Goal: Task Accomplishment & Management: Complete application form

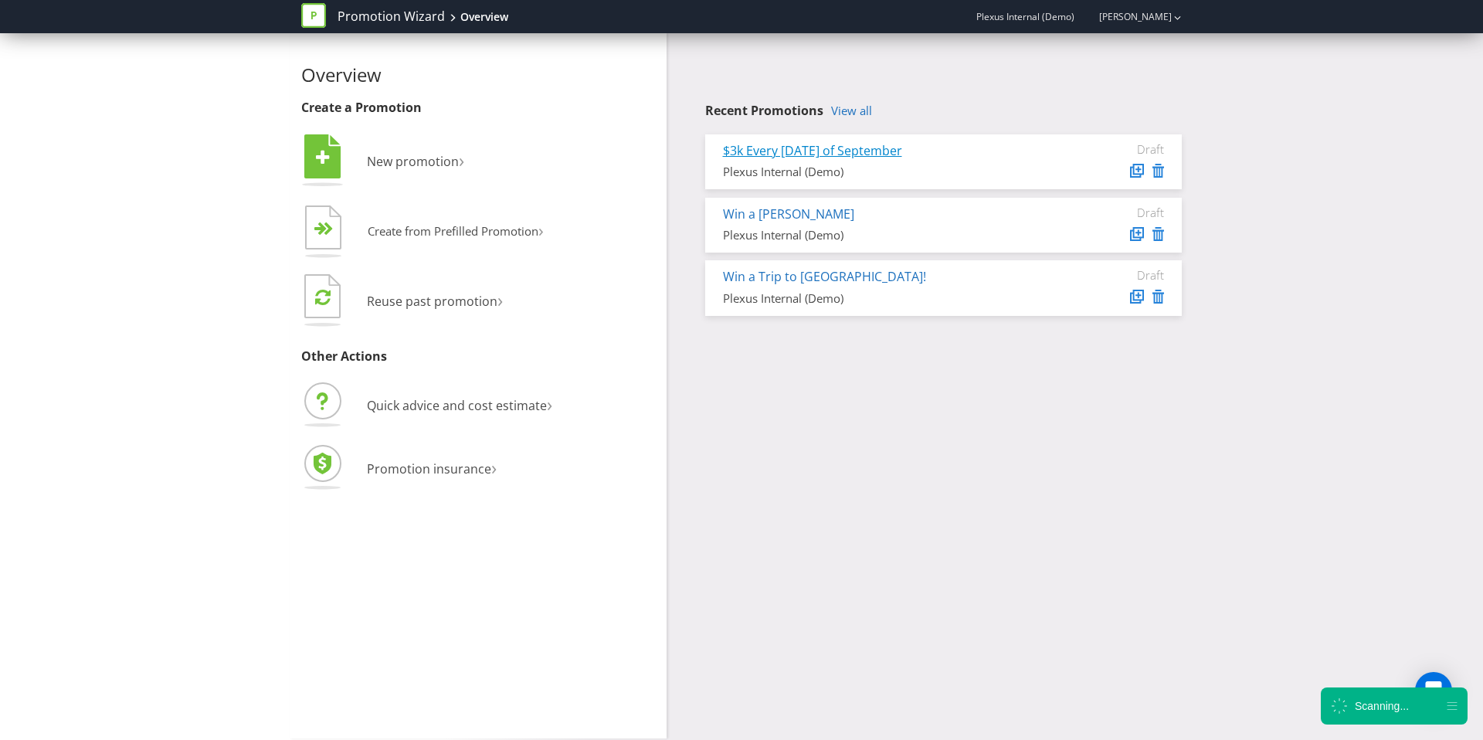
click at [864, 150] on link "$3k Every [DATE] of September" at bounding box center [812, 150] width 179 height 17
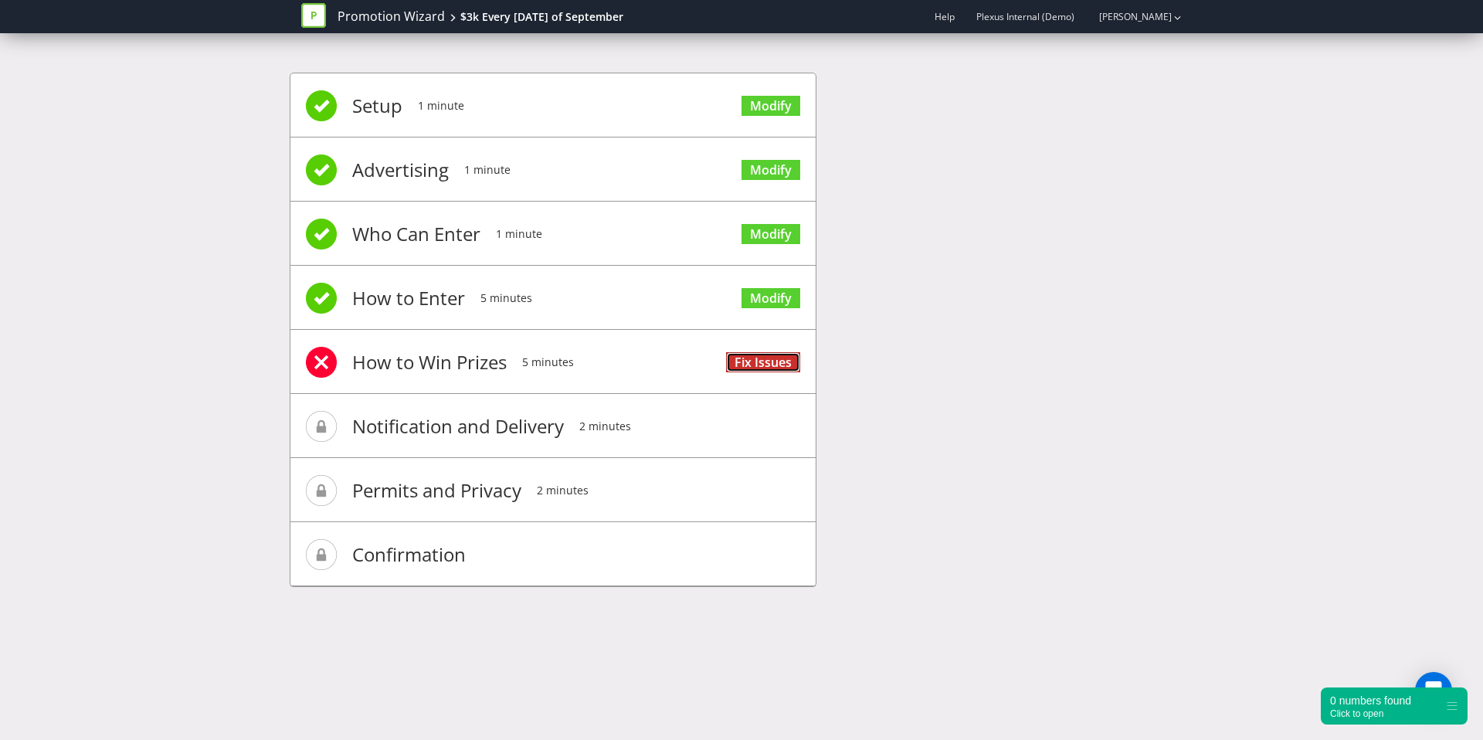
click at [784, 362] on link "Fix Issues" at bounding box center [763, 362] width 74 height 21
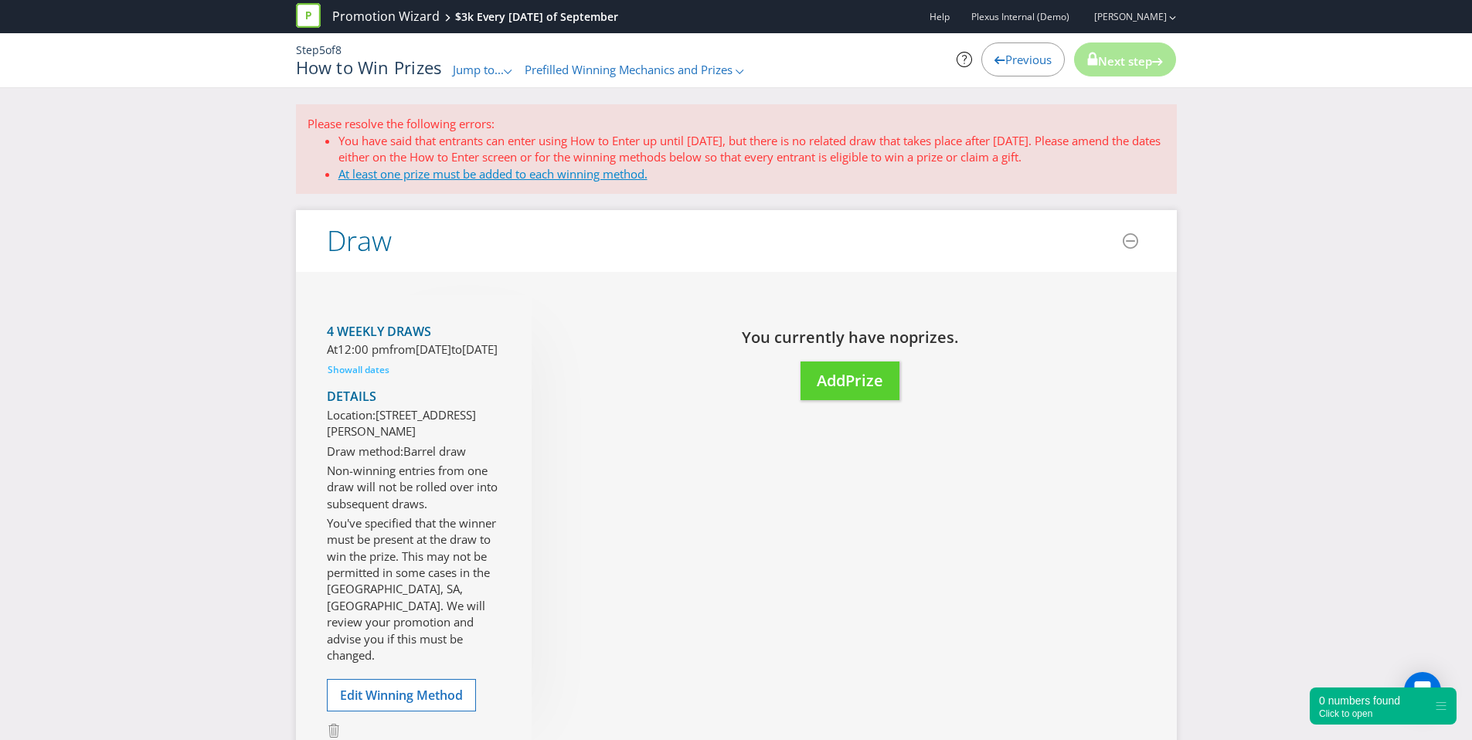
click at [503, 175] on link "At least one prize must be added to each winning method." at bounding box center [492, 173] width 309 height 15
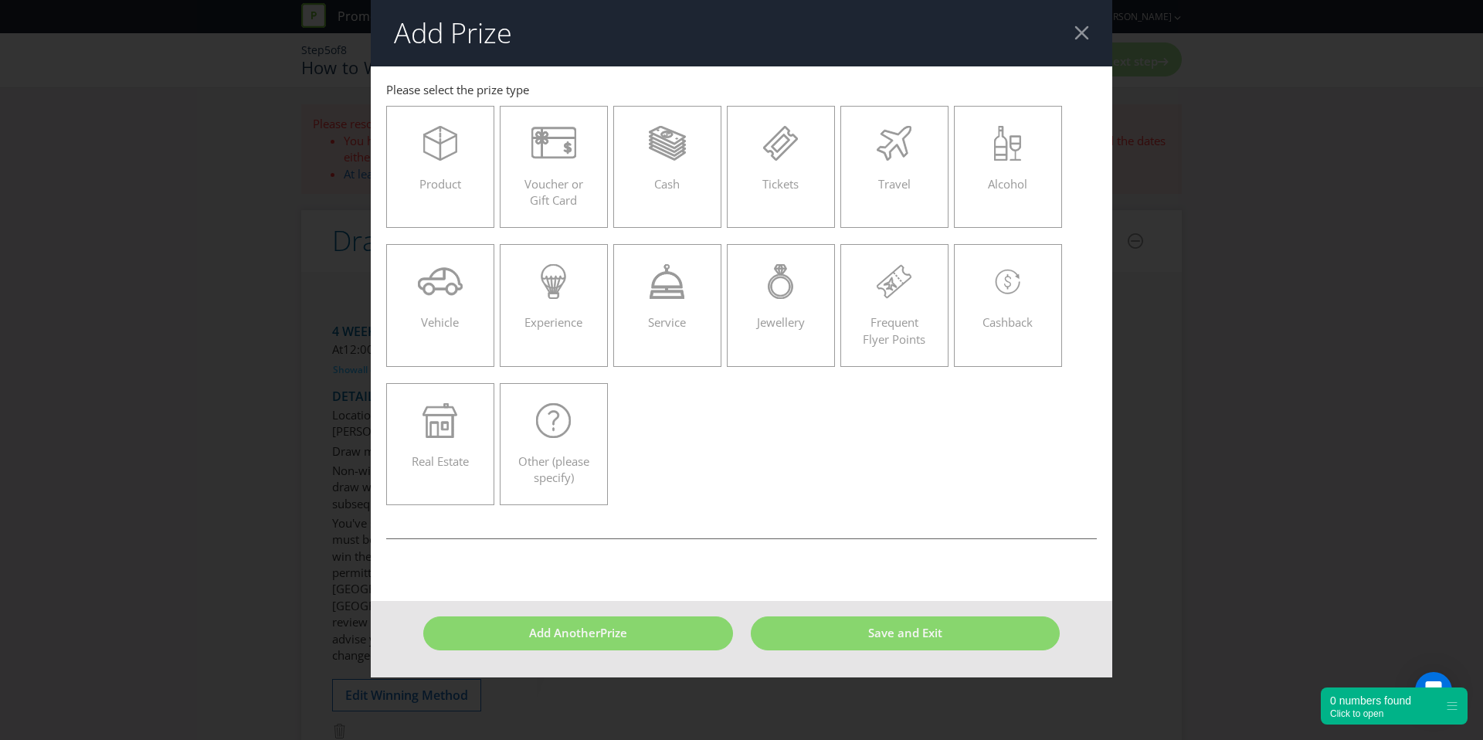
drag, startPoint x: 1072, startPoint y: 13, endPoint x: 1079, endPoint y: 42, distance: 30.0
click at [1073, 16] on header "Add Prize" at bounding box center [742, 33] width 742 height 66
click at [1079, 43] on header "Add Prize" at bounding box center [742, 33] width 742 height 66
click at [1079, 32] on div at bounding box center [1082, 32] width 15 height 15
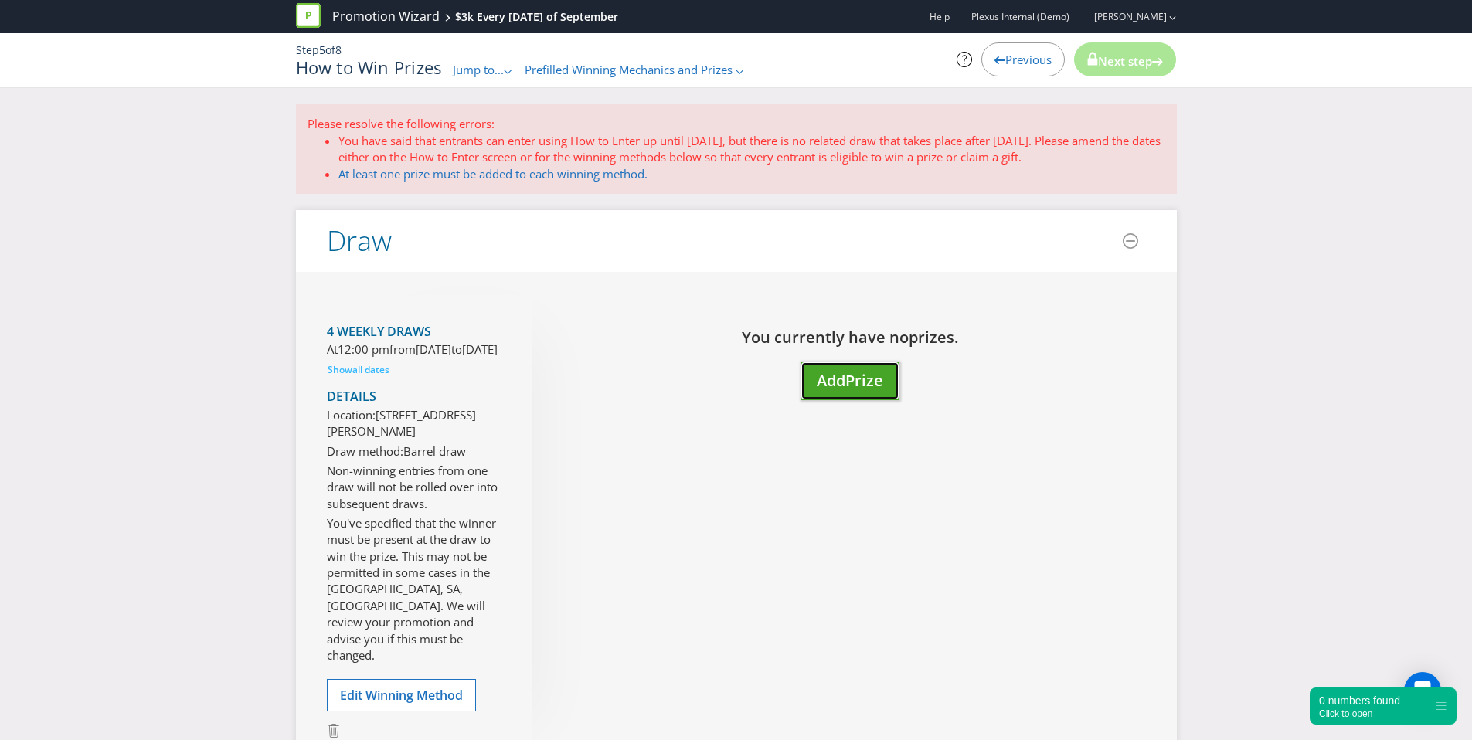
click at [878, 374] on span "Prize" at bounding box center [864, 380] width 38 height 21
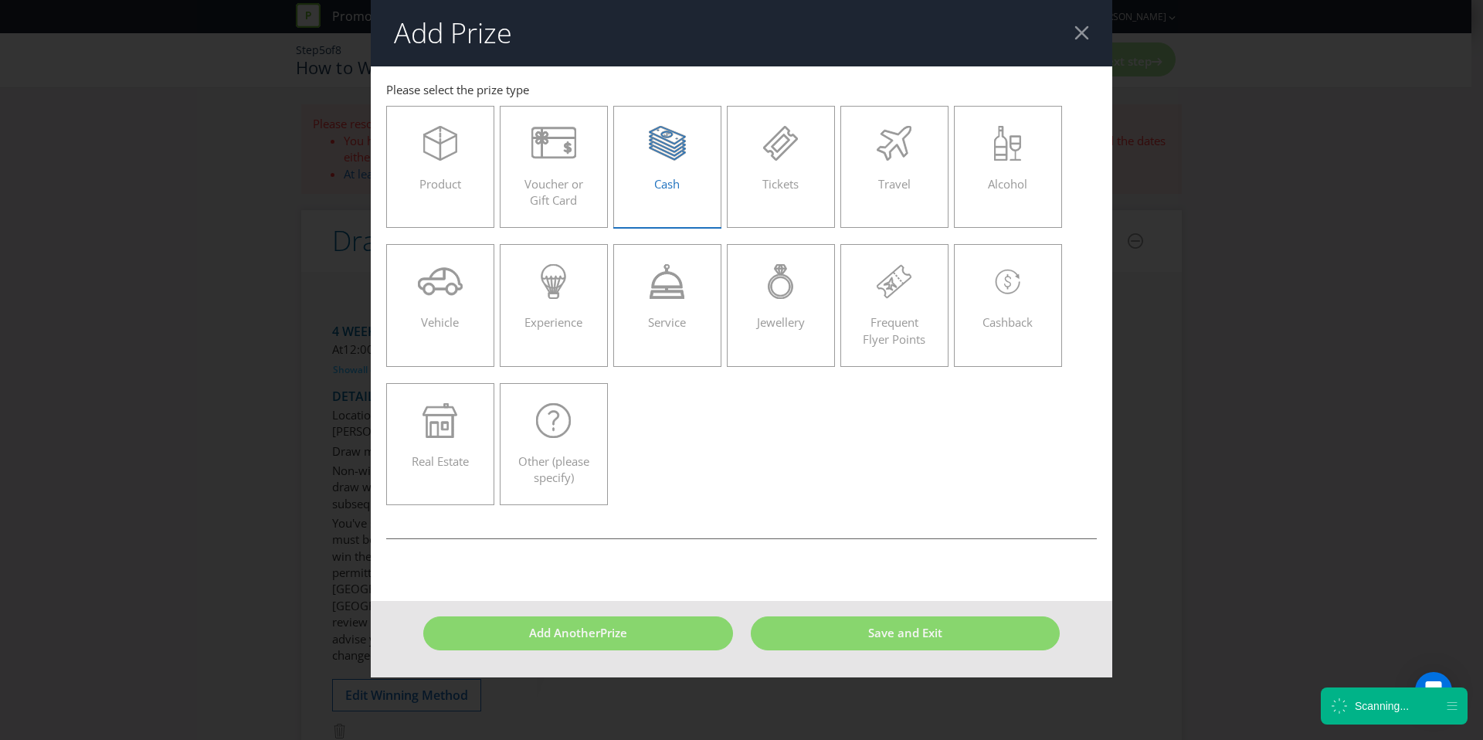
click at [644, 148] on div at bounding box center [668, 143] width 76 height 35
click at [0, 0] on input "Cash" at bounding box center [0, 0] width 0 height 0
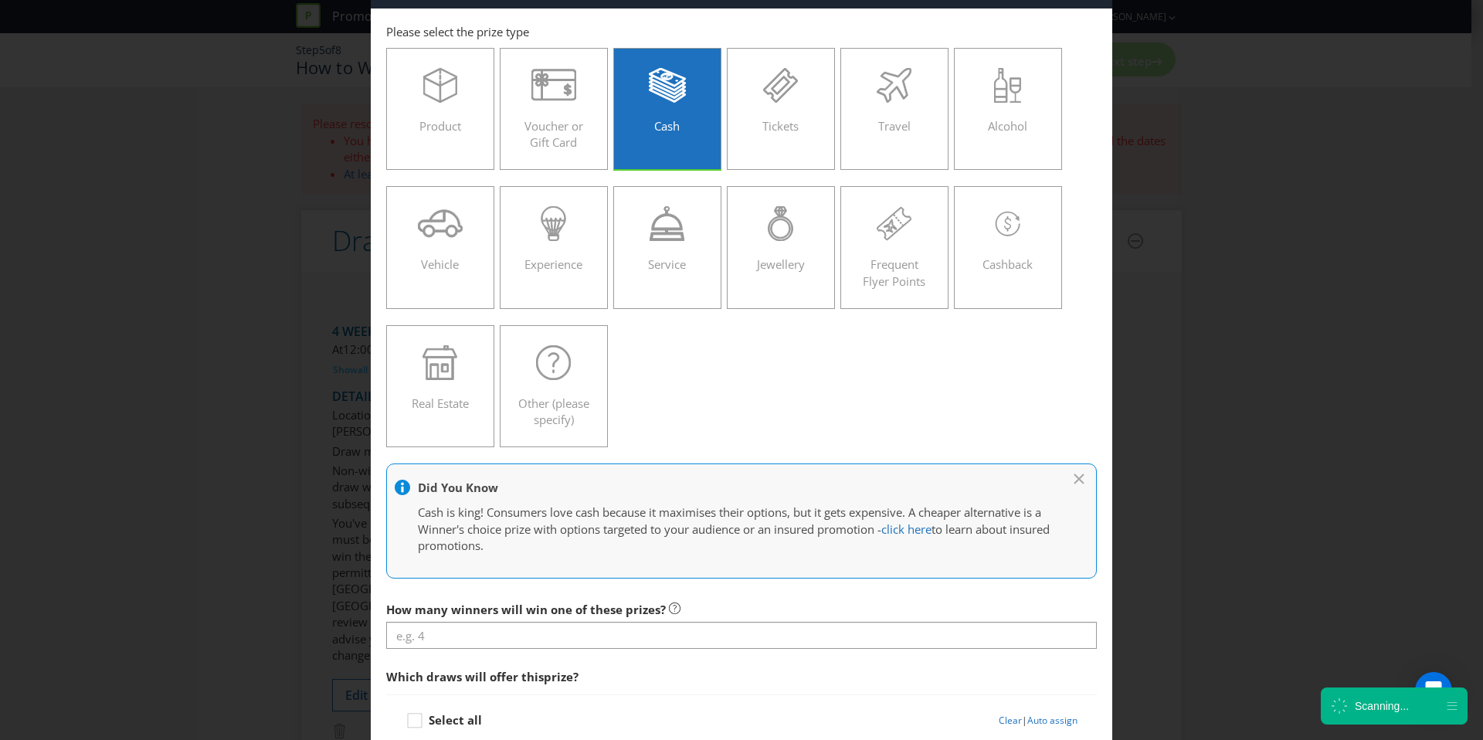
scroll to position [136, 0]
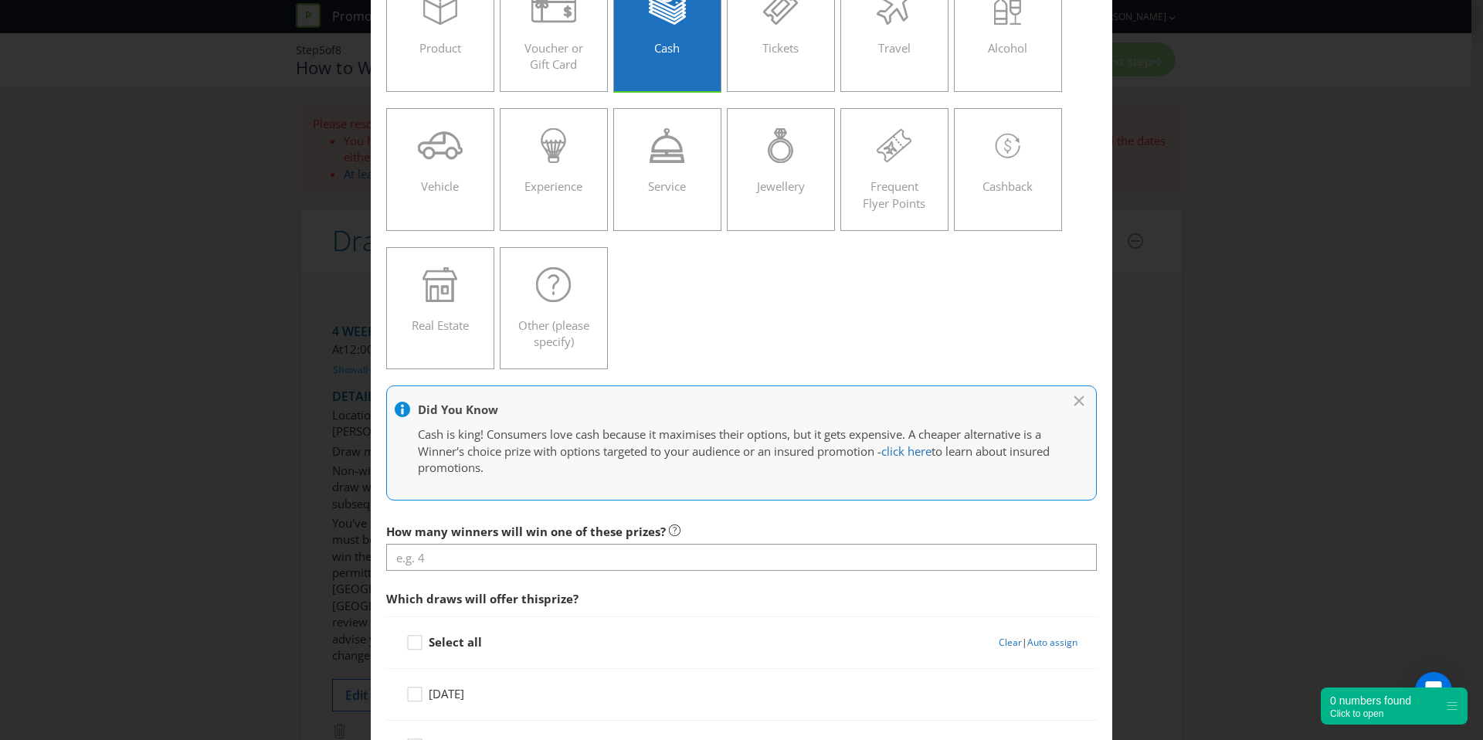
click at [456, 542] on div "How many winners will win one of these prizes?" at bounding box center [741, 544] width 711 height 56
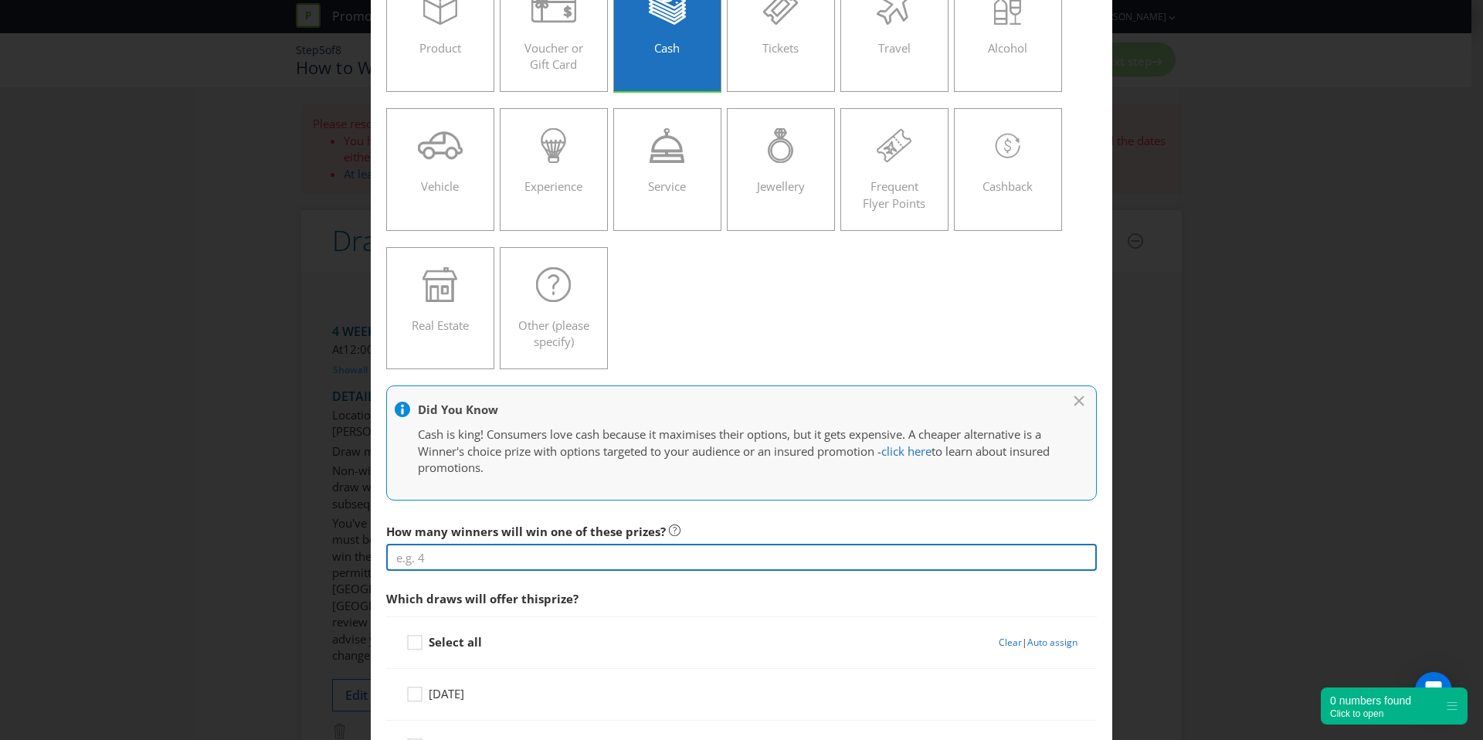
click at [458, 553] on input "number" at bounding box center [741, 557] width 711 height 27
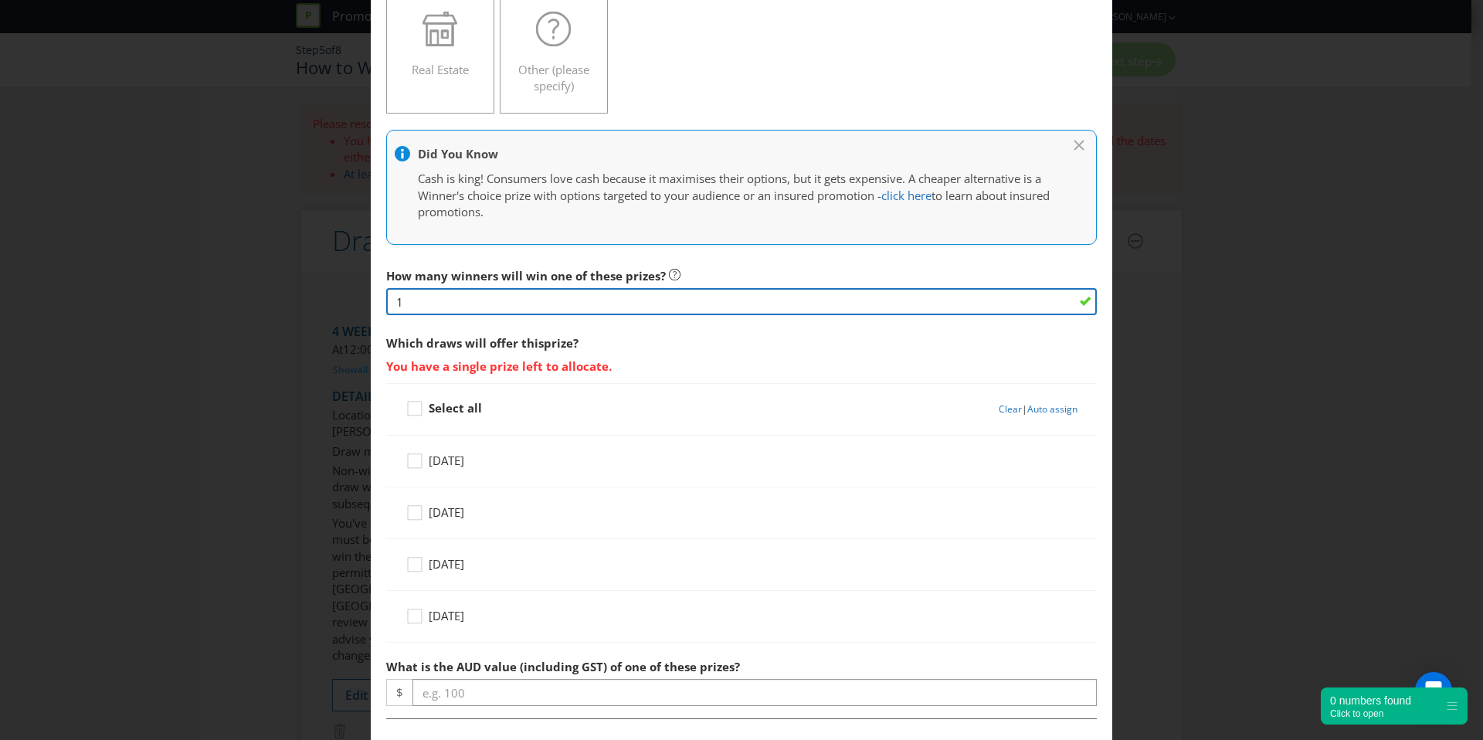
scroll to position [396, 0]
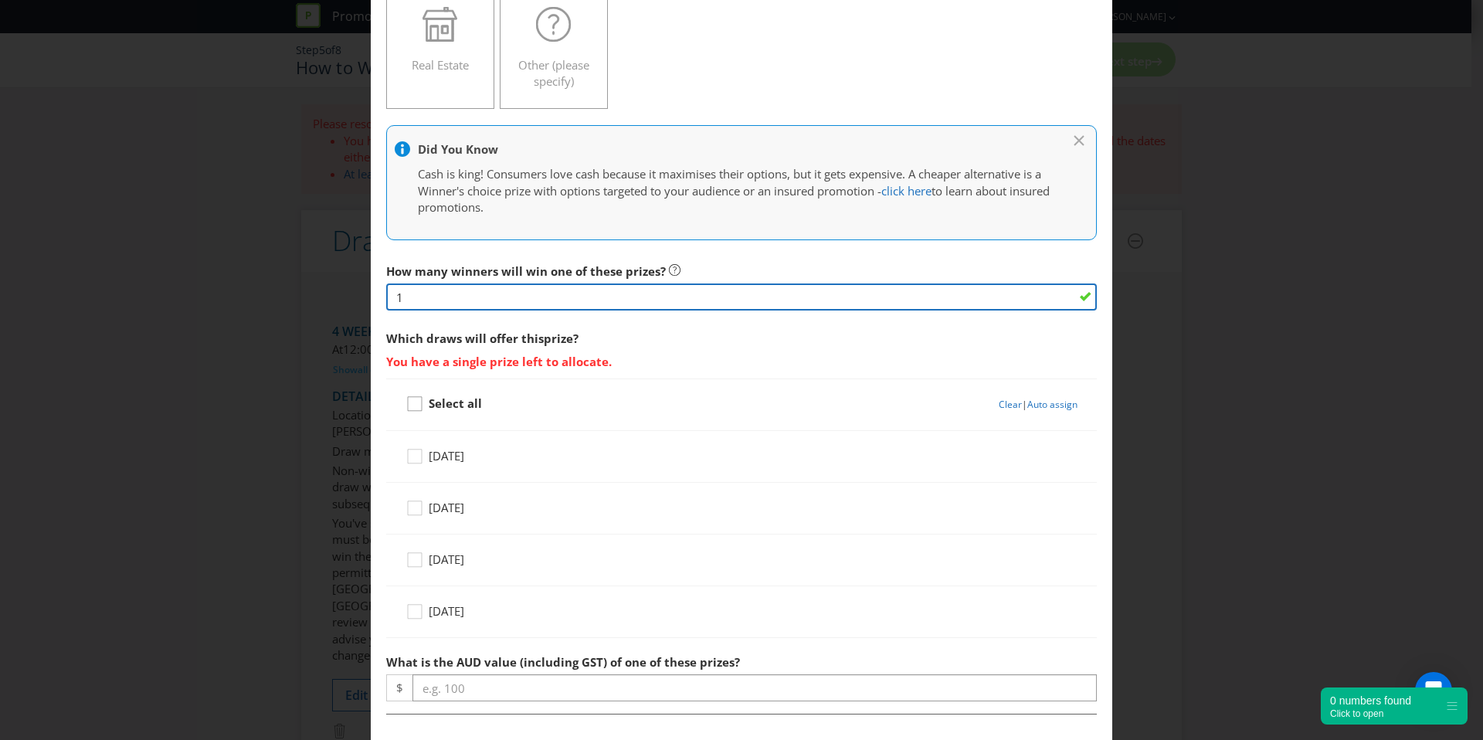
type input "1"
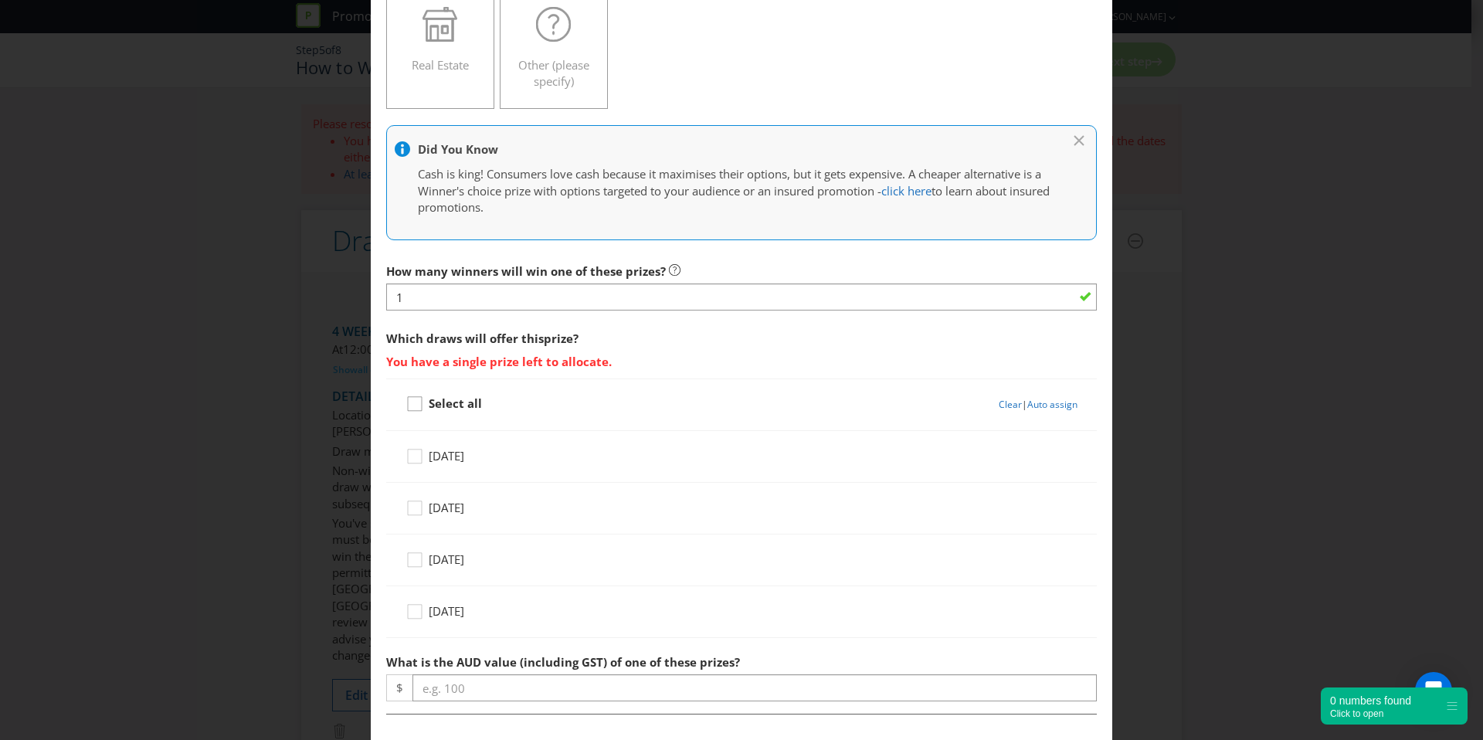
click at [410, 406] on icon at bounding box center [417, 407] width 23 height 23
click at [0, 0] on input "Select all" at bounding box center [0, 0] width 0 height 0
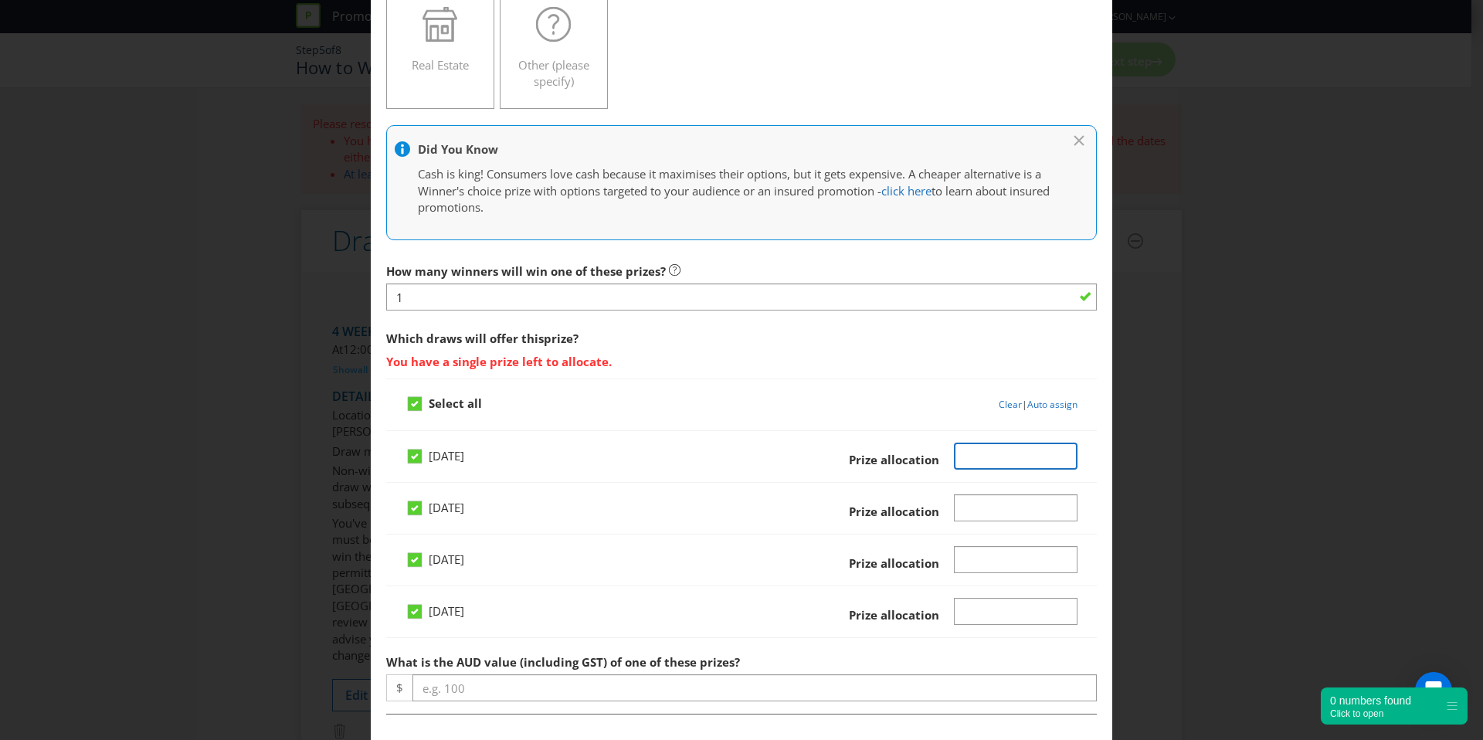
click at [974, 457] on input "Number" at bounding box center [1016, 456] width 124 height 27
type input "3000"
click at [974, 508] on input "Number" at bounding box center [1016, 507] width 124 height 27
type input "3000"
click at [979, 560] on input "Number" at bounding box center [1016, 559] width 124 height 27
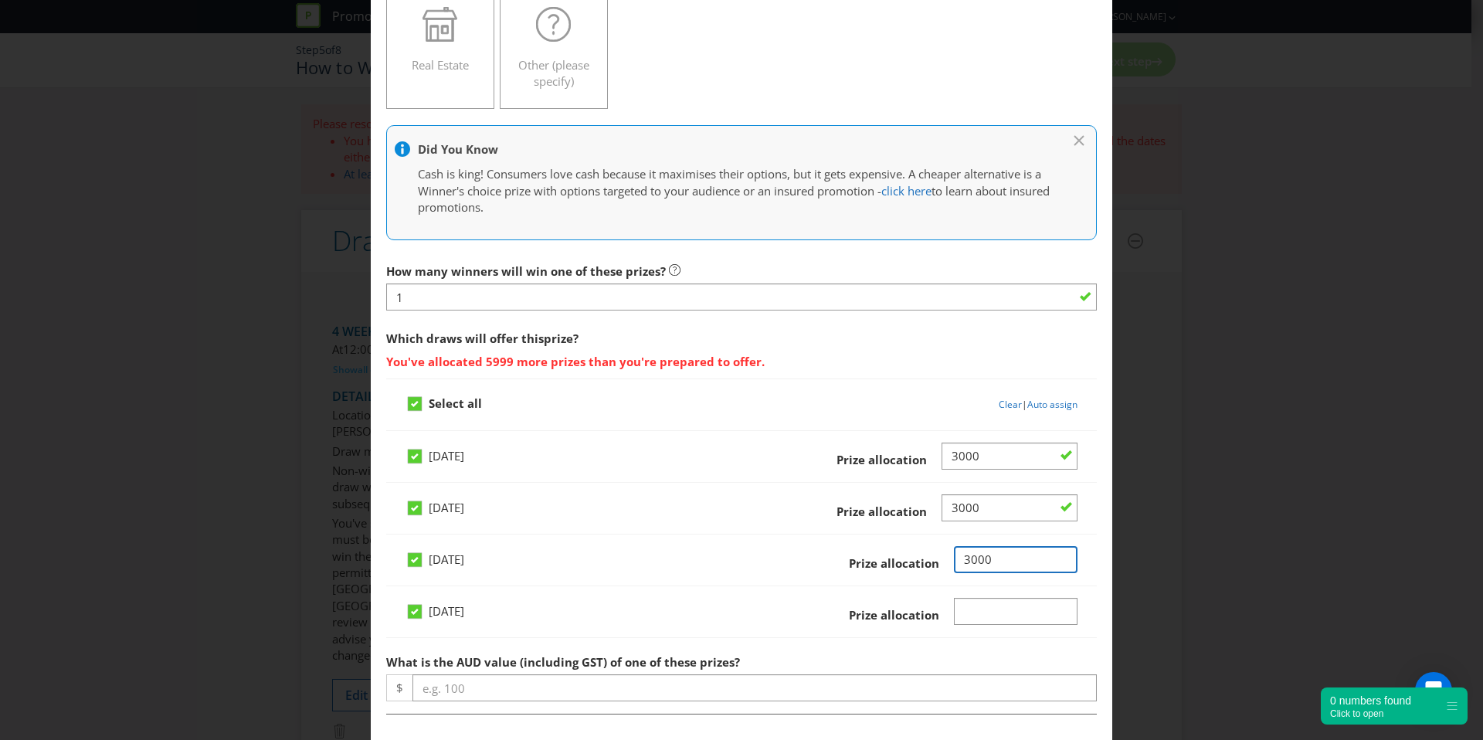
type input "3000"
click at [974, 601] on input "Number" at bounding box center [1016, 611] width 124 height 27
type input "3000"
click at [923, 642] on div "How many winners will win one of these prizes? 1 Which draws will offer this pr…" at bounding box center [741, 596] width 711 height 680
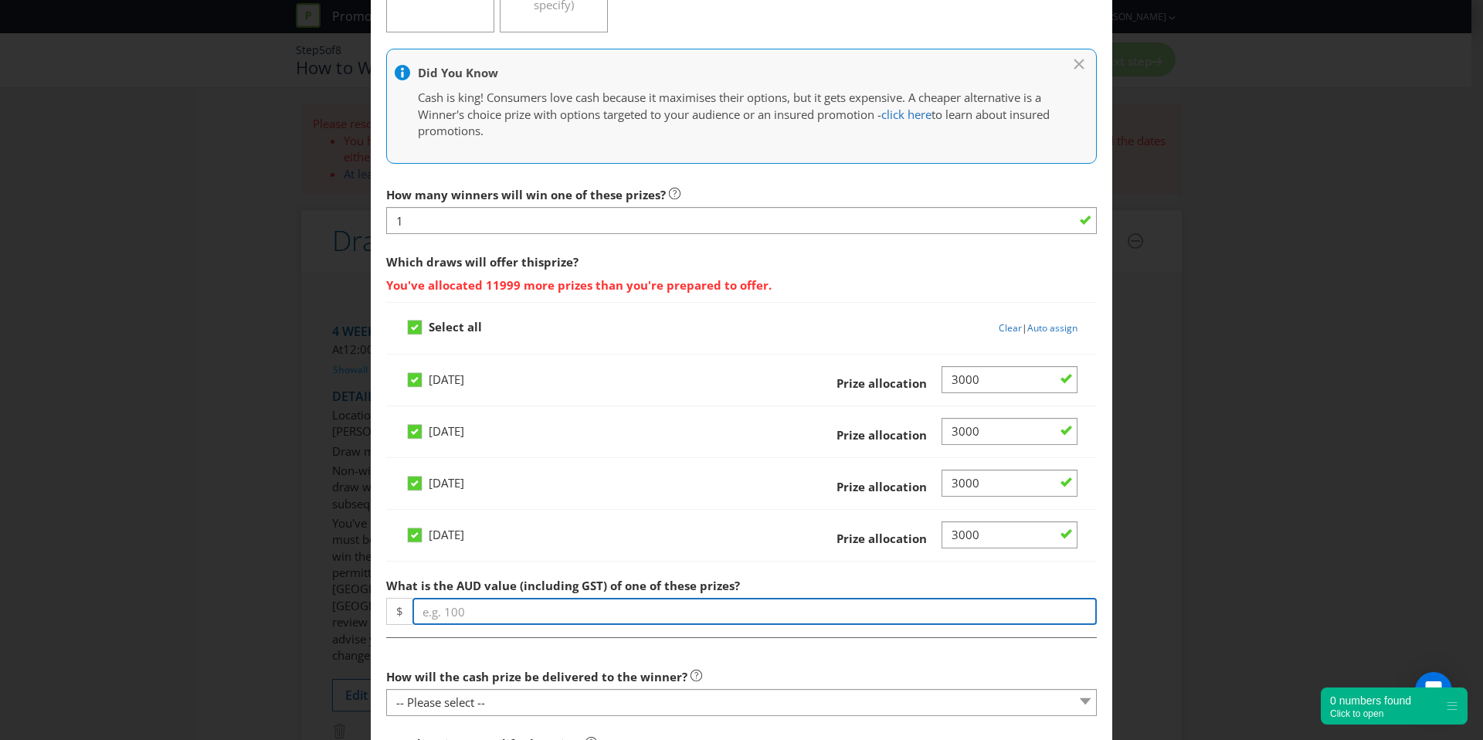
click at [637, 614] on input "number" at bounding box center [755, 611] width 685 height 27
type input "30000"
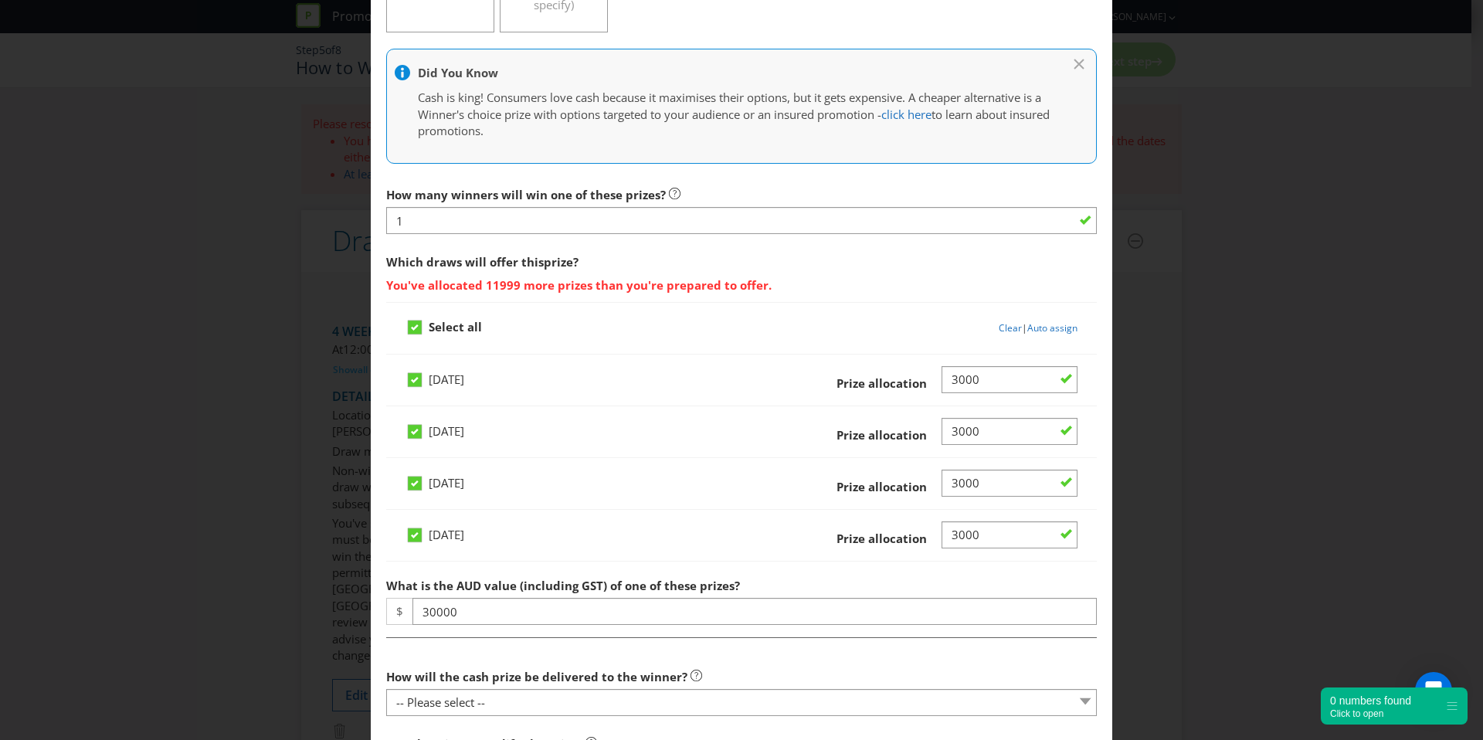
click at [665, 643] on div "How many winners will win one of these prizes? 1 Which draws will offer this pr…" at bounding box center [741, 519] width 711 height 680
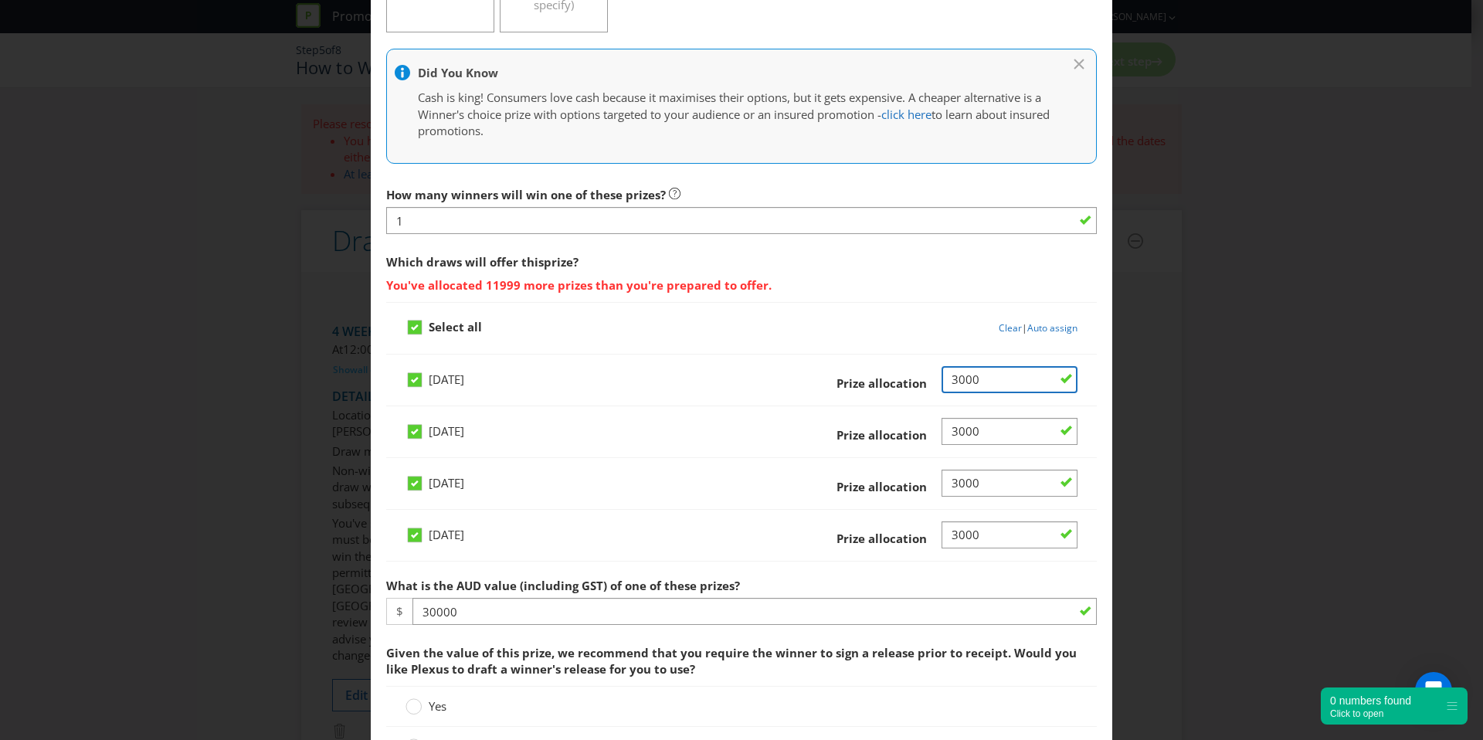
drag, startPoint x: 986, startPoint y: 379, endPoint x: 905, endPoint y: 379, distance: 81.1
click at [905, 379] on div "Prize allocation" at bounding box center [930, 380] width 296 height 28
type input "1"
click at [967, 429] on input "Number" at bounding box center [1010, 431] width 136 height 27
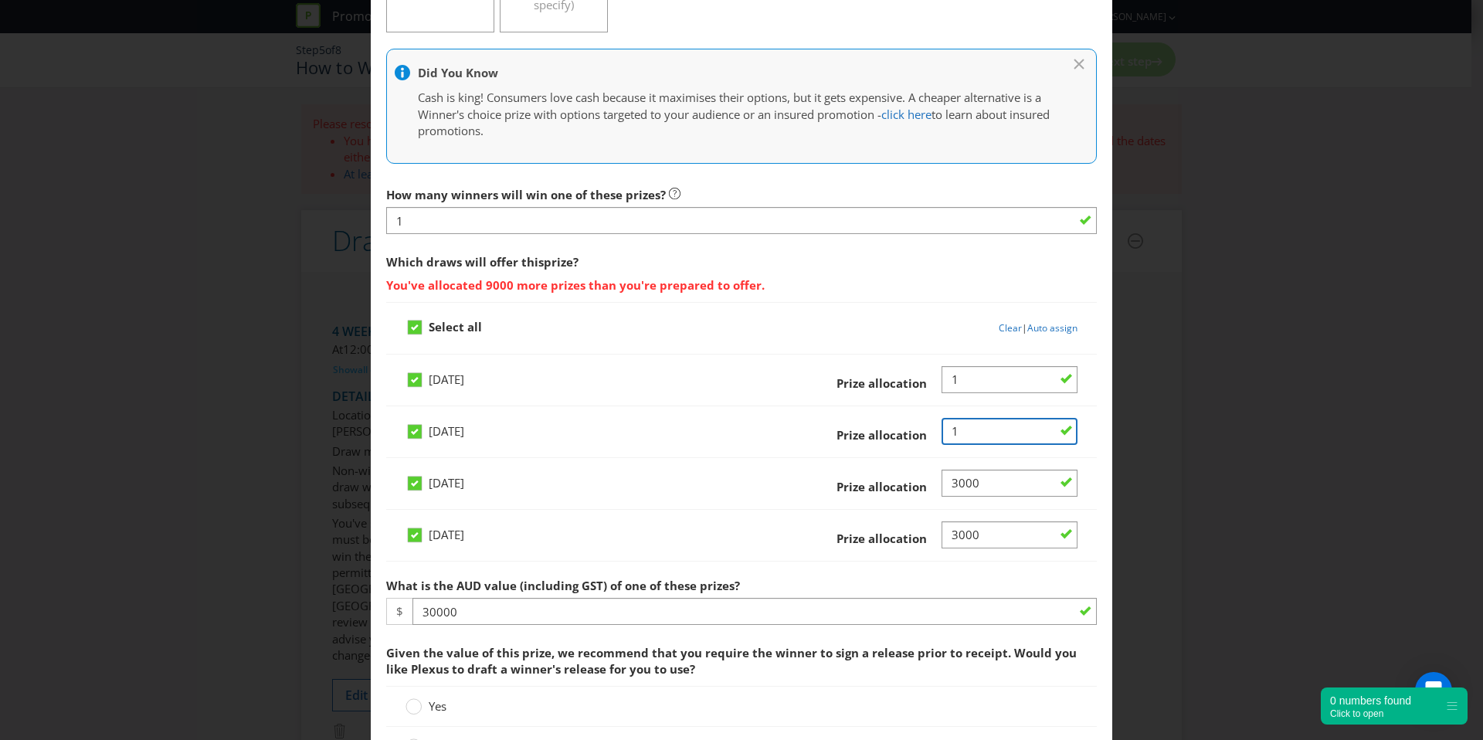
type input "1"
click at [960, 494] on input "Number" at bounding box center [1010, 483] width 136 height 27
click at [960, 482] on input "Number" at bounding box center [1010, 483] width 136 height 27
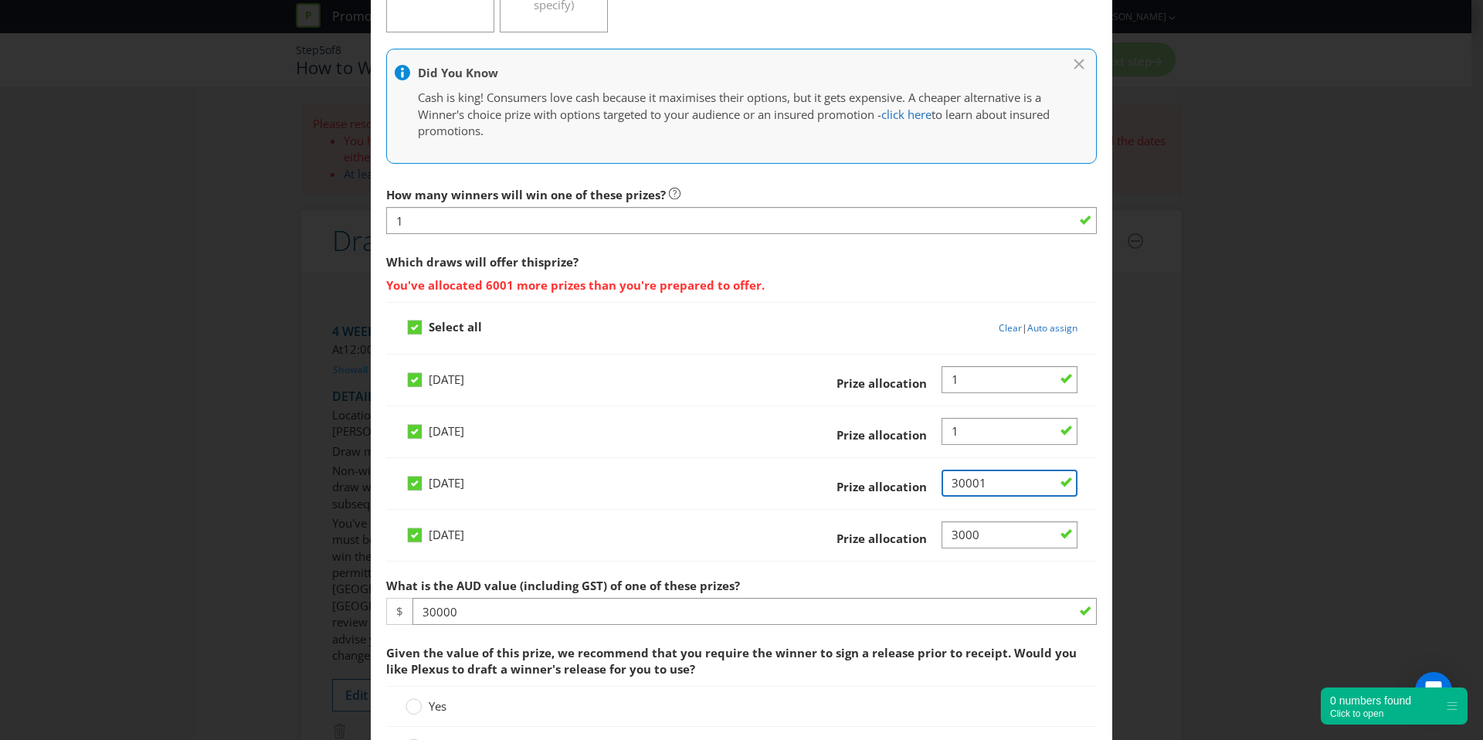
click at [960, 482] on input "Number" at bounding box center [1010, 483] width 136 height 27
type input "1"
click at [960, 553] on div "[DATE] Prize allocation" at bounding box center [742, 541] width 672 height 39
click at [960, 540] on input "Number" at bounding box center [1010, 535] width 136 height 27
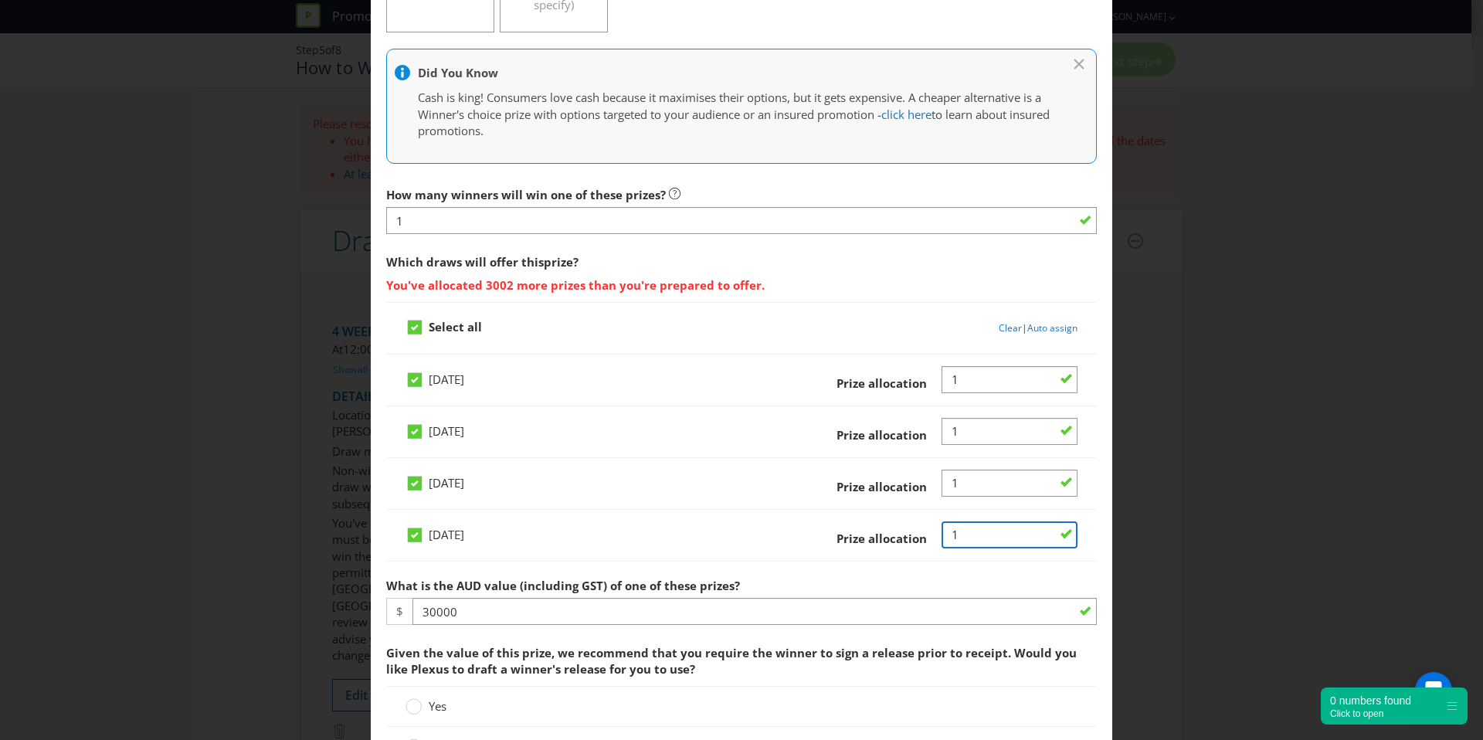
type input "1"
click at [742, 549] on div "[DATE] Prize allocation" at bounding box center [742, 541] width 672 height 39
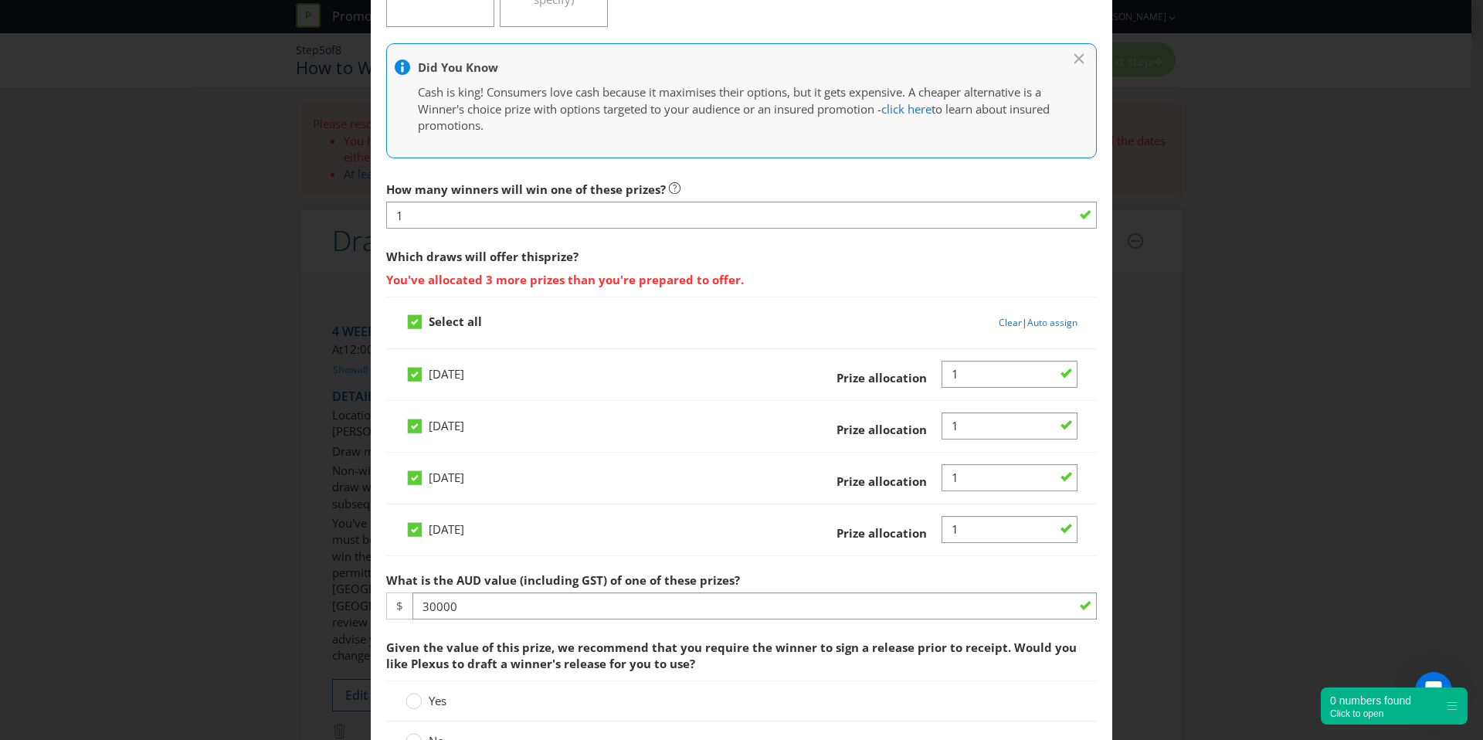
scroll to position [468, 0]
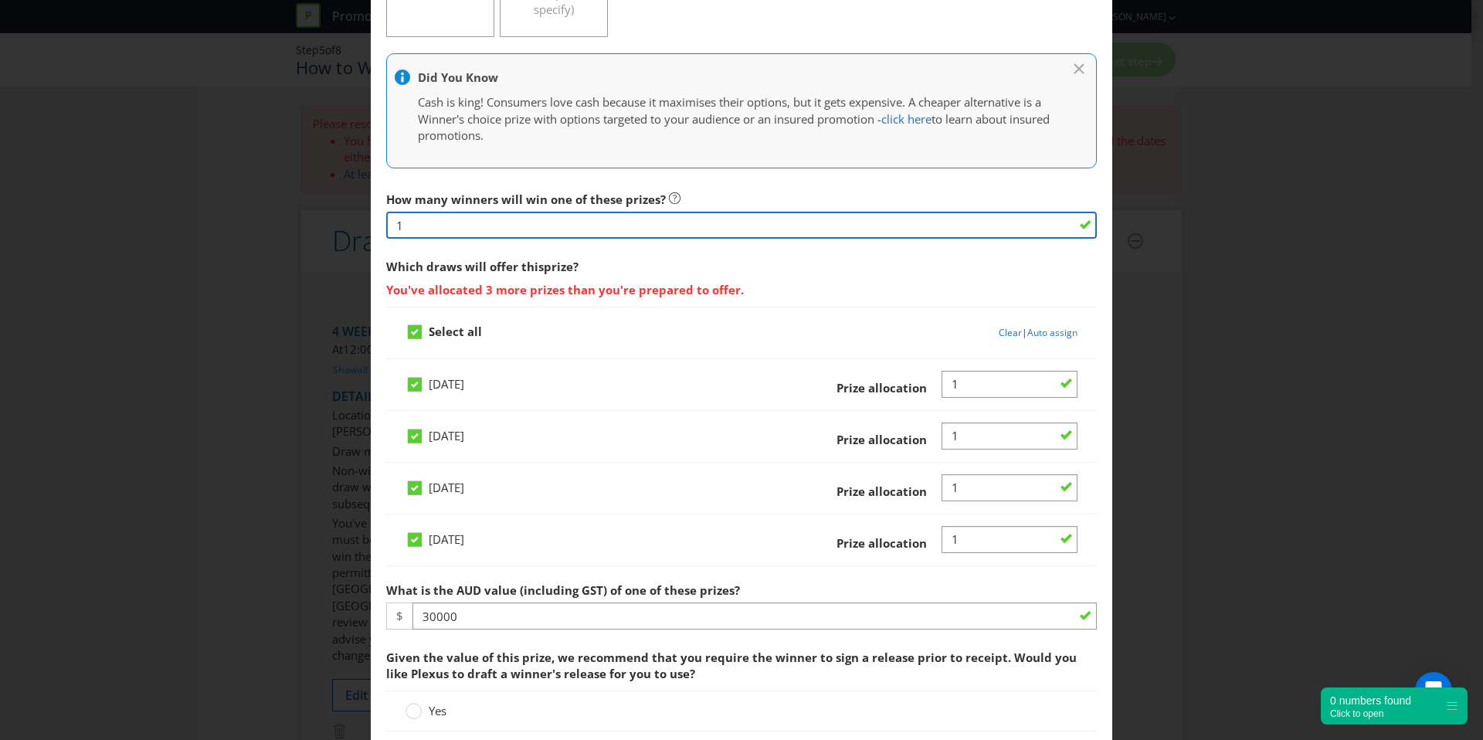
click at [520, 228] on input "1" at bounding box center [741, 225] width 711 height 27
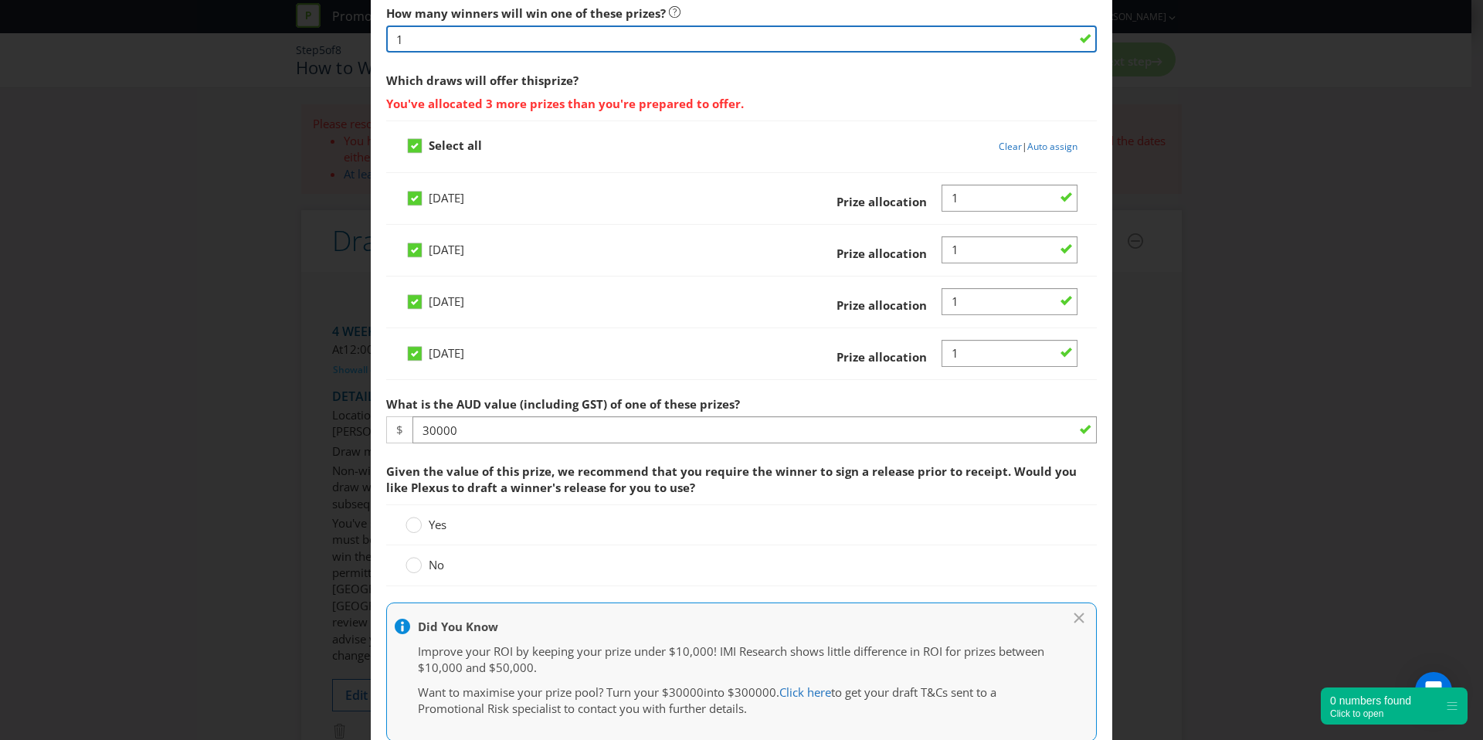
scroll to position [1007, 0]
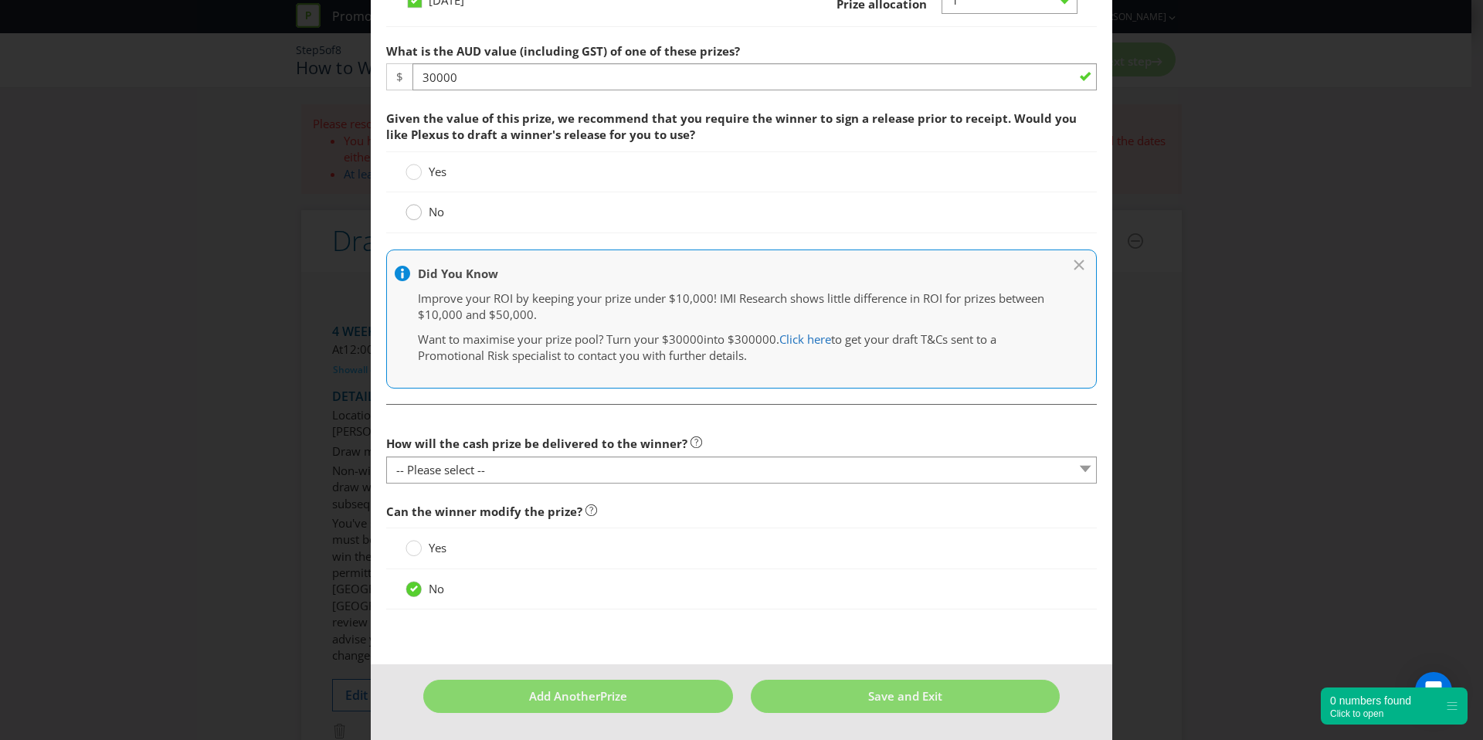
click at [416, 216] on circle at bounding box center [413, 212] width 15 height 15
click at [0, 0] on input "No" at bounding box center [0, 0] width 0 height 0
click at [539, 483] on div at bounding box center [741, 484] width 711 height 2
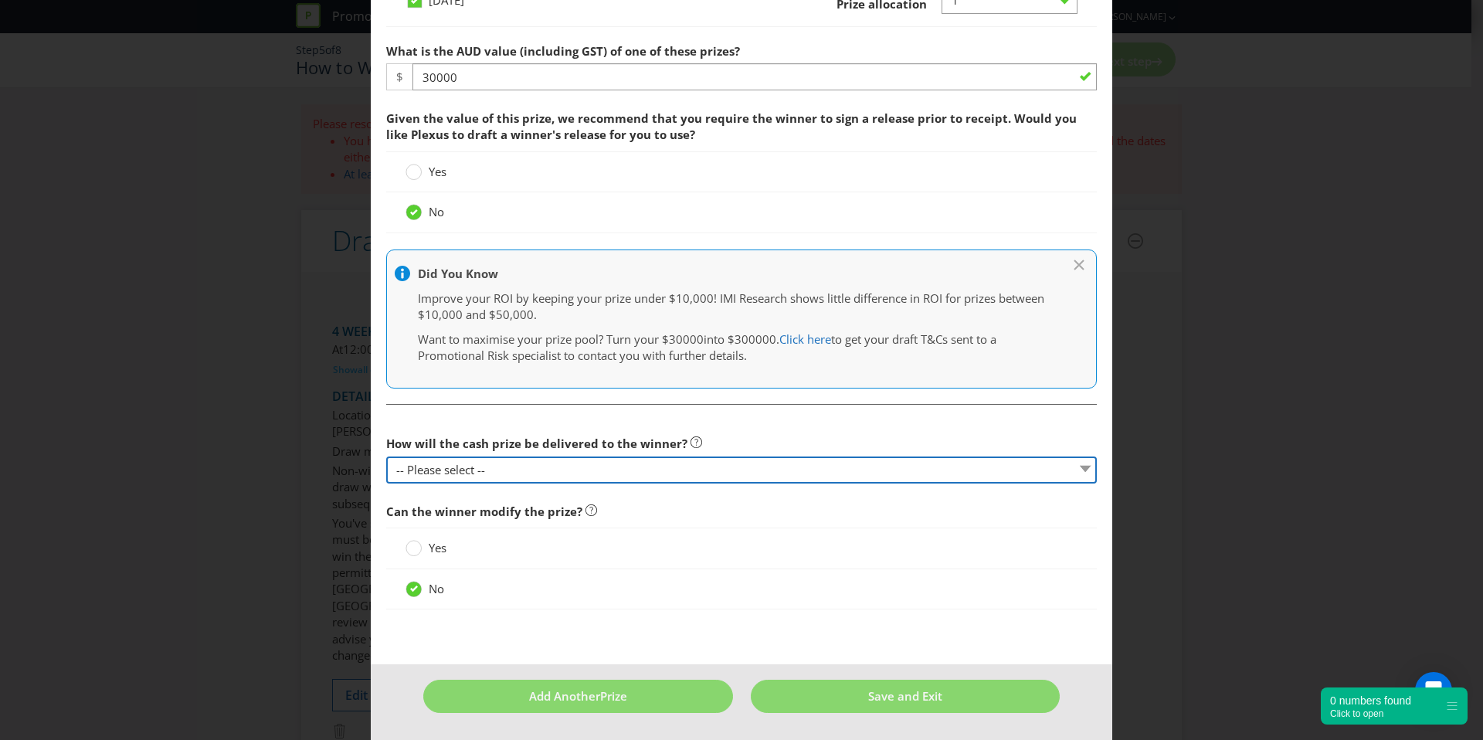
click at [539, 469] on select "-- Please select -- Direct deposit to winner's bank account Cheque Credit to sp…" at bounding box center [741, 470] width 711 height 27
select select "DIRECT_DEPOSIT"
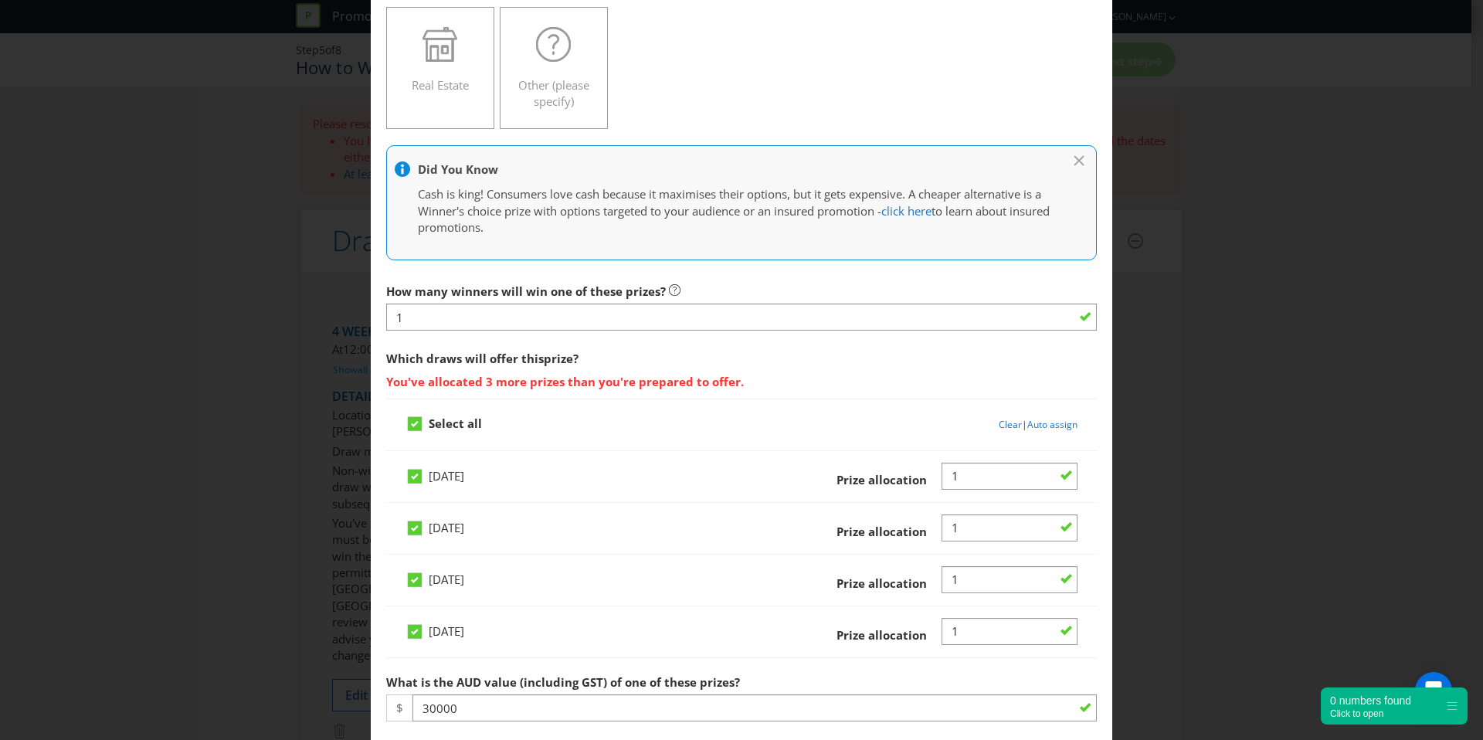
scroll to position [158, 0]
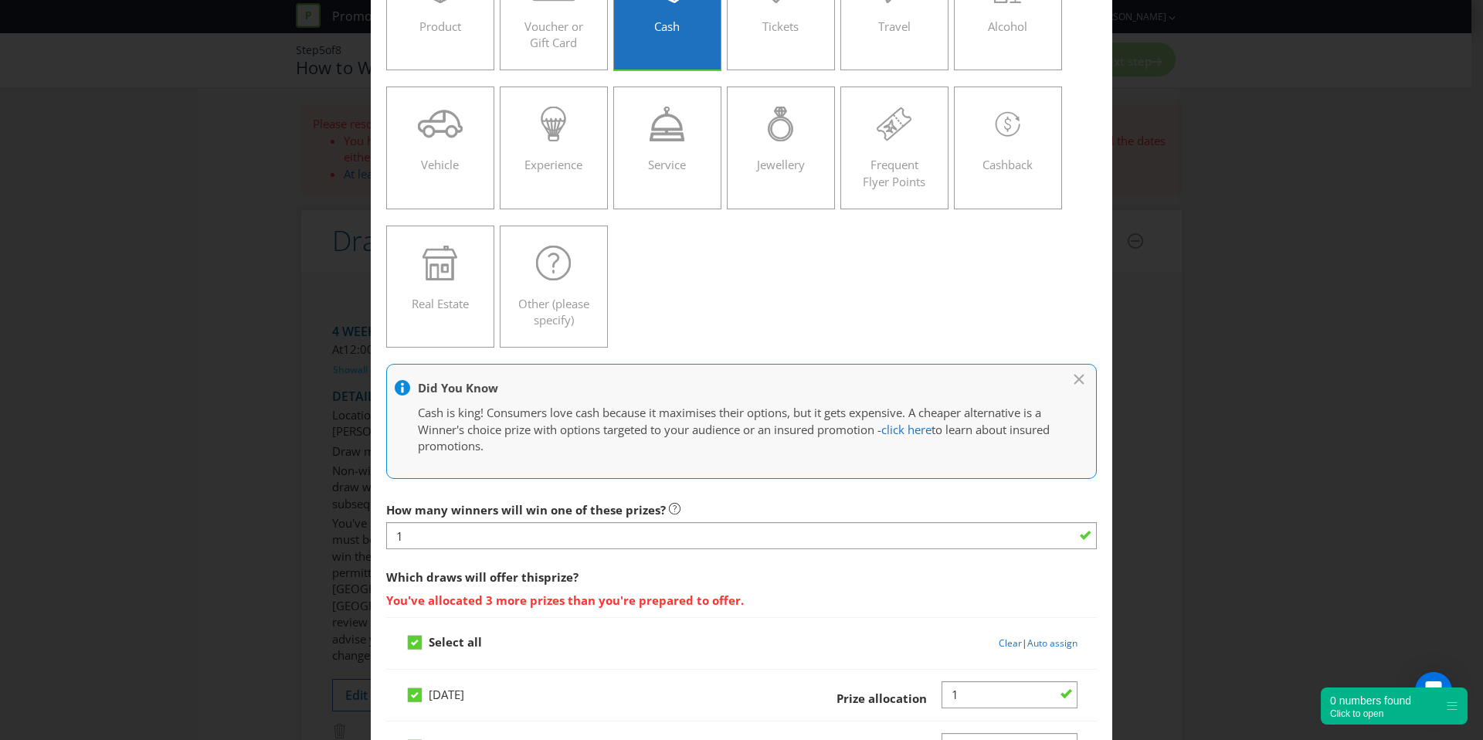
click at [615, 604] on span "You've allocated 3 more prizes than you're prepared to offer." at bounding box center [741, 598] width 711 height 22
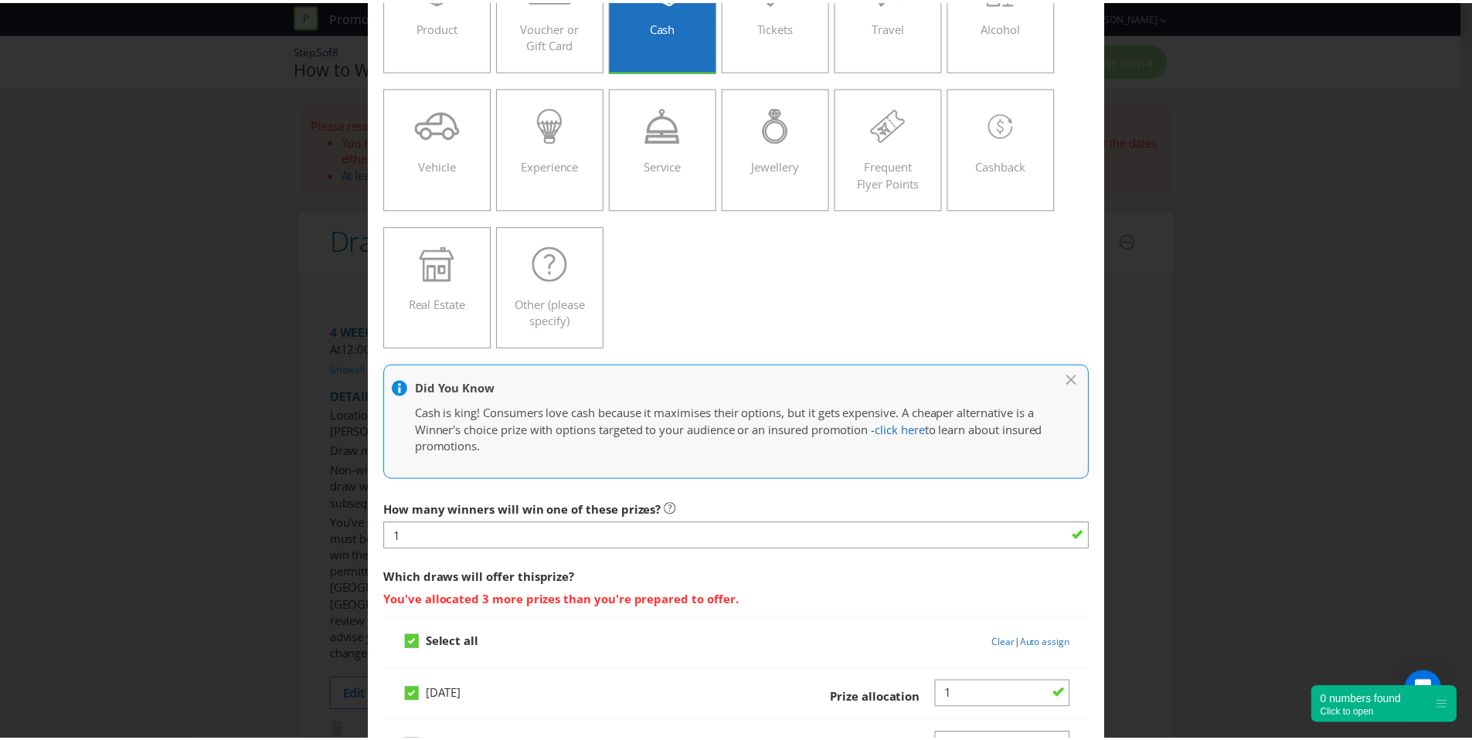
scroll to position [0, 0]
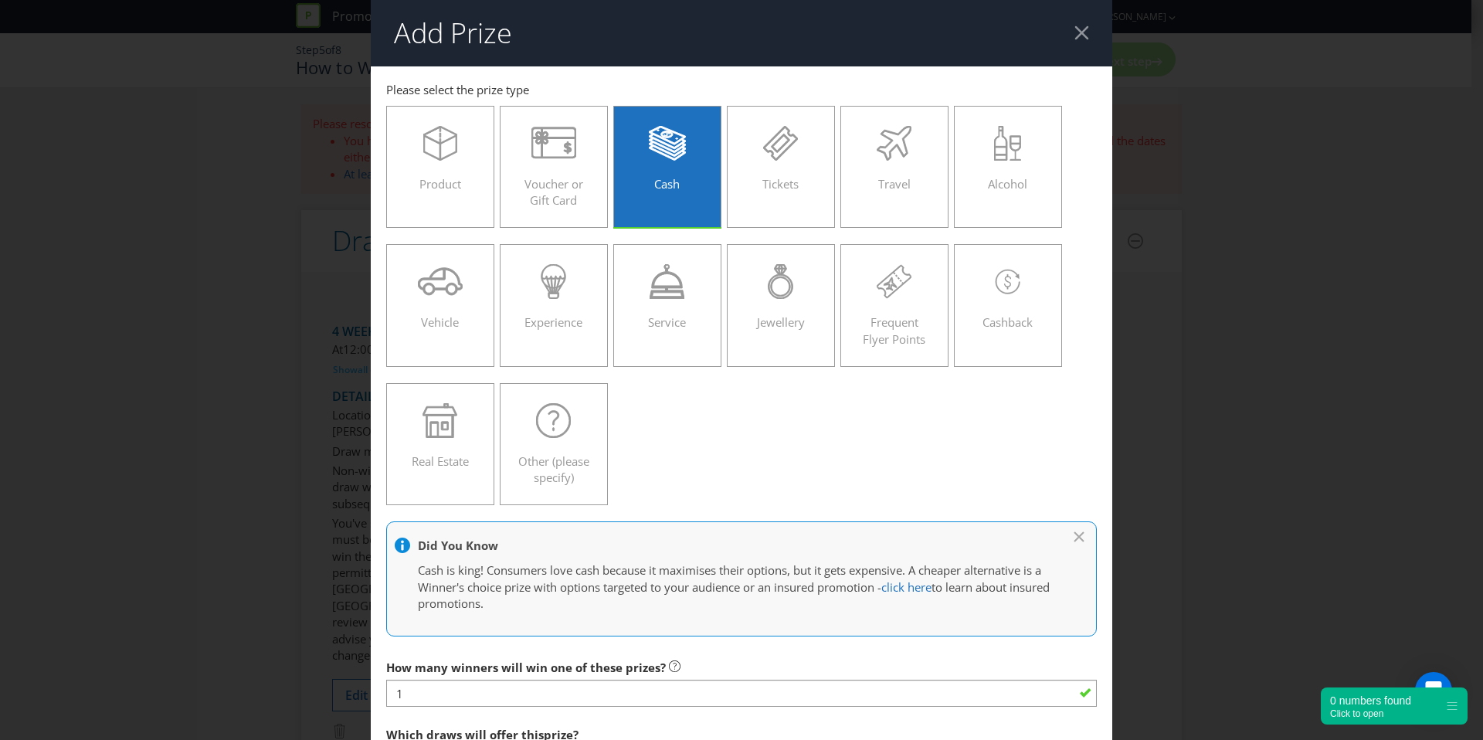
click at [1075, 38] on div at bounding box center [1082, 32] width 15 height 15
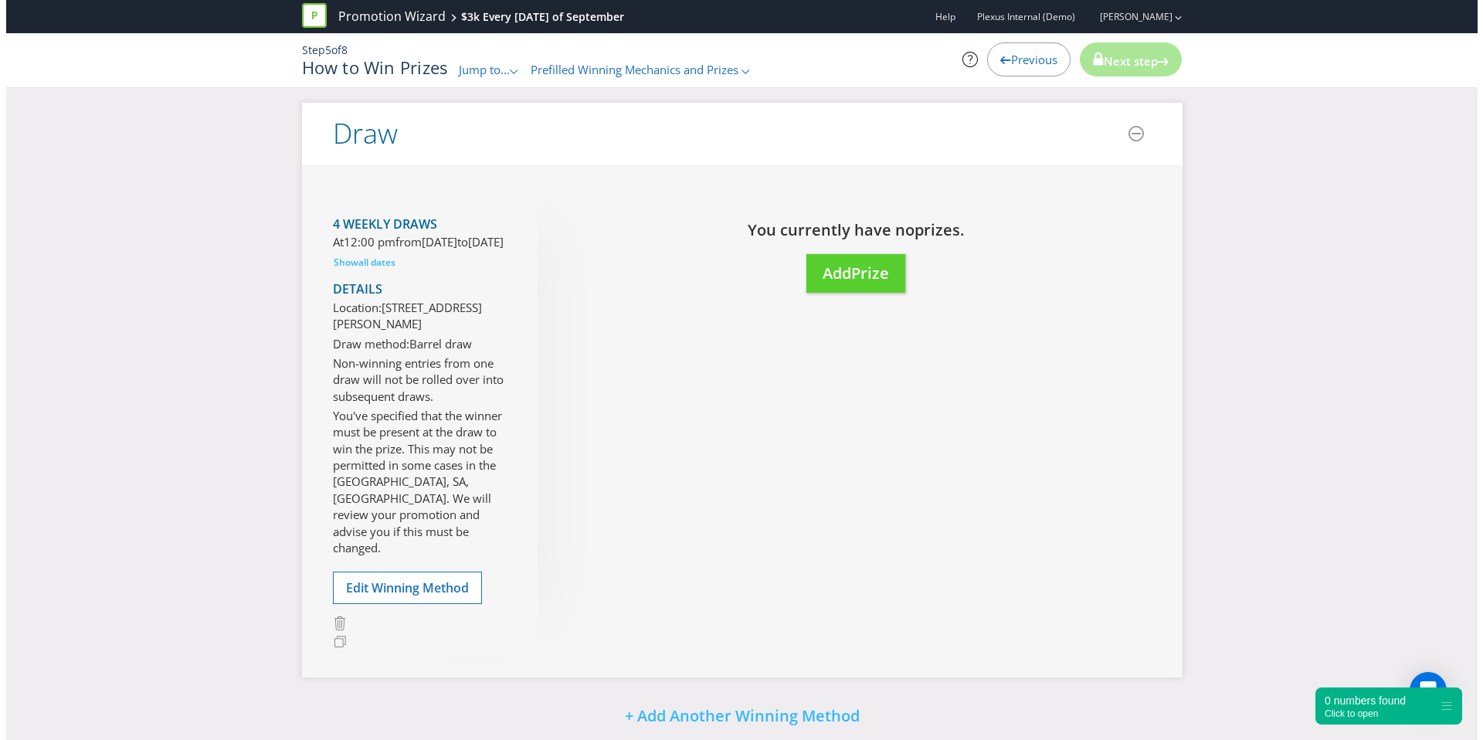
scroll to position [118, 0]
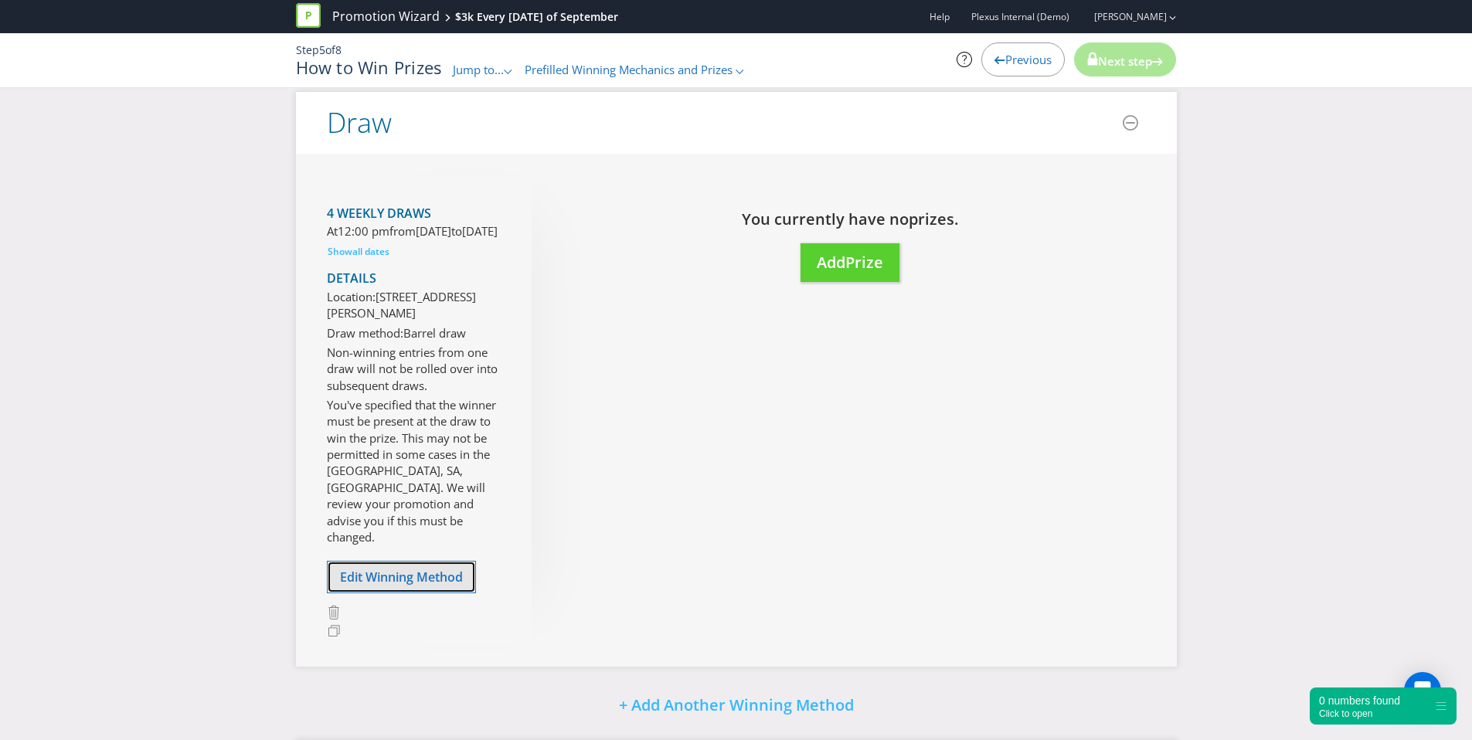
click at [426, 575] on span "Edit Winning Method" at bounding box center [401, 577] width 123 height 17
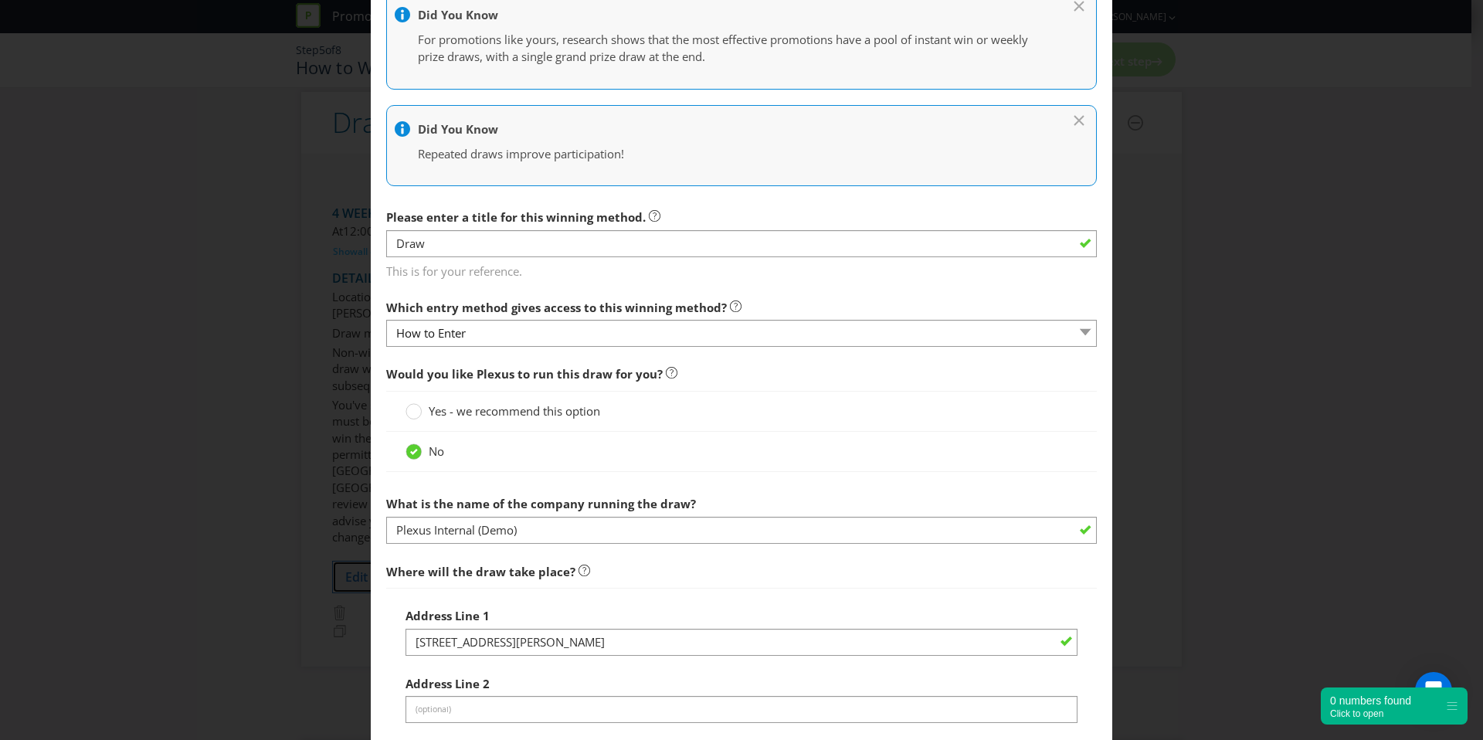
scroll to position [270, 0]
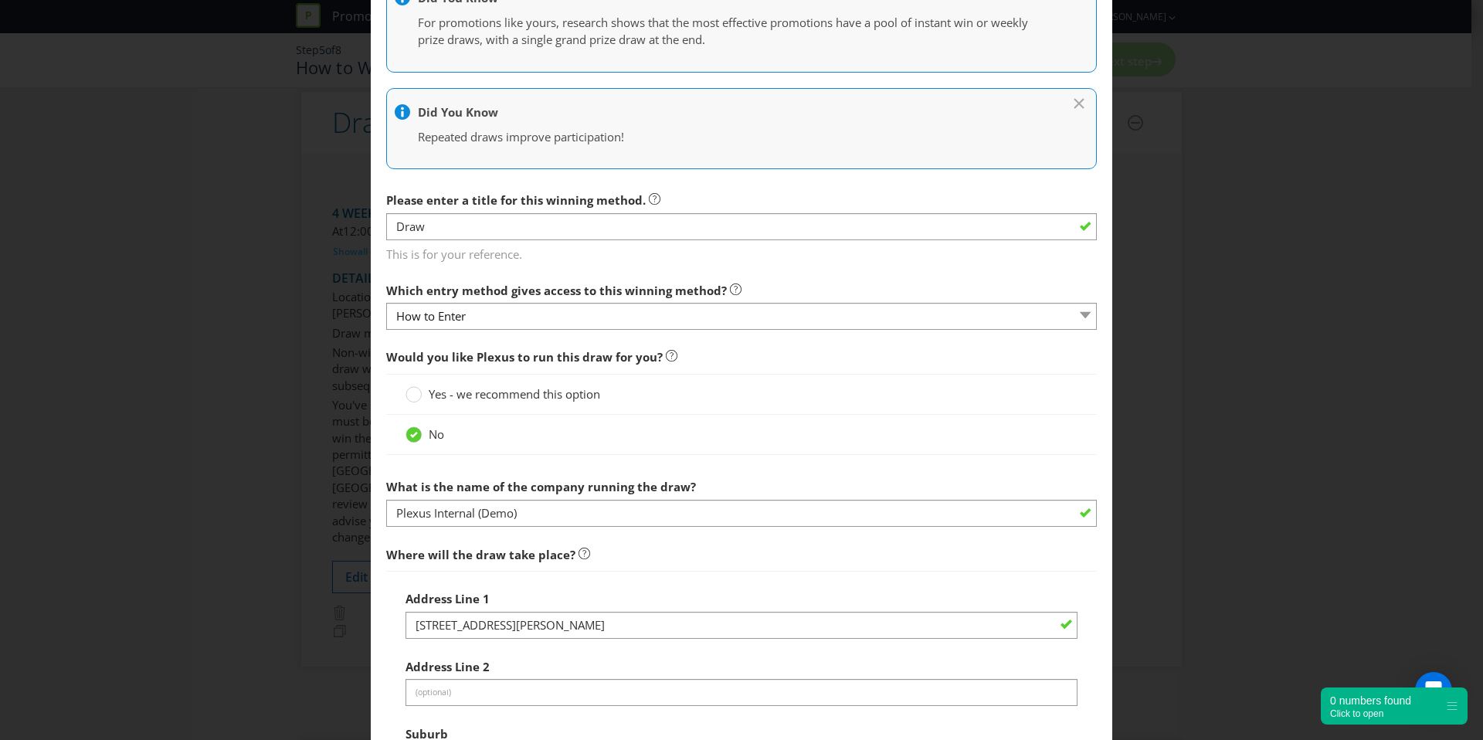
click at [498, 382] on div "Yes - we recommend this option" at bounding box center [741, 394] width 711 height 41
click at [410, 389] on div at bounding box center [414, 390] width 8 height 8
click at [0, 0] on input "Yes - we recommend this option" at bounding box center [0, 0] width 0 height 0
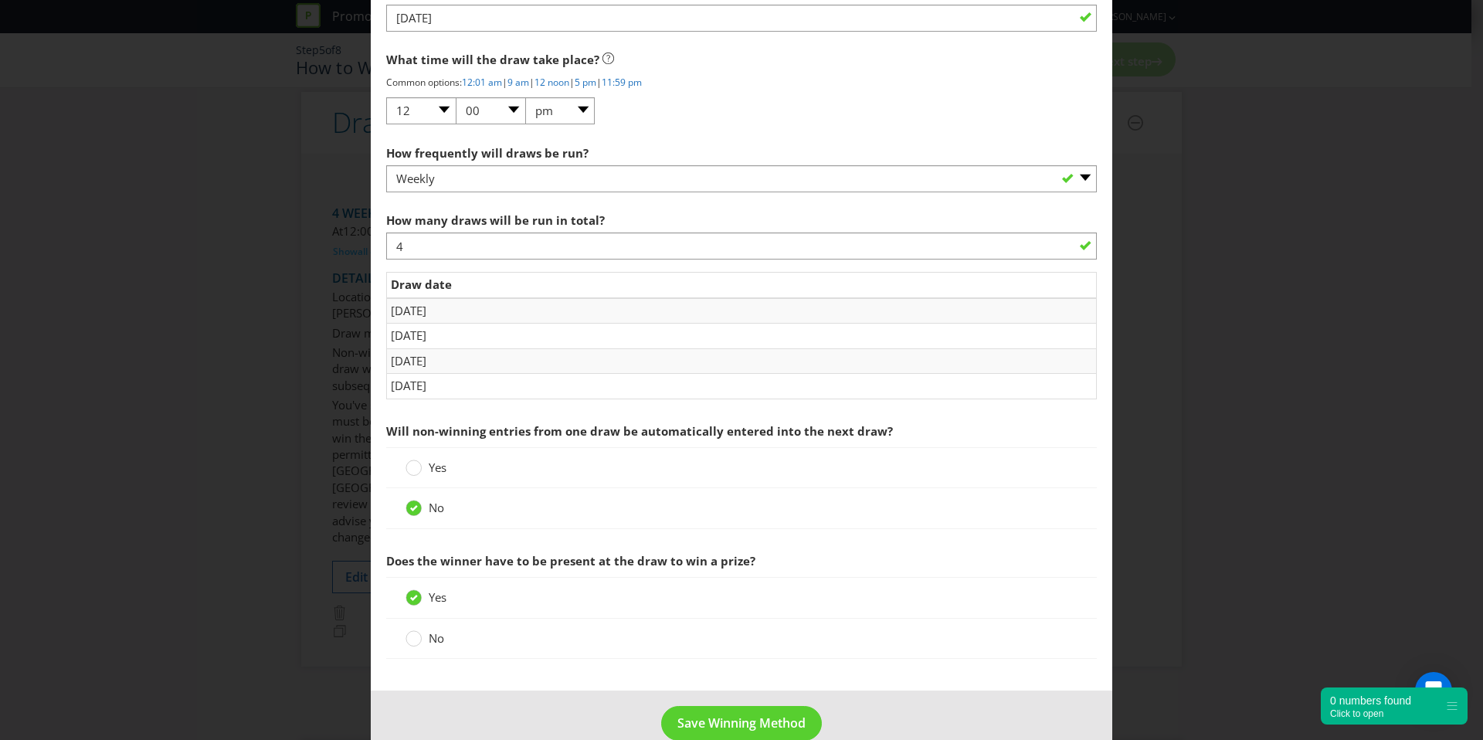
scroll to position [974, 0]
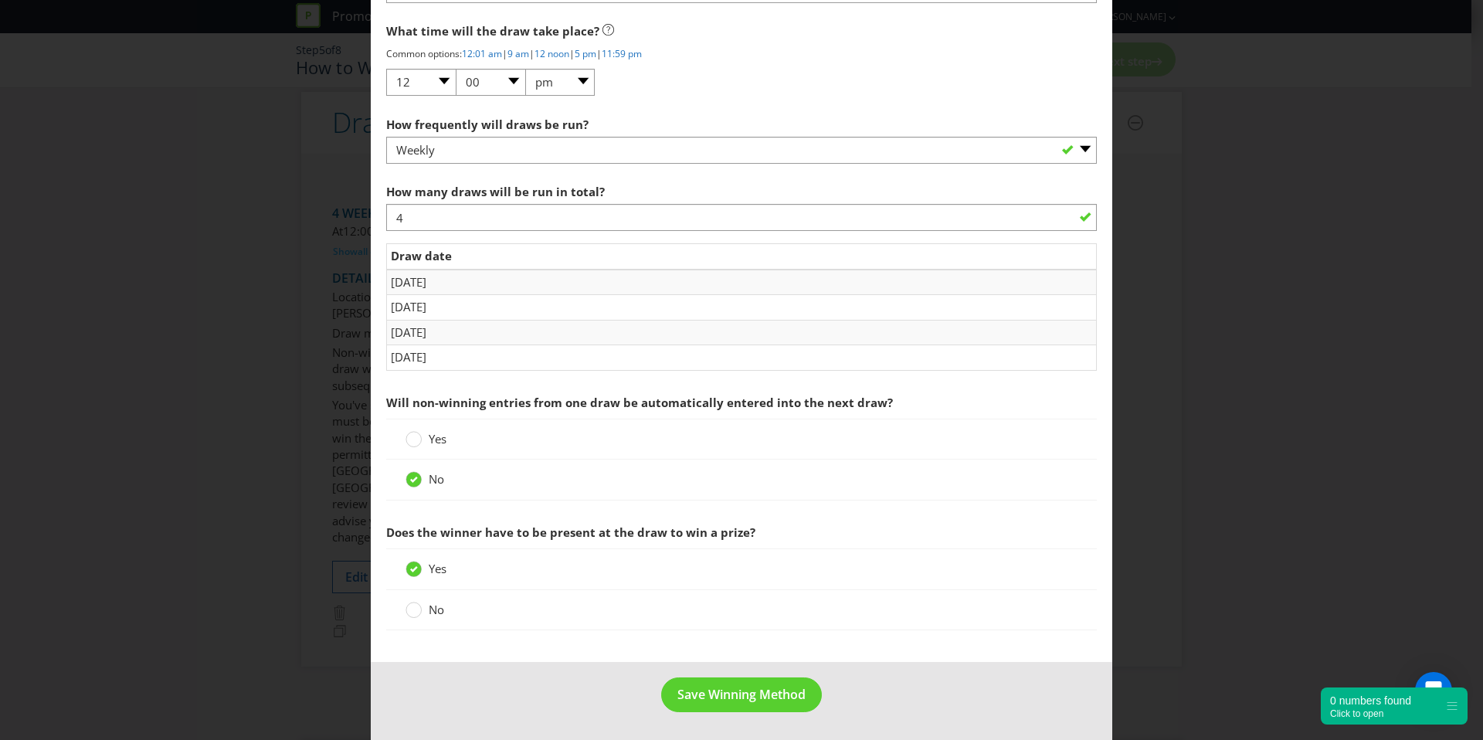
click at [518, 668] on footer "Save Winning Method" at bounding box center [742, 701] width 742 height 78
click at [763, 707] on button "Save Winning Method" at bounding box center [741, 695] width 161 height 35
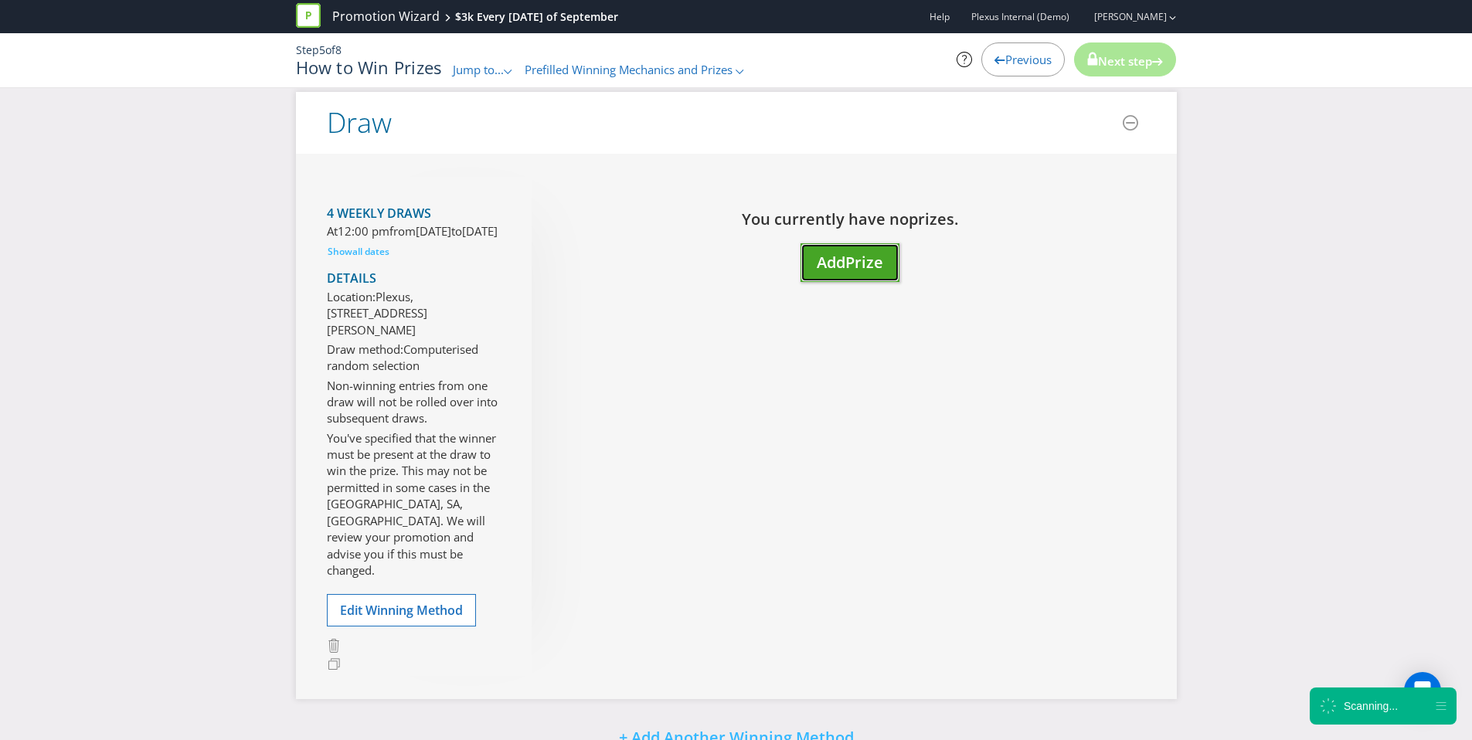
click at [835, 264] on span "Add" at bounding box center [831, 262] width 29 height 21
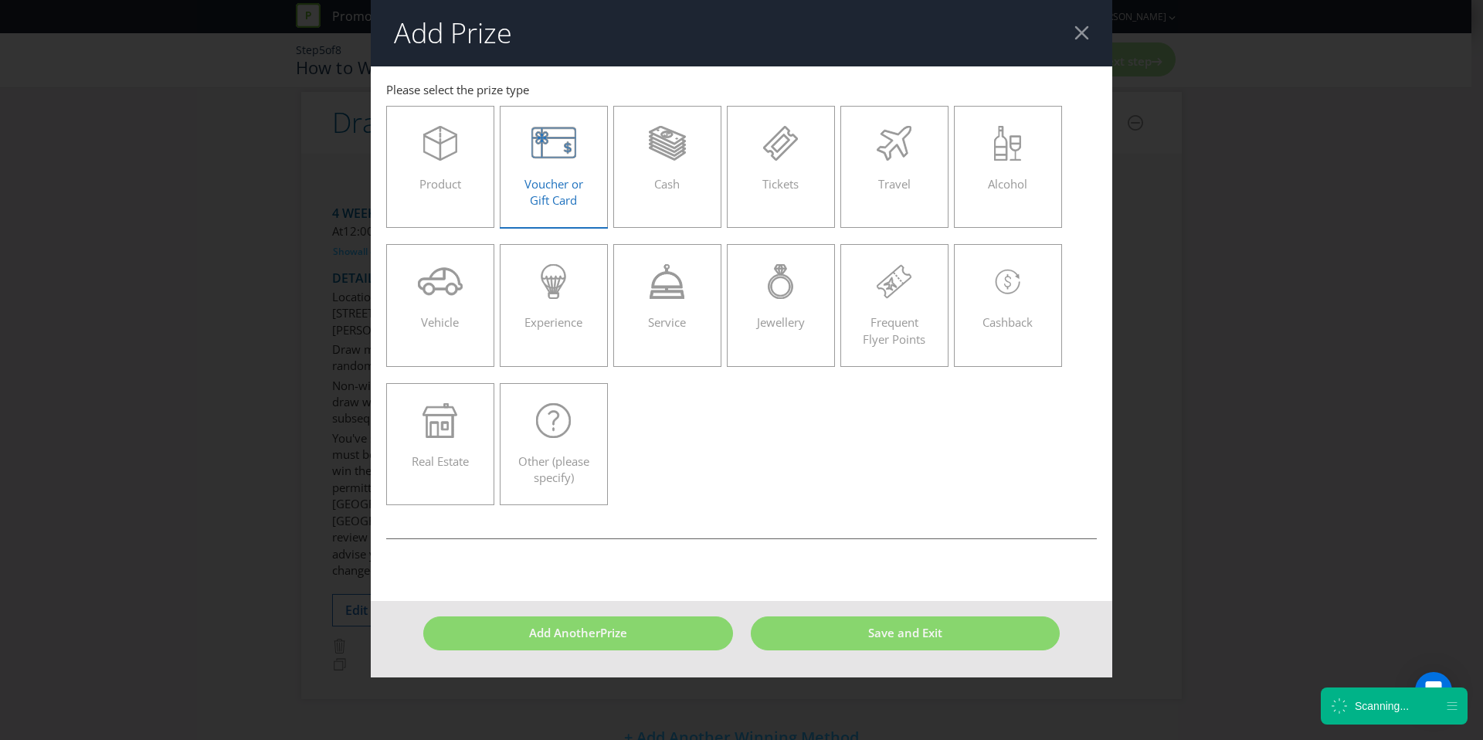
click at [566, 181] on span "Voucher or Gift Card" at bounding box center [554, 192] width 59 height 32
click at [0, 0] on input "Voucher or Gift Card" at bounding box center [0, 0] width 0 height 0
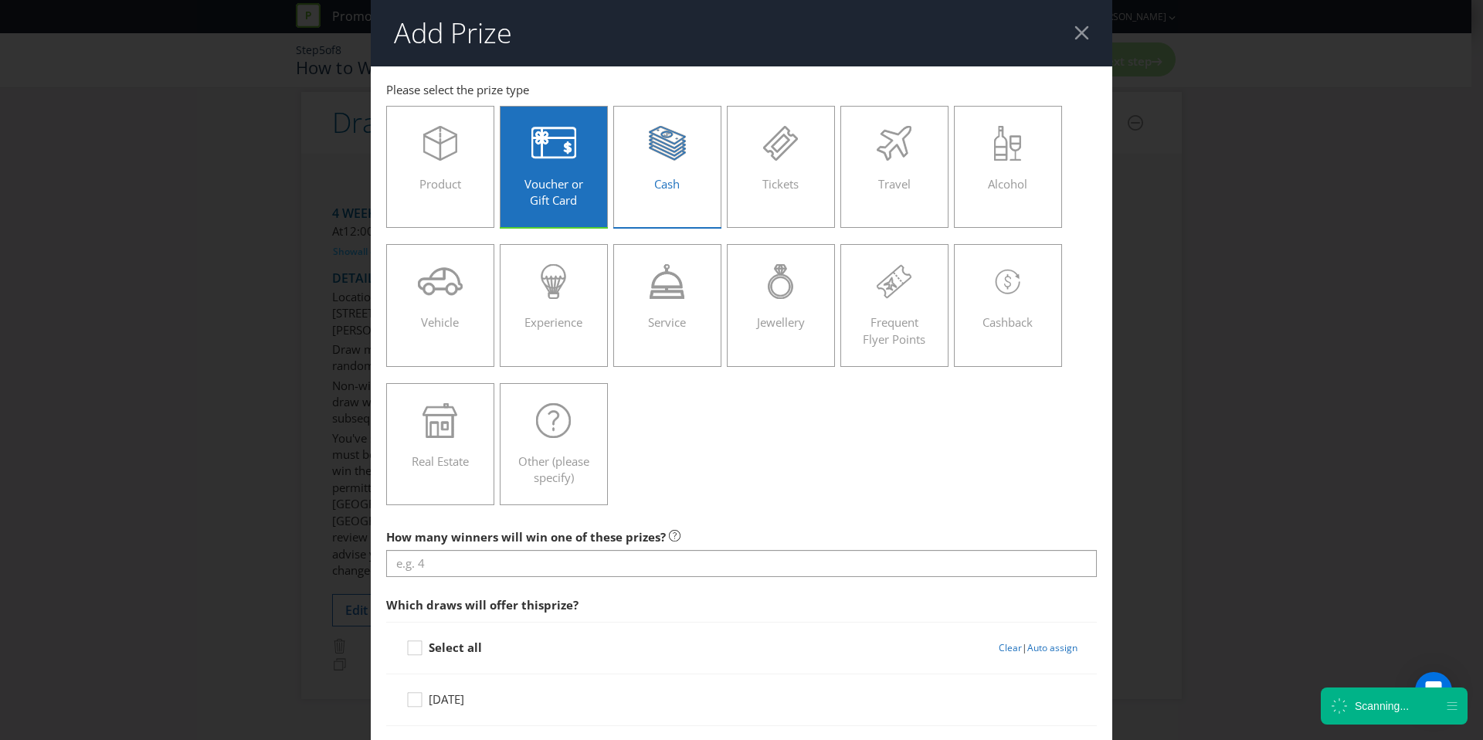
click at [638, 177] on div "Cash" at bounding box center [668, 161] width 76 height 70
click at [0, 0] on input "Cash" at bounding box center [0, 0] width 0 height 0
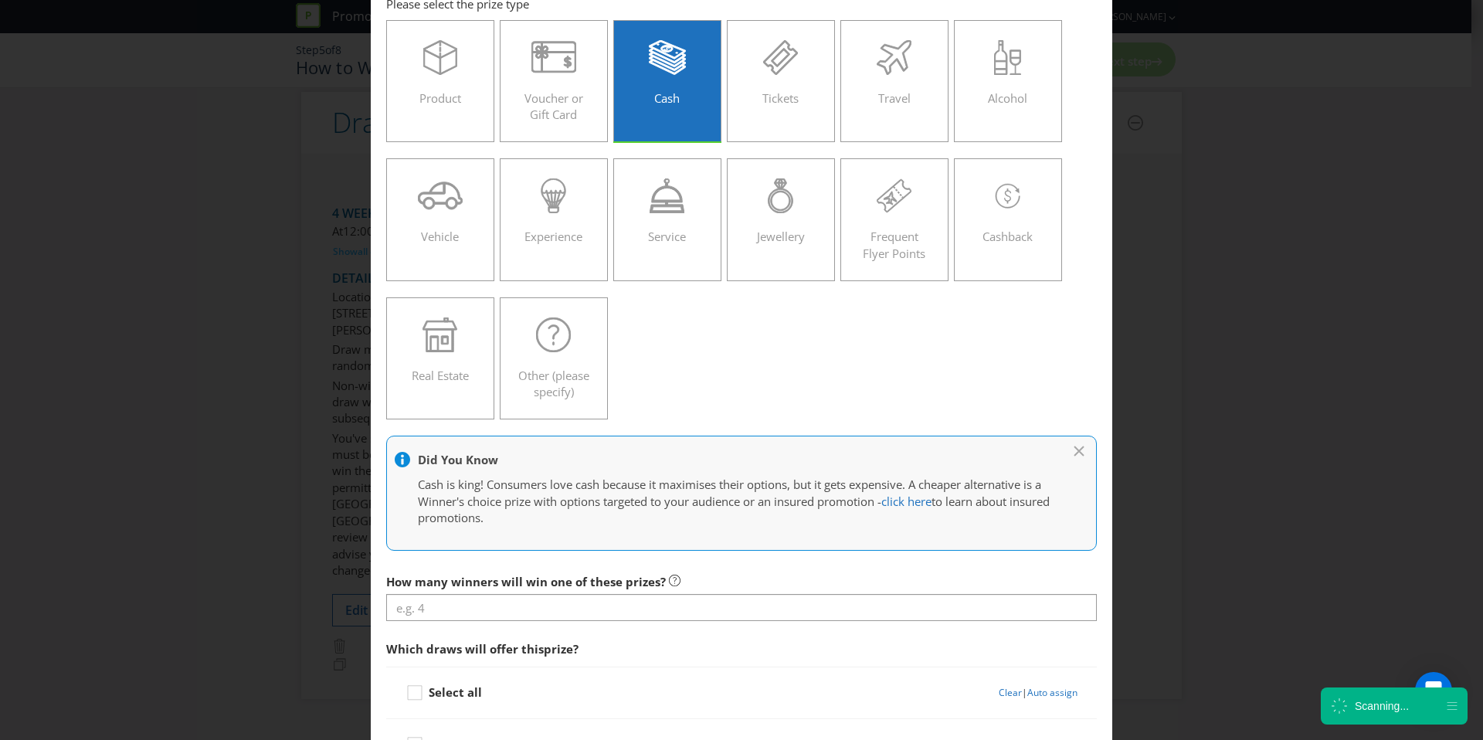
scroll to position [92, 0]
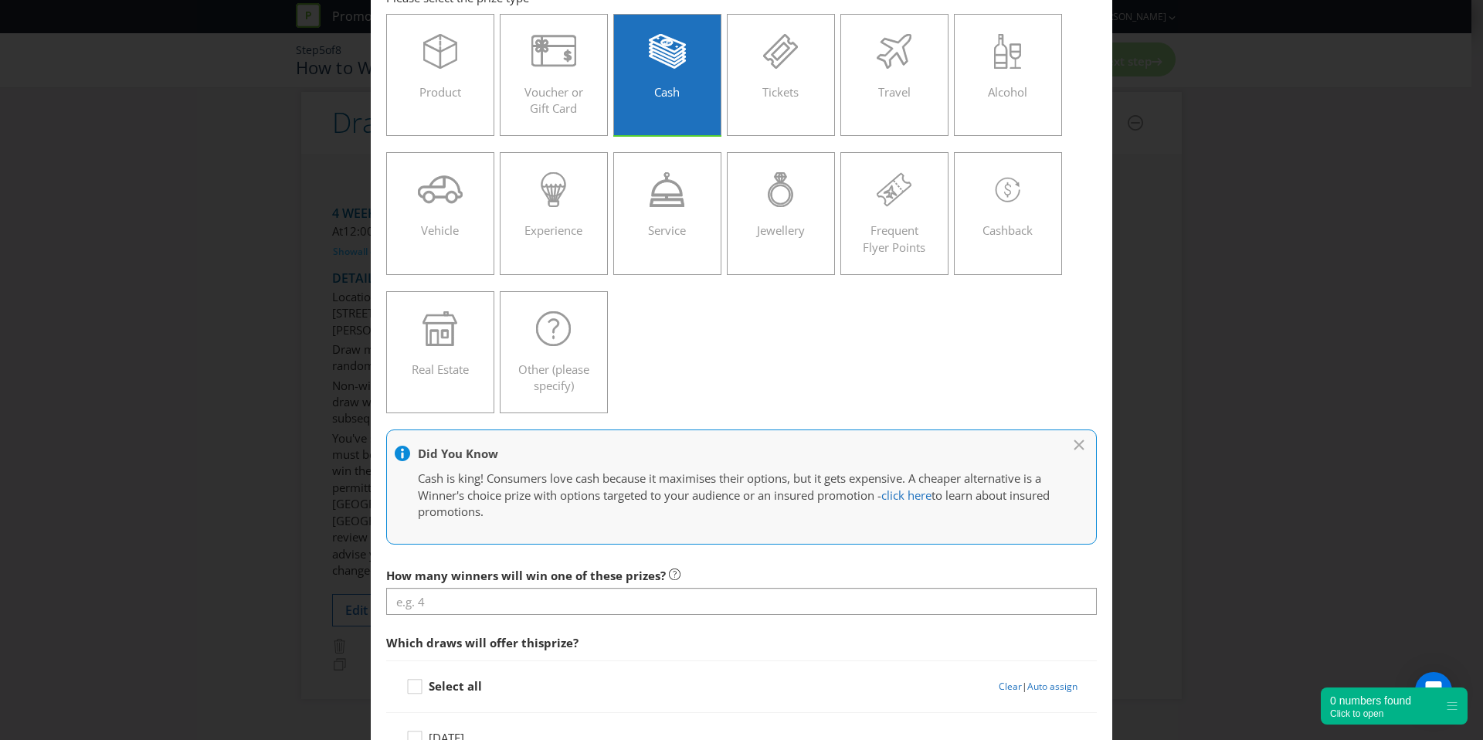
click at [492, 621] on span "How many winners will win one of these prizes? Which draws will offer this priz…" at bounding box center [741, 740] width 711 height 361
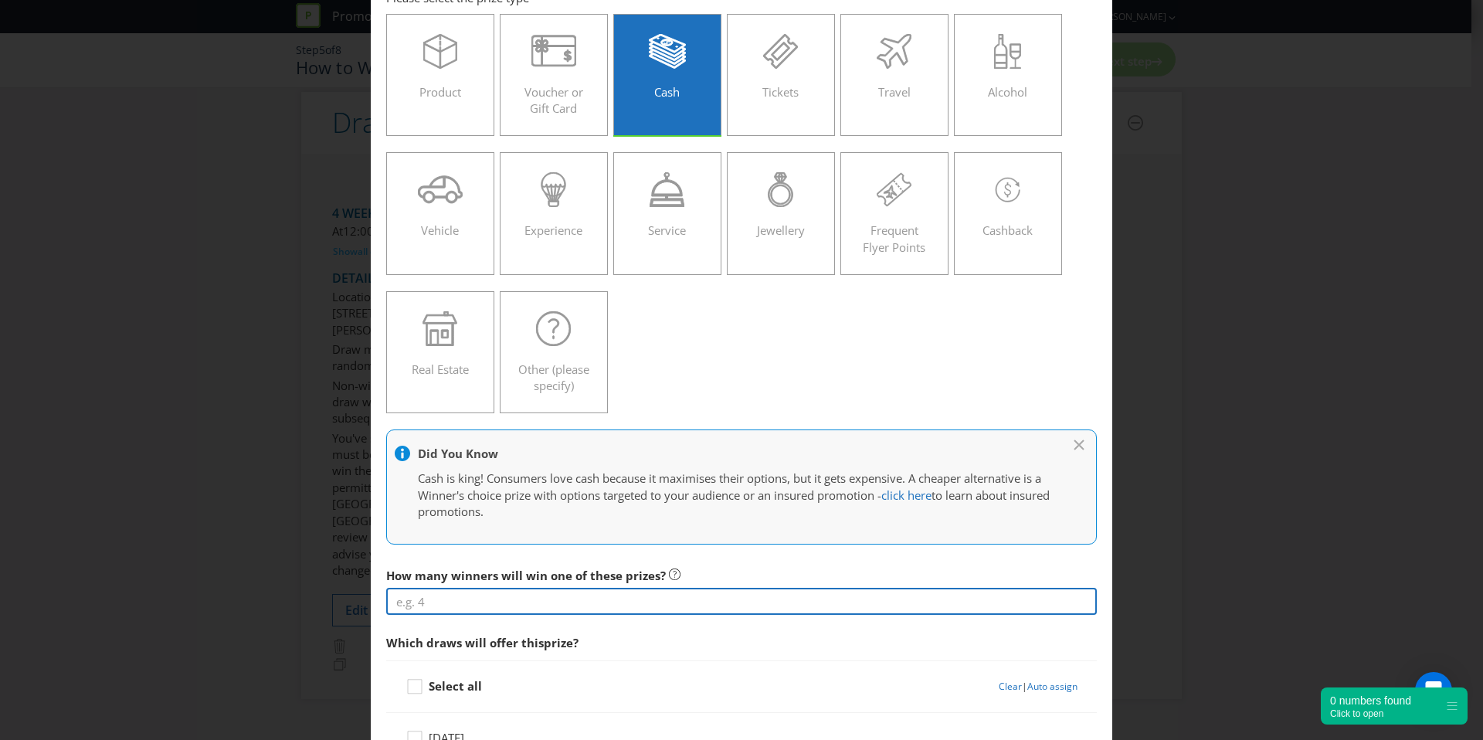
click at [494, 603] on input "number" at bounding box center [741, 601] width 711 height 27
type input "0"
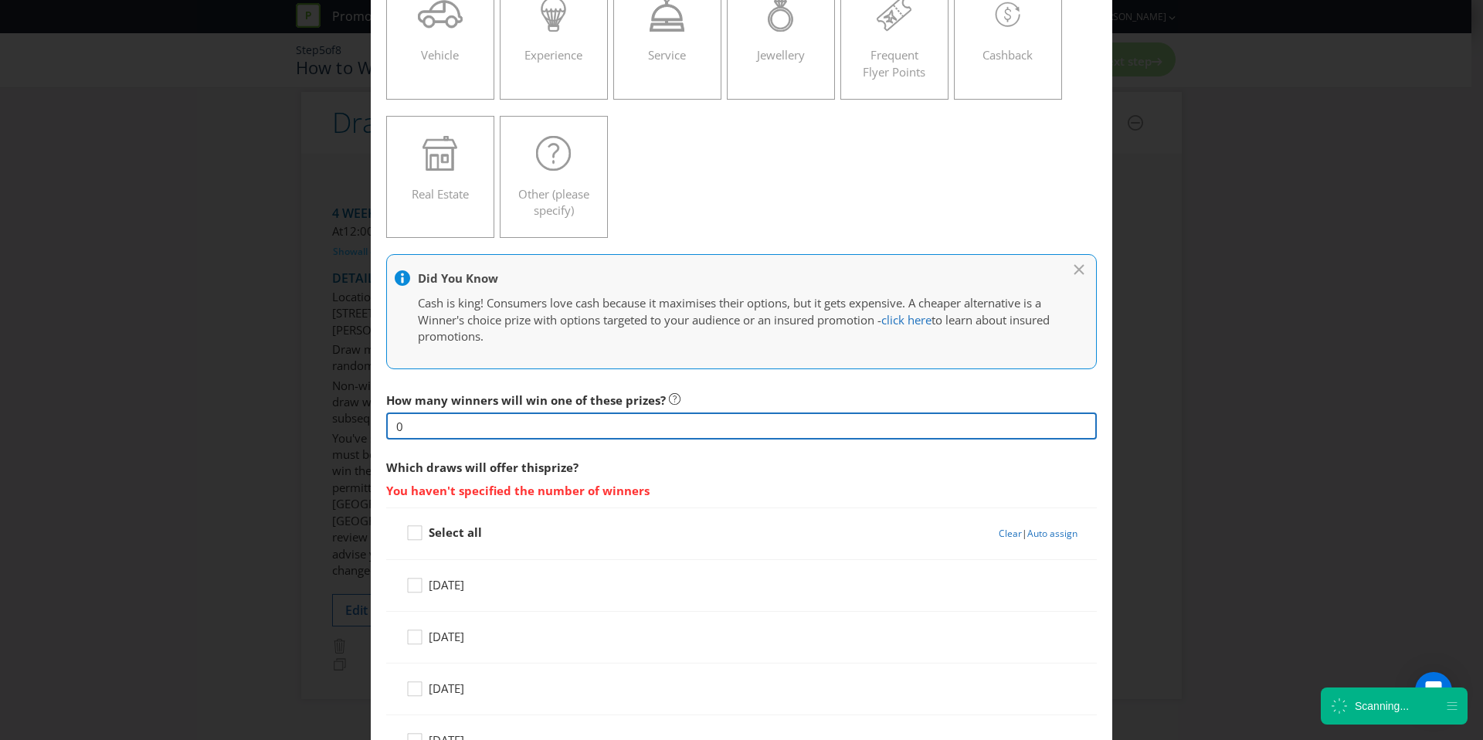
scroll to position [268, 0]
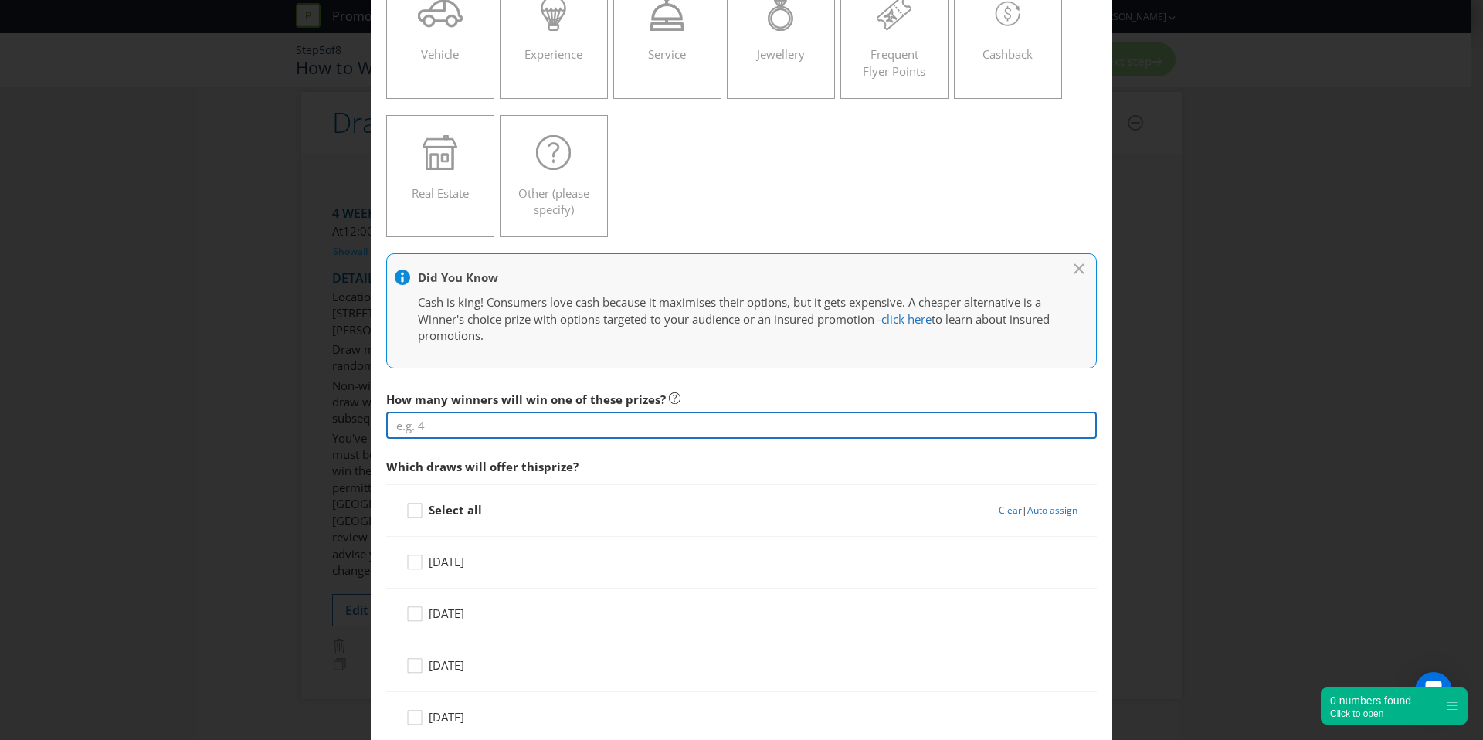
type input "4"
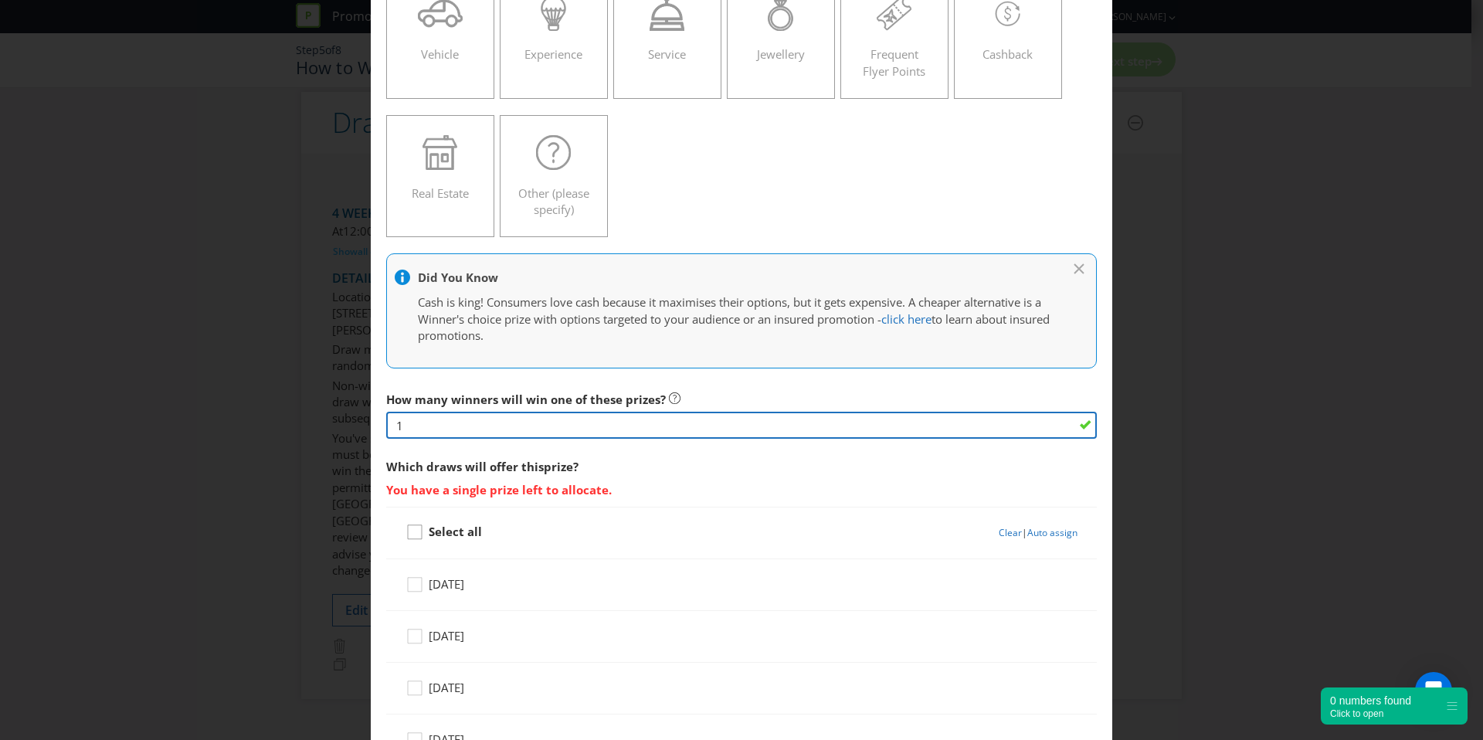
type input "1"
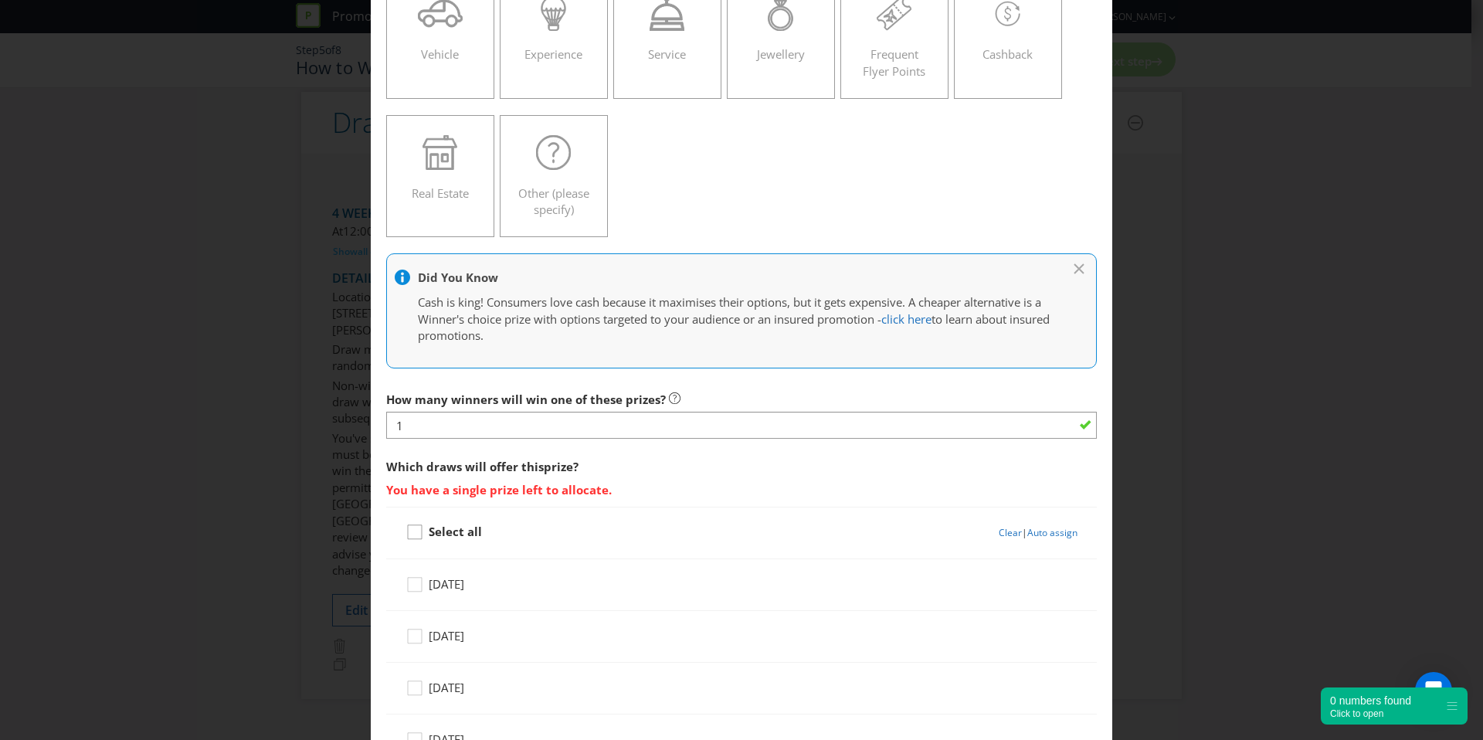
click at [419, 534] on icon at bounding box center [417, 535] width 23 height 23
click at [0, 0] on input "Select all" at bounding box center [0, 0] width 0 height 0
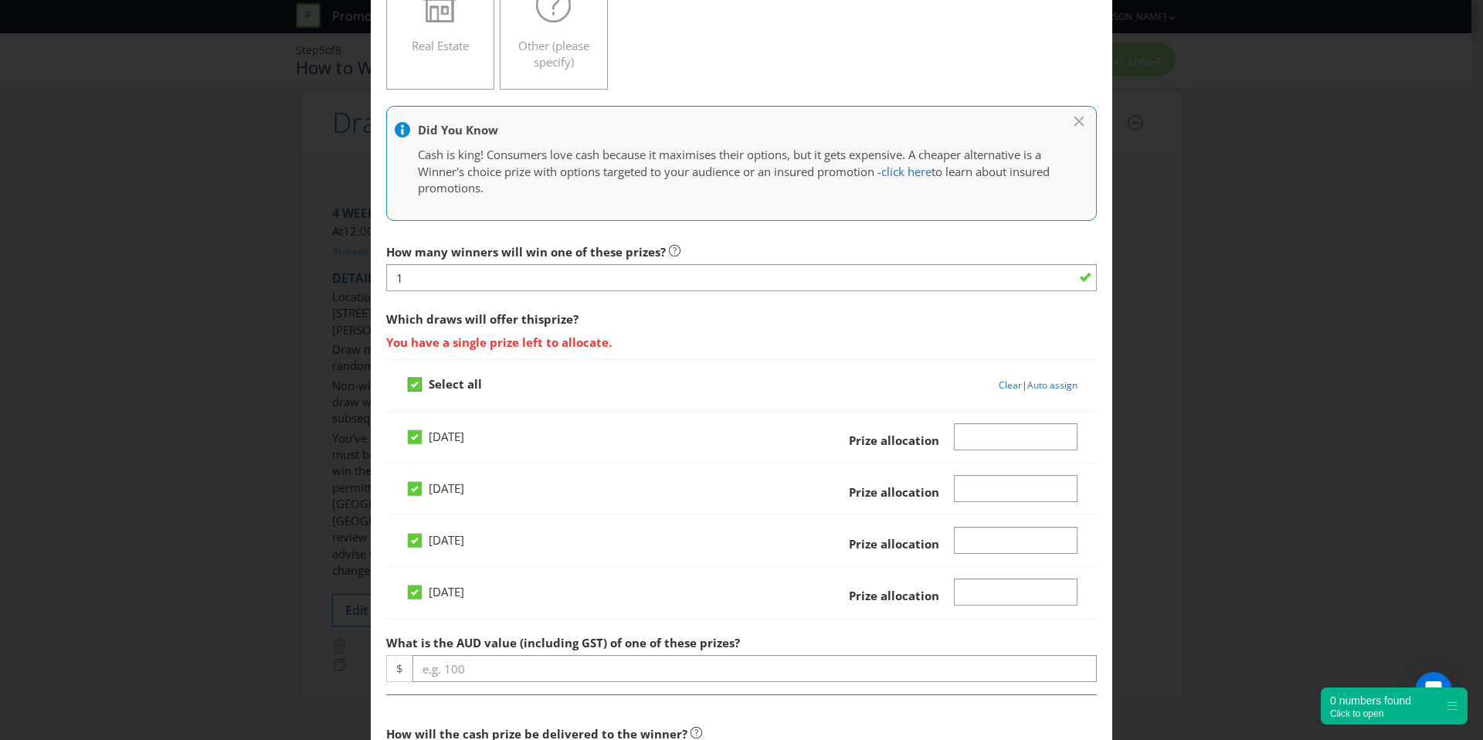
scroll to position [419, 0]
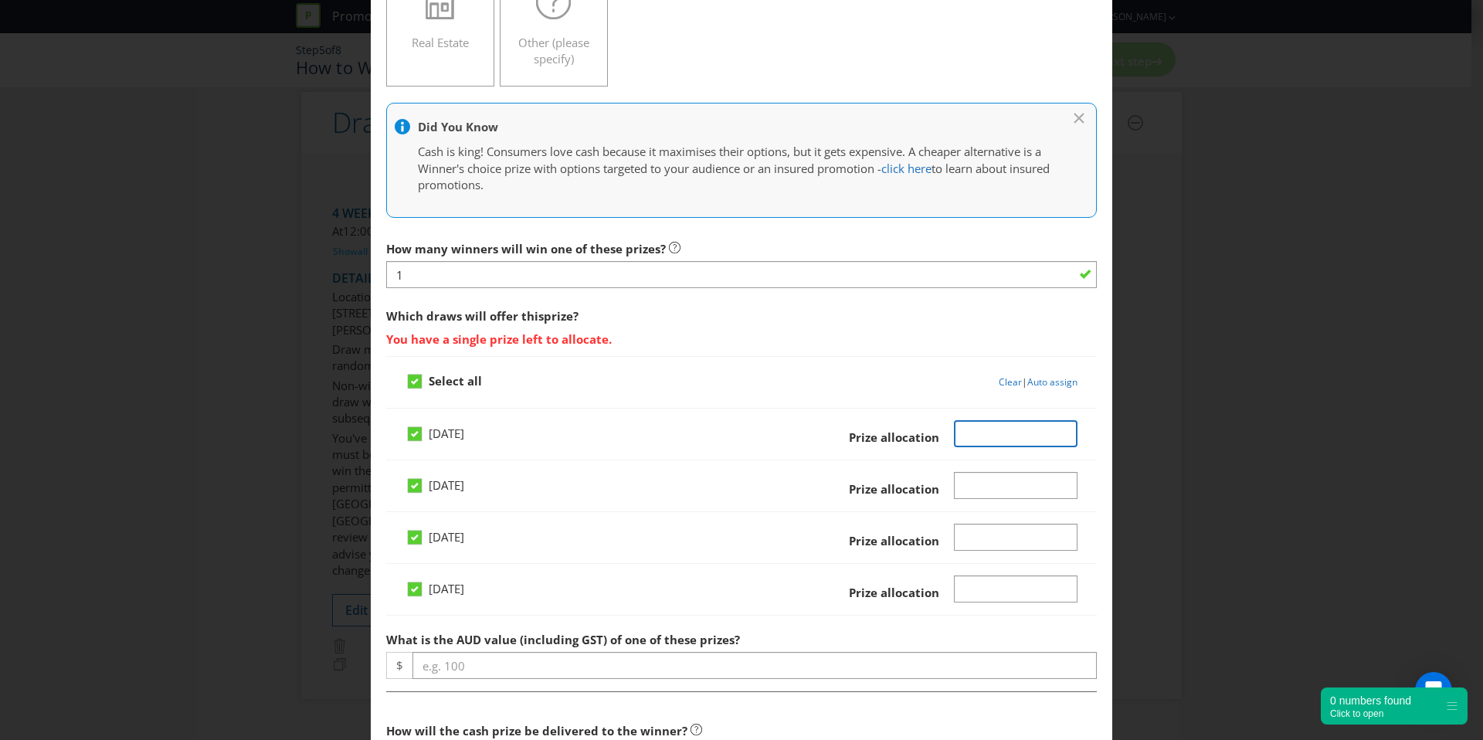
click at [1004, 443] on input "Number" at bounding box center [1016, 433] width 124 height 27
type input "3000"
click at [1012, 478] on input "Number" at bounding box center [1016, 485] width 124 height 27
type input "3000"
click at [977, 450] on div "[DATE] Prize allocation" at bounding box center [742, 439] width 672 height 39
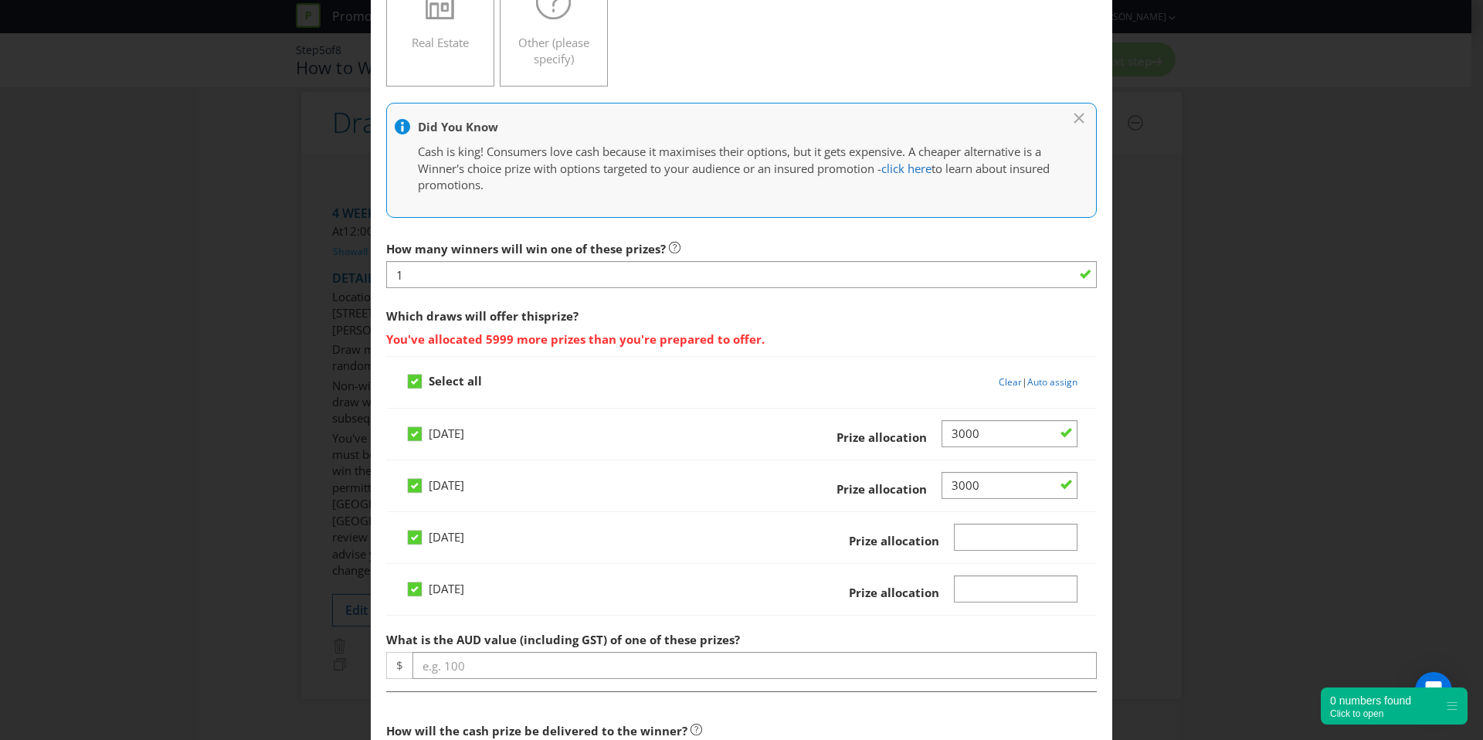
click at [977, 450] on div "[DATE] Prize allocation" at bounding box center [742, 439] width 672 height 39
click at [977, 447] on div at bounding box center [1010, 448] width 136 height 2
drag, startPoint x: 978, startPoint y: 489, endPoint x: 855, endPoint y: 488, distance: 122.8
click at [873, 488] on div "Prize allocation" at bounding box center [930, 486] width 296 height 28
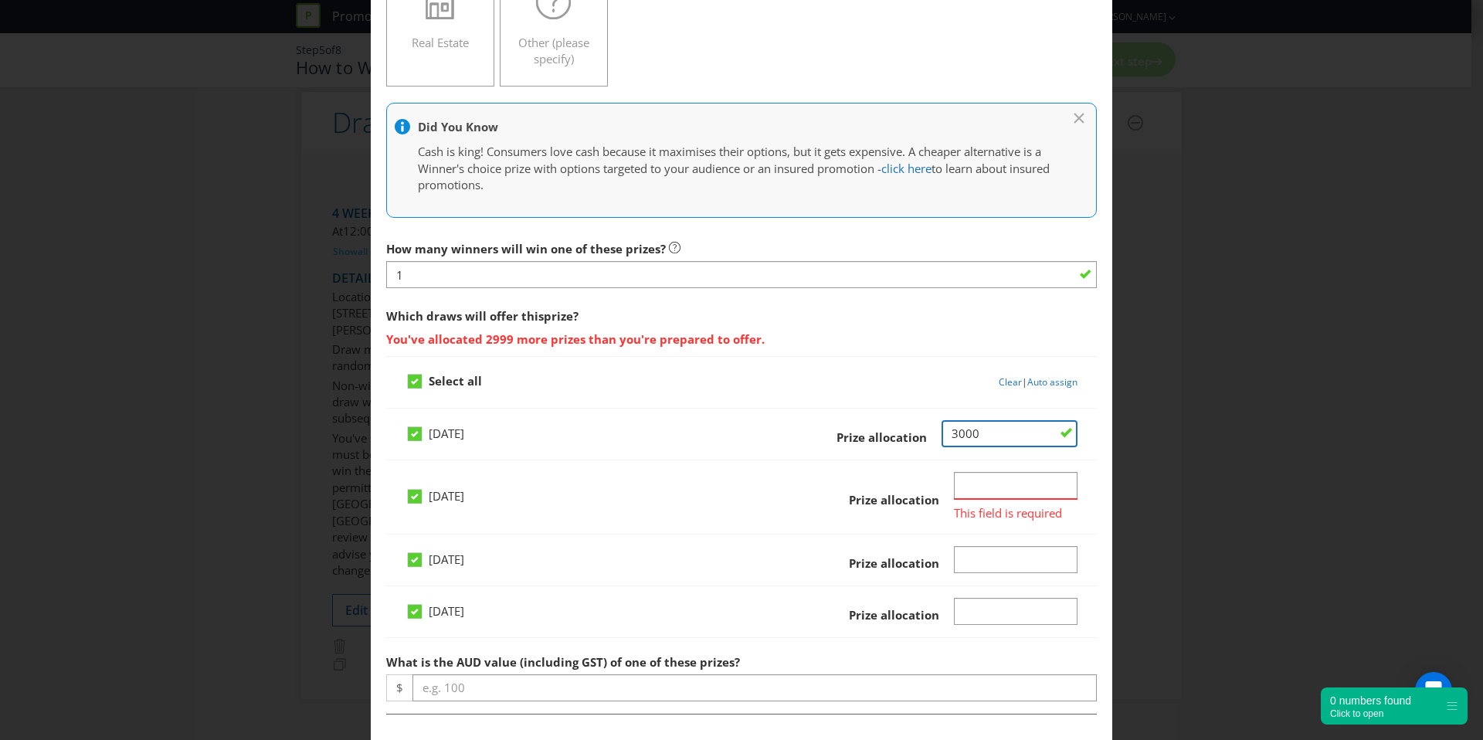
drag, startPoint x: 1005, startPoint y: 429, endPoint x: 850, endPoint y: 426, distance: 155.3
click at [859, 426] on div "Prize allocation" at bounding box center [930, 434] width 296 height 28
click at [637, 306] on span "Which draws will offer this prize ? You've allocated 2999 more prizes than you'…" at bounding box center [741, 328] width 711 height 55
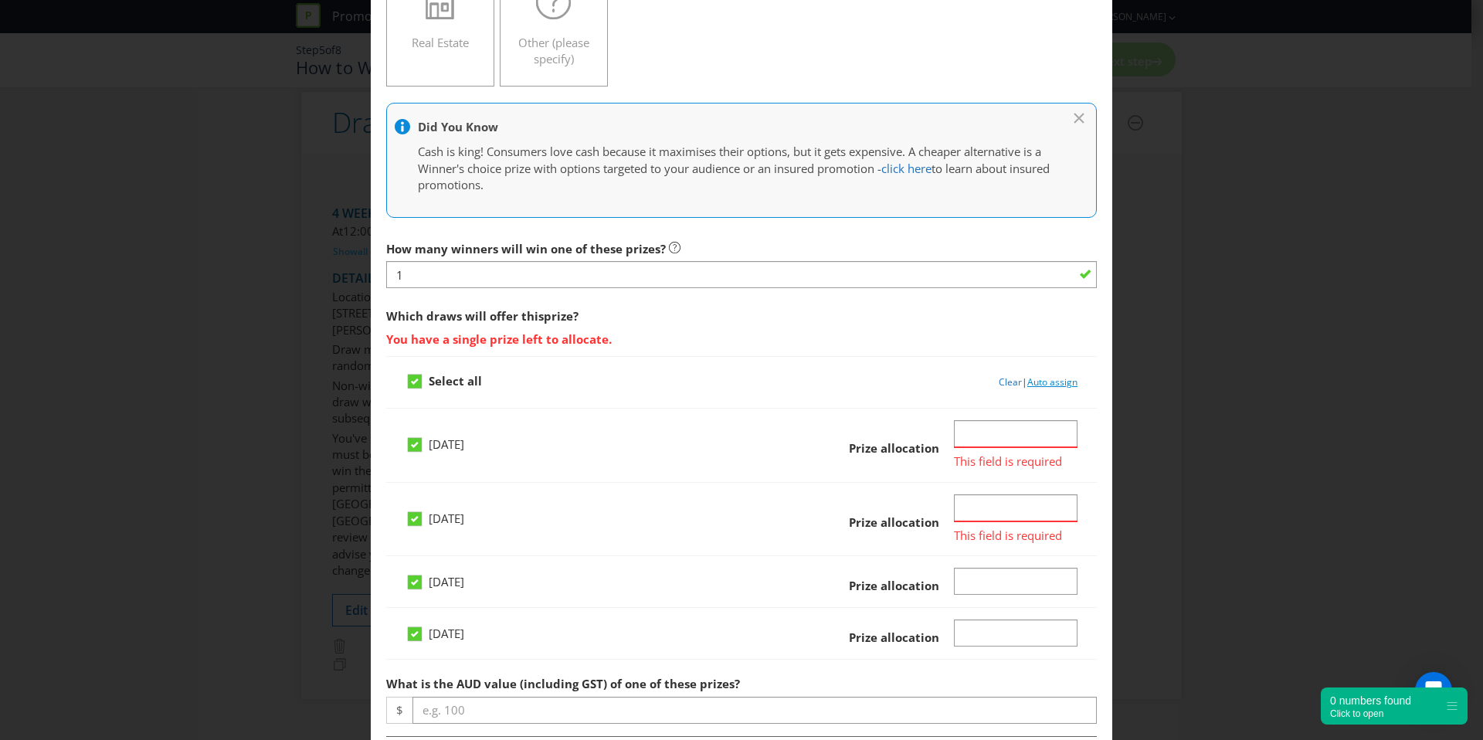
click at [1048, 382] on link "Auto assign" at bounding box center [1053, 381] width 50 height 13
click at [1001, 424] on input "Number" at bounding box center [1016, 433] width 124 height 27
type input "1"
click at [975, 511] on div "[DATE] Prize allocation This field is required" at bounding box center [741, 520] width 711 height 74
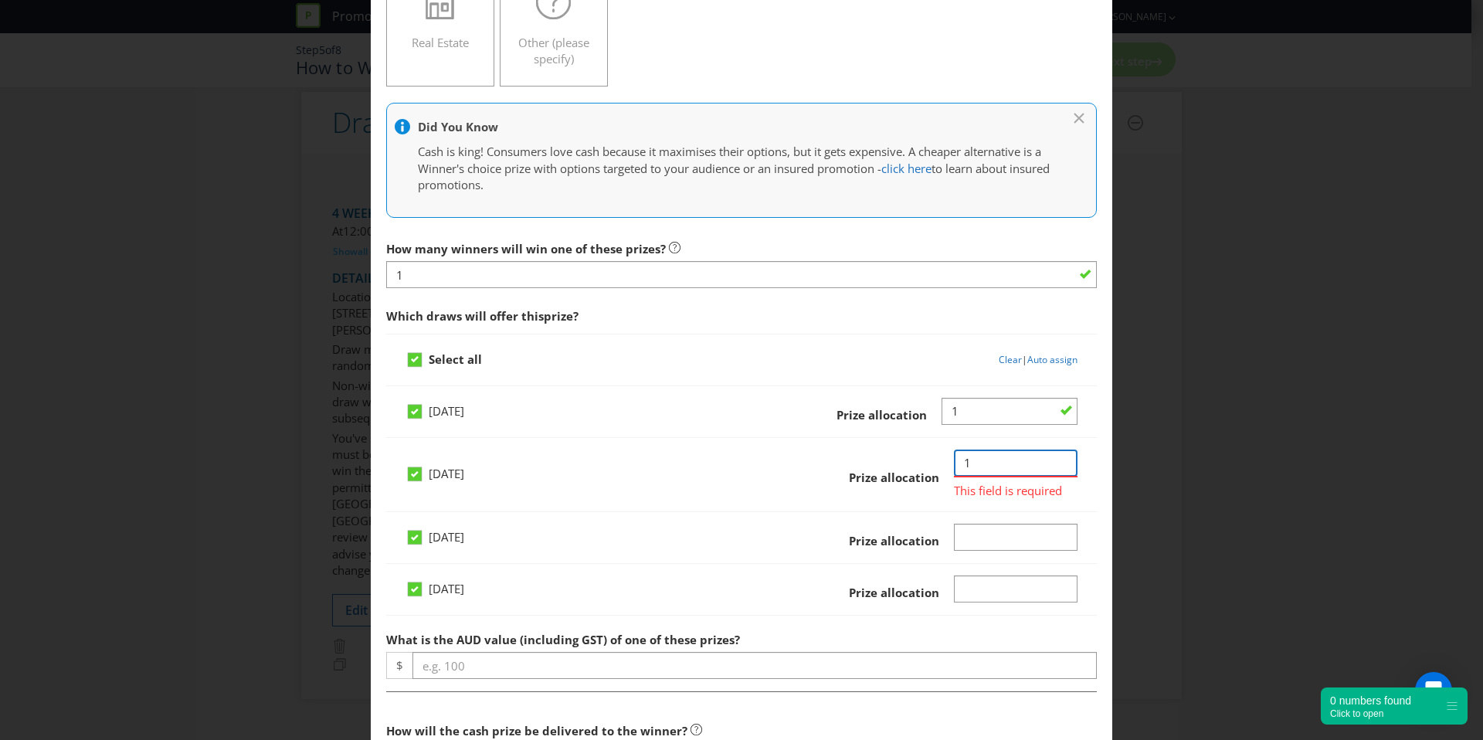
type input "1"
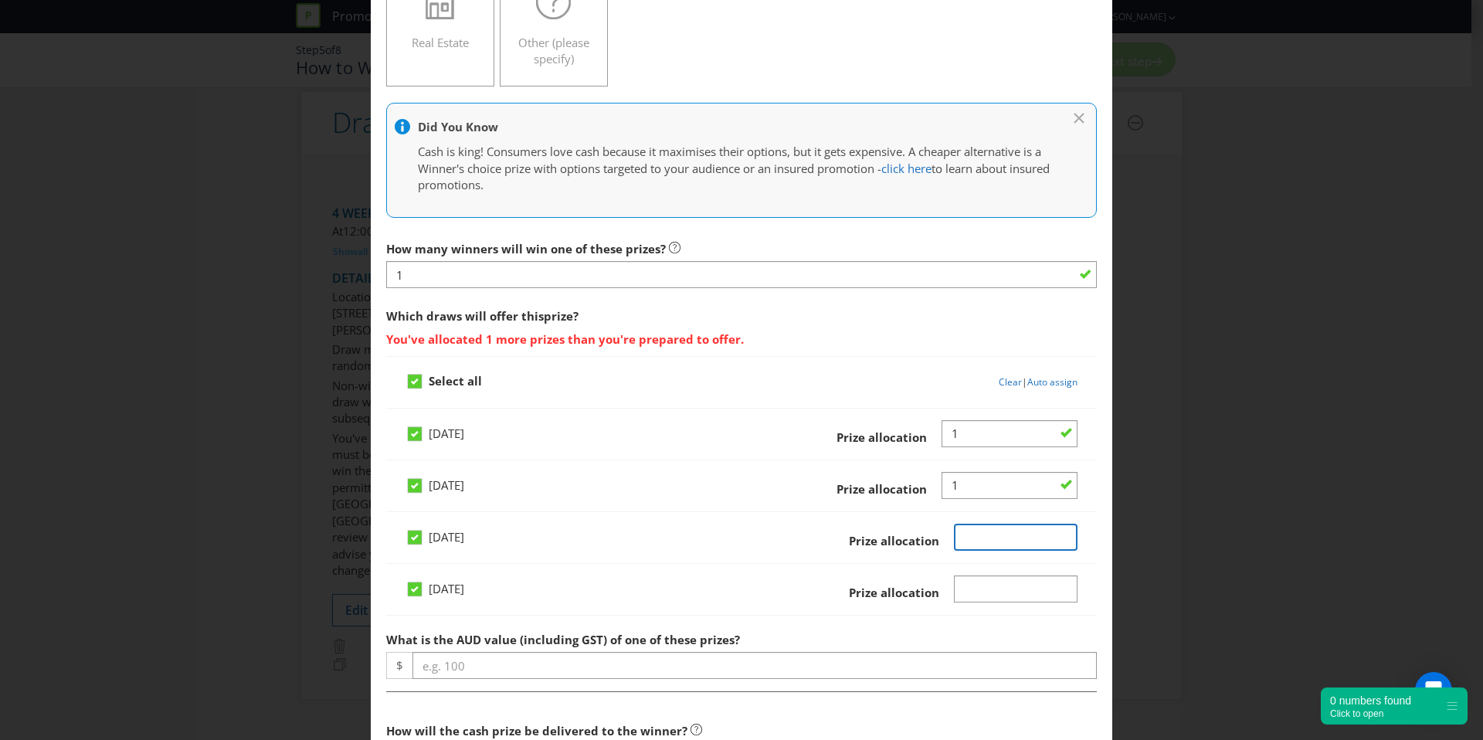
click at [995, 534] on input "Number" at bounding box center [1016, 537] width 124 height 27
type input "1"
click at [997, 577] on input "Number" at bounding box center [1016, 589] width 124 height 27
type input "1"
click at [732, 426] on div "[DATE] Prize allocation" at bounding box center [742, 439] width 672 height 39
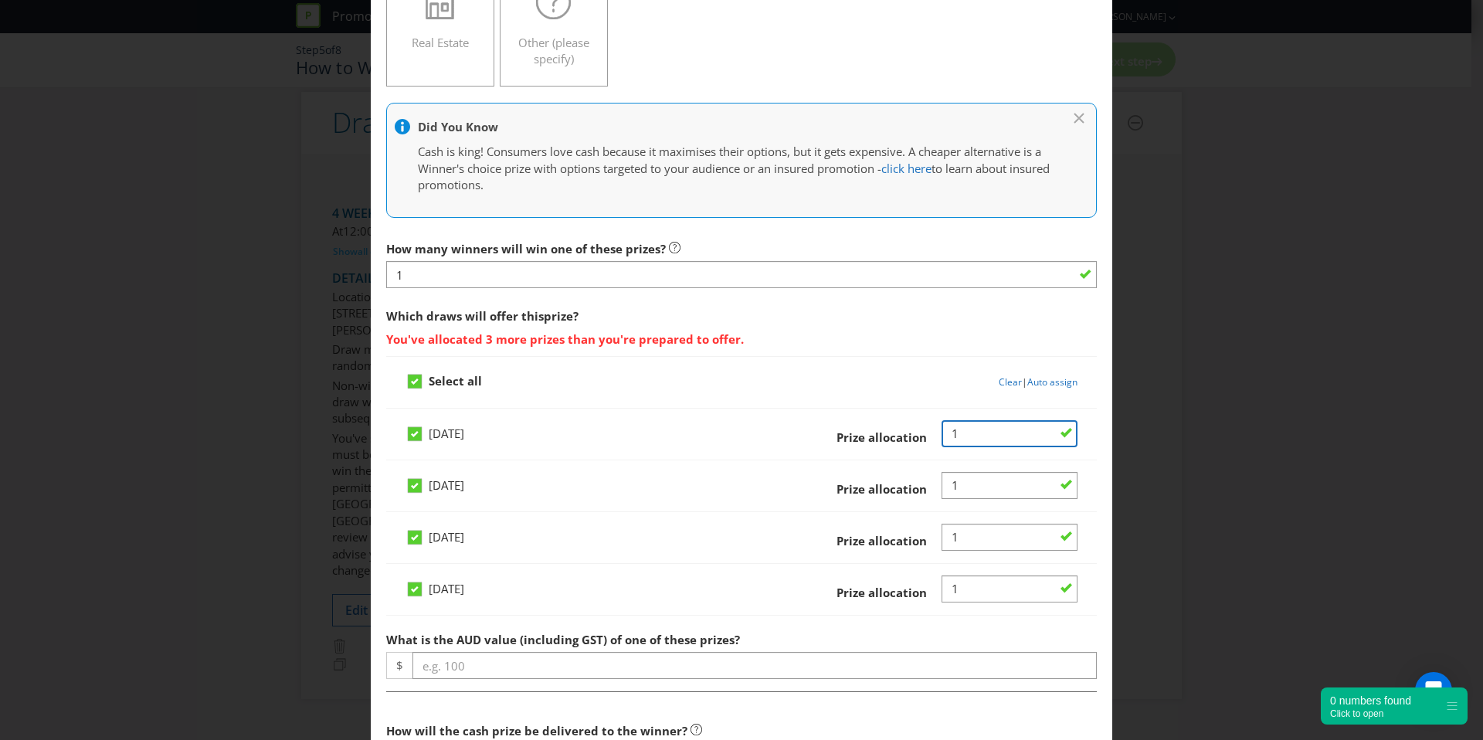
drag, startPoint x: 997, startPoint y: 431, endPoint x: 935, endPoint y: 426, distance: 62.8
click at [944, 428] on input "Number" at bounding box center [1010, 433] width 136 height 27
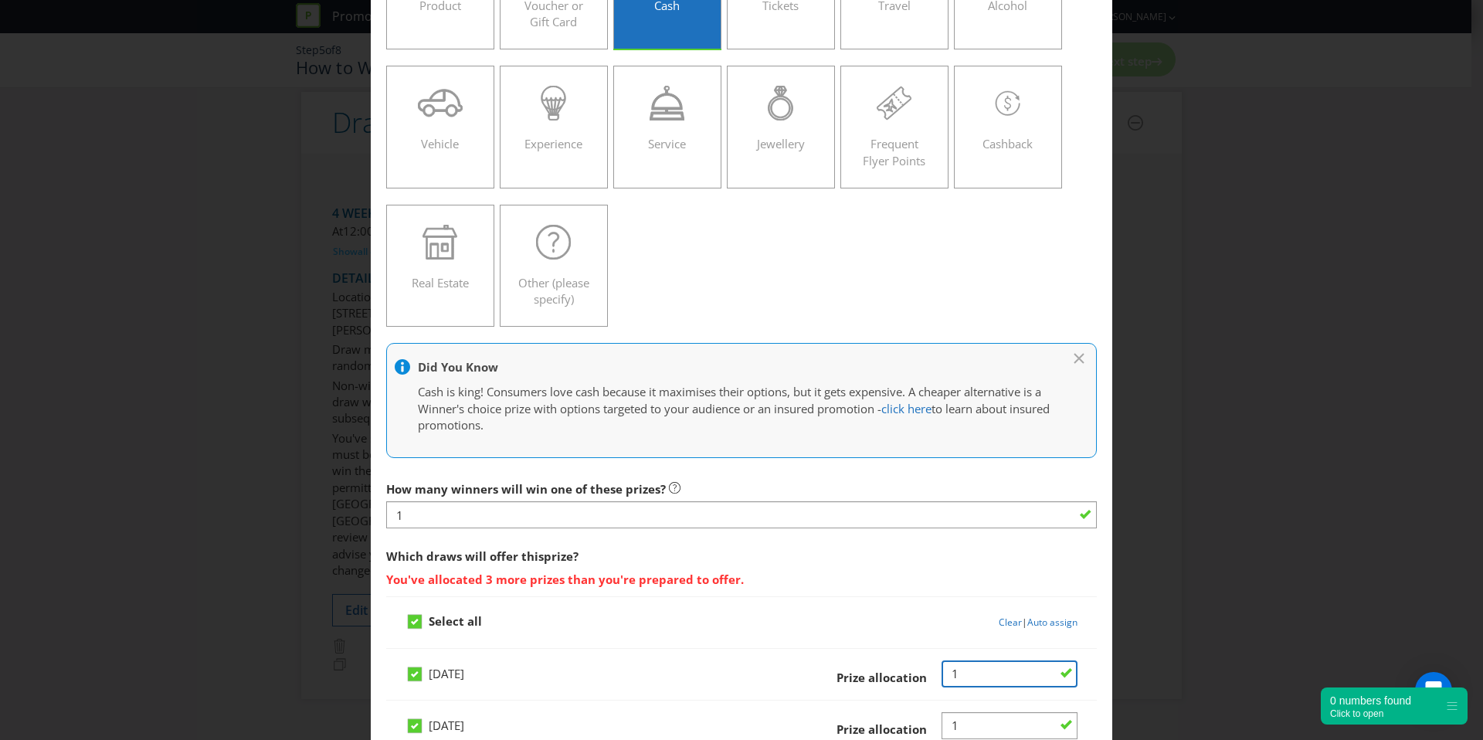
scroll to position [0, 0]
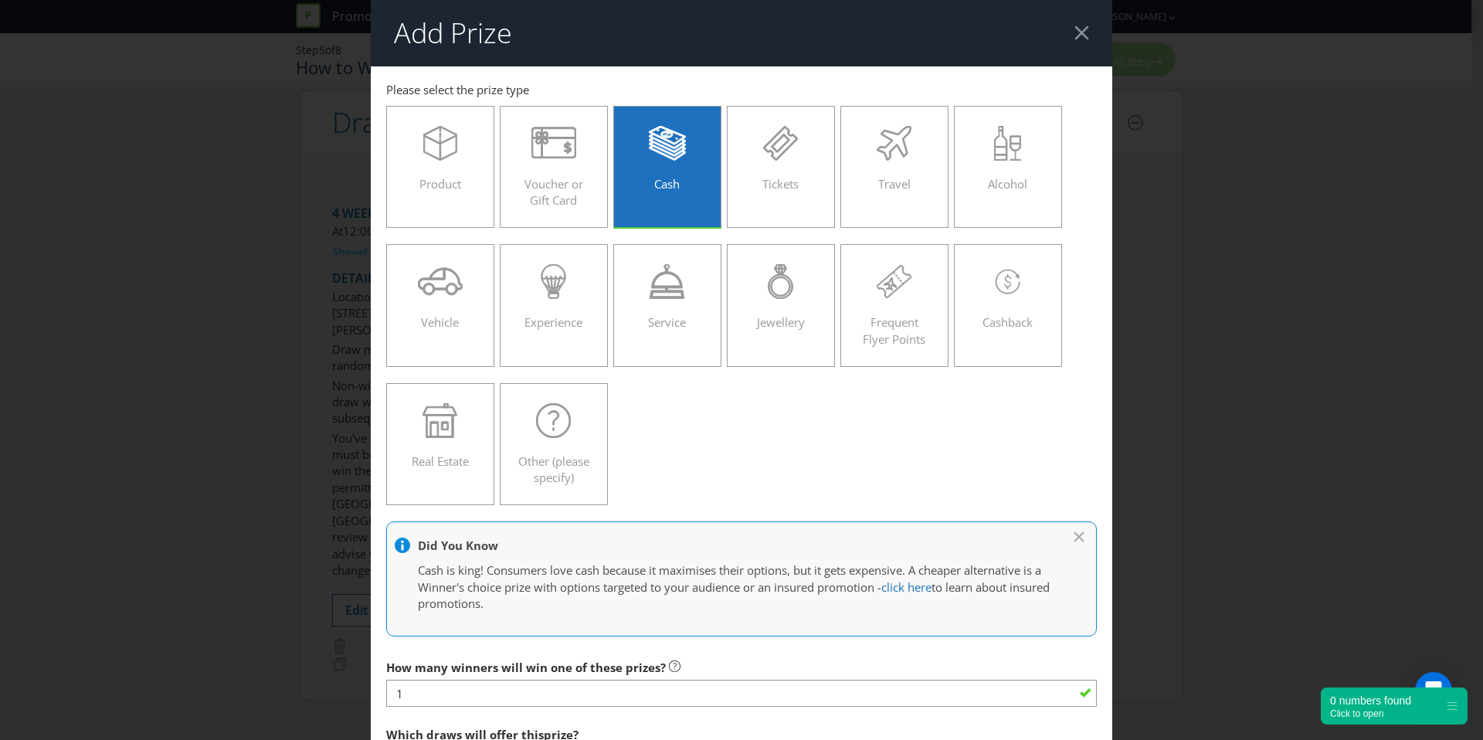
click at [1072, 23] on header "Add Prize" at bounding box center [742, 33] width 742 height 66
click at [1075, 28] on div at bounding box center [1082, 32] width 15 height 15
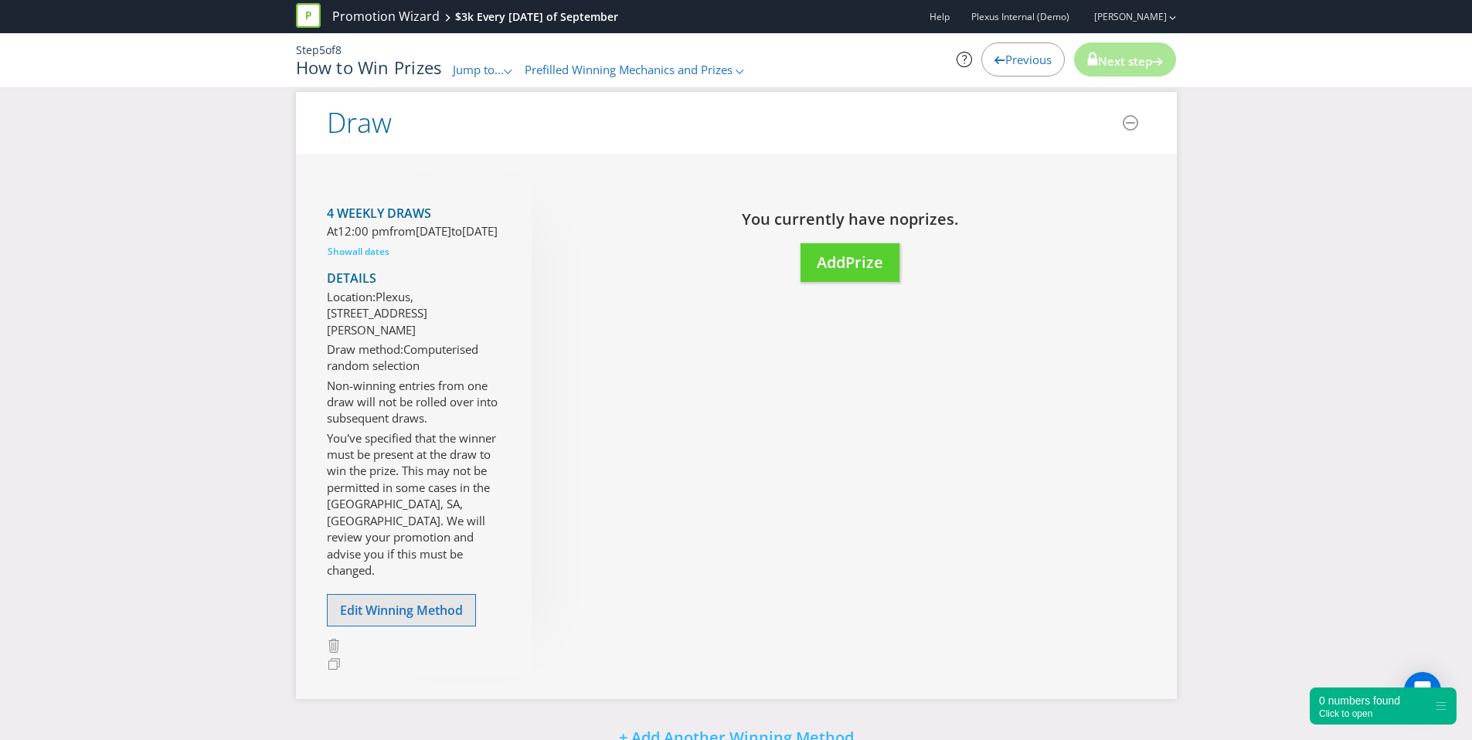
click at [443, 627] on div "4 weekly draws At 12:00 pm from [DATE] to [DATE] Show all dates Details Locatio…" at bounding box center [429, 426] width 205 height 499
click at [439, 620] on button "Edit Winning Method" at bounding box center [401, 610] width 149 height 32
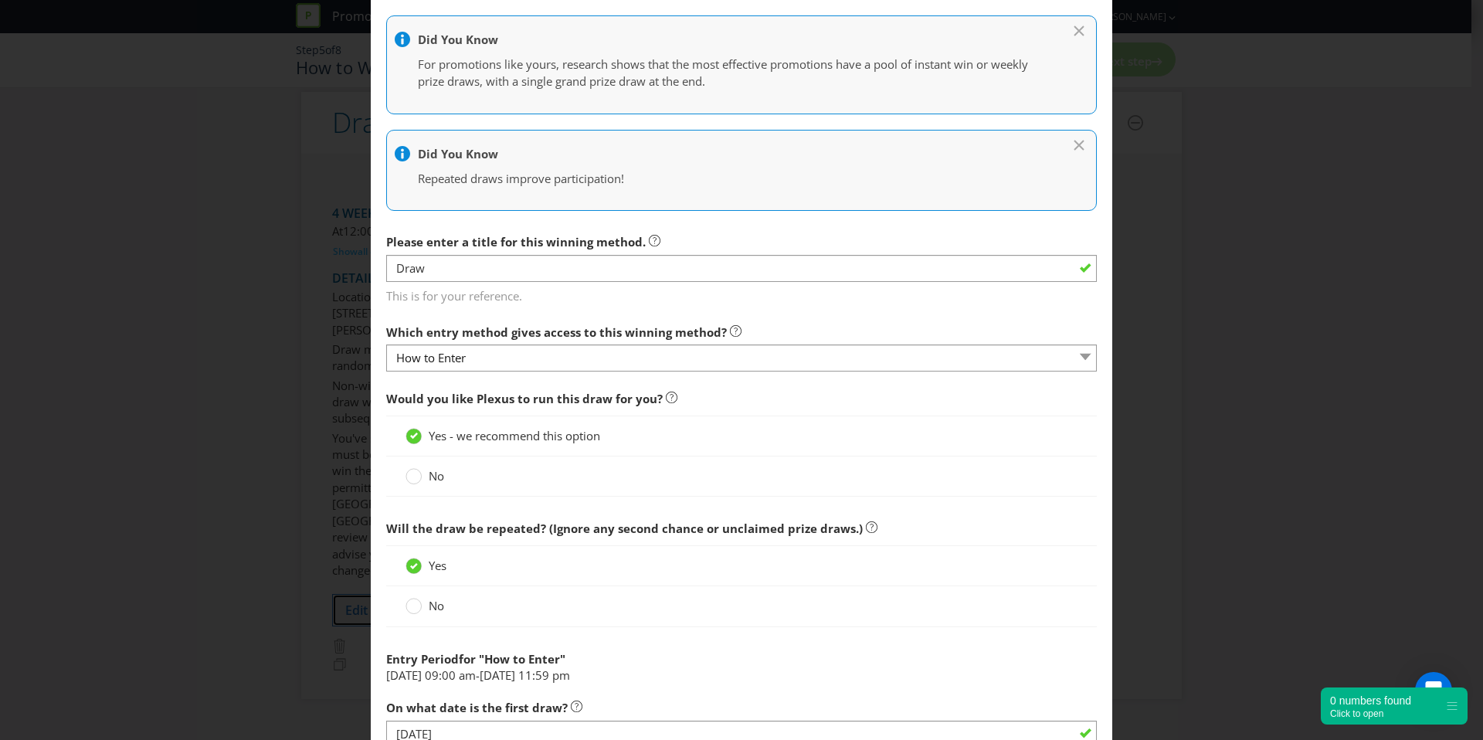
scroll to position [325, 0]
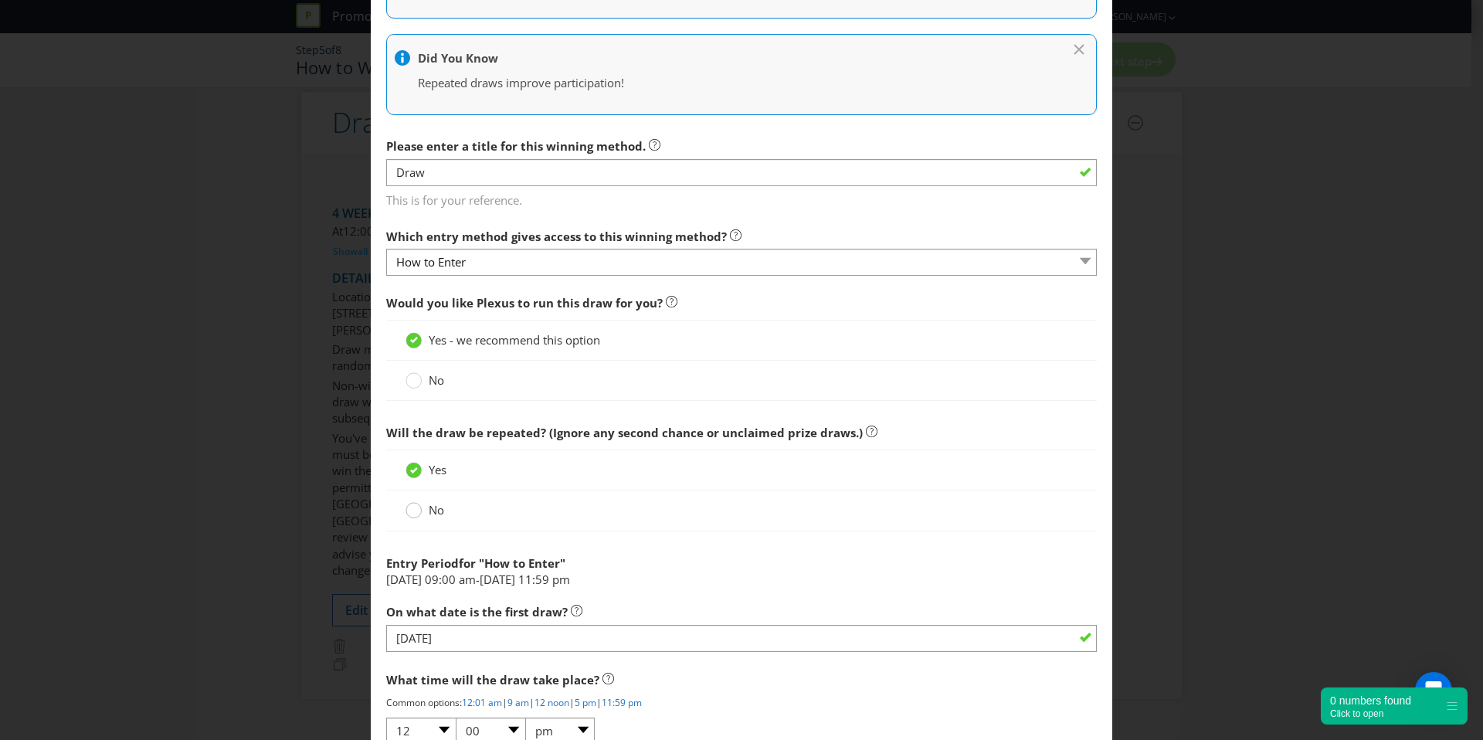
click at [412, 506] on div at bounding box center [414, 505] width 8 height 8
click at [0, 0] on input "No" at bounding box center [0, 0] width 0 height 0
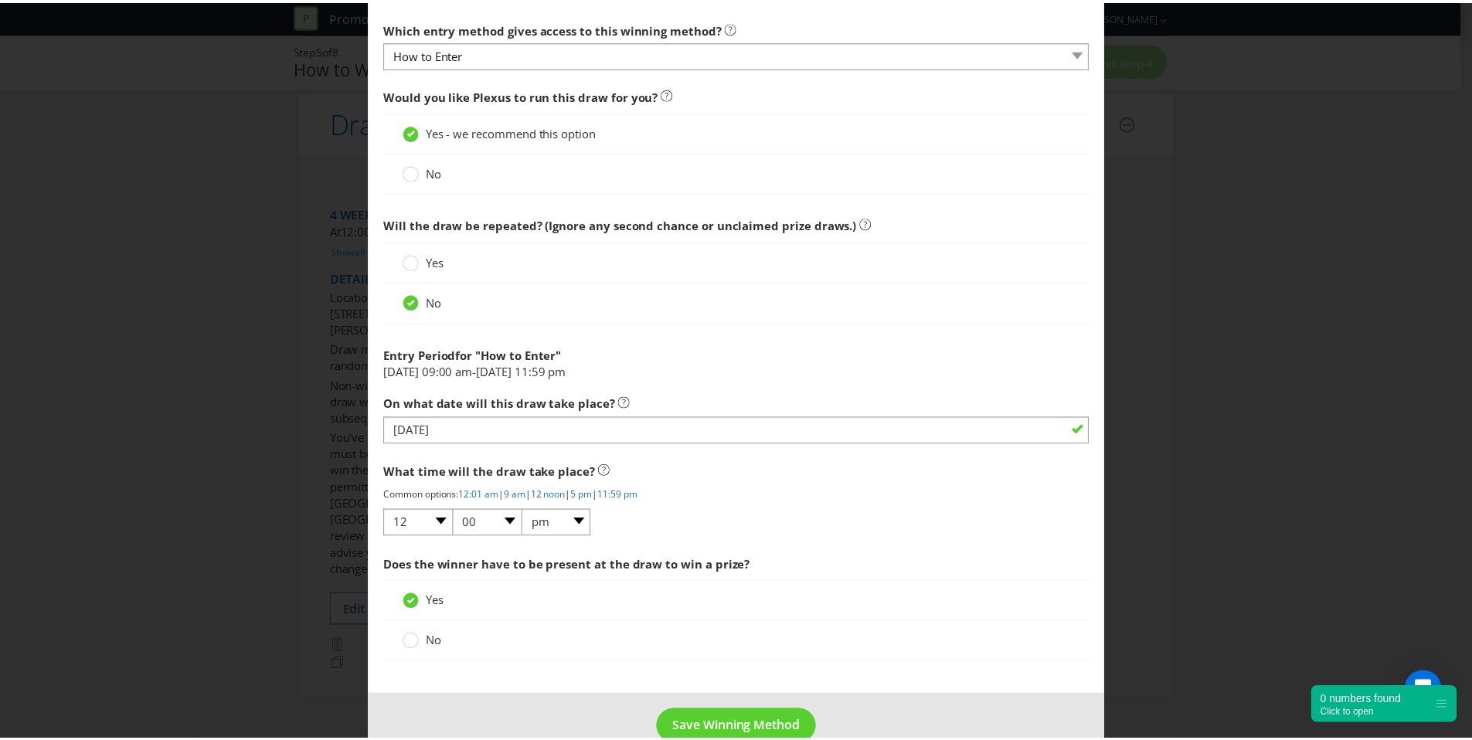
scroll to position [565, 0]
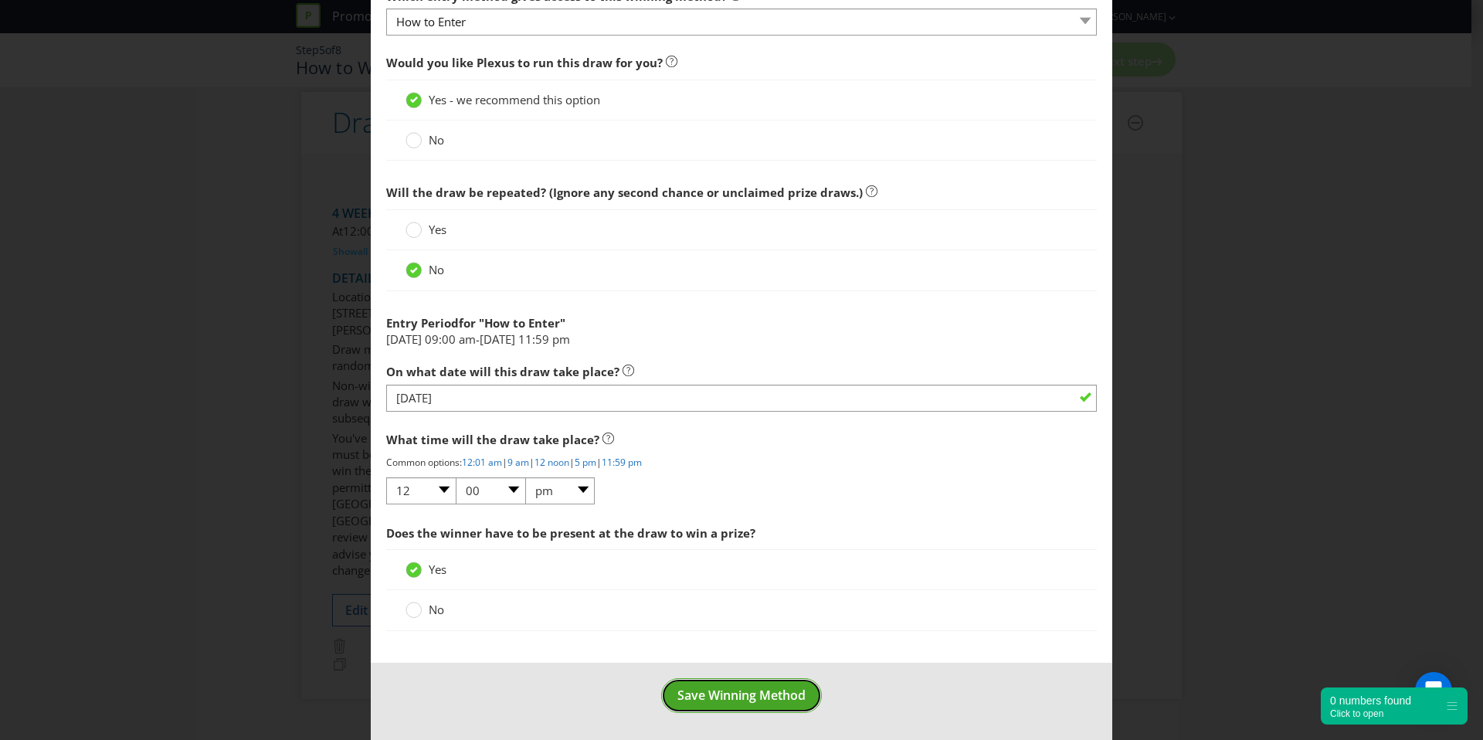
click at [787, 708] on button "Save Winning Method" at bounding box center [741, 695] width 161 height 35
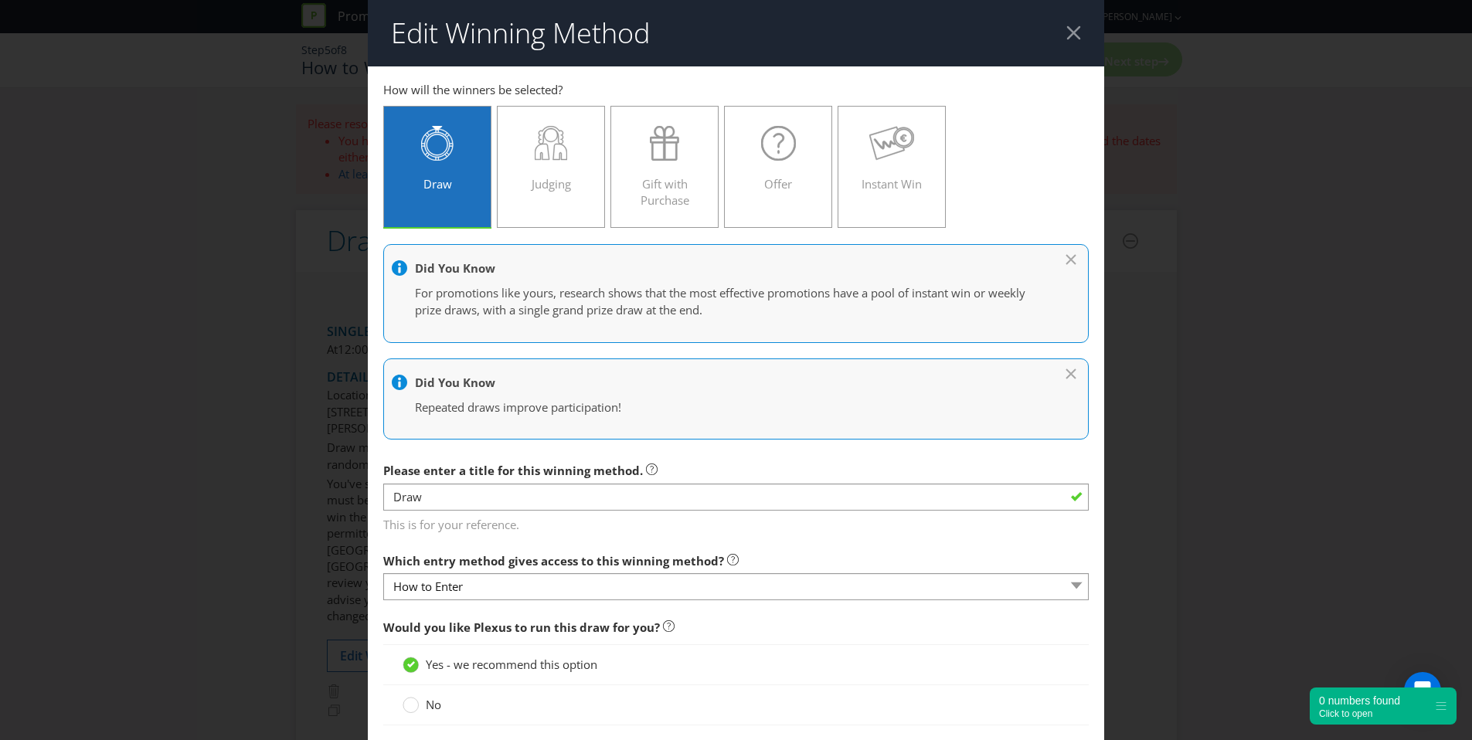
scroll to position [118, 0]
click at [1082, 32] on header "Edit Winning Method" at bounding box center [742, 33] width 742 height 66
click at [1075, 32] on div at bounding box center [1082, 32] width 15 height 15
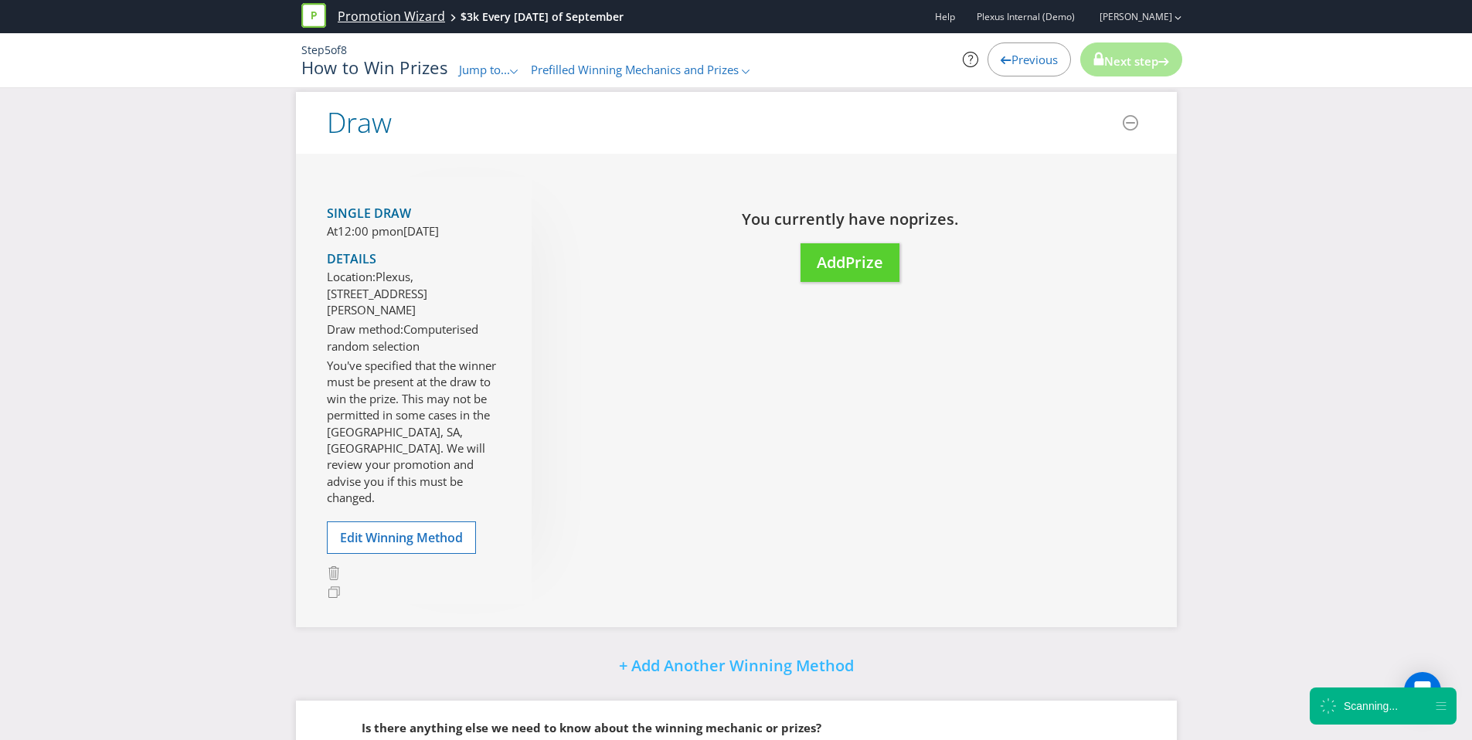
click at [371, 14] on link "Promotion Wizard" at bounding box center [391, 17] width 107 height 18
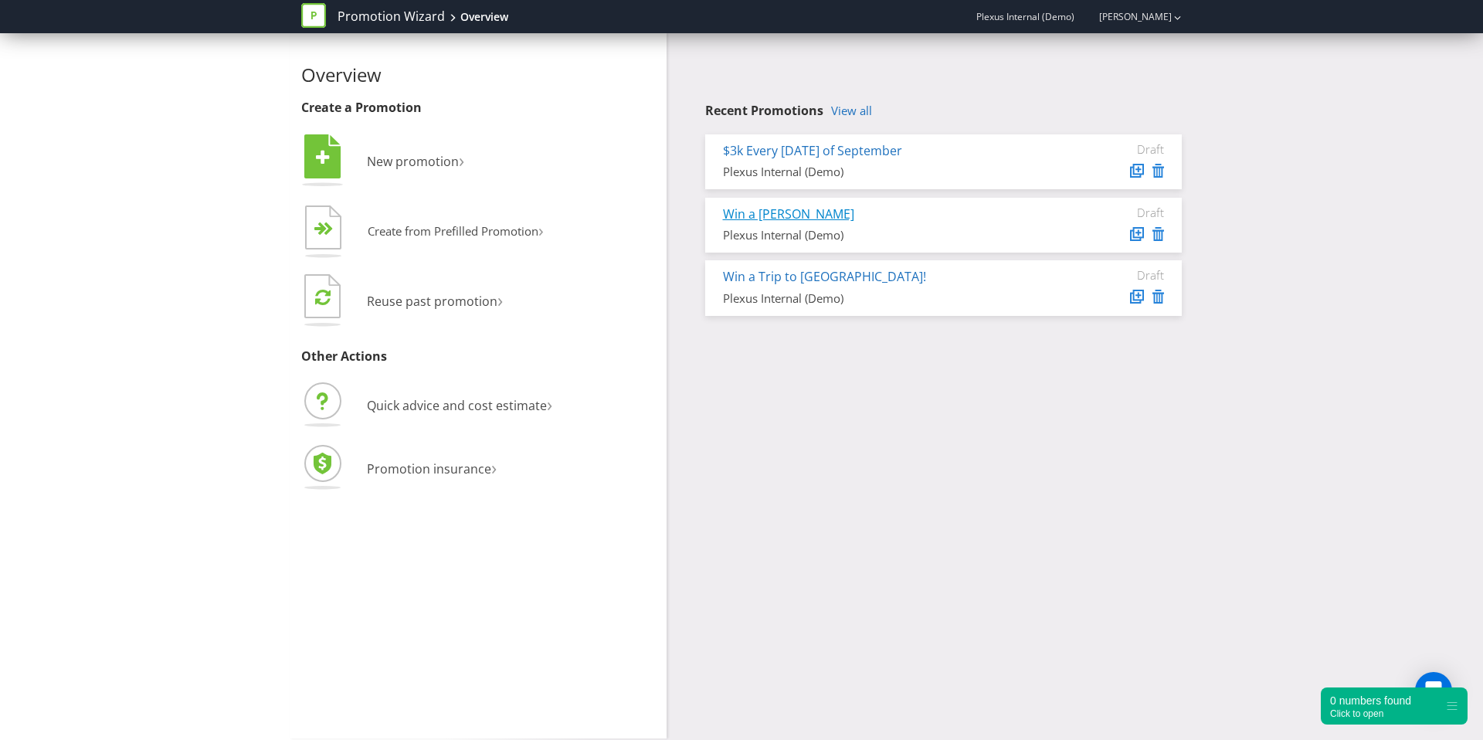
click at [751, 216] on link "Win a [PERSON_NAME]" at bounding box center [788, 214] width 131 height 17
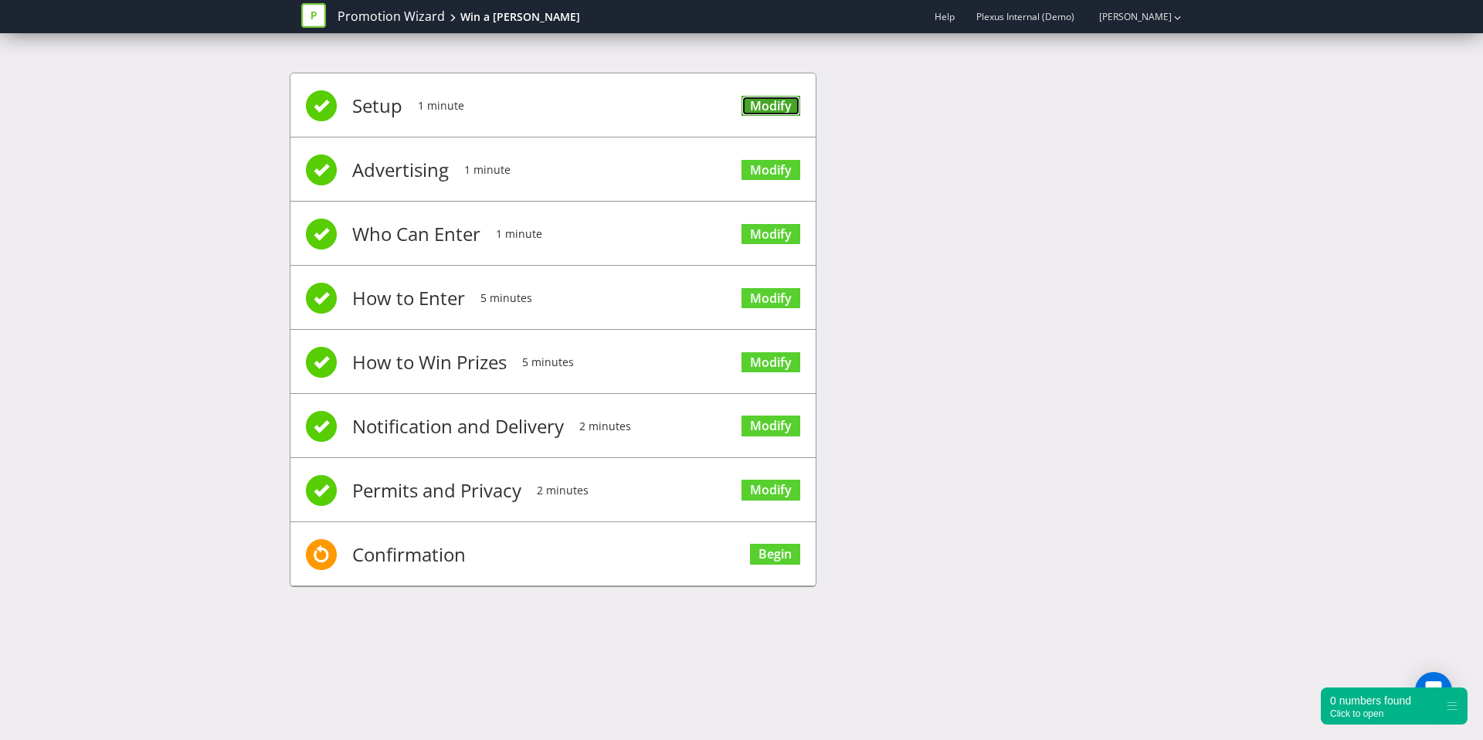
click at [793, 98] on link "Modify" at bounding box center [771, 106] width 59 height 21
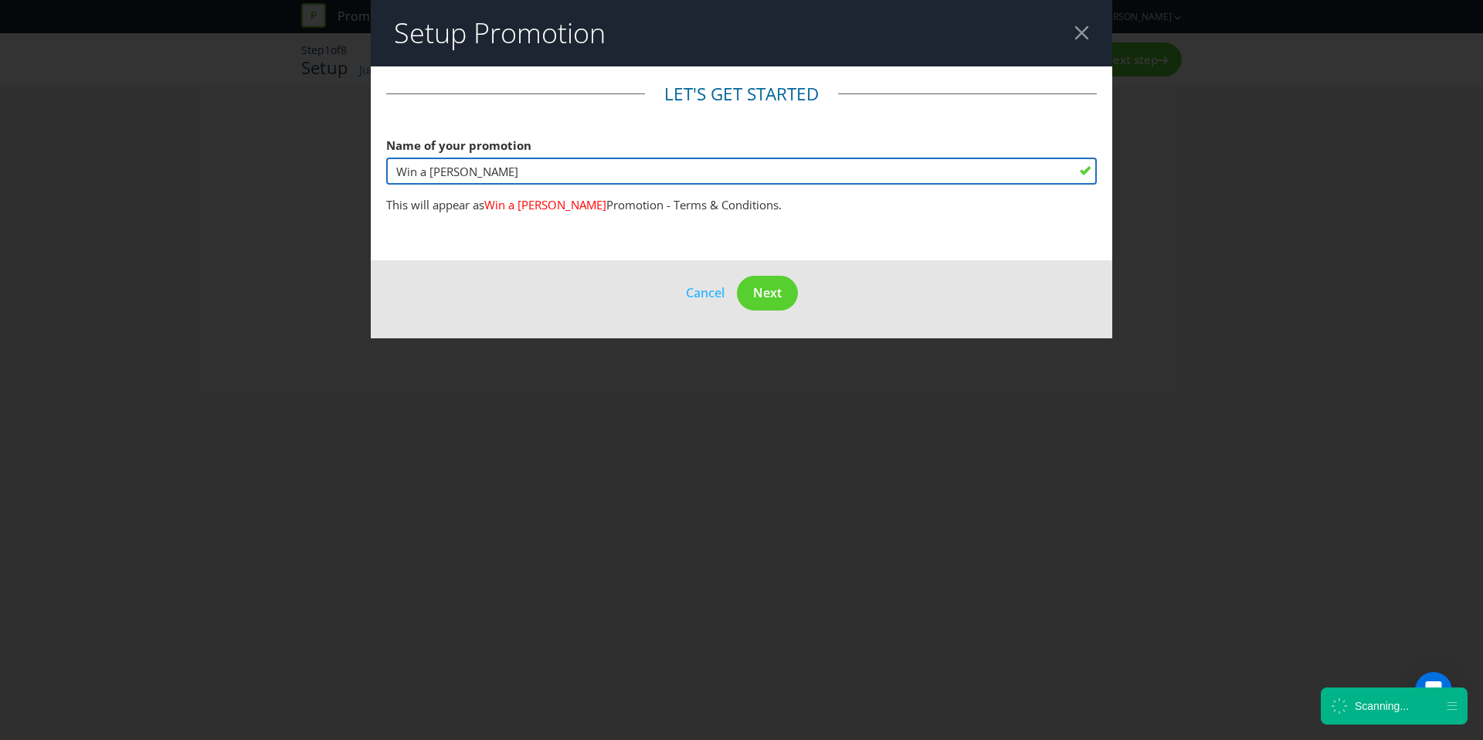
click at [502, 158] on input "Win a [PERSON_NAME]" at bounding box center [741, 171] width 711 height 27
click at [514, 170] on input "Win a [PERSON_NAME]" at bounding box center [741, 171] width 711 height 27
click at [396, 170] on input "Win a [PERSON_NAME]" at bounding box center [741, 171] width 711 height 27
type input "Mastercard Win a [PERSON_NAME]"
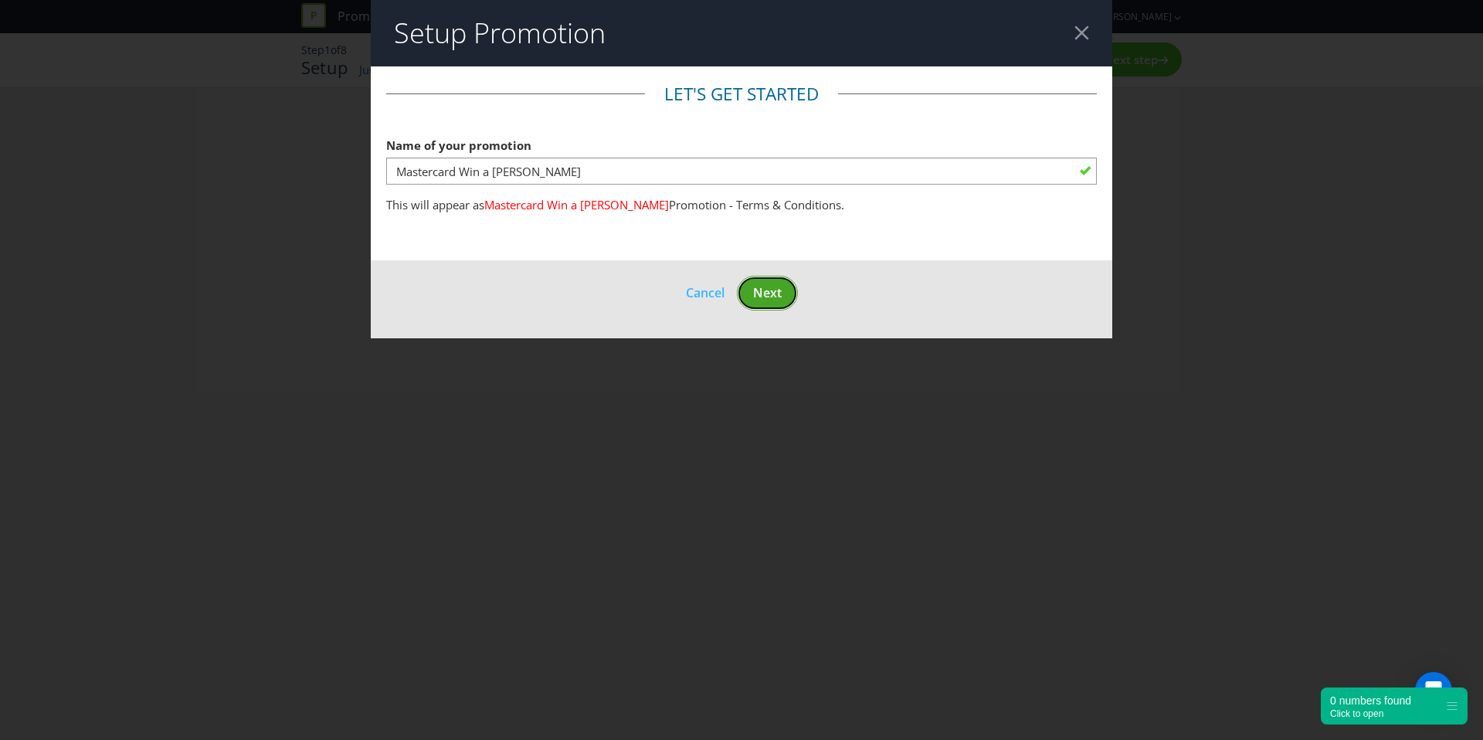
click at [776, 294] on span "Next" at bounding box center [767, 292] width 29 height 17
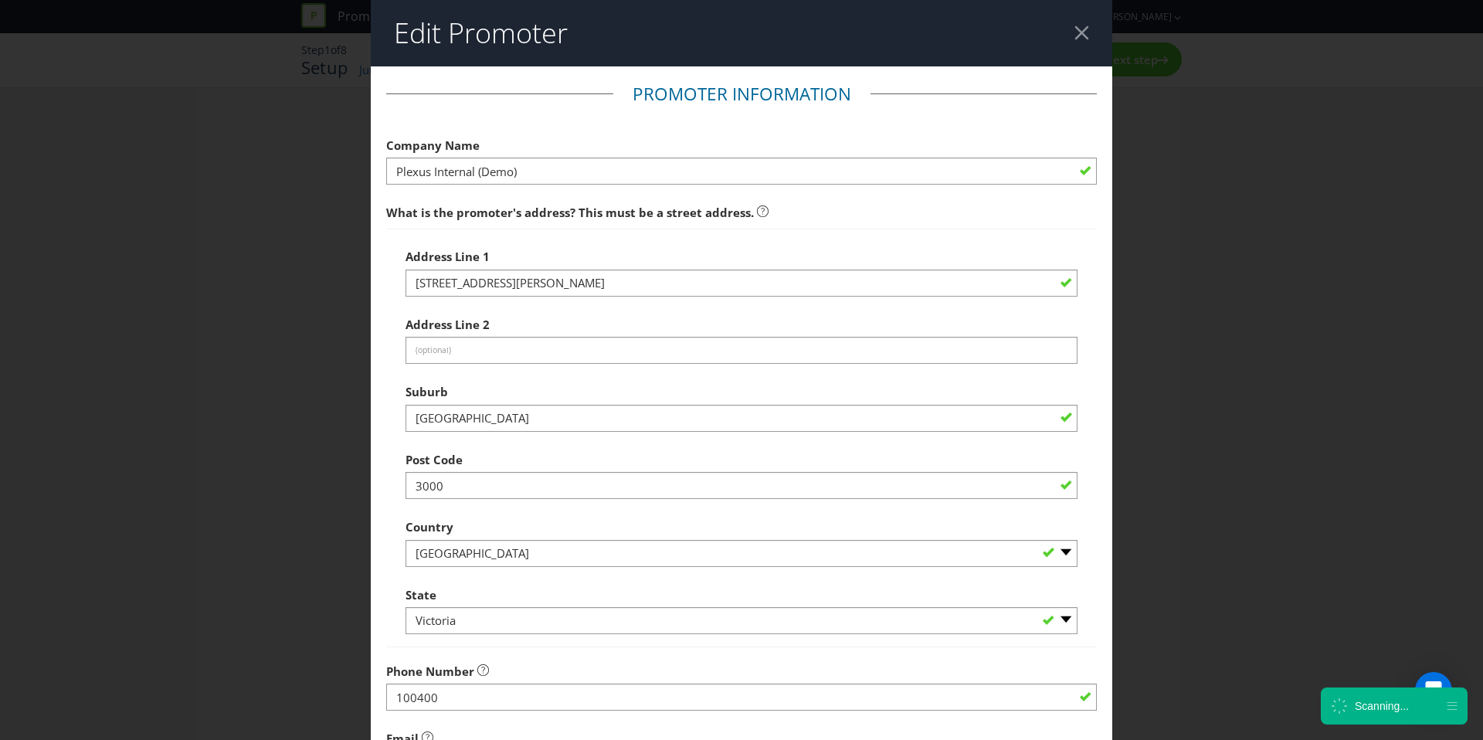
scroll to position [268, 0]
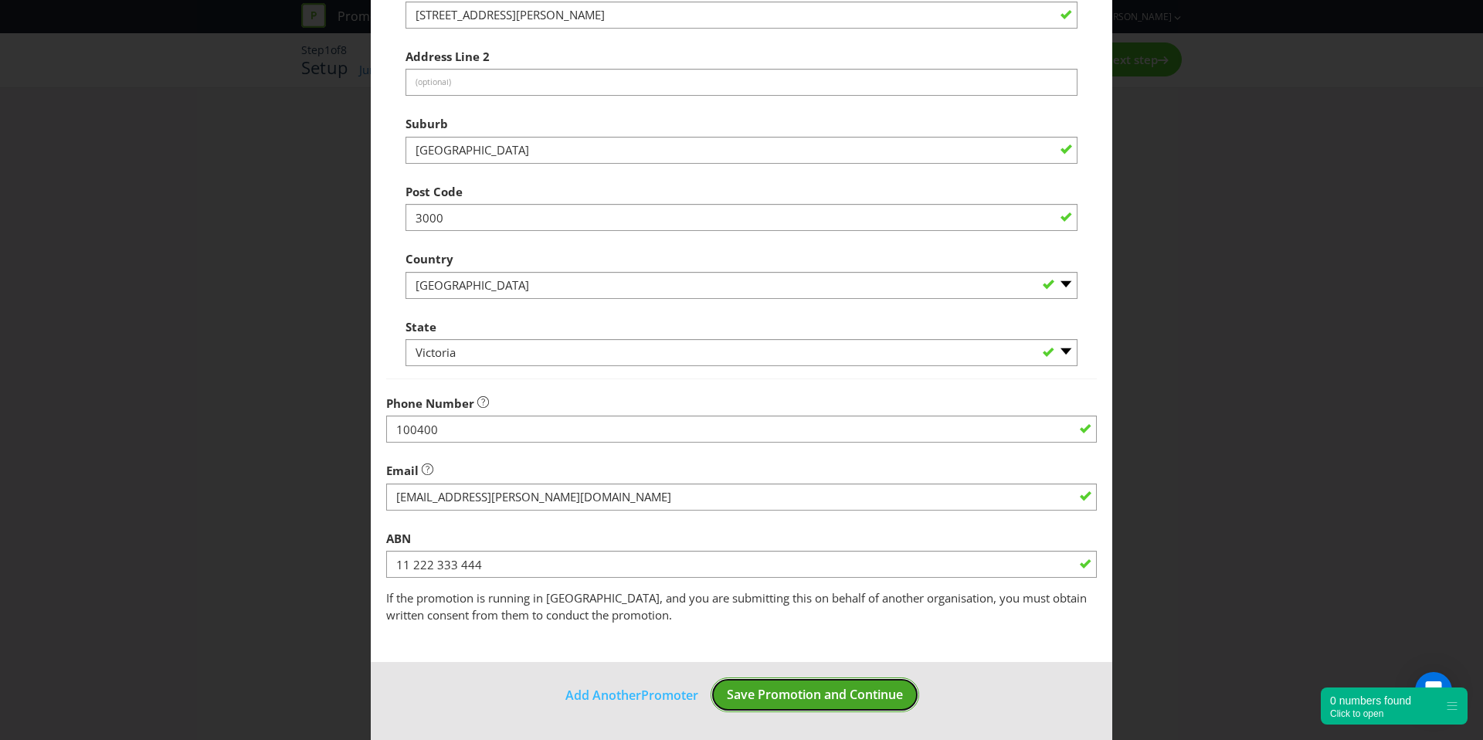
click at [801, 696] on span "Save Promotion and Continue" at bounding box center [815, 694] width 176 height 17
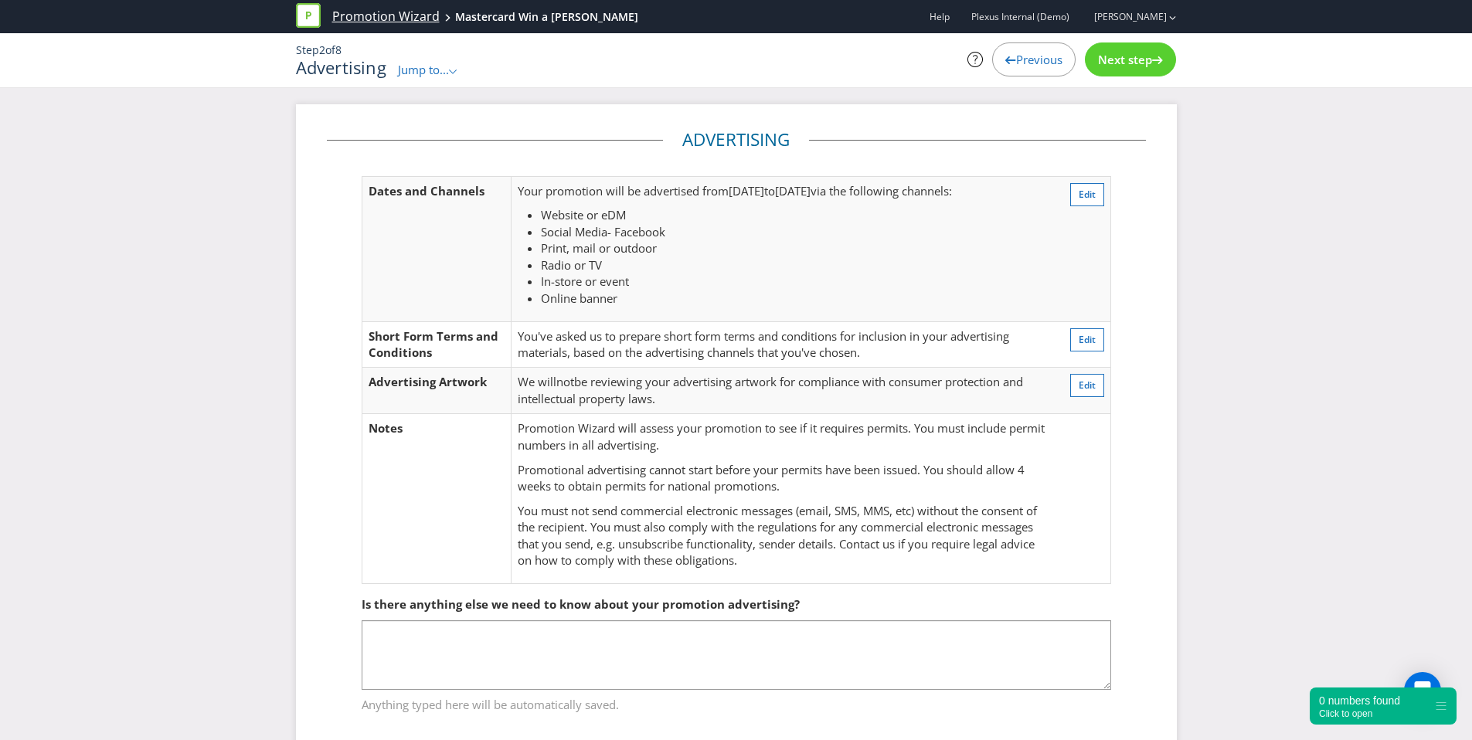
click at [381, 12] on link "Promotion Wizard" at bounding box center [385, 17] width 107 height 18
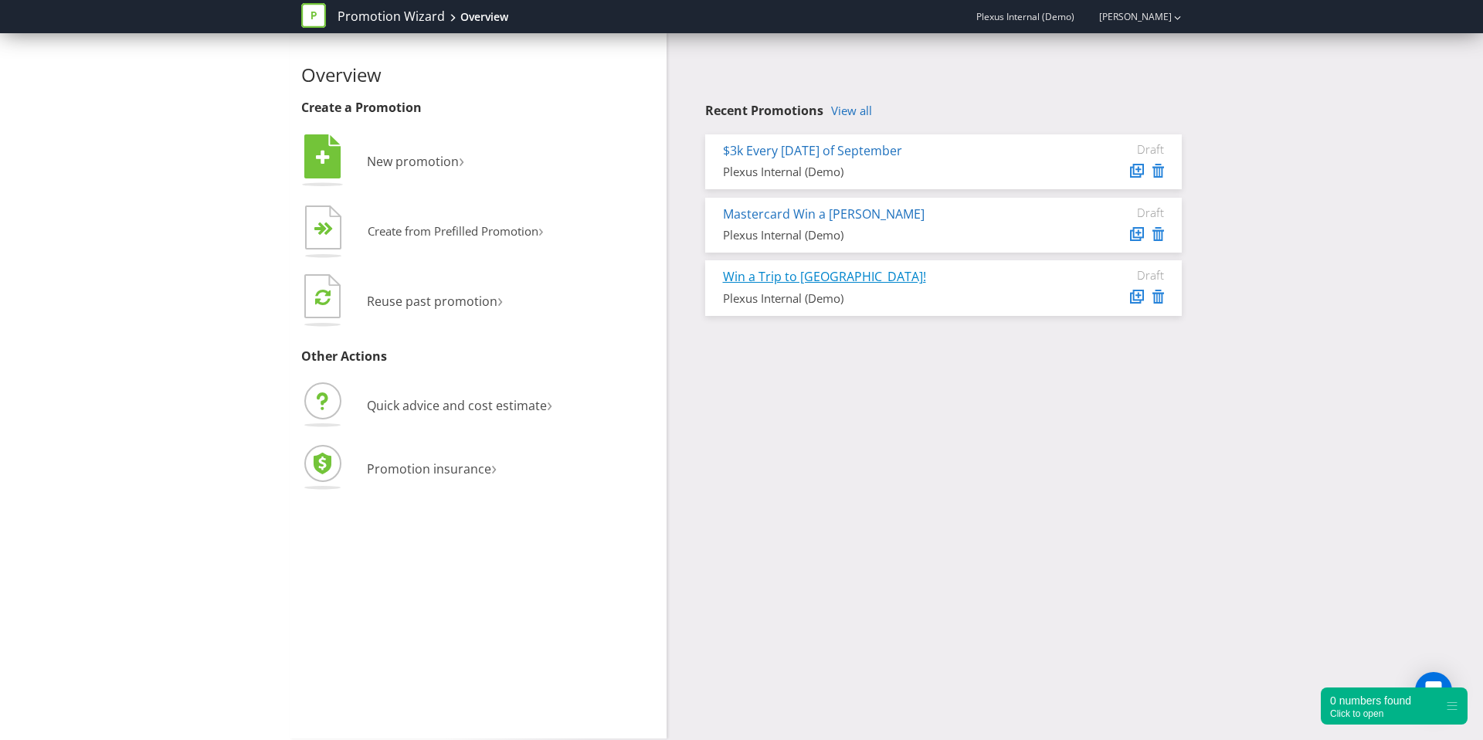
click at [772, 275] on link "Win a Trip to [GEOGRAPHIC_DATA]!" at bounding box center [824, 276] width 203 height 17
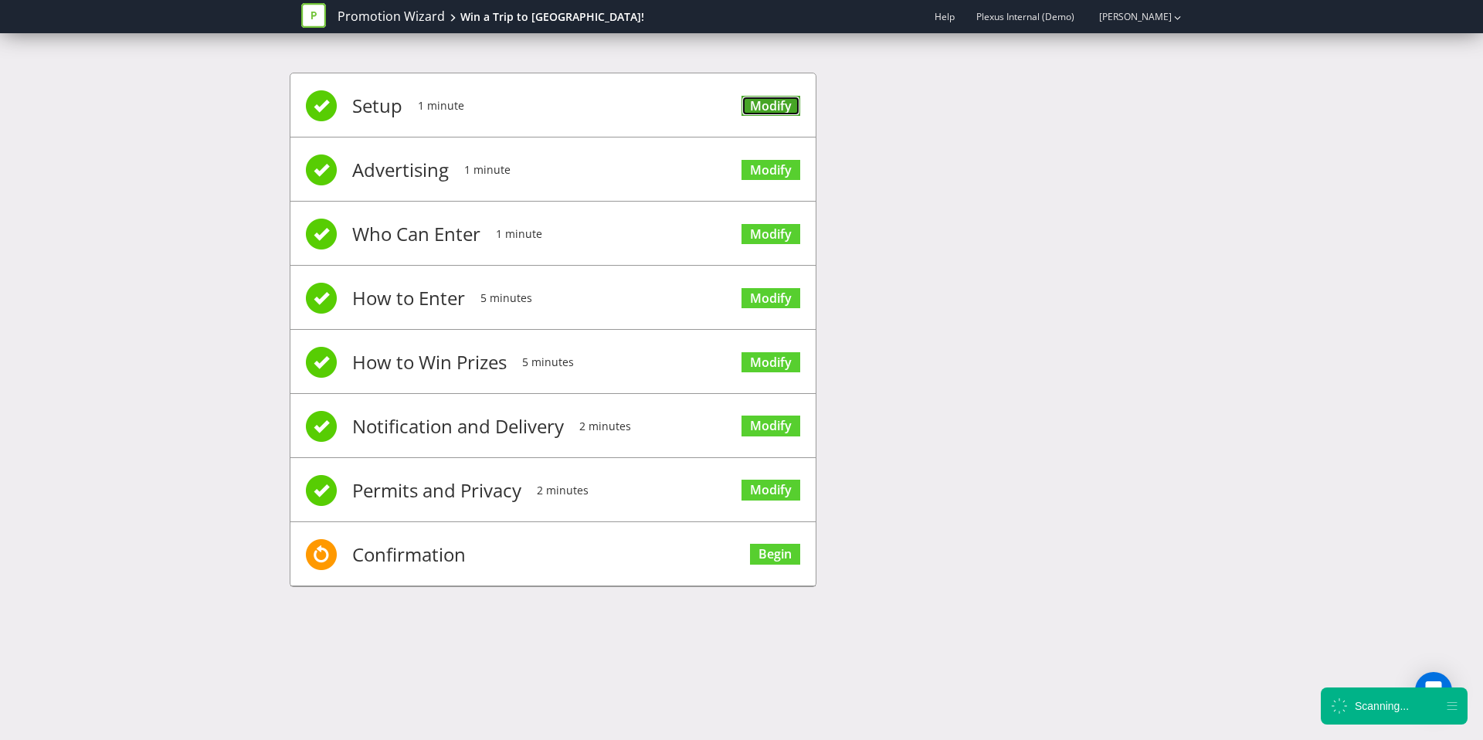
click at [775, 102] on link "Modify" at bounding box center [771, 106] width 59 height 21
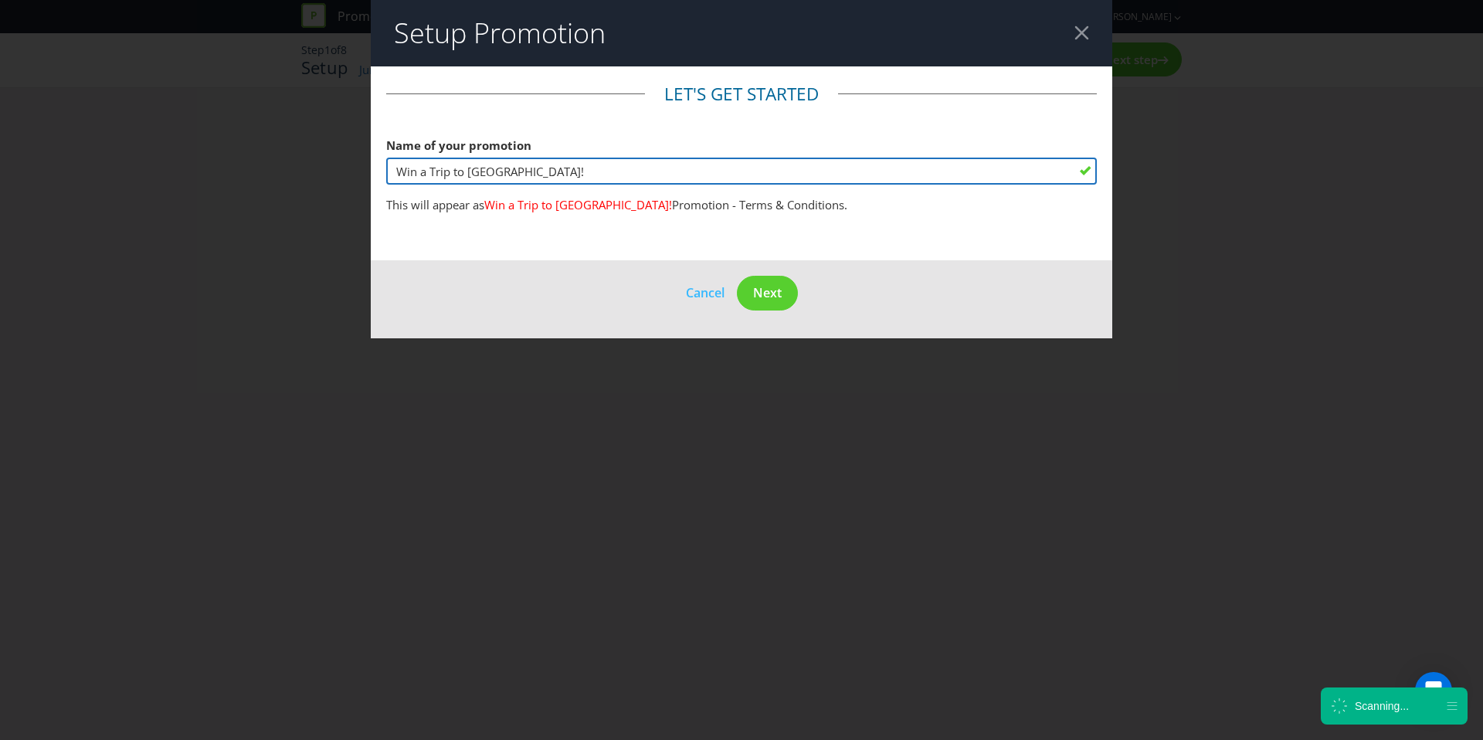
click at [600, 171] on input "Win a Trip to [GEOGRAPHIC_DATA]!" at bounding box center [741, 171] width 711 height 27
type input "Win a Trip to [GEOGRAPHIC_DATA] with Mastercard"
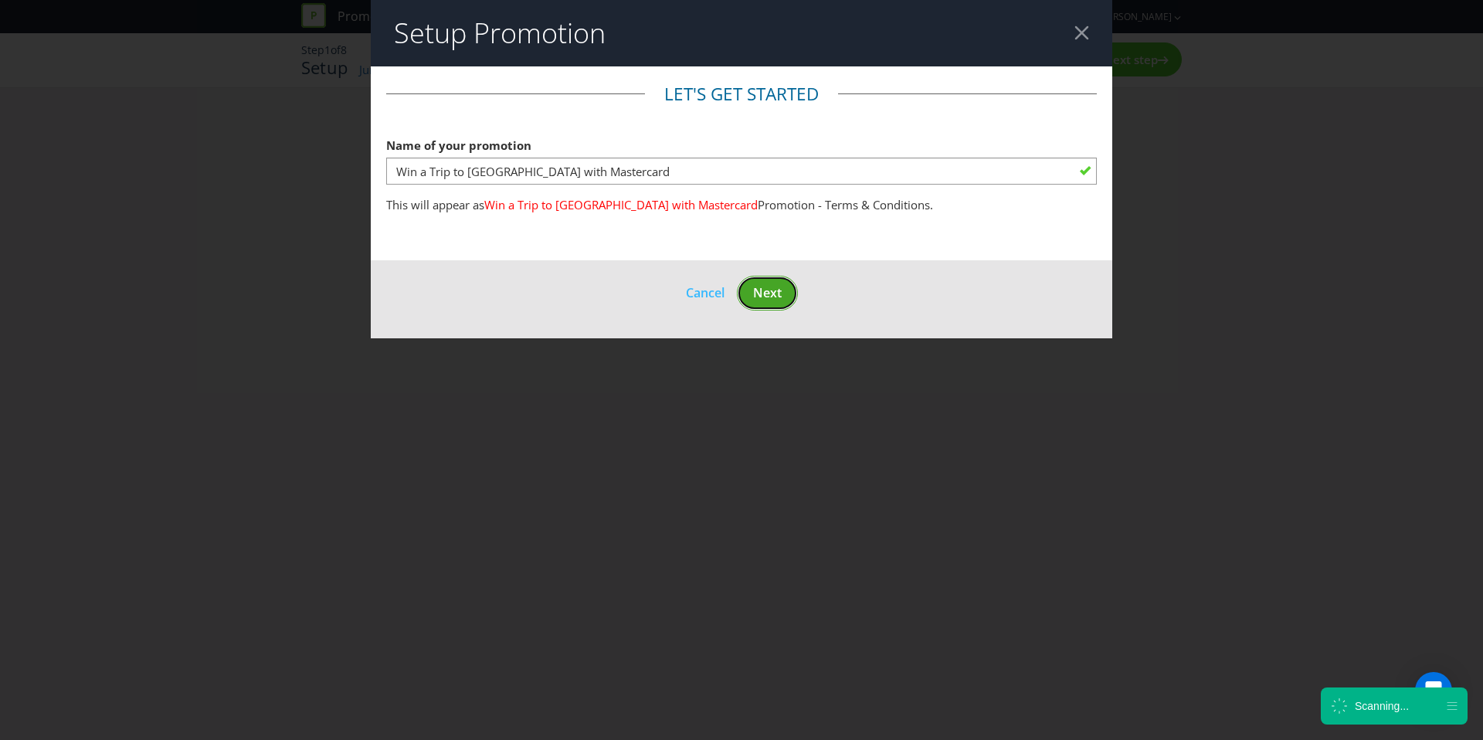
click at [769, 289] on span "Next" at bounding box center [767, 292] width 29 height 17
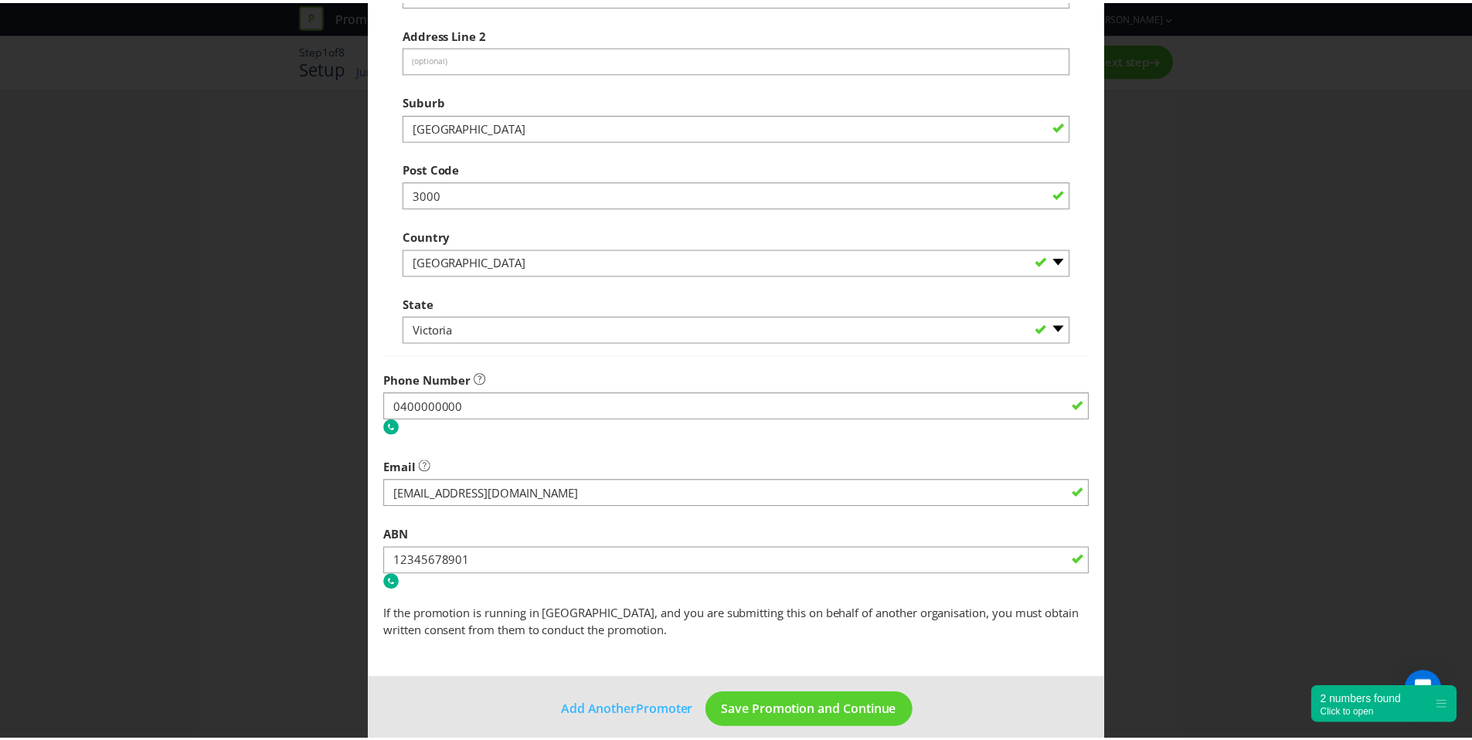
scroll to position [308, 0]
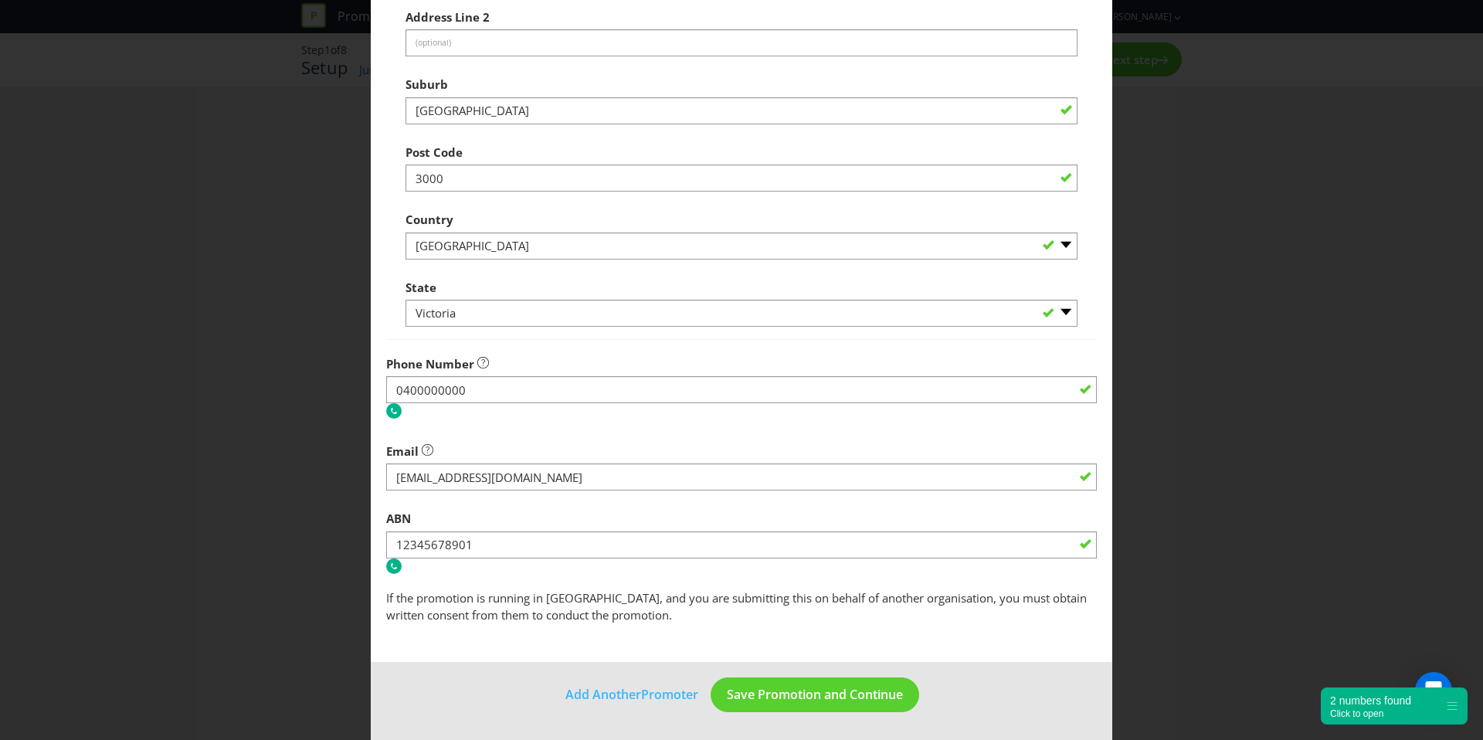
click at [792, 671] on footer "Add Another Promoter Save Promotion and Continue" at bounding box center [742, 701] width 742 height 78
click at [782, 712] on footer "Add Another Promoter Save Promotion and Continue" at bounding box center [742, 701] width 742 height 78
click at [787, 702] on span "Save Promotion and Continue" at bounding box center [815, 694] width 176 height 17
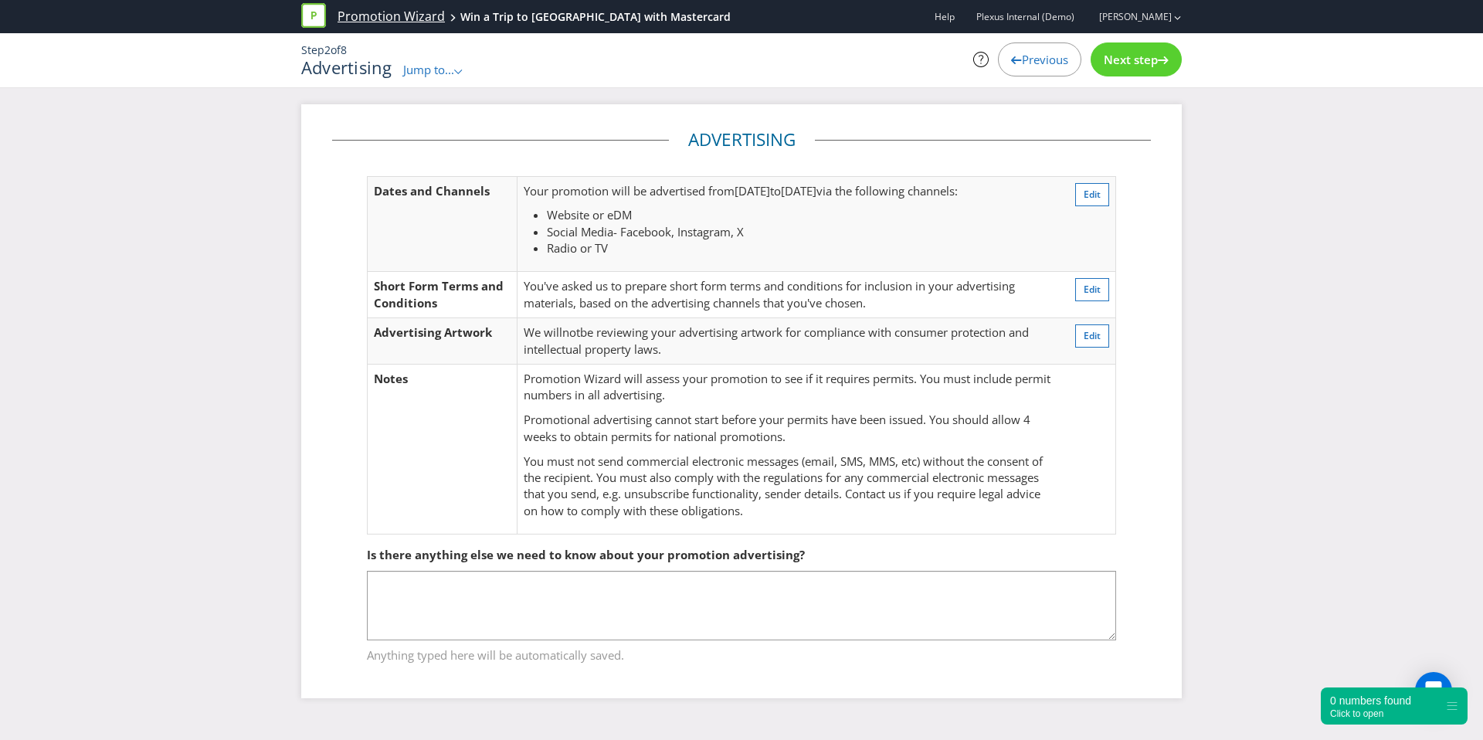
click at [375, 10] on link "Promotion Wizard" at bounding box center [391, 17] width 107 height 18
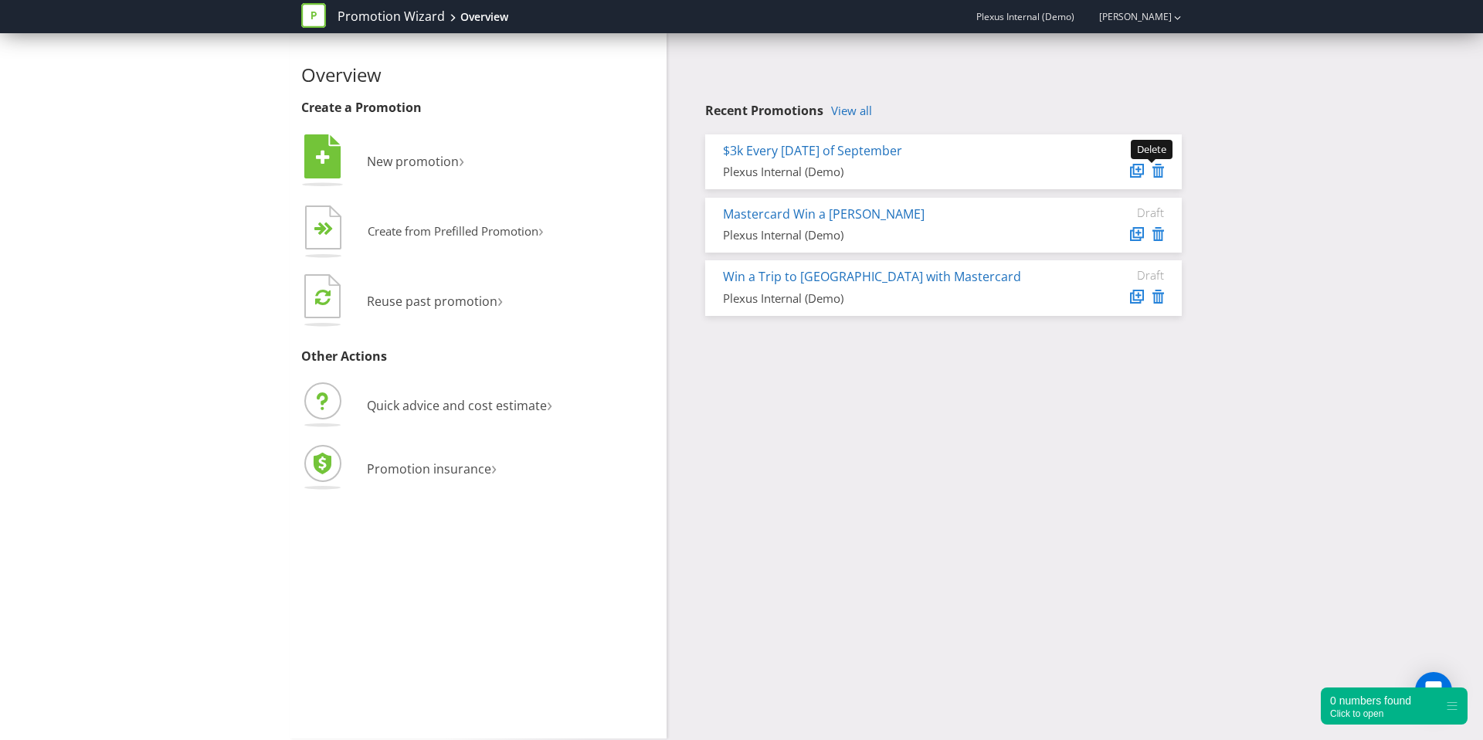
click at [1161, 170] on icon at bounding box center [1159, 171] width 12 height 14
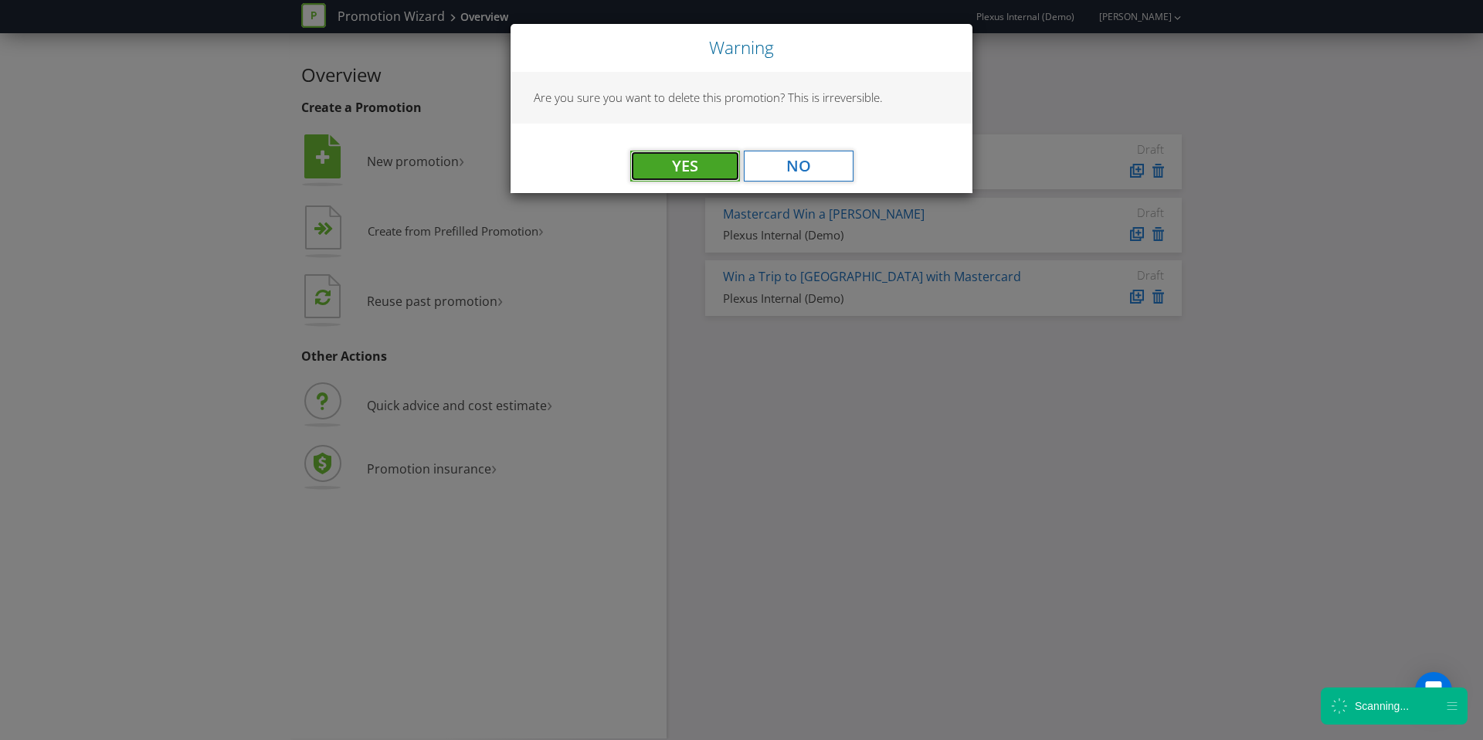
click at [691, 155] on button "Yes" at bounding box center [685, 166] width 110 height 31
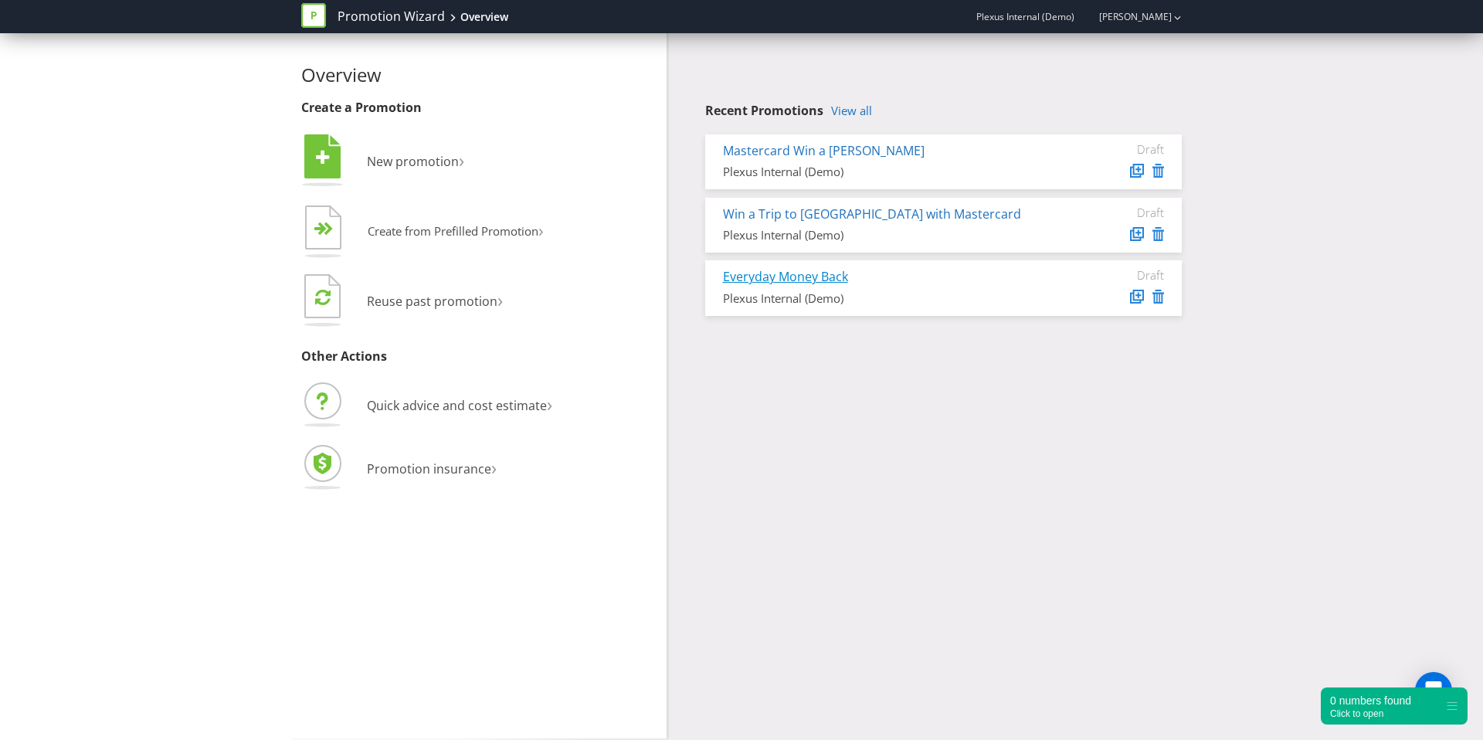
click at [797, 274] on link "Everyday Money Back" at bounding box center [785, 276] width 125 height 17
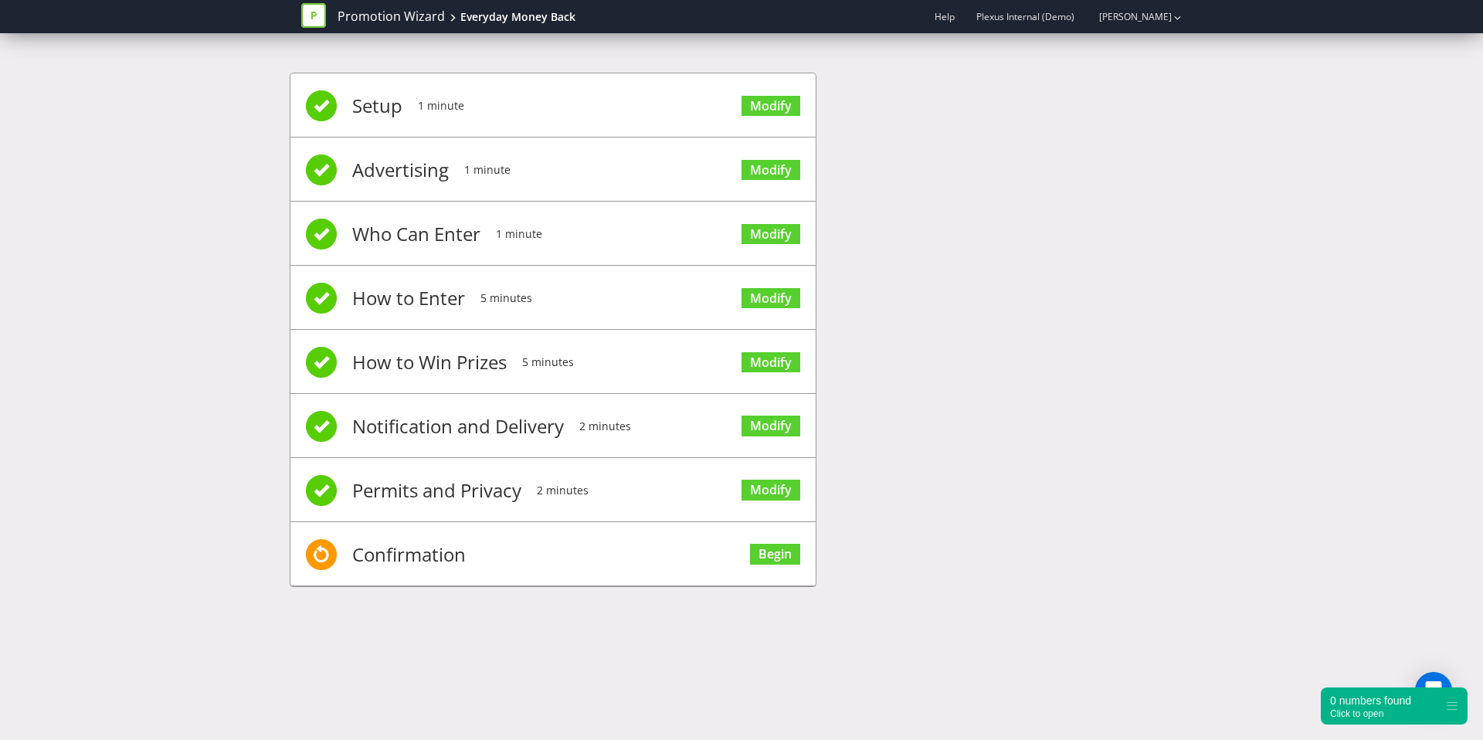
click at [780, 342] on span "Modify" at bounding box center [771, 361] width 59 height 62
click at [773, 284] on span "Modify" at bounding box center [771, 297] width 59 height 62
click at [786, 295] on link "Modify" at bounding box center [771, 298] width 59 height 21
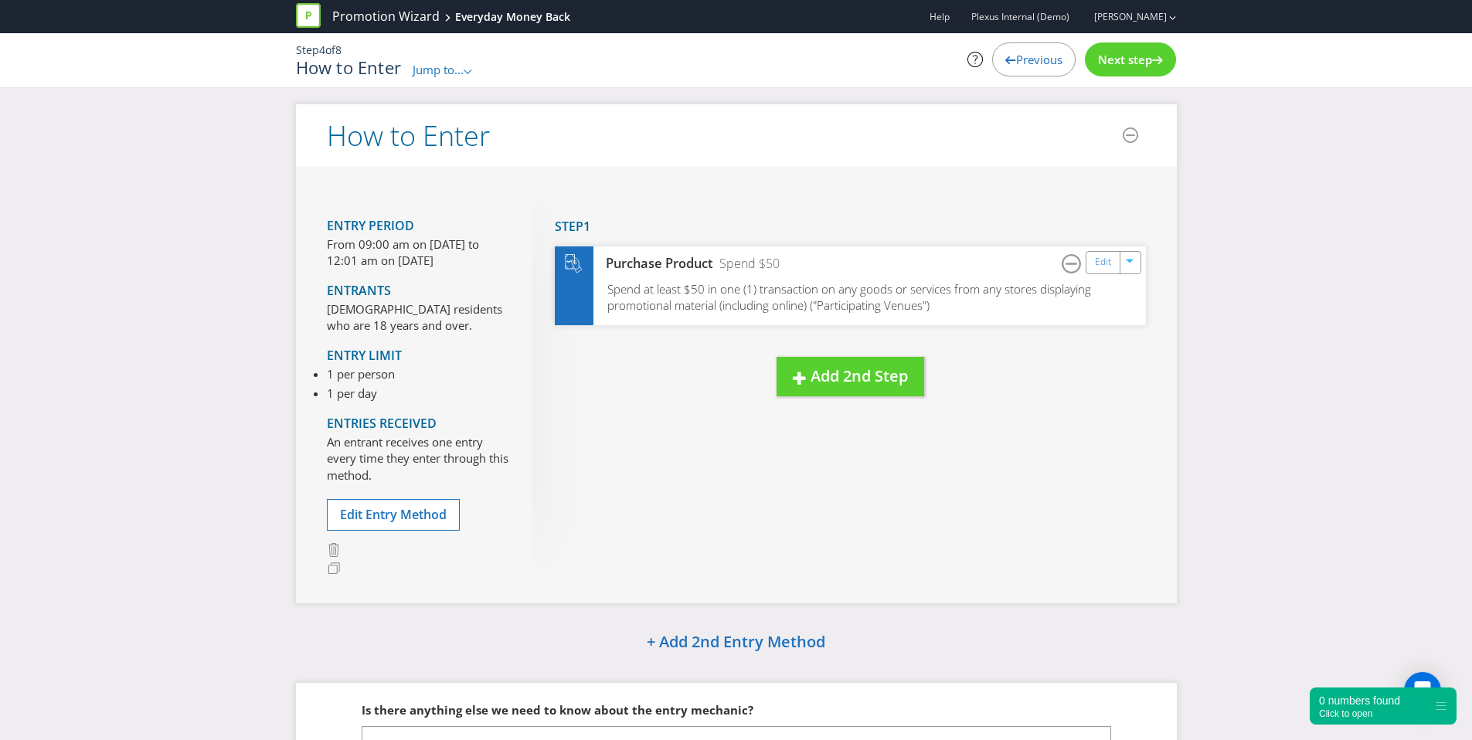
click at [1126, 59] on span "Next step" at bounding box center [1125, 59] width 54 height 15
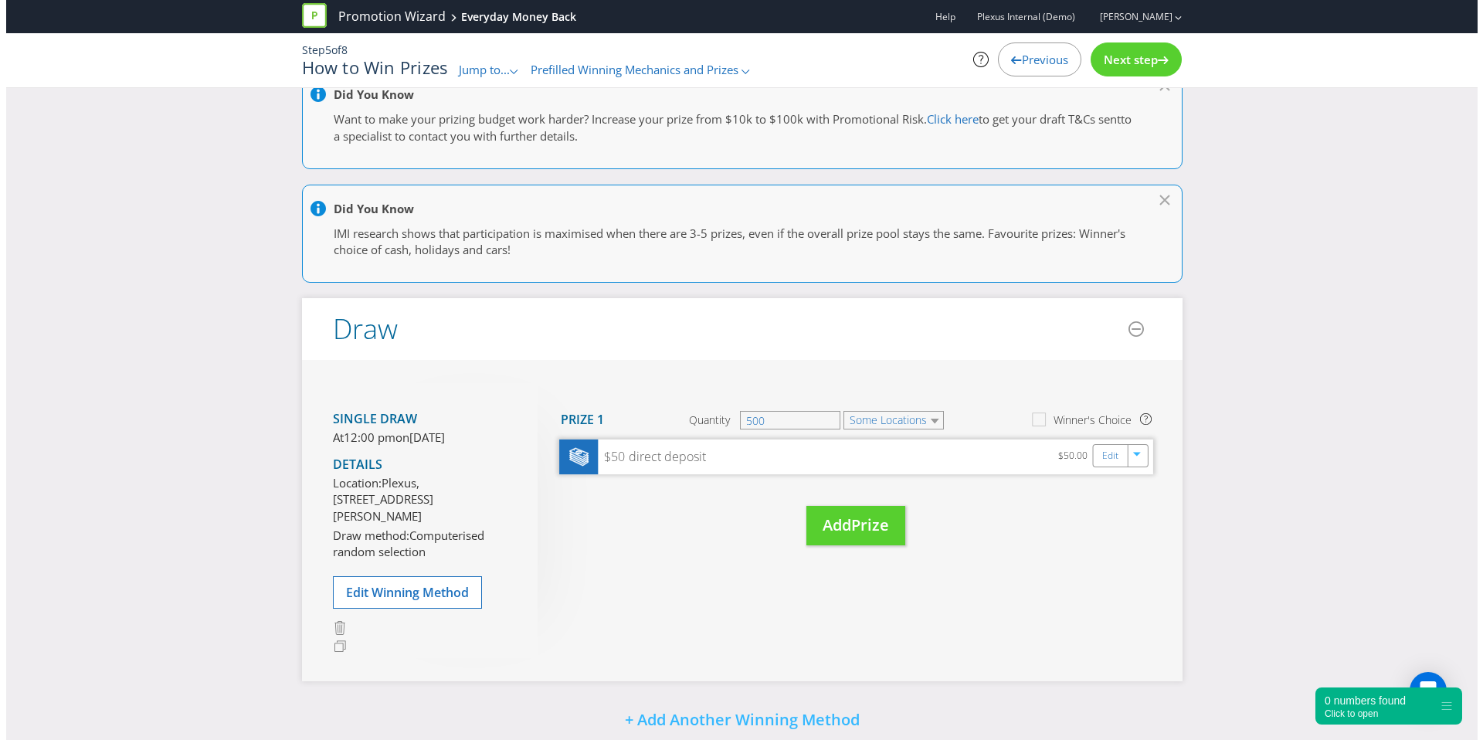
scroll to position [104, 0]
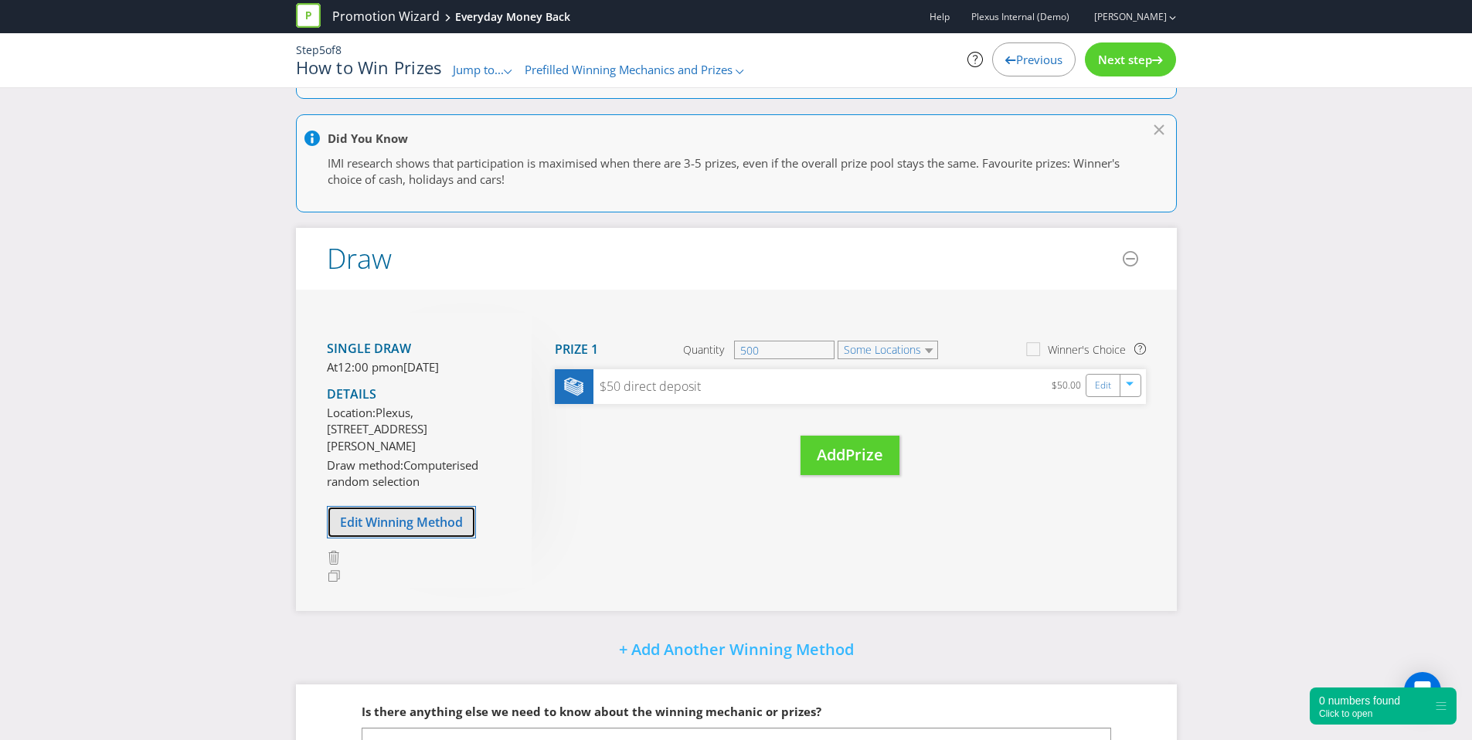
click at [420, 531] on span "Edit Winning Method" at bounding box center [401, 522] width 123 height 17
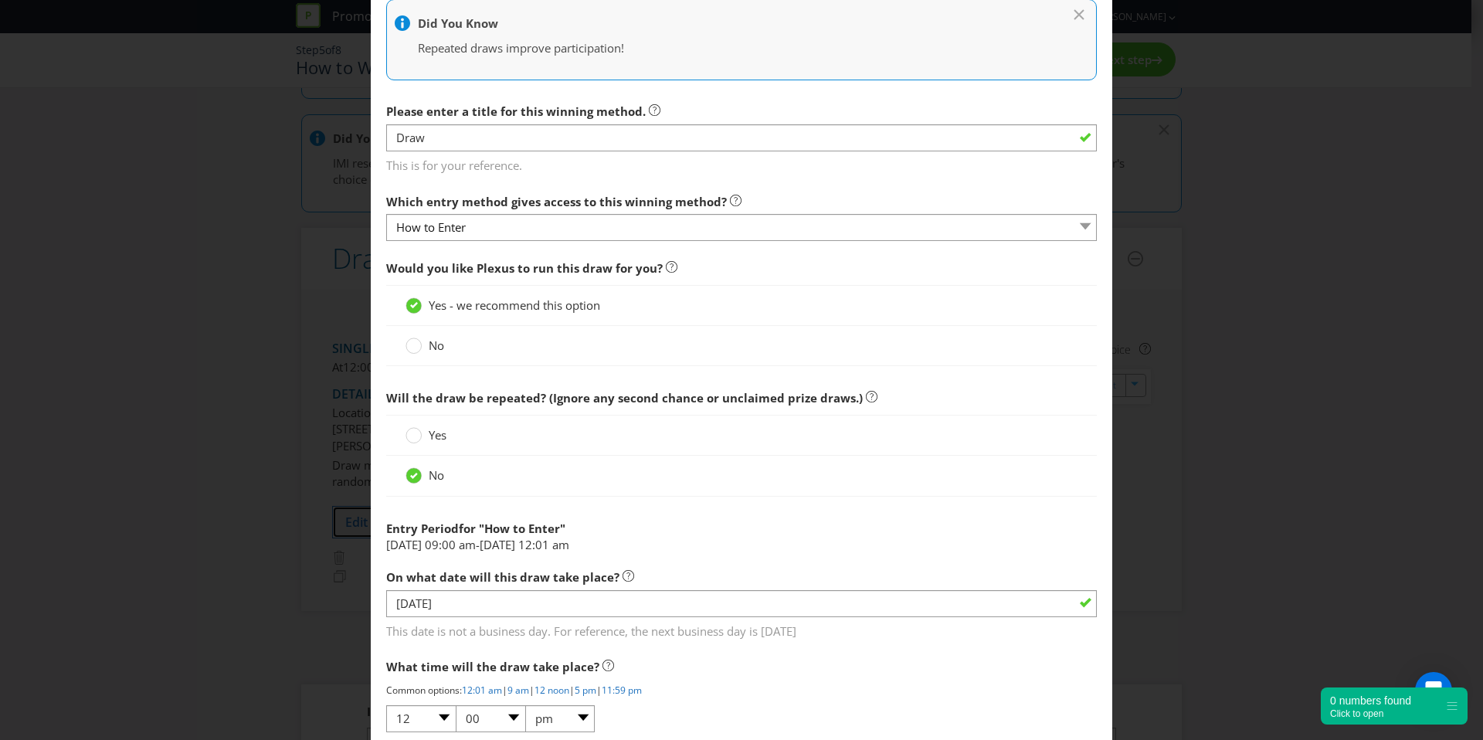
scroll to position [373, 0]
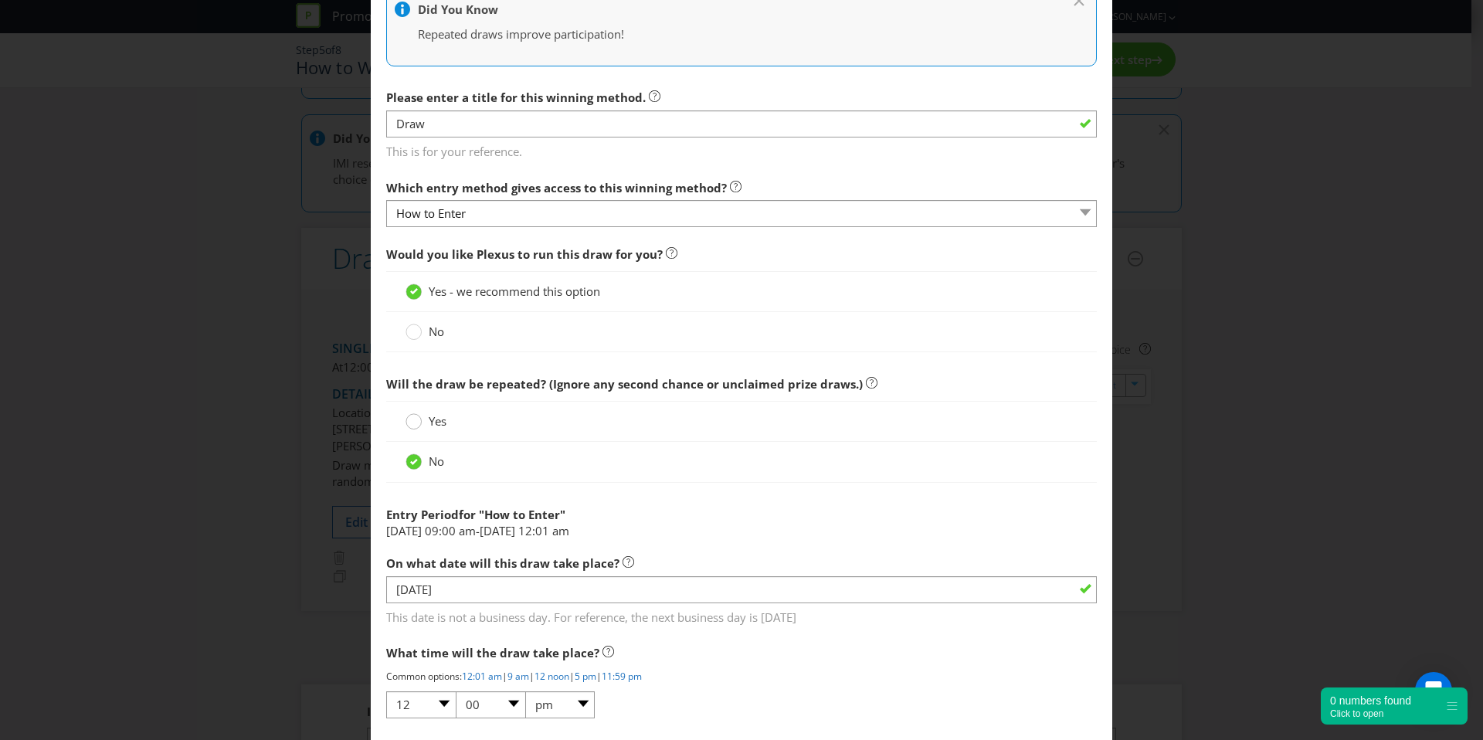
click at [411, 423] on circle at bounding box center [413, 421] width 15 height 15
click at [0, 0] on input "Yes" at bounding box center [0, 0] width 0 height 0
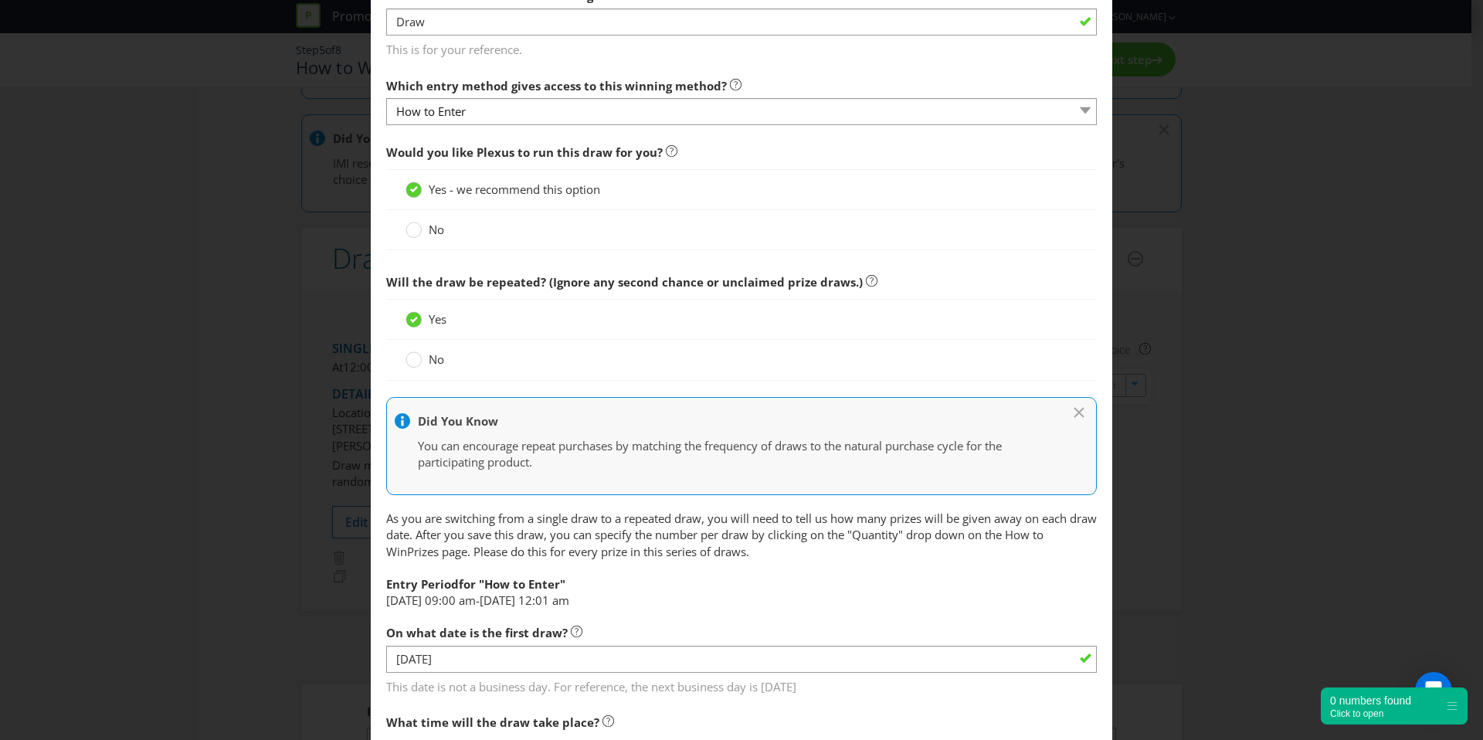
scroll to position [693, 0]
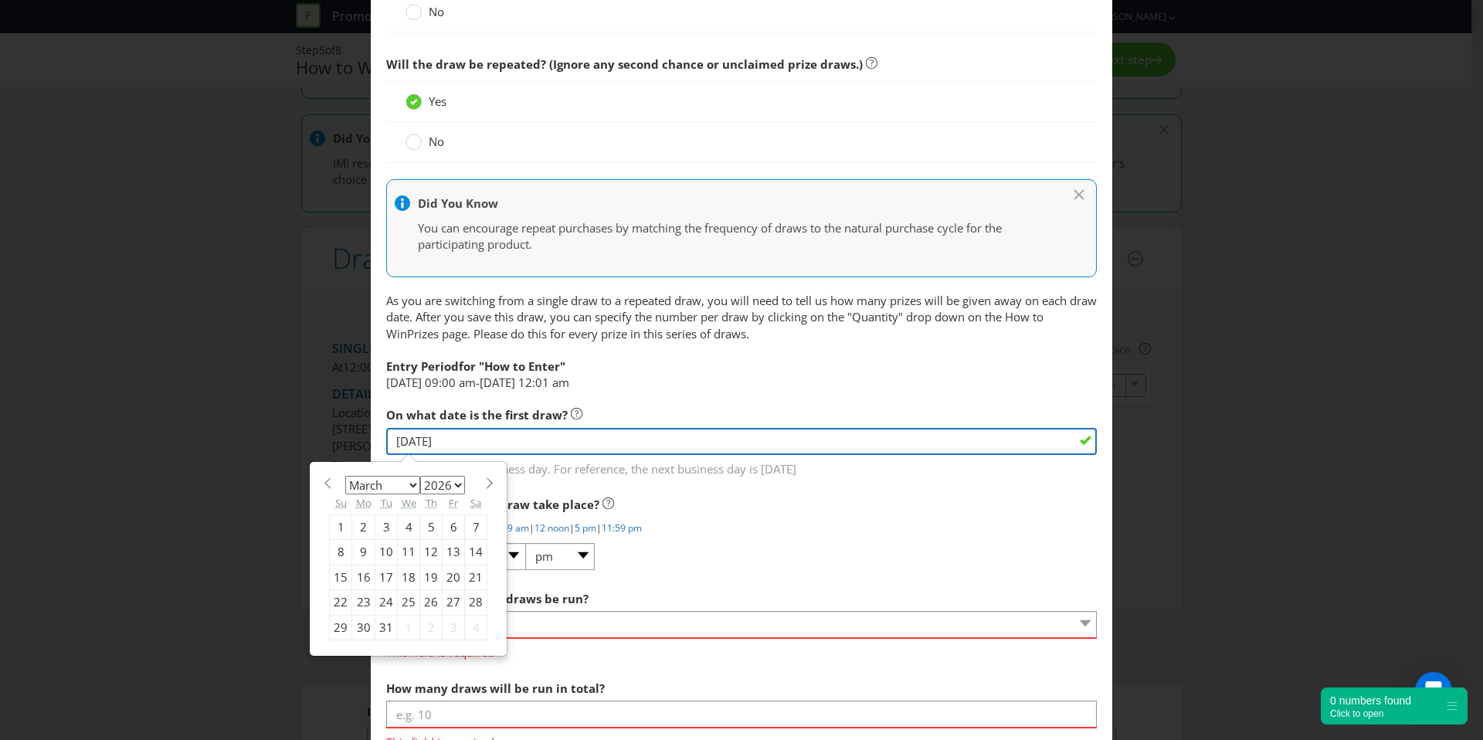
click at [457, 443] on input "[DATE]" at bounding box center [741, 441] width 711 height 27
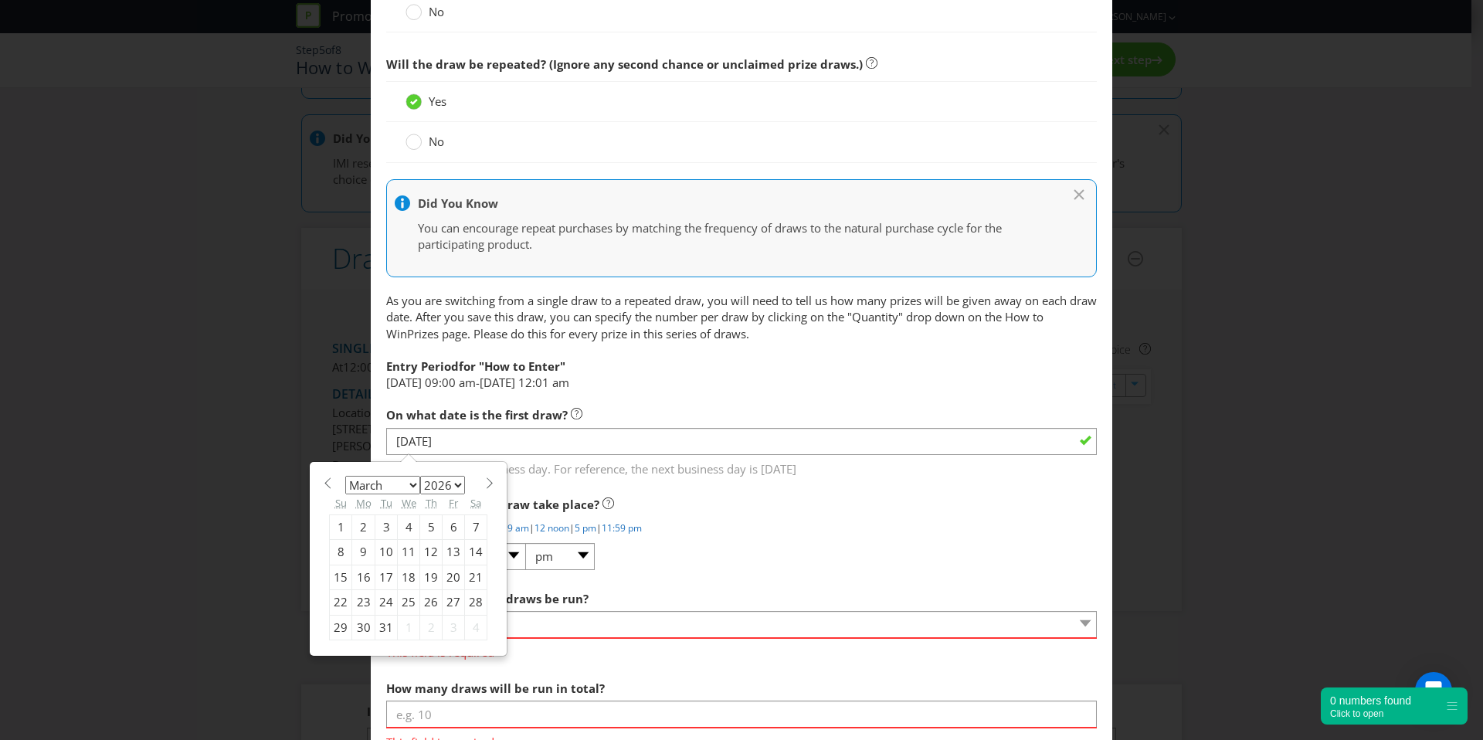
click at [841, 558] on div "What time will the draw take place? Common options: 12:01 am | 9 am | 12 noon |…" at bounding box center [741, 530] width 711 height 82
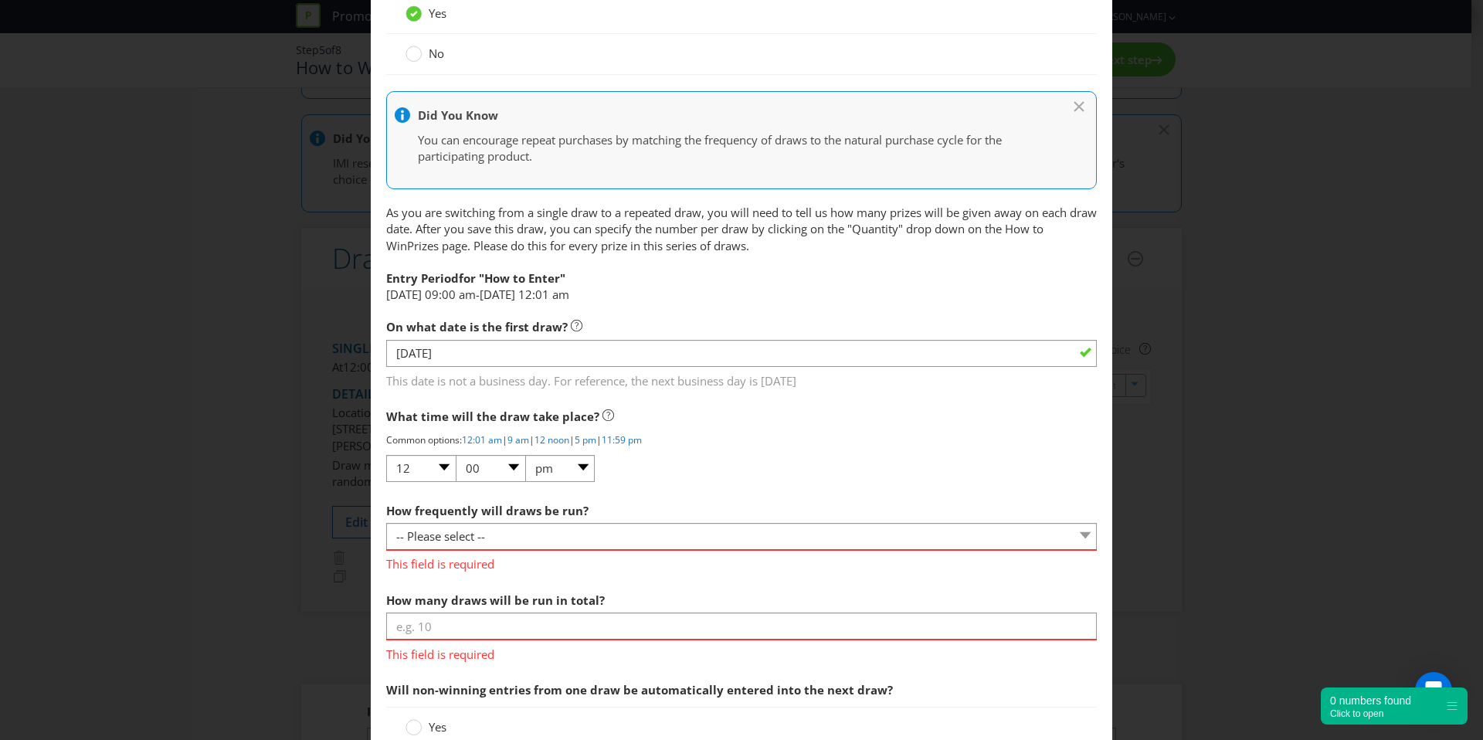
scroll to position [787, 0]
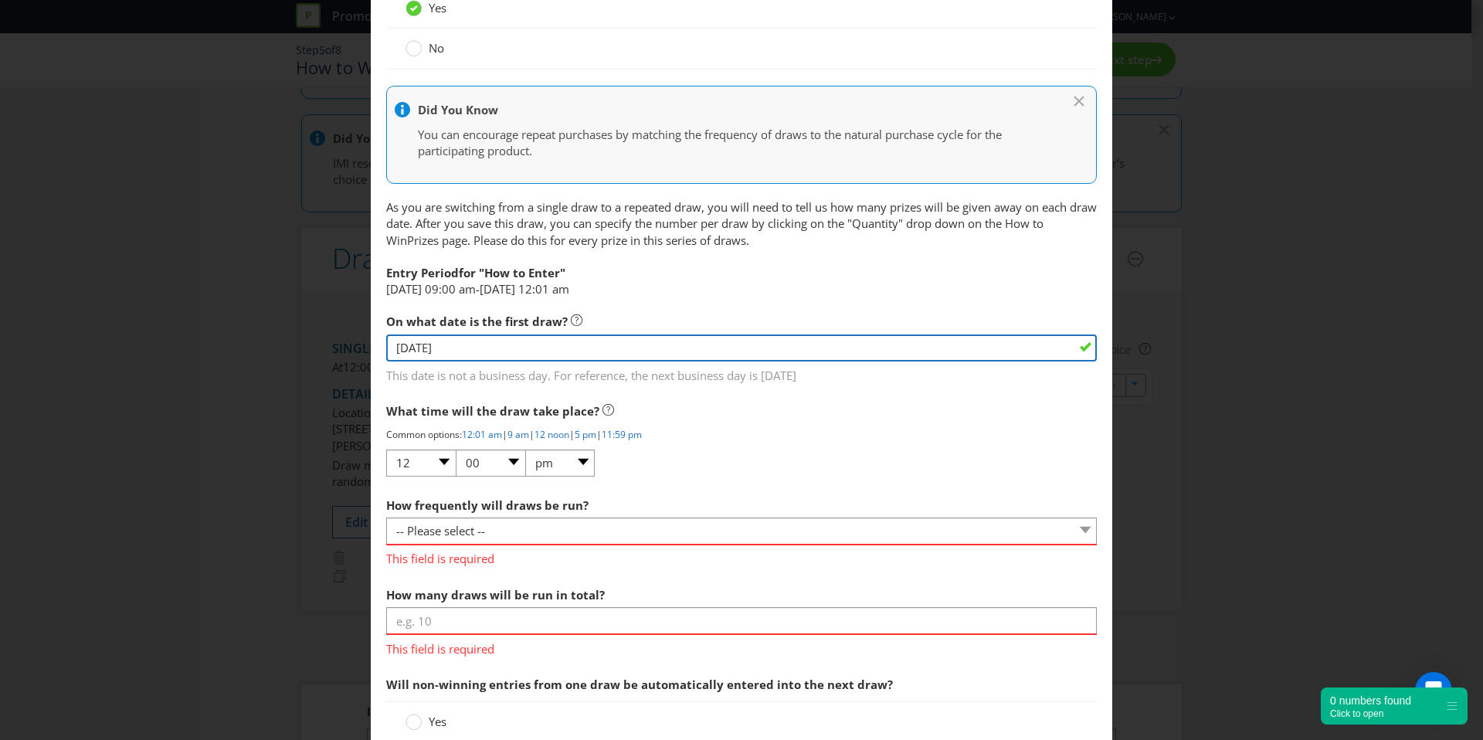
click at [481, 342] on input "[DATE]" at bounding box center [741, 348] width 711 height 27
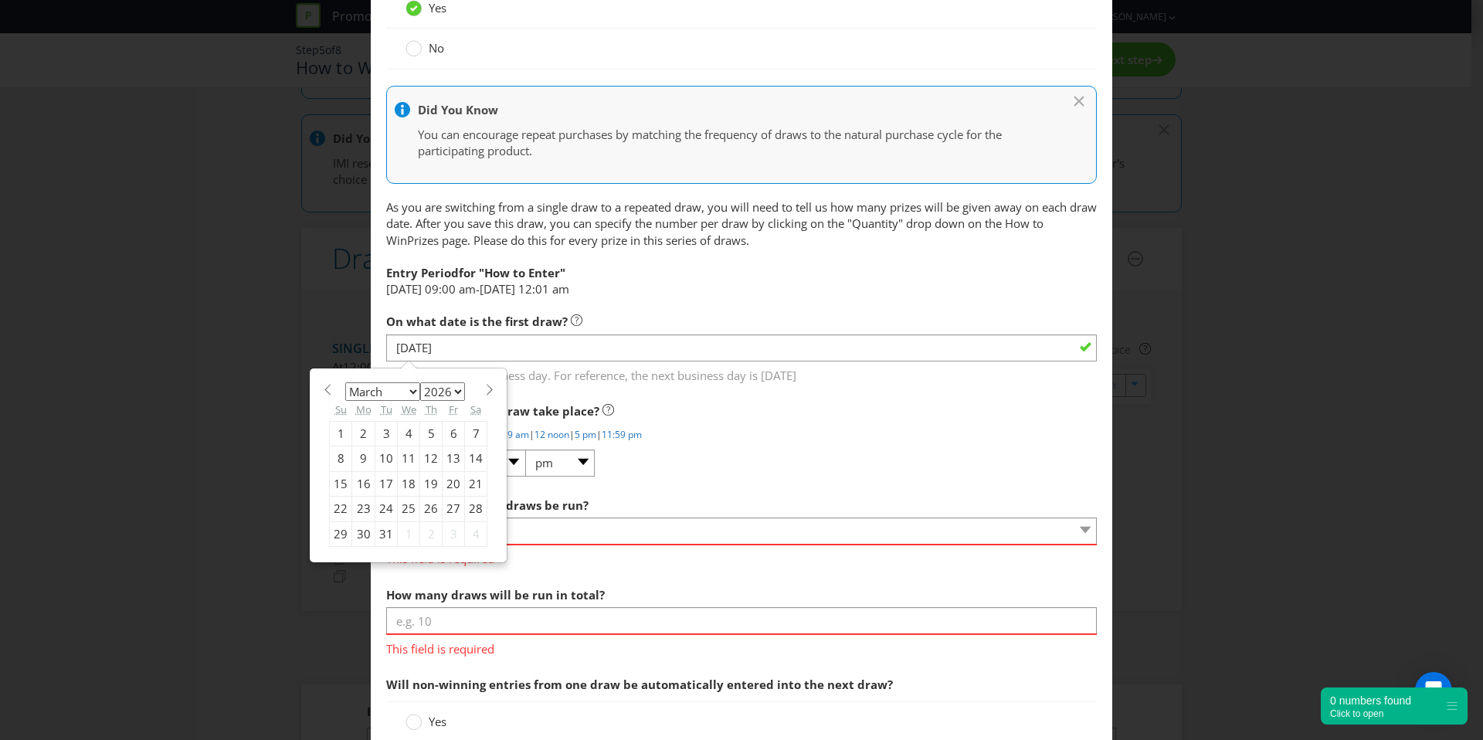
click at [795, 437] on p "Common options: 12:01 am | 9 am | 12 noon | 5 pm | 11:59 pm" at bounding box center [741, 434] width 711 height 13
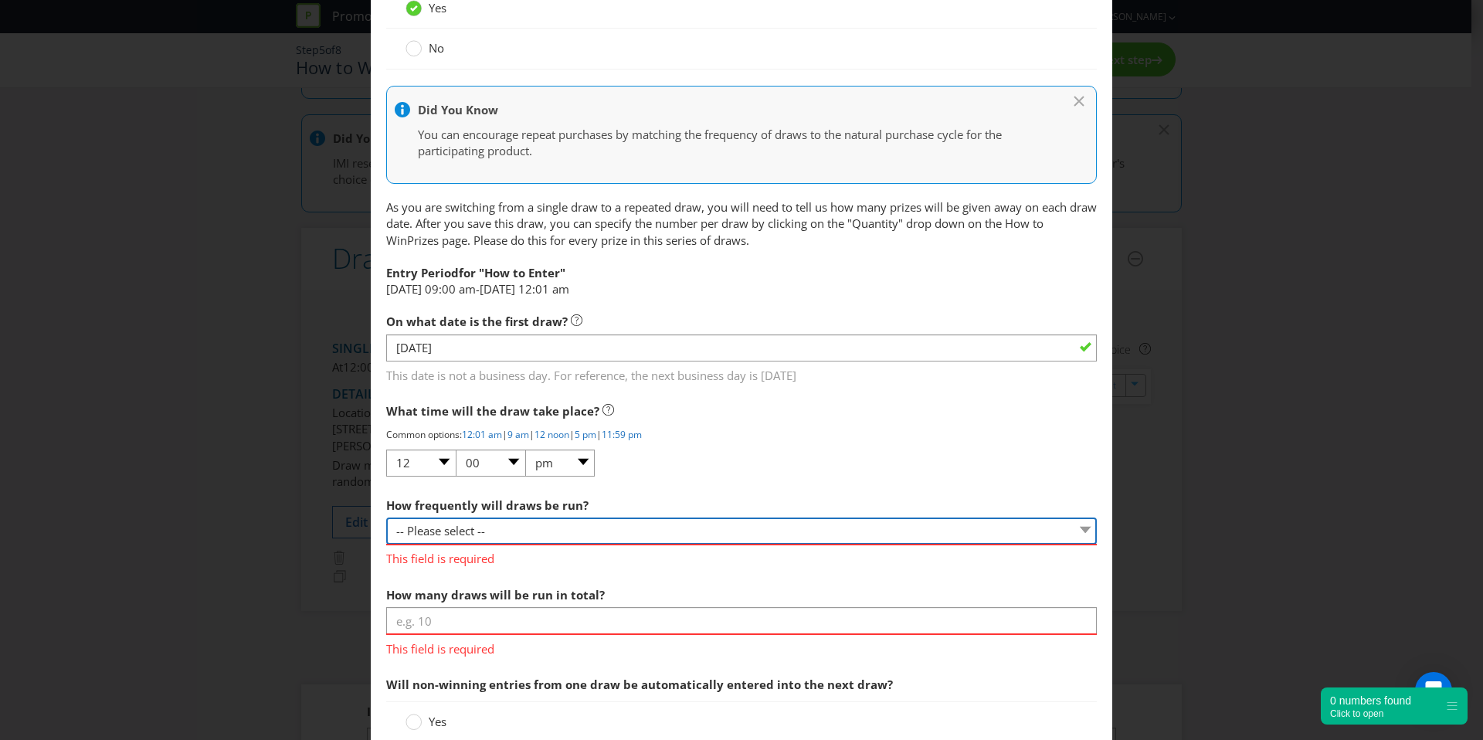
click at [511, 521] on select "-- Please select -- Hourly Daily Weekly Fortnightly Monthly Every 3 Months Irre…" at bounding box center [741, 531] width 711 height 27
select select "WEEKLY"
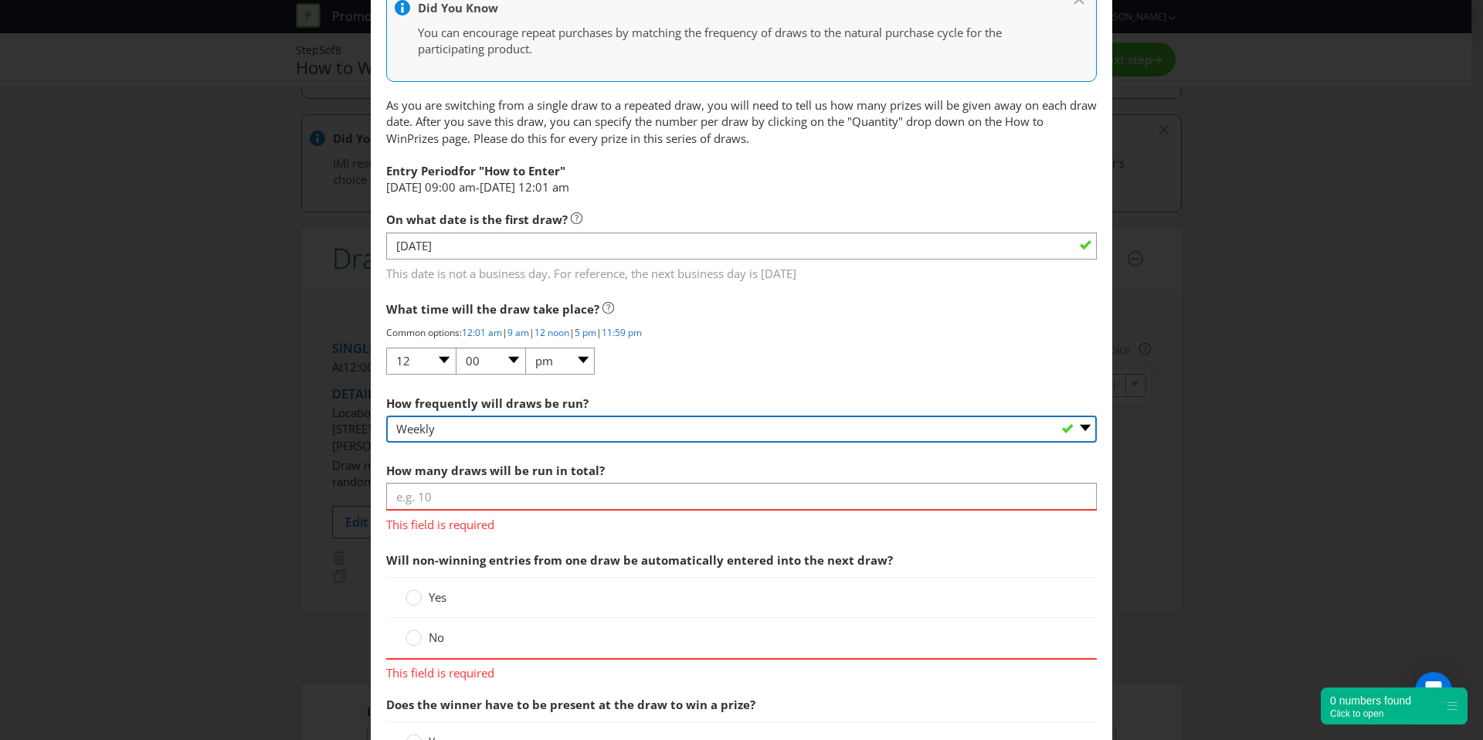
scroll to position [891, 0]
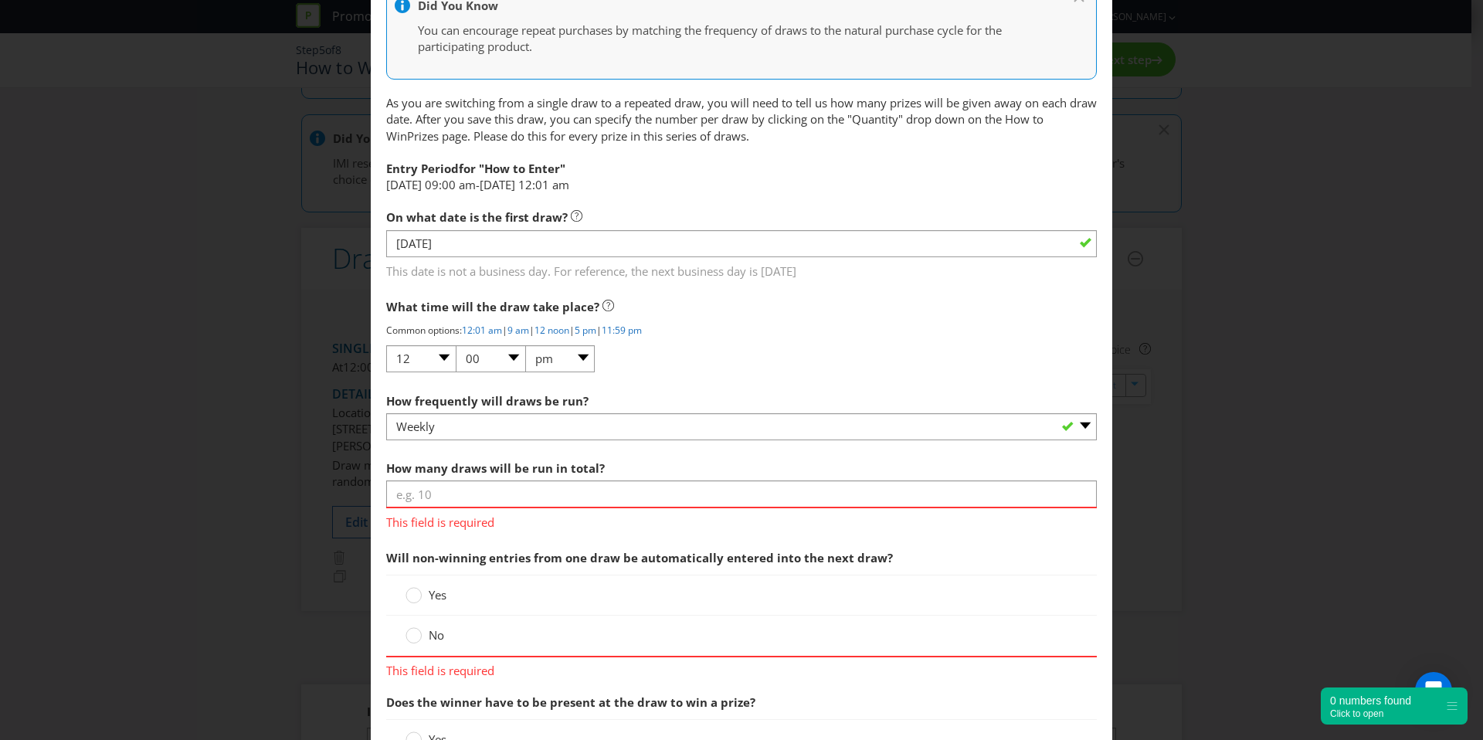
click at [473, 477] on div "How many draws will be run in total? This field is required" at bounding box center [741, 492] width 711 height 78
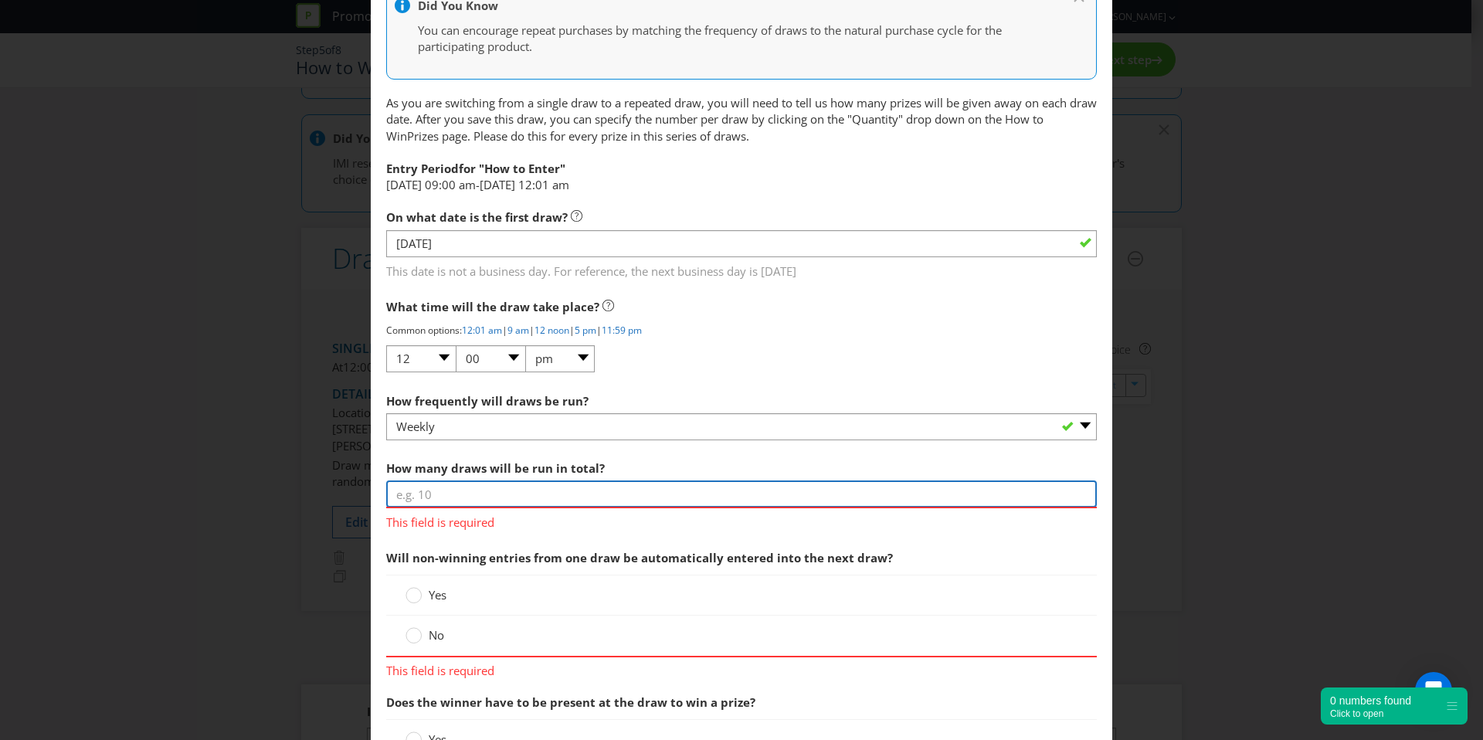
click at [475, 489] on input "number" at bounding box center [741, 494] width 711 height 27
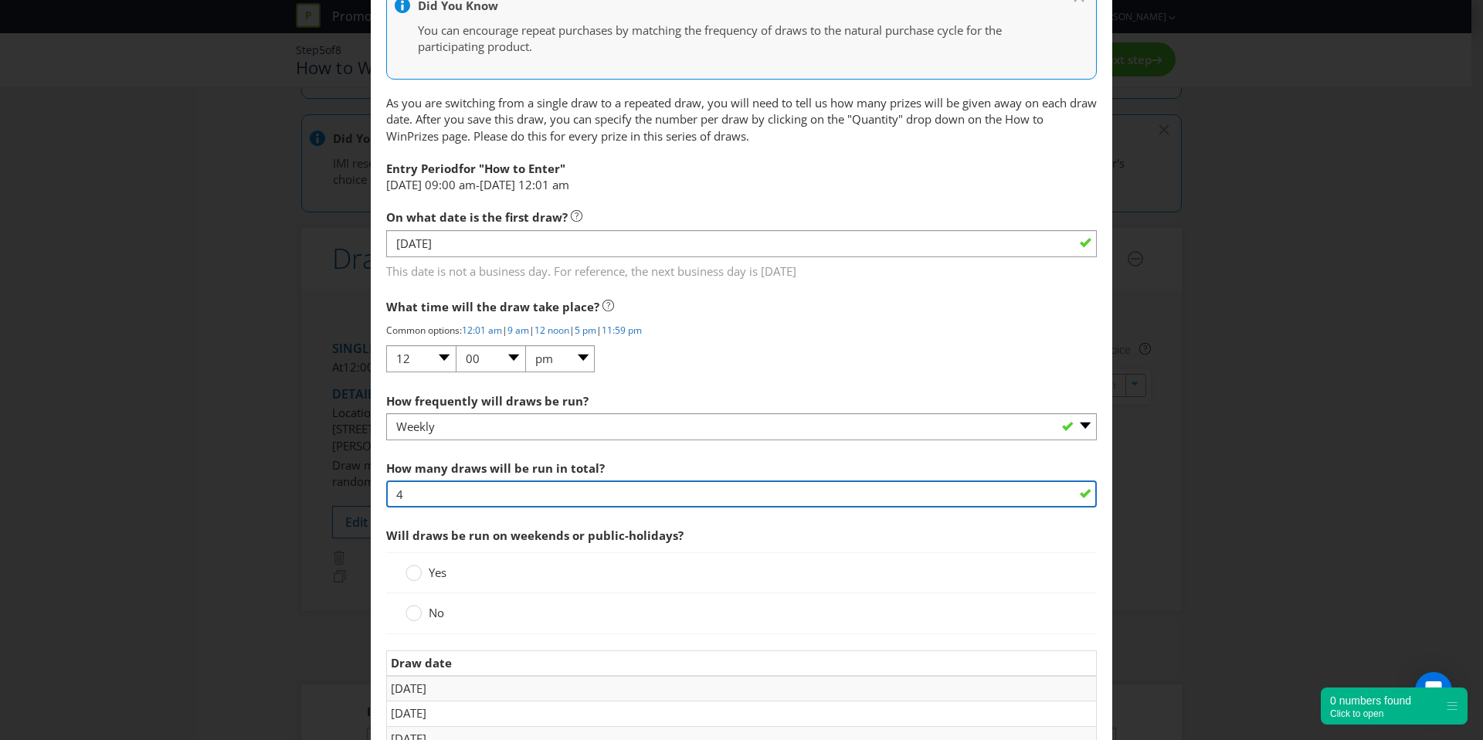
type input "4"
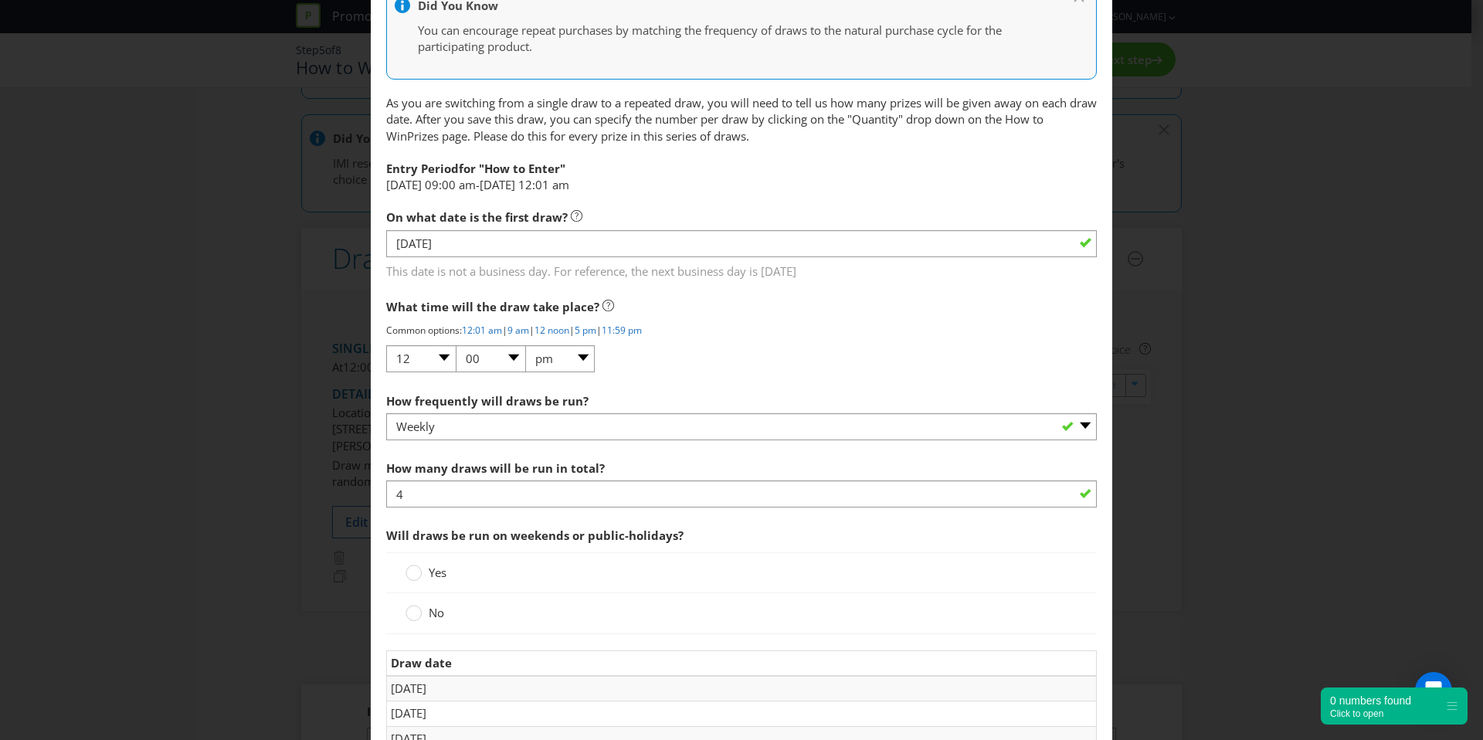
click at [787, 388] on div "How frequently will draws be run? -- Please select -- Hourly Daily Weekly Fortn…" at bounding box center [741, 414] width 711 height 56
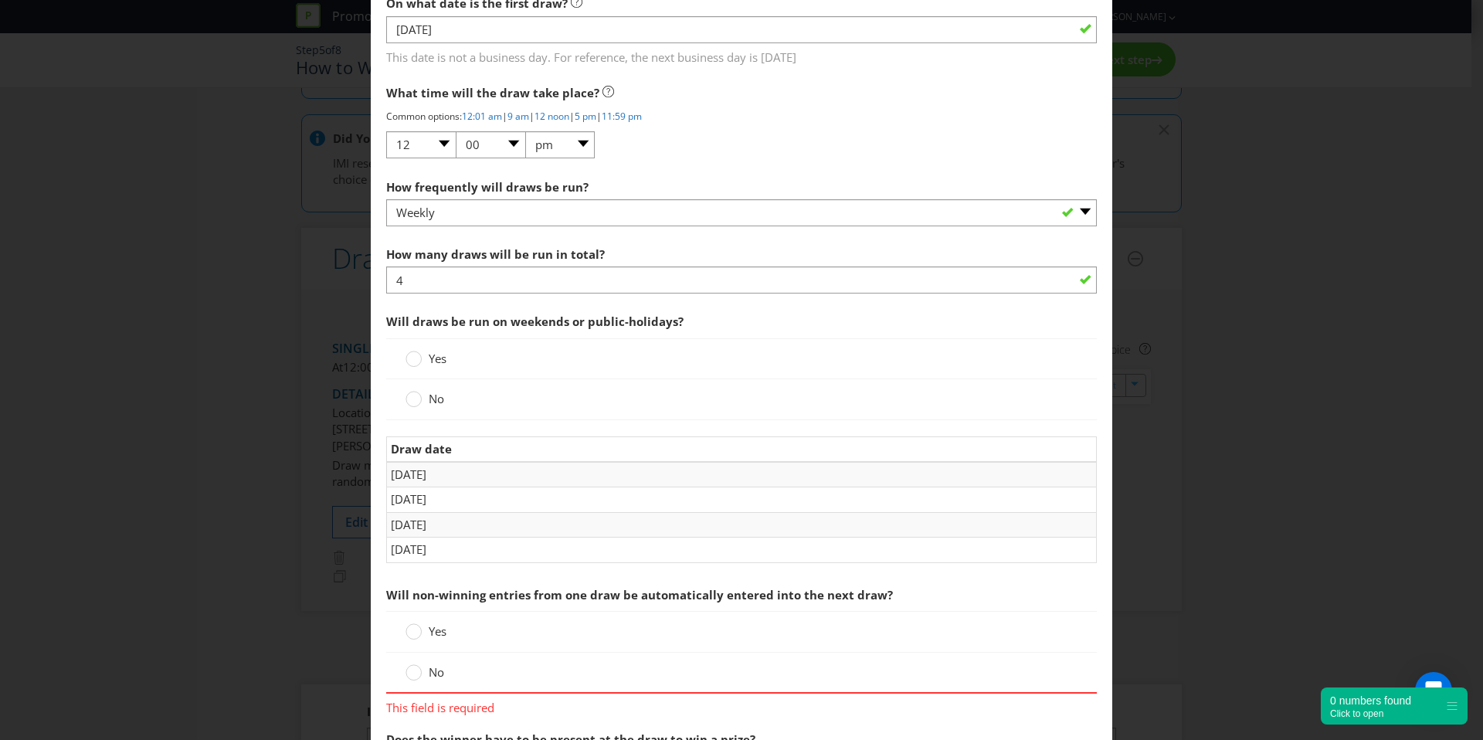
scroll to position [1106, 0]
click at [399, 407] on div "No" at bounding box center [741, 399] width 711 height 40
click at [410, 403] on circle at bounding box center [413, 398] width 15 height 15
click at [0, 0] on input "No" at bounding box center [0, 0] width 0 height 0
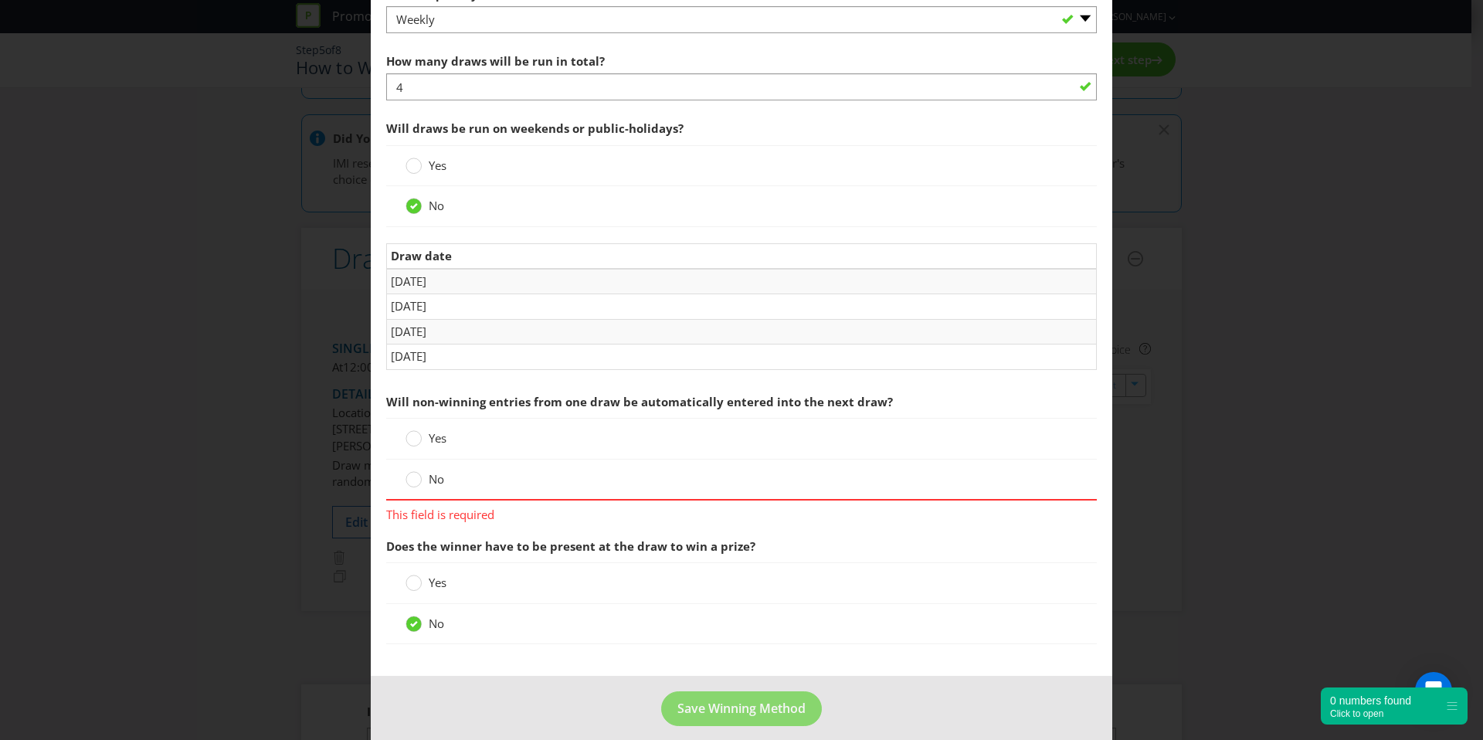
scroll to position [1312, 0]
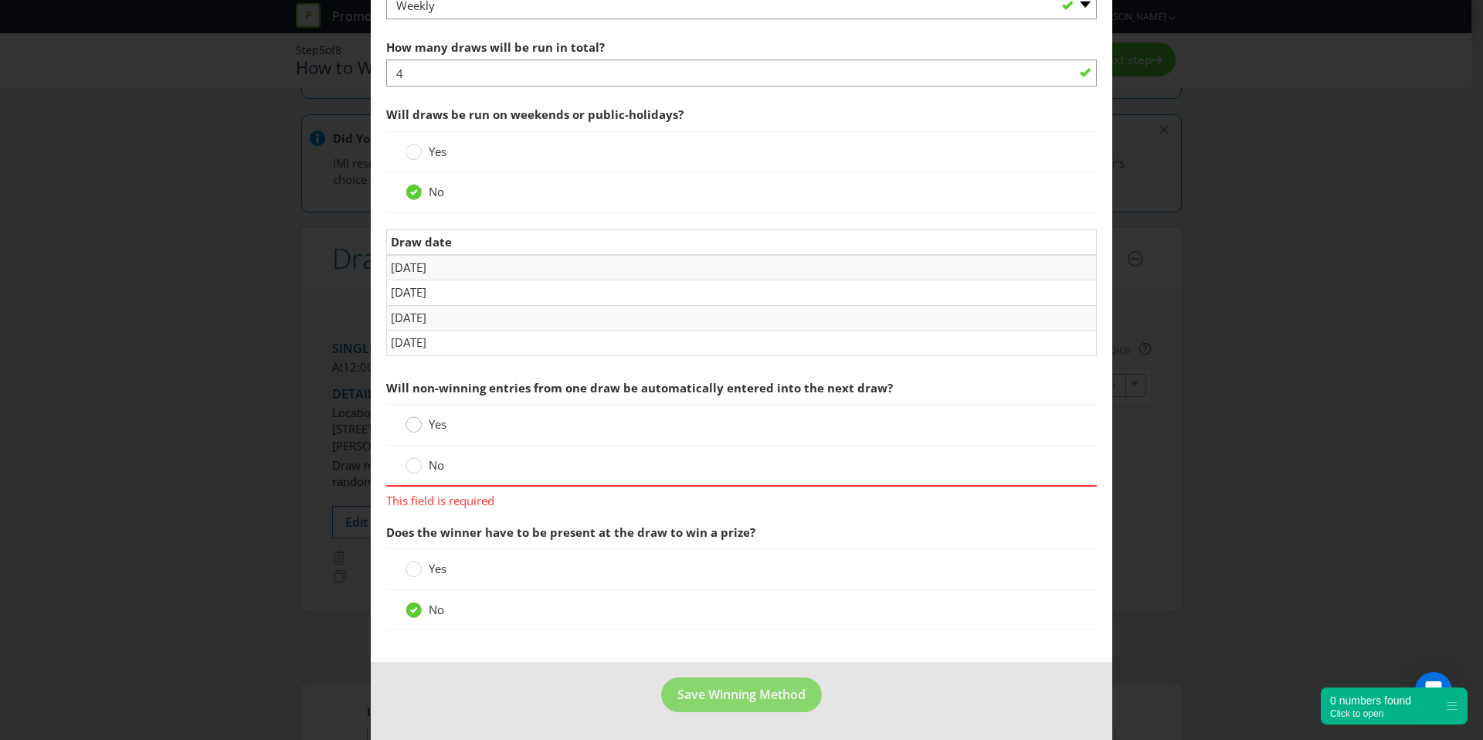
click at [410, 423] on div at bounding box center [414, 420] width 8 height 8
click at [0, 0] on input "Yes" at bounding box center [0, 0] width 0 height 0
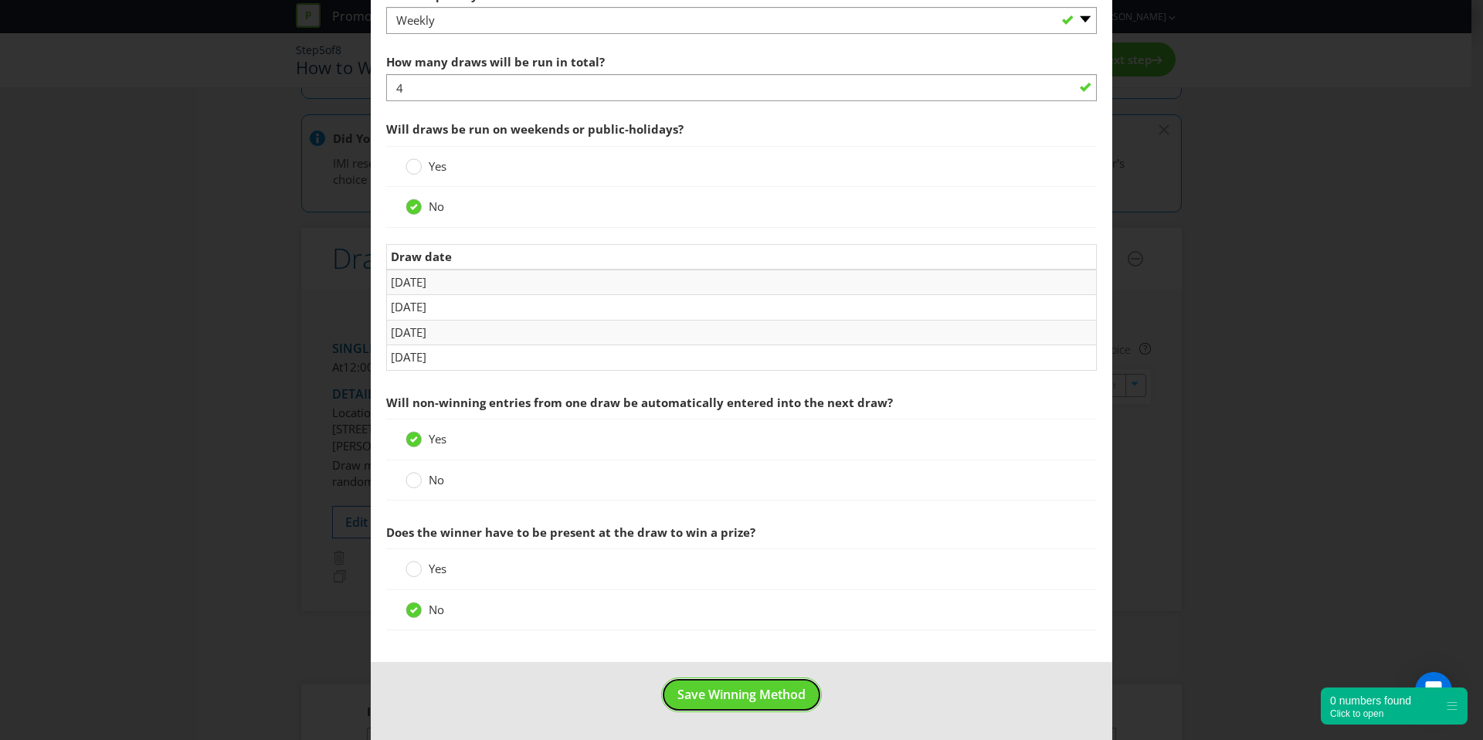
click at [750, 692] on span "Save Winning Method" at bounding box center [742, 694] width 128 height 17
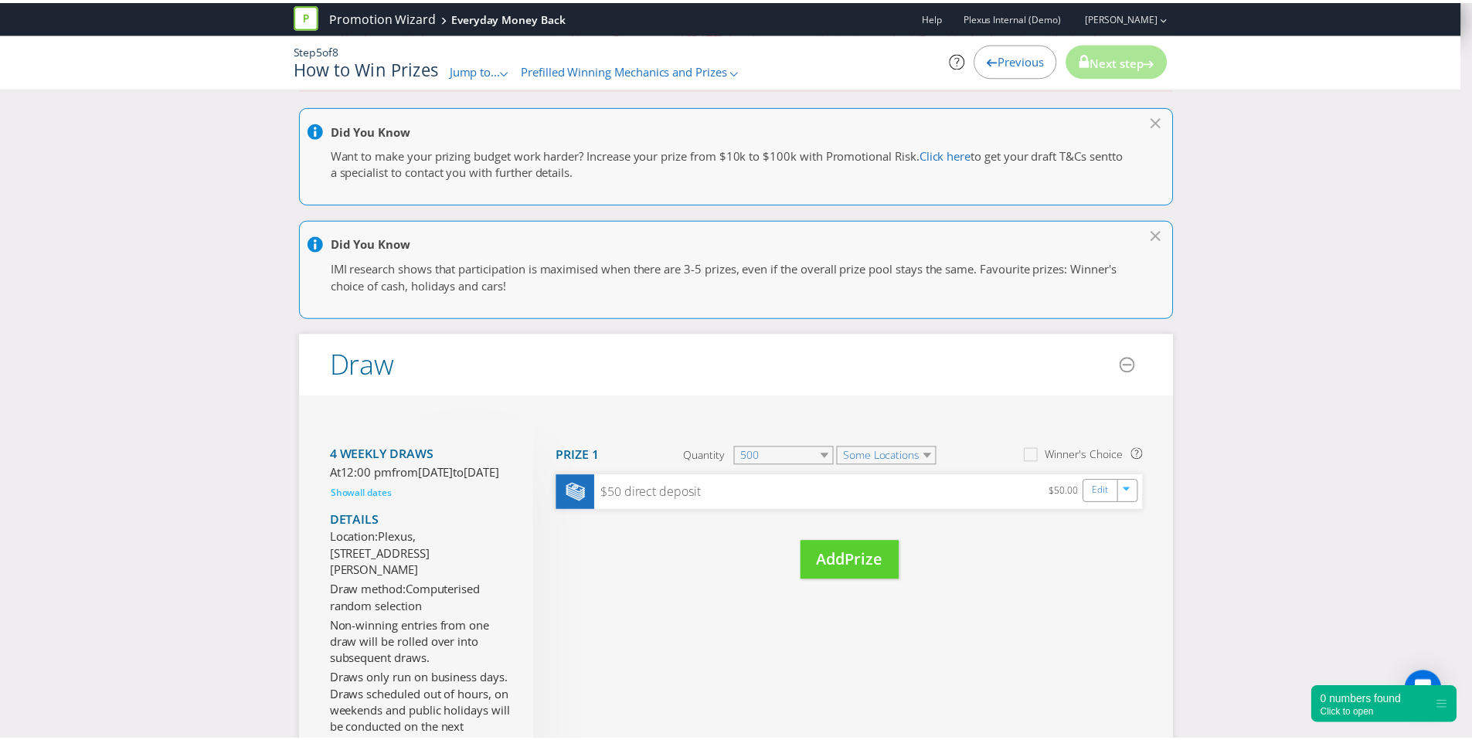
scroll to position [209, 0]
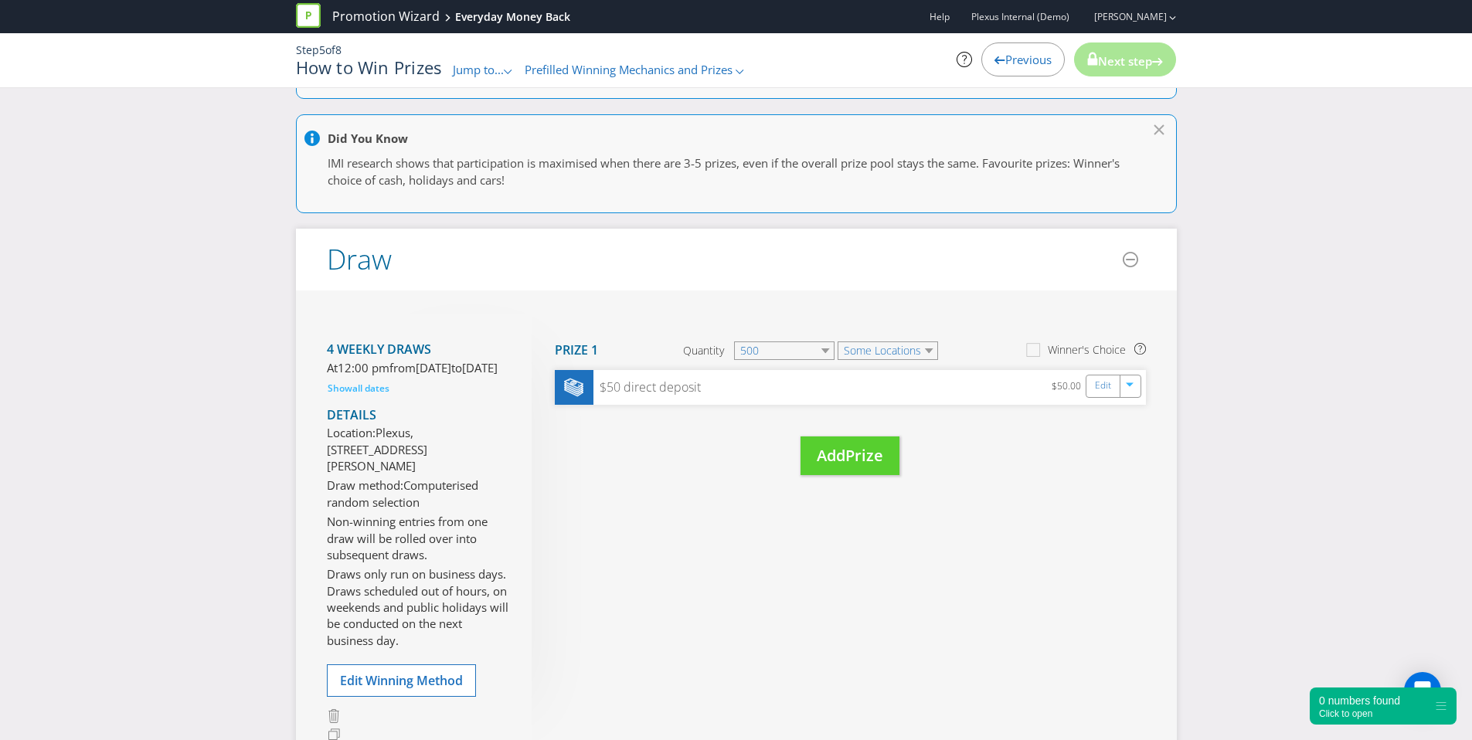
click at [1084, 522] on div "4 weekly draws At 12:00 pm from [DATE] to [DATE] Show all dates Details Locatio…" at bounding box center [736, 531] width 881 height 480
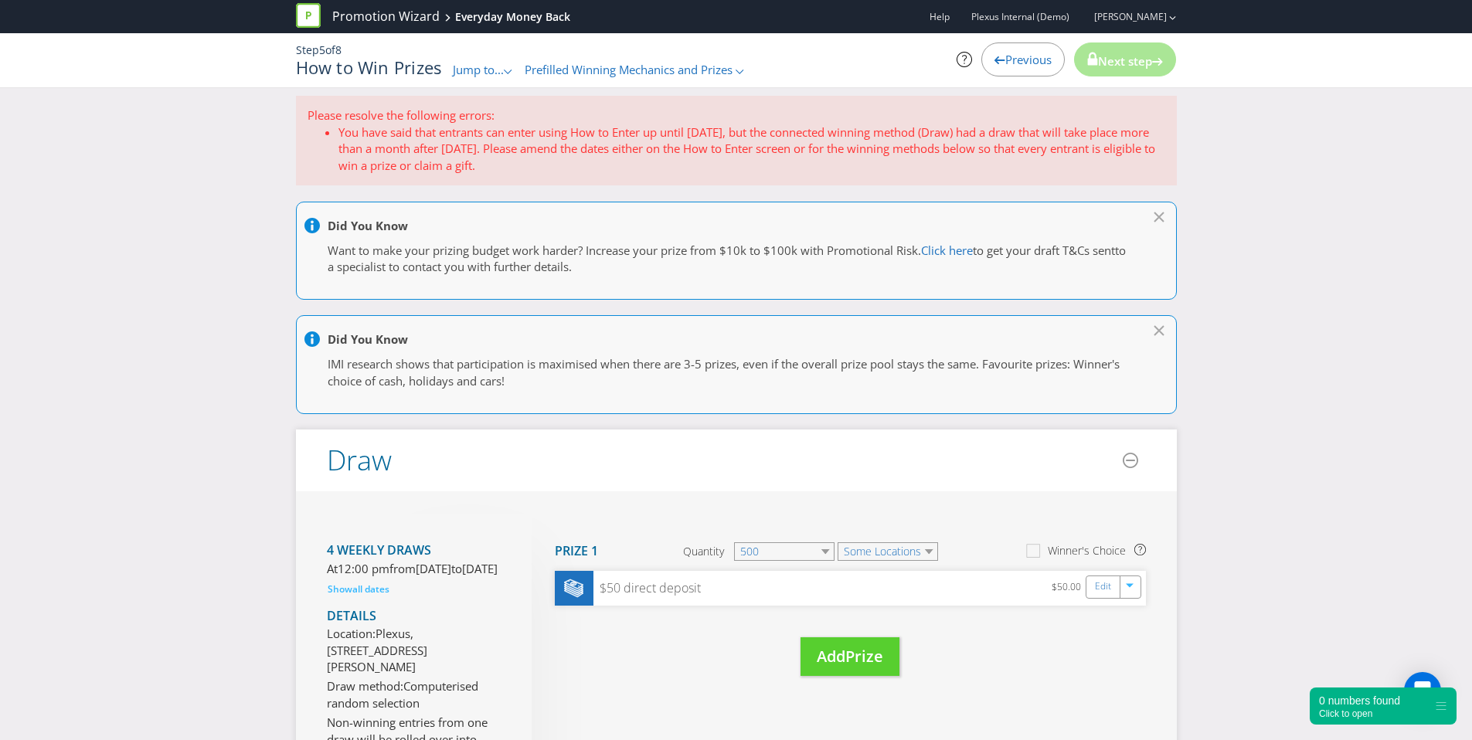
scroll to position [0, 0]
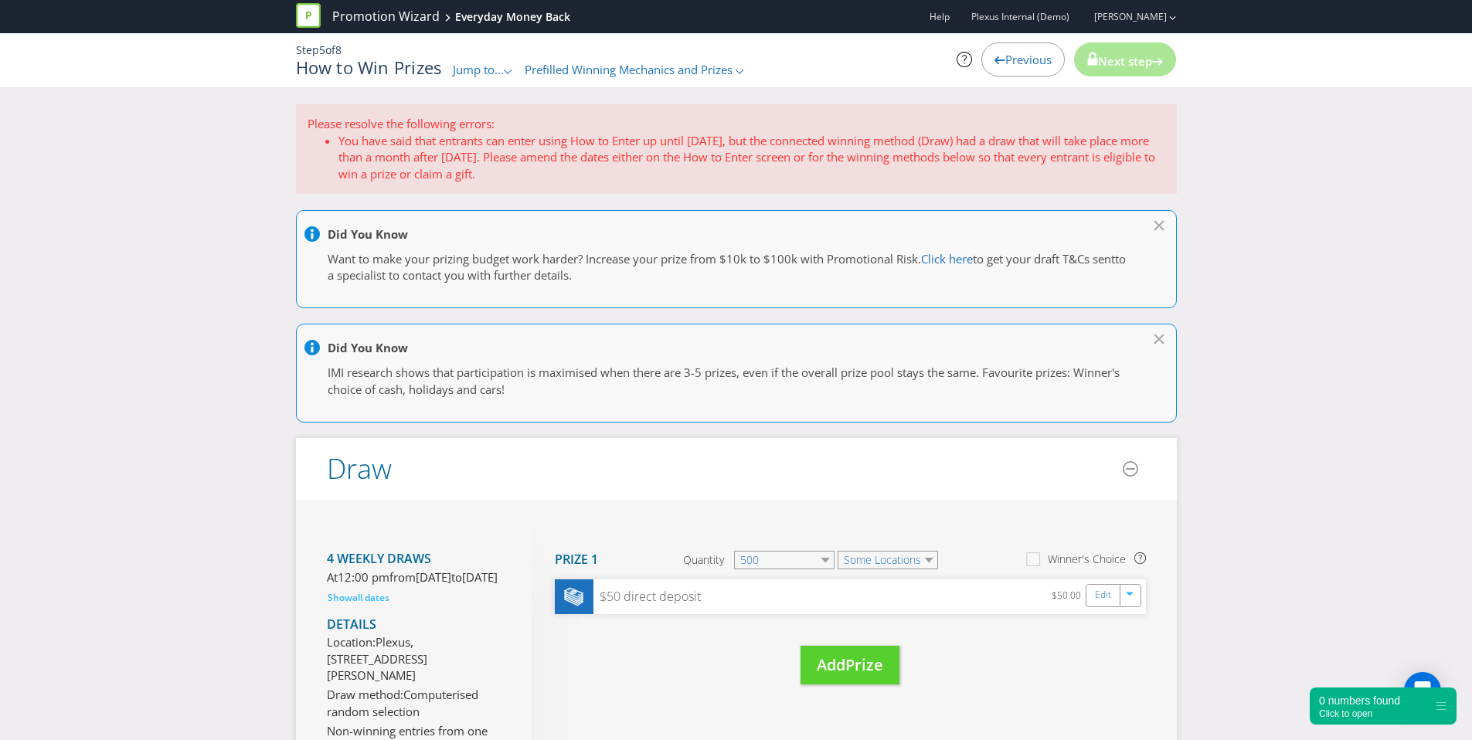
click at [605, 152] on li "You have said that entrants can enter using How to Enter up until [DATE], but t…" at bounding box center [751, 157] width 827 height 49
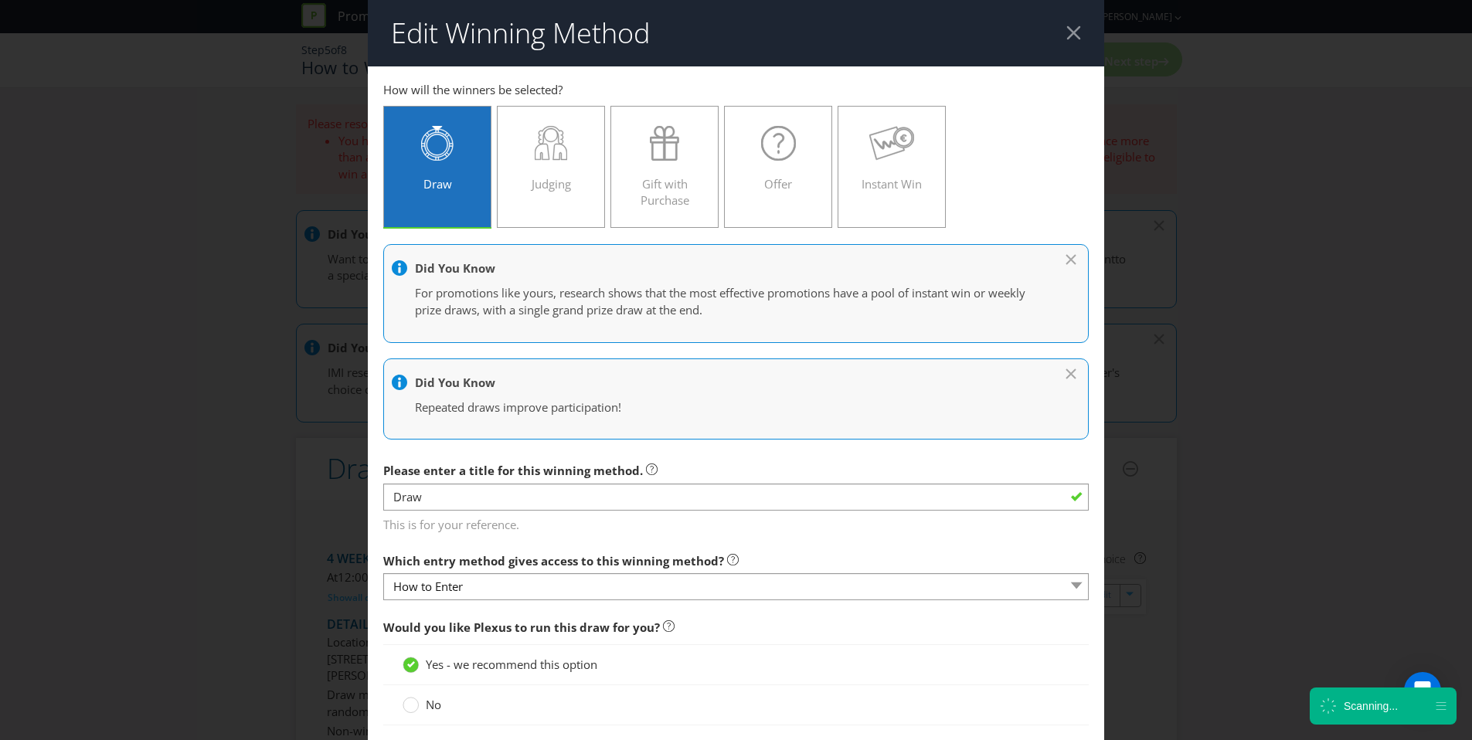
scroll to position [104, 0]
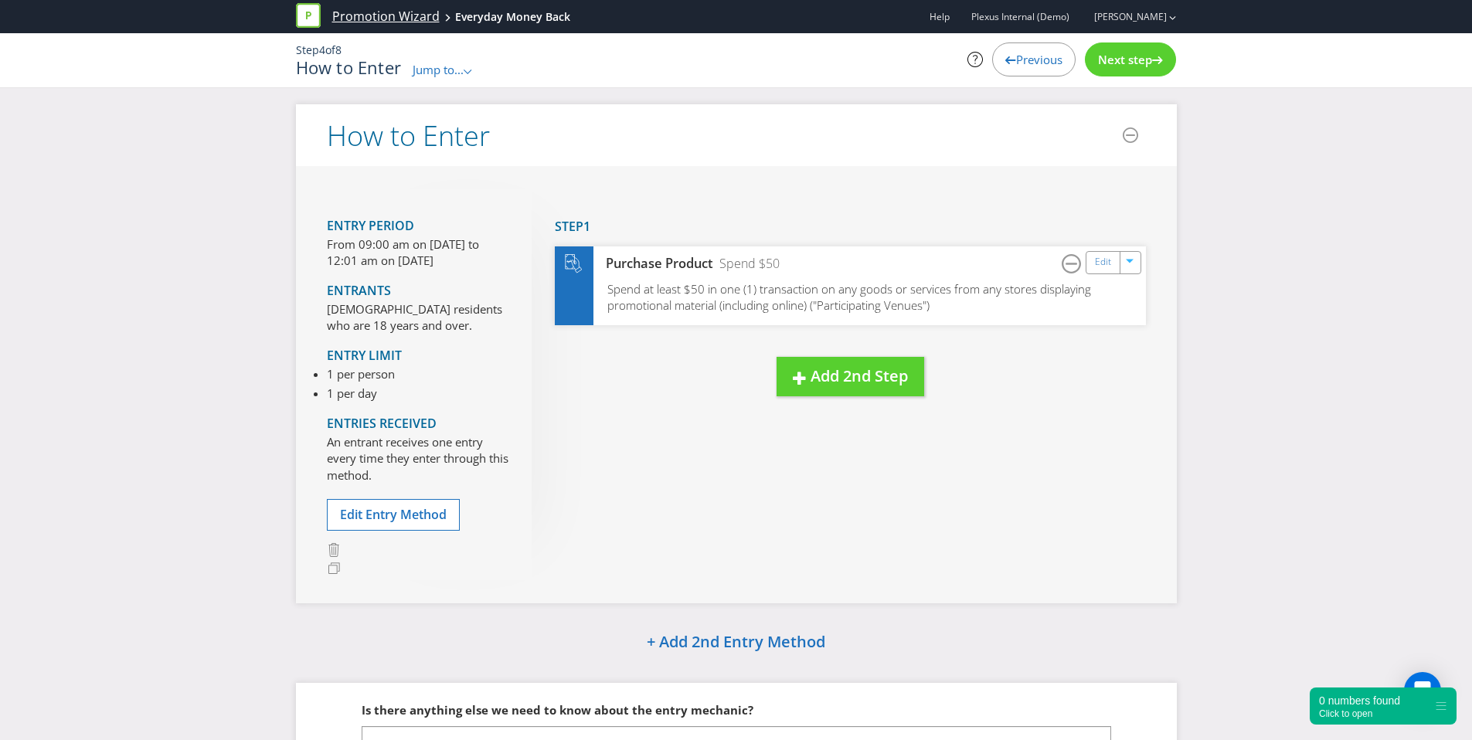
click at [332, 15] on link "Promotion Wizard" at bounding box center [385, 17] width 107 height 18
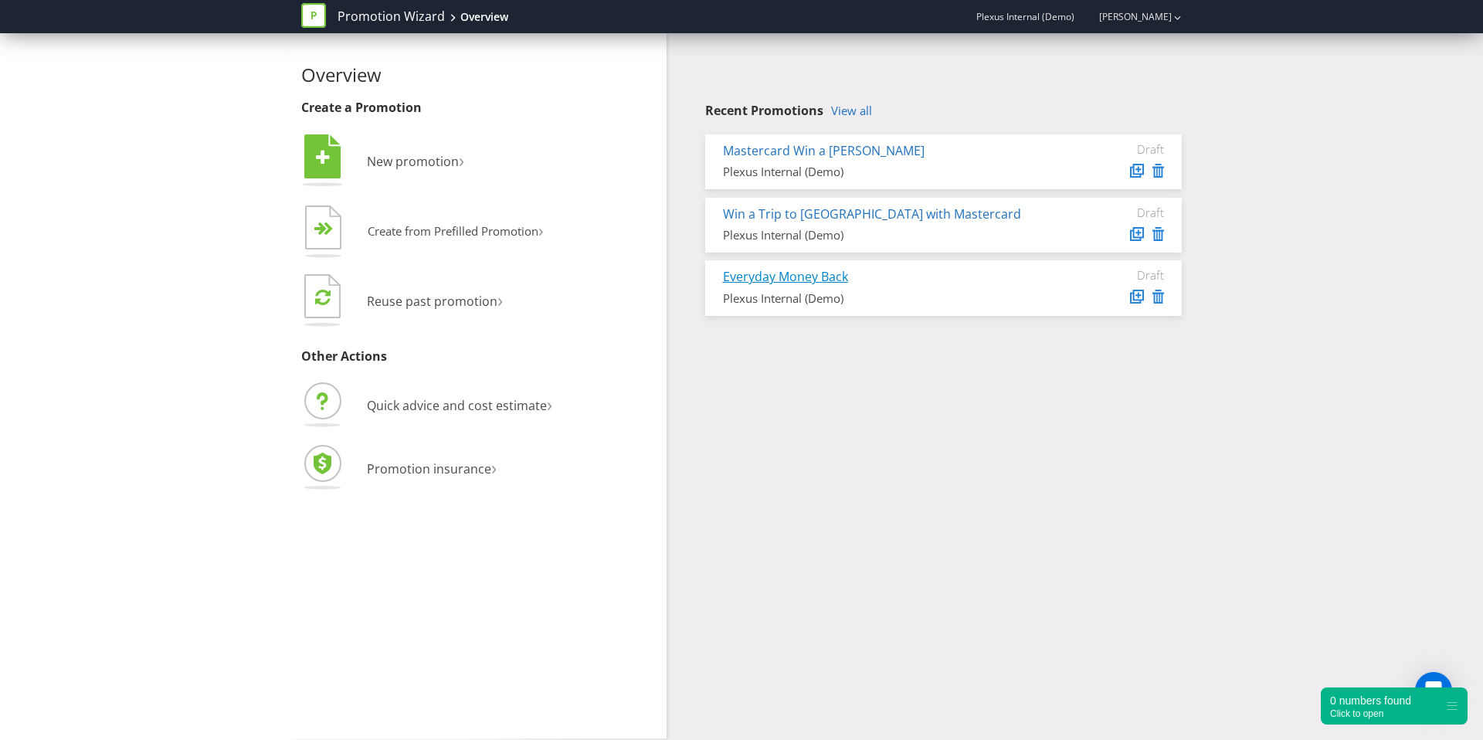
click at [804, 272] on link "Everyday Money Back" at bounding box center [785, 276] width 125 height 17
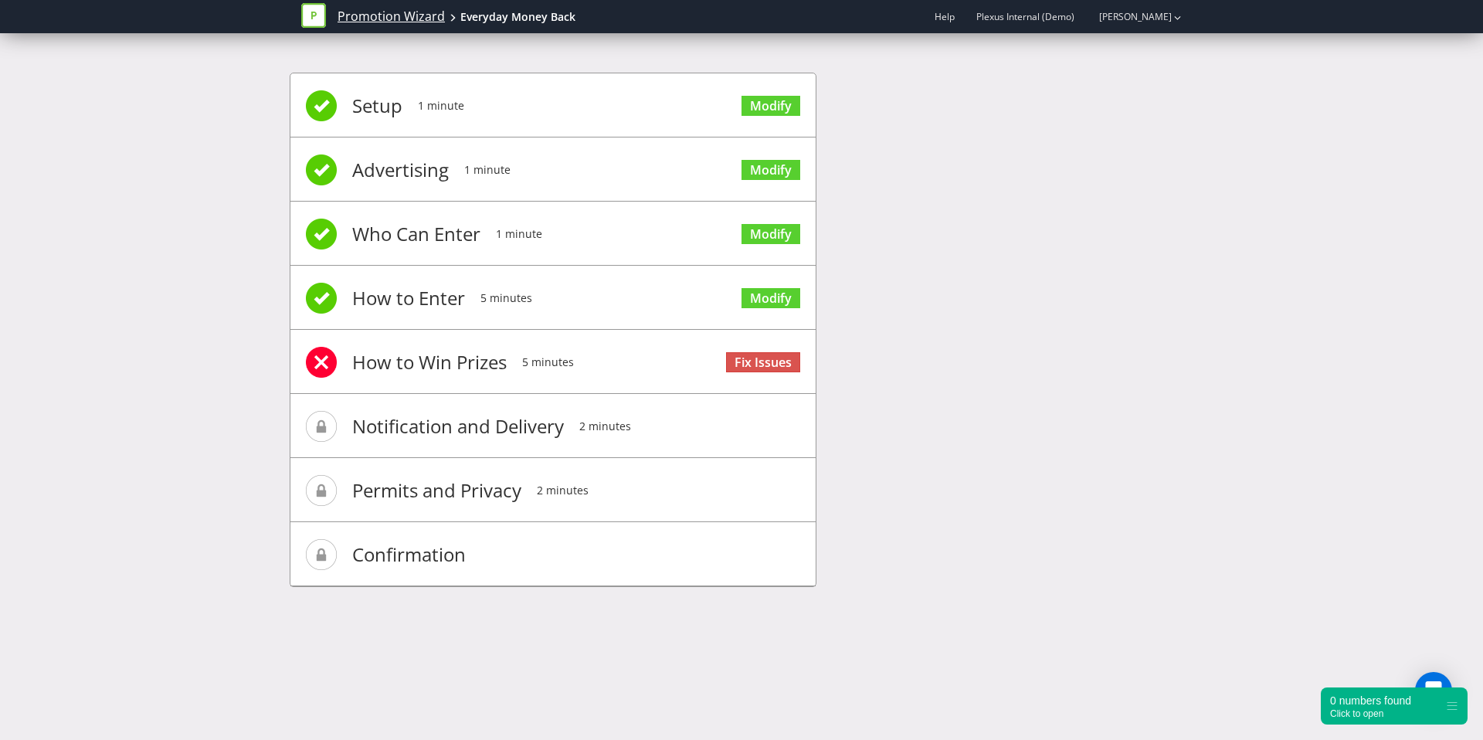
click at [396, 23] on link "Promotion Wizard" at bounding box center [391, 17] width 107 height 18
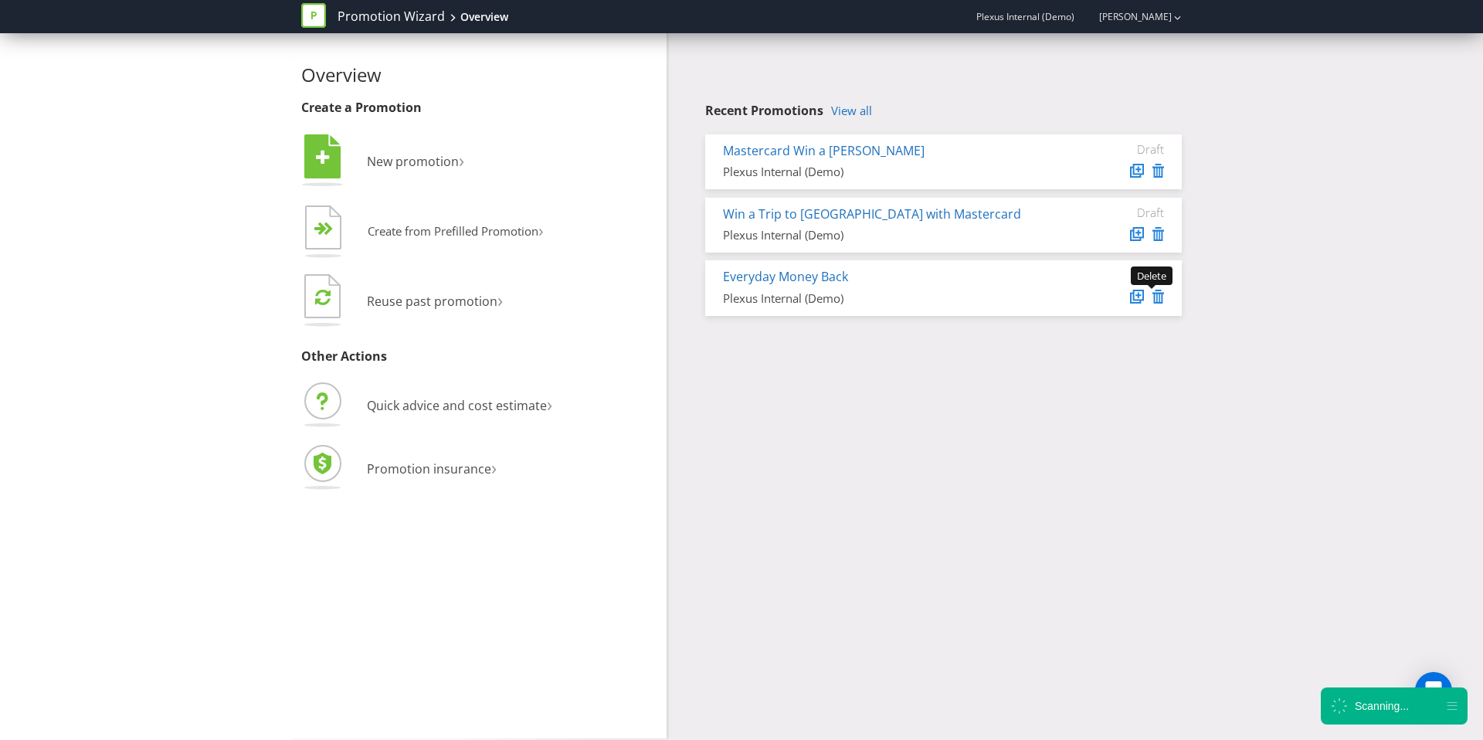
click at [1158, 300] on icon at bounding box center [1159, 297] width 12 height 14
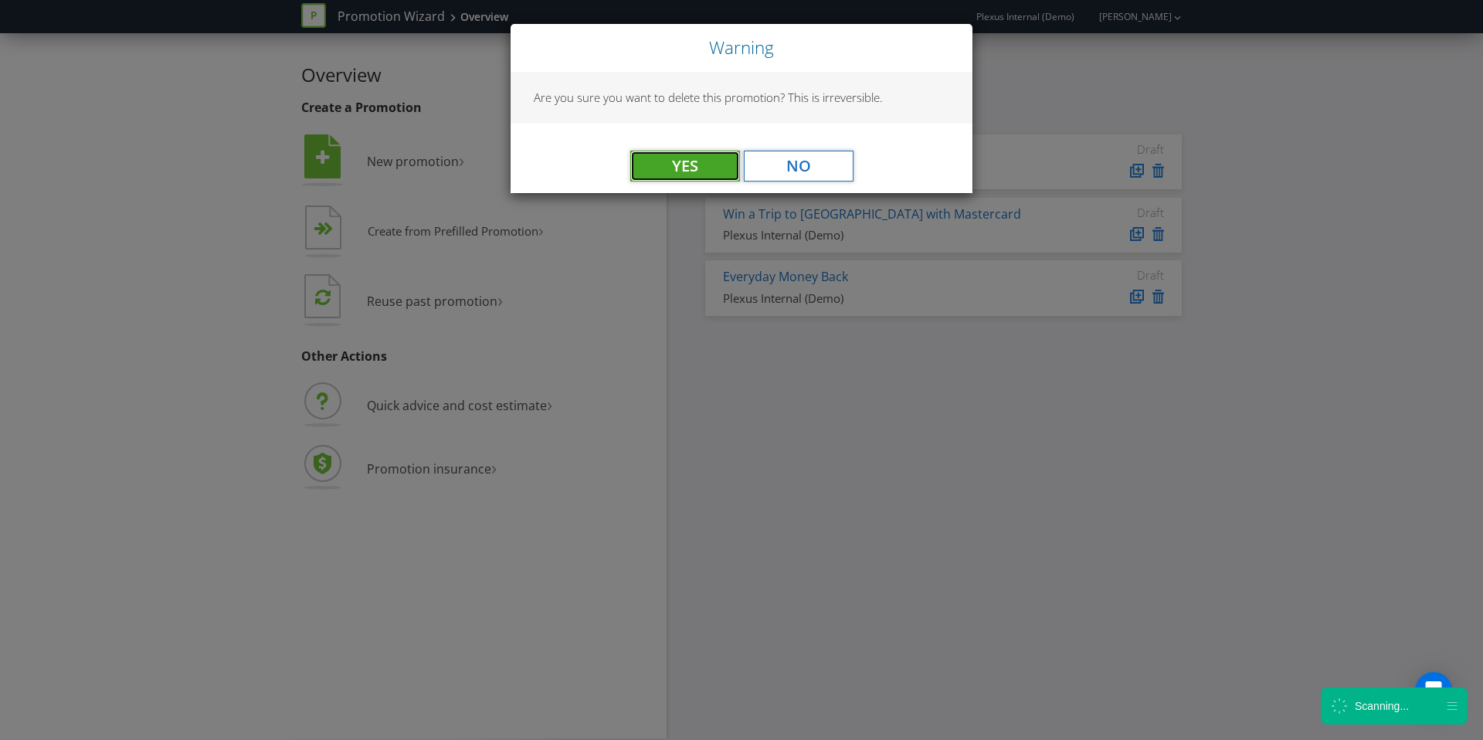
click at [698, 175] on button "Yes" at bounding box center [685, 166] width 110 height 31
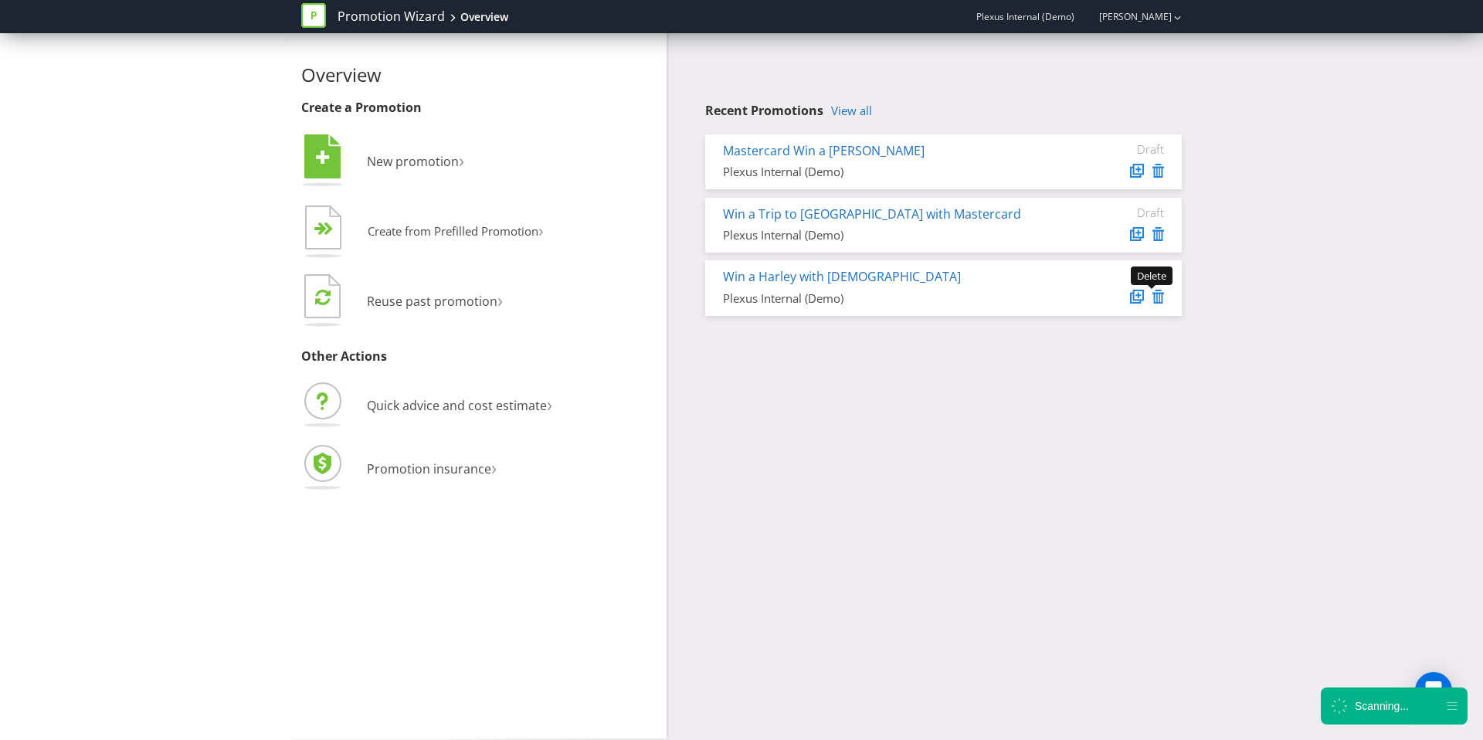
click at [1160, 294] on icon at bounding box center [1159, 297] width 12 height 14
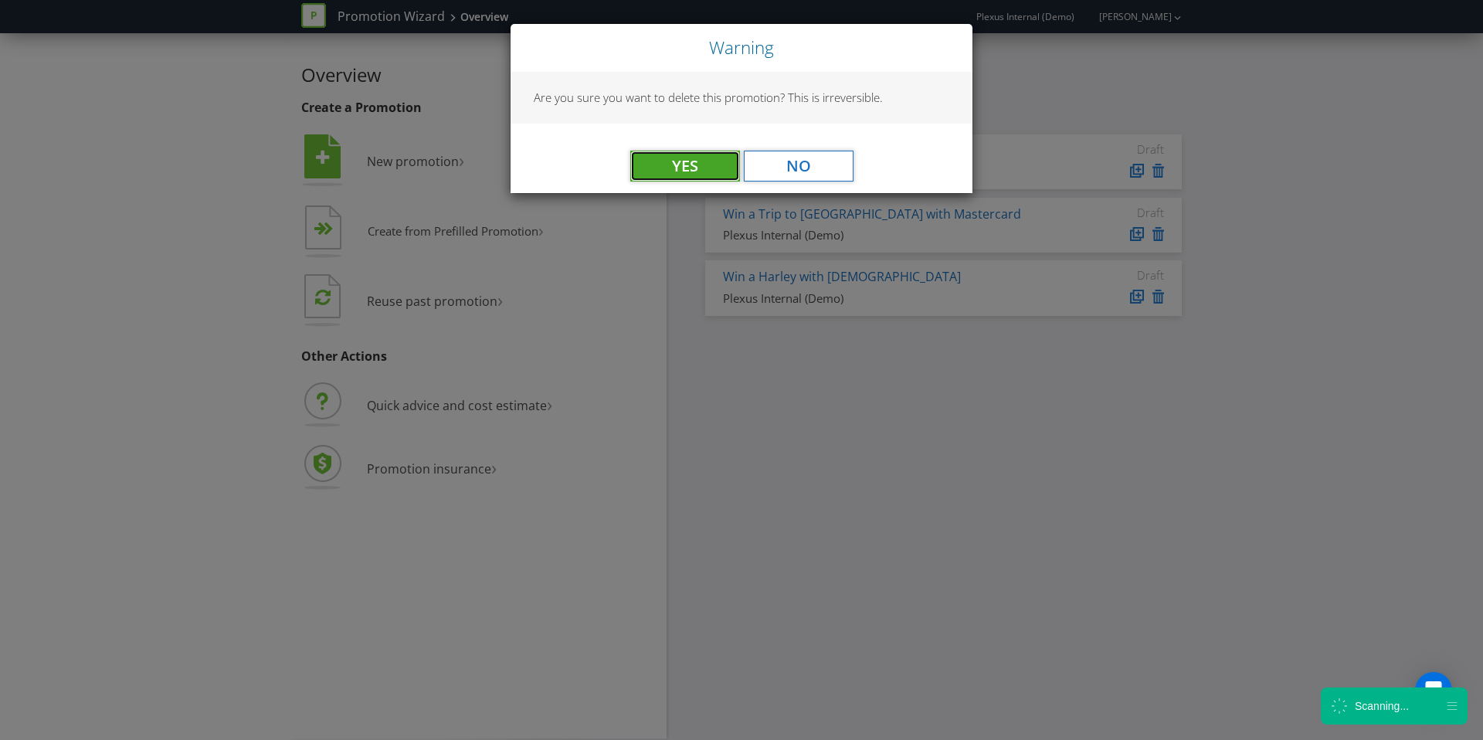
click at [691, 169] on button "Yes" at bounding box center [685, 166] width 110 height 31
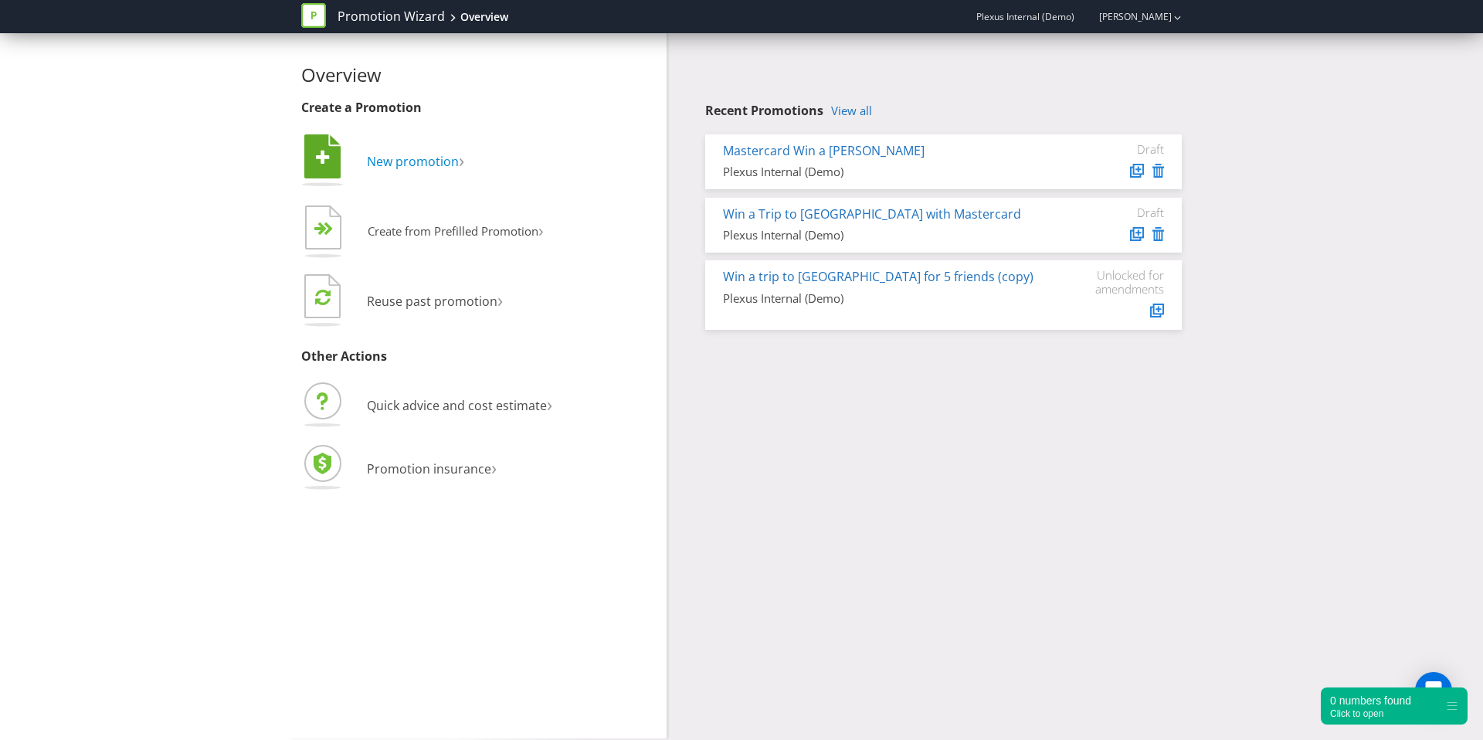
click at [356, 155] on link " New promotion ›" at bounding box center [382, 161] width 163 height 17
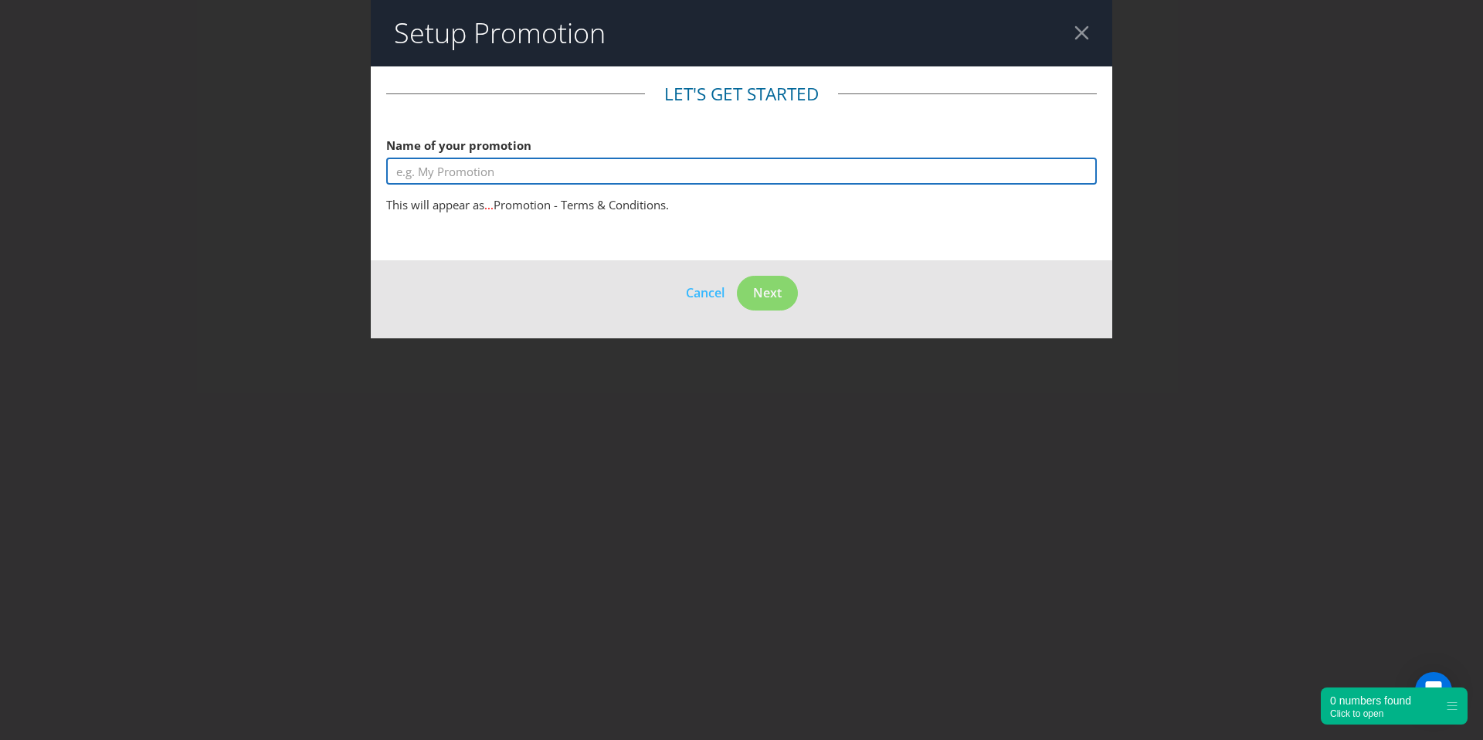
click at [592, 172] on input "text" at bounding box center [741, 171] width 711 height 27
type input "E"
type input "Mastercard Money Back Reward!"
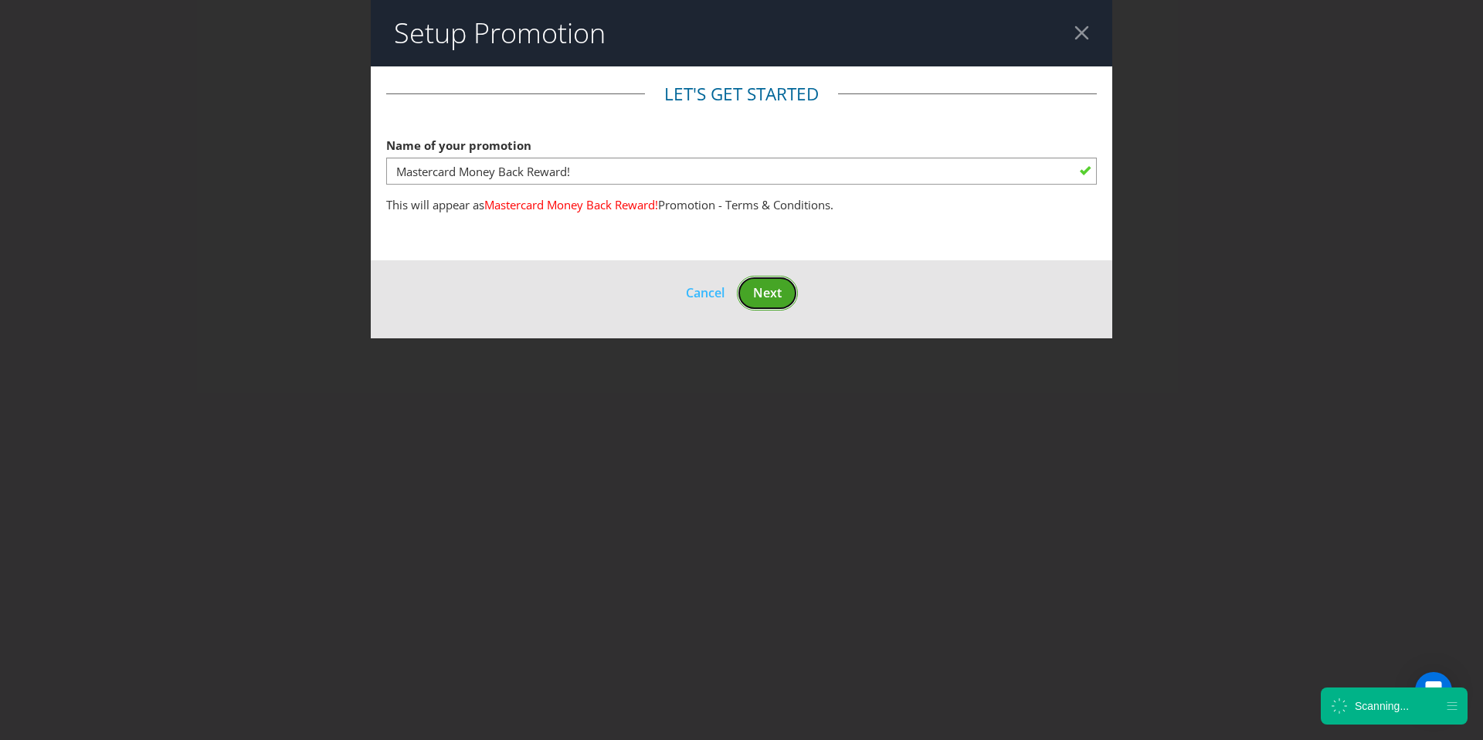
click at [764, 298] on span "Next" at bounding box center [767, 292] width 29 height 17
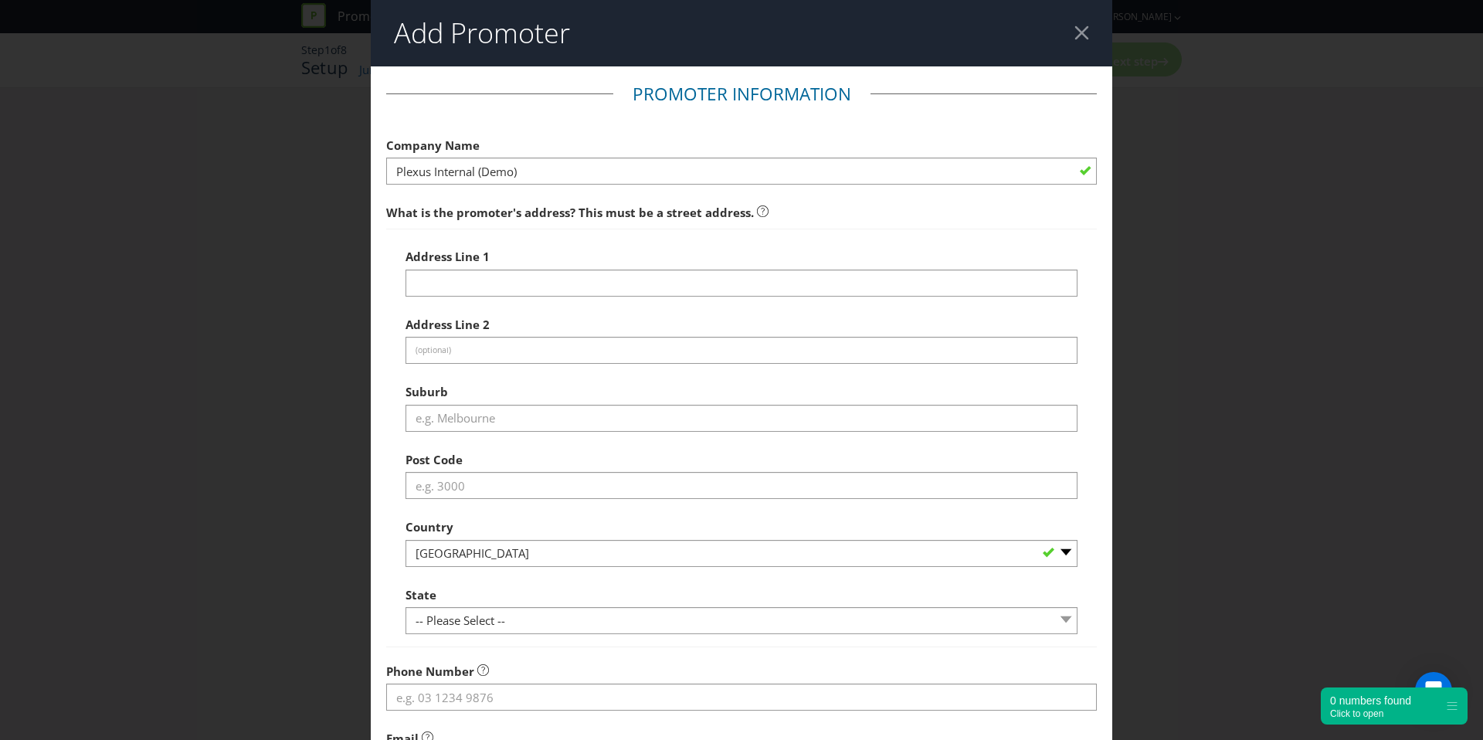
scroll to position [127, 0]
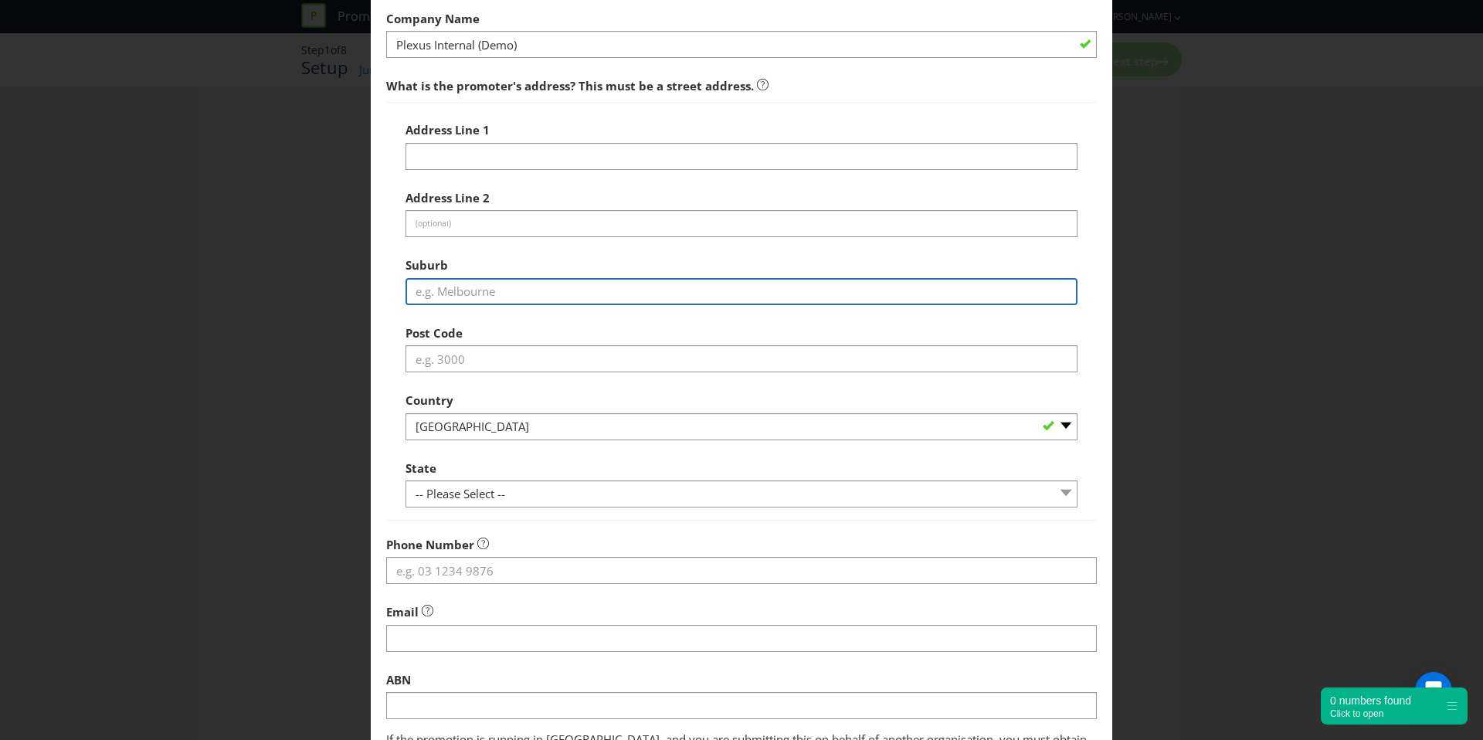
click at [557, 291] on input "text" at bounding box center [742, 291] width 672 height 27
type input "[GEOGRAPHIC_DATA]"
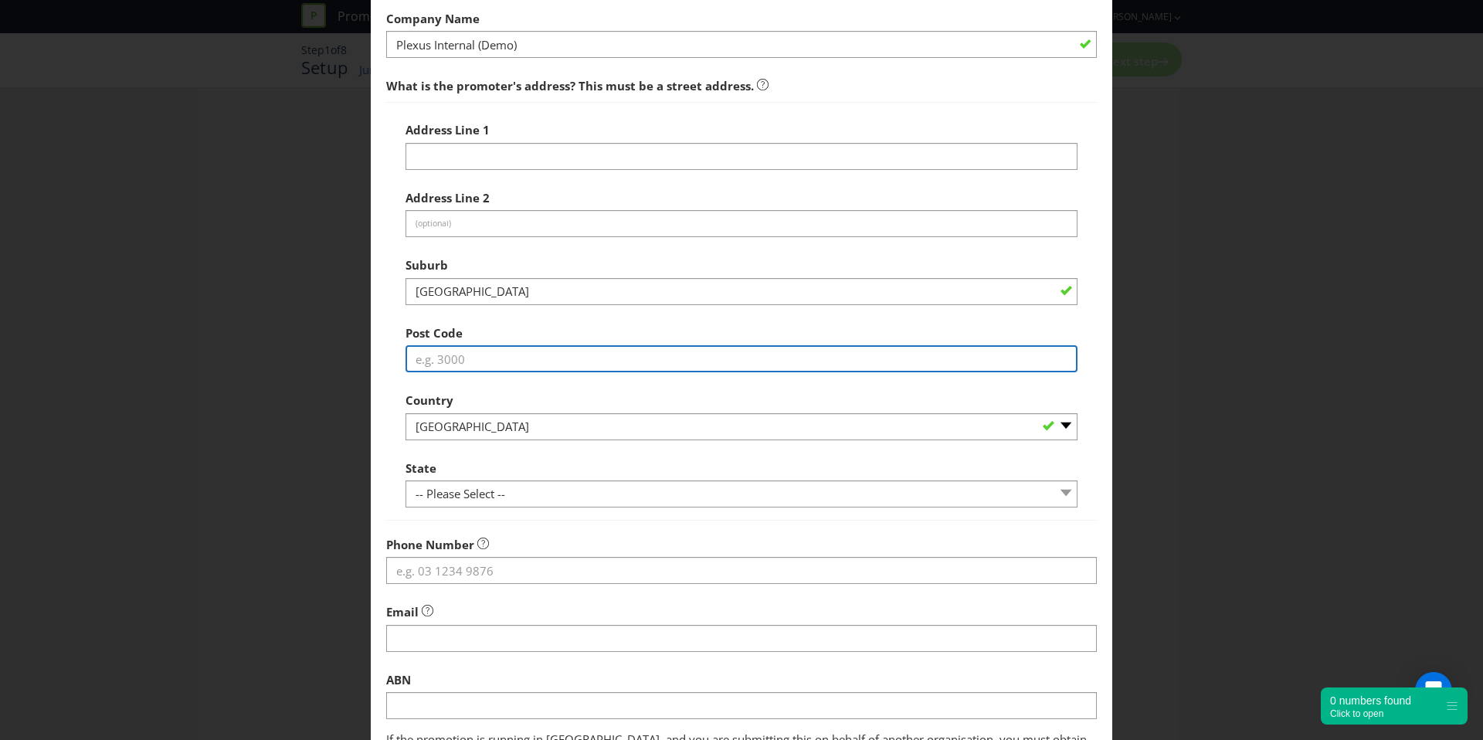
click at [545, 352] on input "text" at bounding box center [742, 358] width 672 height 27
type input "3000"
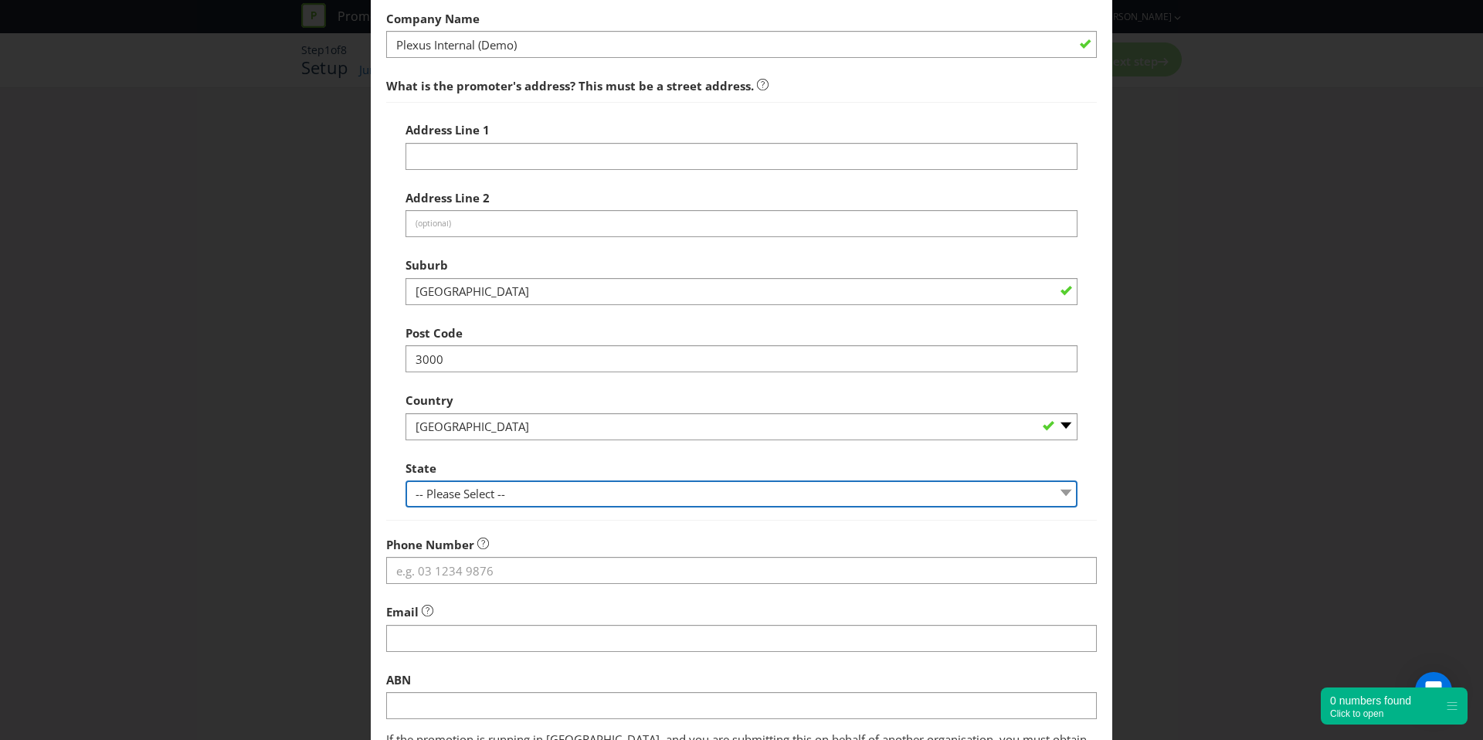
click at [520, 492] on select "-- Please Select -- [GEOGRAPHIC_DATA] [GEOGRAPHIC_DATA] [GEOGRAPHIC_DATA] [GEOG…" at bounding box center [742, 494] width 672 height 27
select select "VIC"
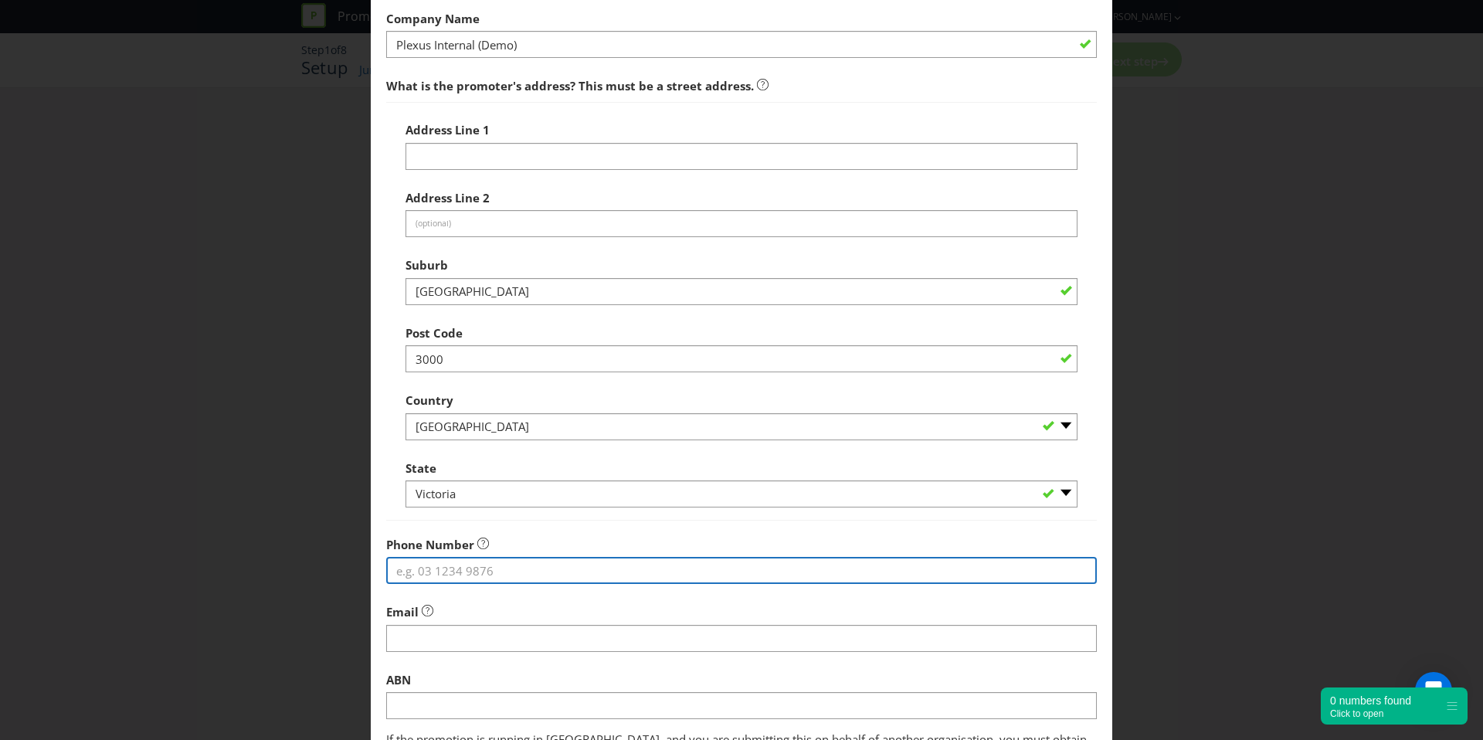
click at [508, 566] on input "tel" at bounding box center [741, 570] width 711 height 27
type input "0400000001"
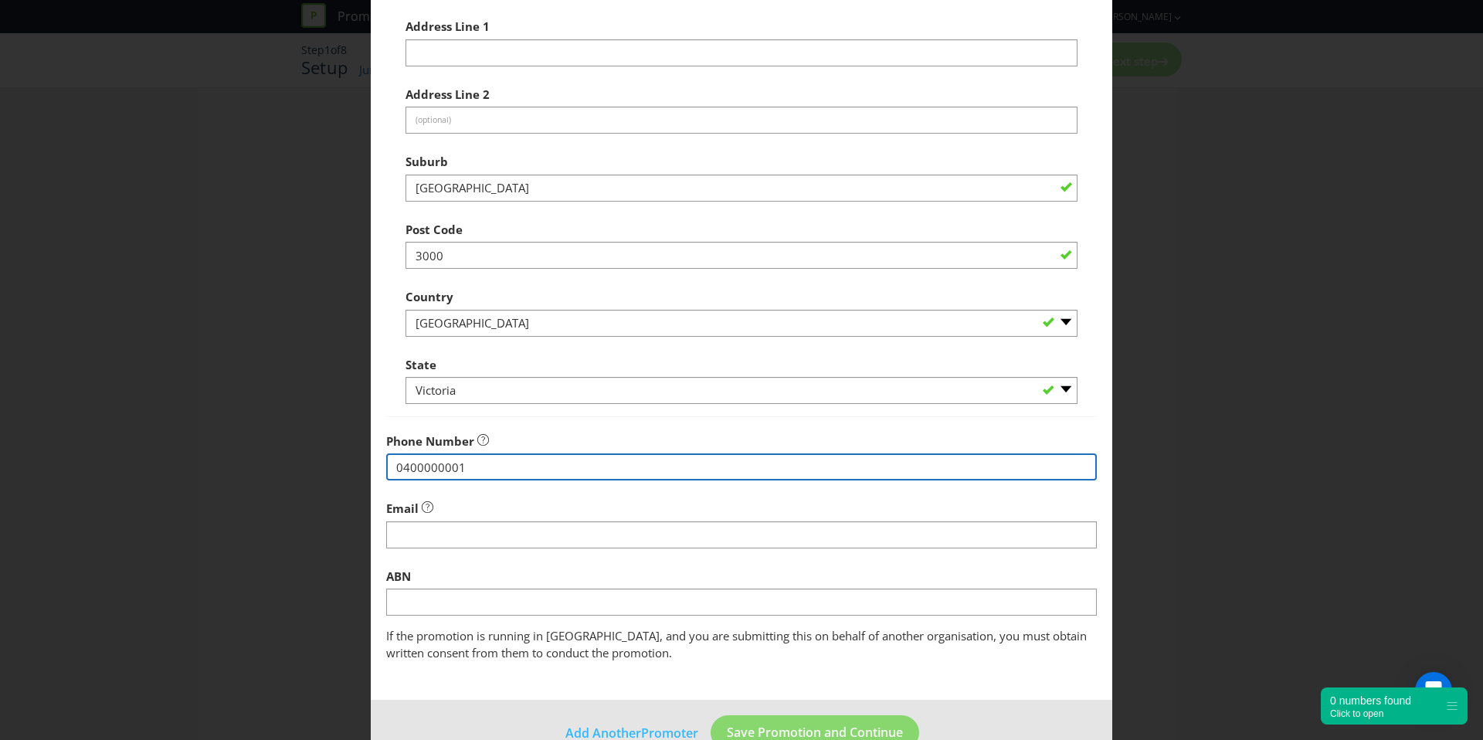
scroll to position [268, 0]
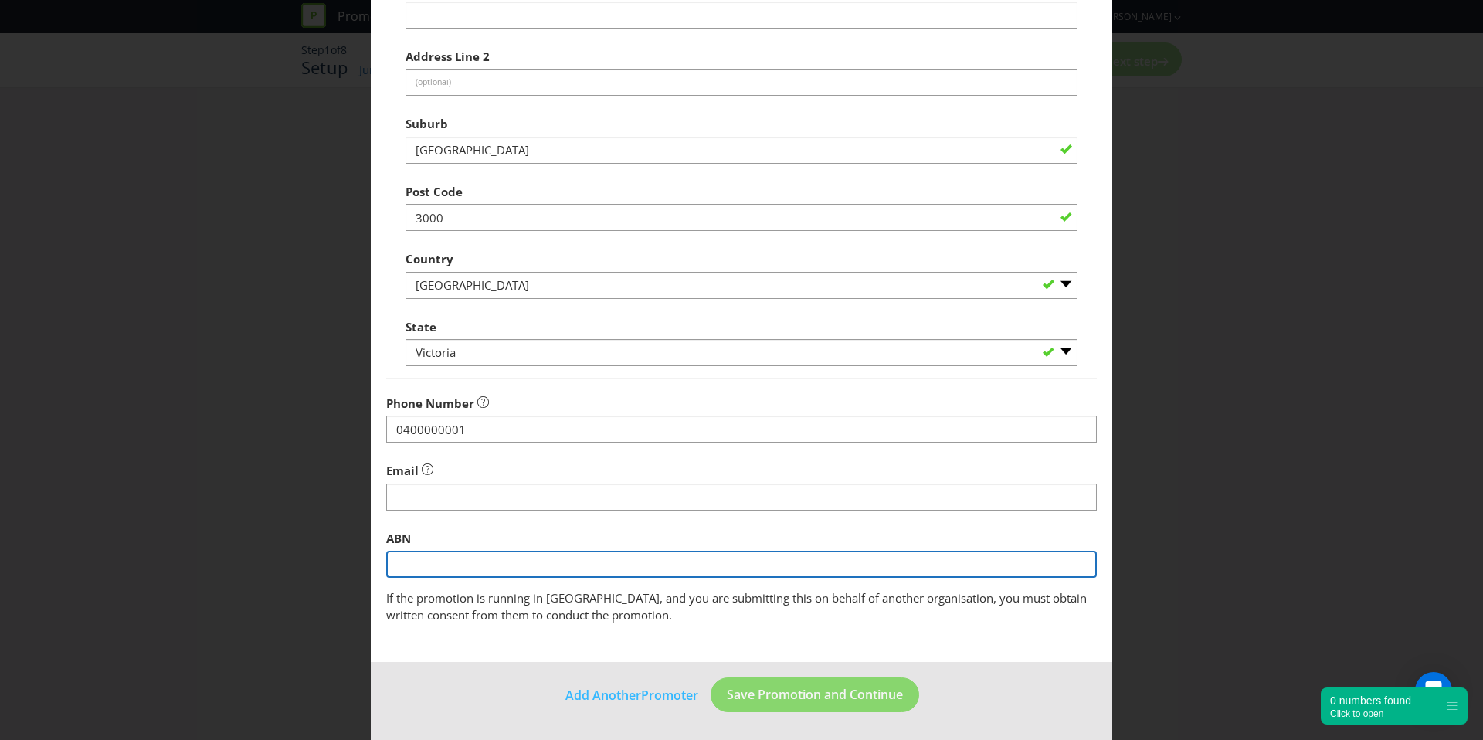
click at [636, 558] on div "ABN" at bounding box center [741, 551] width 711 height 56
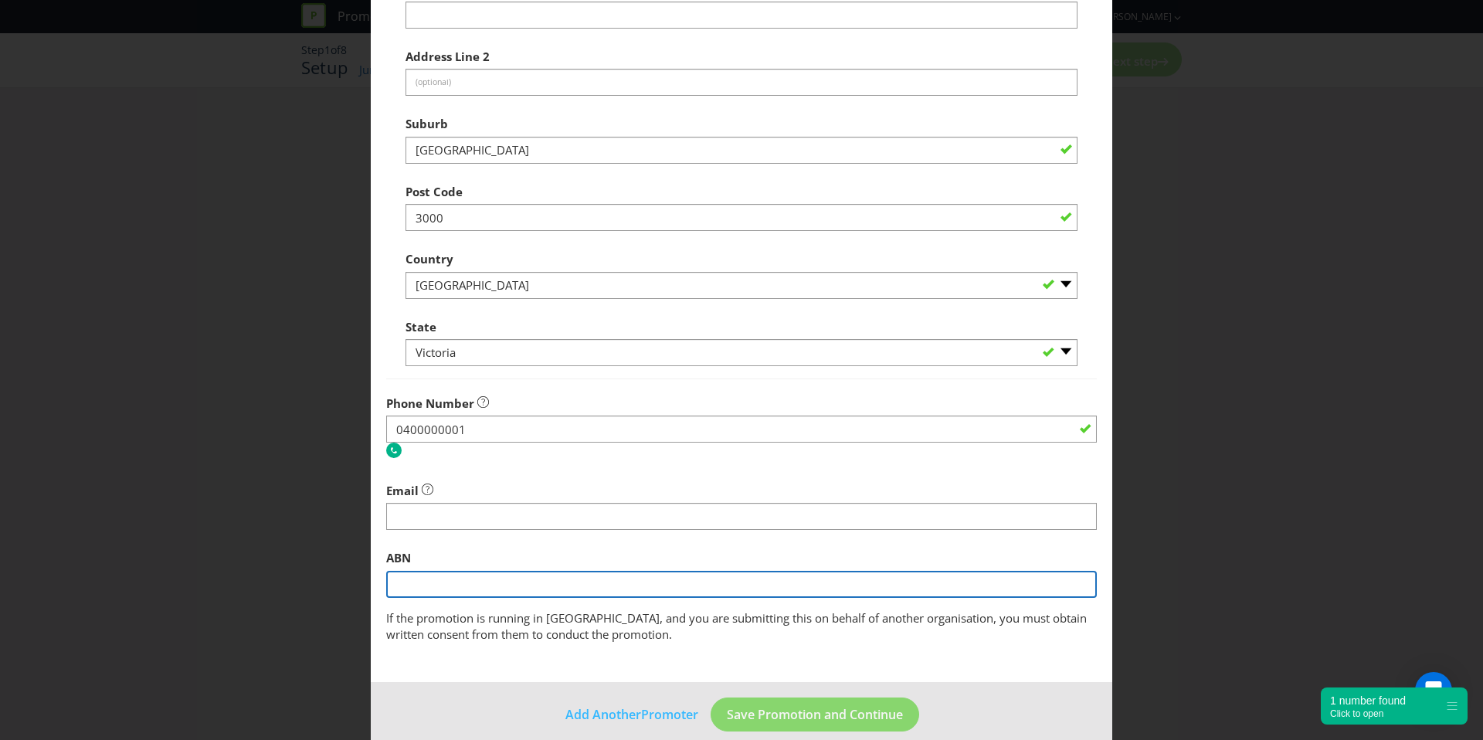
type input "36 050 411 875"
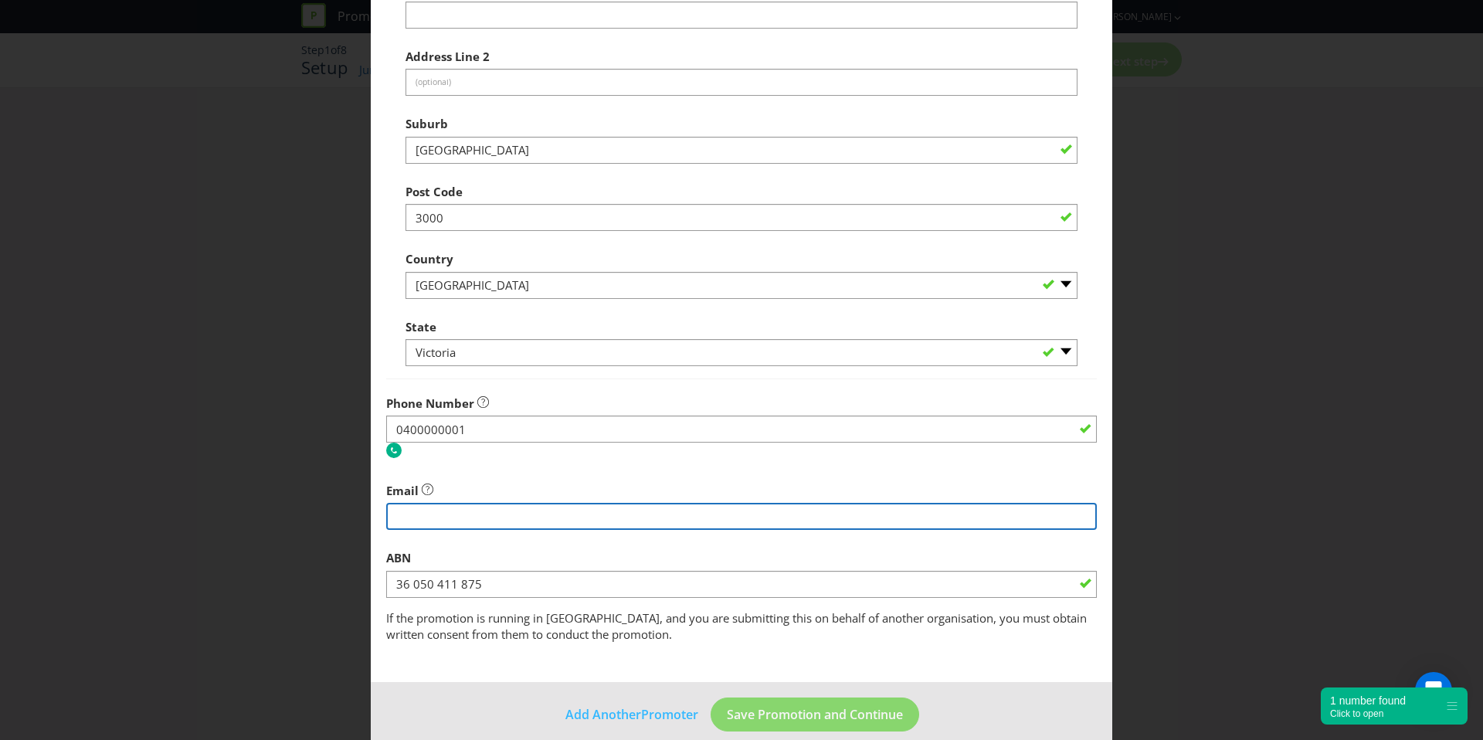
click at [526, 522] on input "string" at bounding box center [741, 516] width 711 height 27
type input "[EMAIL_ADDRESS][DOMAIN_NAME]"
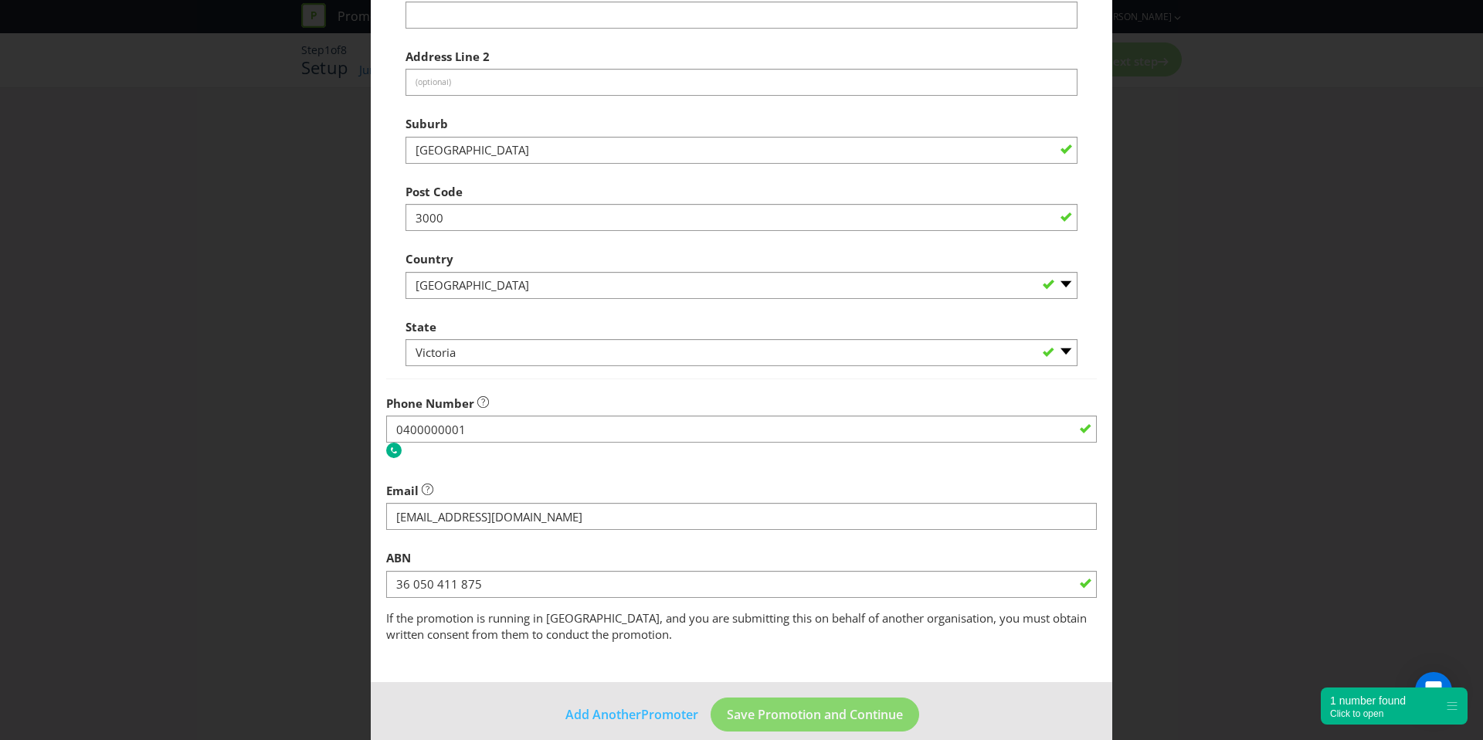
click at [904, 689] on footer "Add Another Promoter Save Promotion and Continue" at bounding box center [742, 721] width 742 height 78
click at [855, 720] on span "Save Promotion and Continue" at bounding box center [815, 714] width 176 height 17
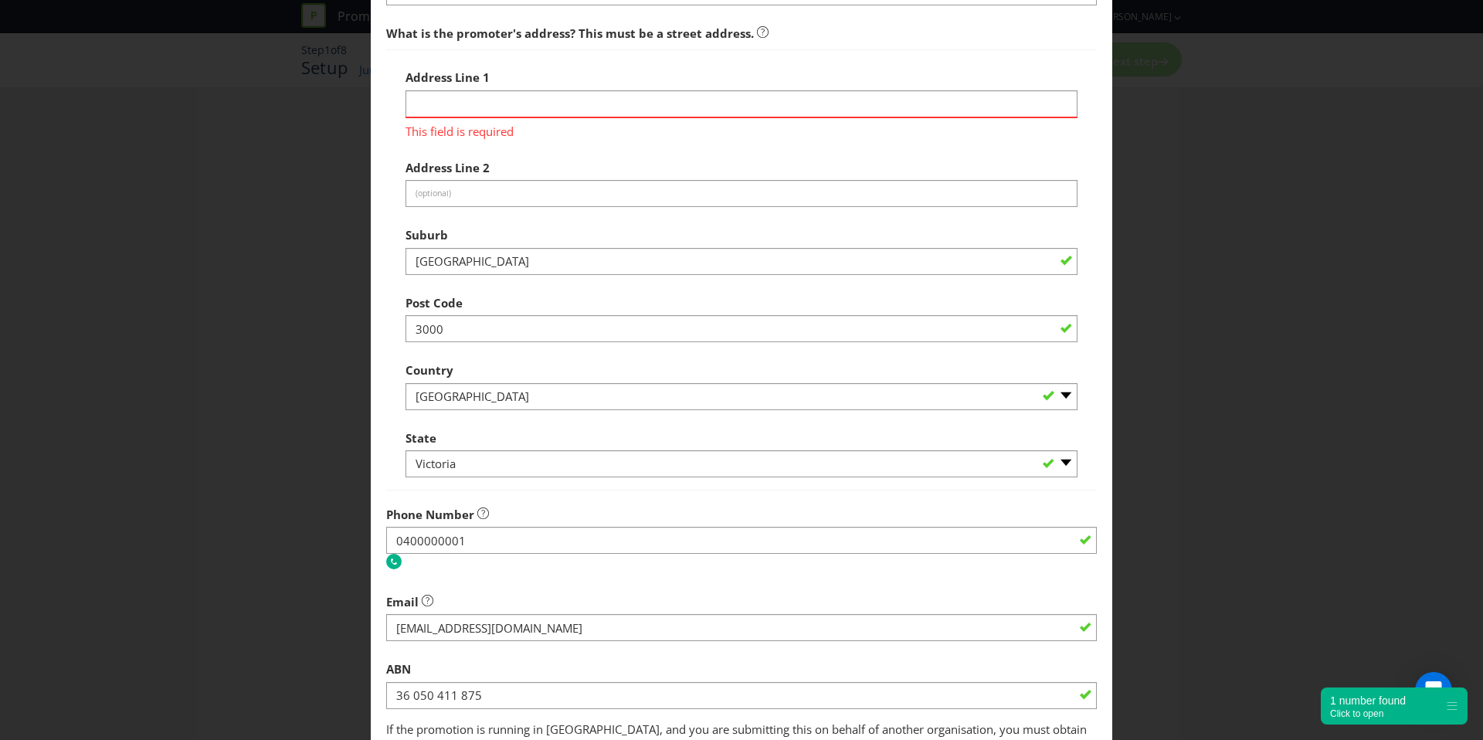
scroll to position [160, 0]
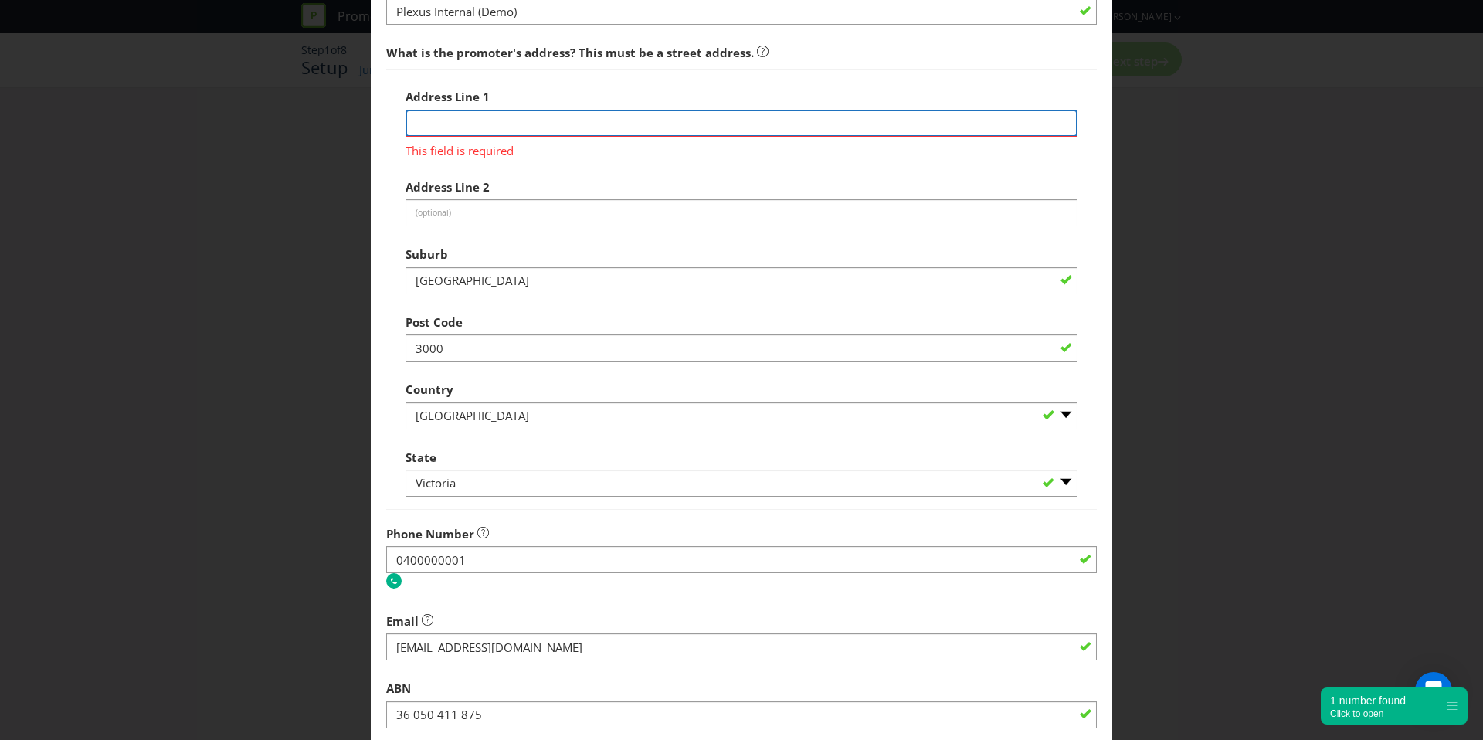
click at [571, 118] on input "text" at bounding box center [742, 123] width 672 height 27
type input "[STREET_ADDRESS][PERSON_NAME]"
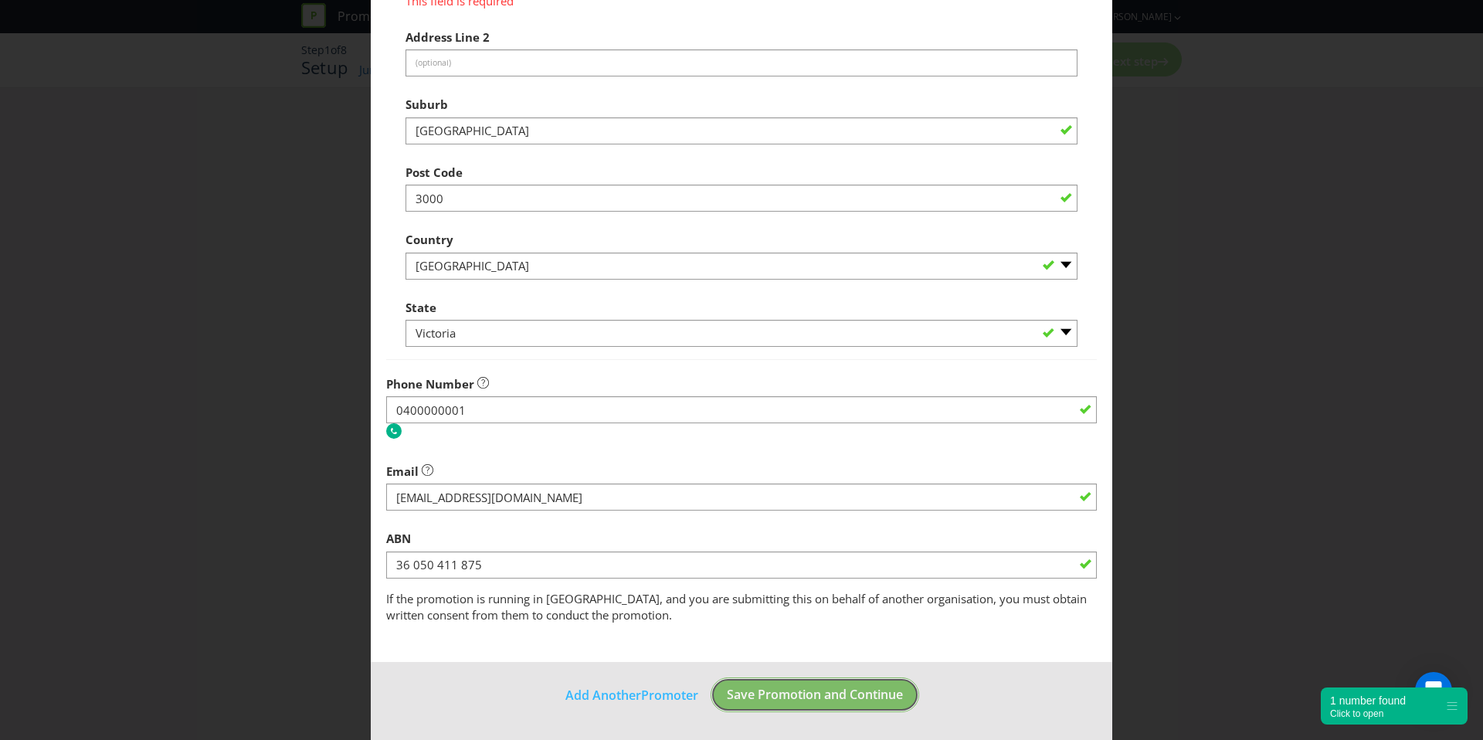
click at [827, 698] on span "Save Promotion and Continue" at bounding box center [815, 694] width 176 height 17
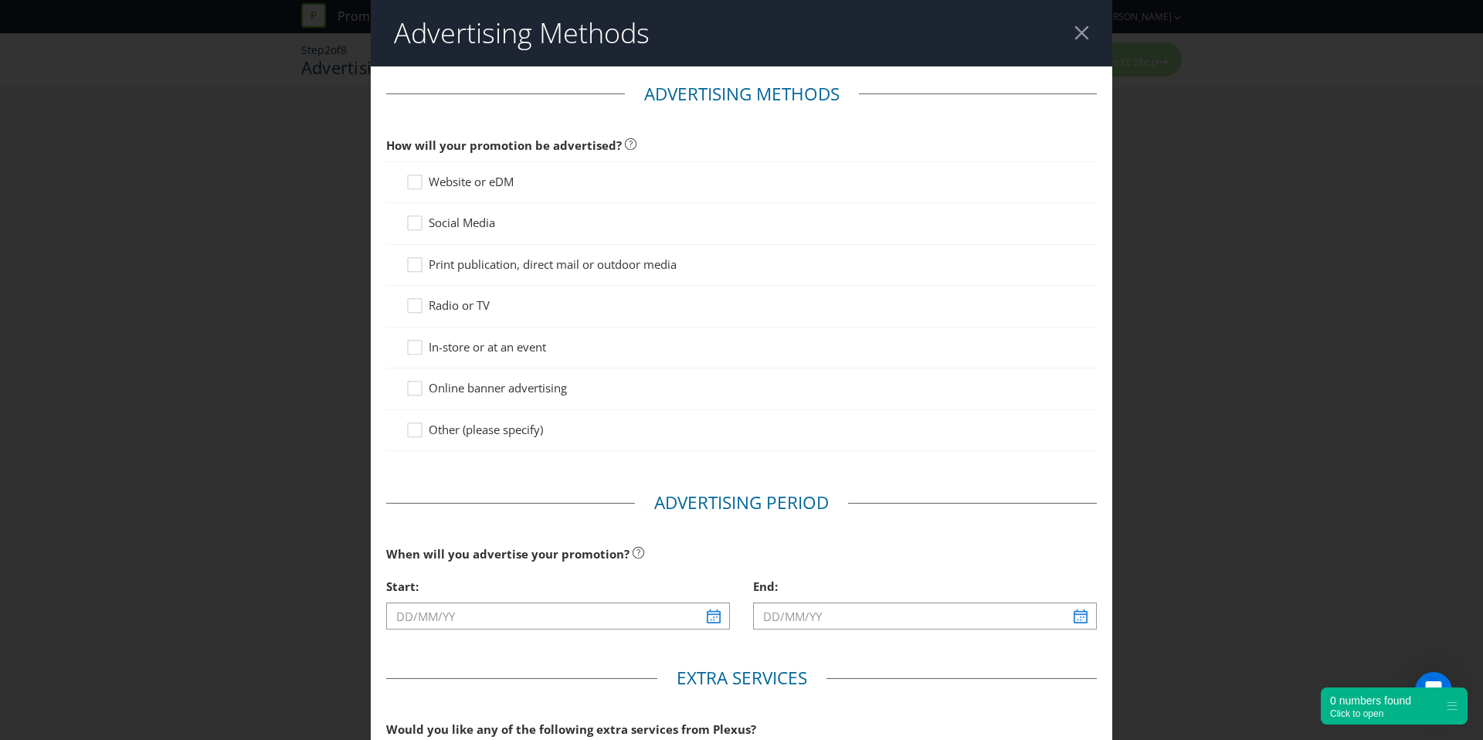
click at [467, 178] on span "Website or eDM" at bounding box center [471, 181] width 85 height 15
click at [0, 0] on input "Website or eDM" at bounding box center [0, 0] width 0 height 0
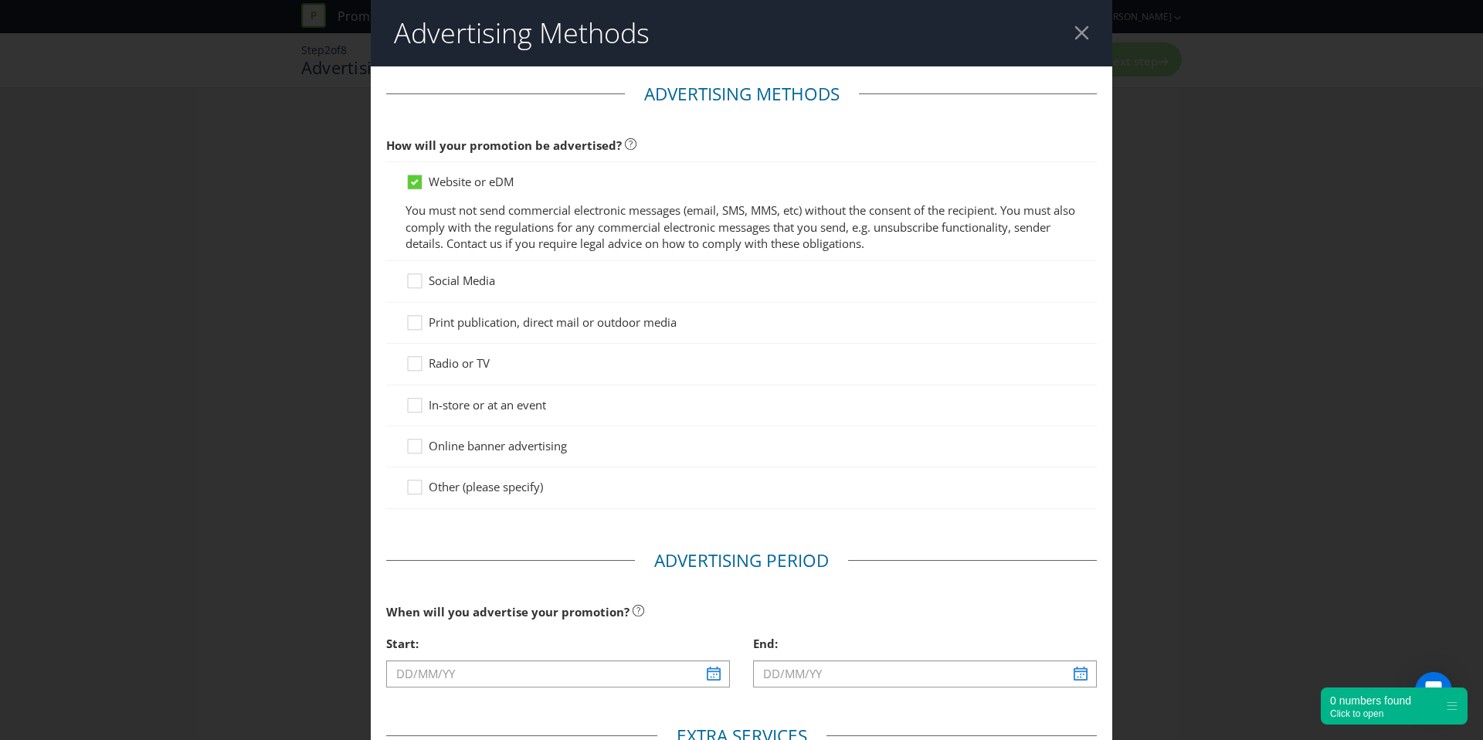
click at [465, 348] on div "Radio or TV" at bounding box center [741, 364] width 711 height 41
click at [460, 369] on span "Radio or TV" at bounding box center [459, 362] width 61 height 15
click at [0, 0] on input "Radio or TV" at bounding box center [0, 0] width 0 height 0
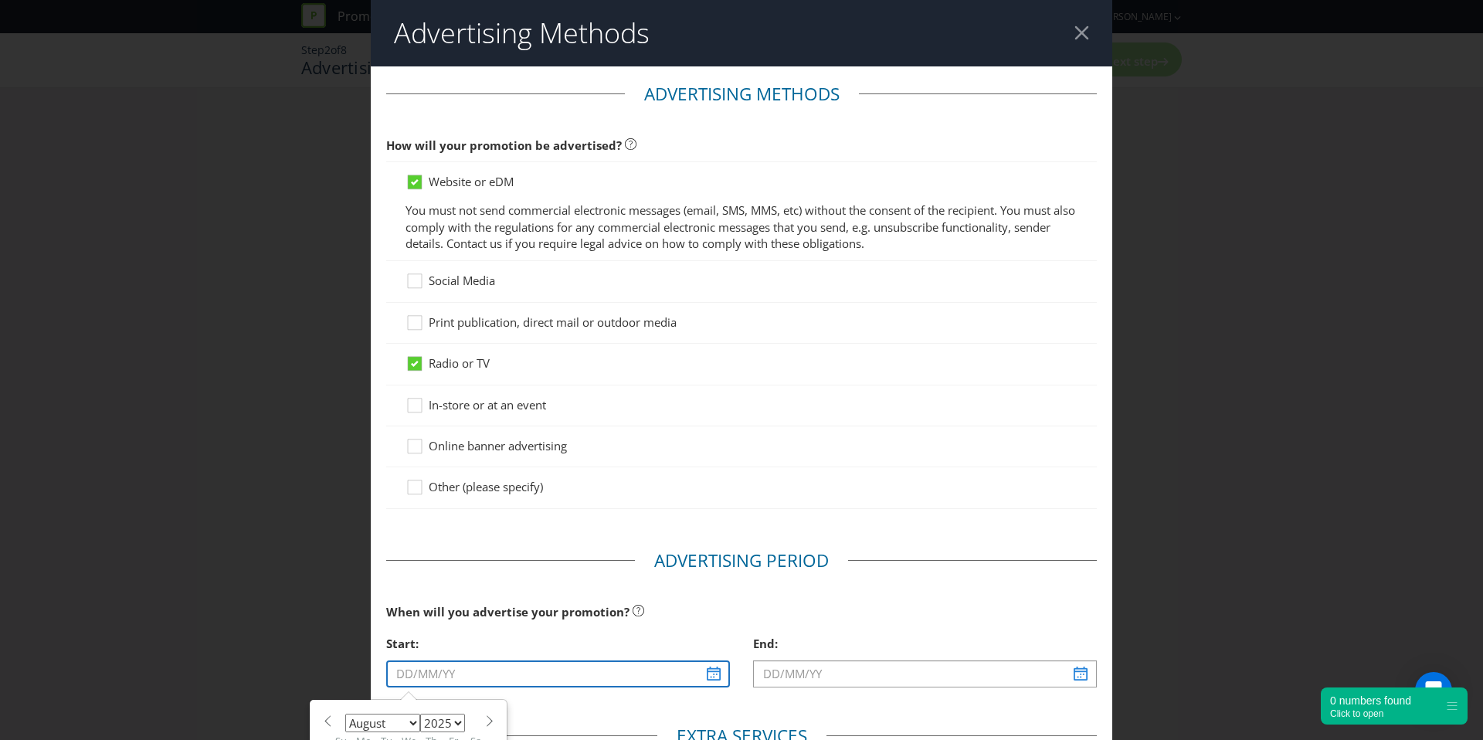
click at [511, 661] on input "text" at bounding box center [558, 674] width 344 height 27
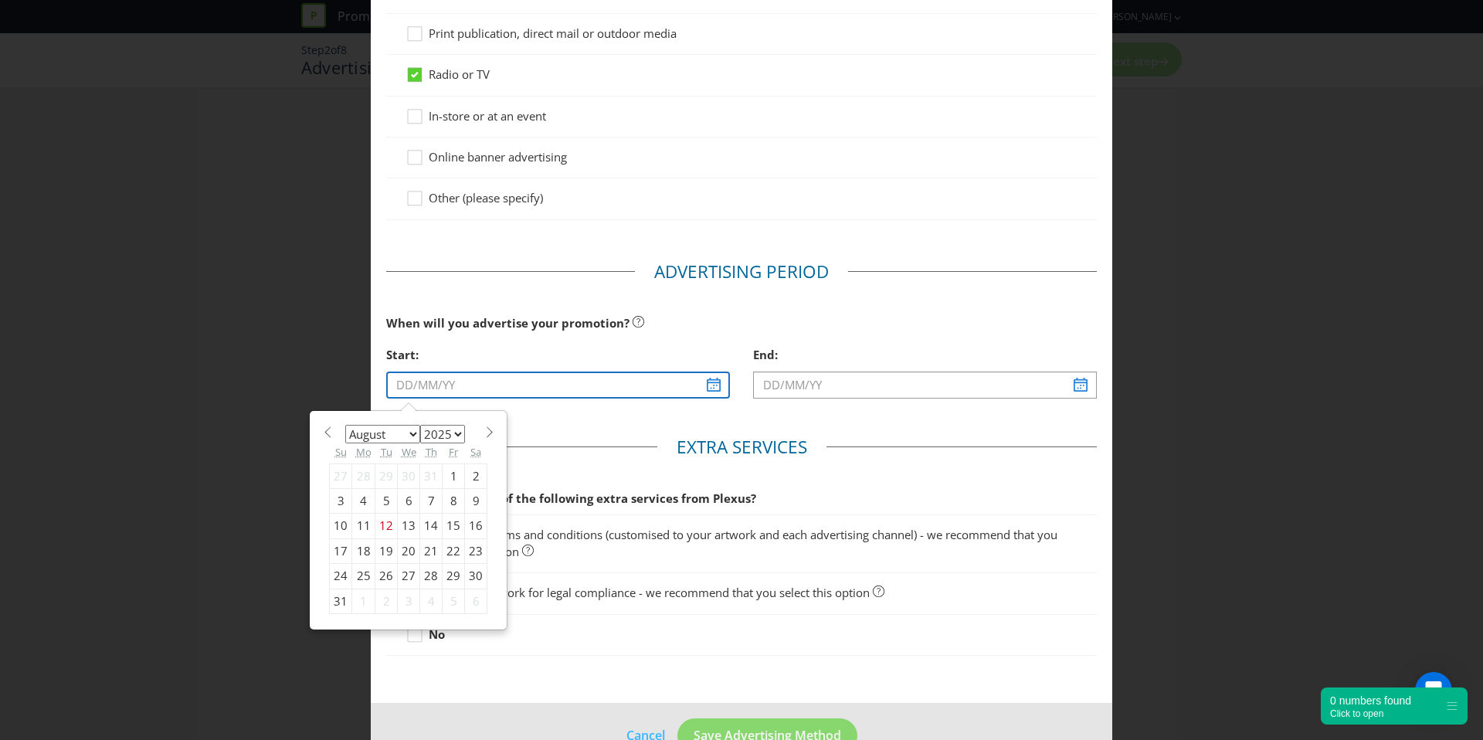
scroll to position [302, 0]
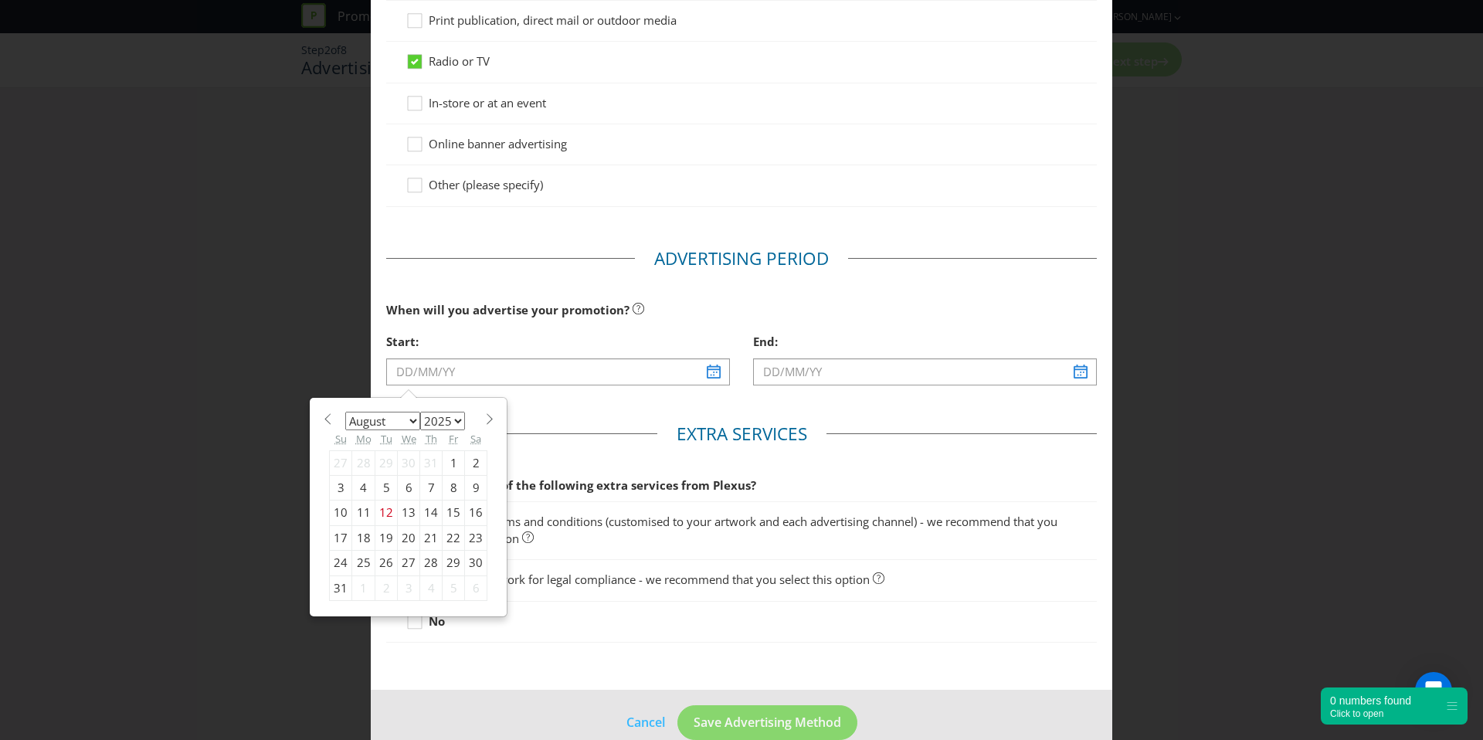
click at [334, 591] on div "31" at bounding box center [341, 588] width 22 height 25
type input "[DATE]"
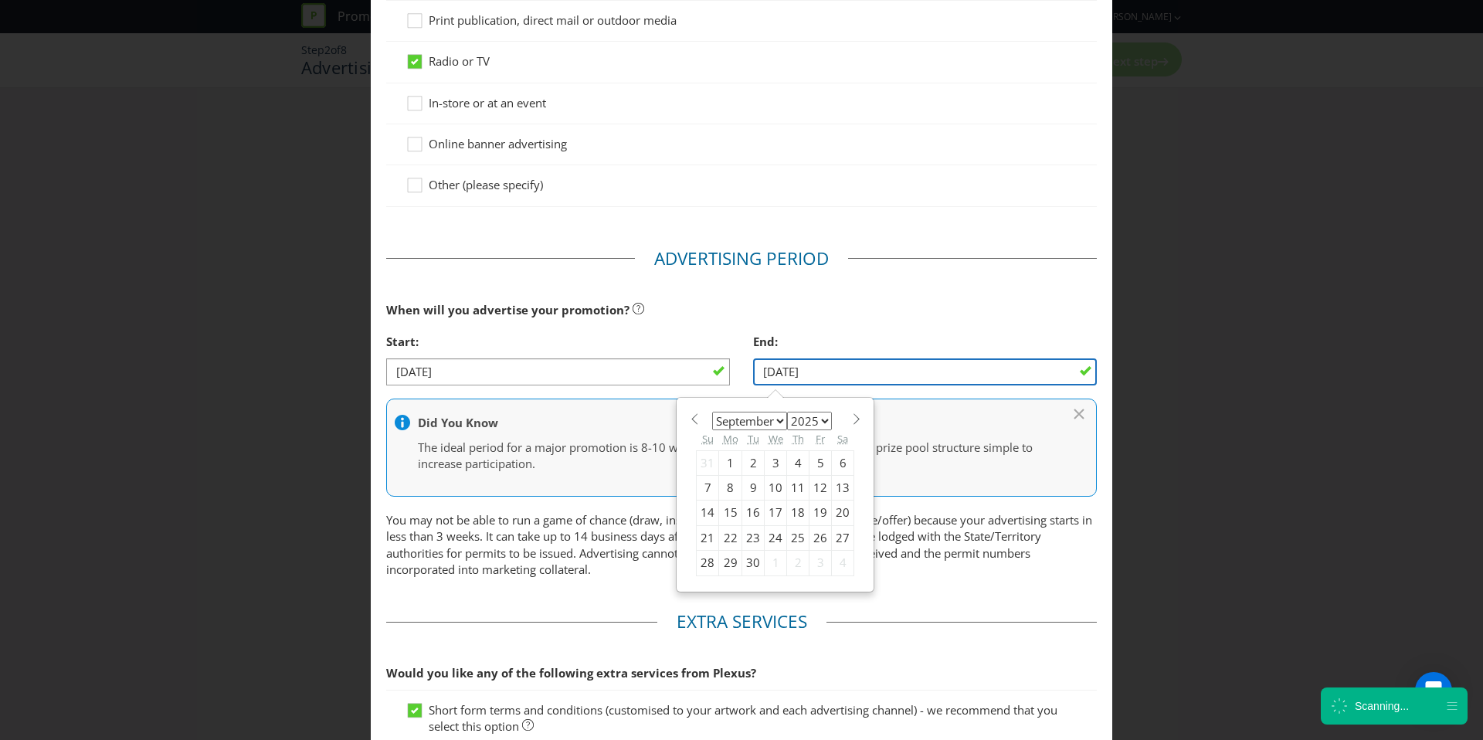
click at [894, 375] on input "[DATE]" at bounding box center [925, 371] width 344 height 27
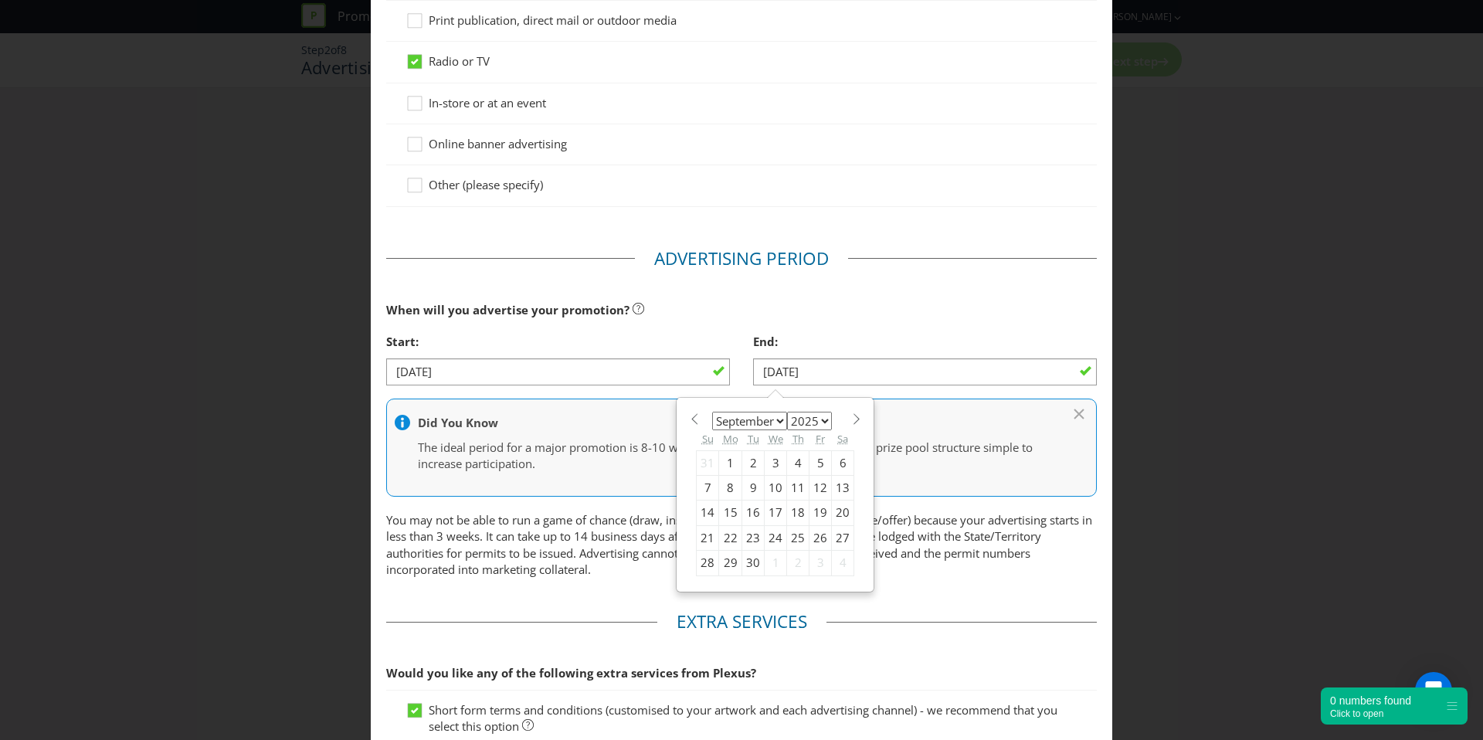
click at [746, 566] on div "30" at bounding box center [753, 563] width 22 height 25
type input "[DATE]"
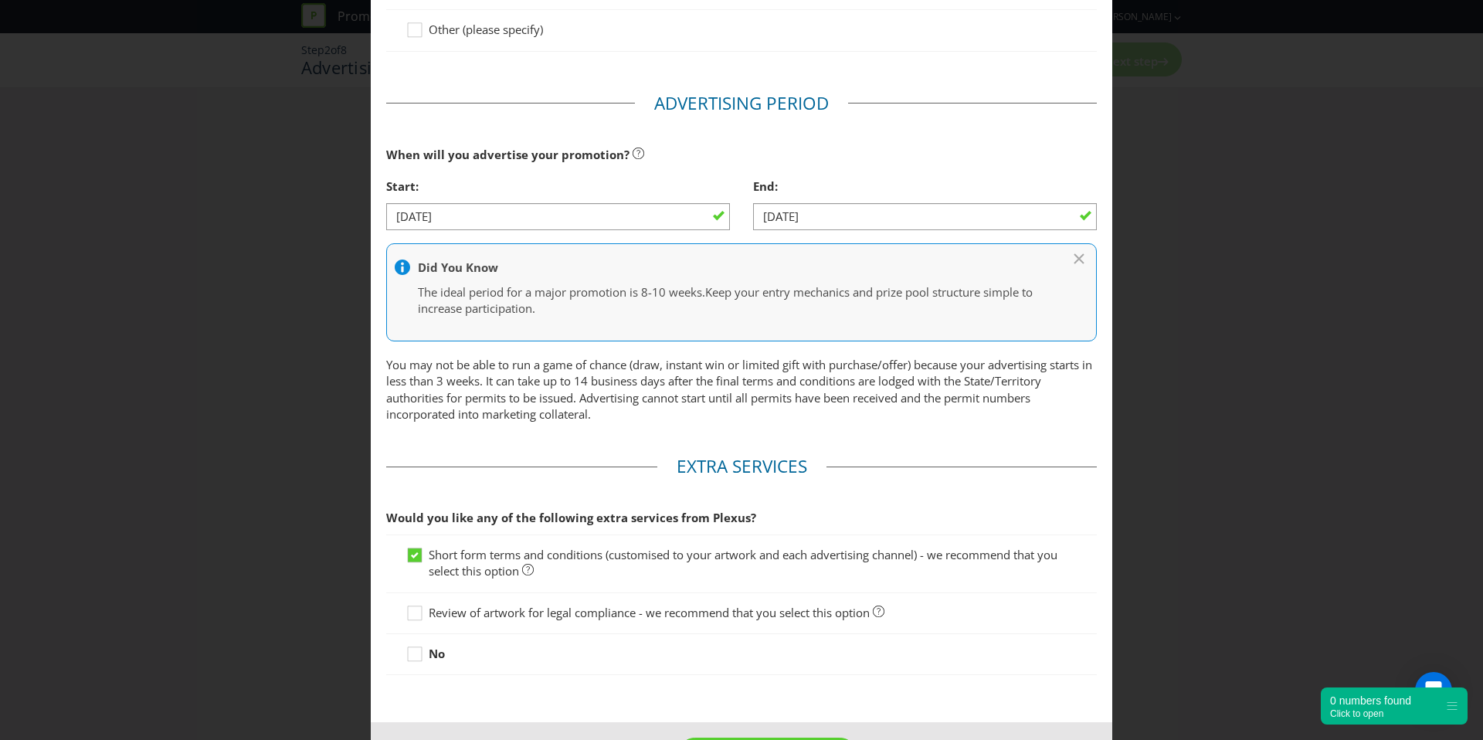
scroll to position [518, 0]
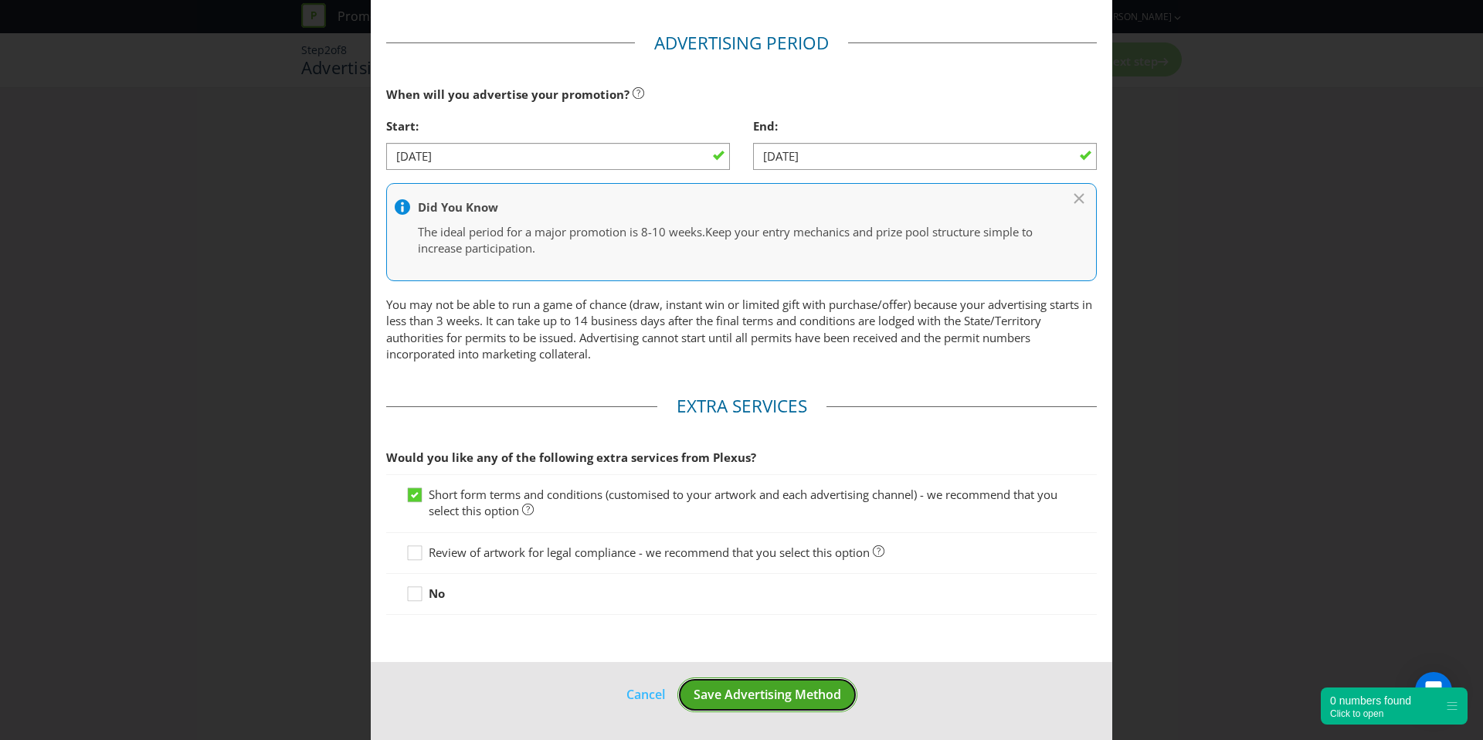
click at [790, 688] on span "Save Advertising Method" at bounding box center [768, 694] width 148 height 17
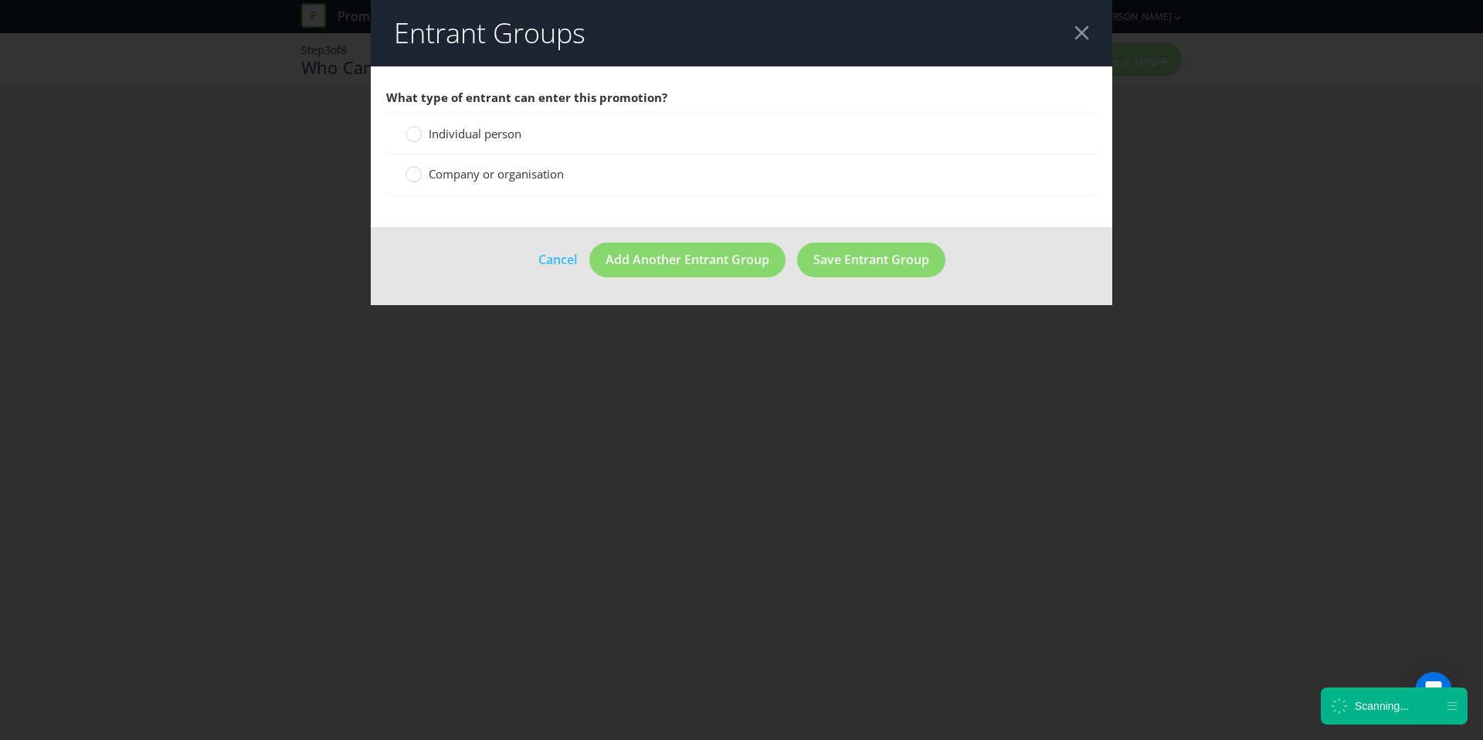
click at [478, 144] on div "Individual person" at bounding box center [741, 134] width 711 height 41
click at [466, 134] on span "Individual person" at bounding box center [475, 133] width 93 height 15
click at [0, 0] on input "Individual person" at bounding box center [0, 0] width 0 height 0
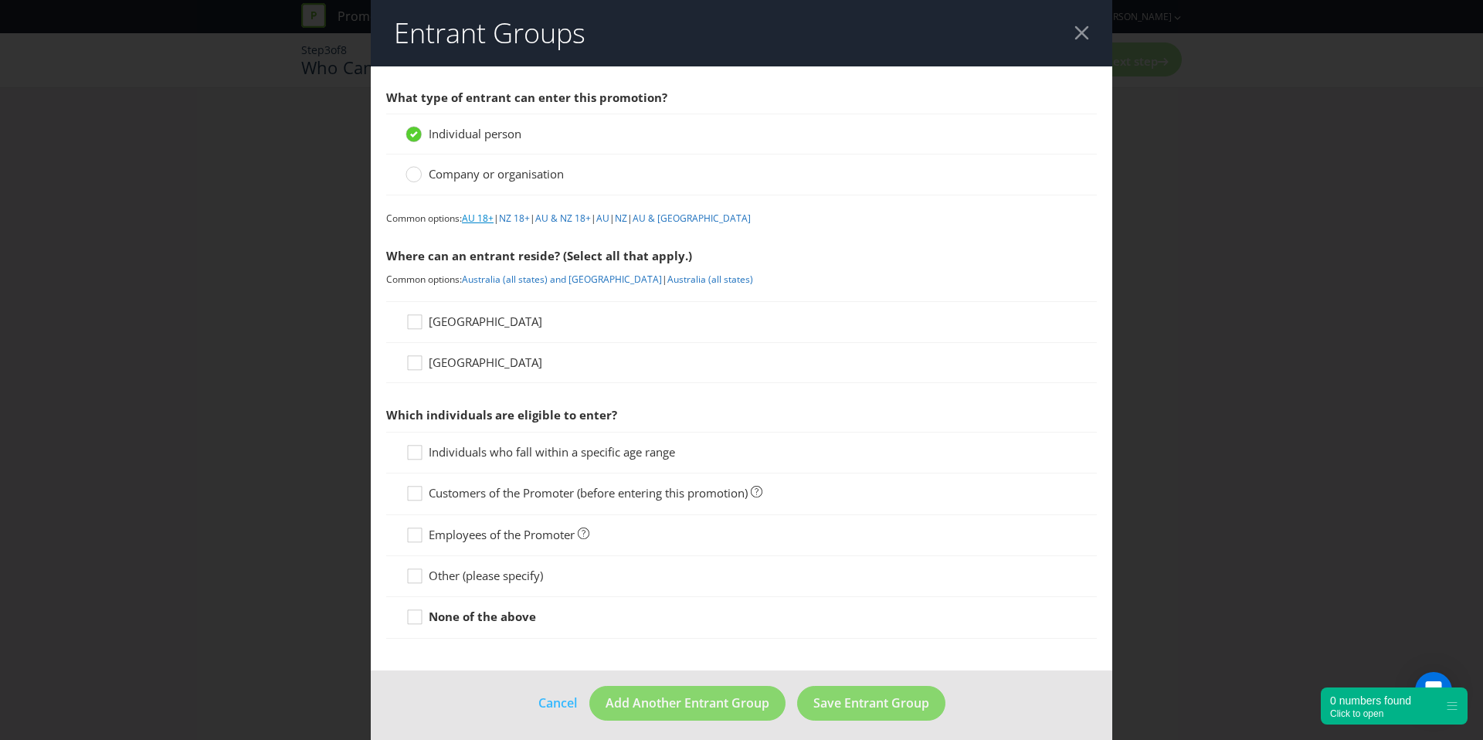
click at [484, 223] on link "AU 18+" at bounding box center [478, 218] width 32 height 13
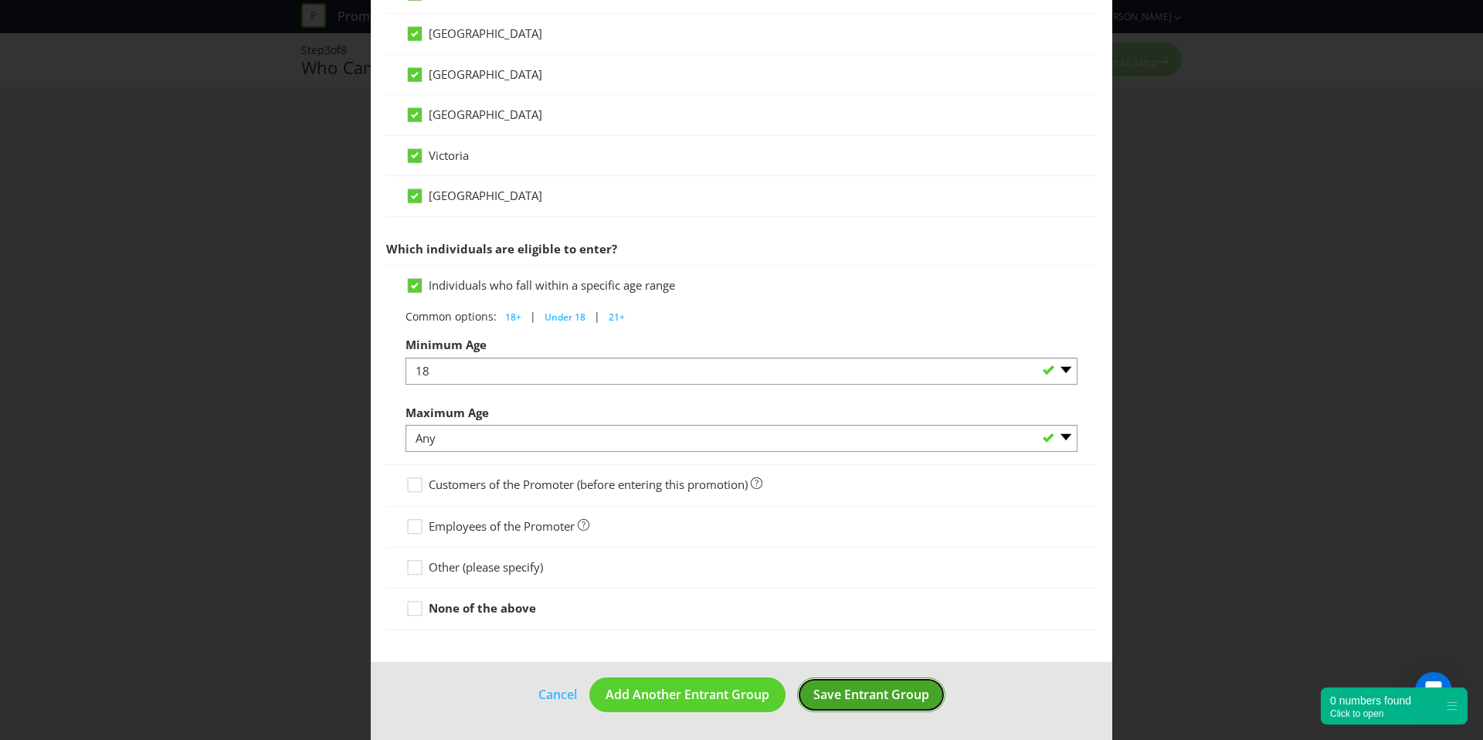
click at [910, 696] on span "Save Entrant Group" at bounding box center [872, 694] width 116 height 17
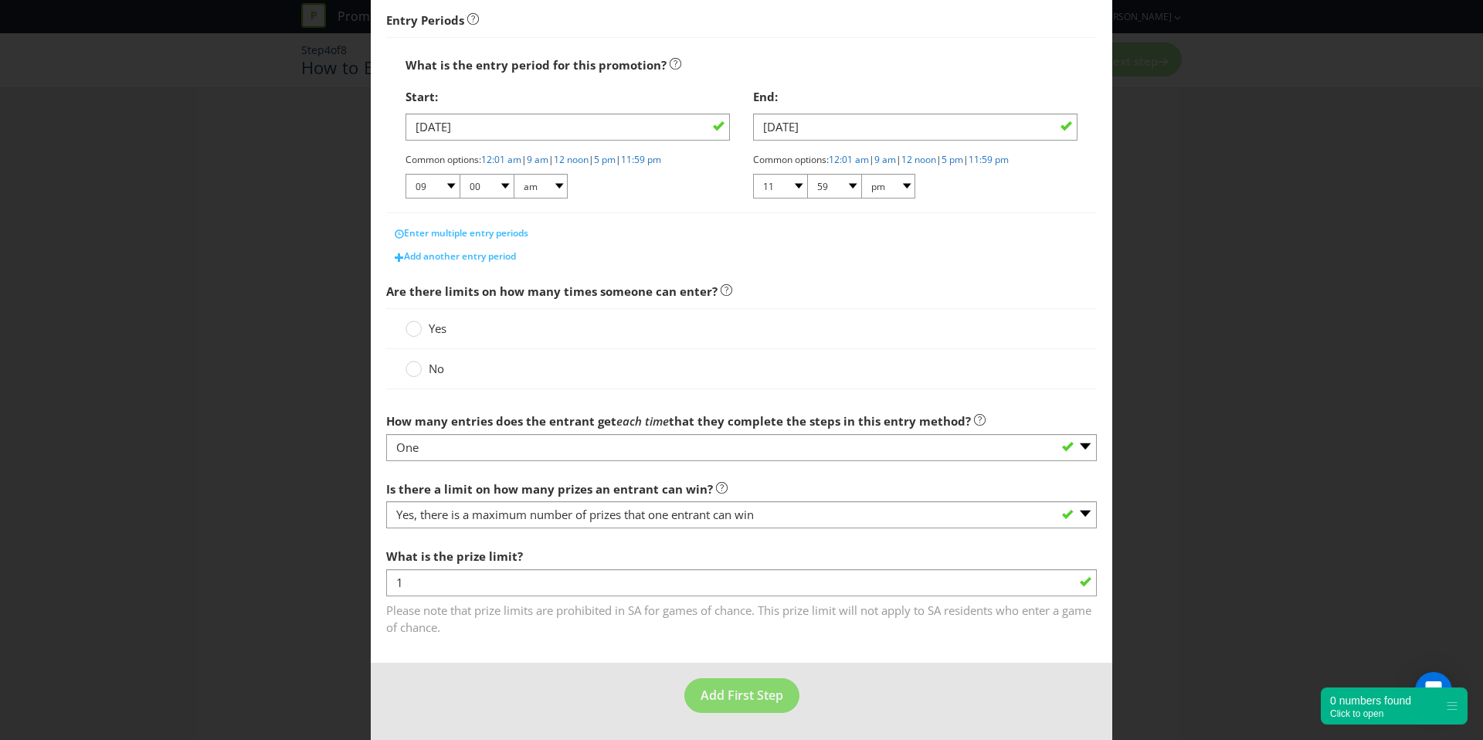
scroll to position [246, 0]
click at [423, 358] on div "No" at bounding box center [741, 368] width 711 height 40
click at [423, 369] on label "No" at bounding box center [427, 368] width 42 height 16
click at [0, 0] on input "No" at bounding box center [0, 0] width 0 height 0
click at [730, 686] on span "Add First Step" at bounding box center [742, 694] width 83 height 17
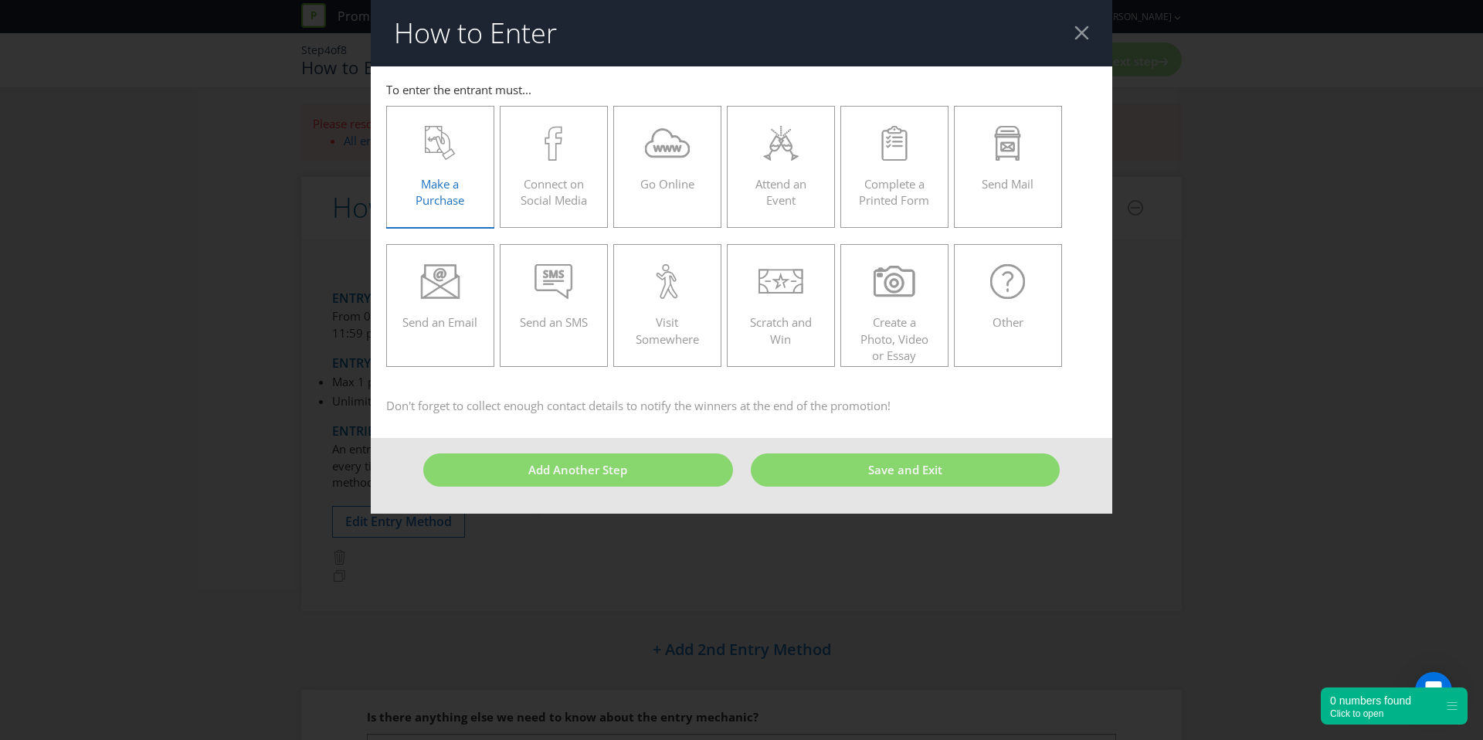
click at [462, 162] on div "Make a Purchase" at bounding box center [441, 161] width 76 height 70
click at [0, 0] on input "Make a Purchase" at bounding box center [0, 0] width 0 height 0
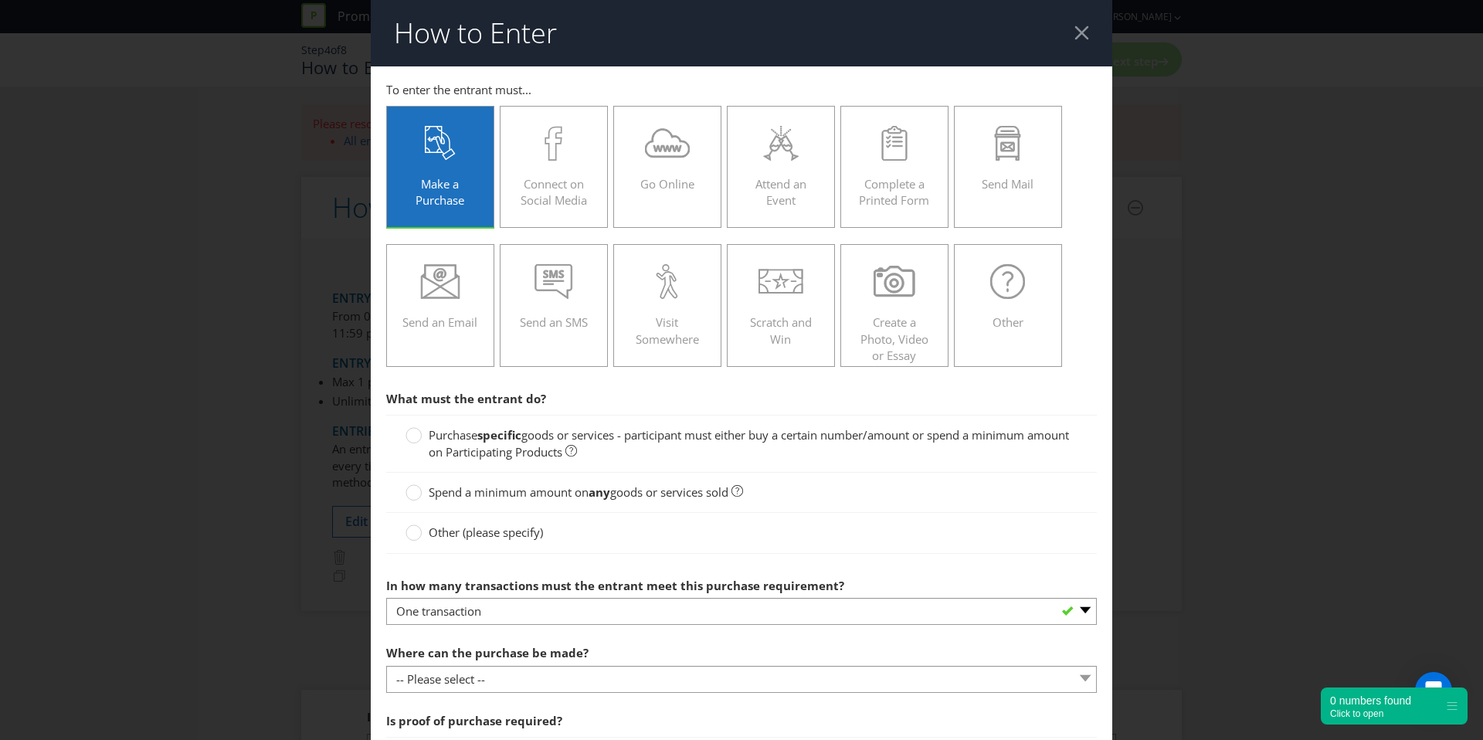
click at [631, 498] on span "goods or services sold" at bounding box center [669, 491] width 118 height 15
click at [0, 0] on input "Spend a minimum amount on any goods or services sold" at bounding box center [0, 0] width 0 height 0
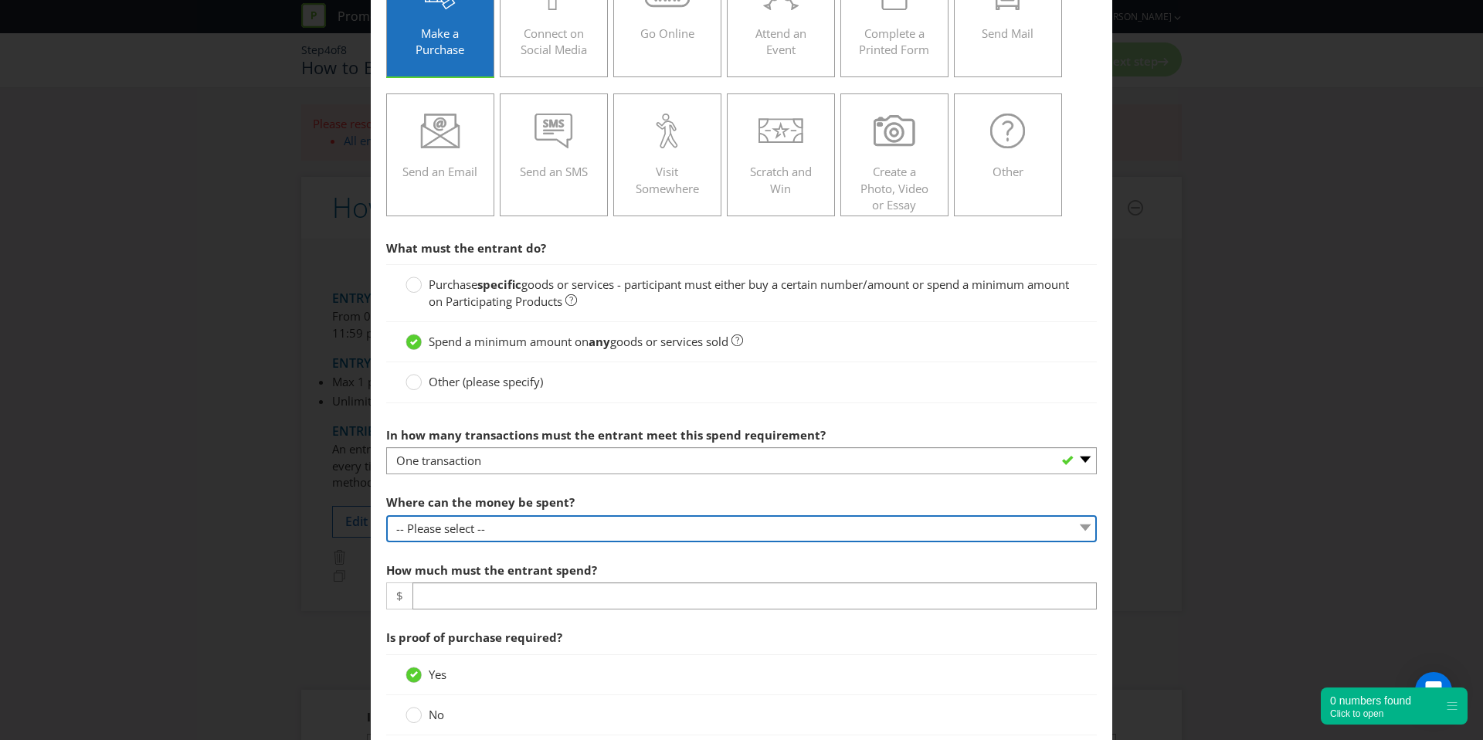
click at [473, 539] on select "-- Please select -- Any stores displaying promotional material (including onlin…" at bounding box center [741, 528] width 711 height 27
select select "ANY_DISPLAYING_PROMOTIONAL_MATERIAL"
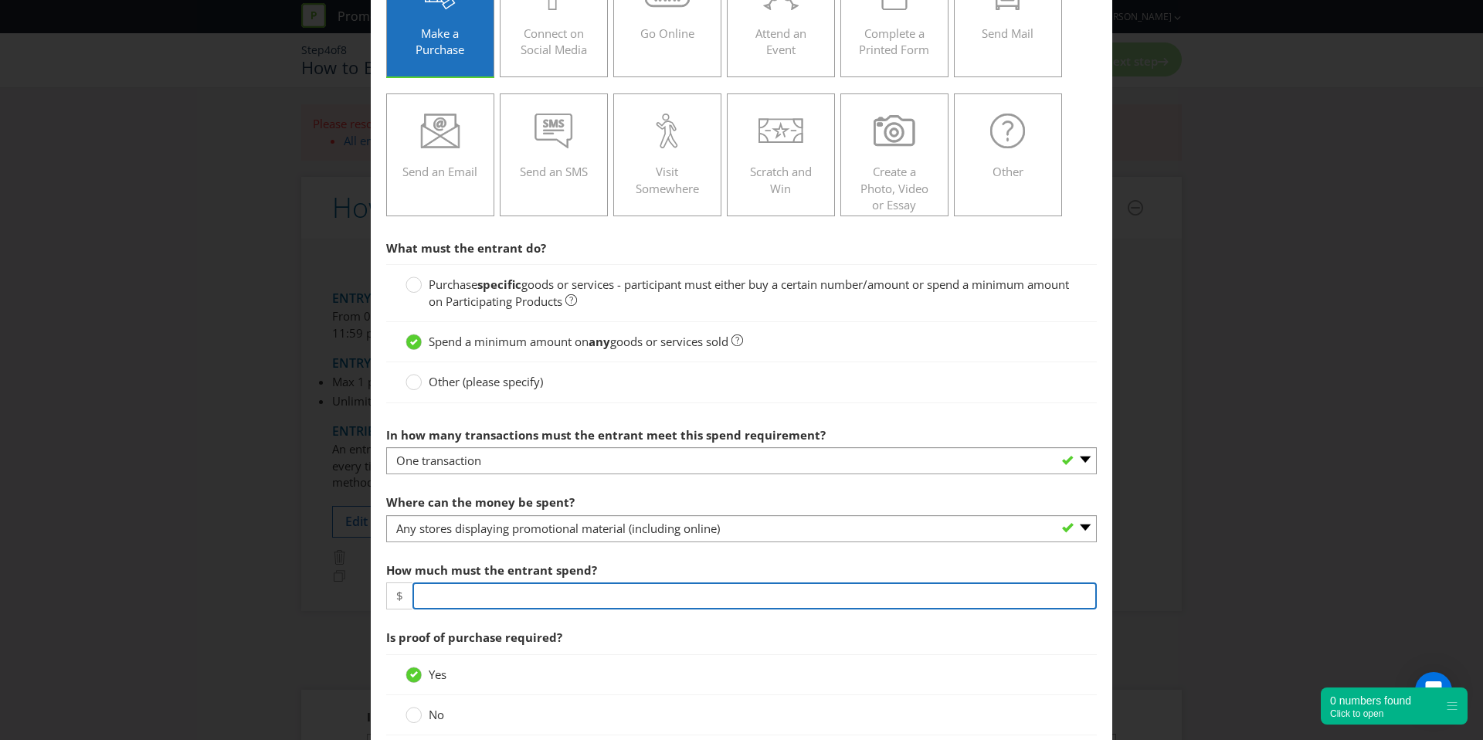
click at [478, 590] on input "number" at bounding box center [755, 596] width 685 height 27
type input "50"
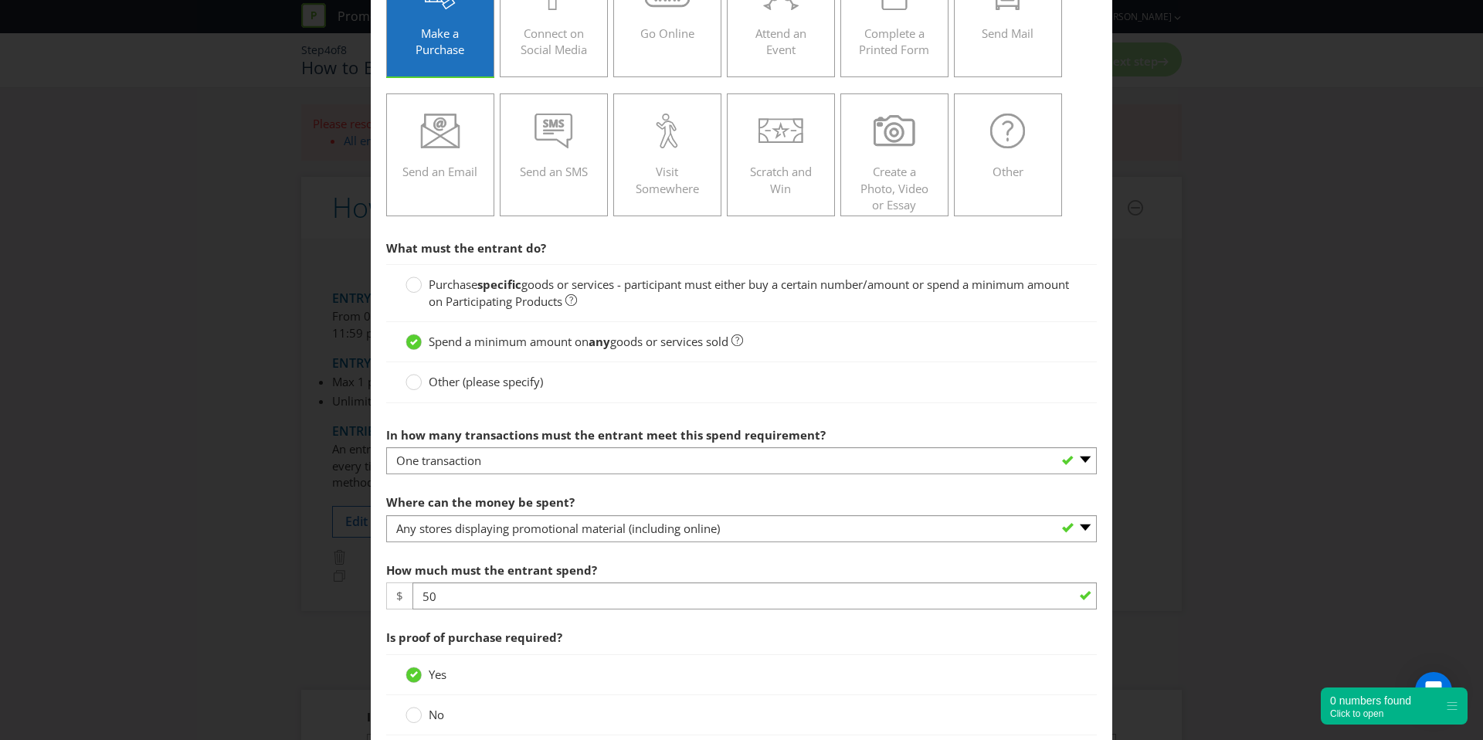
click at [601, 647] on span "Is proof of purchase required?" at bounding box center [741, 638] width 711 height 32
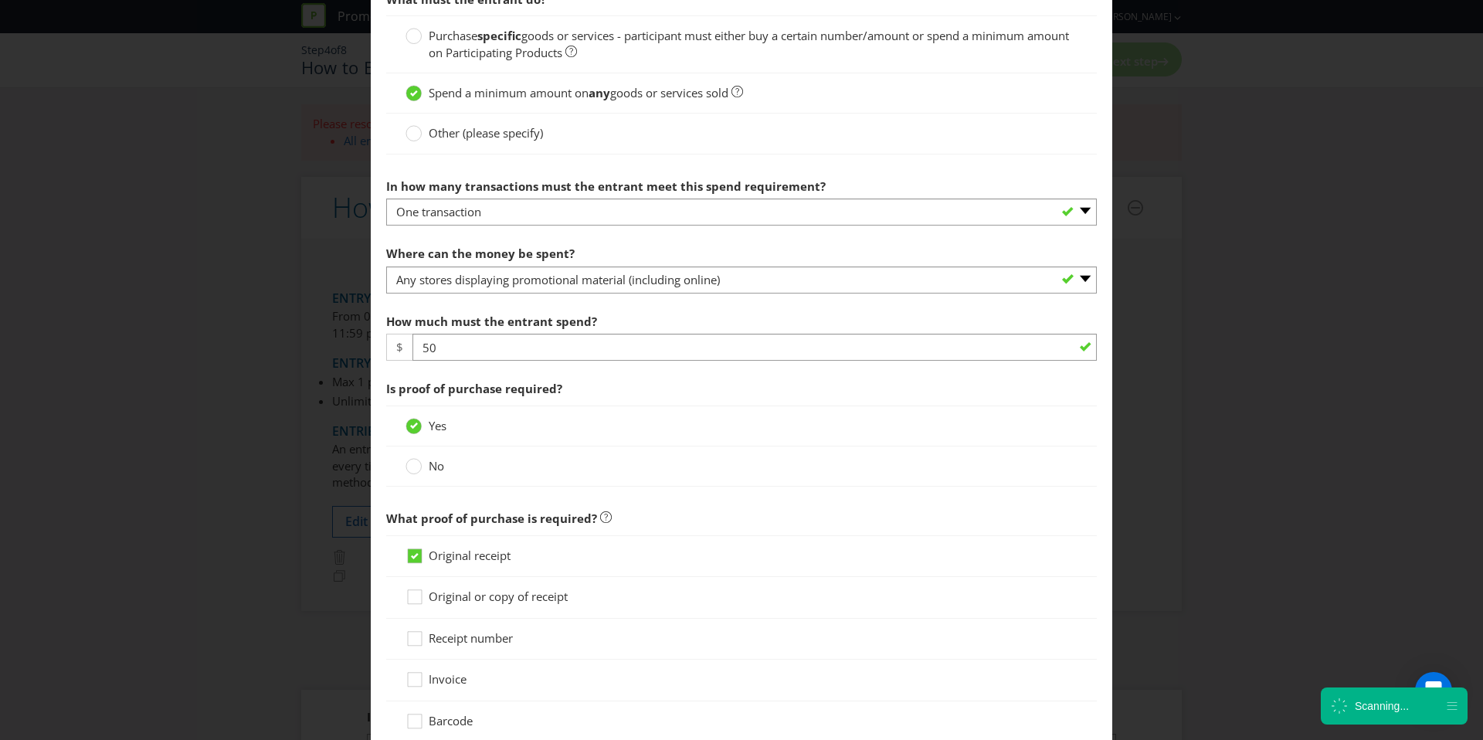
scroll to position [546, 0]
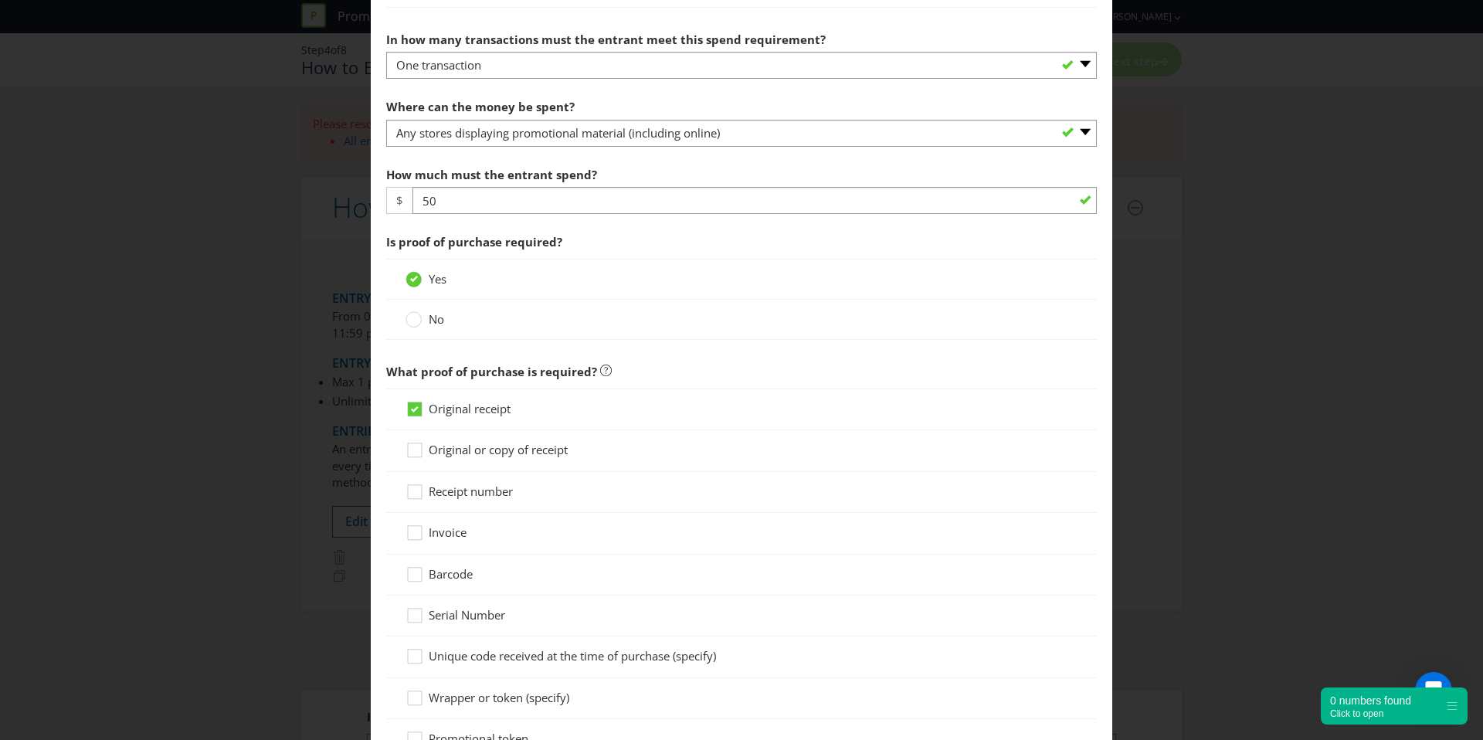
click at [529, 458] on div at bounding box center [742, 459] width 672 height 2
click at [539, 454] on span "Original or copy of receipt" at bounding box center [498, 449] width 139 height 15
click at [0, 0] on input "Original or copy of receipt" at bounding box center [0, 0] width 0 height 0
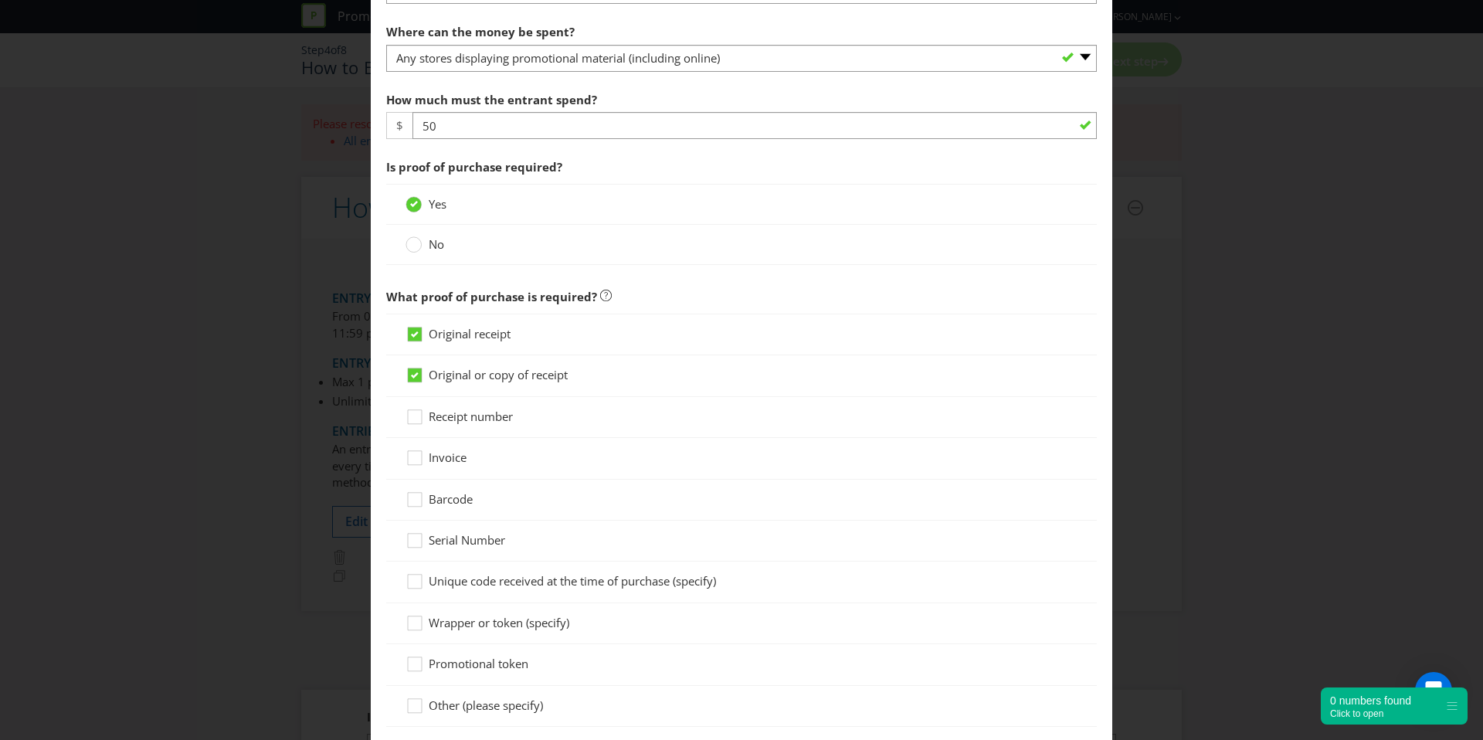
scroll to position [828, 0]
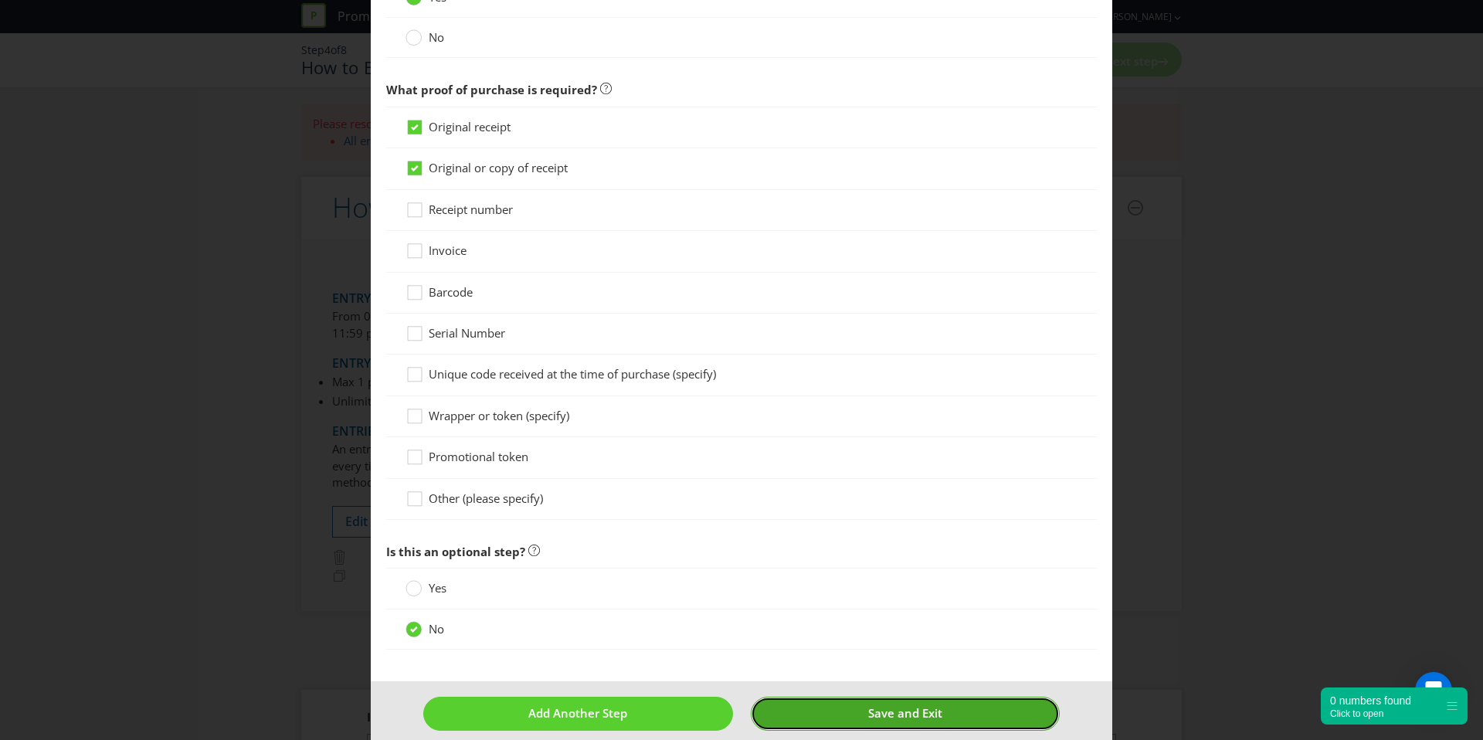
click at [834, 708] on button "Save and Exit" at bounding box center [906, 713] width 310 height 33
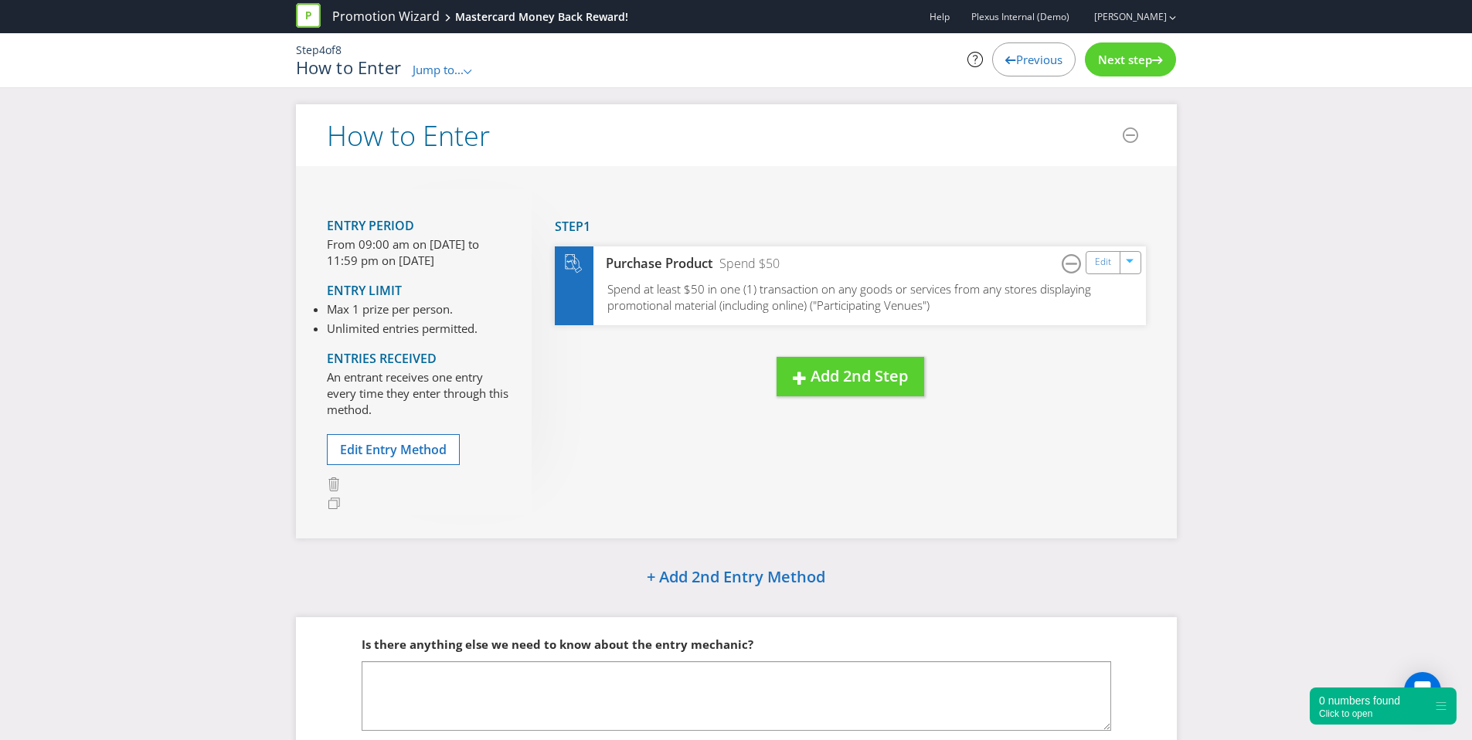
click at [1154, 49] on div "Next step" at bounding box center [1130, 59] width 91 height 34
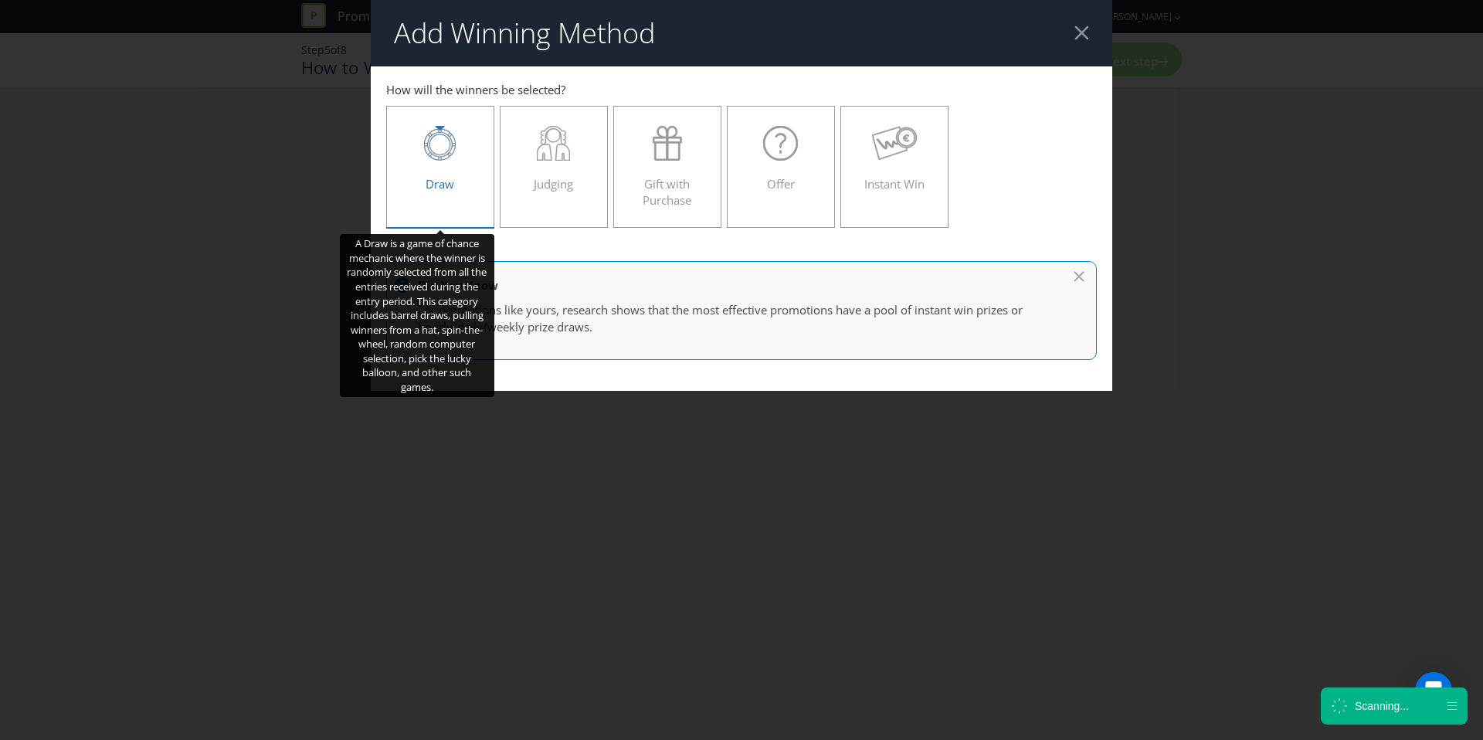
click at [486, 163] on label "Draw" at bounding box center [440, 167] width 108 height 122
click at [0, 0] on input "Draw" at bounding box center [0, 0] width 0 height 0
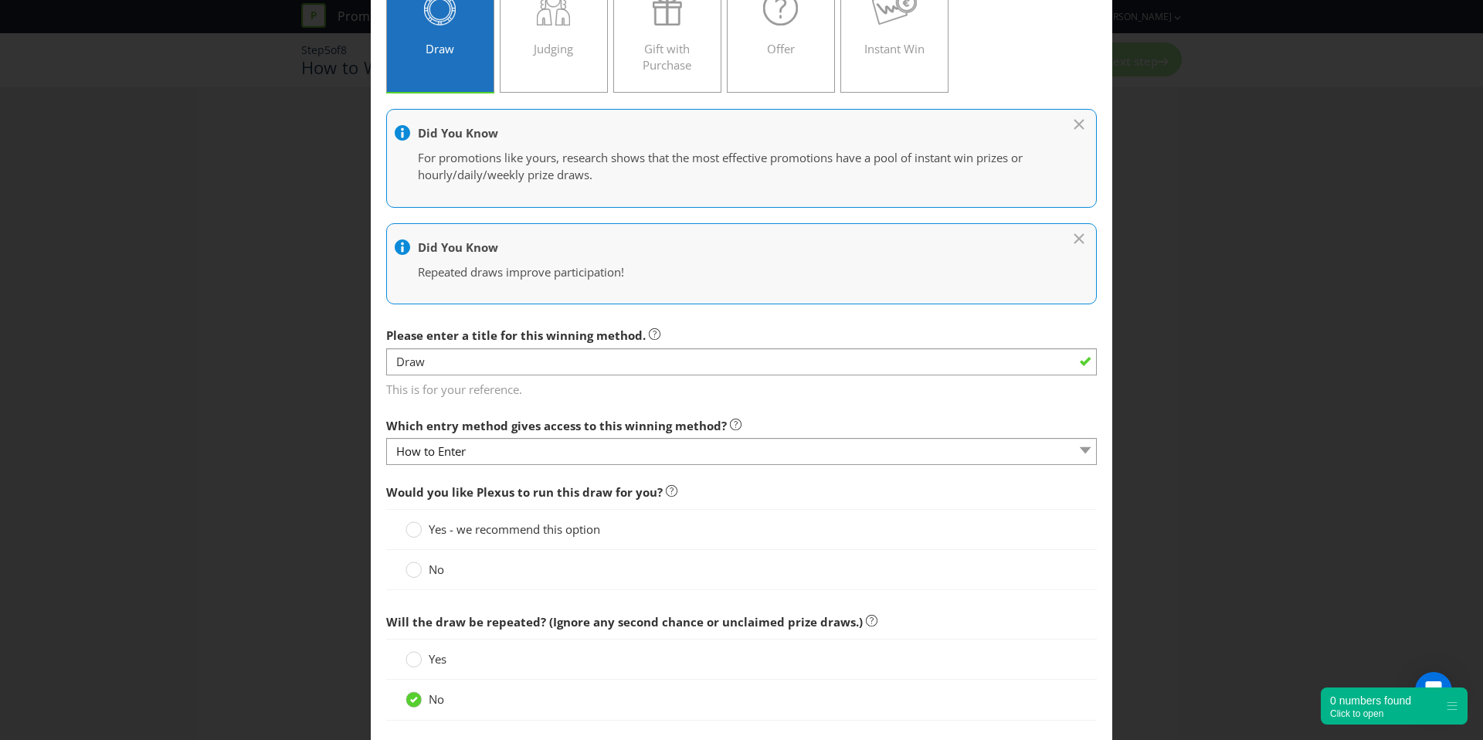
scroll to position [165, 0]
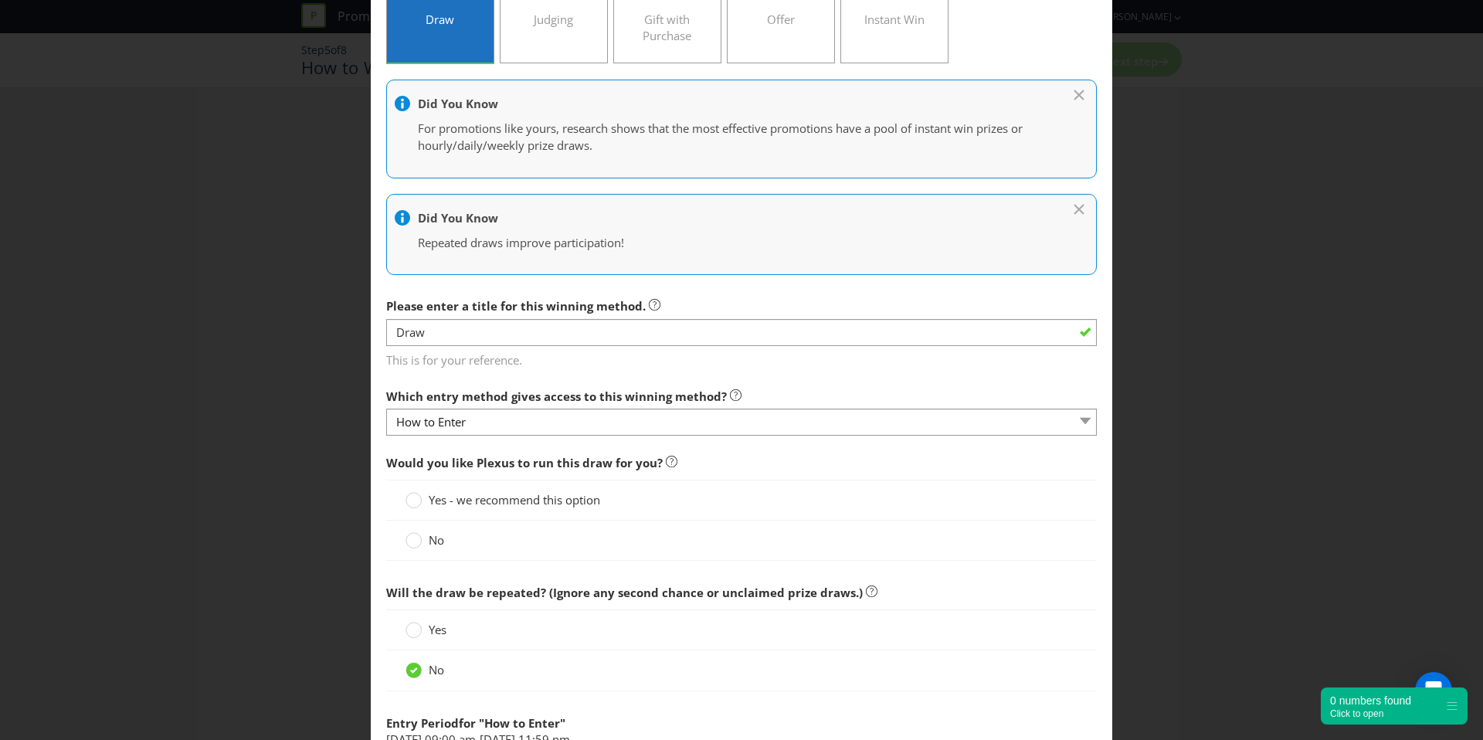
click at [437, 495] on span "Yes - we recommend this option" at bounding box center [515, 499] width 172 height 15
click at [0, 0] on input "Yes - we recommend this option" at bounding box center [0, 0] width 0 height 0
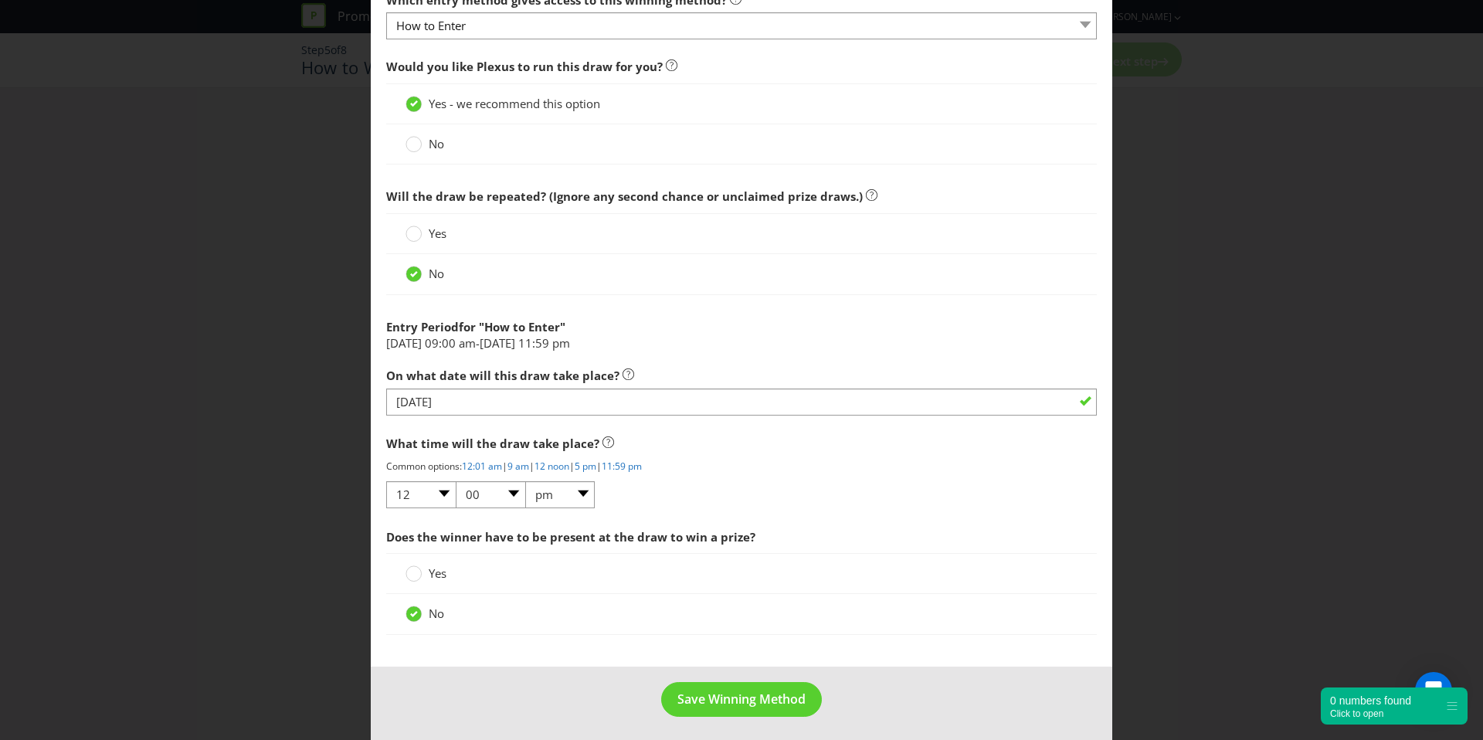
scroll to position [565, 0]
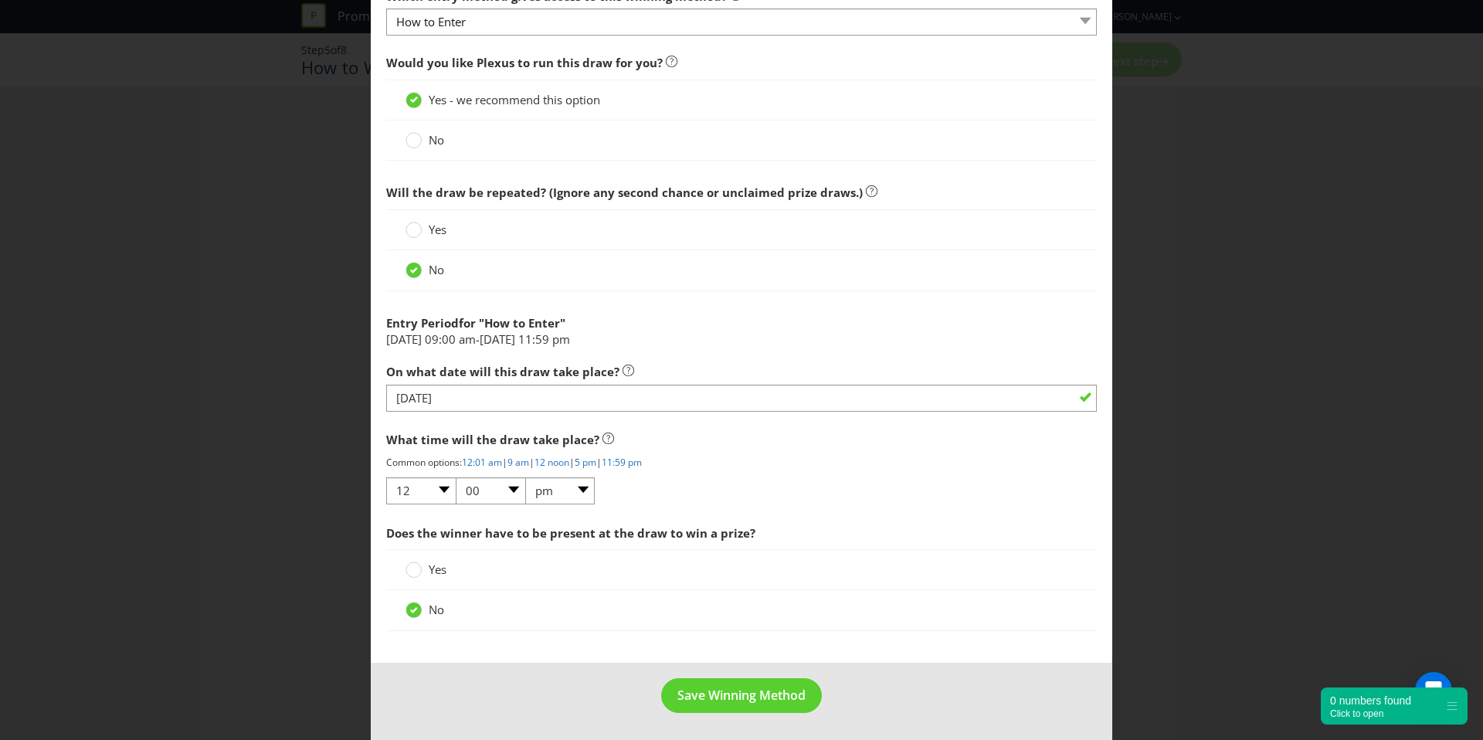
click at [415, 219] on div "Yes" at bounding box center [741, 229] width 711 height 41
click at [423, 226] on label "Yes" at bounding box center [428, 230] width 44 height 16
click at [0, 0] on input "Yes" at bounding box center [0, 0] width 0 height 0
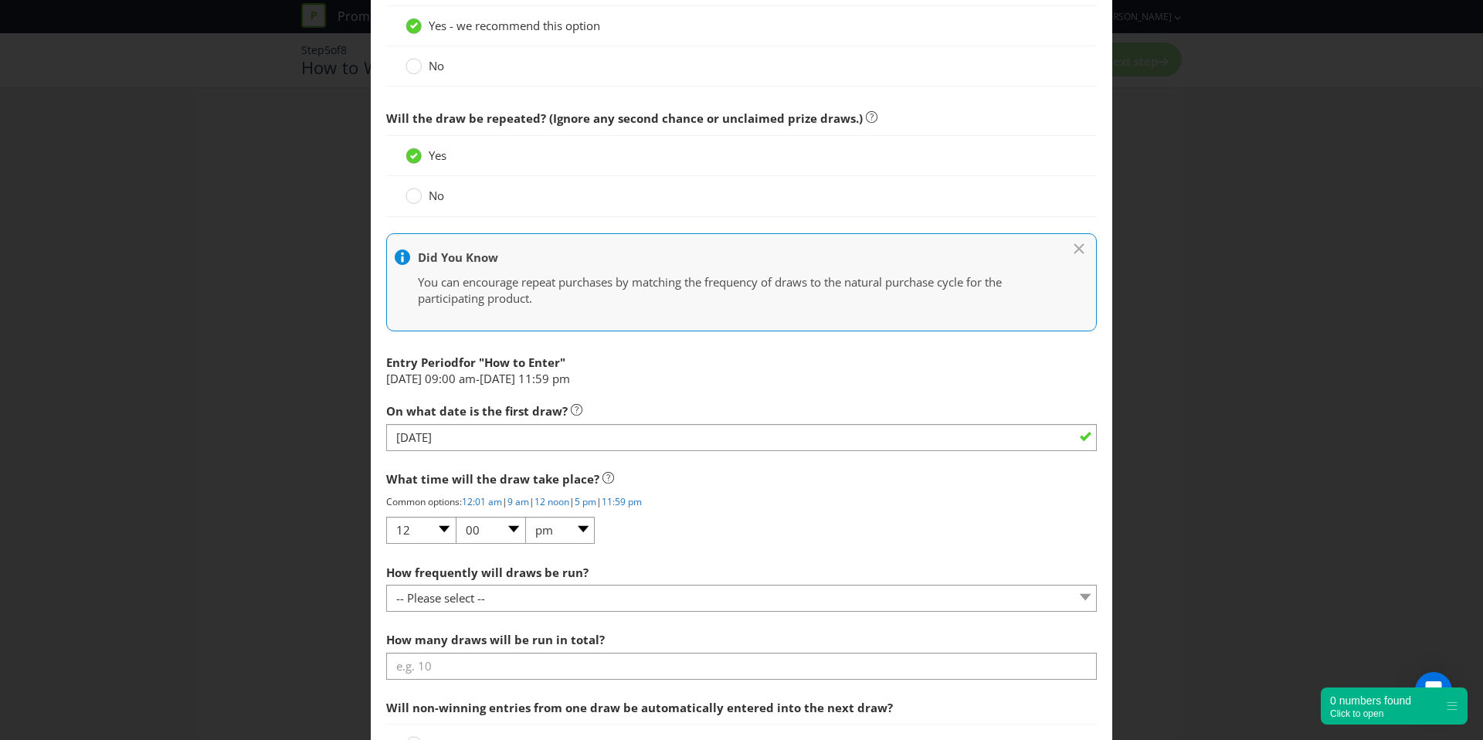
scroll to position [698, 0]
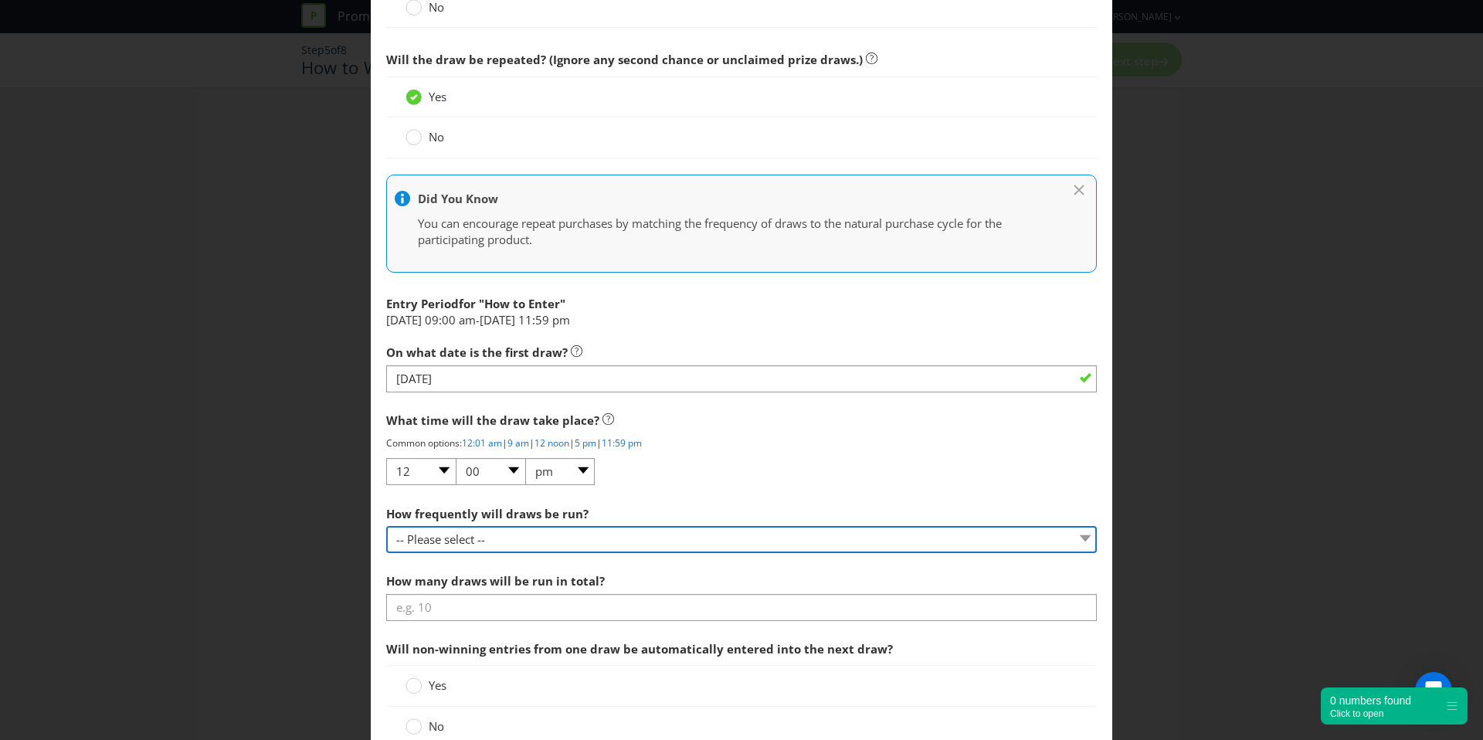
click at [495, 545] on select "-- Please select -- Hourly Daily Weekly Fortnightly Monthly Every 3 Months Irre…" at bounding box center [741, 539] width 711 height 27
select select "WEEKLY"
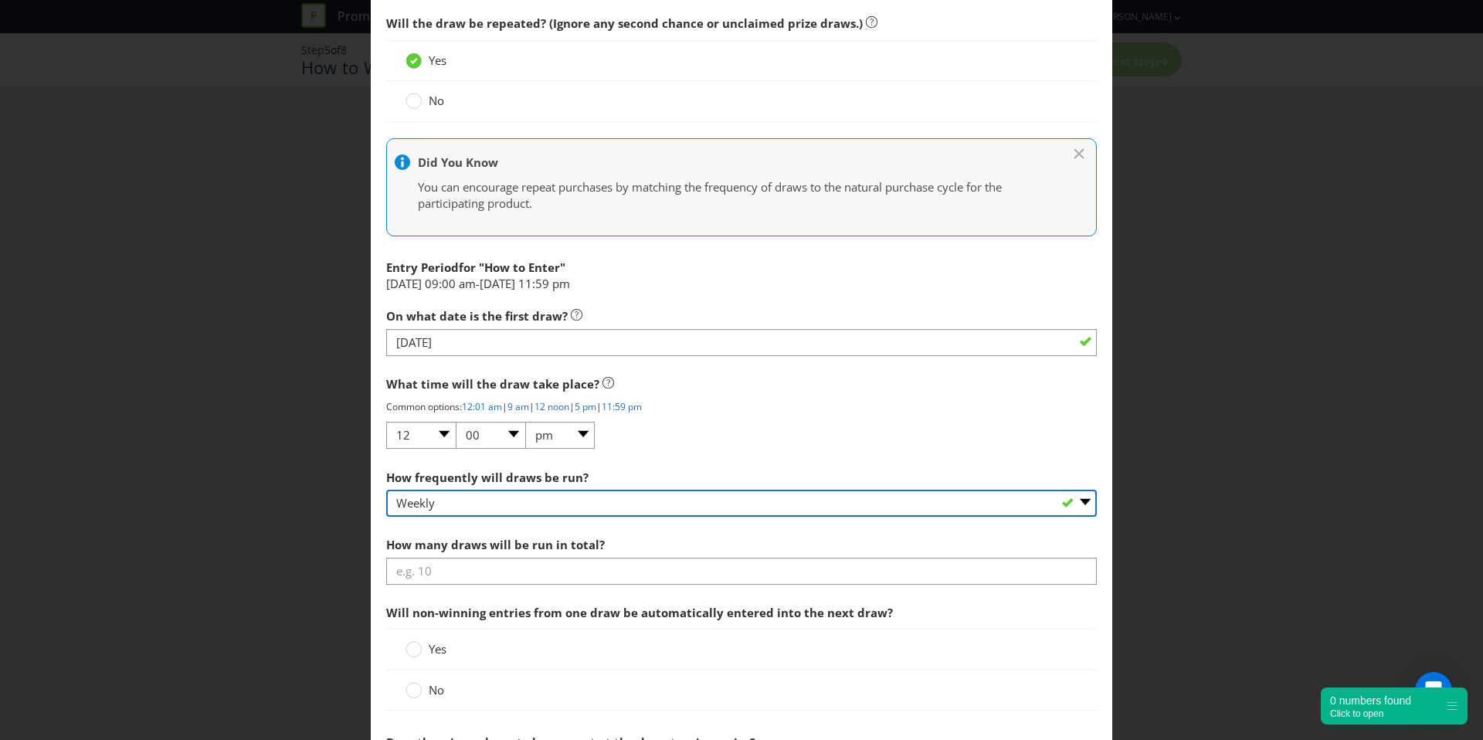
scroll to position [754, 0]
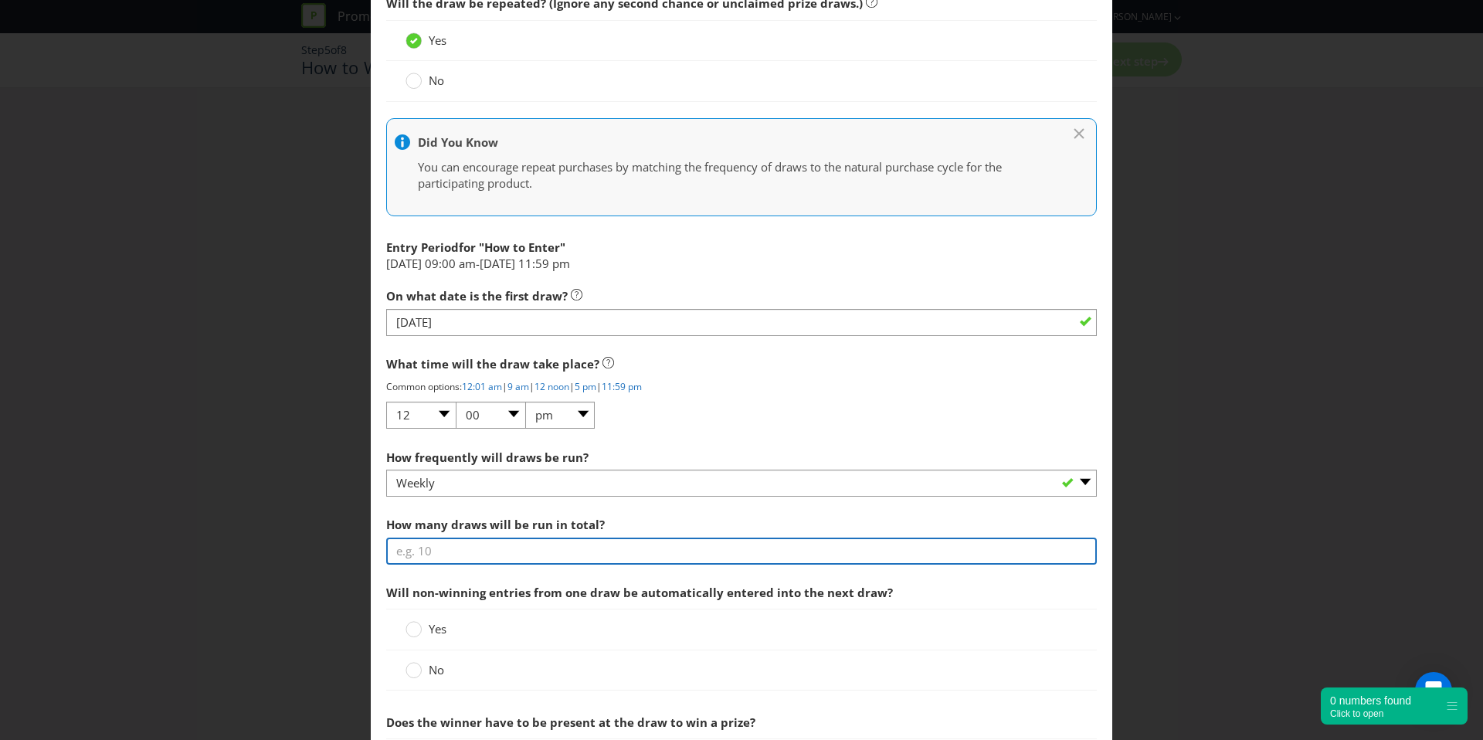
click at [505, 551] on input "number" at bounding box center [741, 551] width 711 height 27
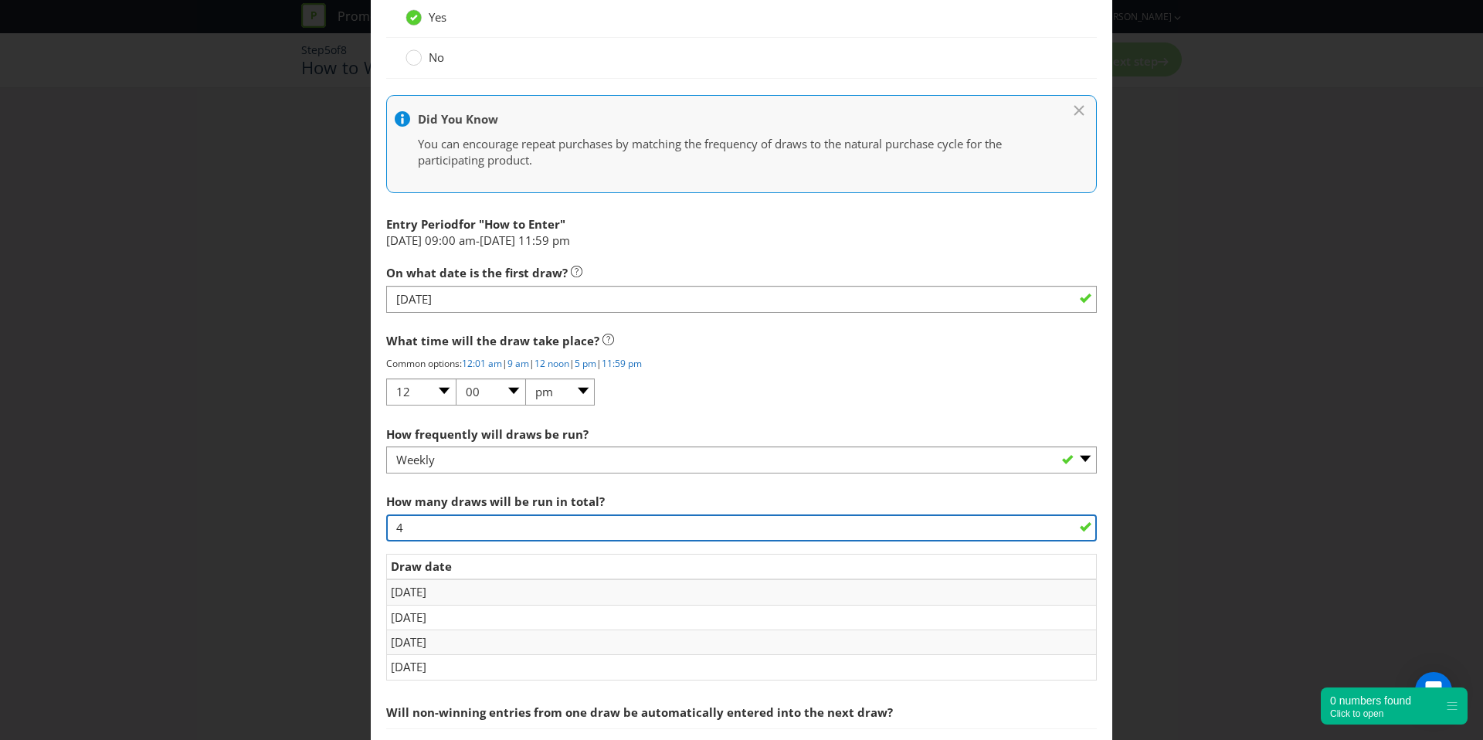
scroll to position [780, 0]
type input "4"
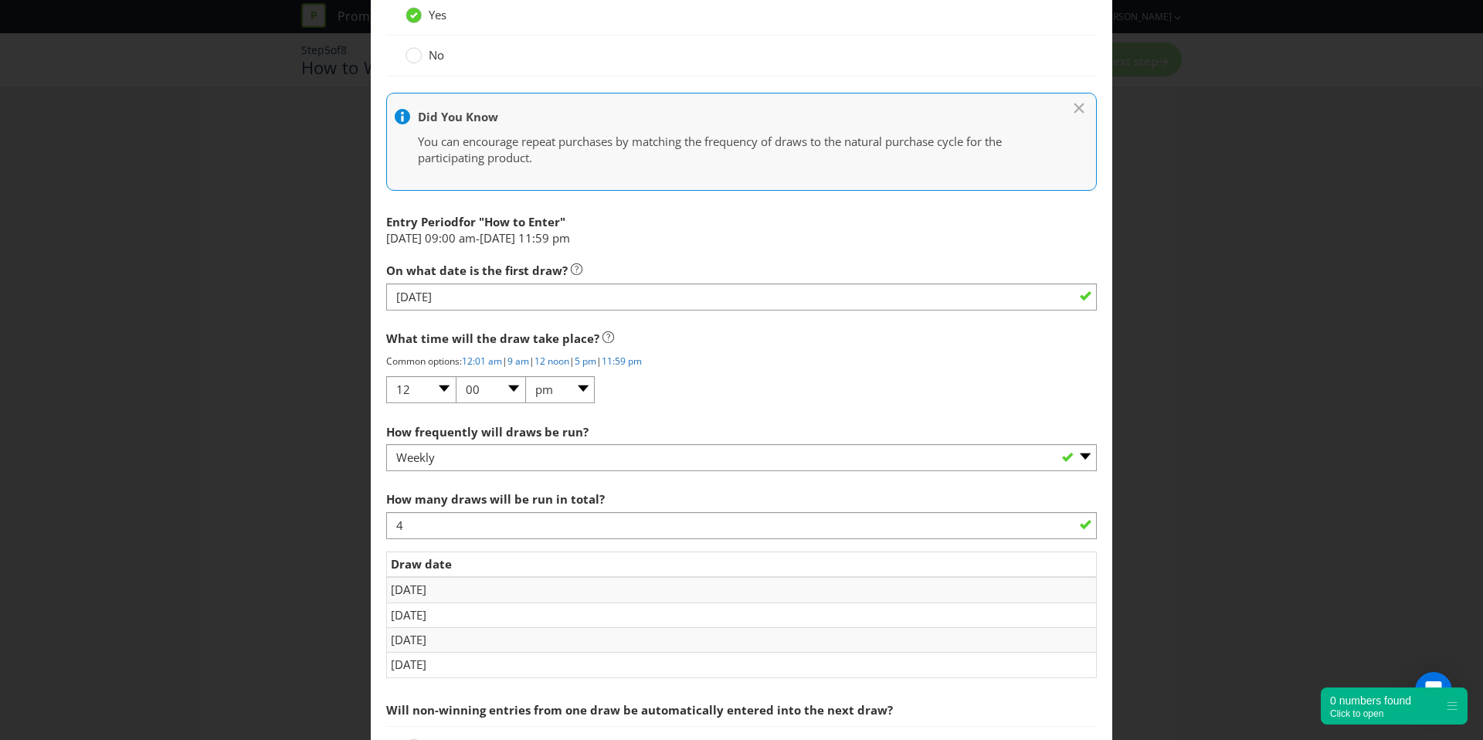
click at [590, 712] on span "Will non-winning entries from one draw be automatically entered into the next d…" at bounding box center [639, 709] width 507 height 15
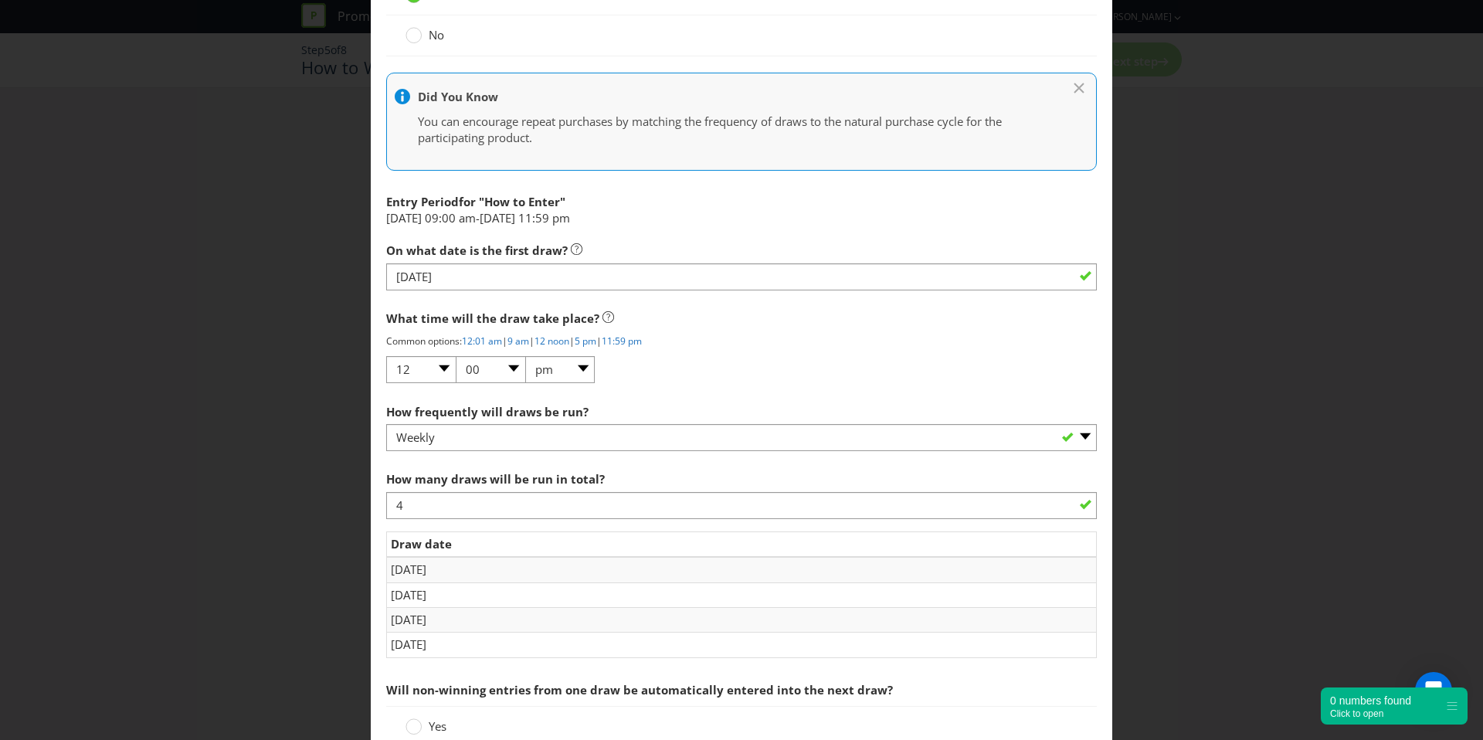
scroll to position [889, 0]
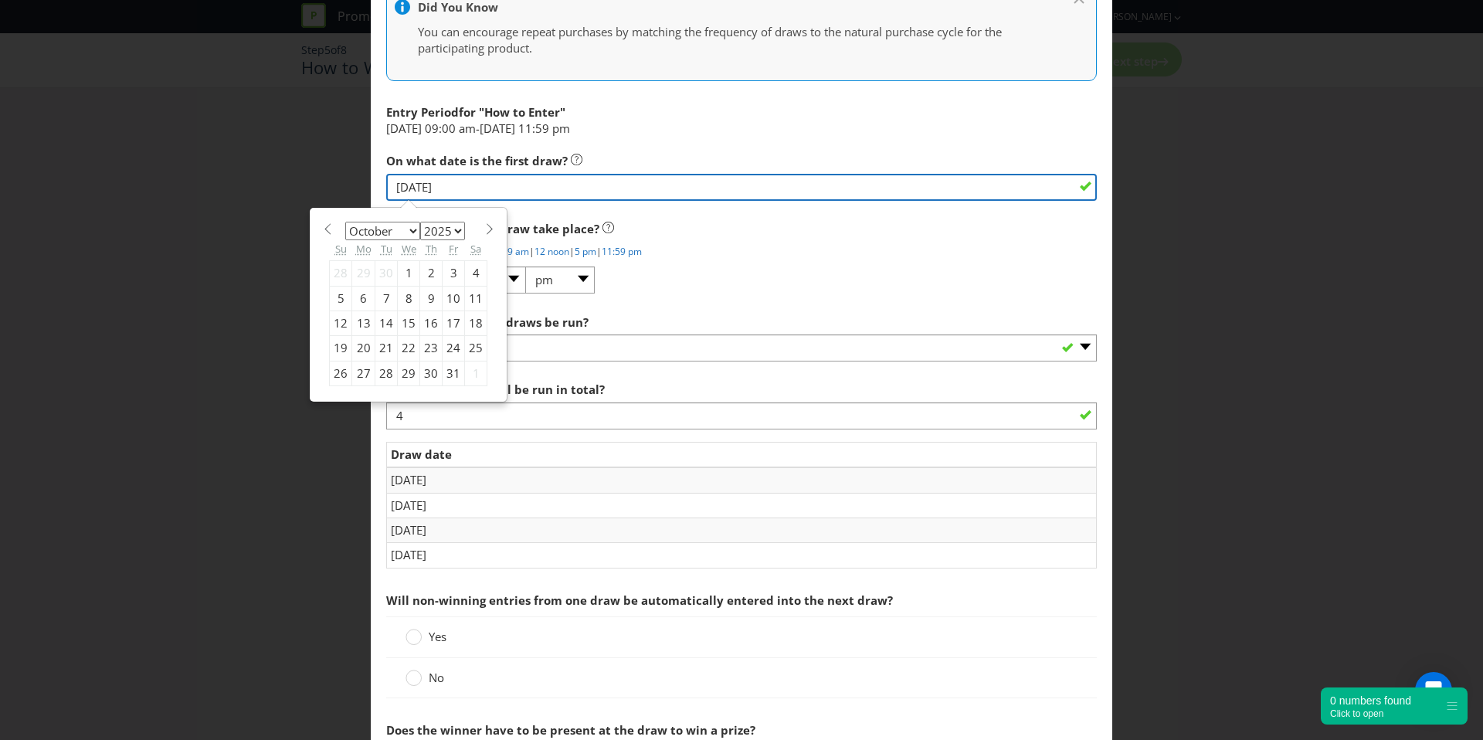
click at [499, 192] on input "[DATE]" at bounding box center [741, 187] width 711 height 27
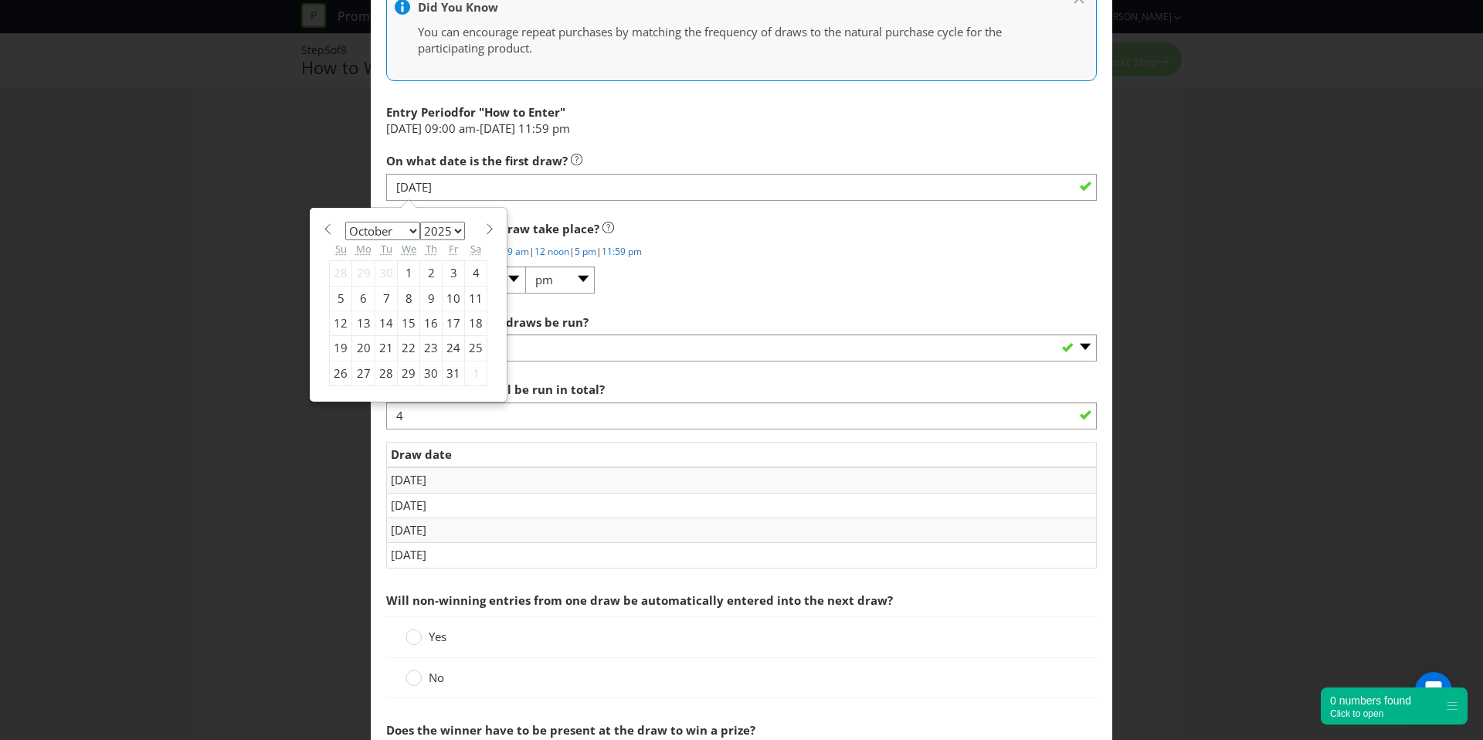
click at [325, 228] on span at bounding box center [327, 229] width 12 height 12
select select "8"
click at [357, 268] on div "1" at bounding box center [363, 273] width 23 height 25
type input "[DATE]"
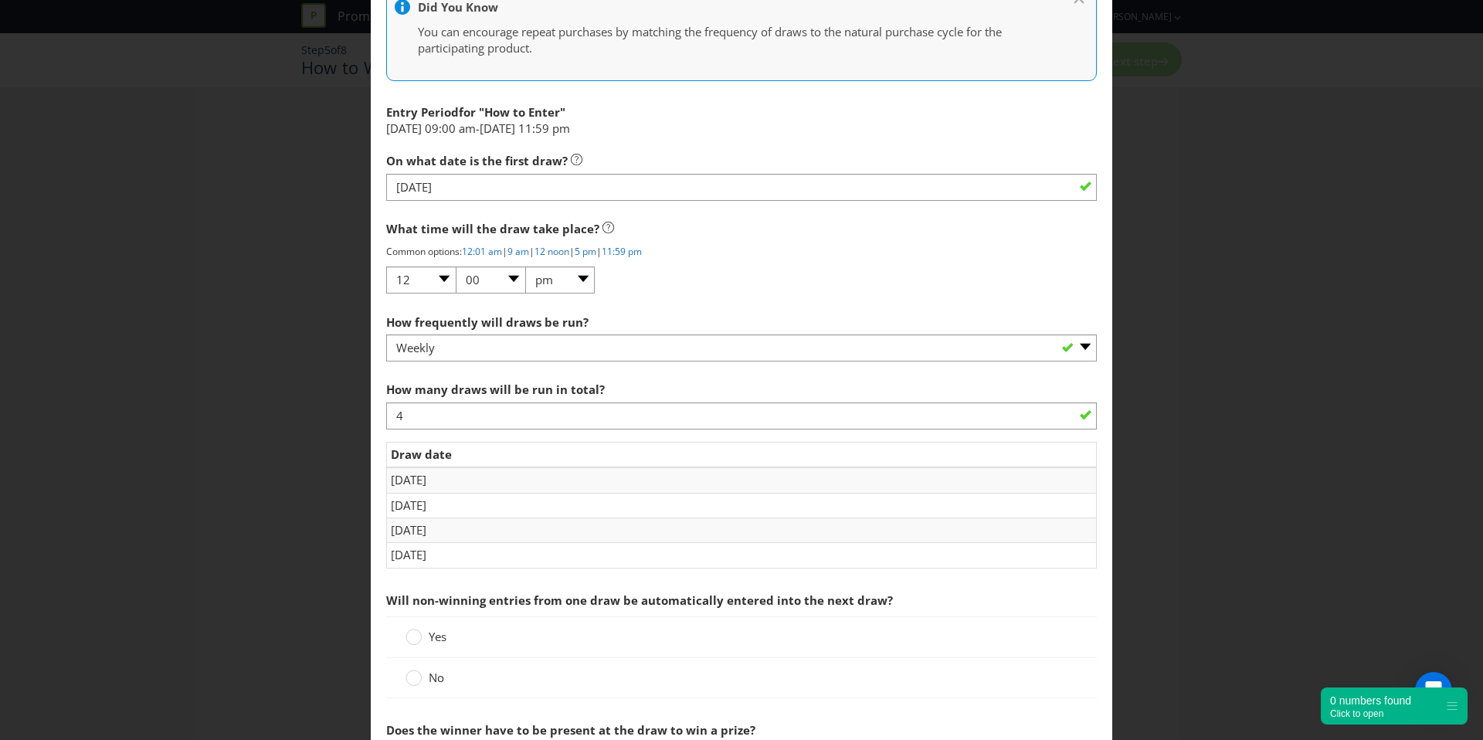
scroll to position [1026, 0]
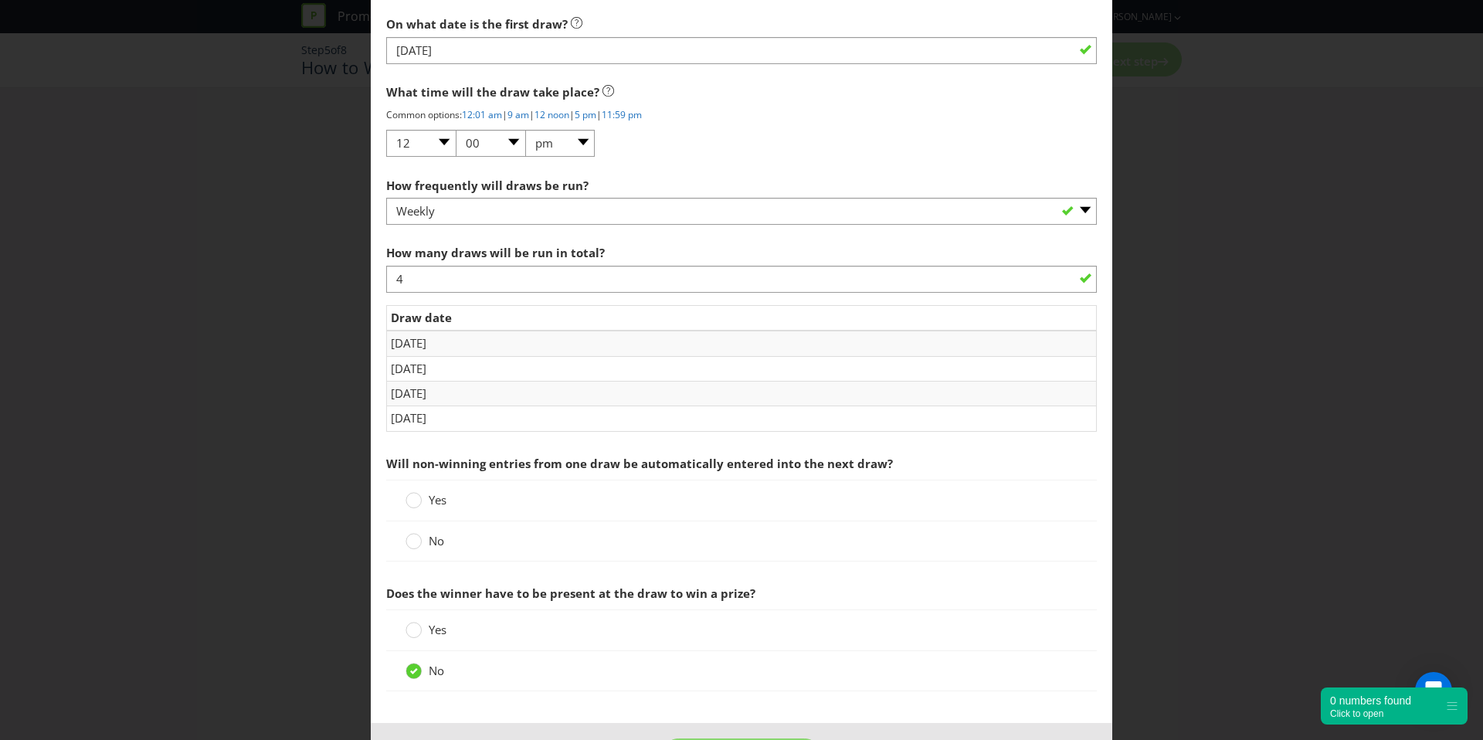
click at [948, 573] on div "Would you like Plexus to run this draw for you? Yes - we recommend this option …" at bounding box center [741, 143] width 711 height 1114
click at [433, 543] on span "No" at bounding box center [436, 540] width 15 height 15
click at [0, 0] on input "No" at bounding box center [0, 0] width 0 height 0
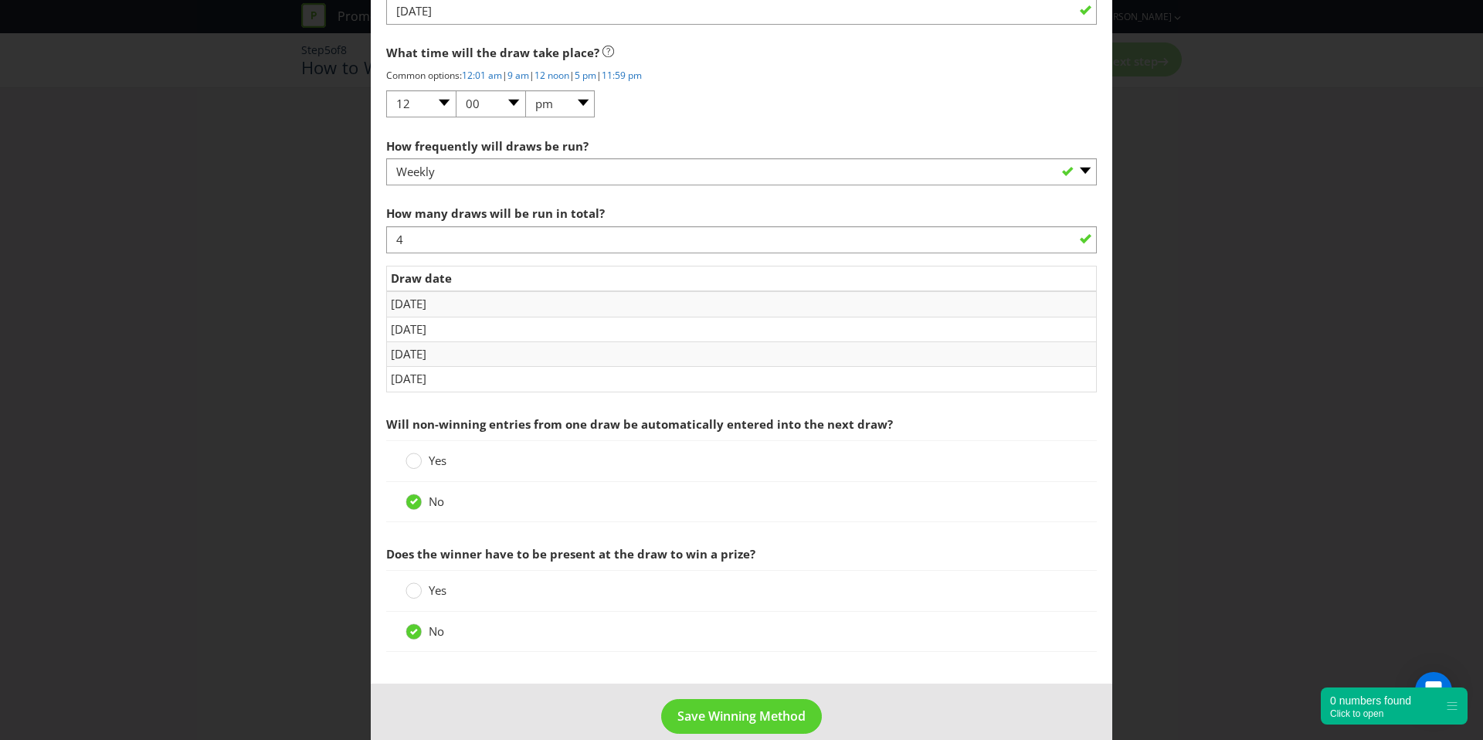
scroll to position [1087, 0]
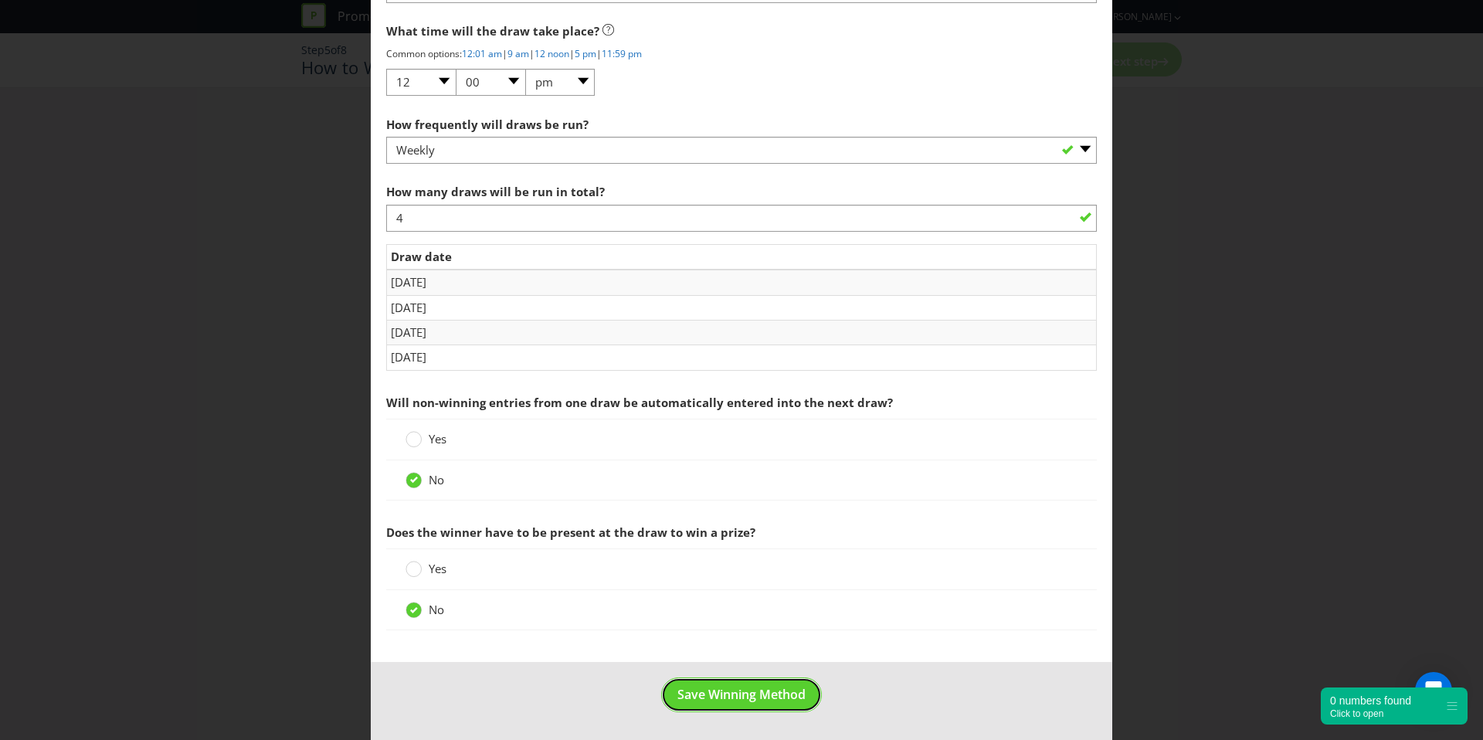
click at [699, 702] on span "Save Winning Method" at bounding box center [742, 694] width 128 height 17
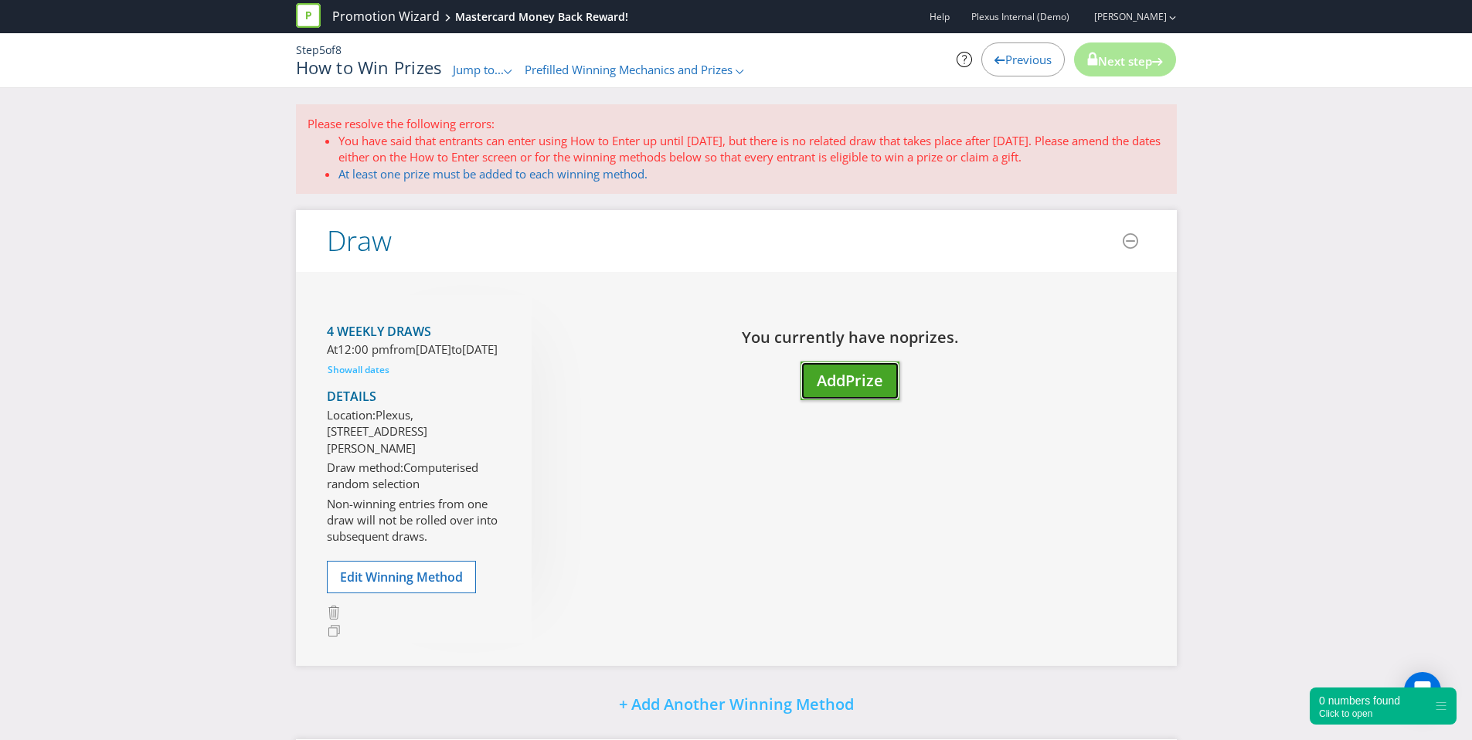
click at [875, 385] on span "Prize" at bounding box center [864, 380] width 38 height 21
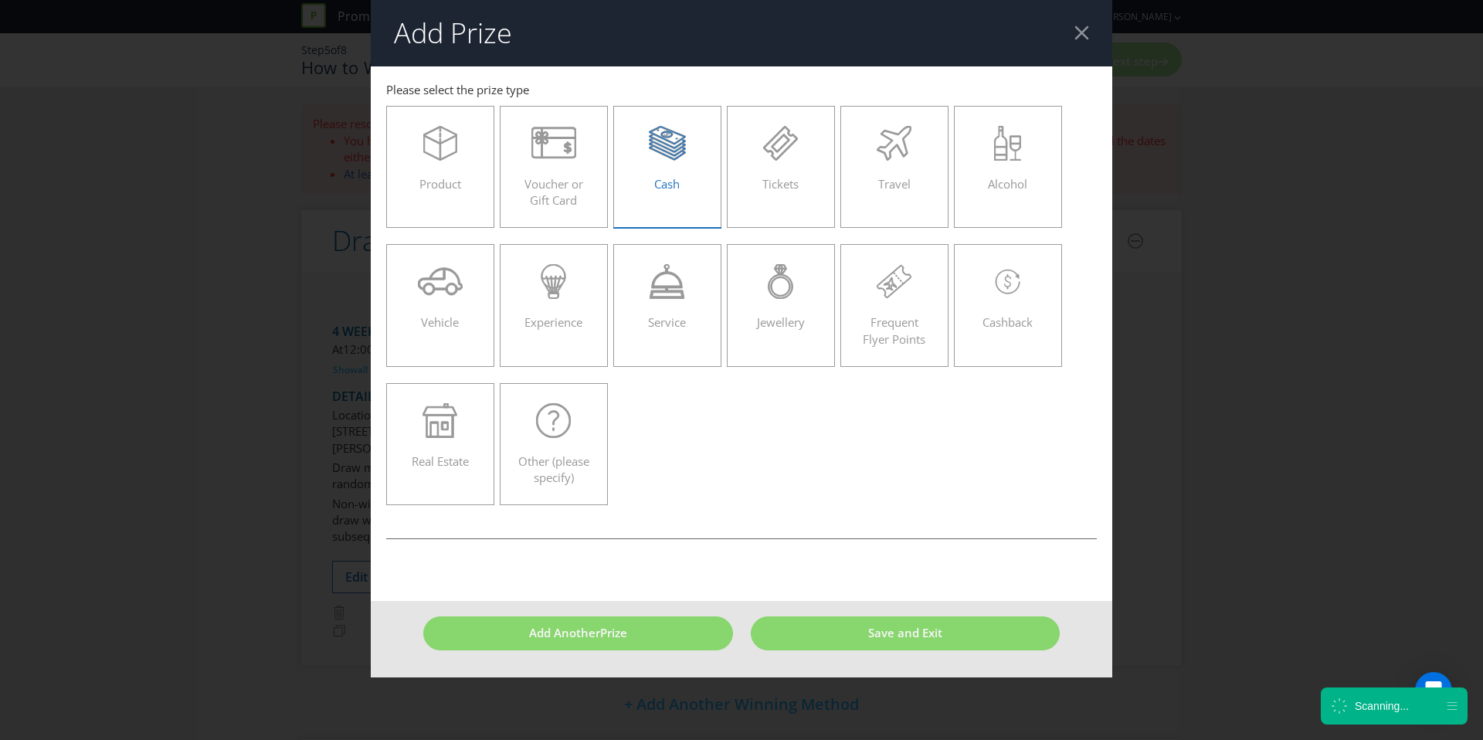
click at [662, 163] on div "Cash" at bounding box center [668, 161] width 76 height 70
click at [0, 0] on input "Cash" at bounding box center [0, 0] width 0 height 0
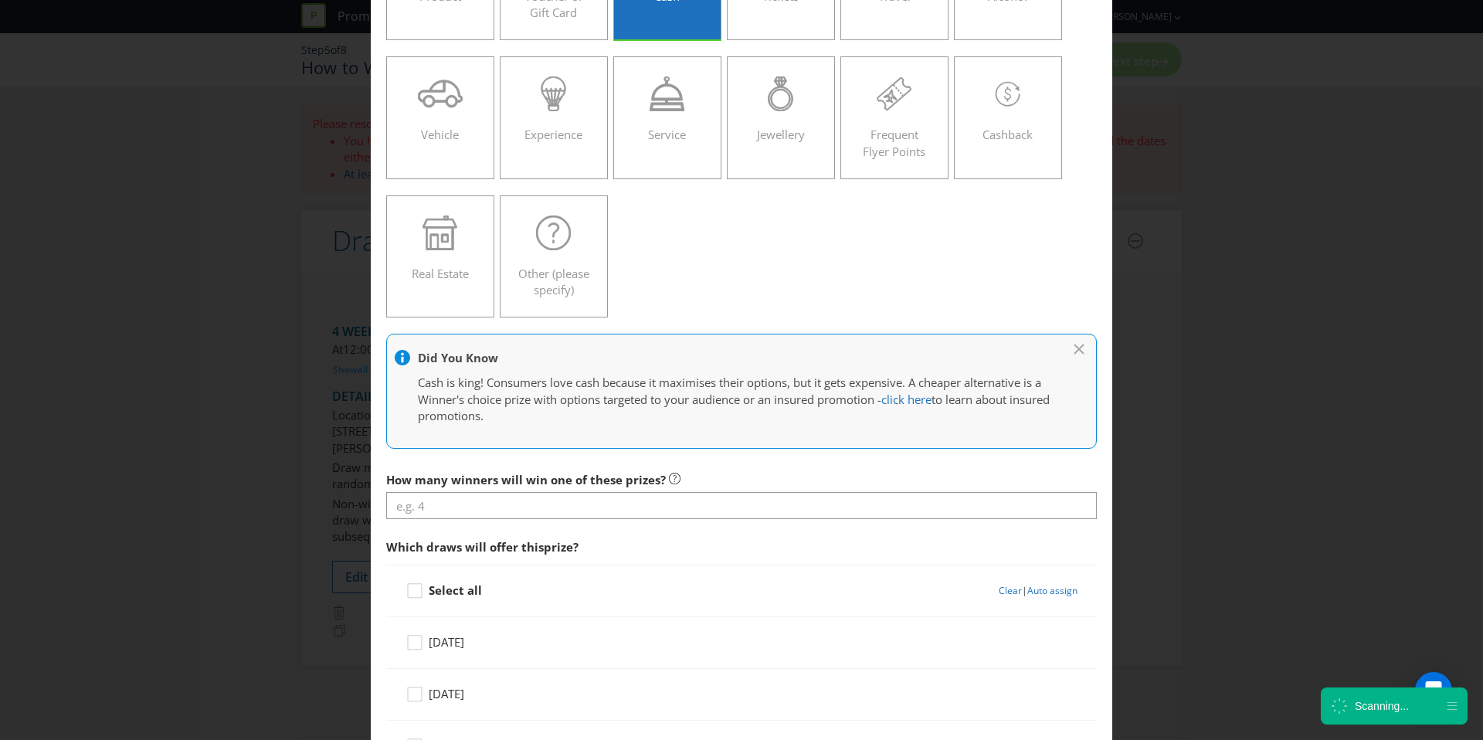
scroll to position [294, 0]
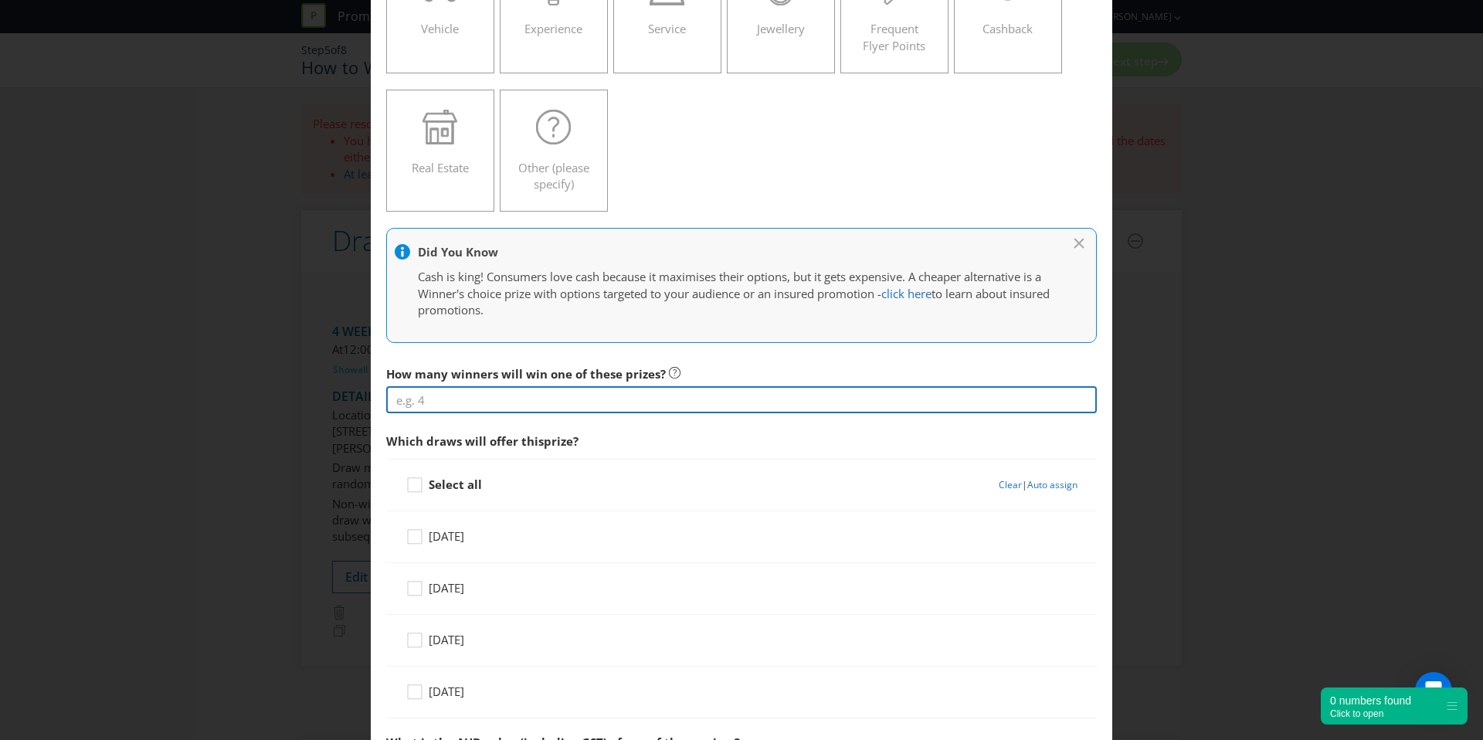
click at [521, 400] on input "number" at bounding box center [741, 399] width 711 height 27
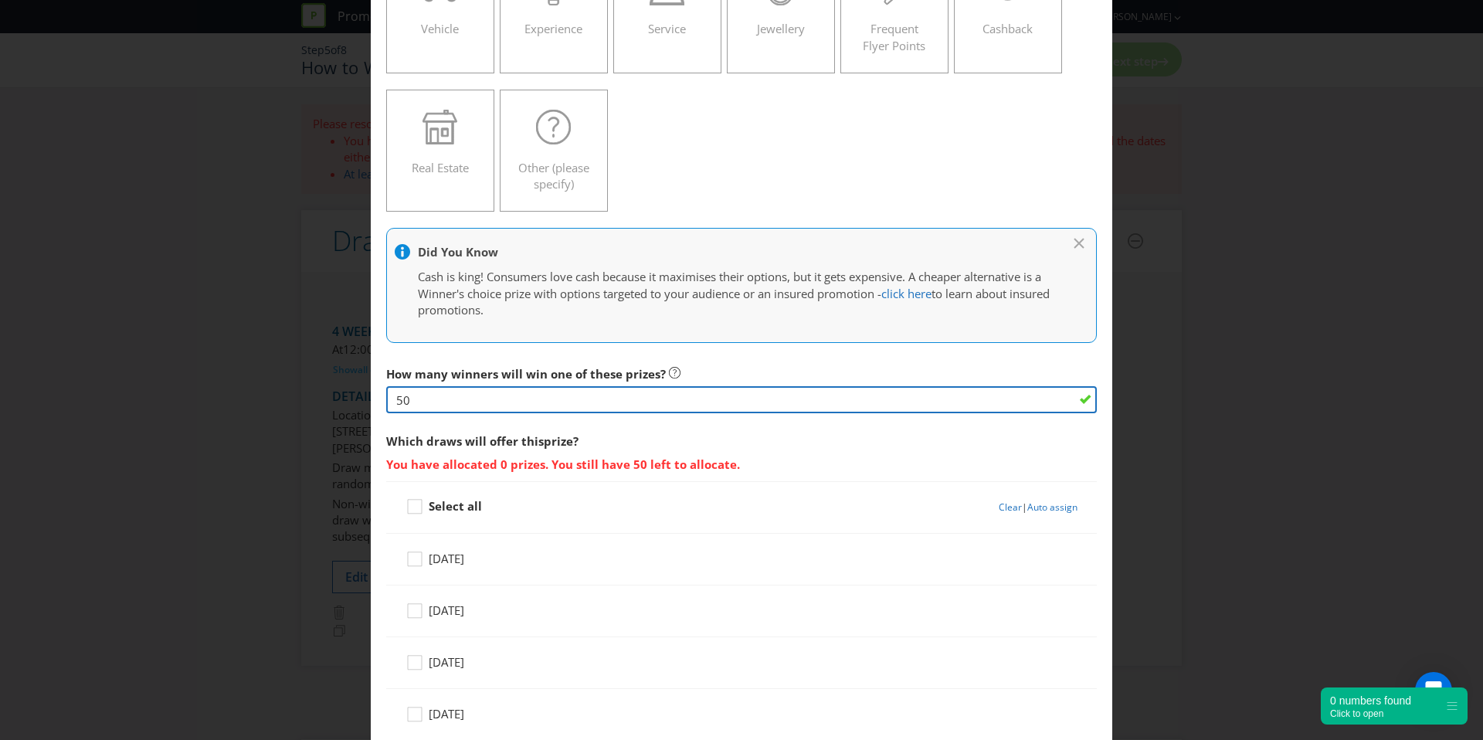
type input "50"
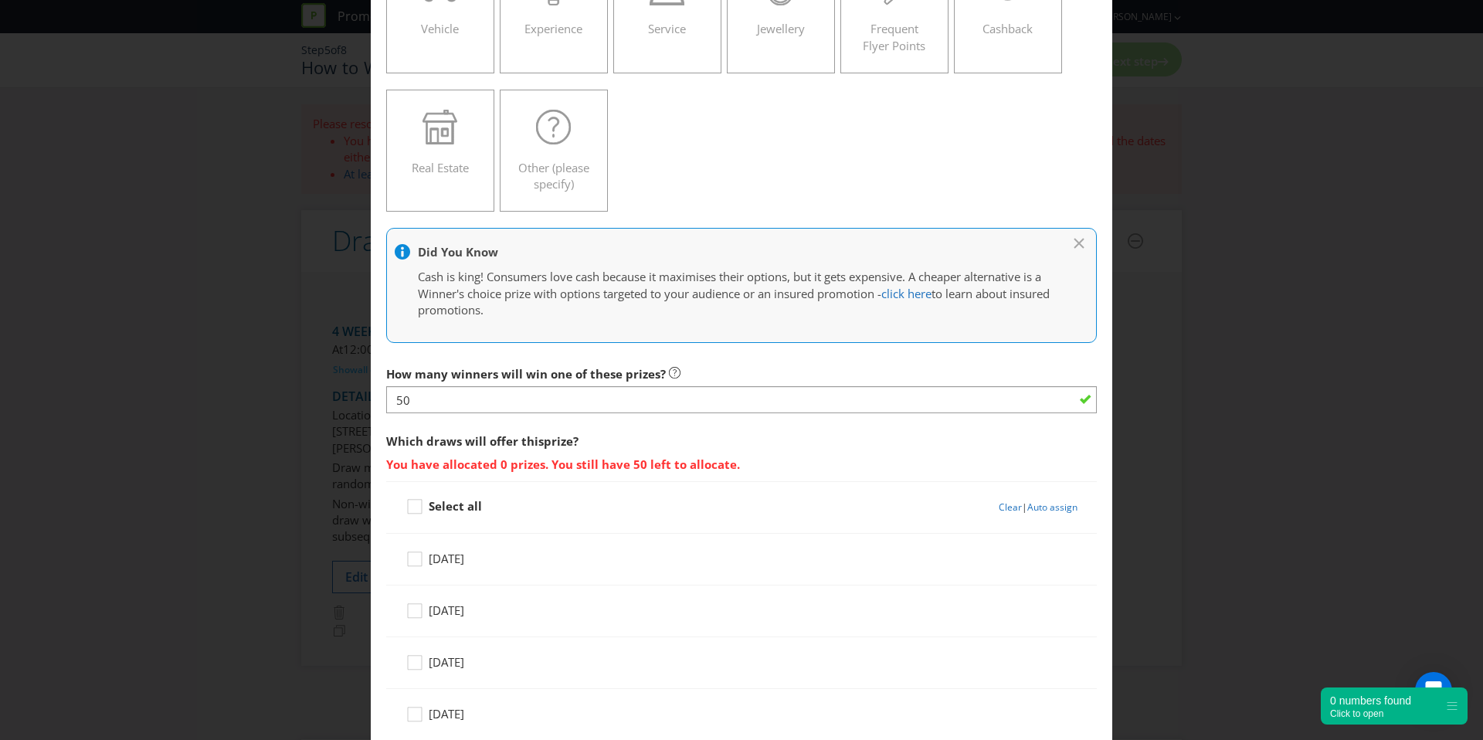
click at [745, 445] on span "Which draws will offer this prize ? You have allocated 0 prizes. You still have…" at bounding box center [741, 453] width 711 height 55
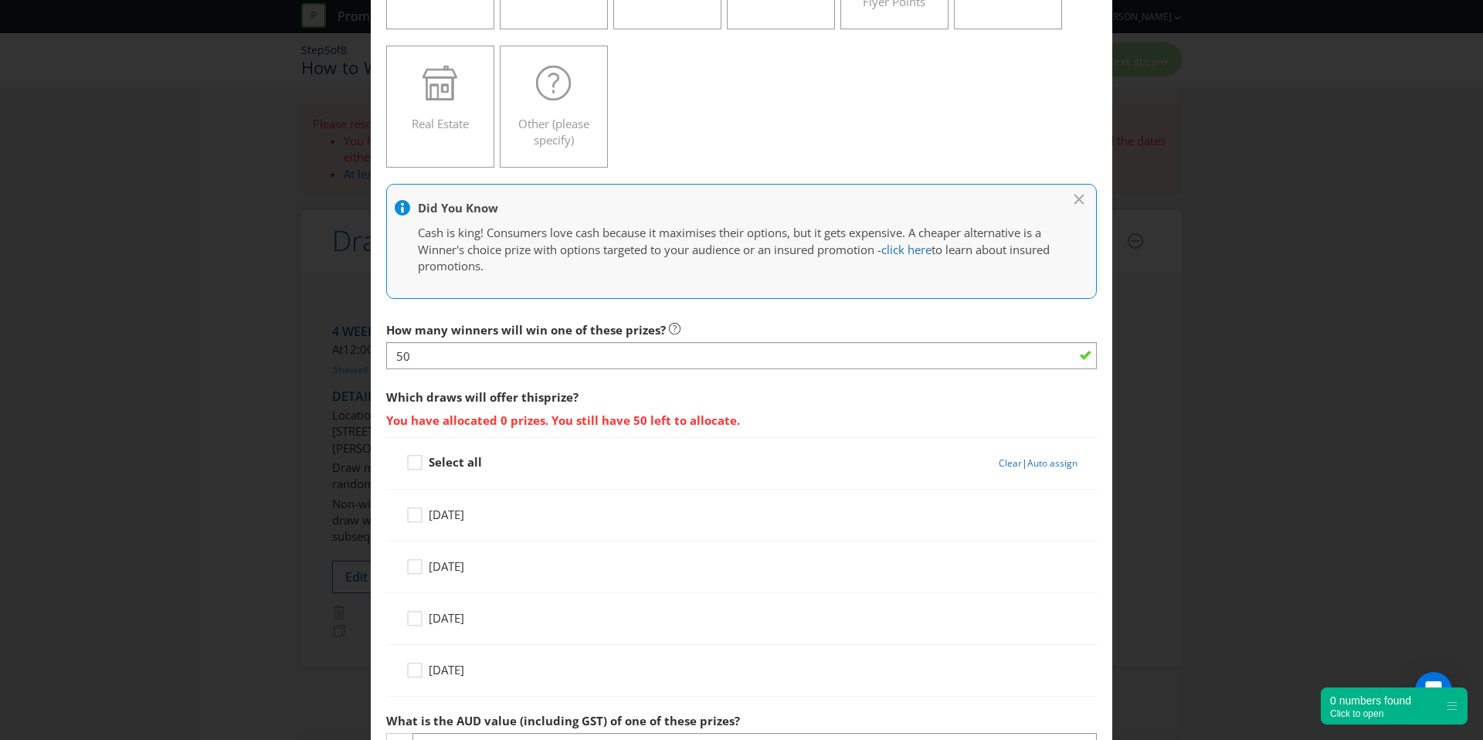
scroll to position [423, 0]
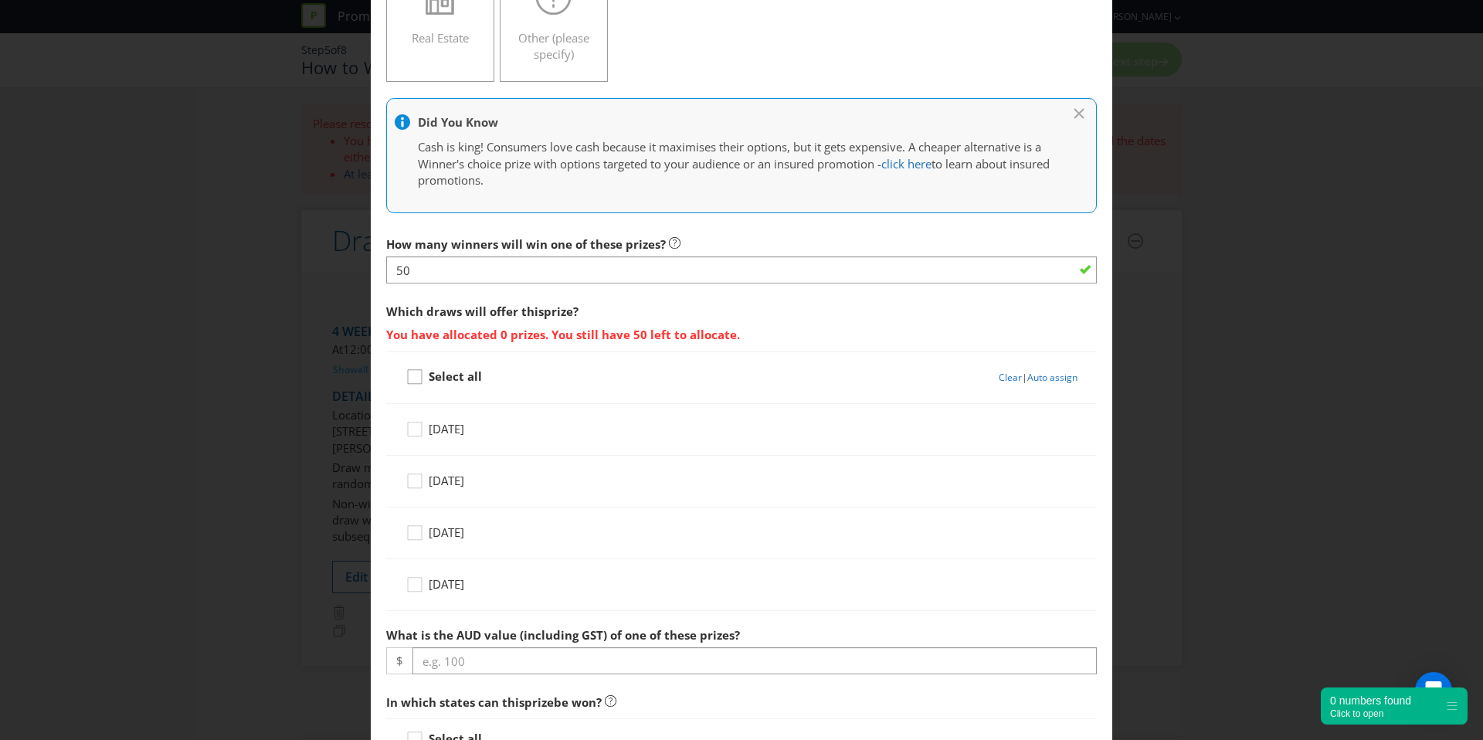
click at [413, 386] on icon at bounding box center [417, 380] width 23 height 23
click at [0, 0] on input "Select all" at bounding box center [0, 0] width 0 height 0
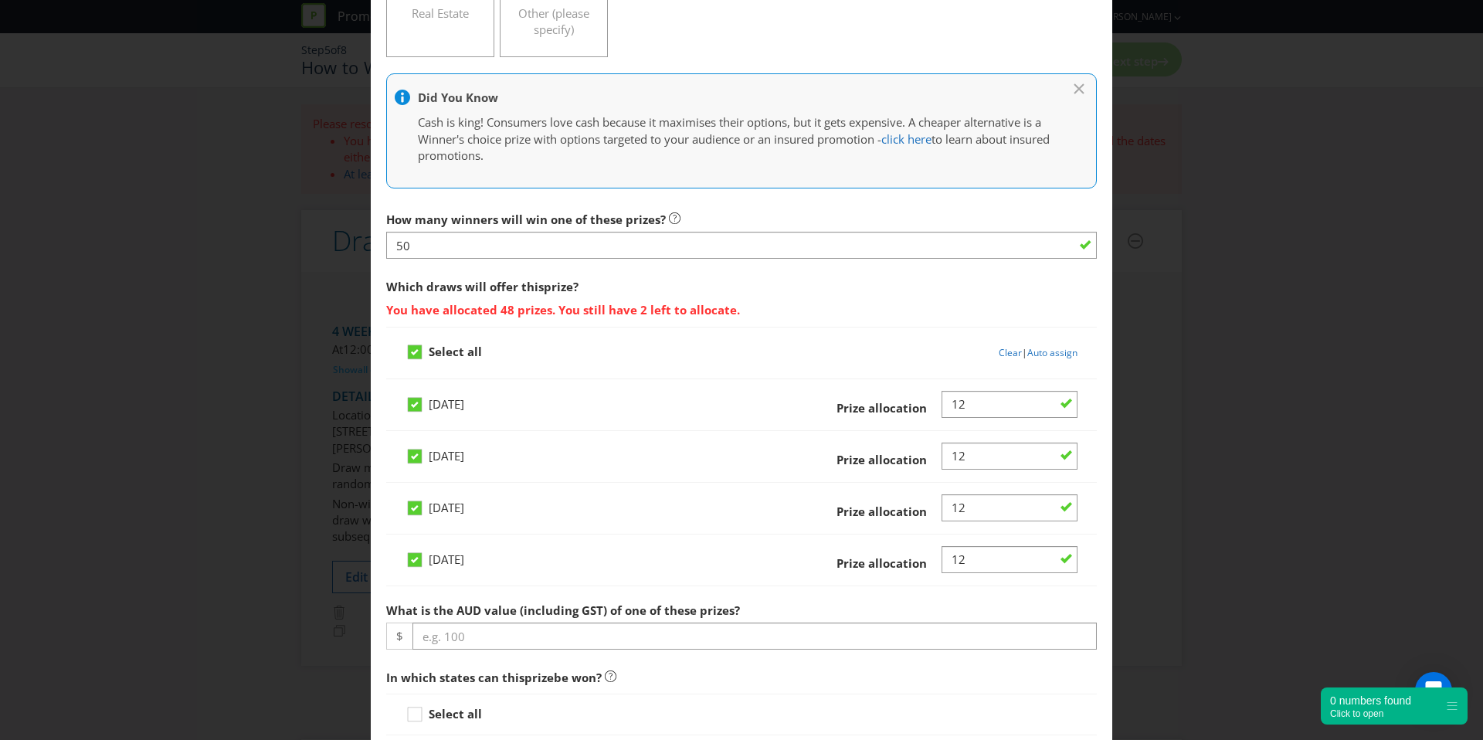
scroll to position [545, 0]
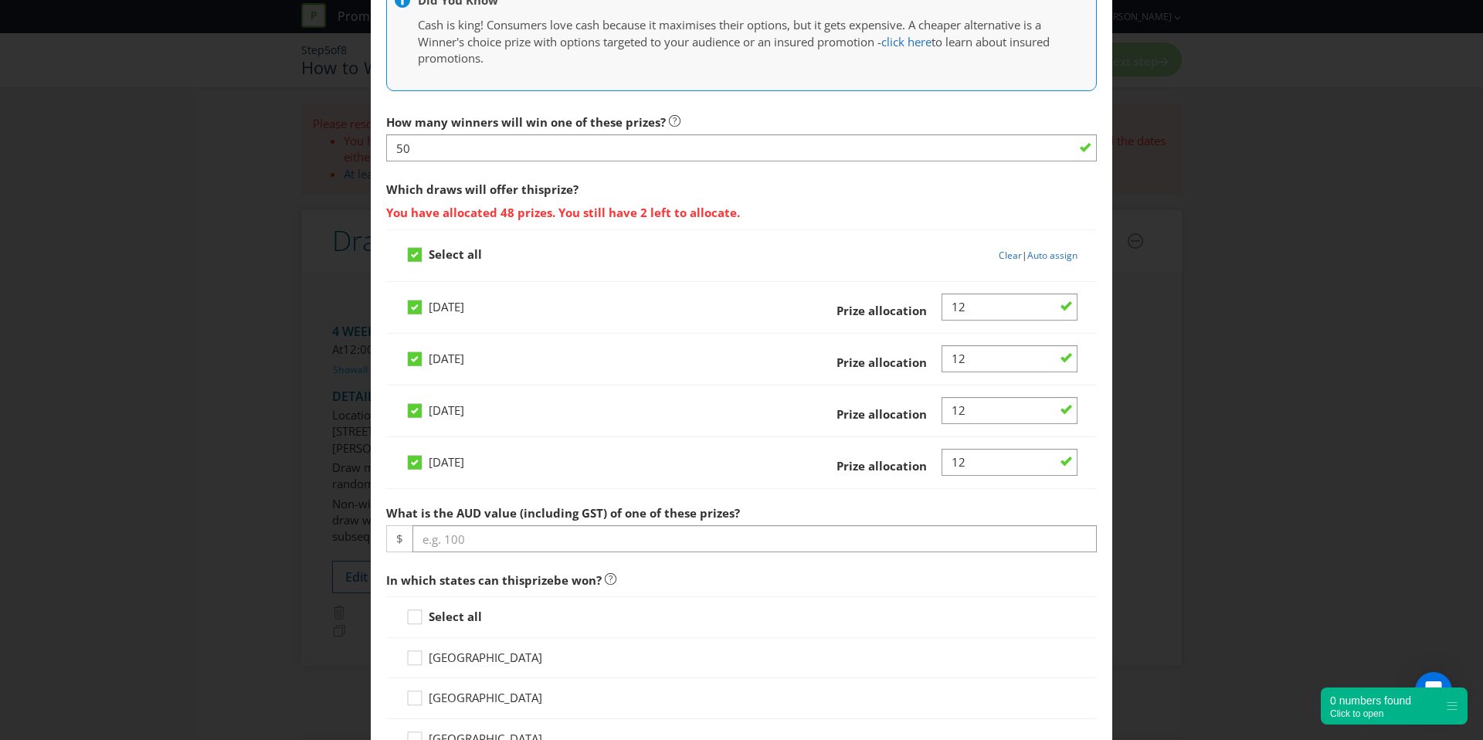
click at [880, 215] on span "You have allocated 48 prizes. You still have 2 left to allocate." at bounding box center [741, 210] width 711 height 22
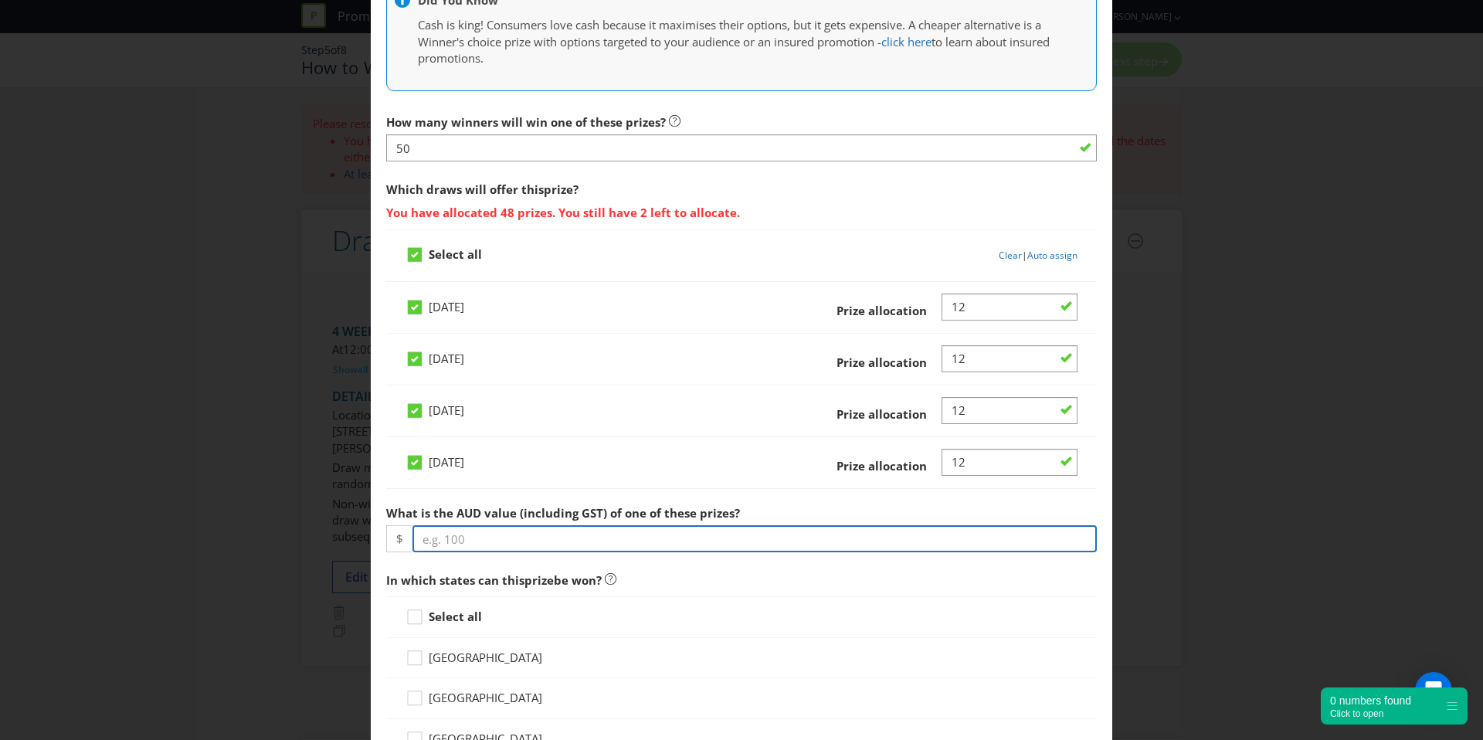
click at [552, 541] on input "number" at bounding box center [755, 538] width 685 height 27
type input "1000"
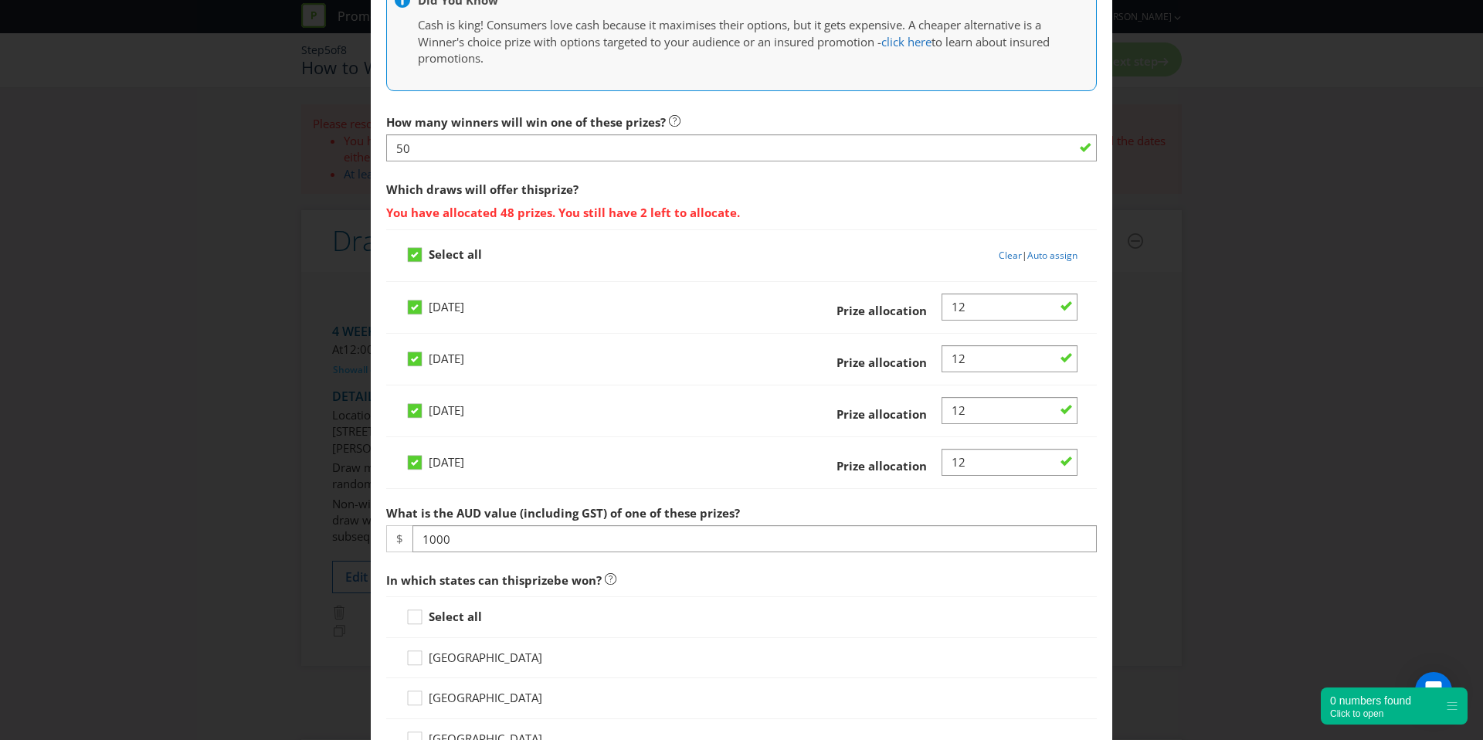
click at [731, 572] on span "In which states can this prize be won?" at bounding box center [741, 581] width 711 height 32
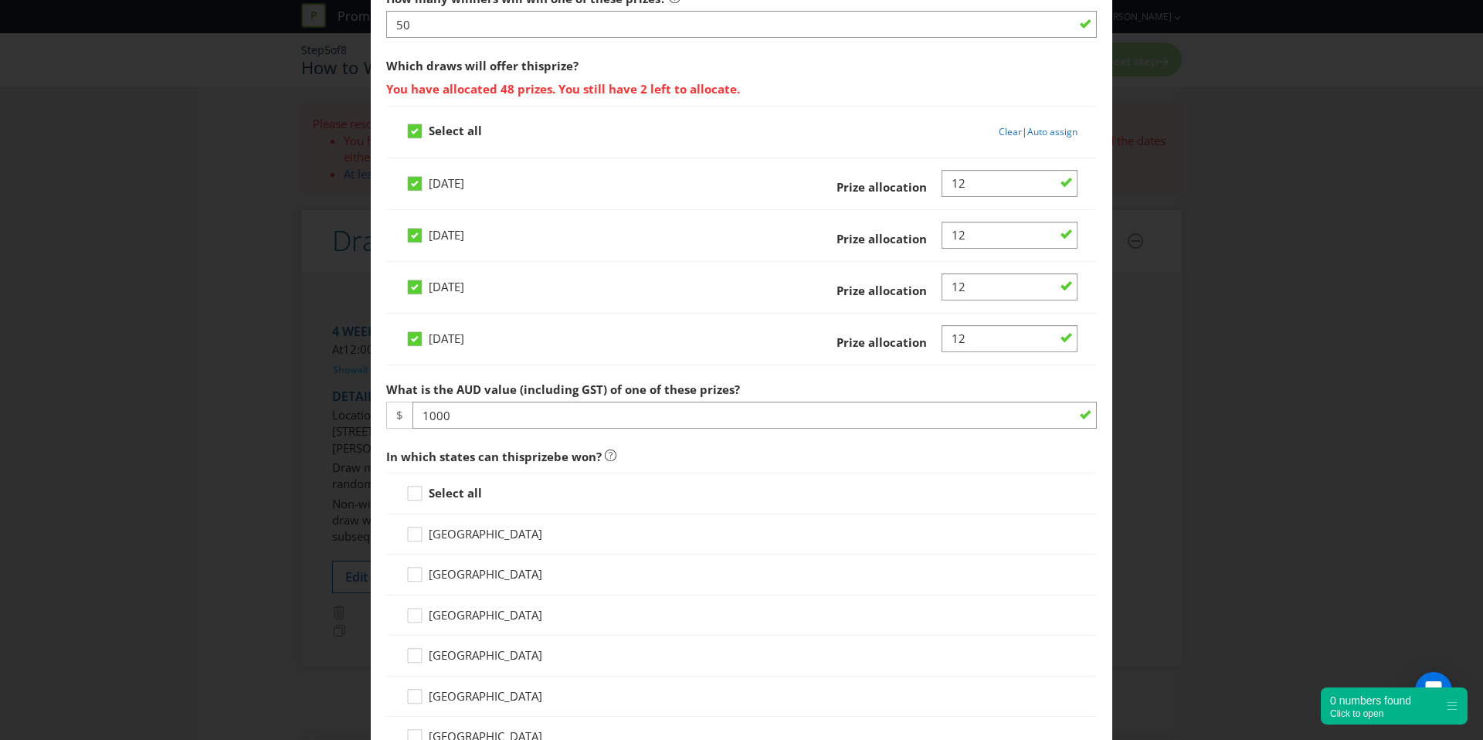
scroll to position [670, 0]
click at [415, 498] on icon at bounding box center [417, 495] width 23 height 23
click at [0, 0] on input "Select all" at bounding box center [0, 0] width 0 height 0
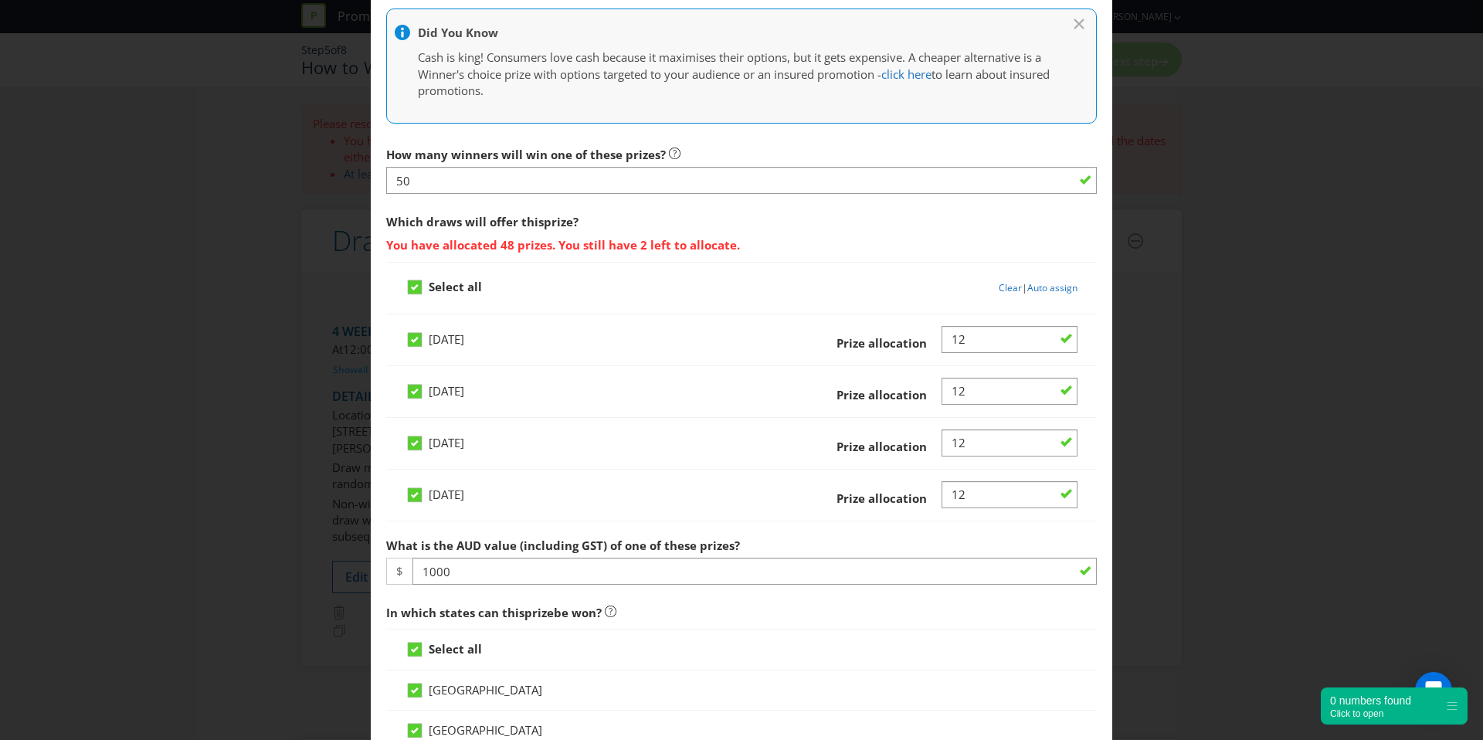
scroll to position [505, 0]
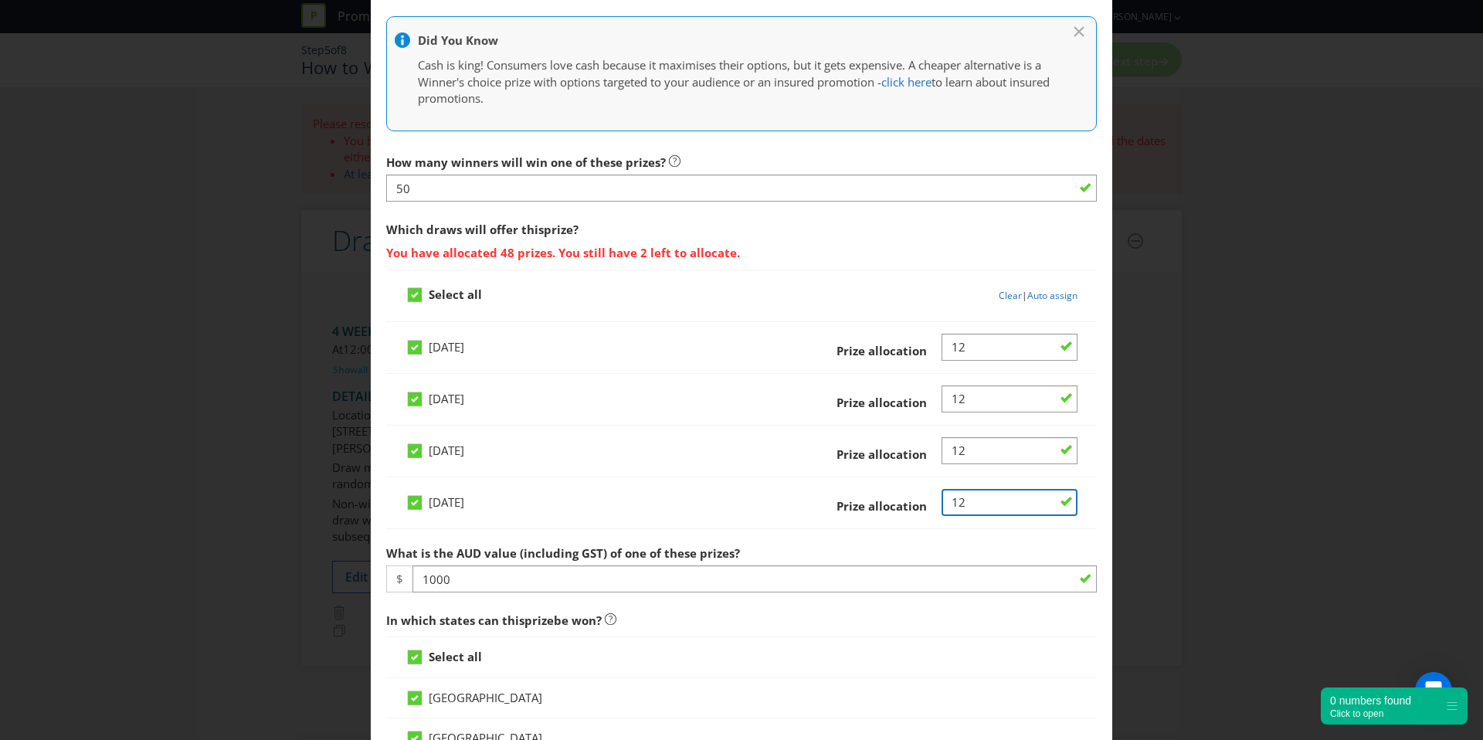
click at [1006, 494] on input "Number" at bounding box center [1010, 502] width 136 height 27
type input "13"
click at [997, 450] on input "Number" at bounding box center [1010, 450] width 136 height 27
type input "13"
click at [834, 509] on div "How many winners will win one of these prizes? 50 Which draws will offer this p…" at bounding box center [741, 718] width 711 height 1142
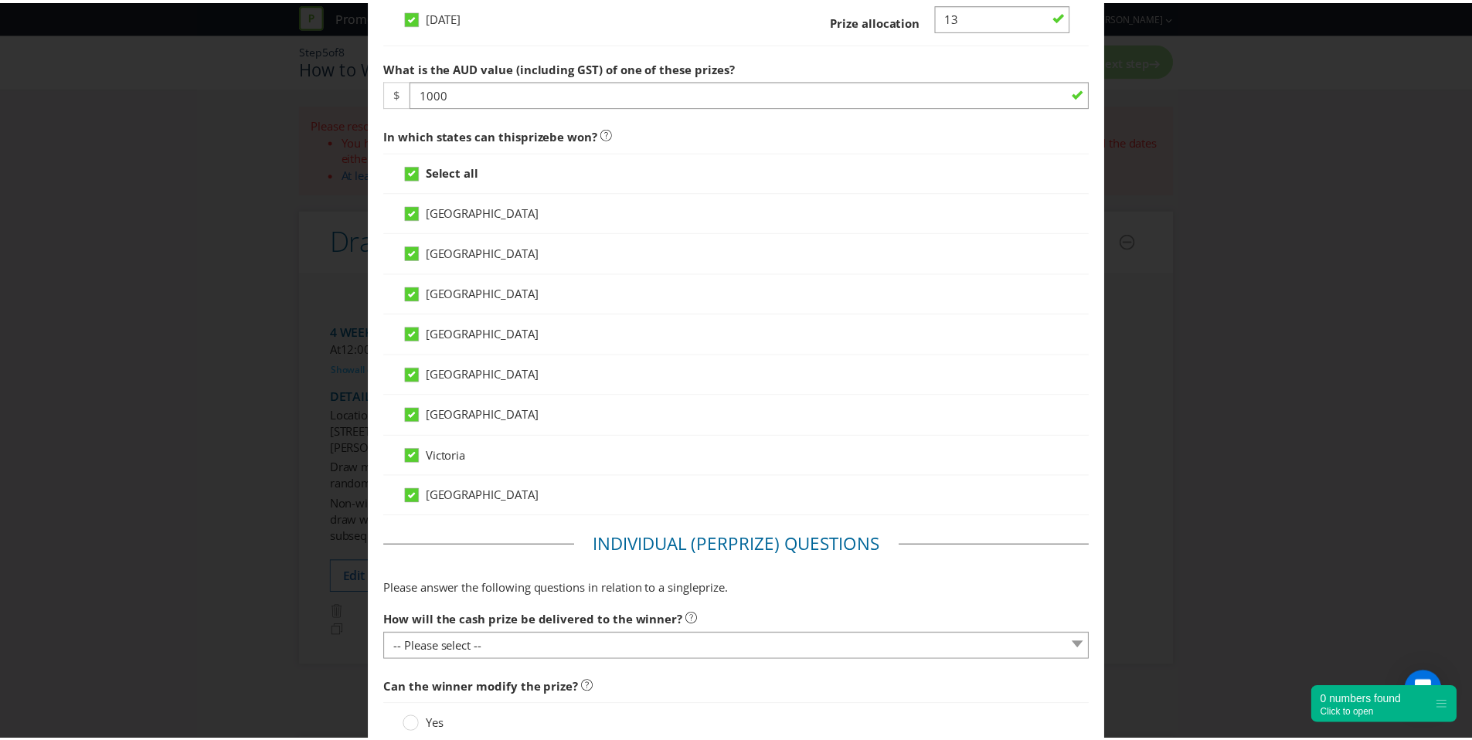
scroll to position [1142, 0]
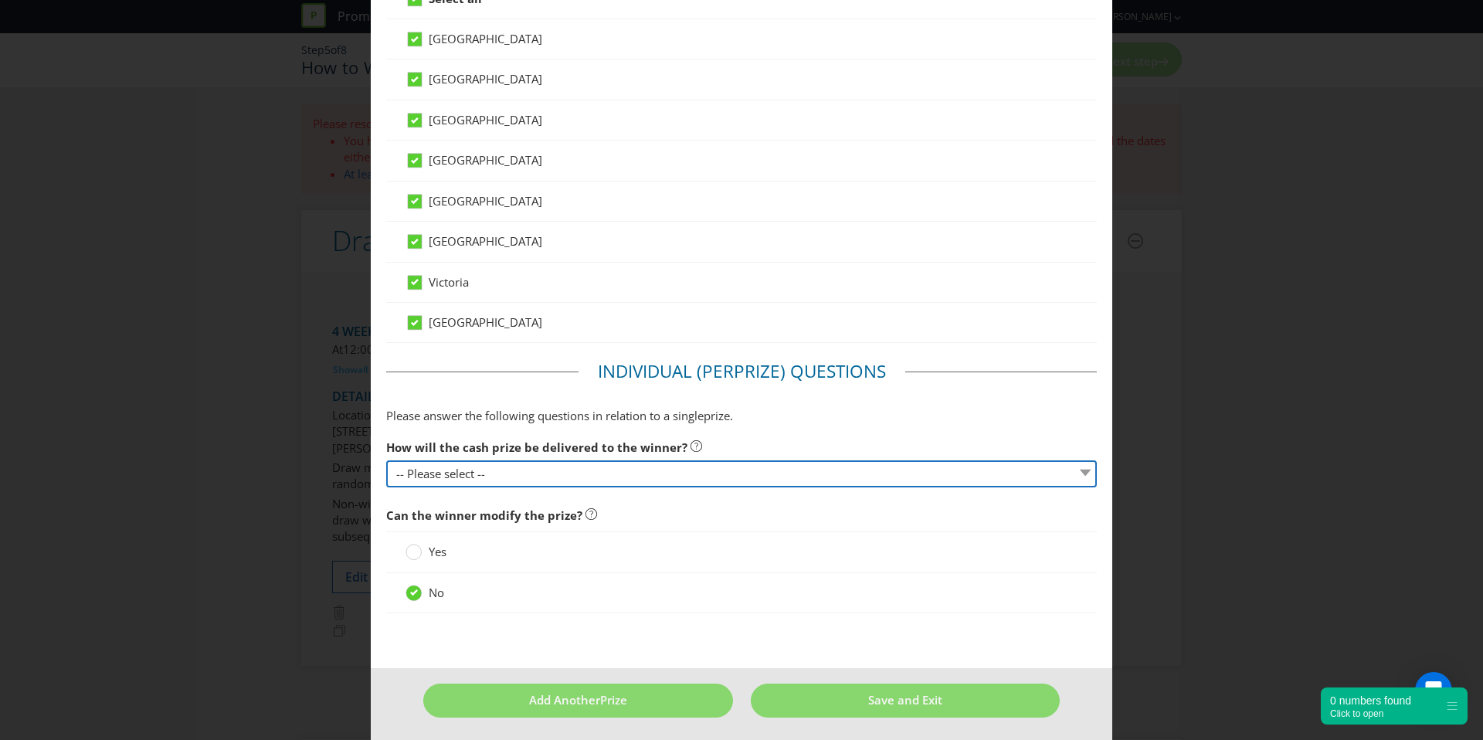
click at [586, 479] on select "-- Please select -- Cash Direct deposit to winner's bank account Cheque Credit …" at bounding box center [741, 473] width 711 height 27
select select "DIRECT_DEPOSIT"
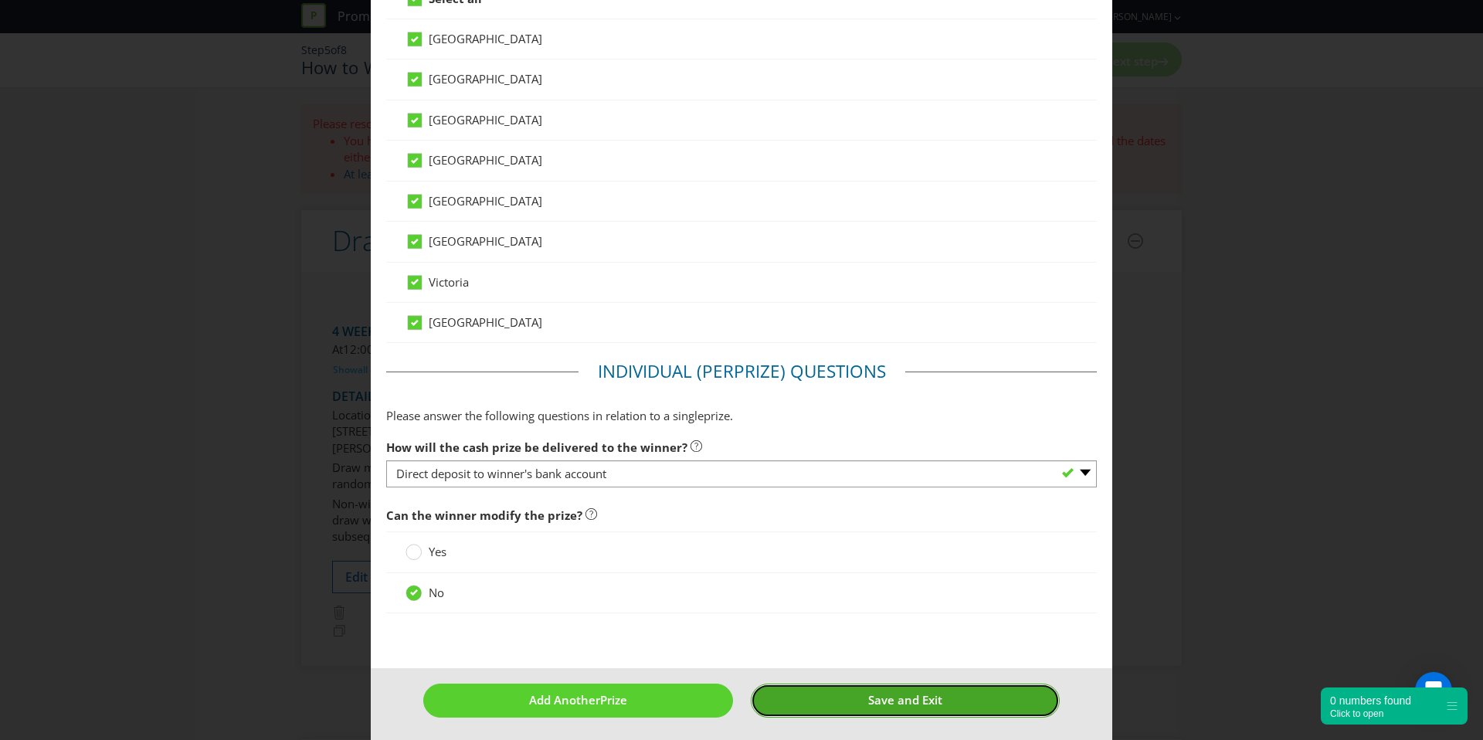
click at [917, 702] on span "Save and Exit" at bounding box center [905, 699] width 74 height 15
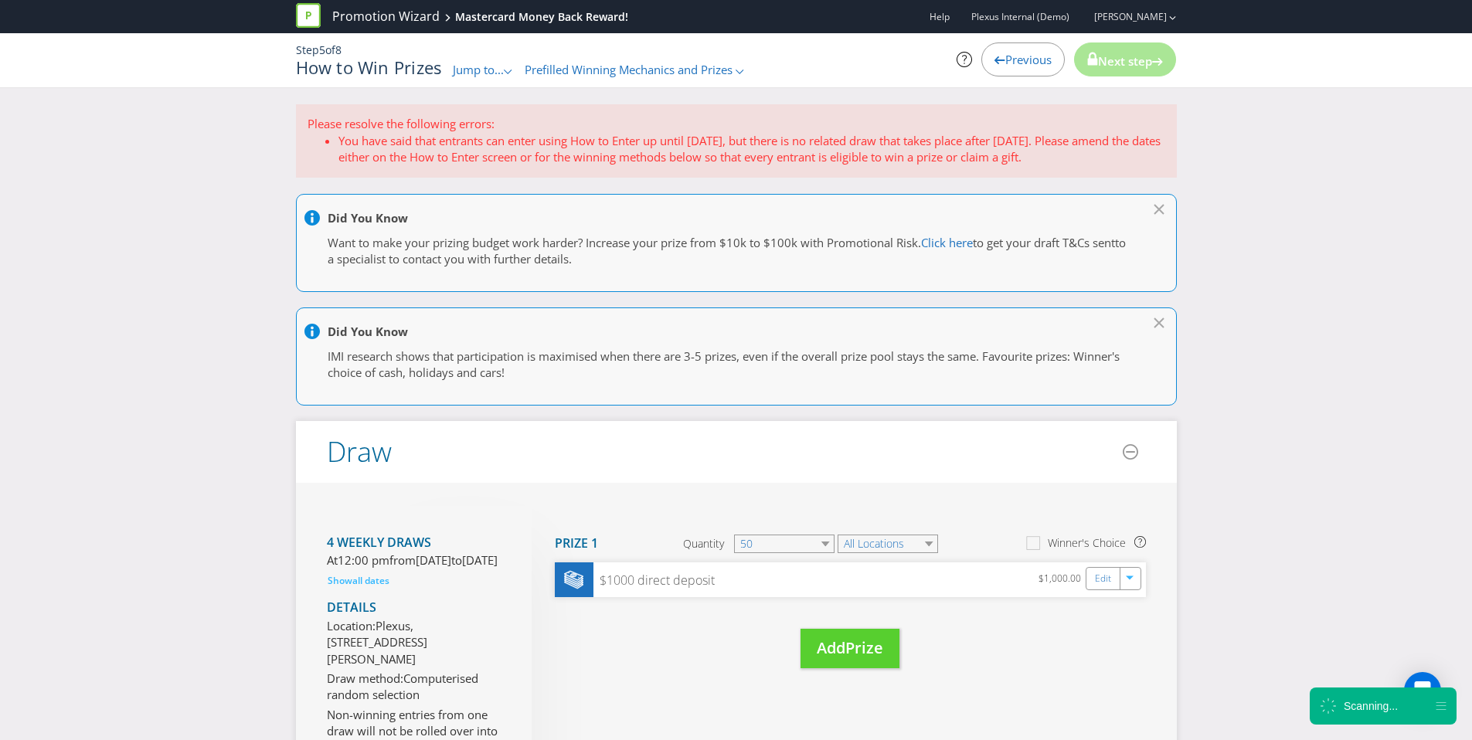
scroll to position [25, 0]
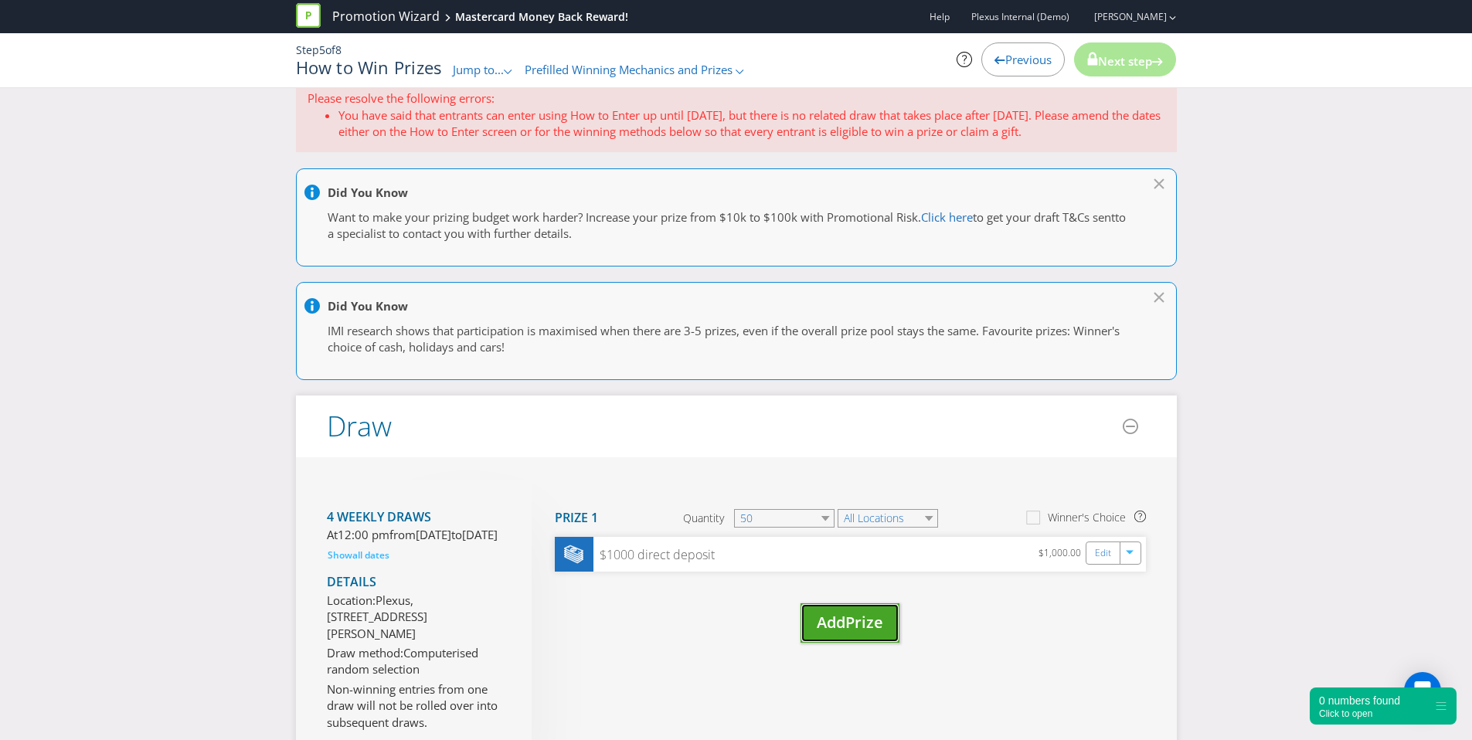
click at [840, 634] on button "Add Prize" at bounding box center [849, 622] width 99 height 39
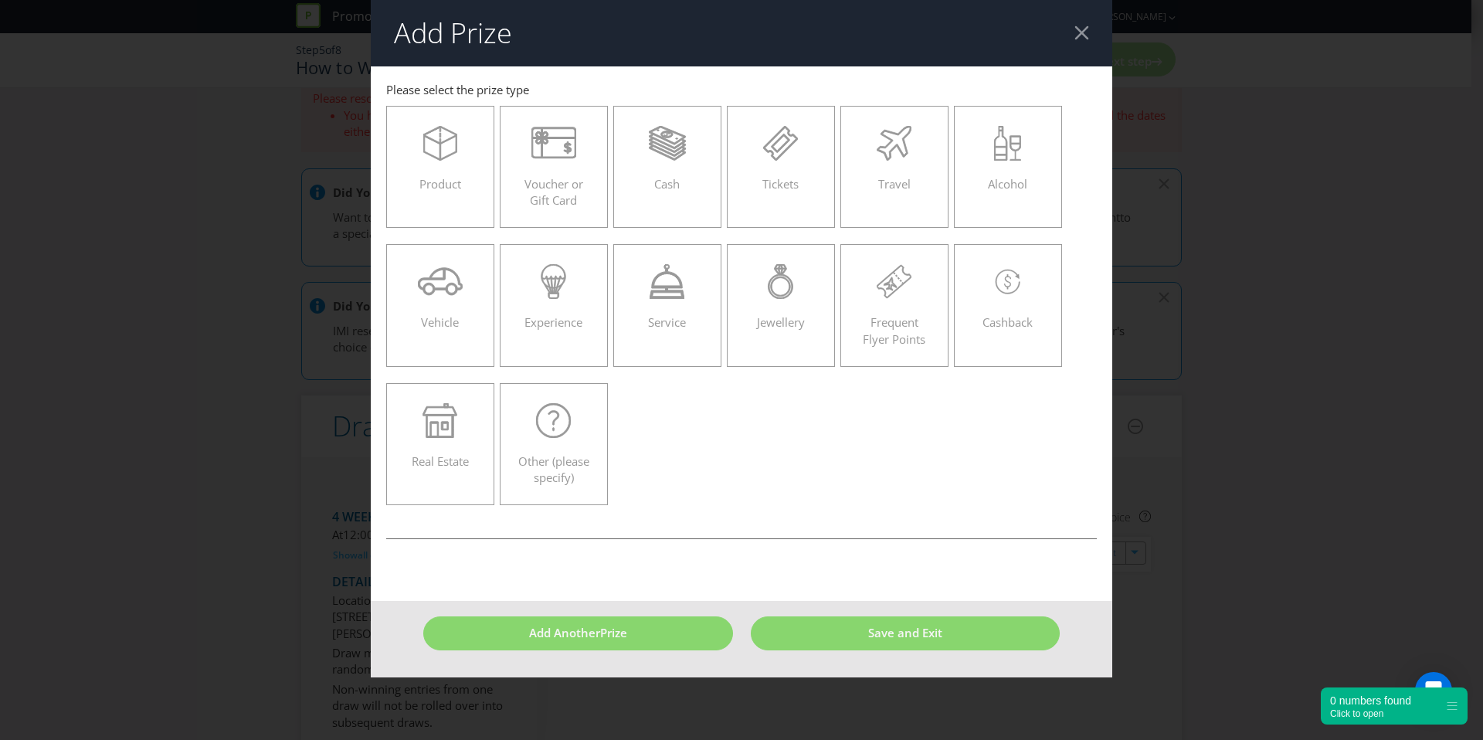
click at [1081, 31] on div at bounding box center [1082, 32] width 15 height 15
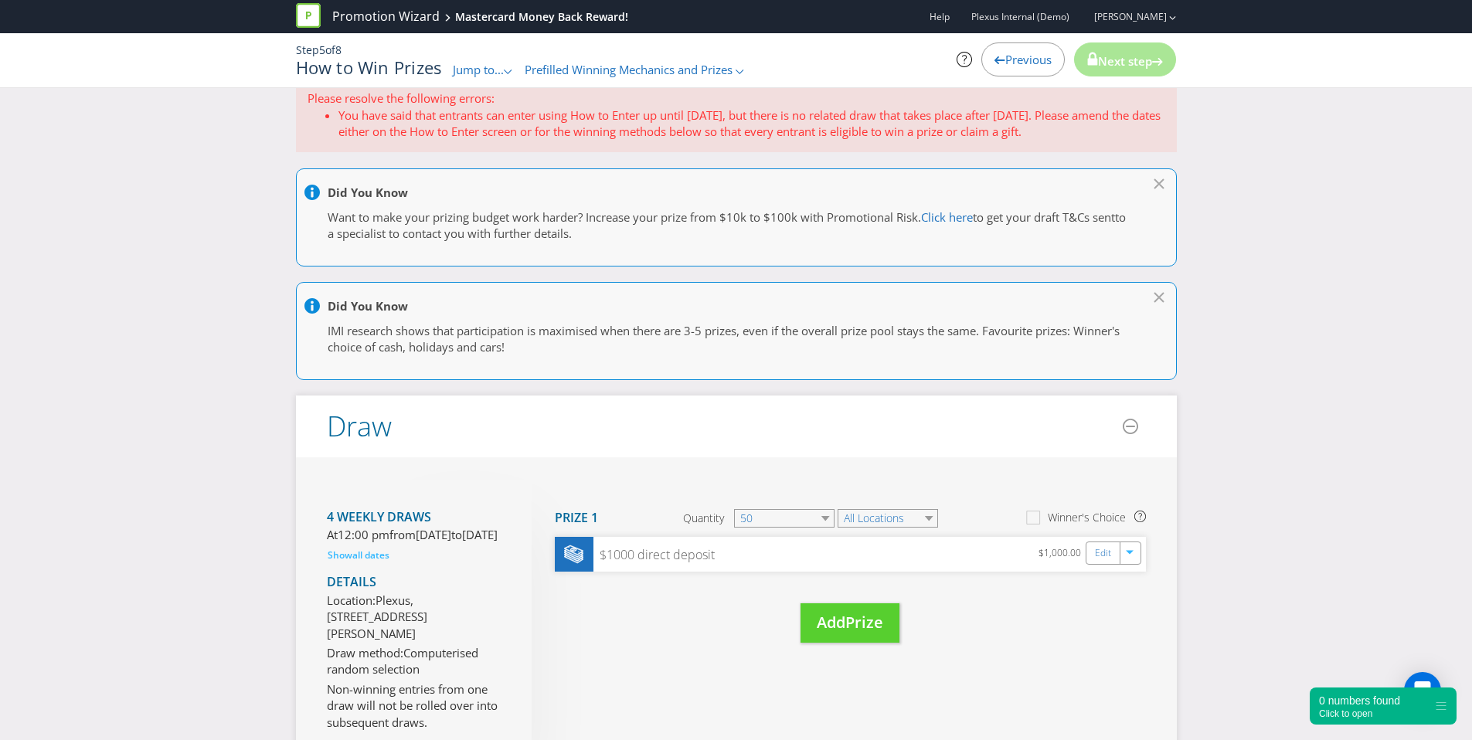
click at [719, 129] on li "You have said that entrants can enter using How to Enter up until [DATE], but t…" at bounding box center [751, 123] width 827 height 33
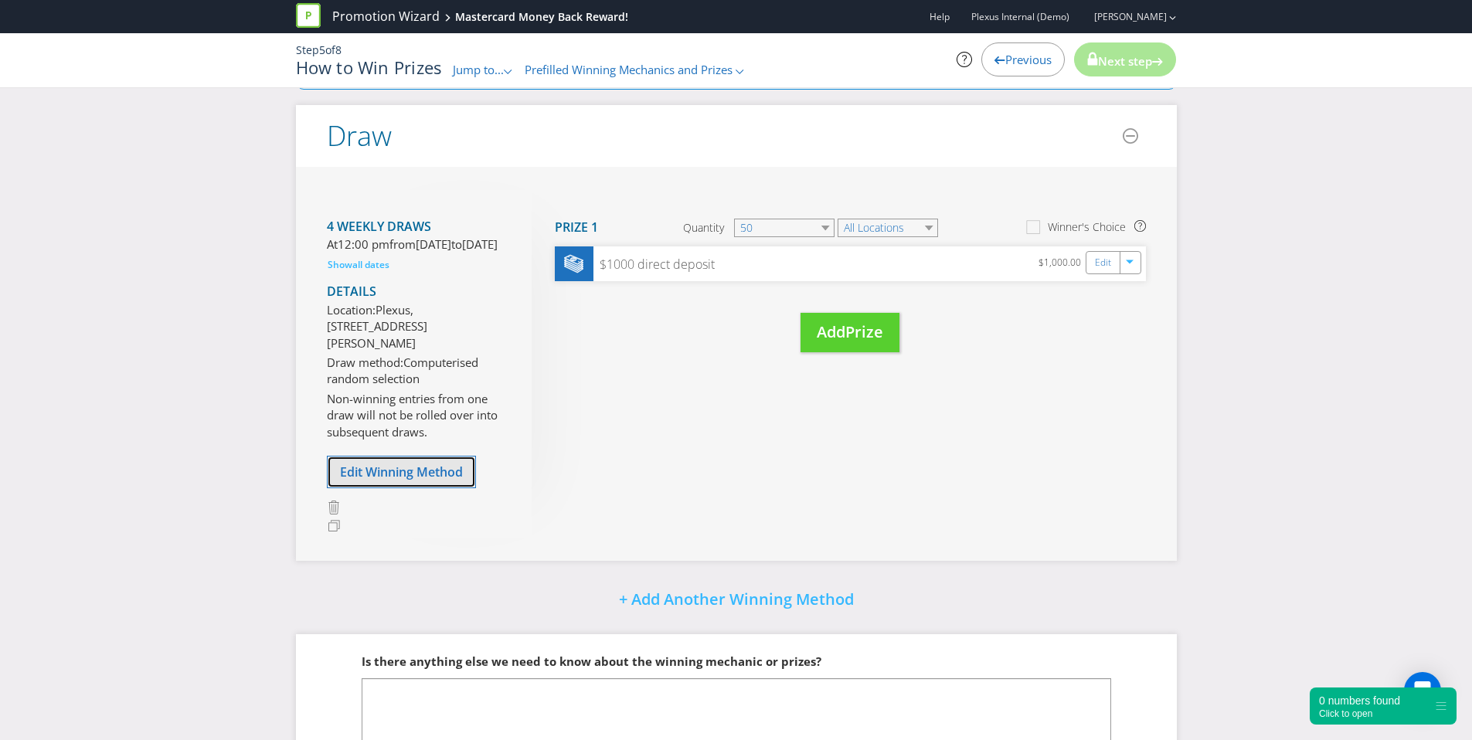
click at [420, 481] on span "Edit Winning Method" at bounding box center [401, 472] width 123 height 17
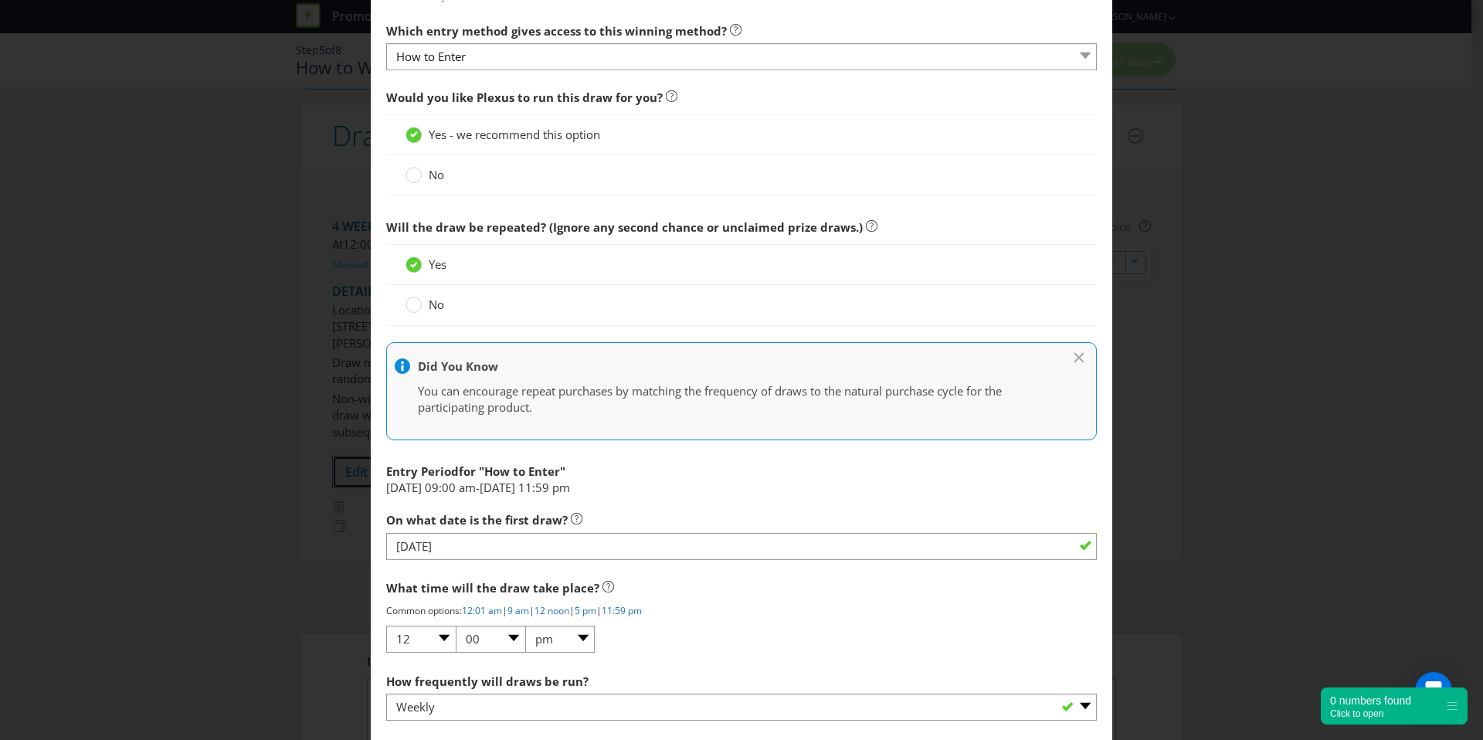
scroll to position [838, 0]
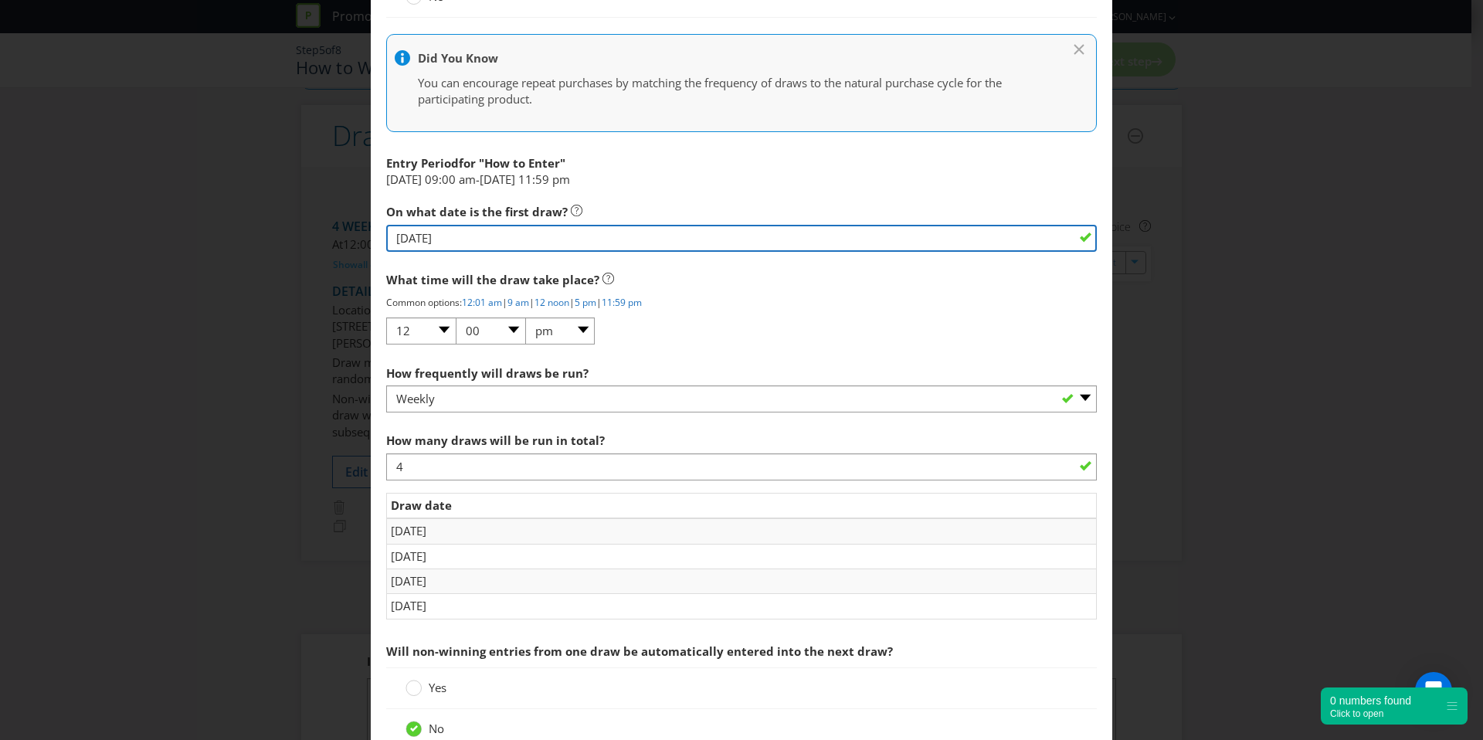
click at [463, 233] on input "[DATE]" at bounding box center [741, 238] width 711 height 27
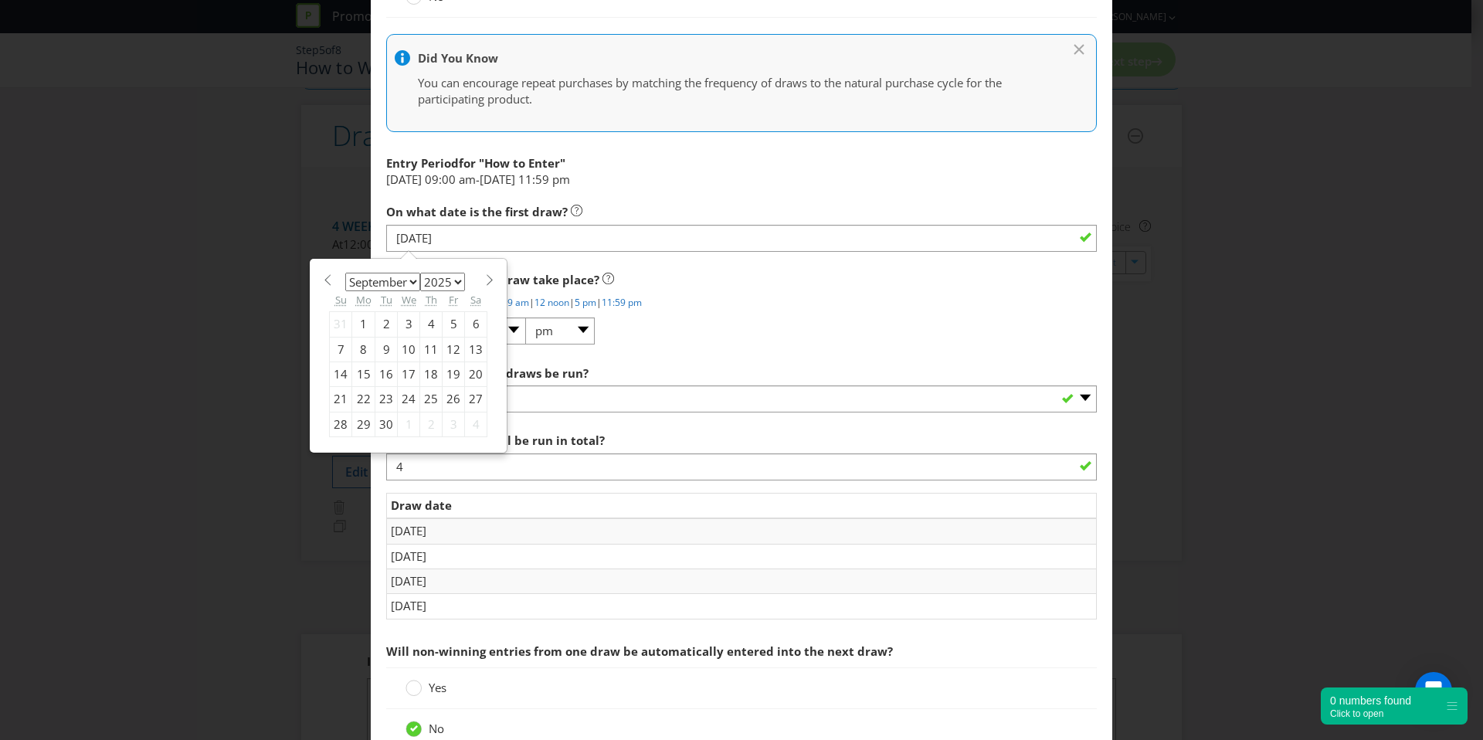
click at [359, 349] on div "8" at bounding box center [363, 349] width 23 height 25
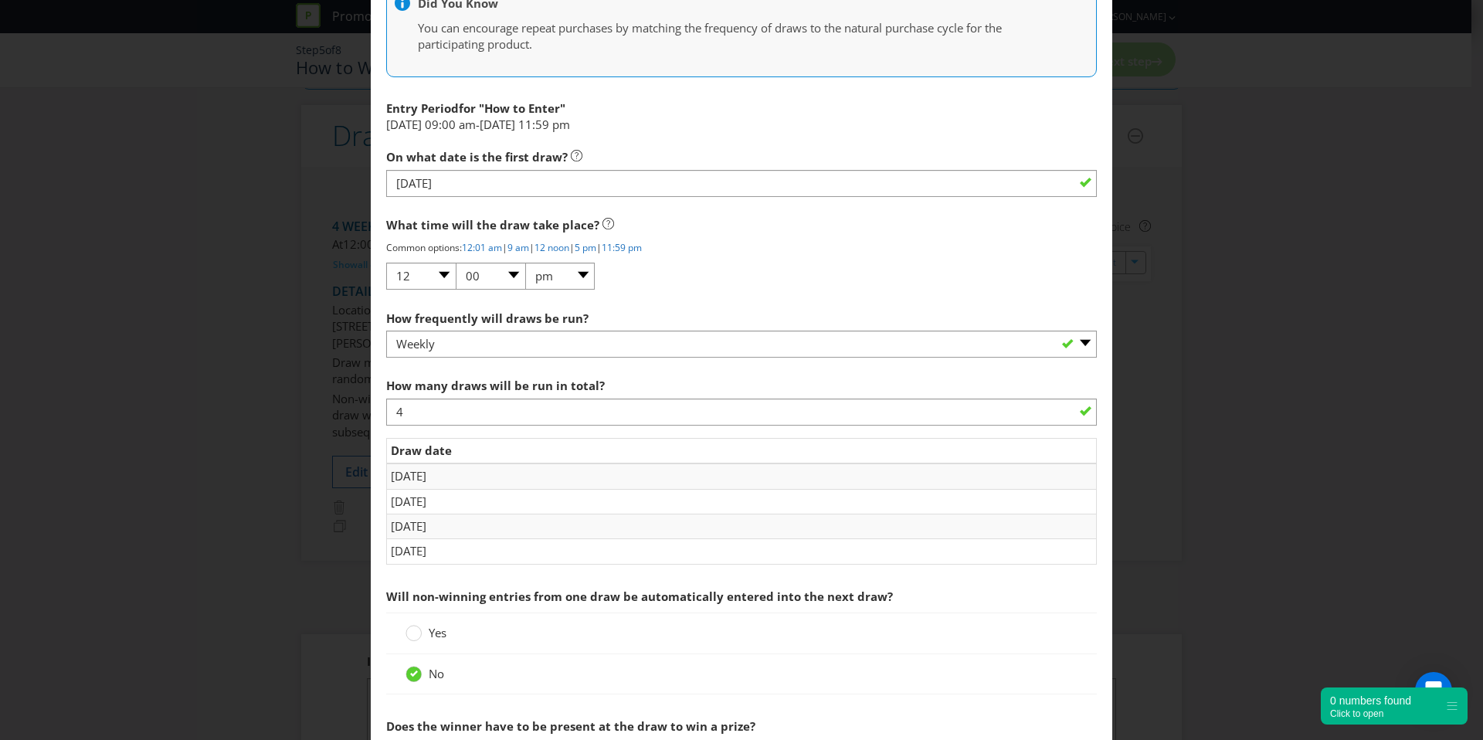
scroll to position [895, 0]
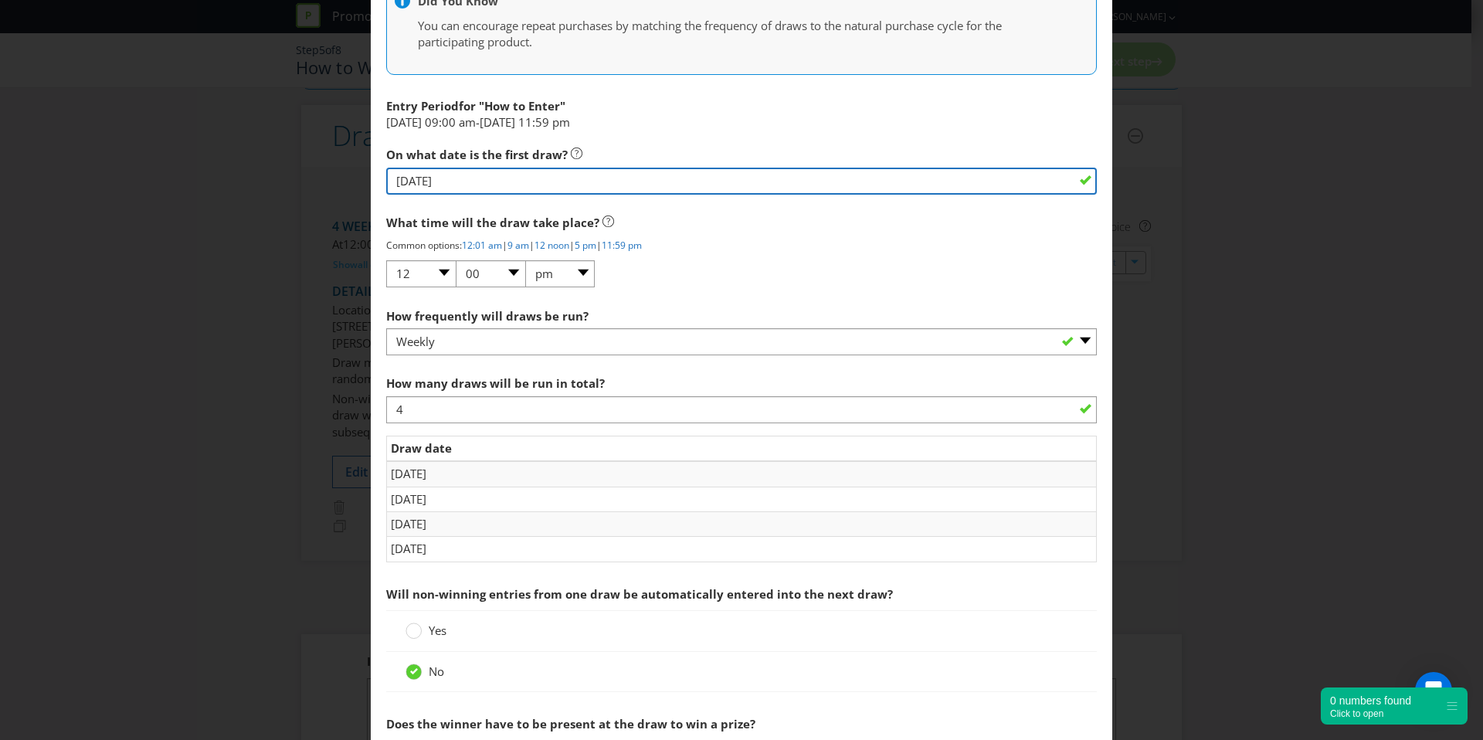
click at [537, 180] on input "[DATE]" at bounding box center [741, 181] width 711 height 27
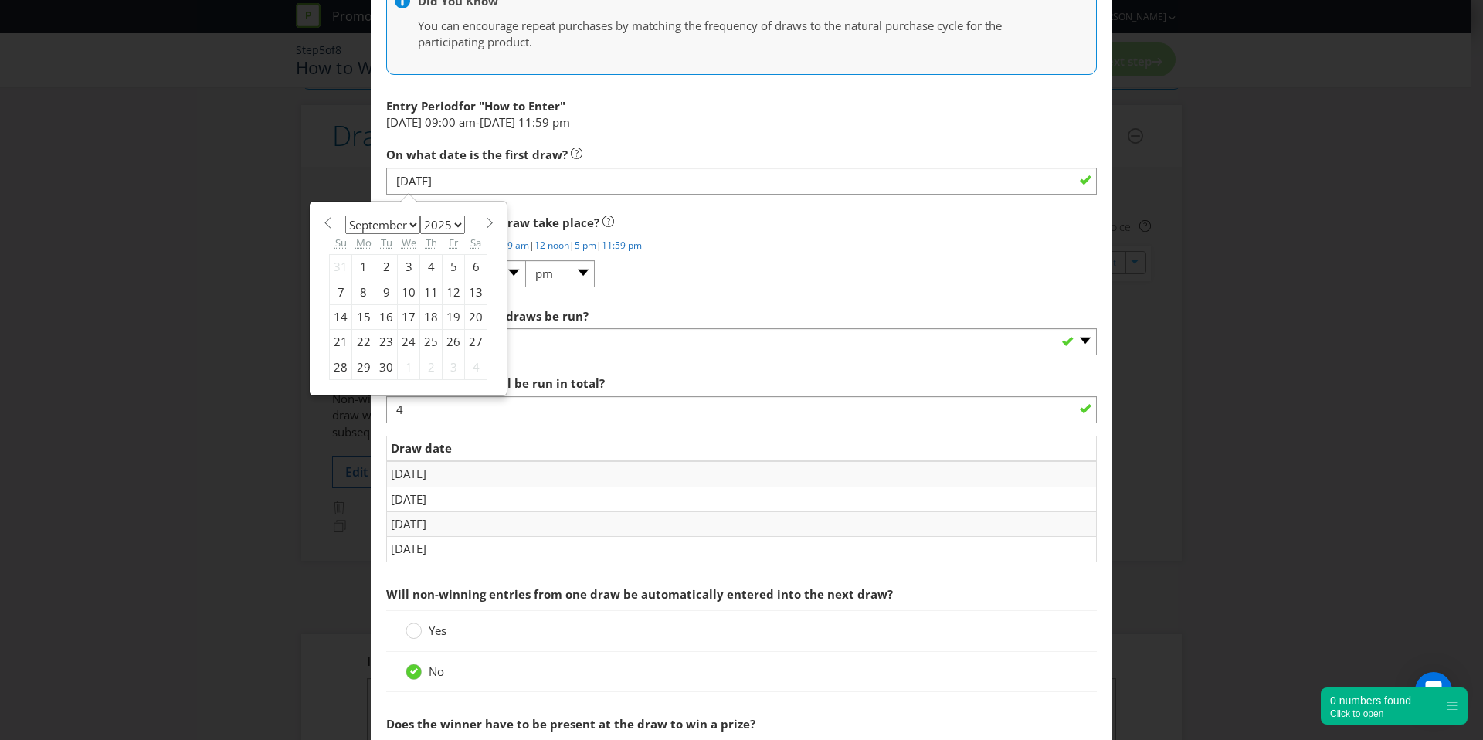
click at [338, 289] on div "7" at bounding box center [341, 292] width 22 height 25
type input "[DATE]"
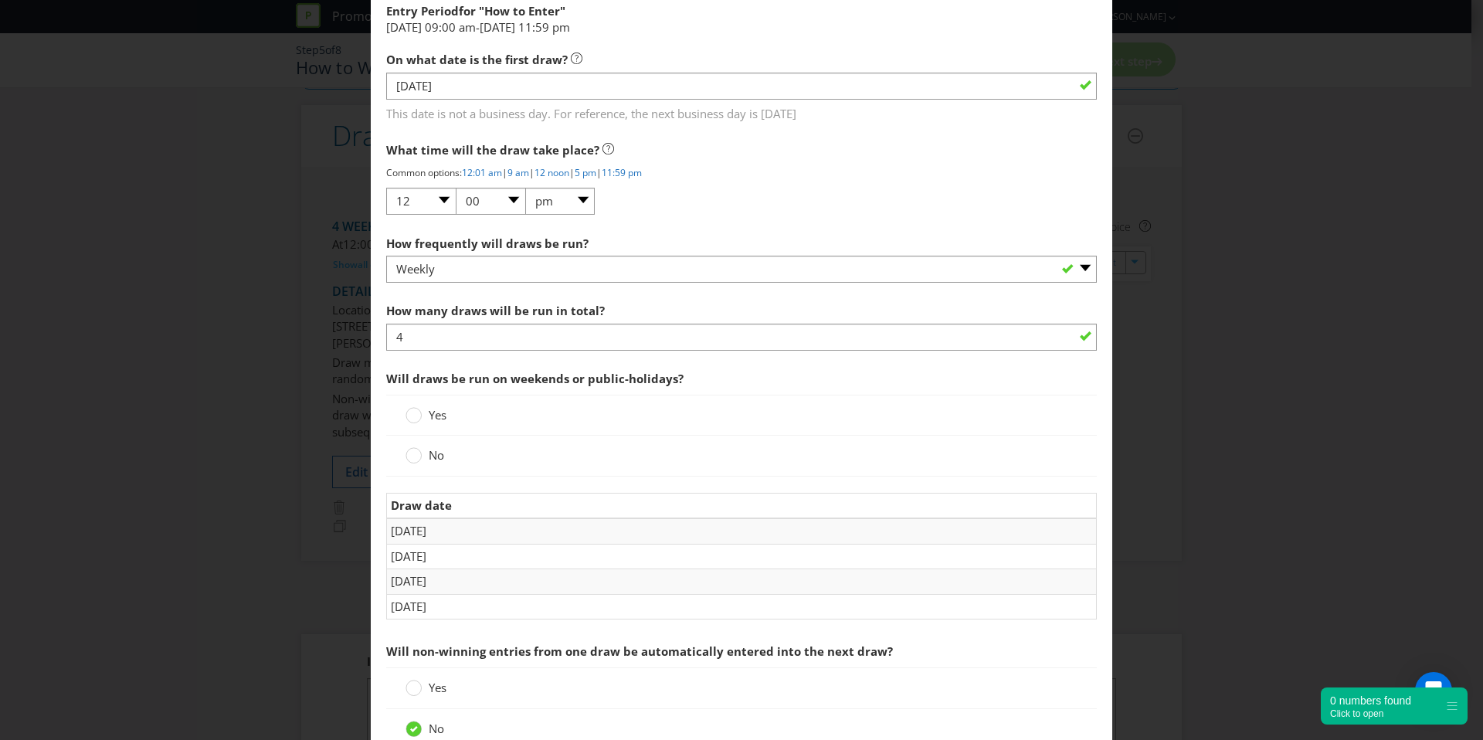
scroll to position [992, 0]
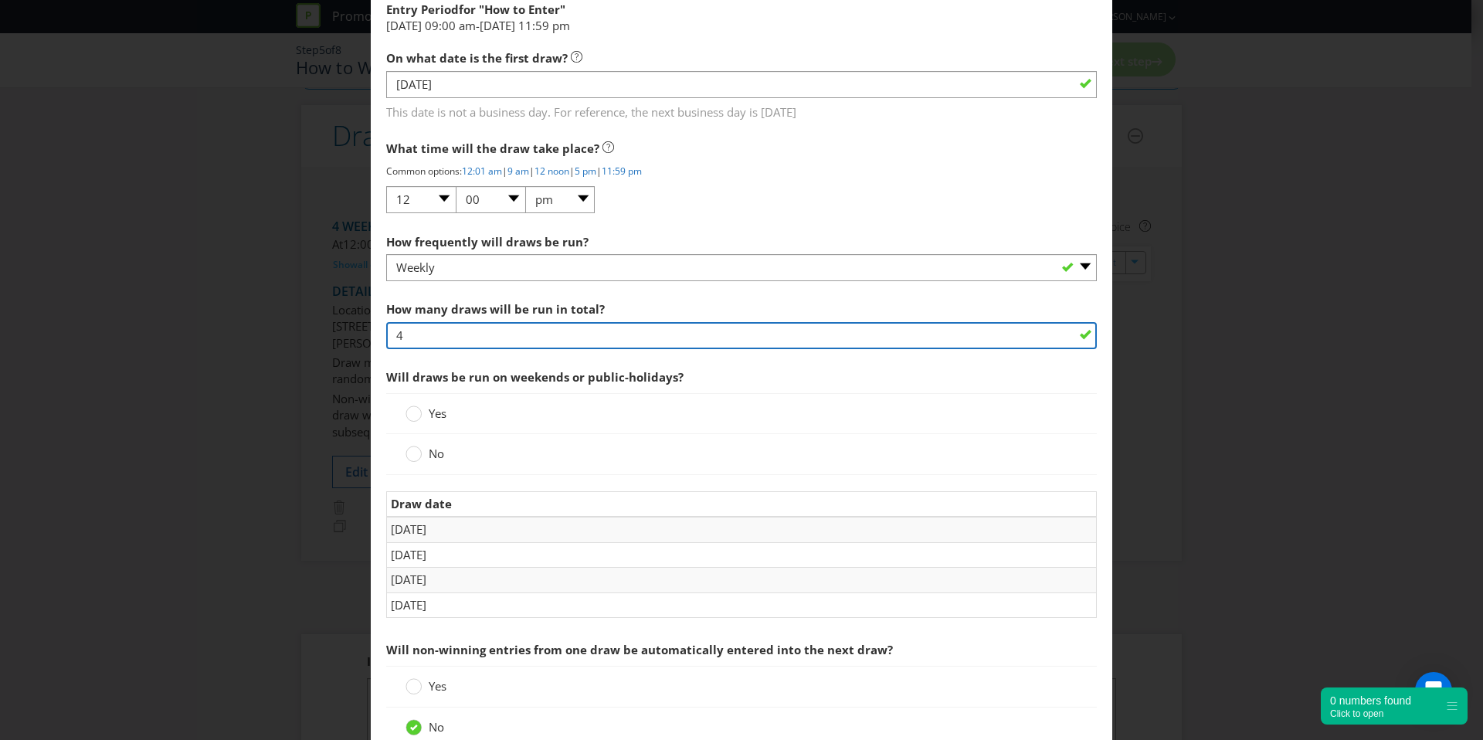
click at [434, 328] on input "4" at bounding box center [741, 335] width 711 height 27
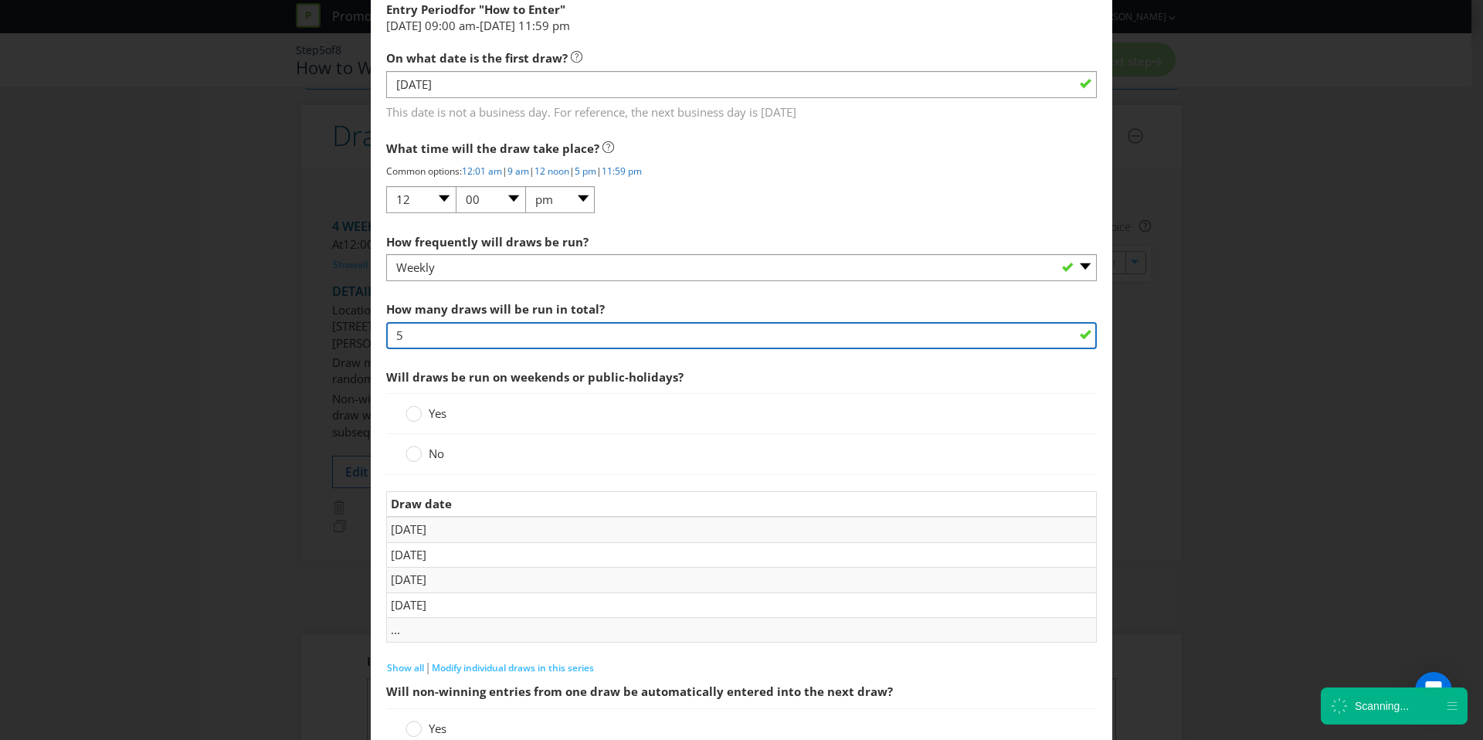
type input "5"
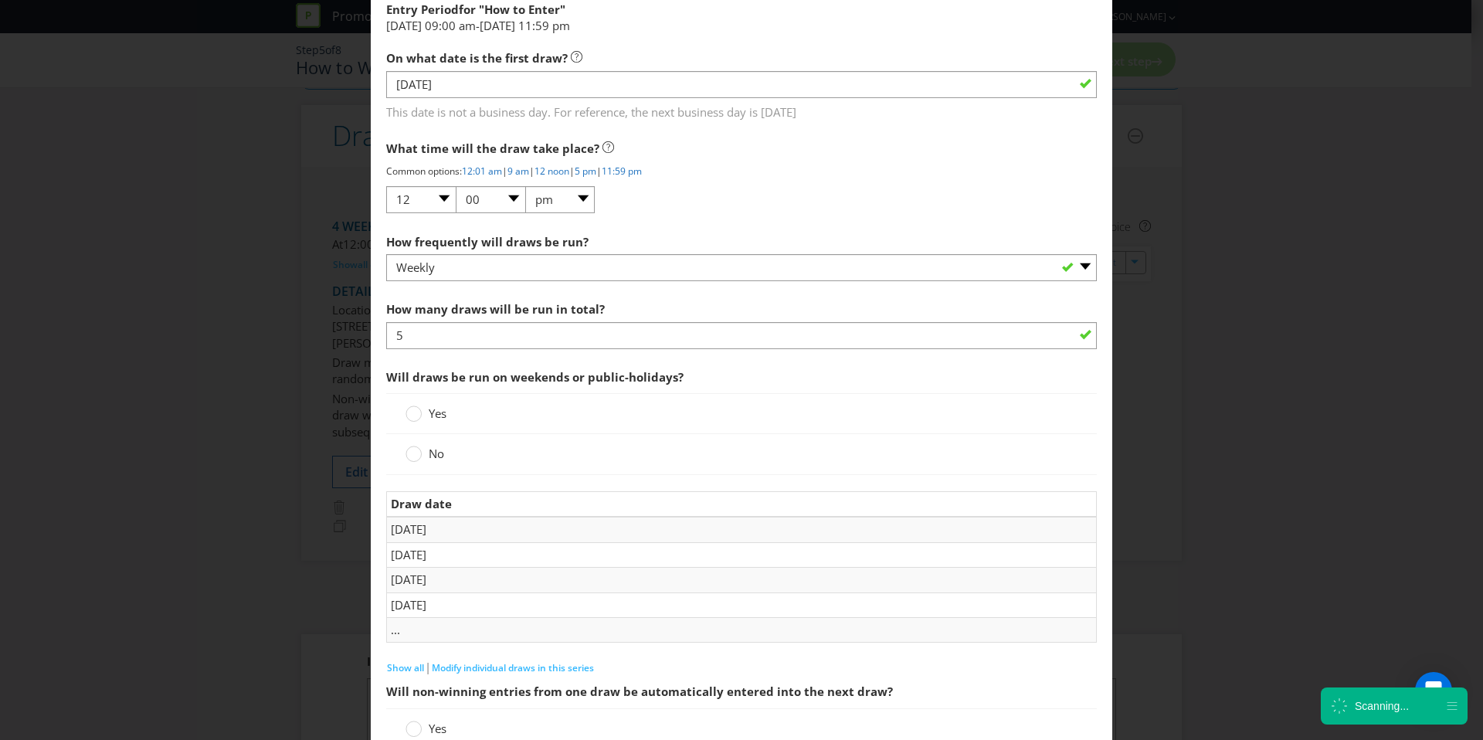
click at [616, 393] on div "Yes" at bounding box center [741, 413] width 711 height 41
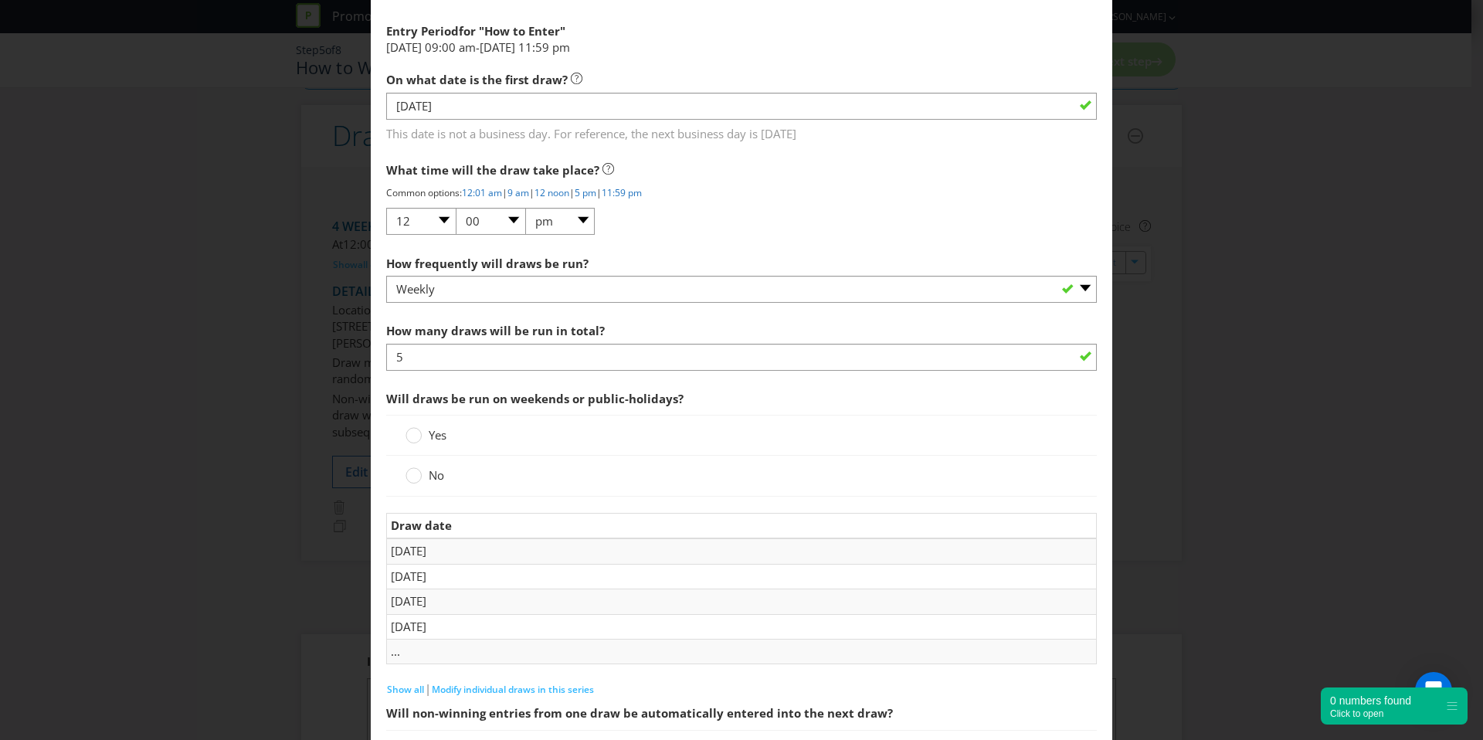
click at [429, 436] on span "Yes" at bounding box center [438, 434] width 18 height 15
click at [0, 0] on input "Yes" at bounding box center [0, 0] width 0 height 0
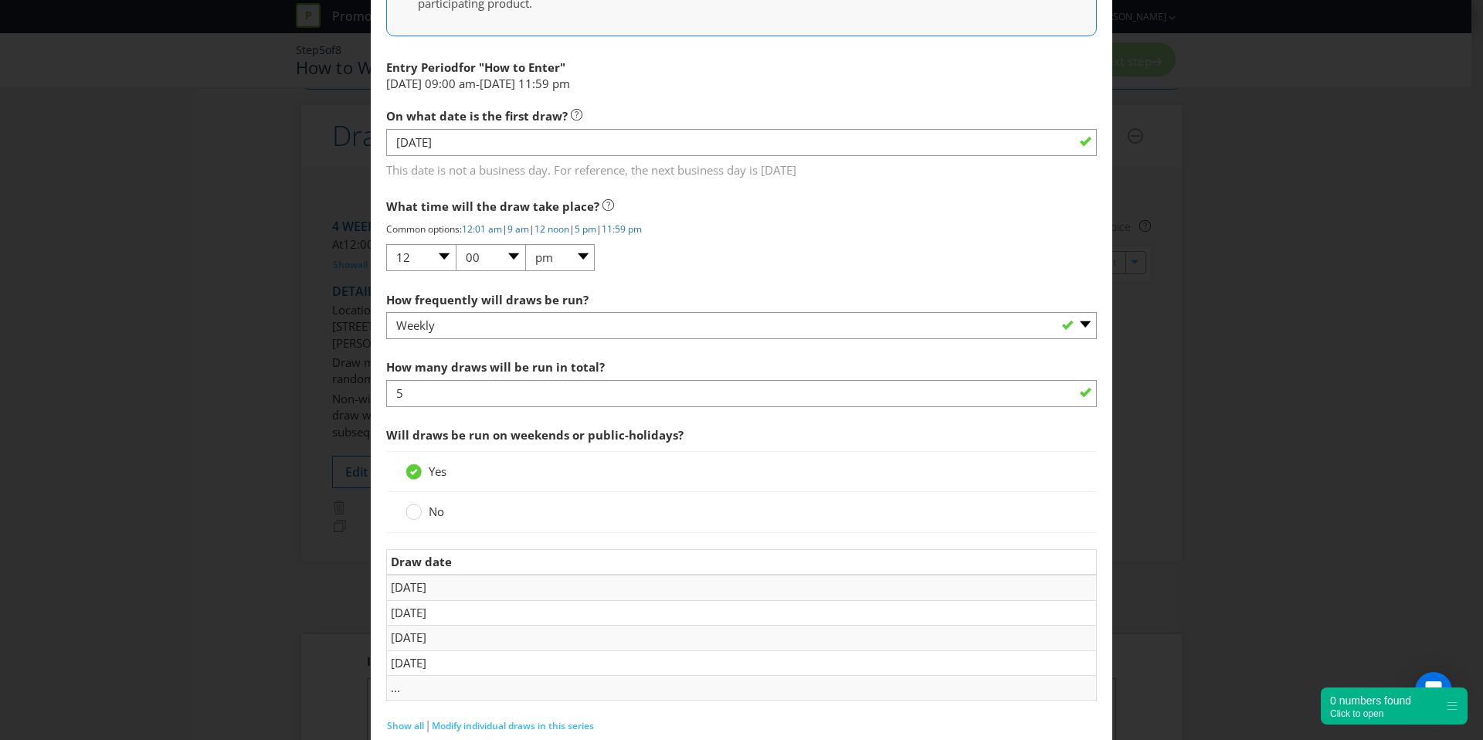
scroll to position [899, 0]
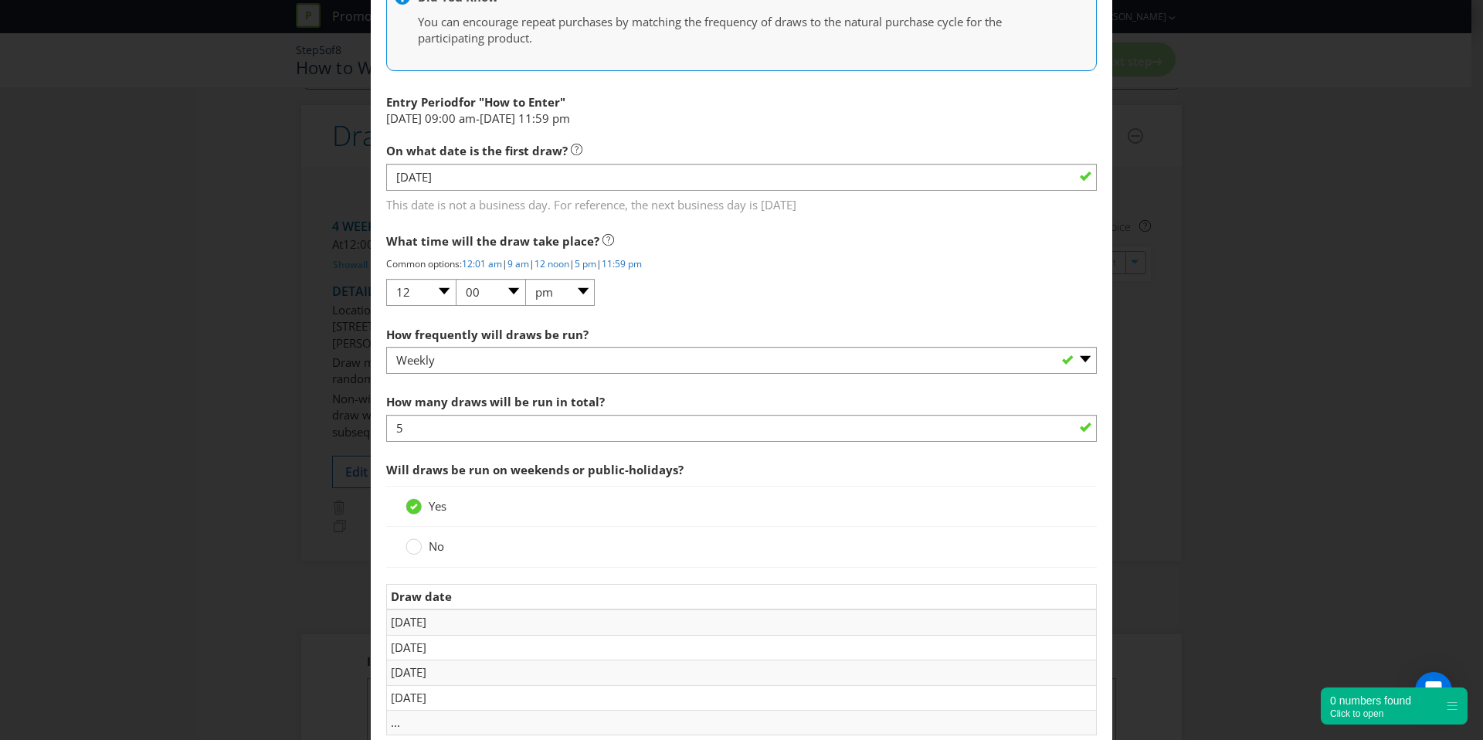
click at [517, 156] on span "On what date is the first draw?" at bounding box center [477, 150] width 182 height 15
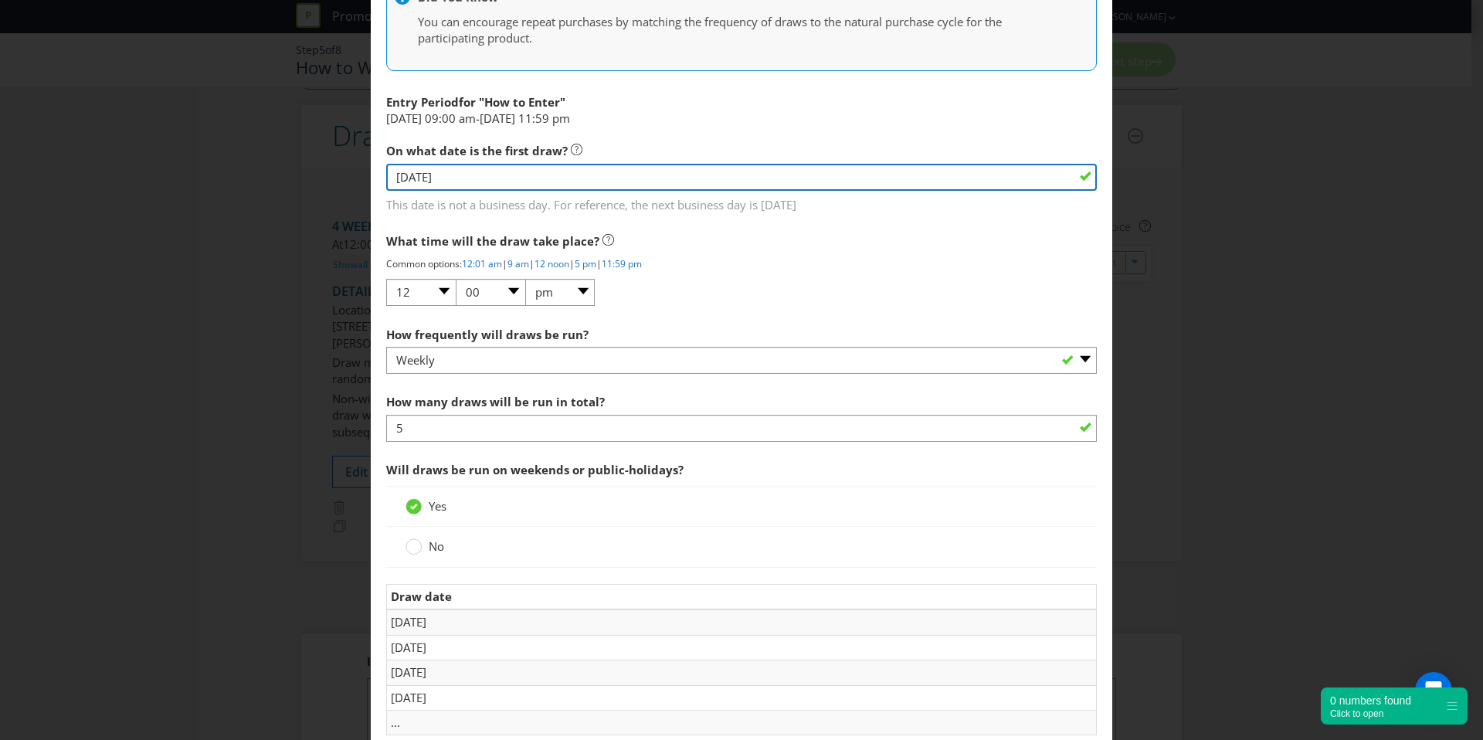
click at [502, 168] on input "[DATE]" at bounding box center [741, 177] width 711 height 27
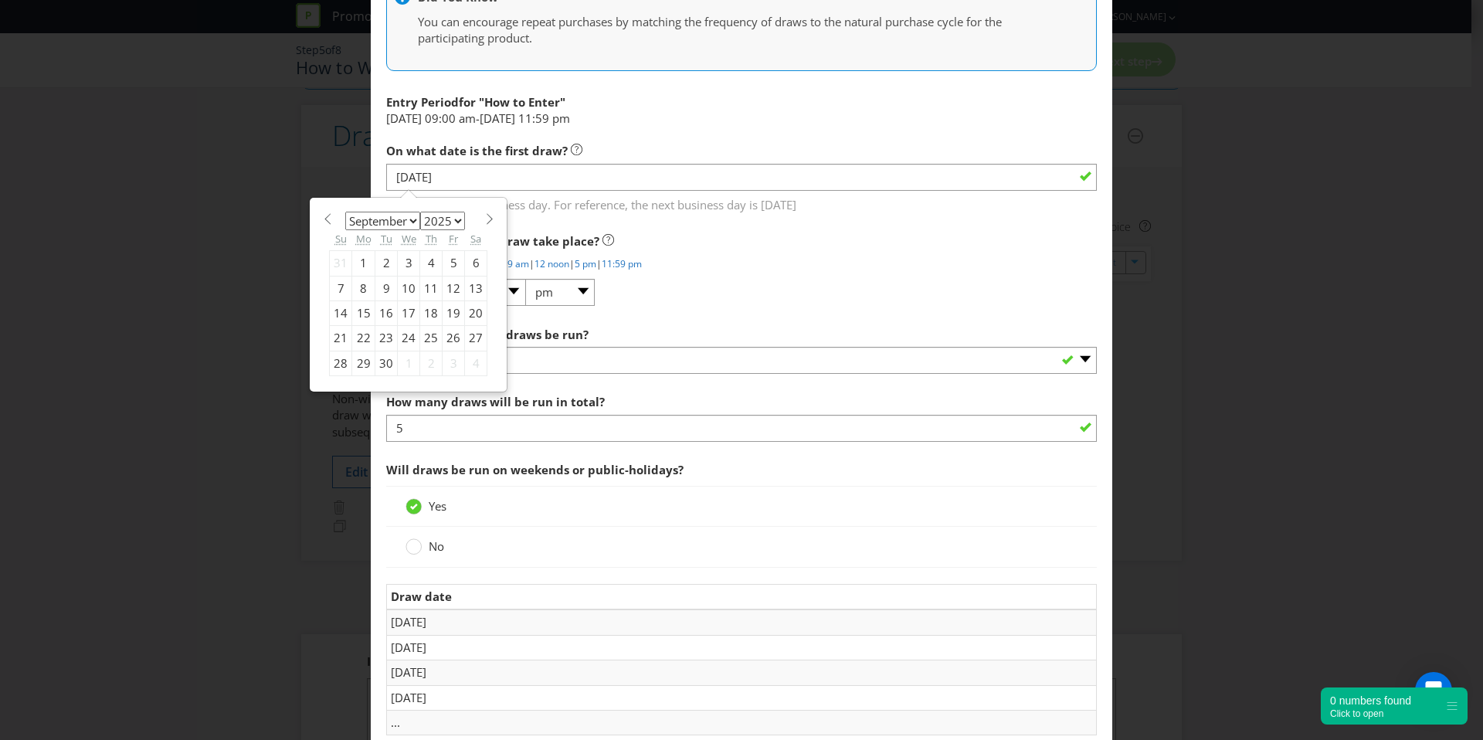
click at [362, 284] on div "8" at bounding box center [363, 288] width 23 height 25
type input "[DATE]"
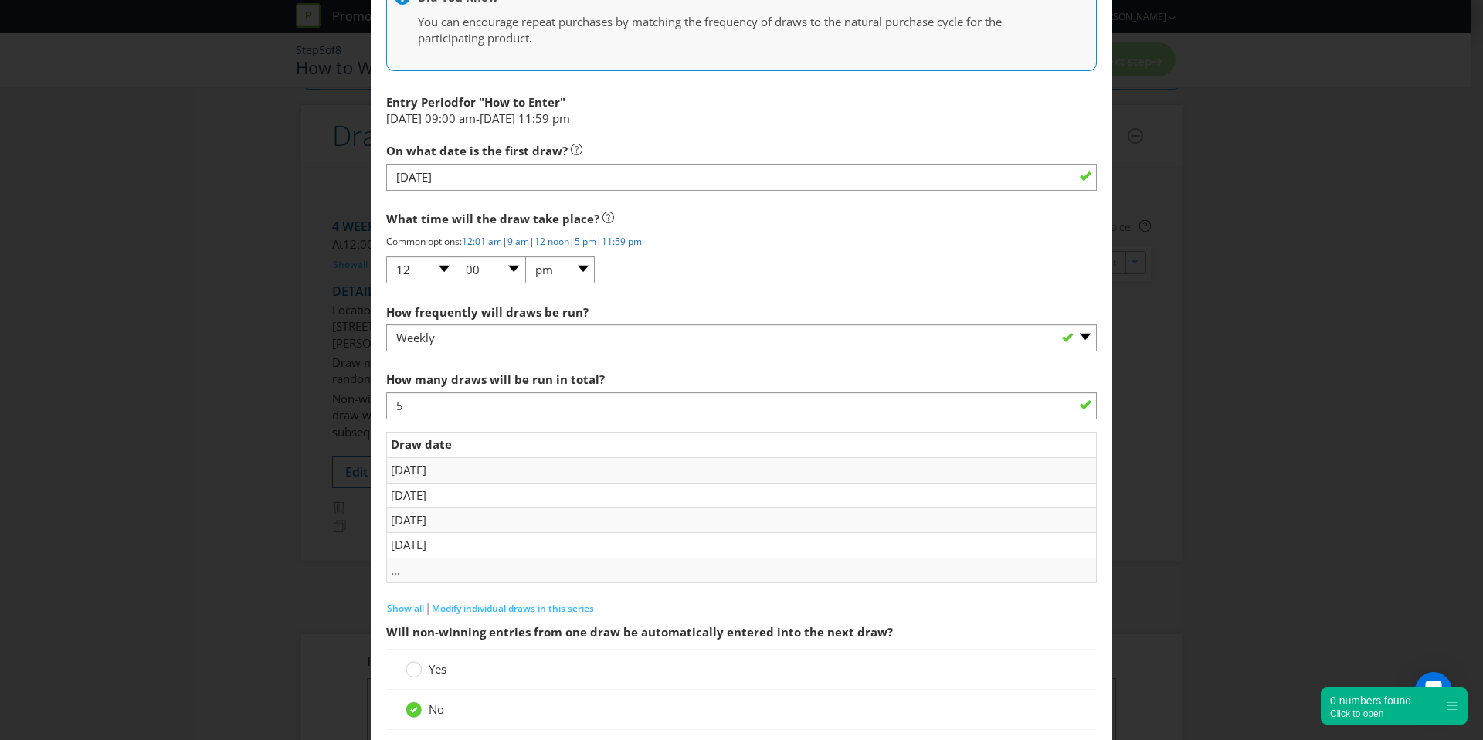
scroll to position [1129, 0]
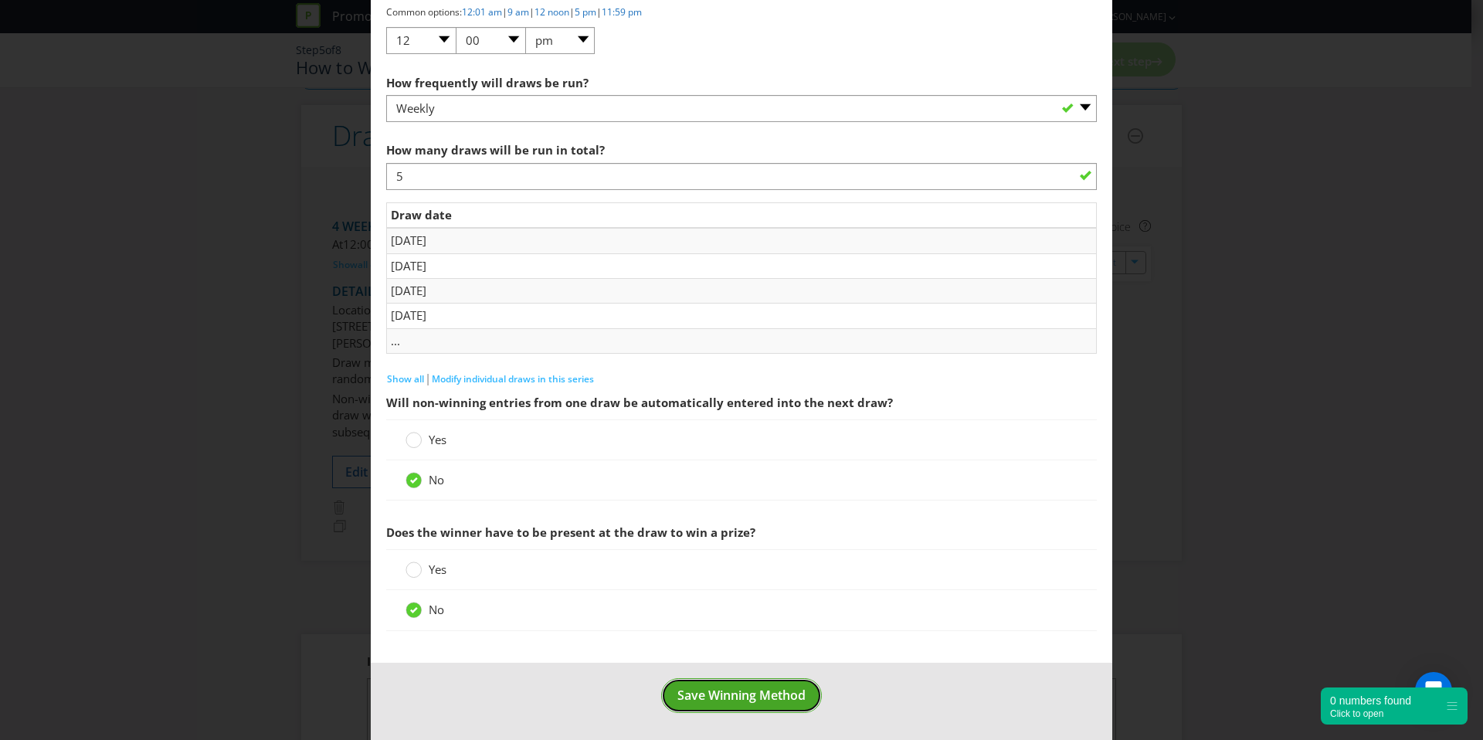
click at [743, 693] on span "Save Winning Method" at bounding box center [742, 695] width 128 height 17
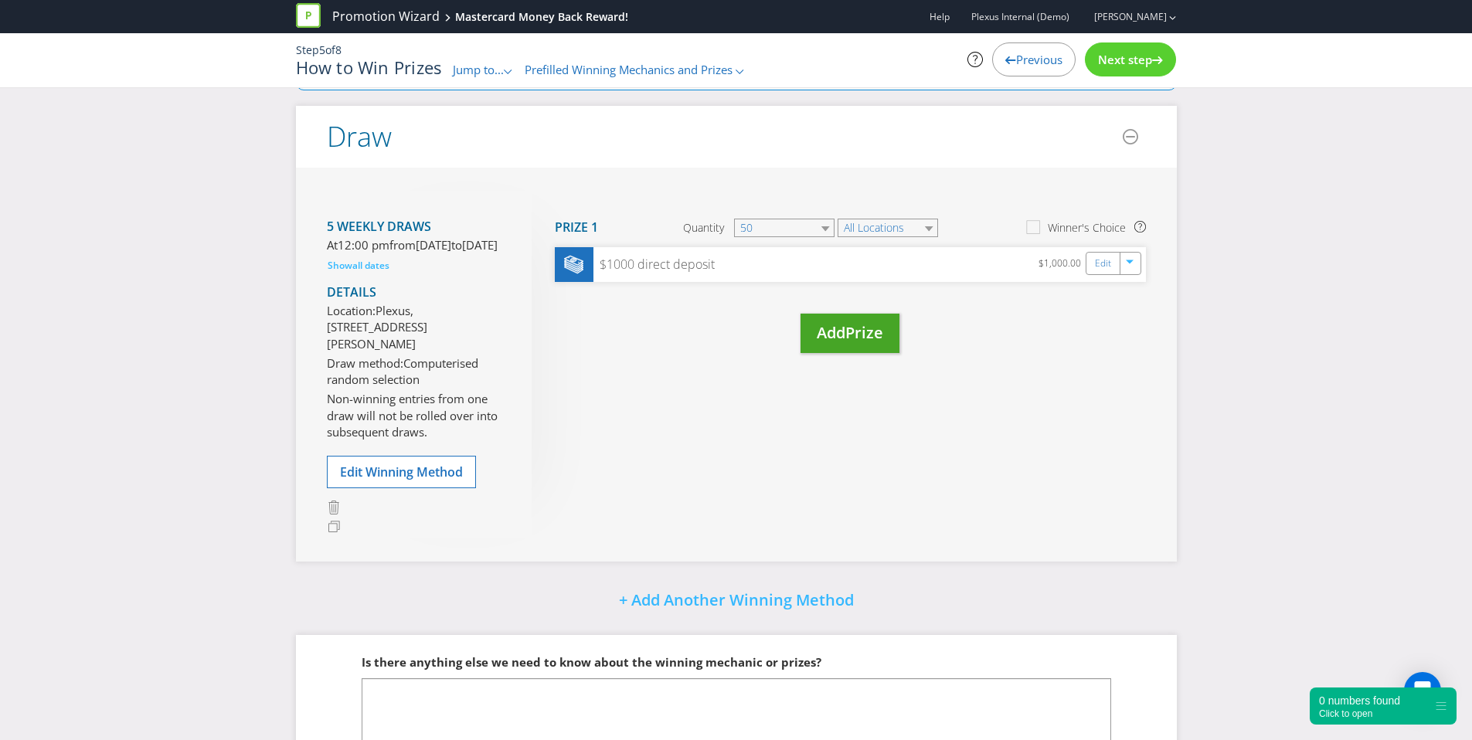
scroll to position [236, 0]
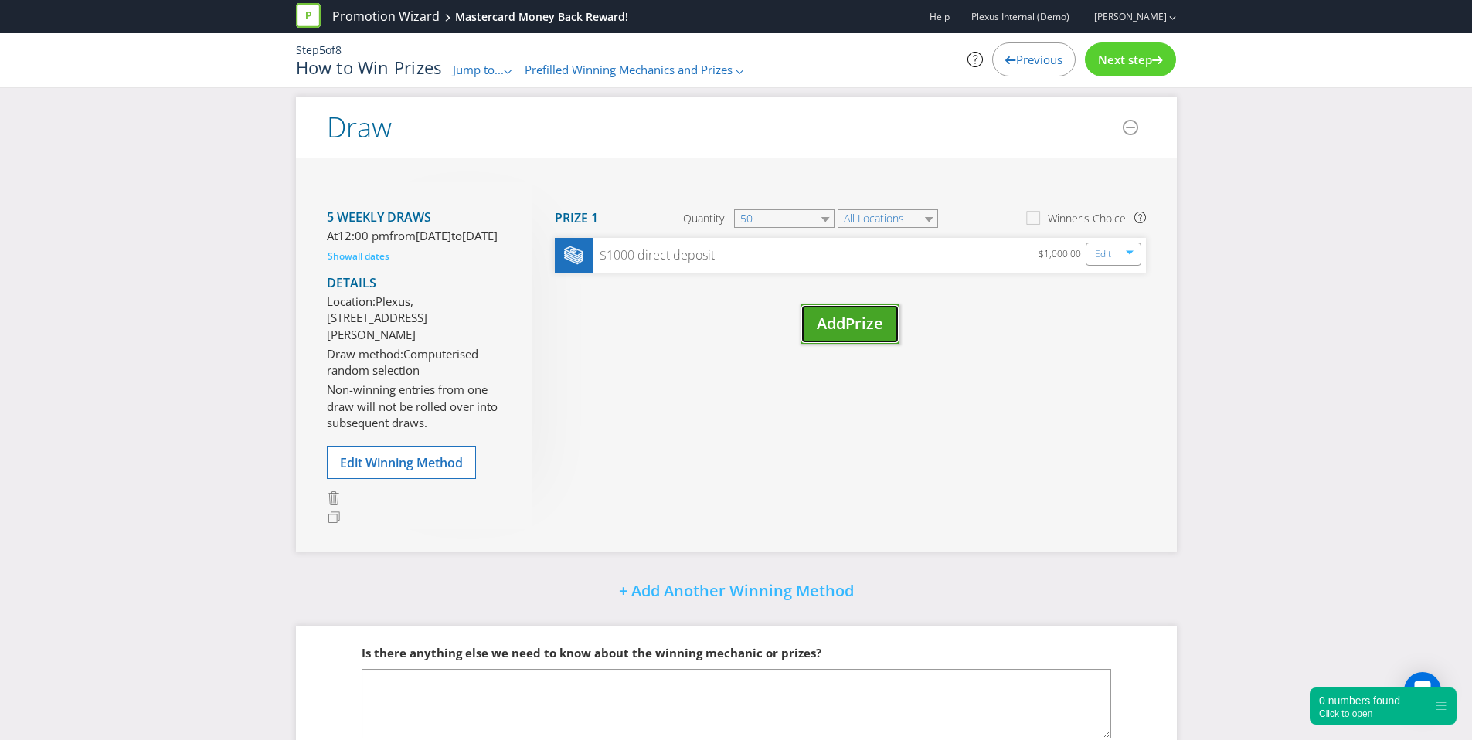
click at [851, 323] on span "Prize" at bounding box center [864, 323] width 38 height 21
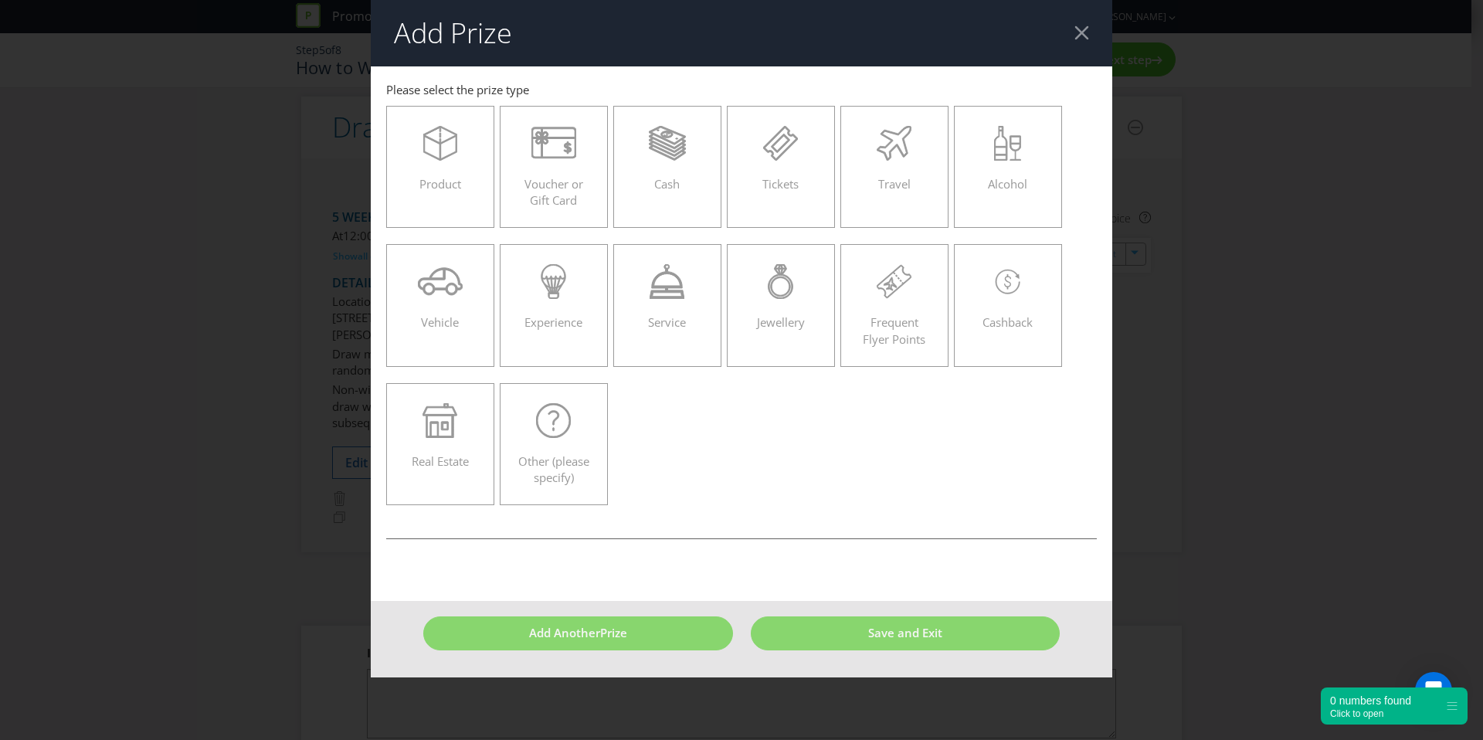
click at [1086, 44] on header "Add Prize" at bounding box center [742, 33] width 742 height 66
click at [1085, 39] on div at bounding box center [1082, 32] width 15 height 15
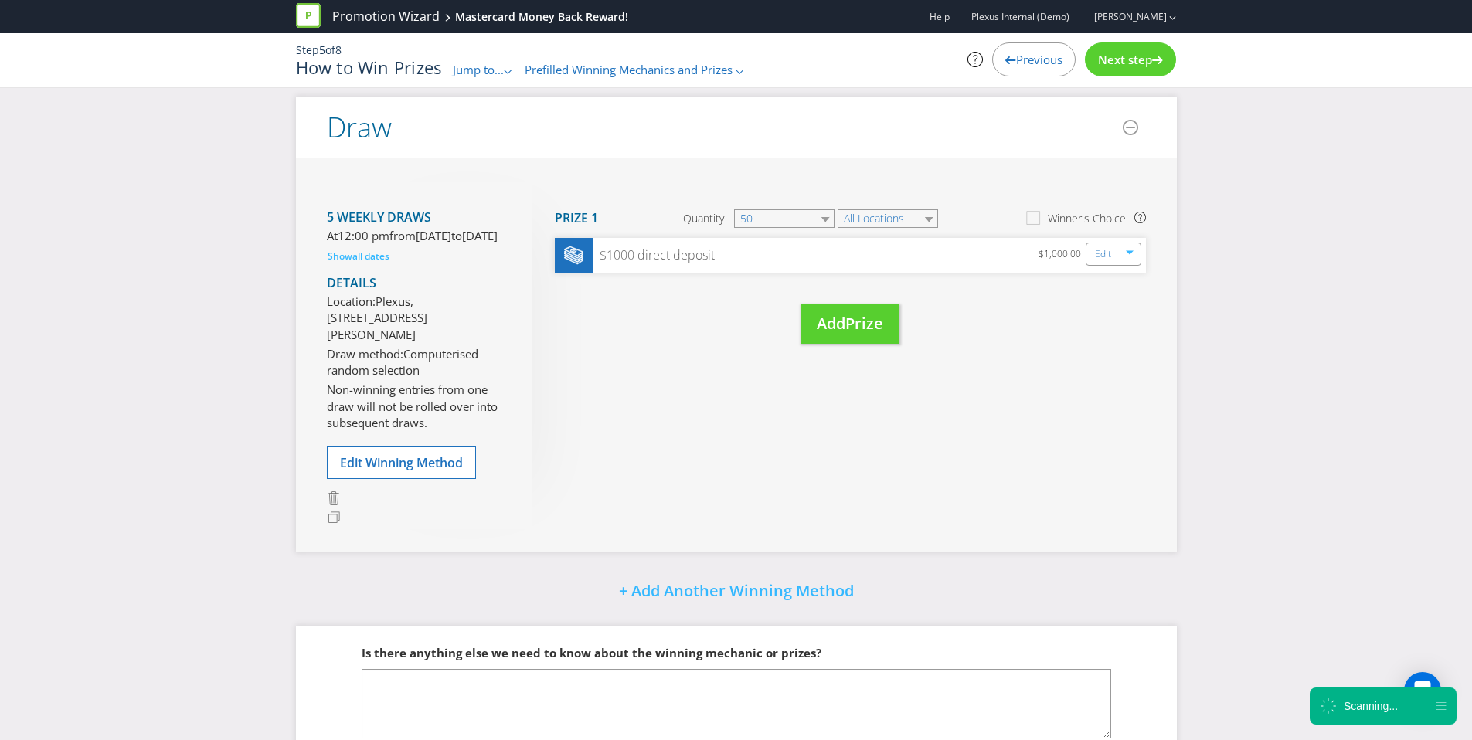
click at [1123, 63] on span "Next step" at bounding box center [1125, 59] width 54 height 15
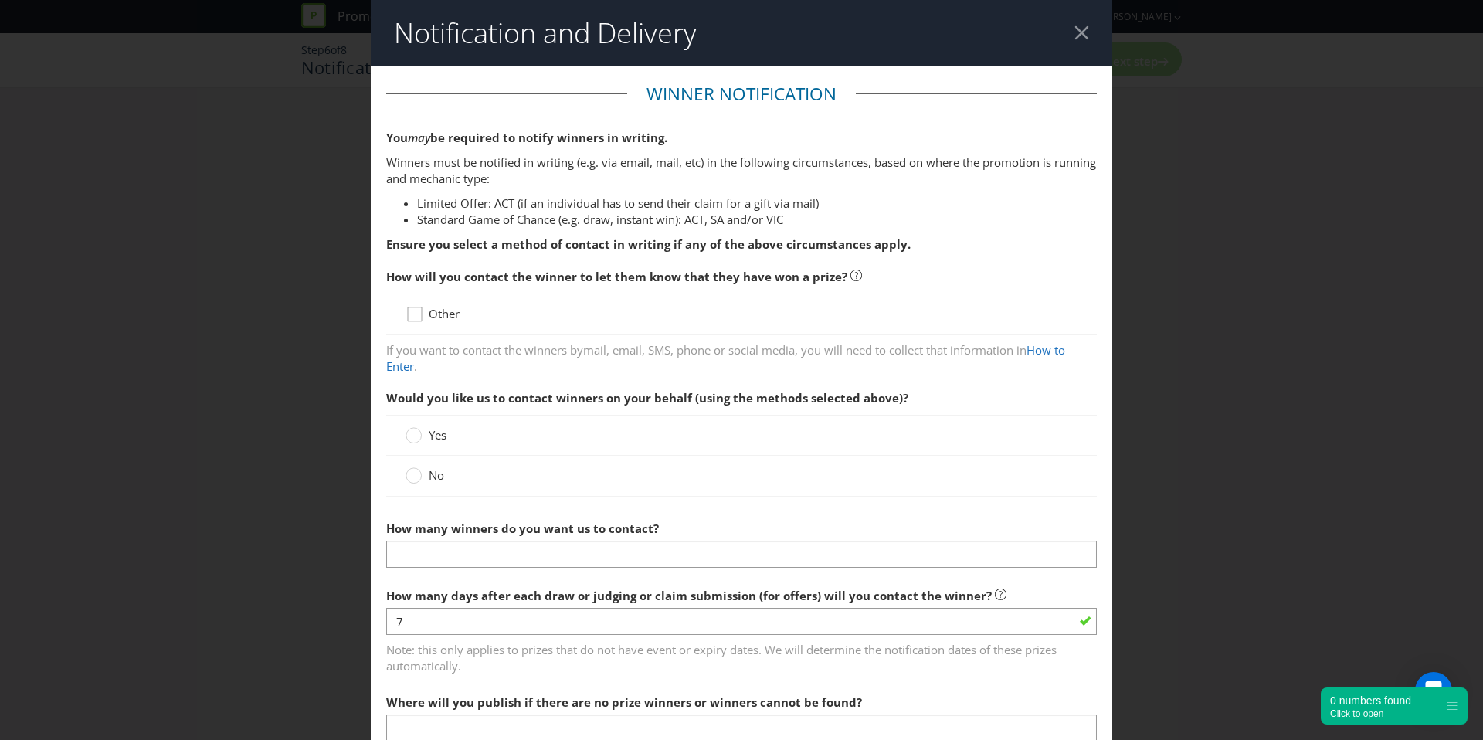
click at [420, 311] on icon at bounding box center [417, 317] width 23 height 23
click at [0, 0] on input "Other" at bounding box center [0, 0] width 0 height 0
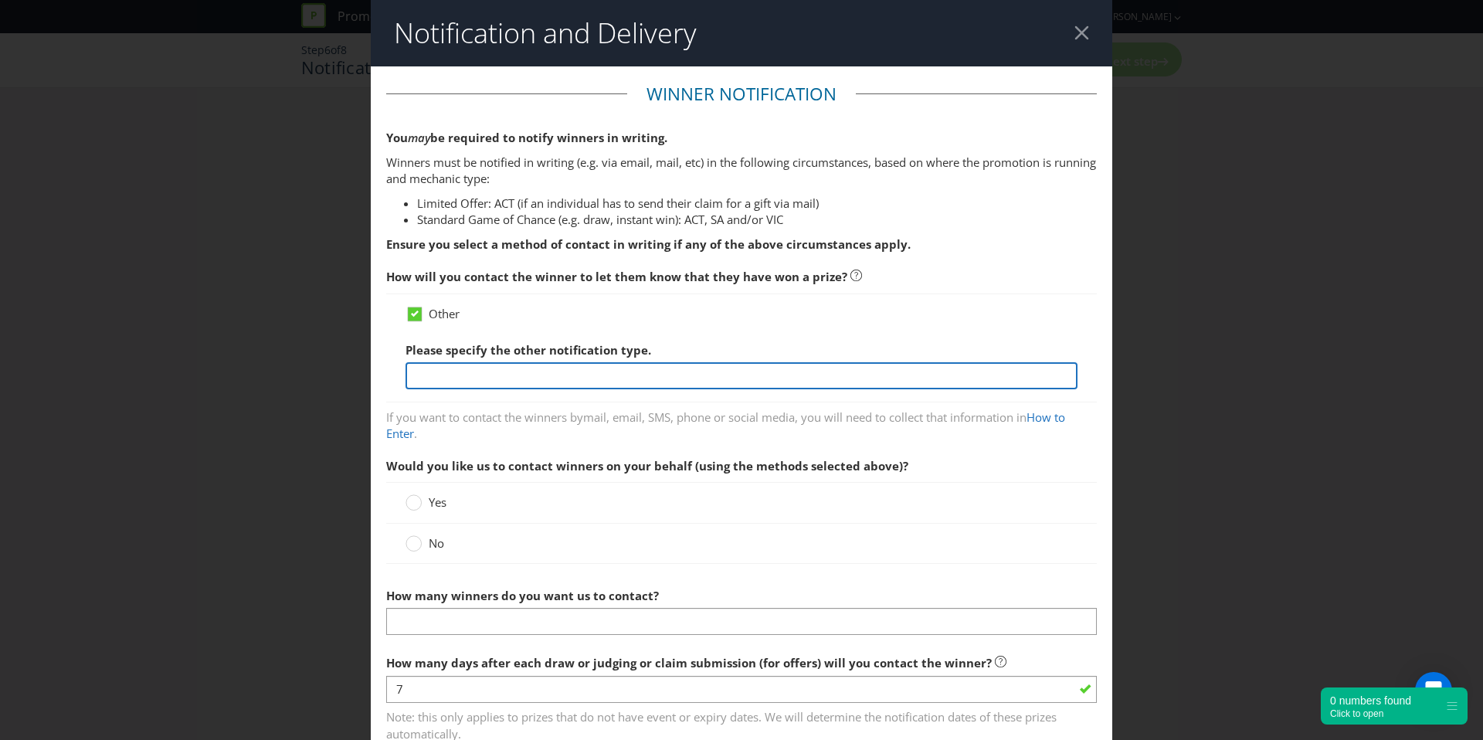
click at [464, 386] on input "text" at bounding box center [742, 375] width 672 height 27
type input "Phone"
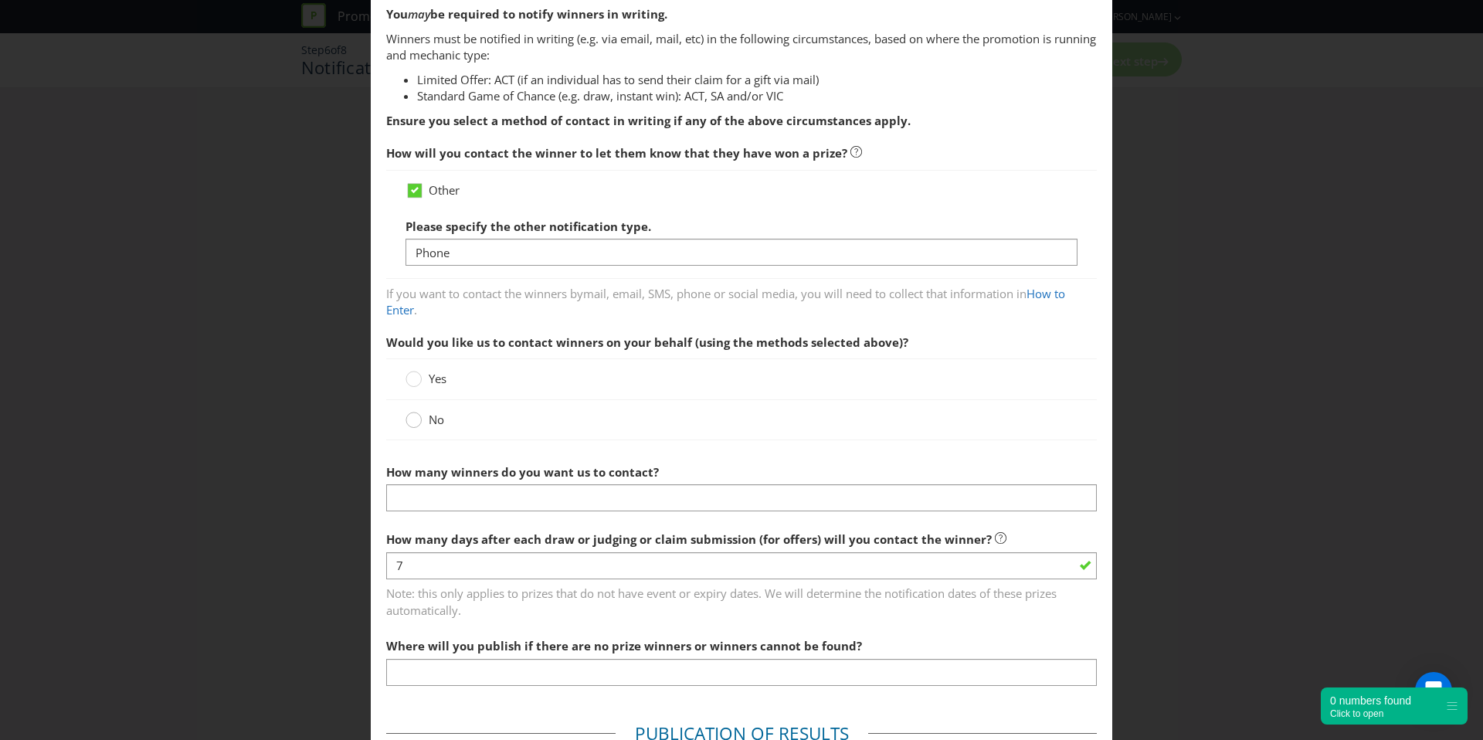
click at [419, 422] on icon at bounding box center [414, 420] width 16 height 16
click at [0, 0] on input "No" at bounding box center [0, 0] width 0 height 0
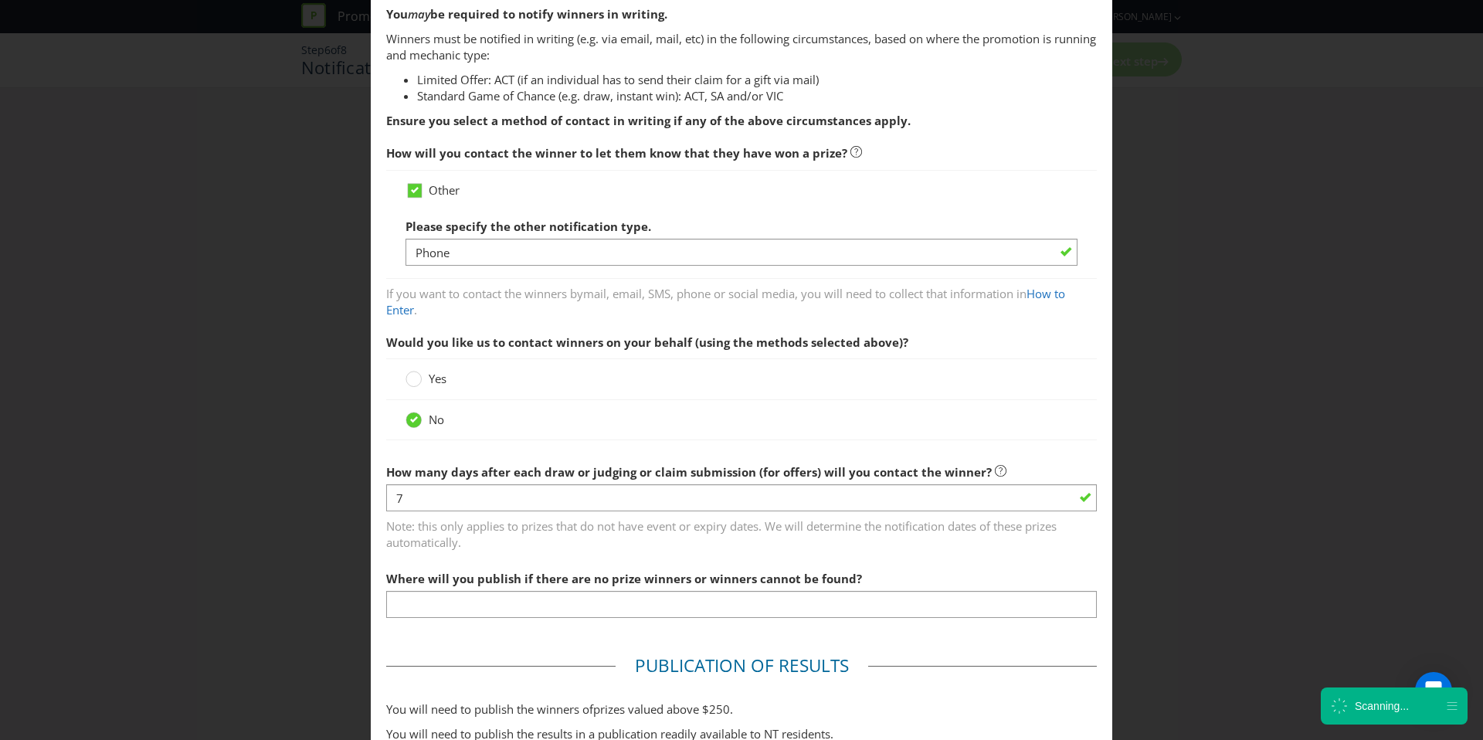
scroll to position [237, 0]
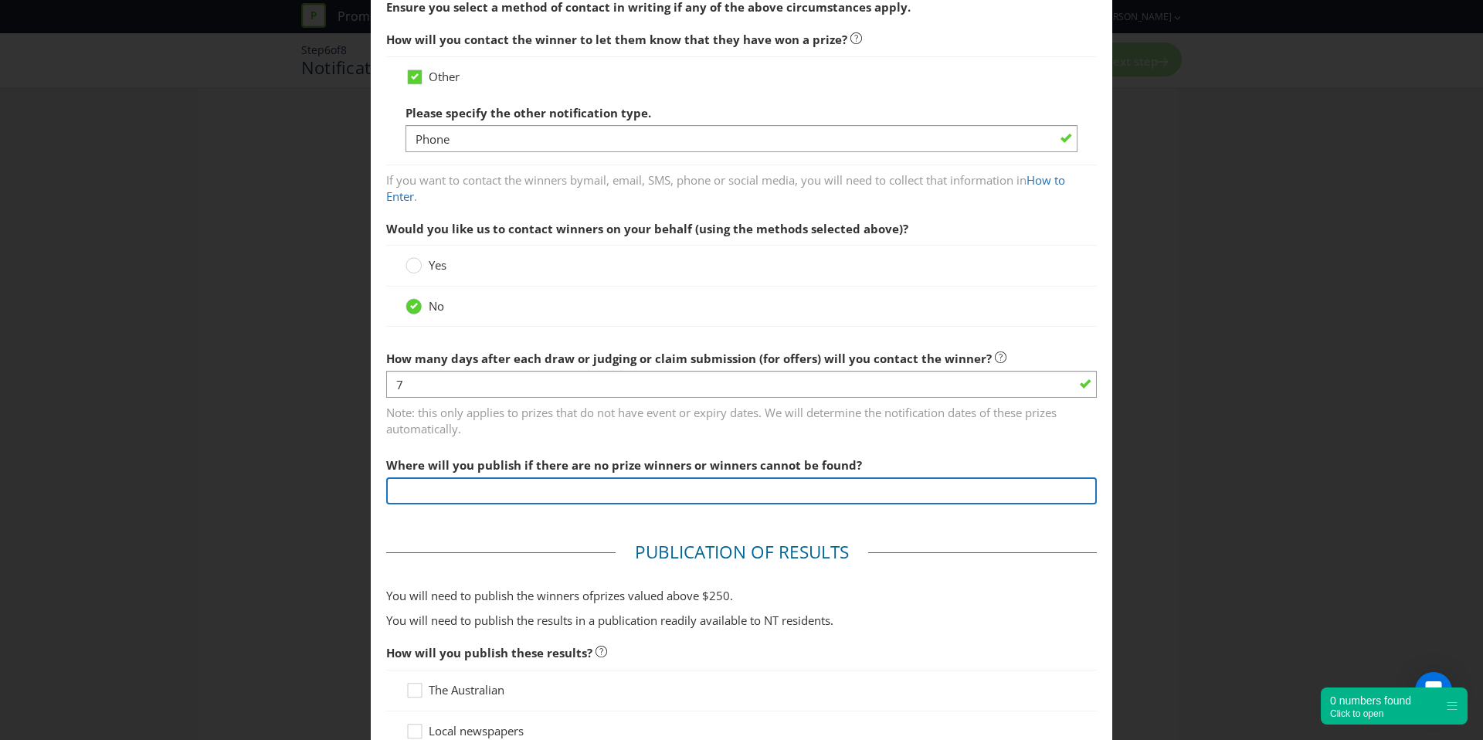
click at [519, 487] on input "text" at bounding box center [741, 490] width 711 height 27
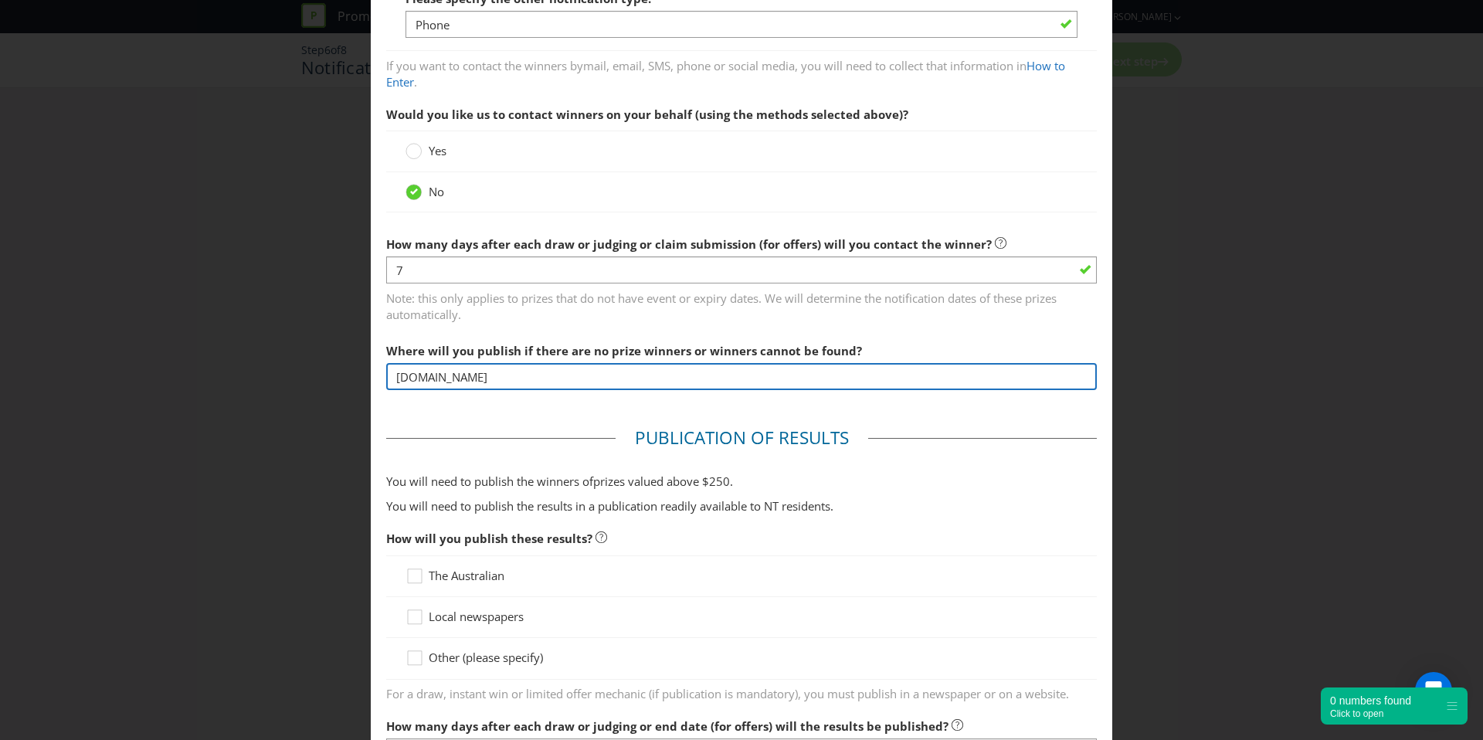
scroll to position [526, 0]
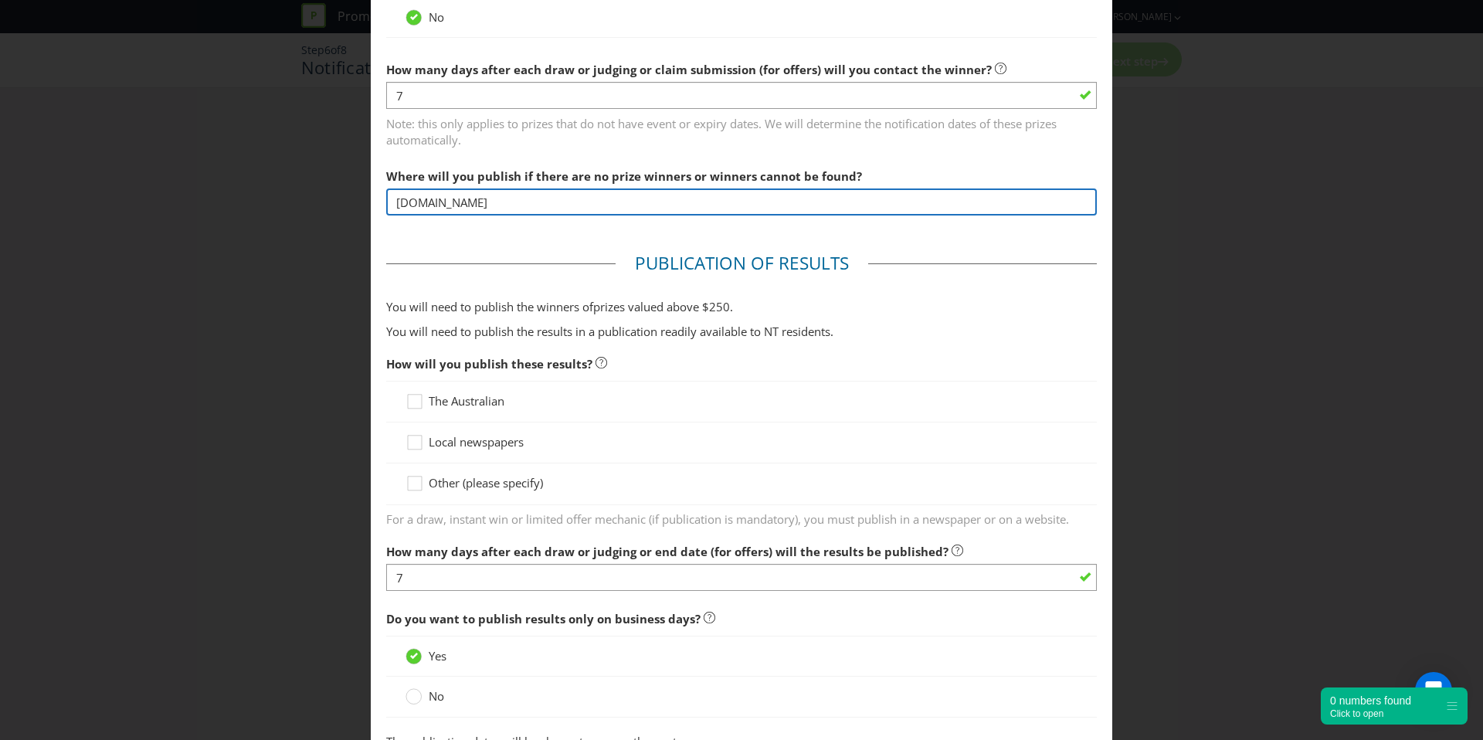
click at [426, 199] on input "[DOMAIN_NAME]" at bounding box center [741, 202] width 711 height 27
type input "[DOMAIN_NAME]"
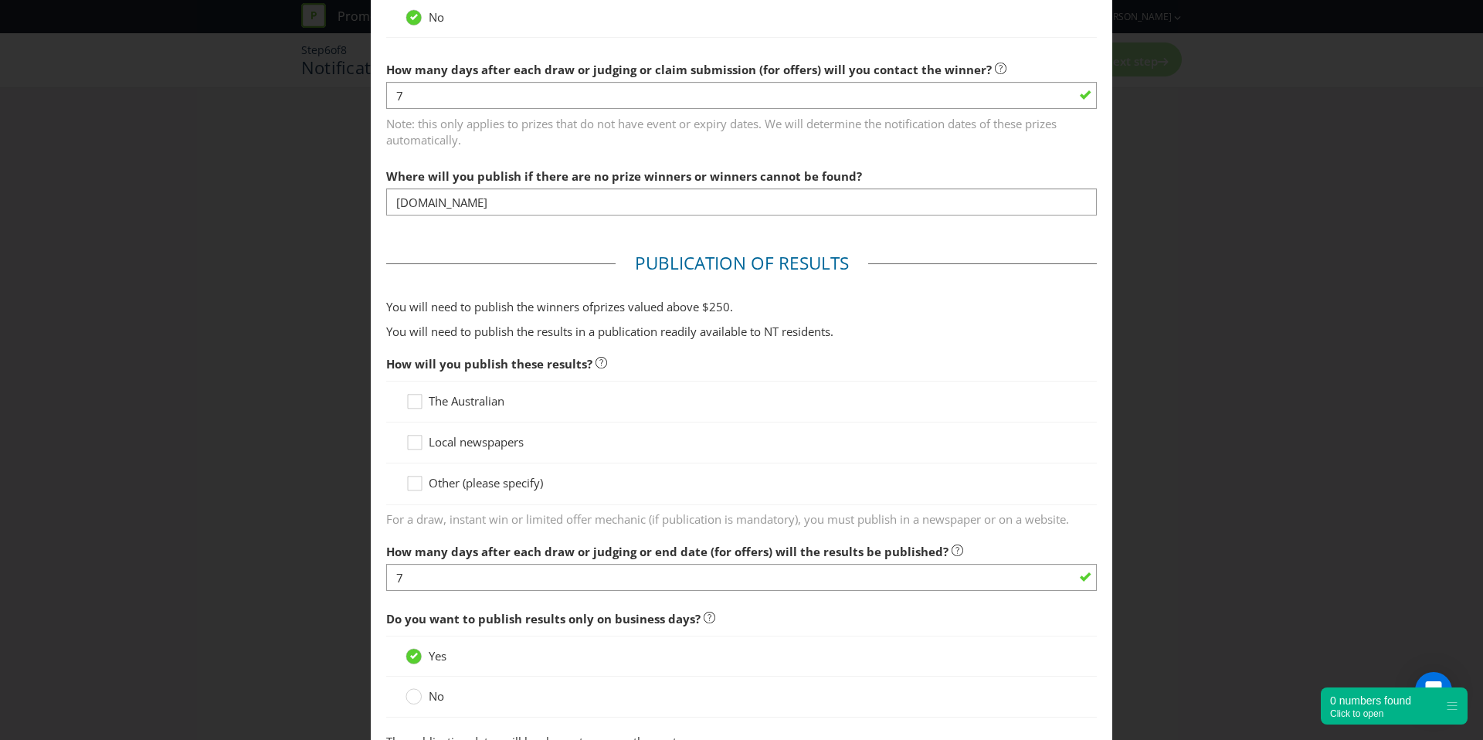
click at [473, 441] on span "Local newspapers" at bounding box center [476, 441] width 95 height 15
click at [0, 0] on input "Local newspapers" at bounding box center [0, 0] width 0 height 0
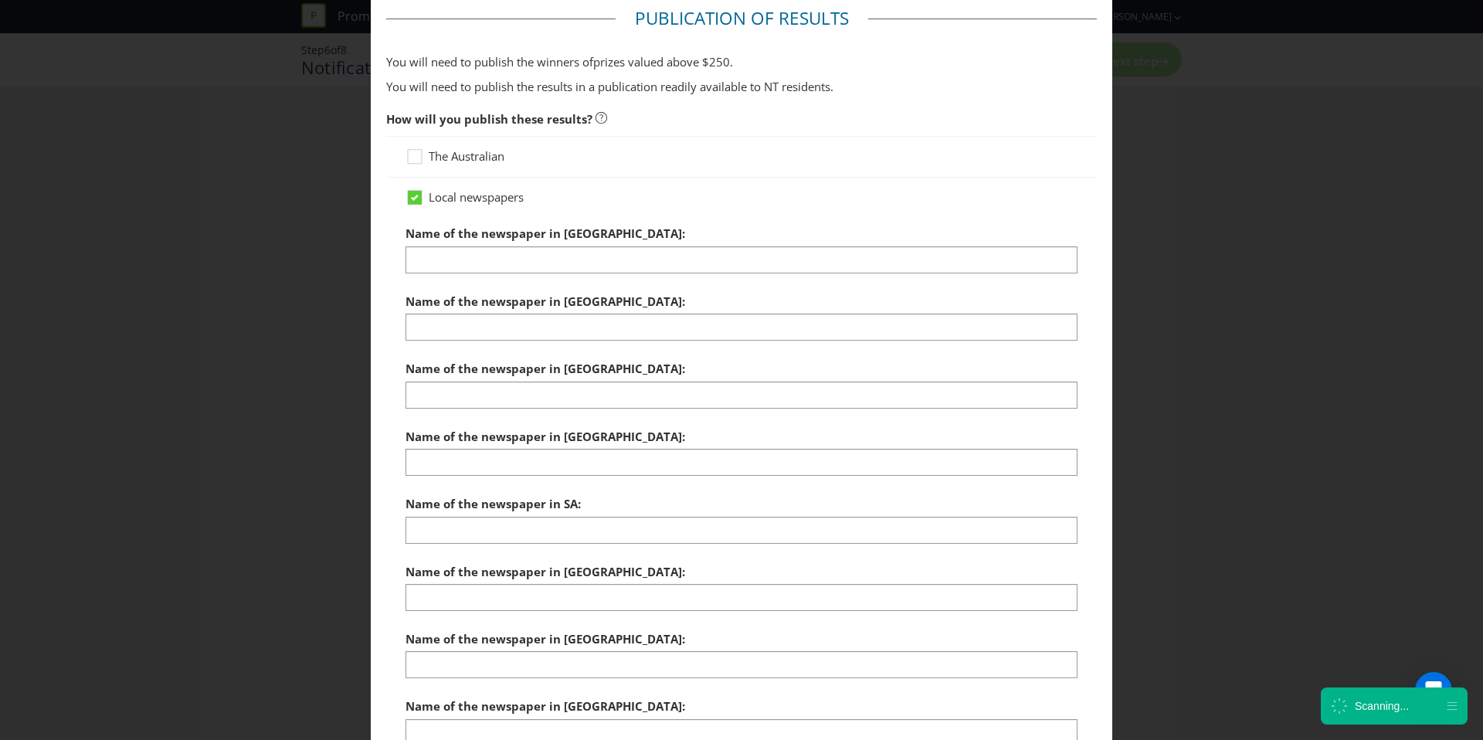
scroll to position [773, 0]
click at [420, 160] on icon at bounding box center [417, 158] width 23 height 23
click at [0, 0] on input "The Australian" at bounding box center [0, 0] width 0 height 0
drag, startPoint x: 421, startPoint y: 189, endPoint x: 421, endPoint y: 181, distance: 8.5
click at [421, 189] on icon at bounding box center [417, 199] width 23 height 23
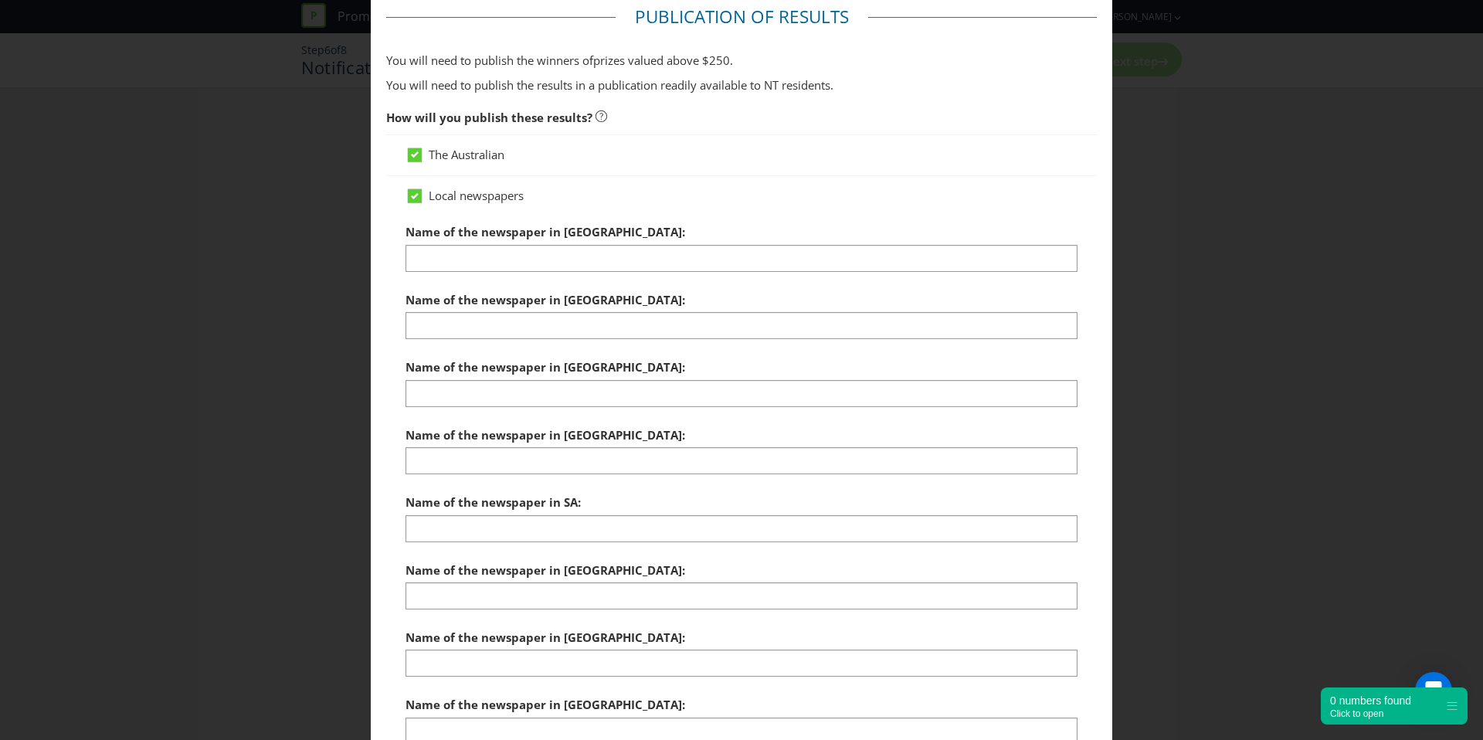
click at [0, 0] on input "Local newspapers" at bounding box center [0, 0] width 0 height 0
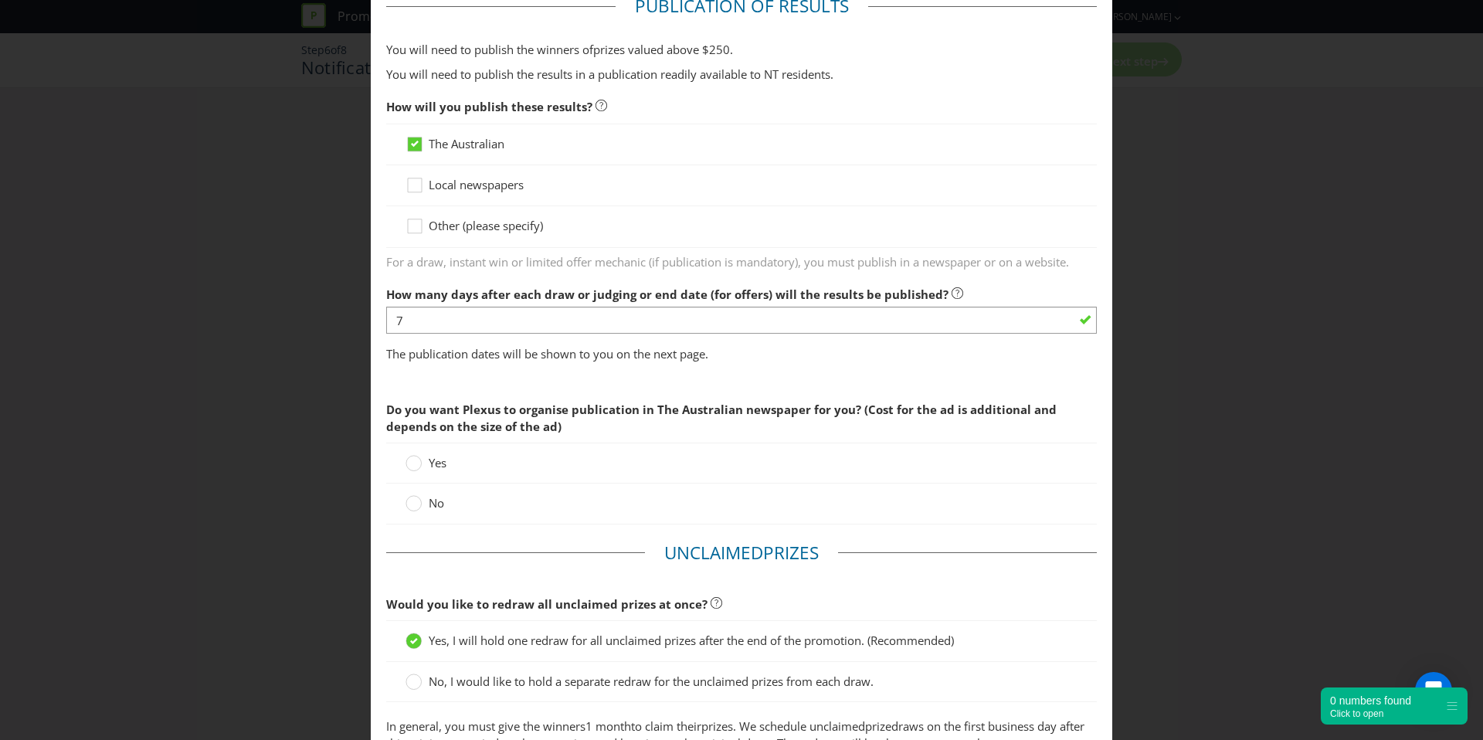
scroll to position [800, 0]
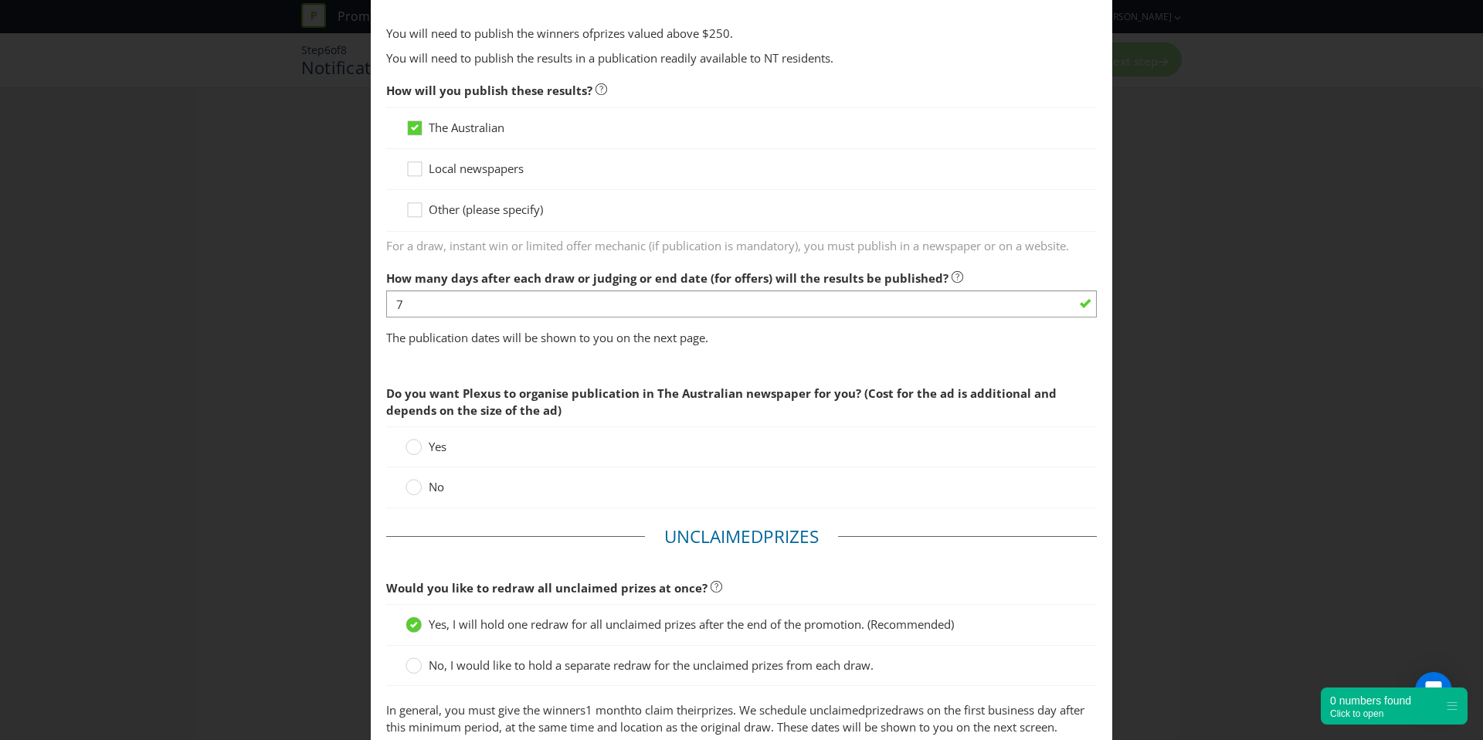
click at [419, 489] on label "No" at bounding box center [427, 487] width 42 height 16
click at [0, 0] on input "No" at bounding box center [0, 0] width 0 height 0
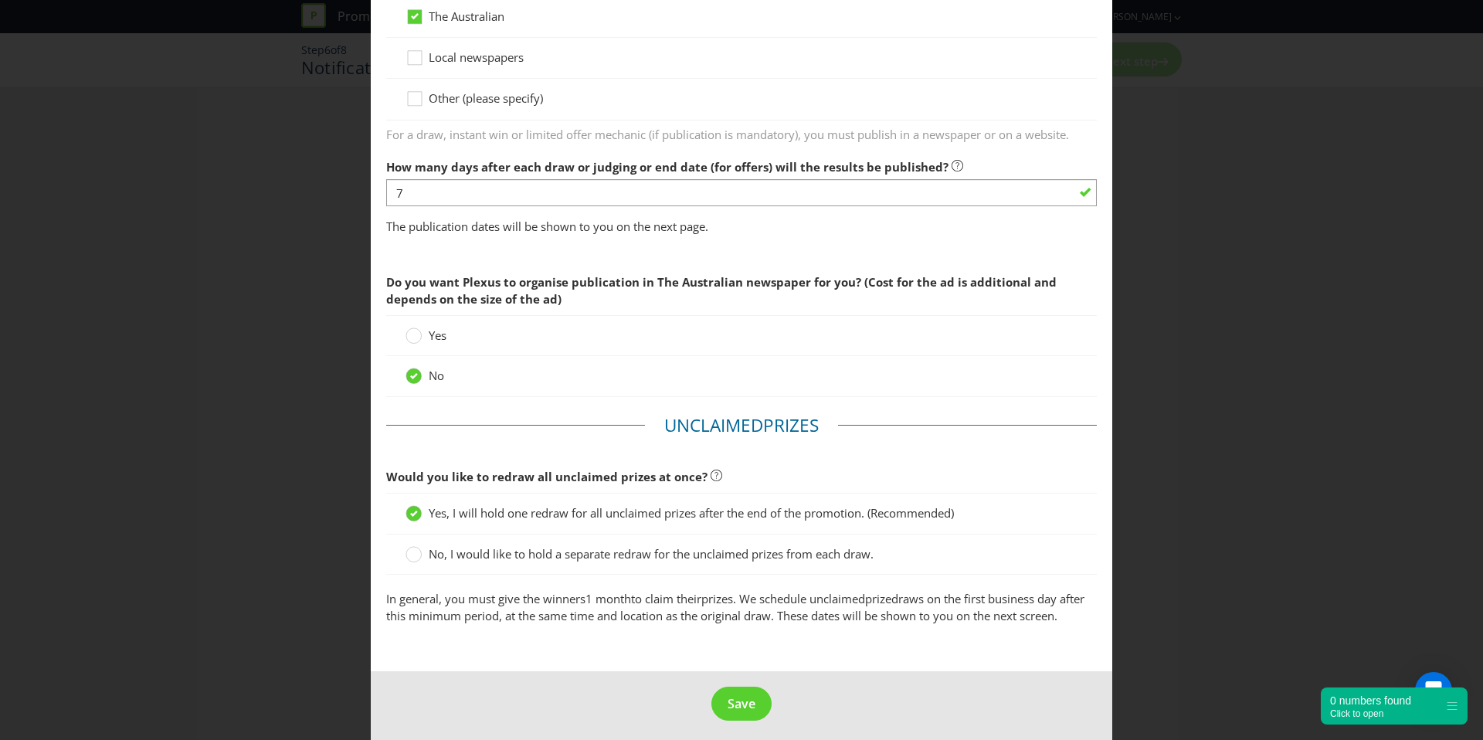
scroll to position [936, 0]
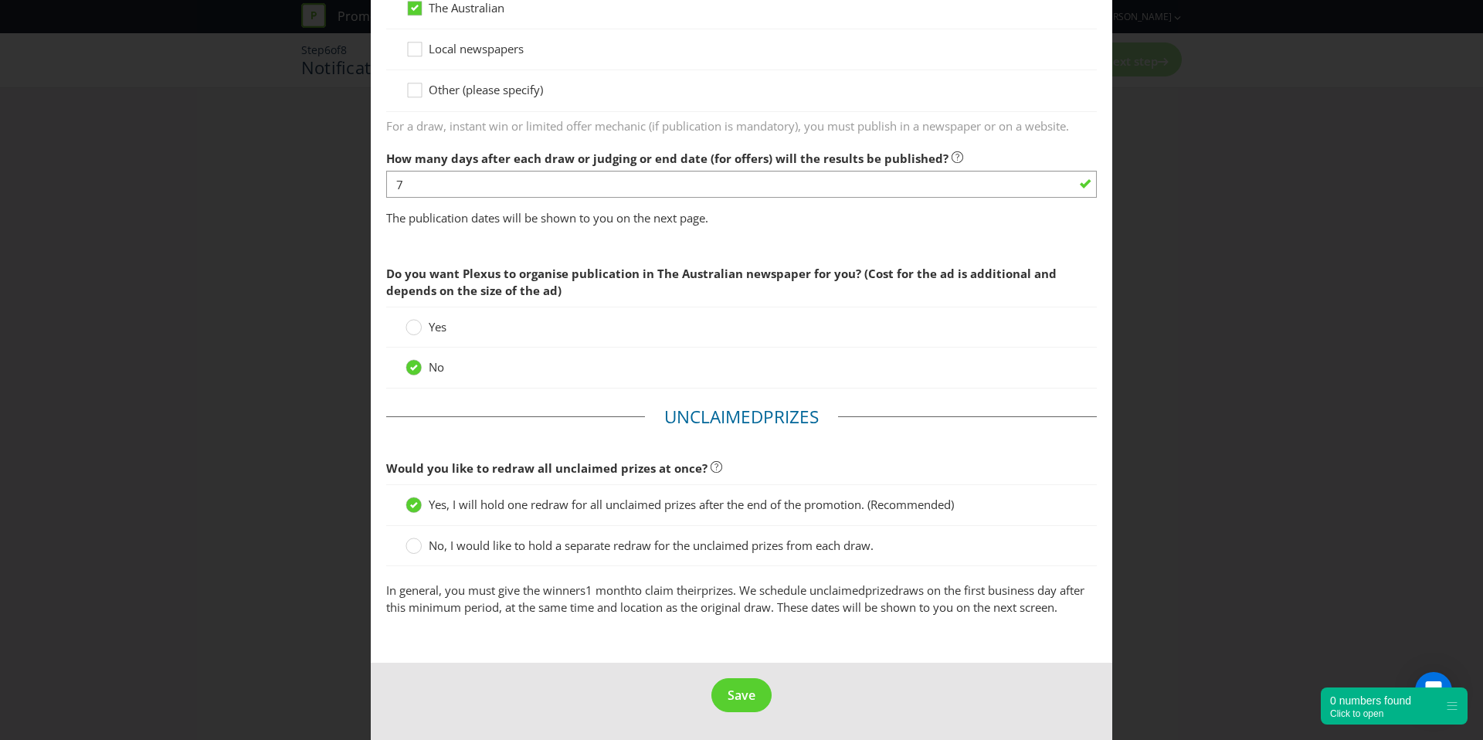
click at [589, 608] on p "In general, you must give the winners 1 month to claim their prize s. We schedu…" at bounding box center [741, 599] width 711 height 33
click at [733, 696] on span "Save" at bounding box center [742, 695] width 28 height 17
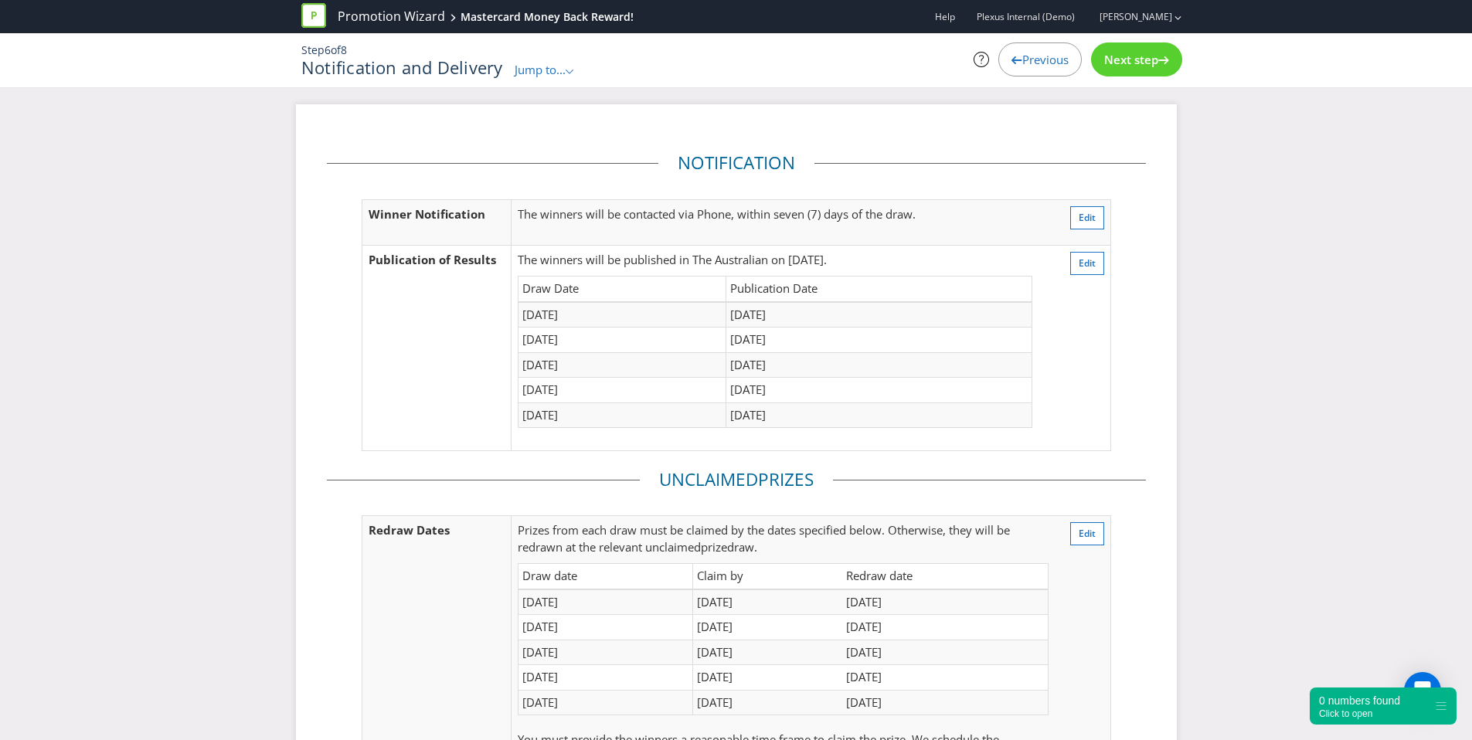
click at [1147, 58] on span "Next step" at bounding box center [1131, 59] width 54 height 15
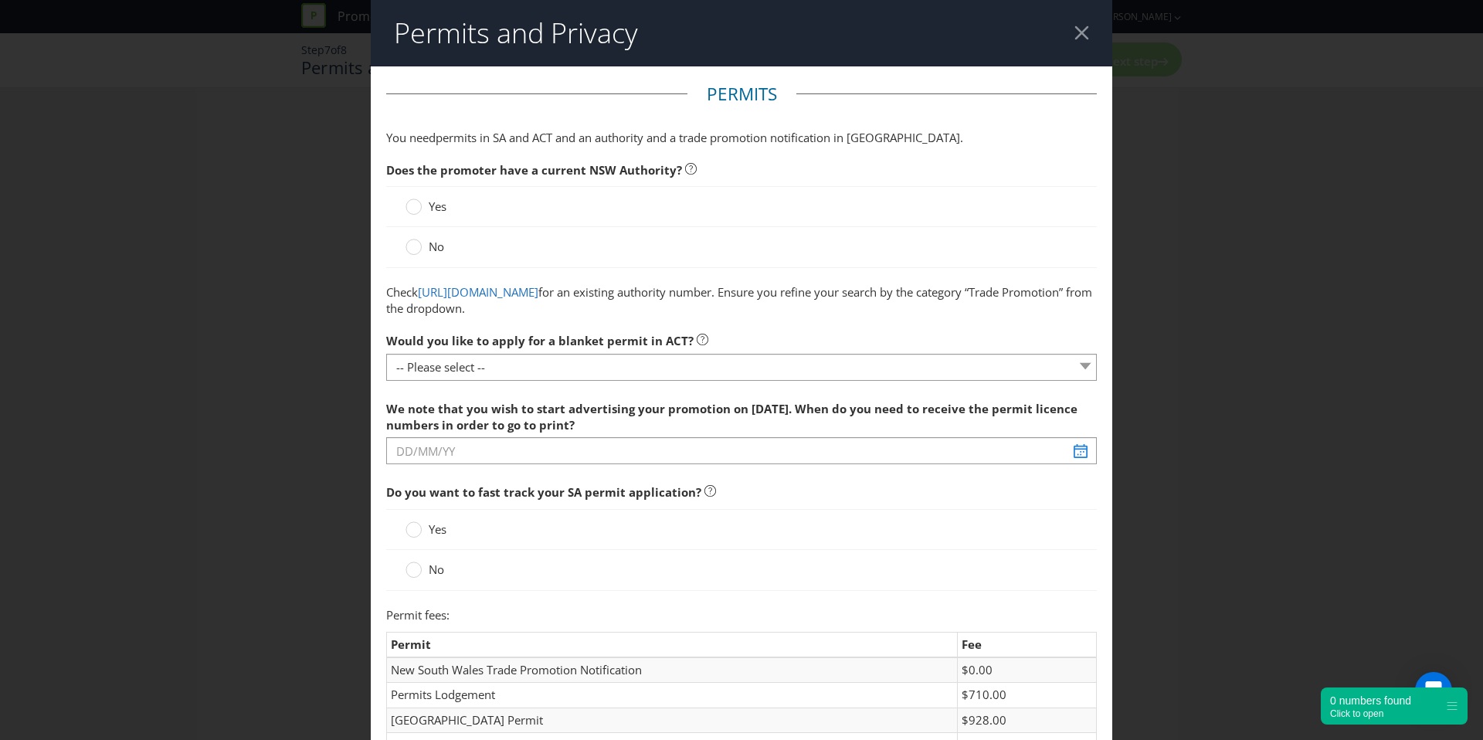
click at [409, 195] on div "Yes" at bounding box center [741, 206] width 711 height 41
click at [412, 201] on div at bounding box center [414, 202] width 8 height 8
click at [0, 0] on input "Yes" at bounding box center [0, 0] width 0 height 0
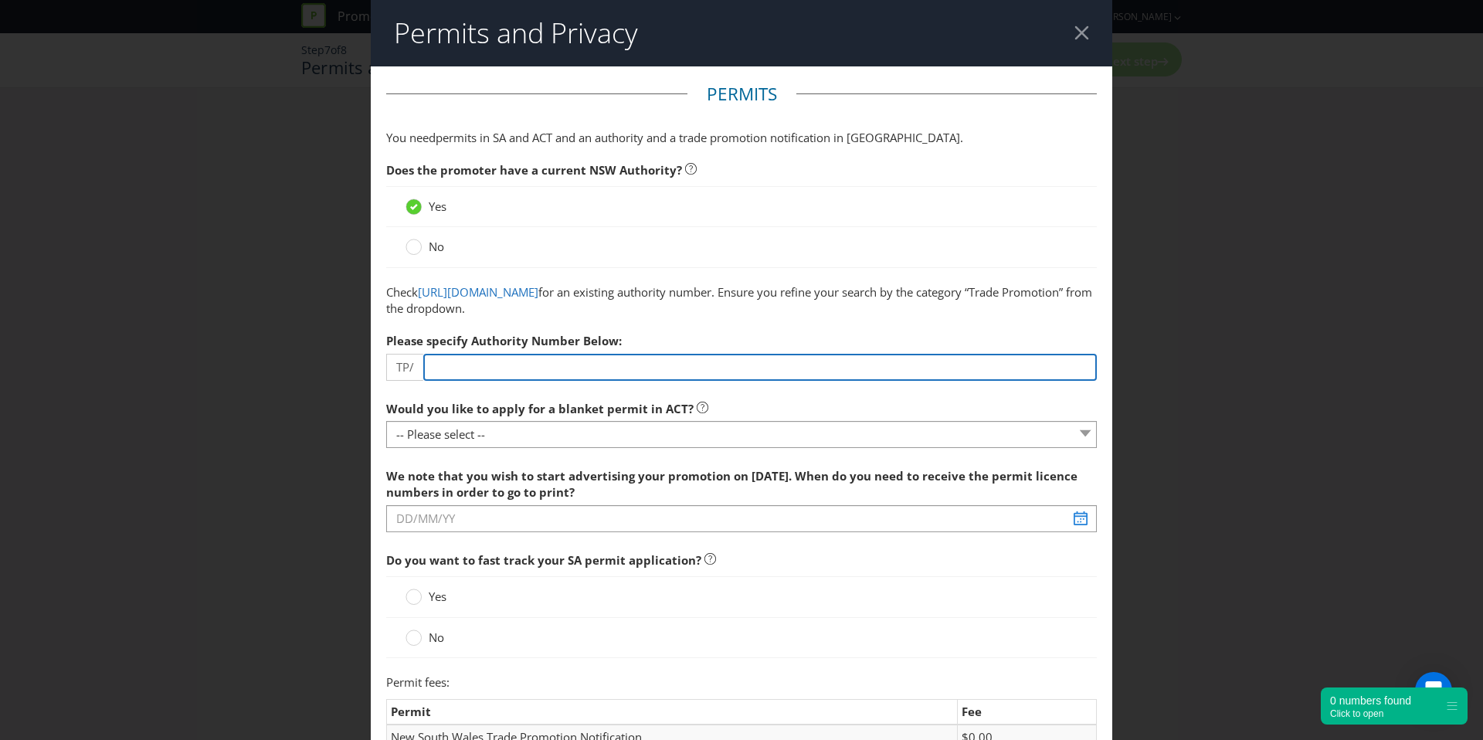
click at [450, 365] on input "number" at bounding box center [760, 367] width 674 height 27
type input "12345"
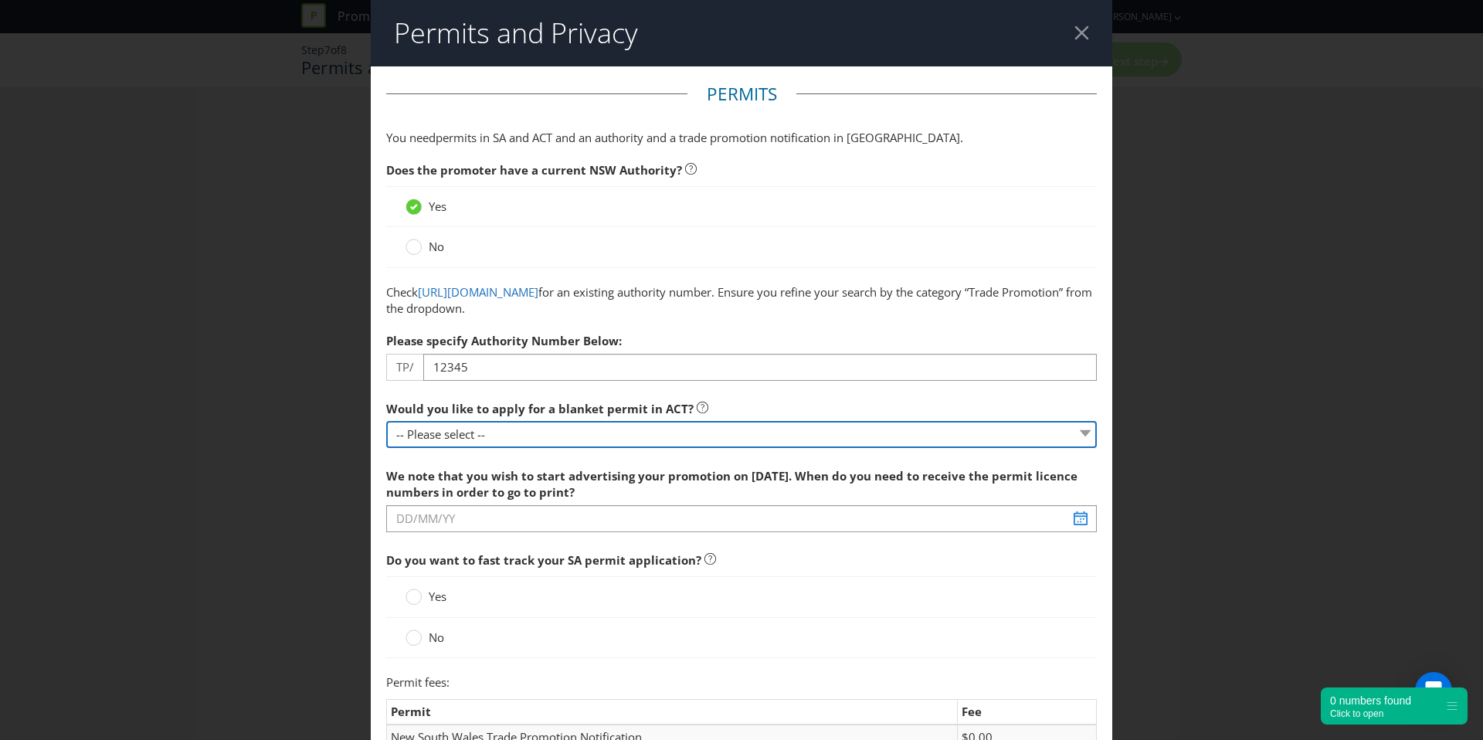
click at [524, 422] on select "-- Please select -- Yes, please apply for a new blanket permit No, this promoti…" at bounding box center [741, 434] width 711 height 27
select select "NO_NONE"
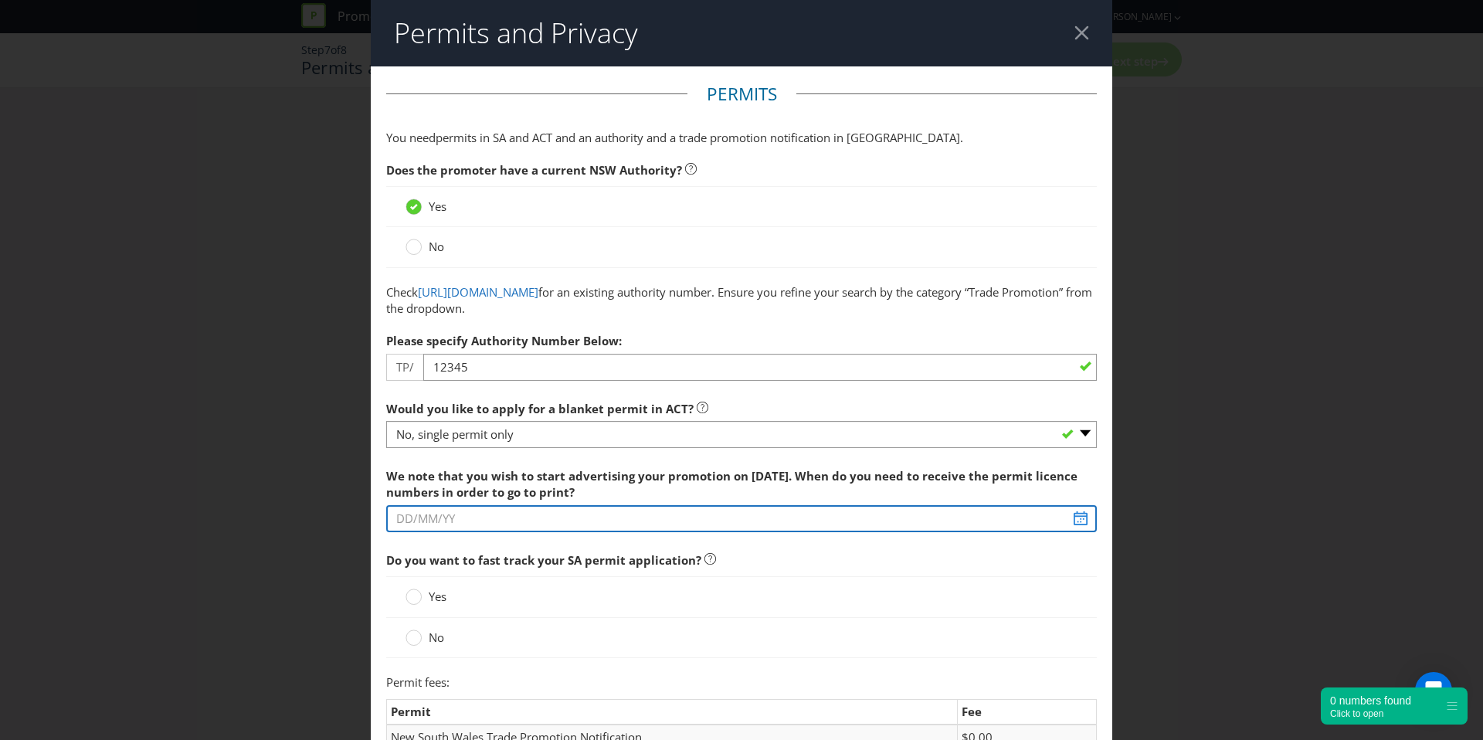
click at [482, 515] on input "text" at bounding box center [741, 518] width 711 height 27
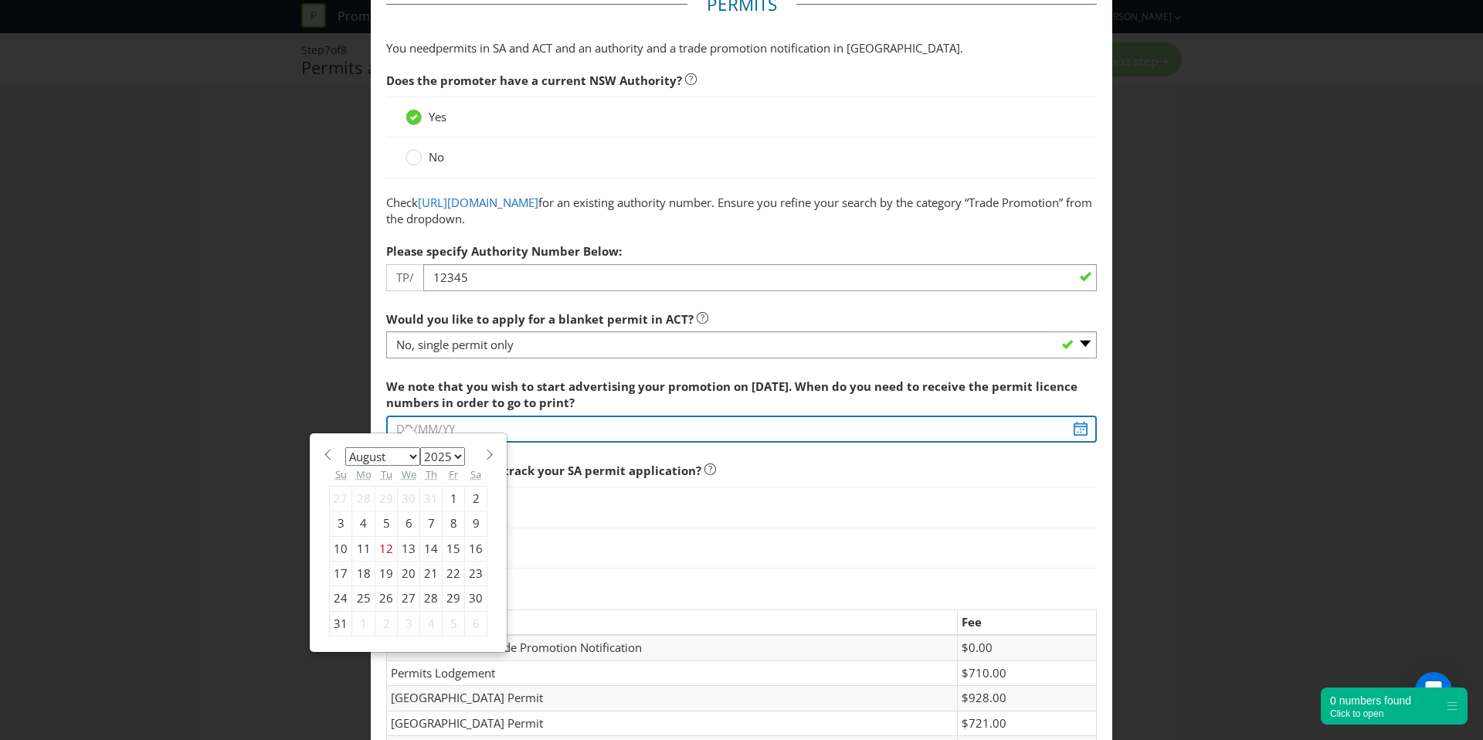
scroll to position [103, 0]
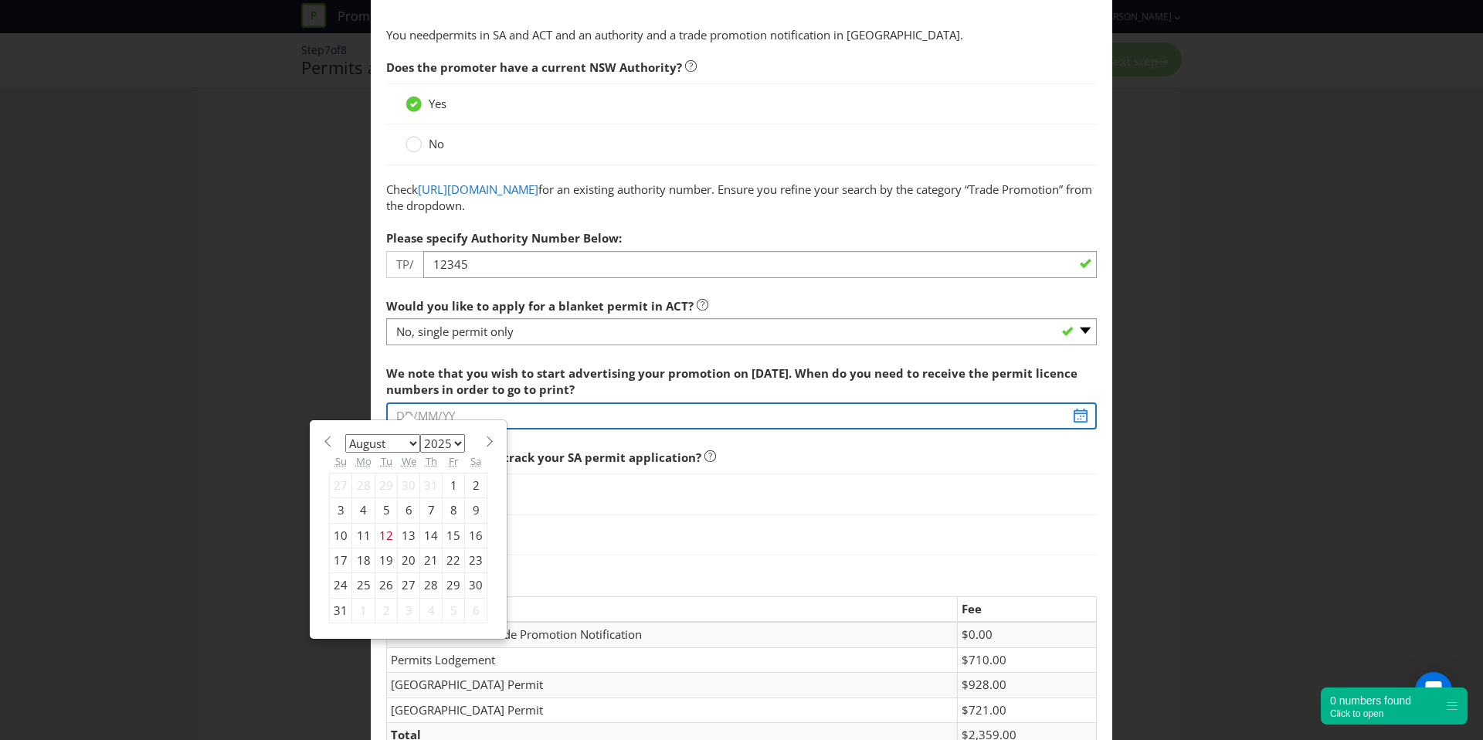
click at [669, 410] on input "text" at bounding box center [741, 416] width 711 height 27
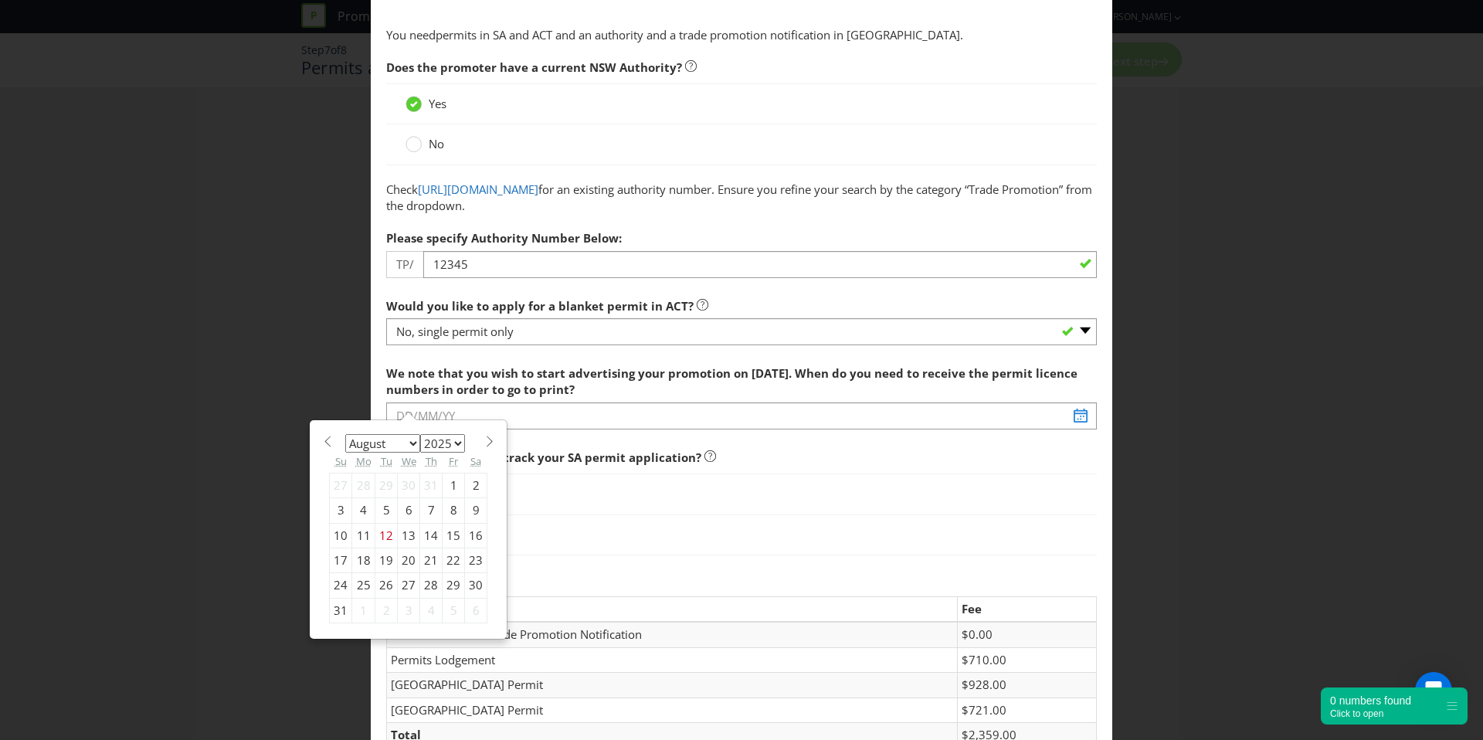
click at [330, 613] on div "31" at bounding box center [341, 610] width 22 height 25
type input "[DATE]"
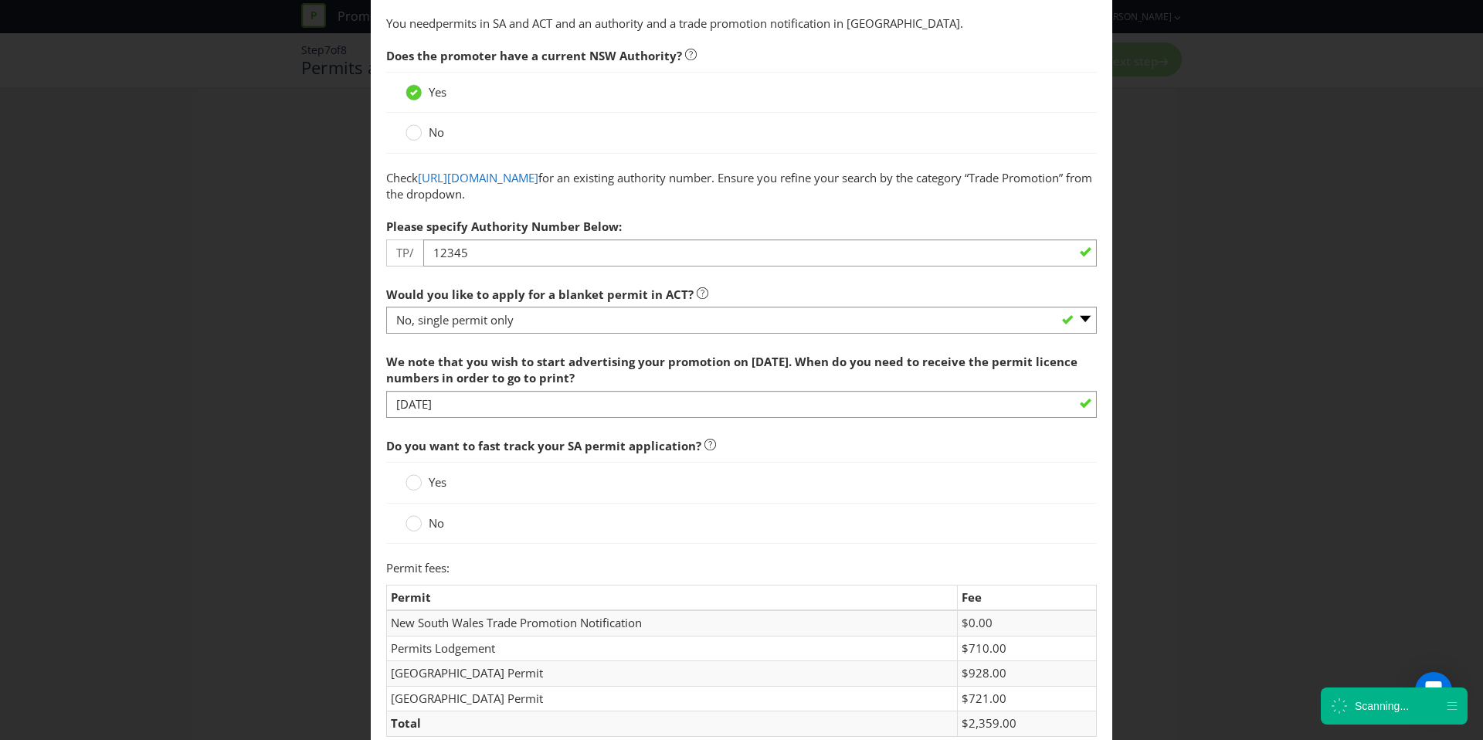
scroll to position [204, 0]
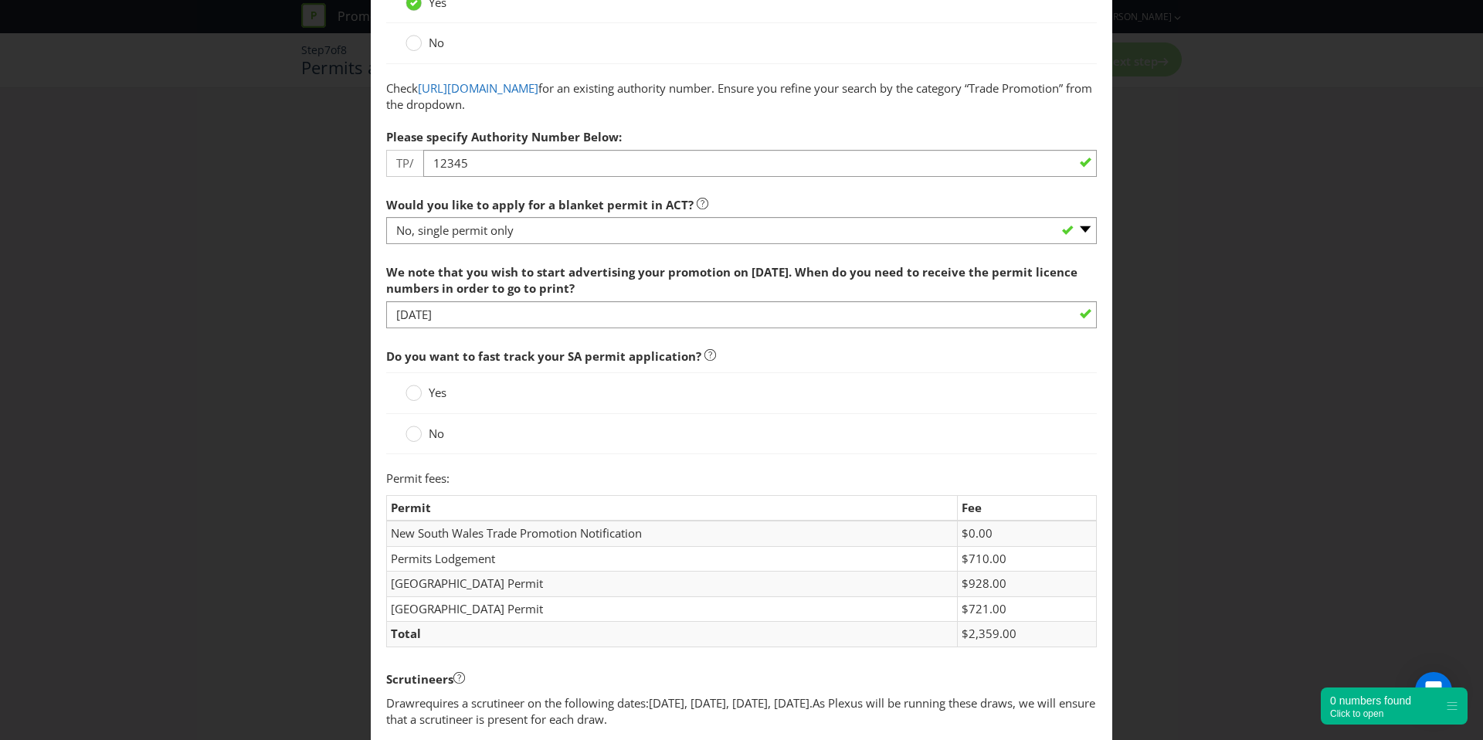
click at [444, 434] on div "No" at bounding box center [742, 434] width 672 height 16
click at [398, 424] on div "No" at bounding box center [741, 434] width 711 height 40
click at [410, 429] on div at bounding box center [414, 429] width 8 height 8
click at [0, 0] on input "No" at bounding box center [0, 0] width 0 height 0
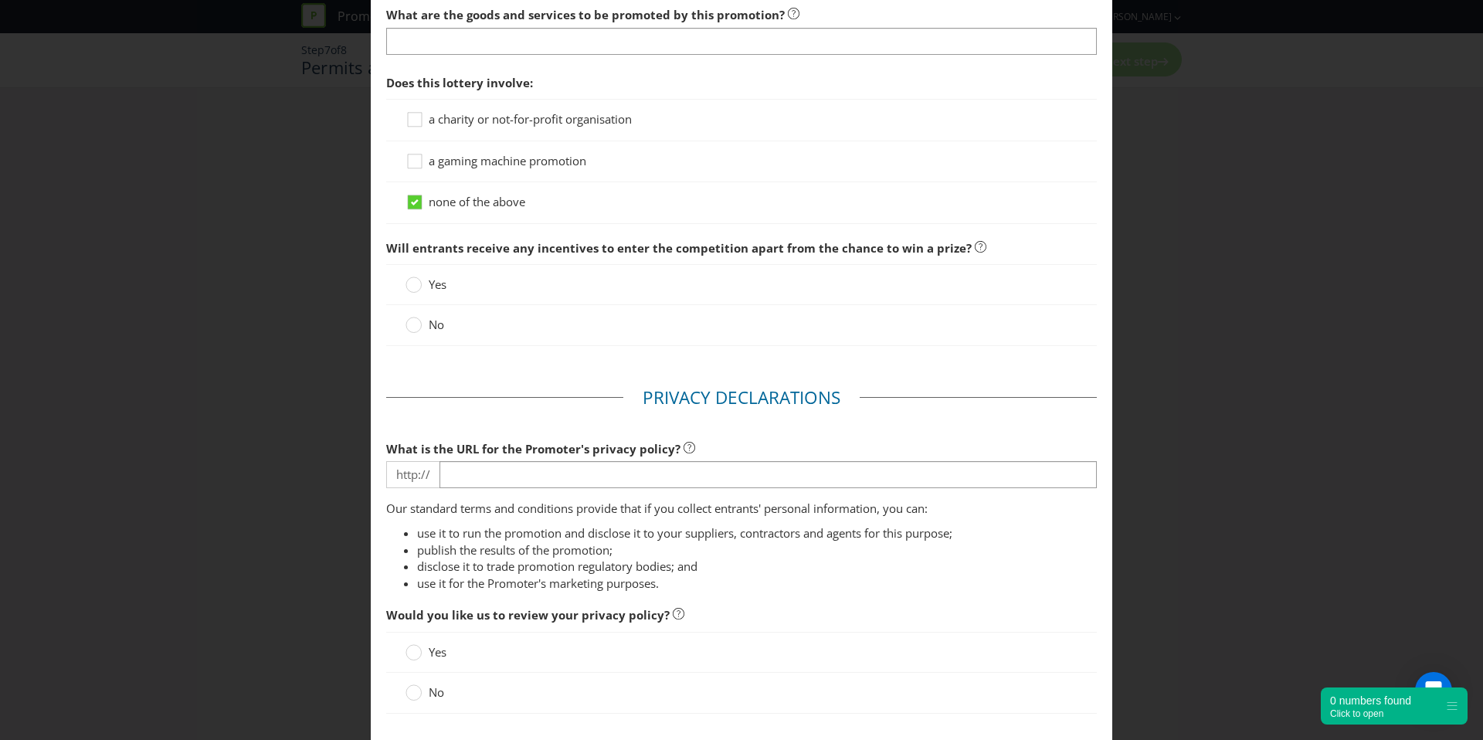
scroll to position [1529, 0]
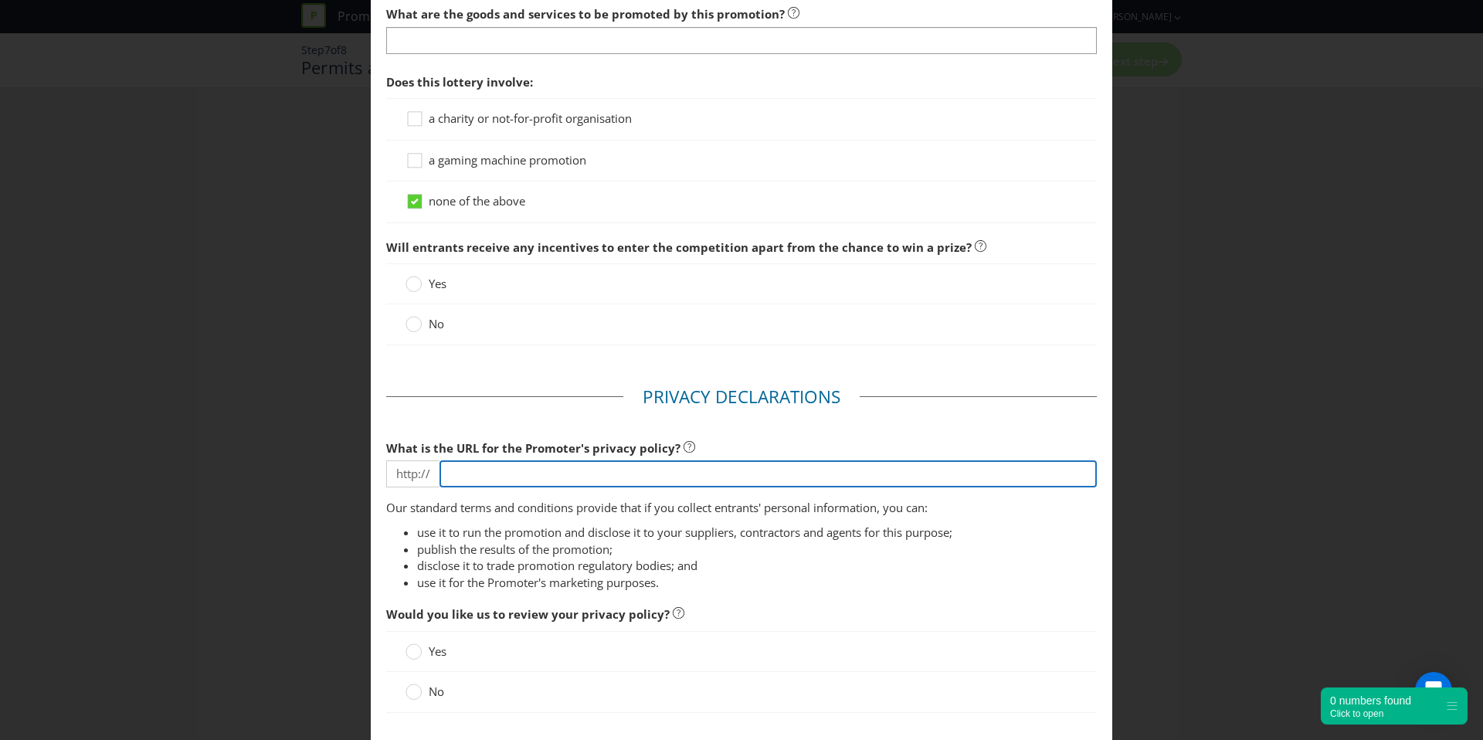
click at [482, 465] on input "text" at bounding box center [768, 473] width 657 height 27
type input "[DOMAIN_NAME]"
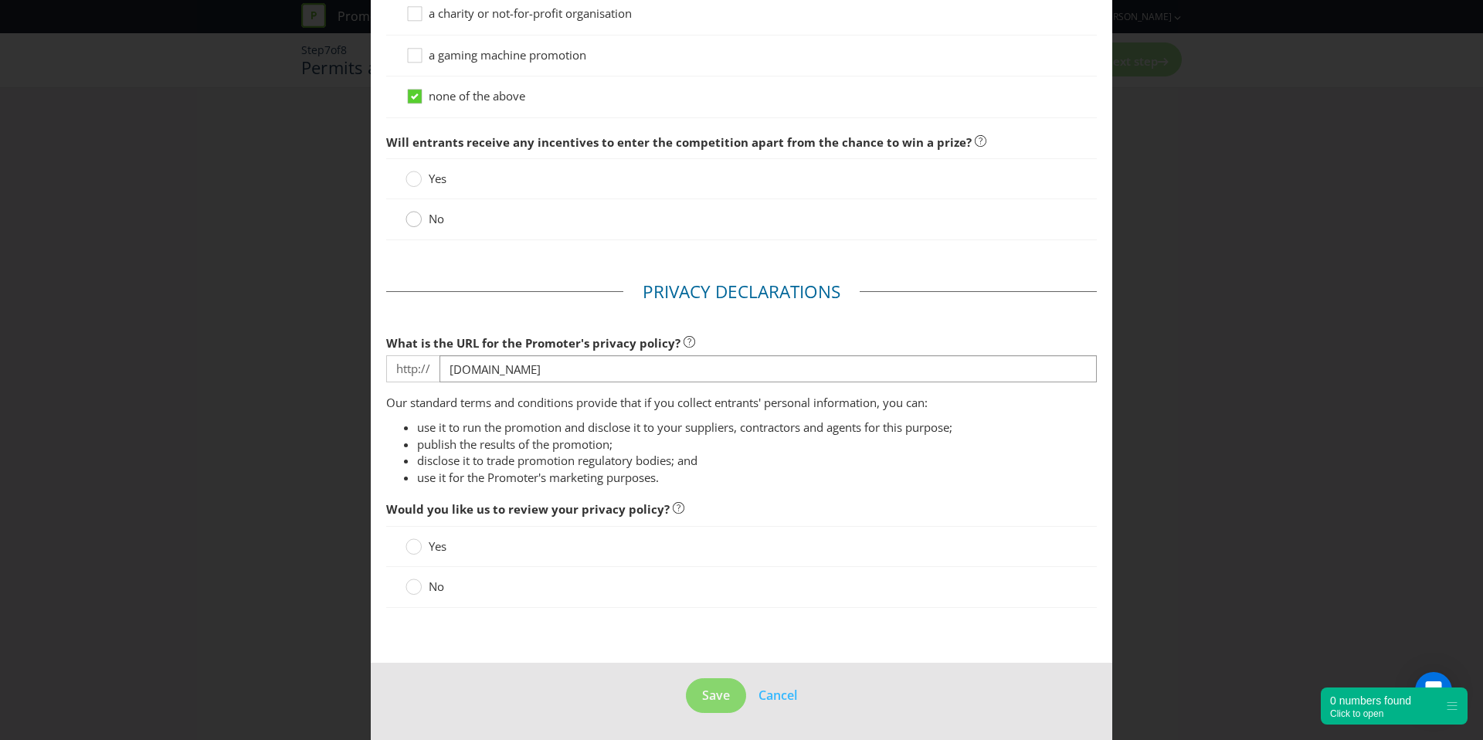
click at [413, 219] on circle at bounding box center [413, 219] width 15 height 15
click at [0, 0] on input "No" at bounding box center [0, 0] width 0 height 0
click at [410, 594] on div at bounding box center [413, 589] width 15 height 20
click at [0, 0] on input "No" at bounding box center [0, 0] width 0 height 0
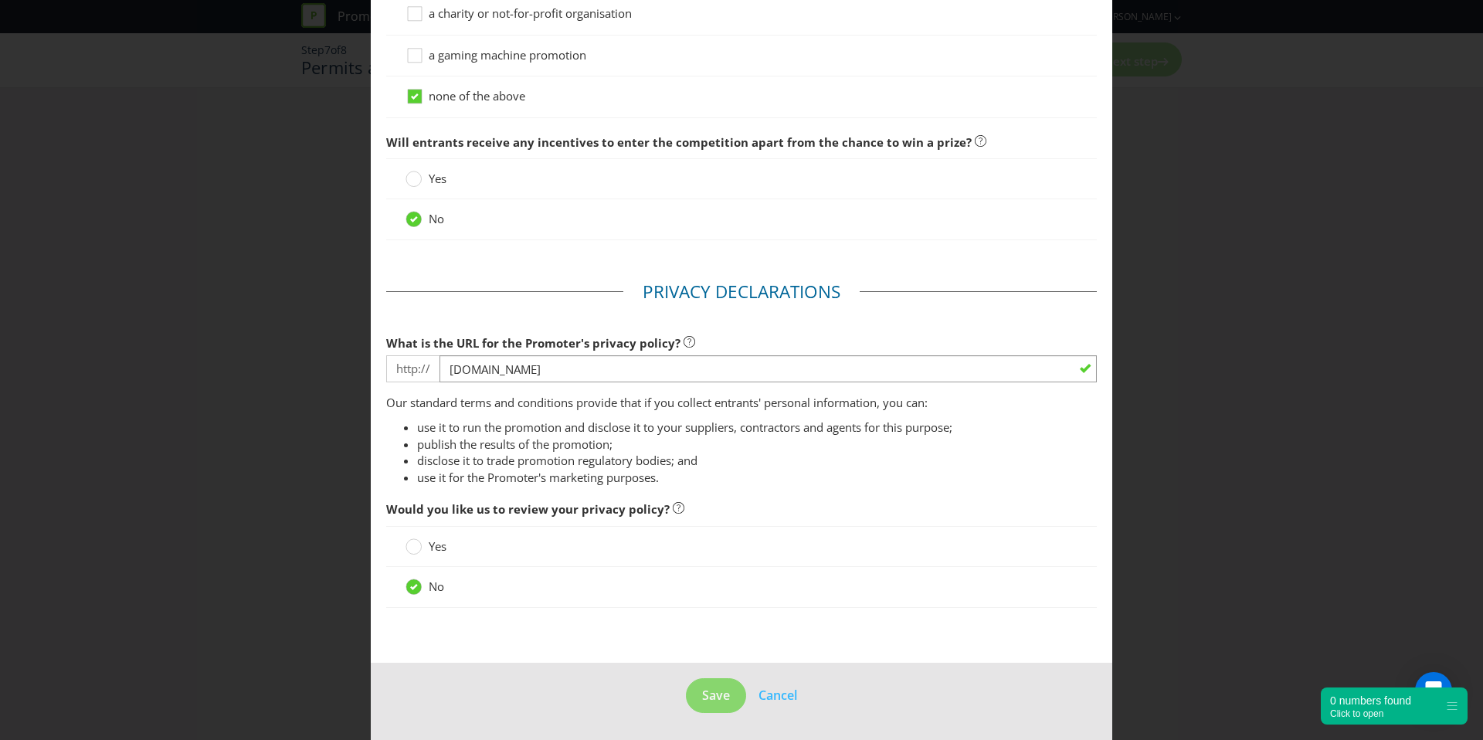
click at [631, 715] on footer "Save Cancel" at bounding box center [742, 702] width 742 height 78
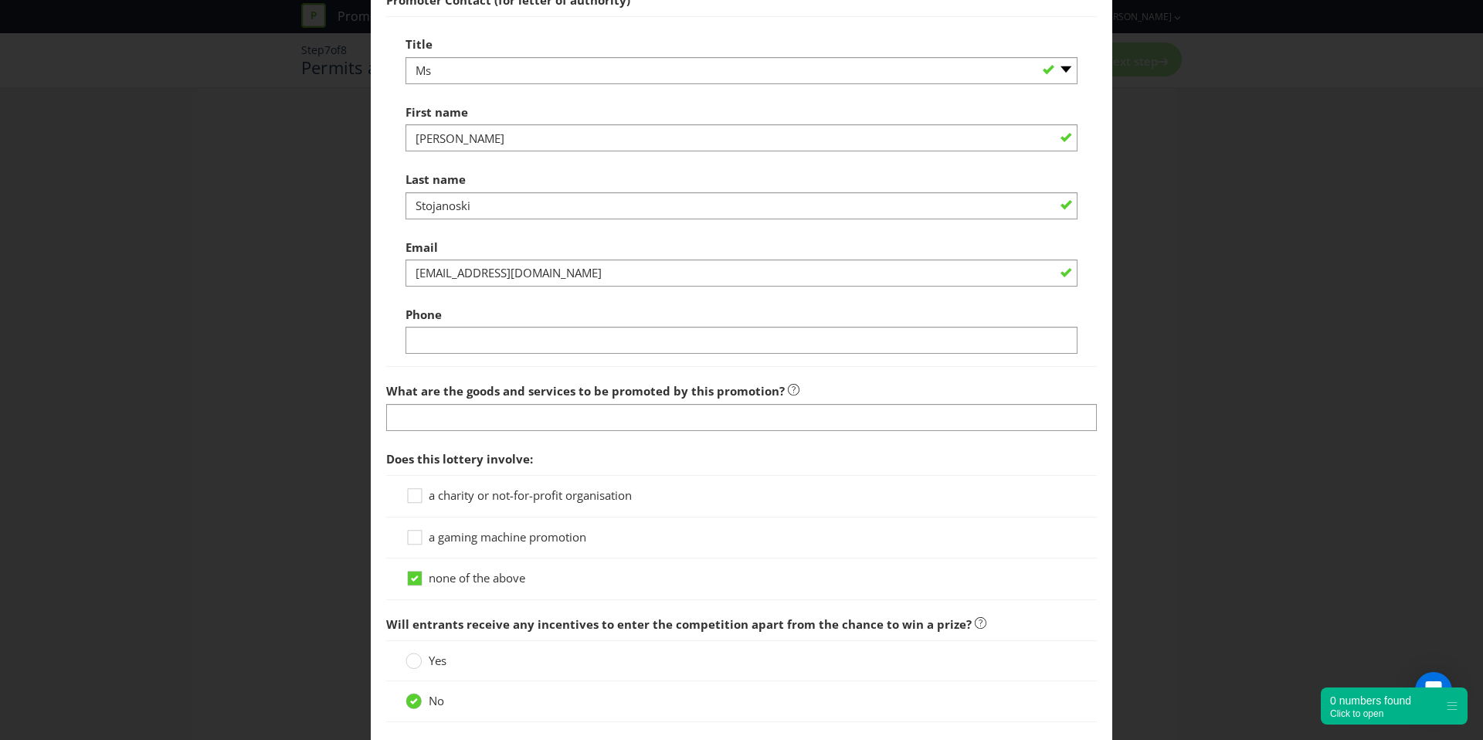
scroll to position [1152, 0]
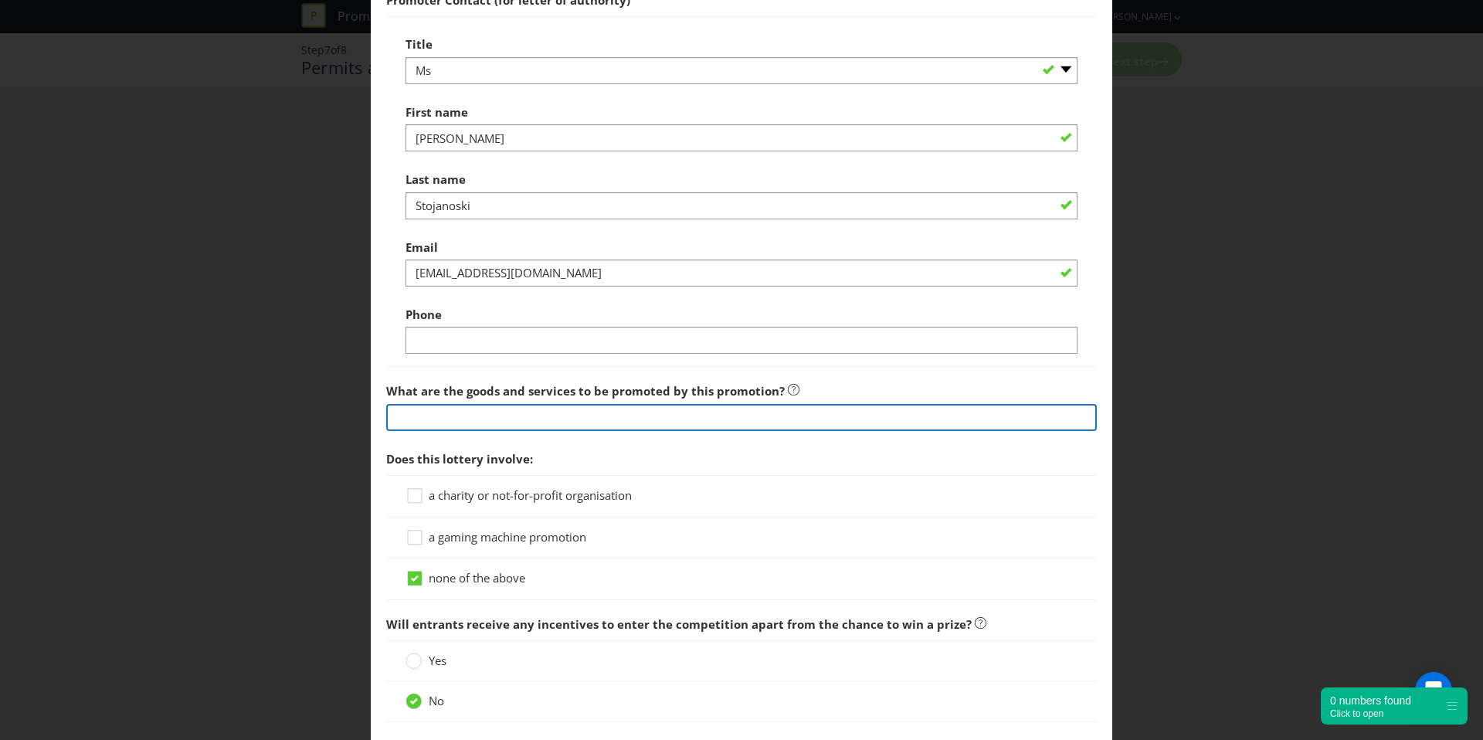
click at [497, 424] on input "text" at bounding box center [741, 417] width 711 height 27
type input "xxx"
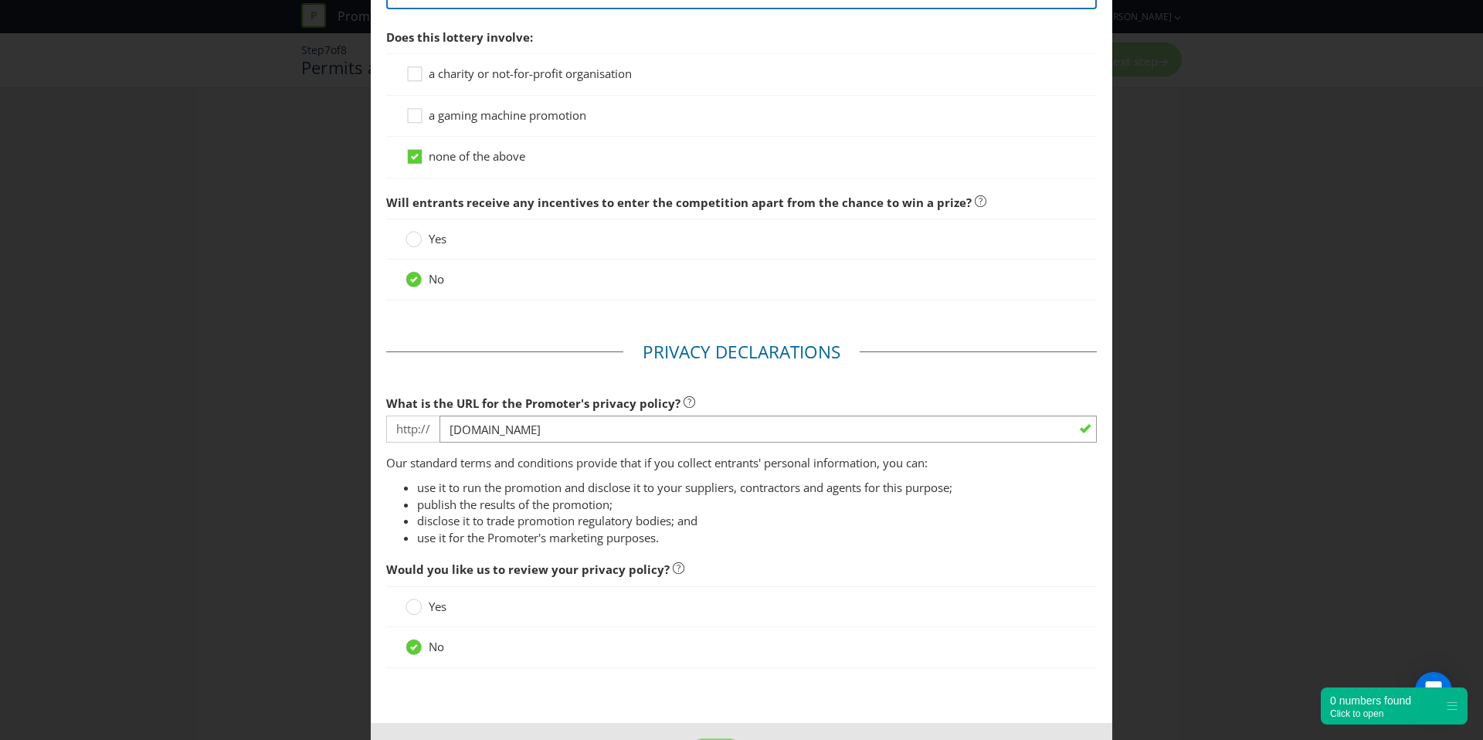
scroll to position [1634, 0]
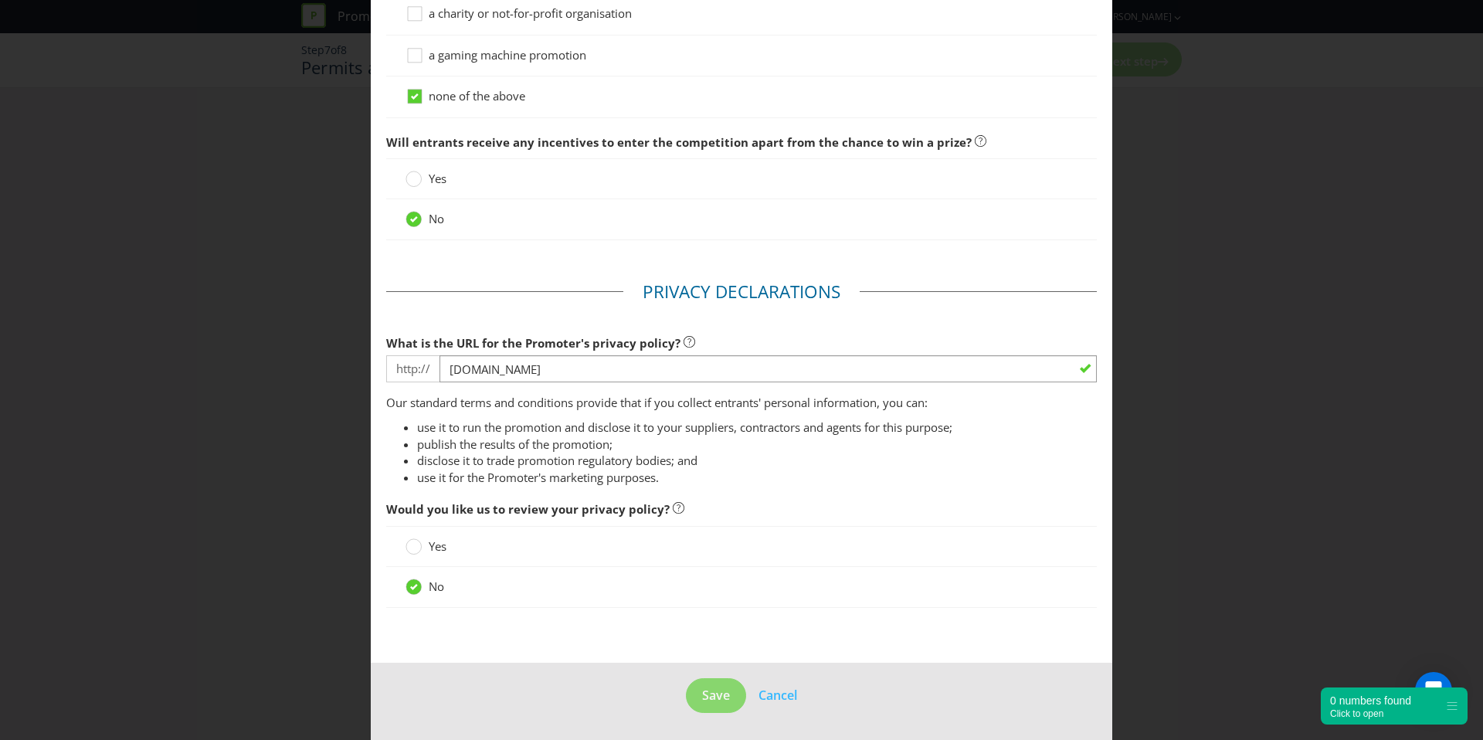
click at [495, 685] on footer "Save Cancel" at bounding box center [742, 702] width 742 height 78
click at [717, 708] on button "Save" at bounding box center [716, 695] width 60 height 35
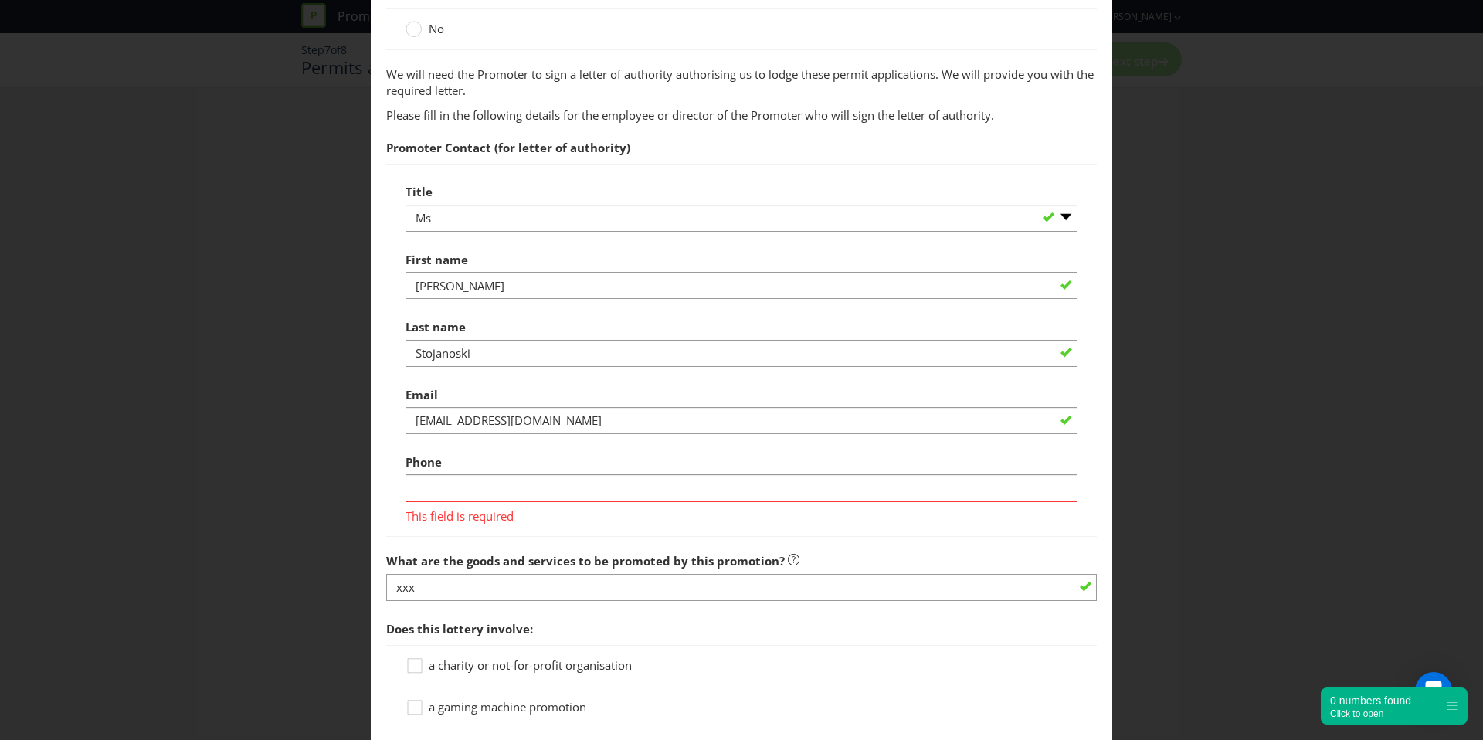
scroll to position [1014, 0]
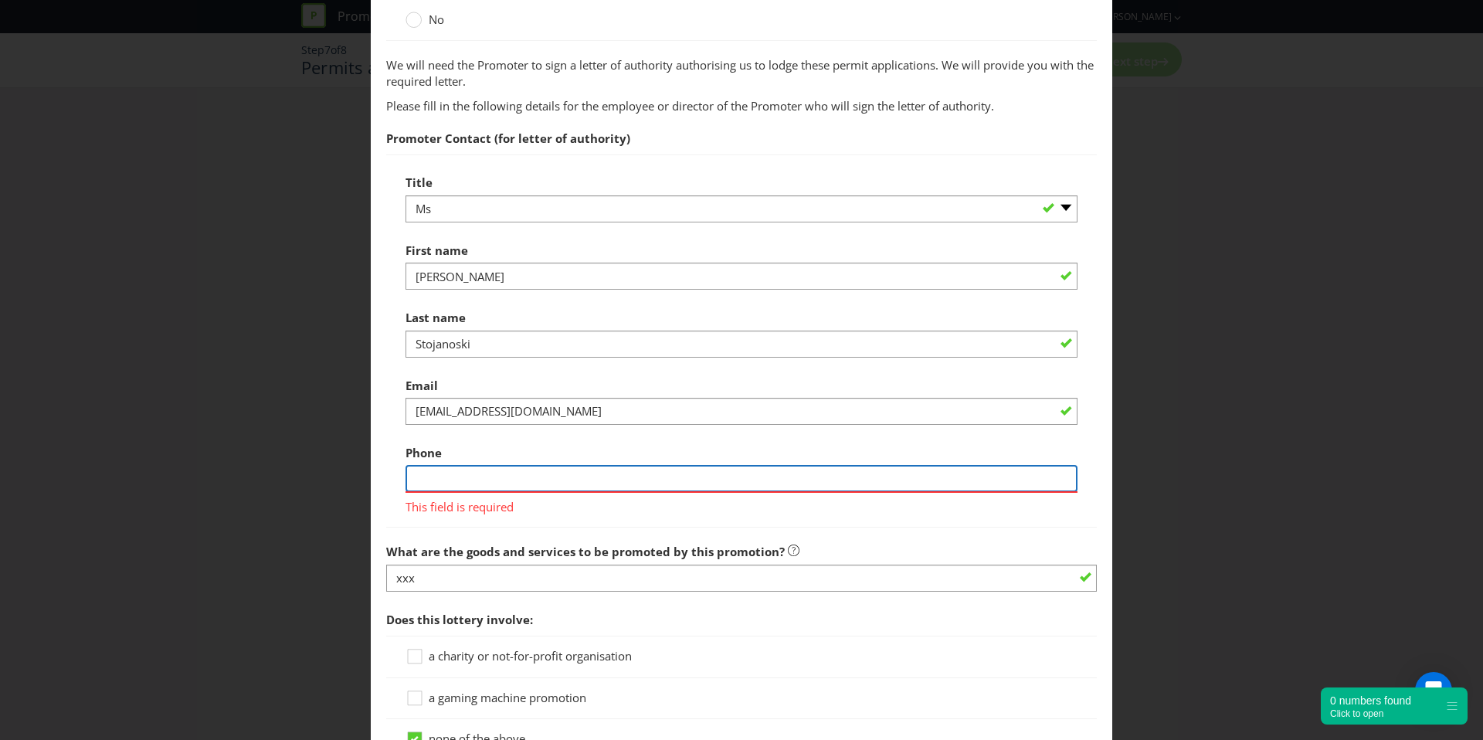
click at [457, 468] on input "text" at bounding box center [742, 478] width 672 height 27
type input "0400000100"
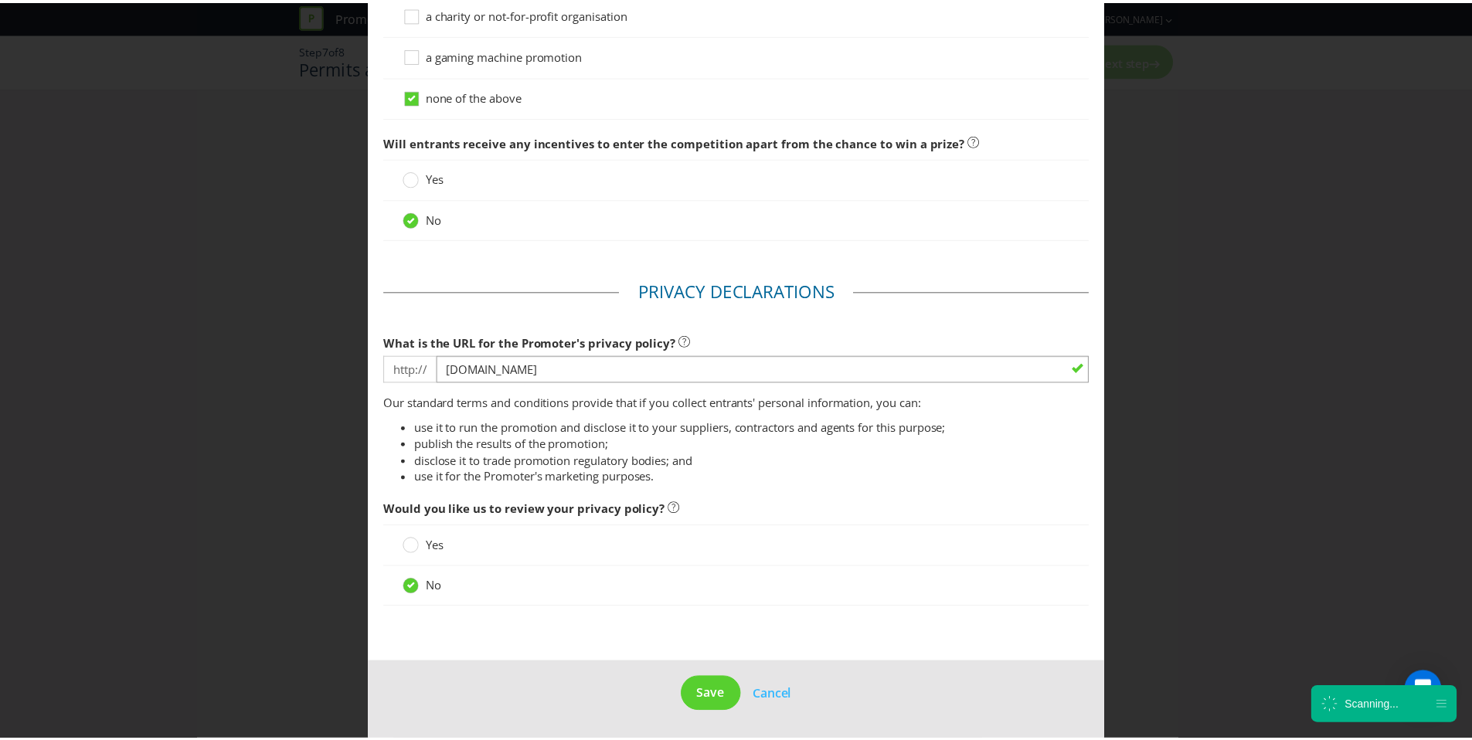
scroll to position [1654, 0]
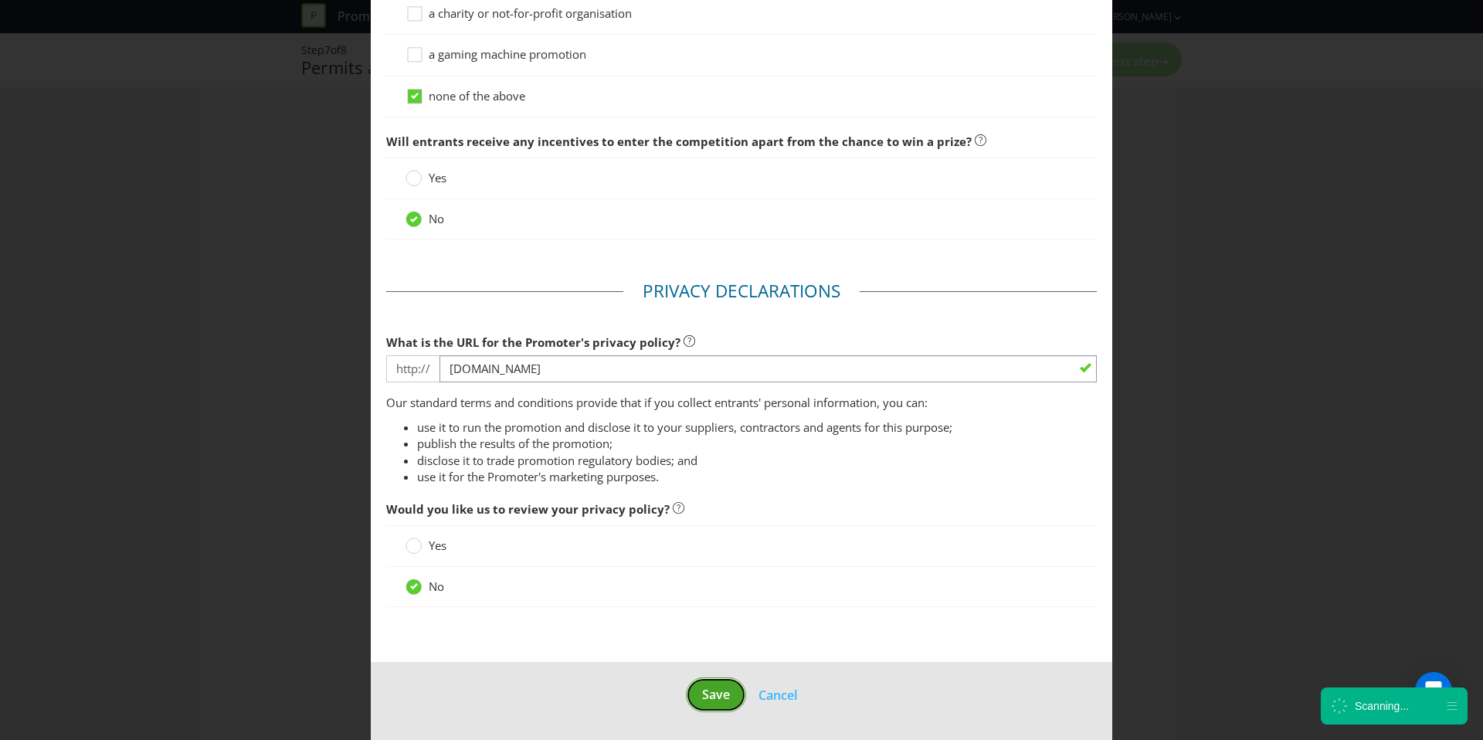
click at [720, 698] on span "Save" at bounding box center [716, 694] width 28 height 17
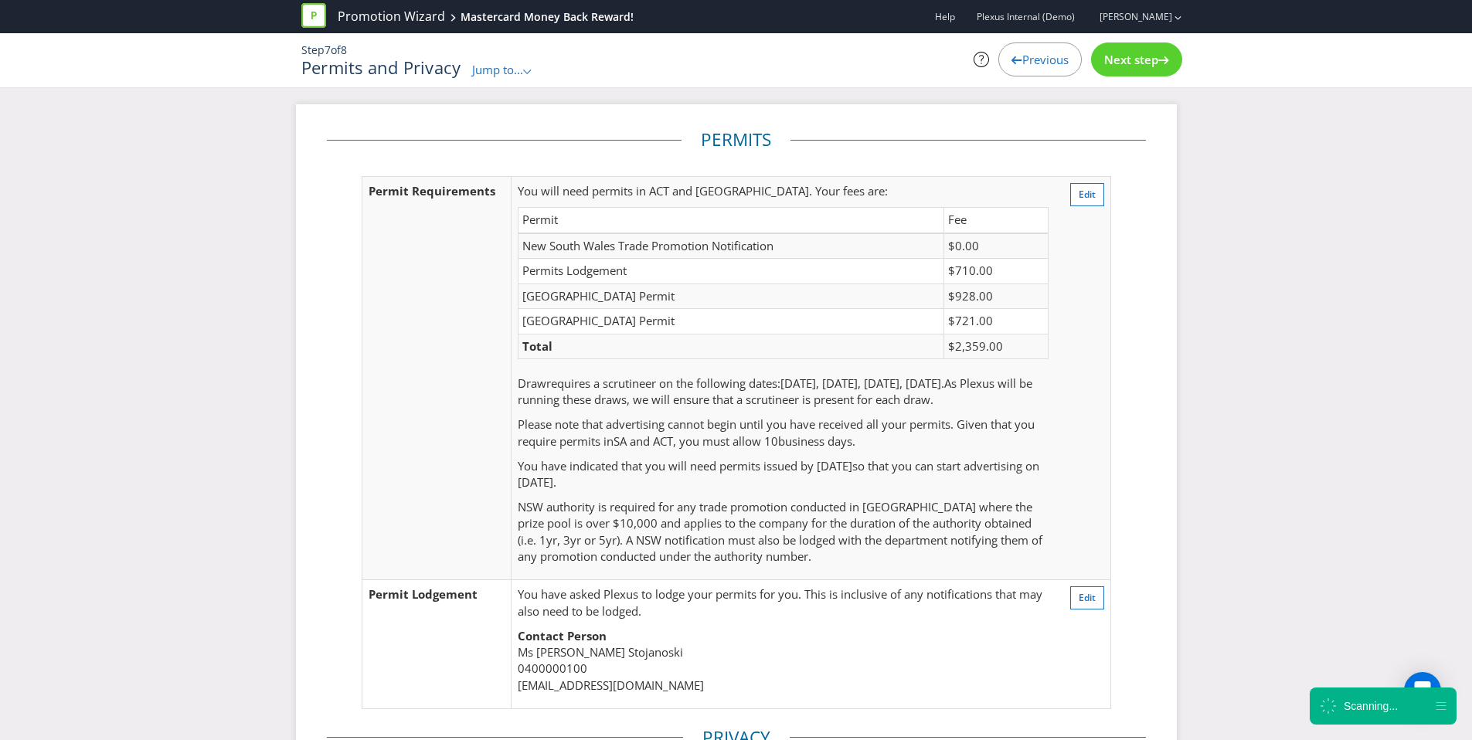
click at [1167, 63] on icon at bounding box center [1163, 60] width 11 height 8
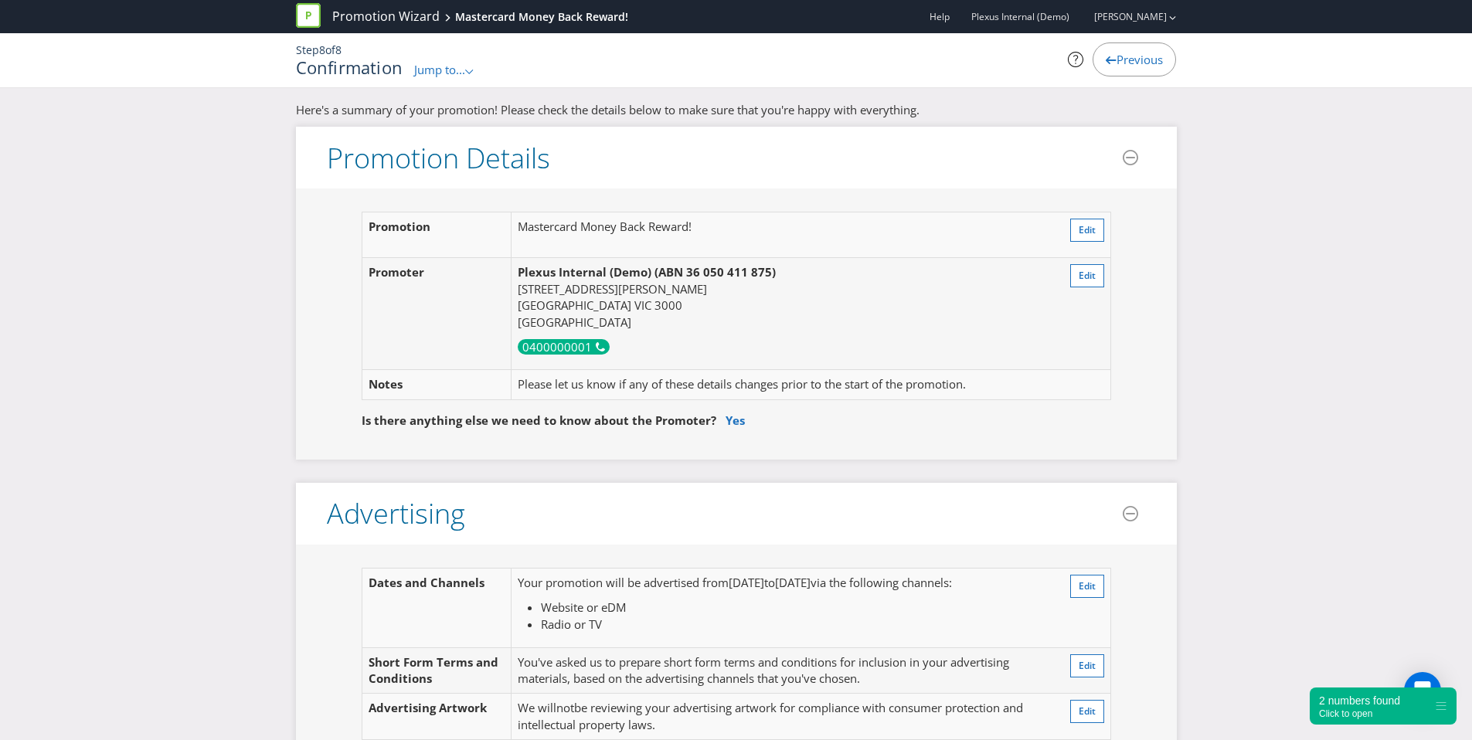
scroll to position [3, 0]
click at [388, 14] on link "Promotion Wizard" at bounding box center [385, 17] width 107 height 18
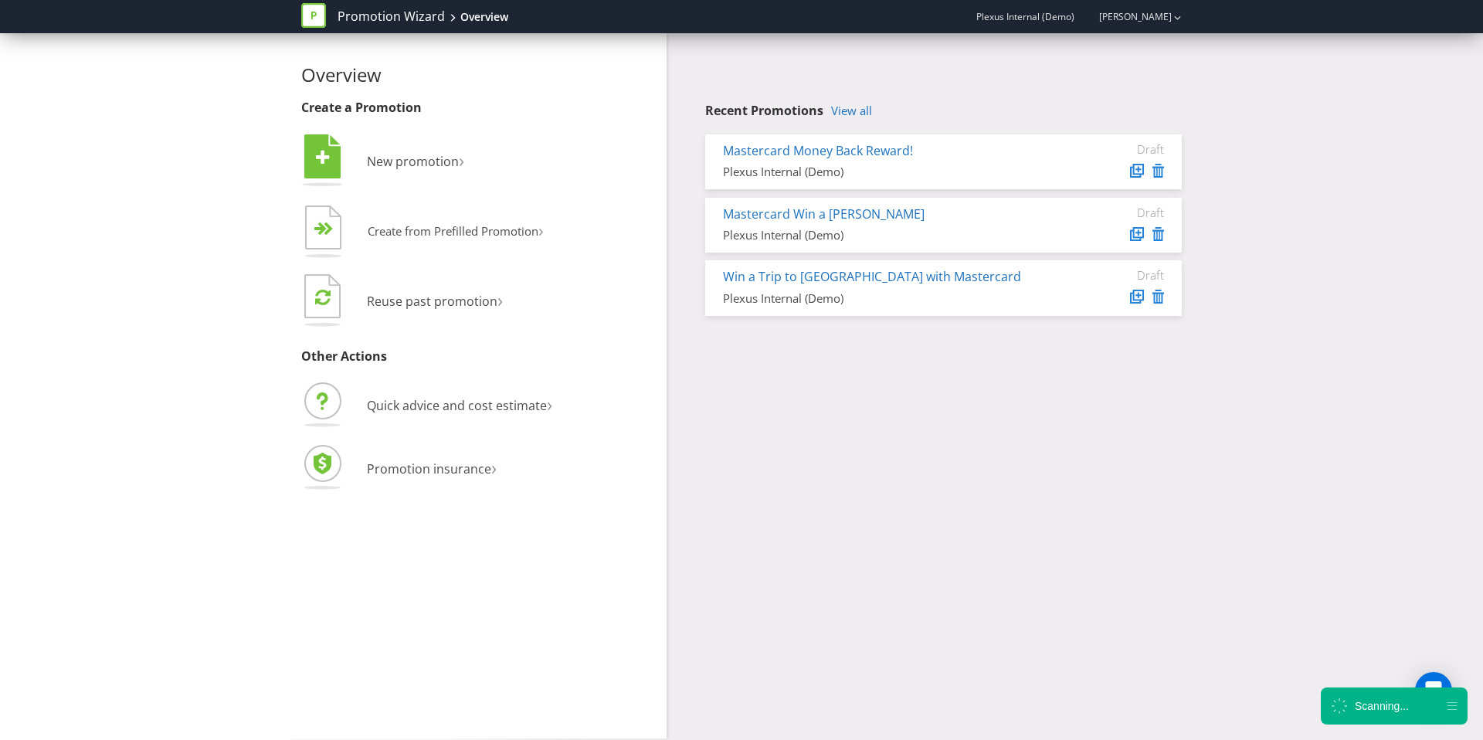
click at [1423, 100] on div "Overview Create a Promotion  New promotion ›   Create from Prefilled Promoti…" at bounding box center [741, 385] width 1483 height 705
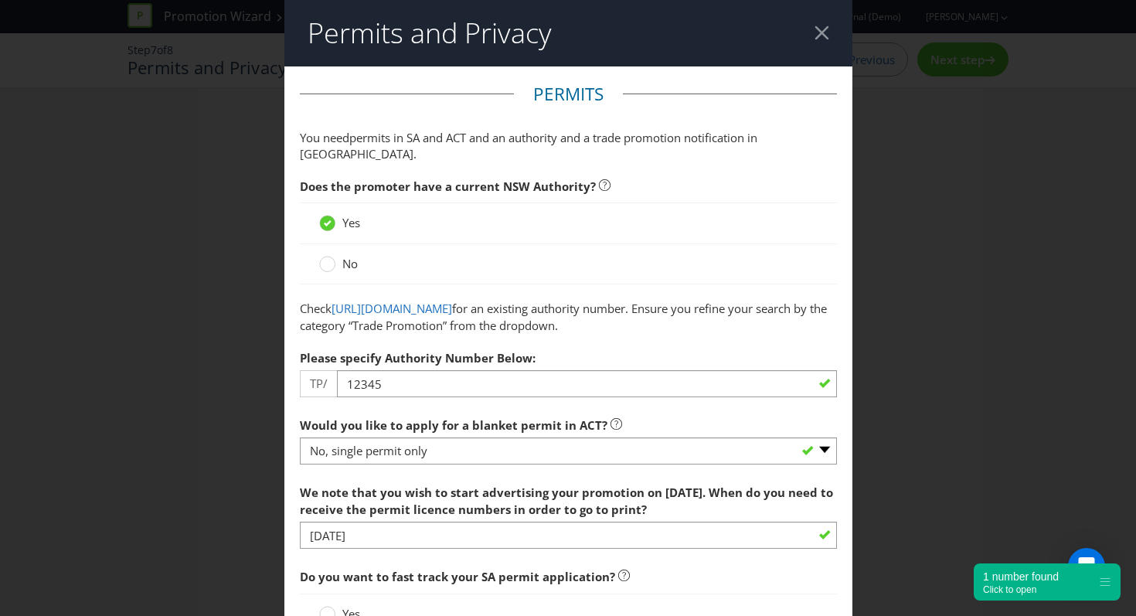
click at [832, 41] on header "Permits and Privacy" at bounding box center [568, 33] width 568 height 66
click at [819, 33] on div at bounding box center [821, 32] width 15 height 15
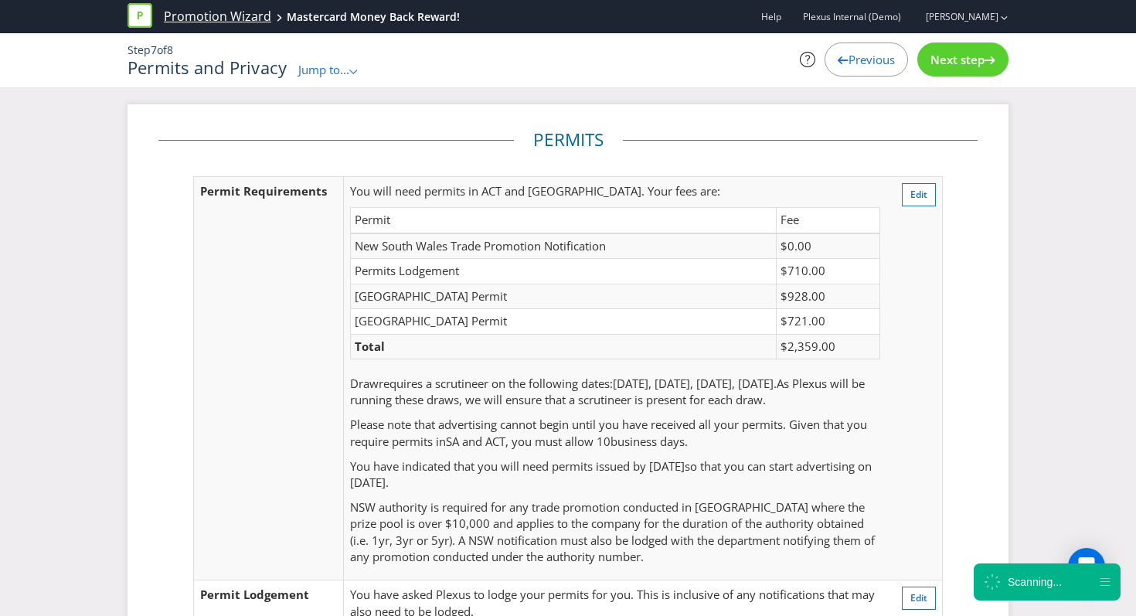
click at [229, 16] on link "Promotion Wizard" at bounding box center [217, 17] width 107 height 18
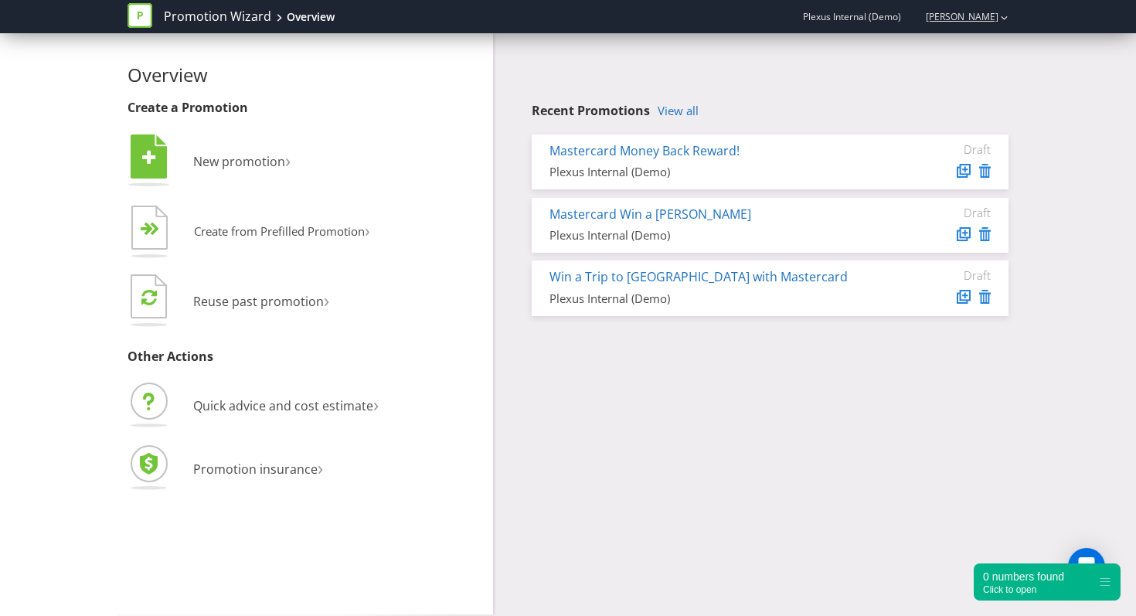
click at [957, 27] on div "[PERSON_NAME]" at bounding box center [959, 16] width 98 height 27
click at [988, 59] on div "Logout" at bounding box center [1004, 48] width 77 height 30
click at [994, 15] on link "[PERSON_NAME]" at bounding box center [954, 16] width 88 height 13
click at [996, 42] on strong "Logout" at bounding box center [996, 47] width 39 height 15
